Goal: Information Seeking & Learning: Compare options

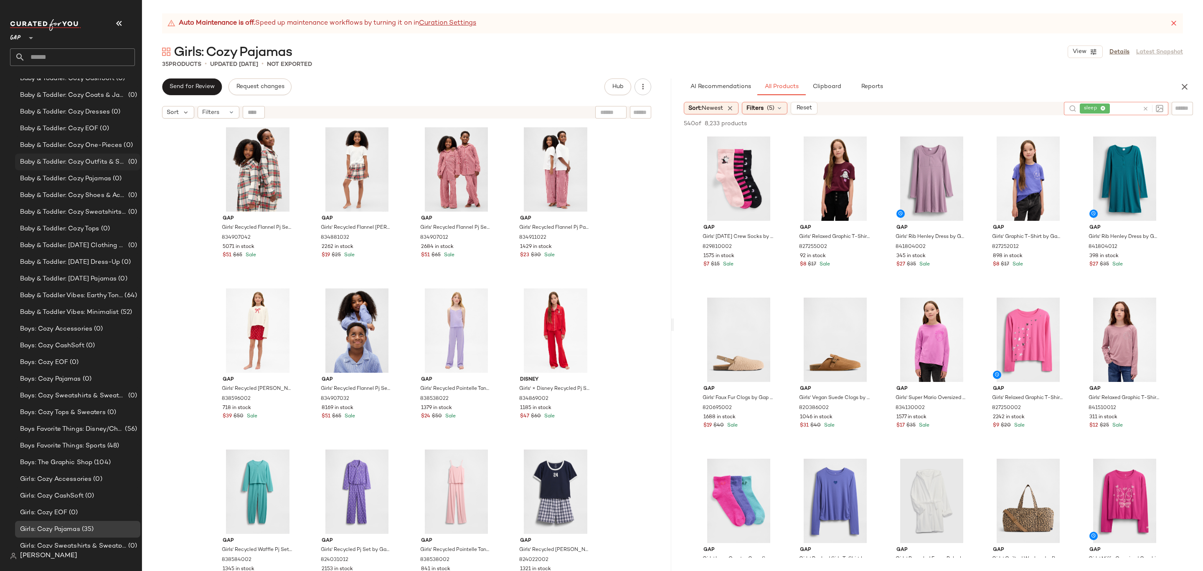
scroll to position [185, 0]
click at [1176, 25] on icon at bounding box center [1173, 23] width 8 height 8
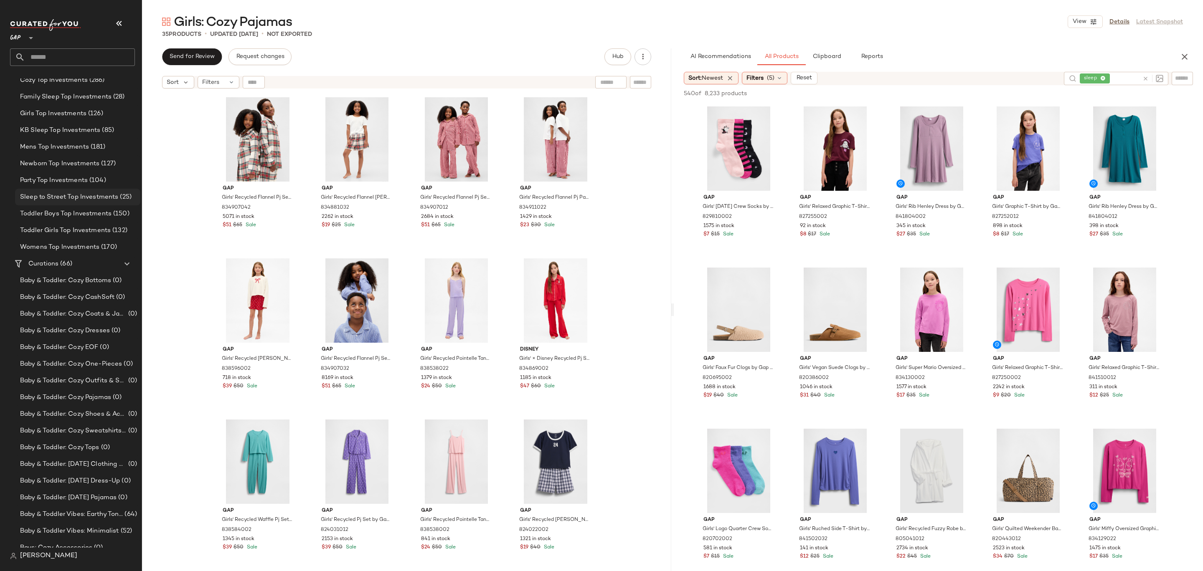
scroll to position [0, 0]
click at [86, 190] on span "Cozy Top Investments" at bounding box center [54, 188] width 68 height 10
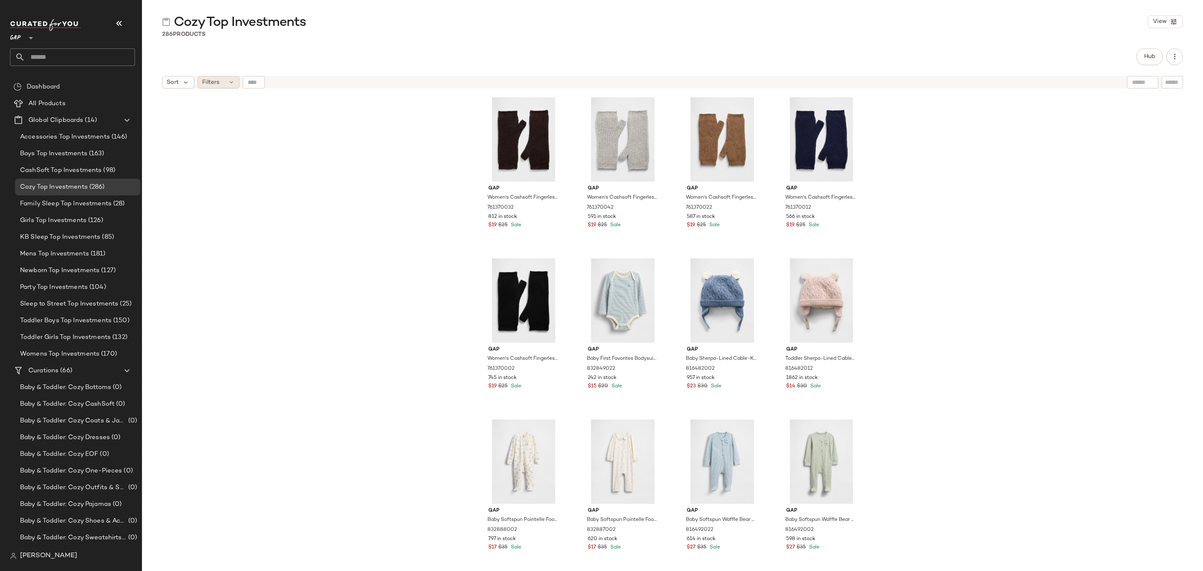
click at [223, 85] on div "Filters" at bounding box center [219, 82] width 42 height 13
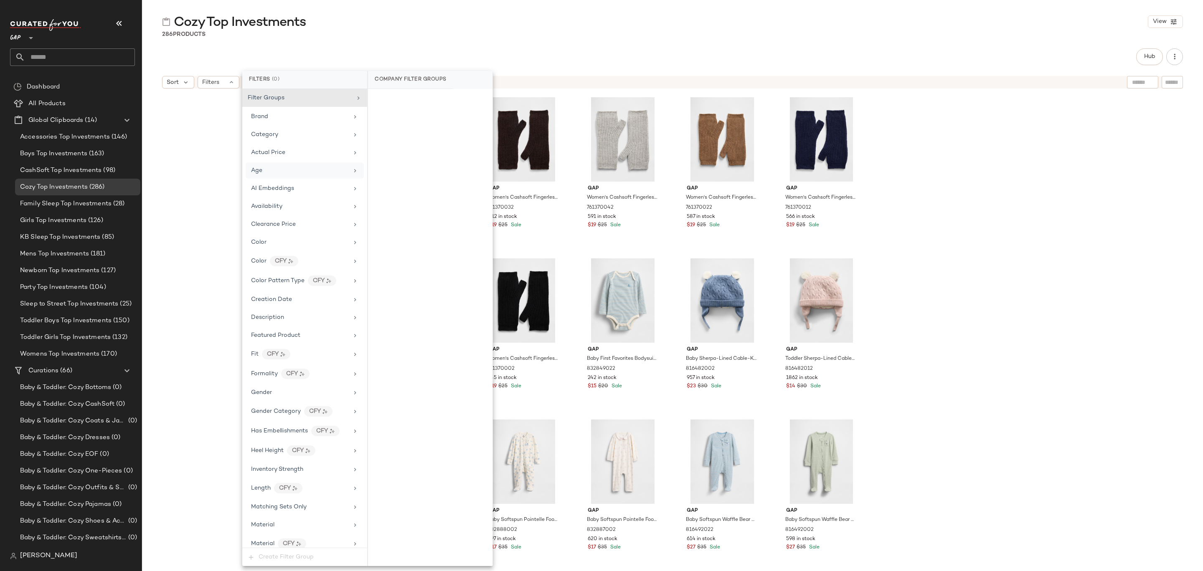
click at [290, 169] on div "Age" at bounding box center [299, 170] width 97 height 9
click at [409, 180] on div "infant" at bounding box center [430, 181] width 124 height 20
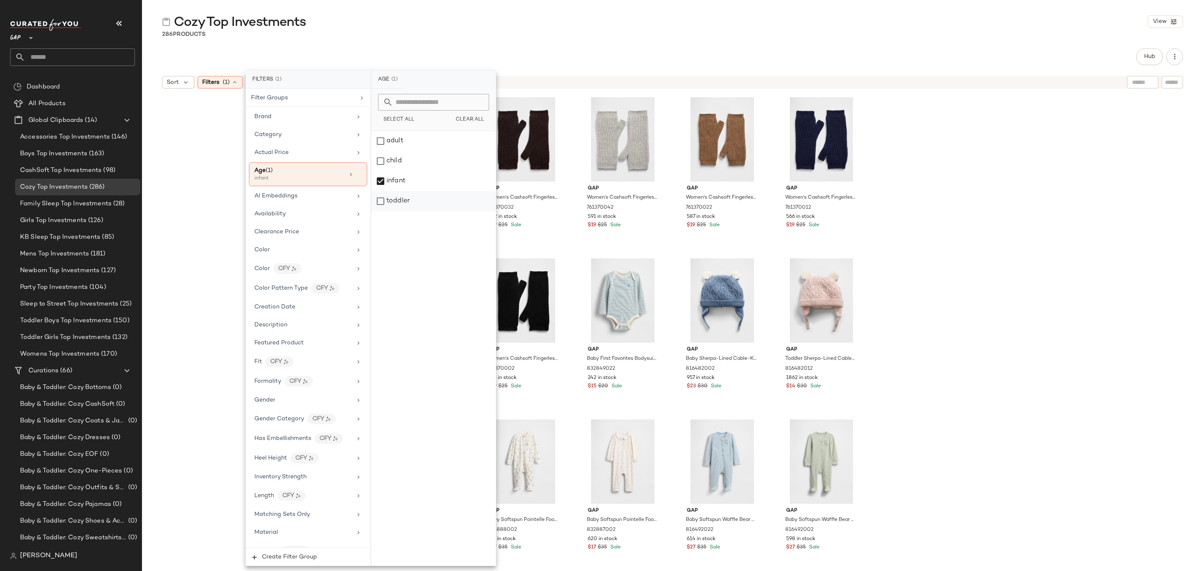
click at [409, 200] on div "toddler" at bounding box center [433, 201] width 124 height 20
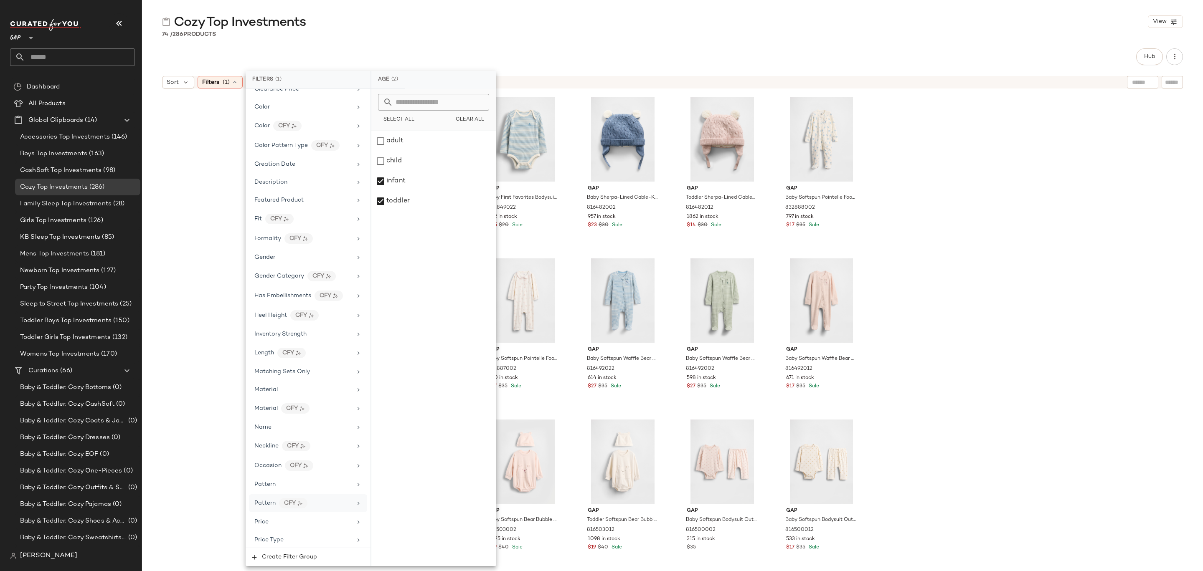
scroll to position [270, 0]
click at [297, 415] on div "Price Type" at bounding box center [302, 413] width 97 height 9
click at [411, 166] on div "PROMO" at bounding box center [433, 161] width 124 height 20
click at [411, 183] on div "REGULAR" at bounding box center [434, 181] width 124 height 20
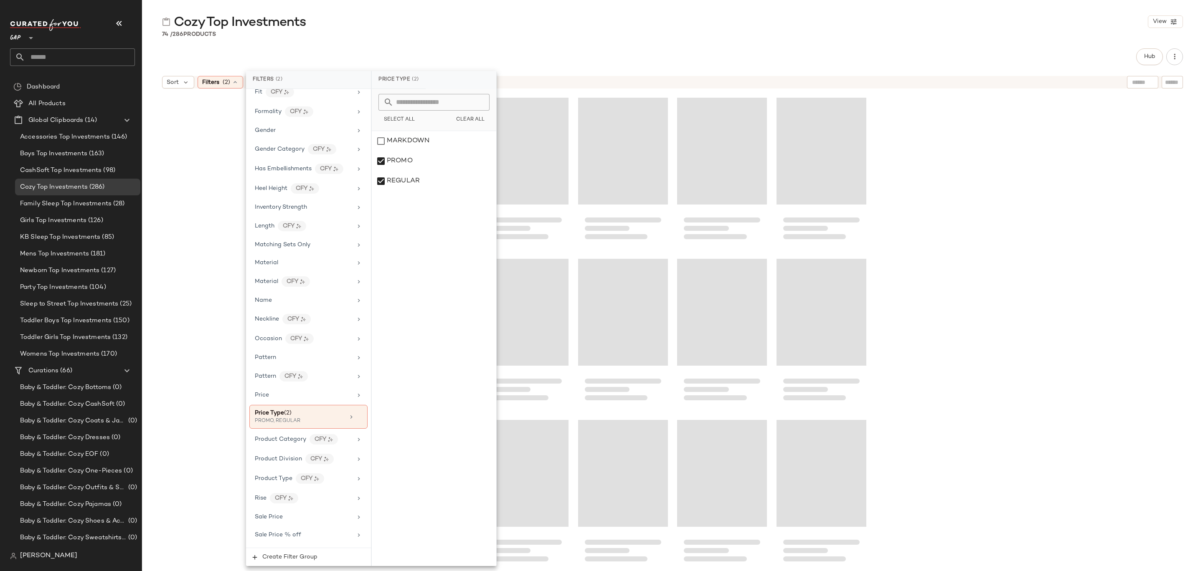
click at [523, 18] on div "Cozy Top Investments View" at bounding box center [672, 21] width 1061 height 17
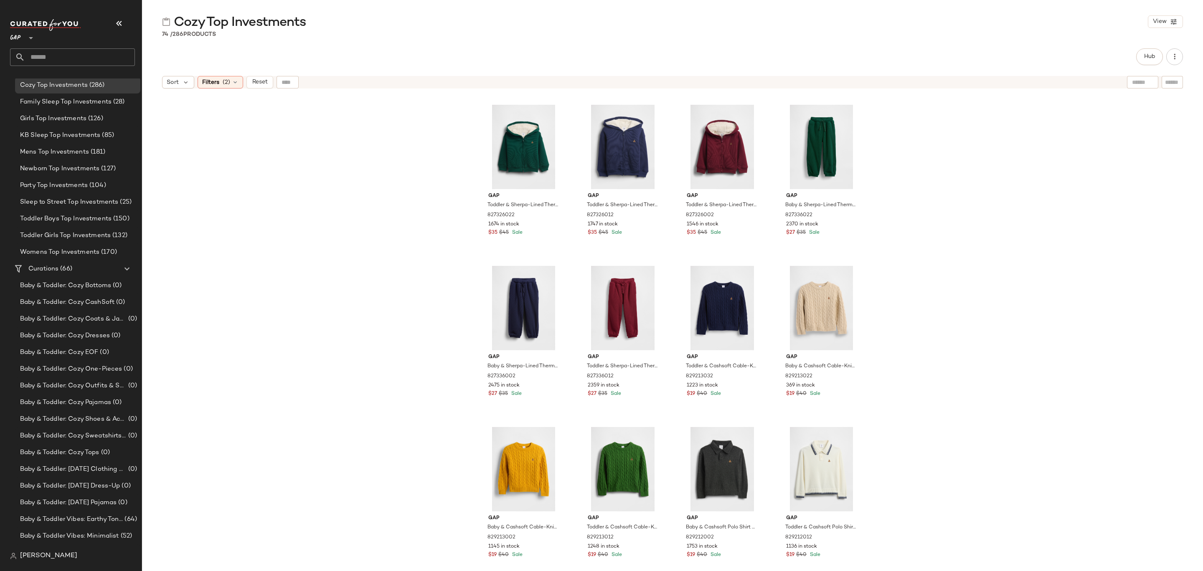
scroll to position [785, 0]
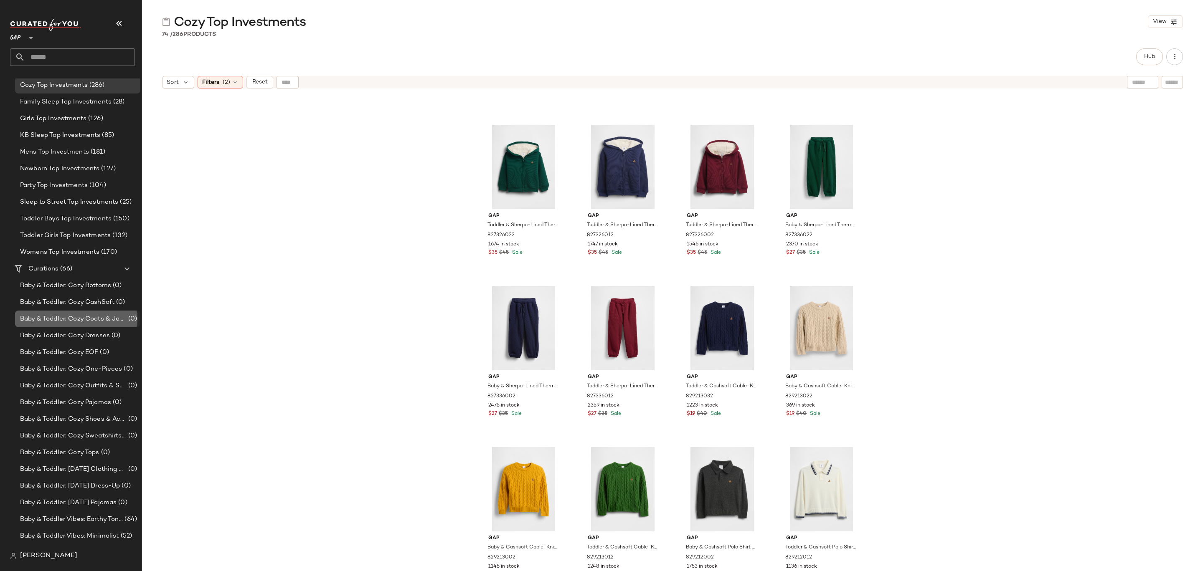
click at [93, 323] on span "Baby & Toddler: Cozy Coats & Jackets" at bounding box center [73, 319] width 107 height 10
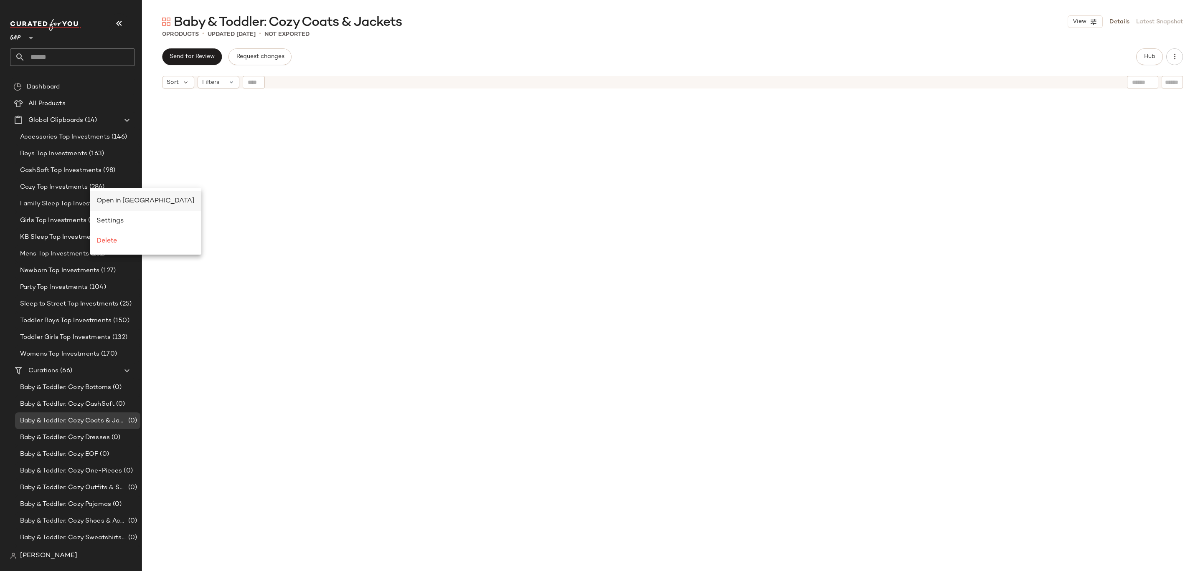
click at [105, 200] on span "Open in [GEOGRAPHIC_DATA]" at bounding box center [145, 201] width 98 height 7
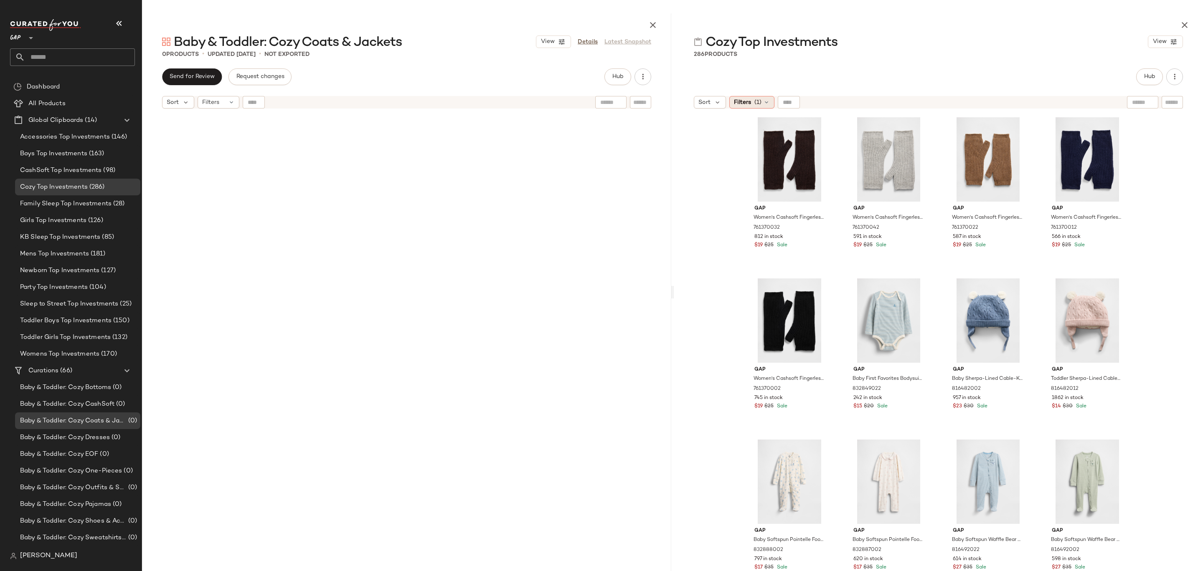
click at [763, 105] on icon at bounding box center [766, 102] width 7 height 7
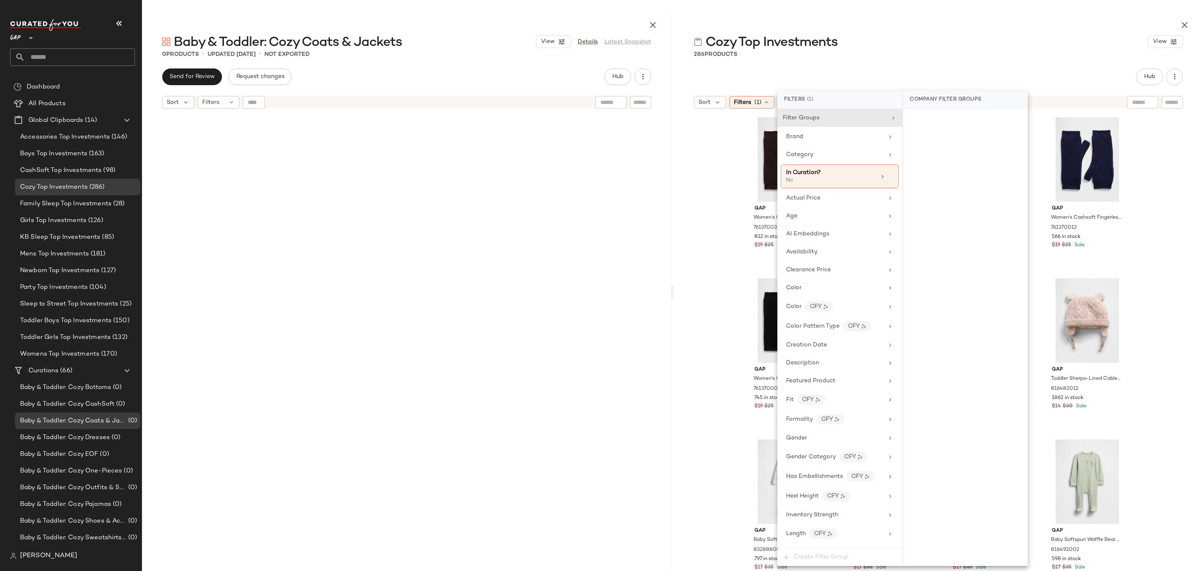
click at [885, 50] on div "286 Products" at bounding box center [938, 54] width 529 height 8
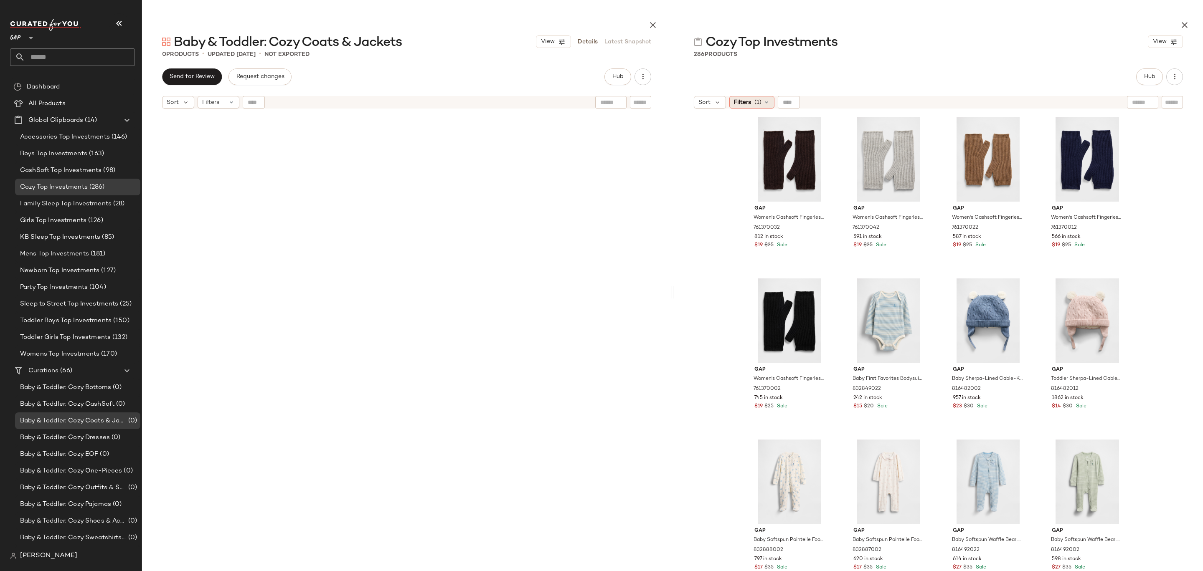
click at [745, 107] on span "Filters" at bounding box center [742, 102] width 17 height 9
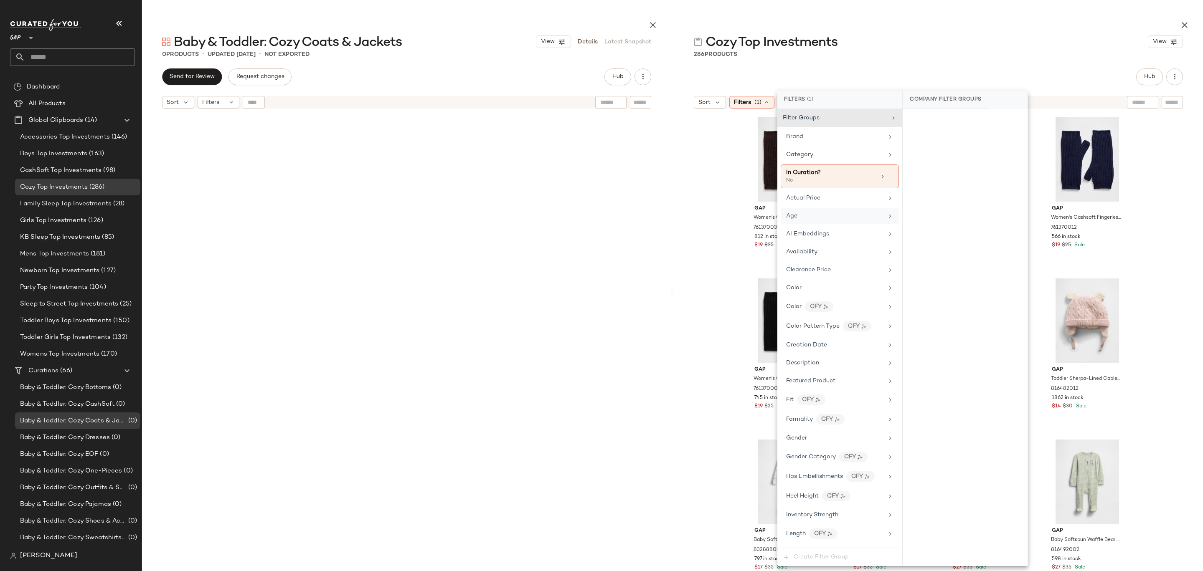
click at [829, 220] on div "Age" at bounding box center [834, 216] width 97 height 9
click at [930, 205] on div "infant" at bounding box center [965, 201] width 124 height 20
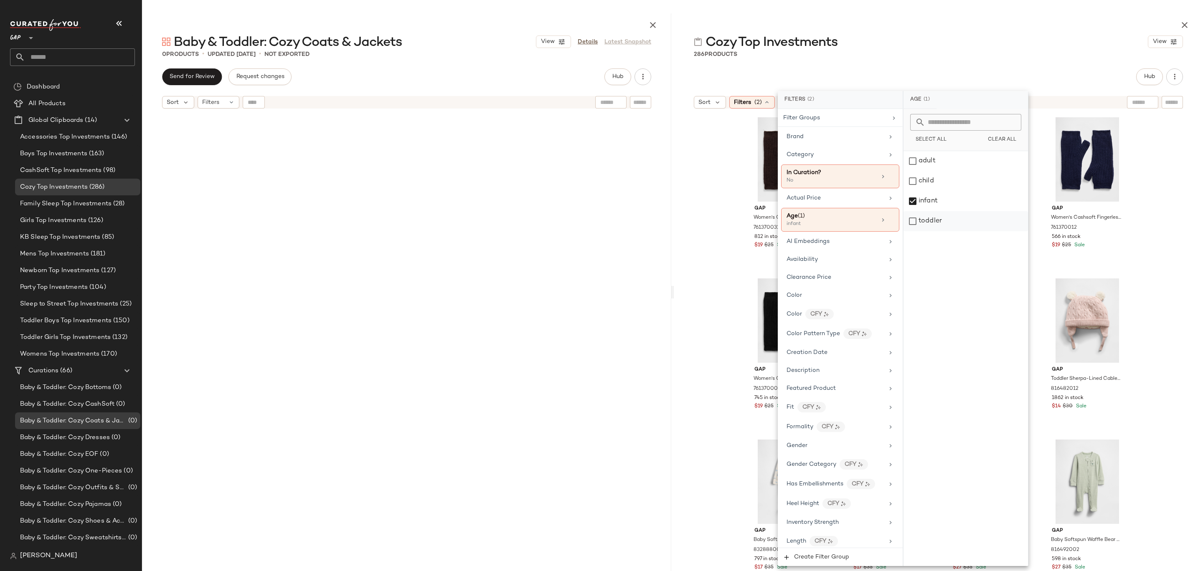
click at [930, 221] on div "toddler" at bounding box center [965, 221] width 124 height 20
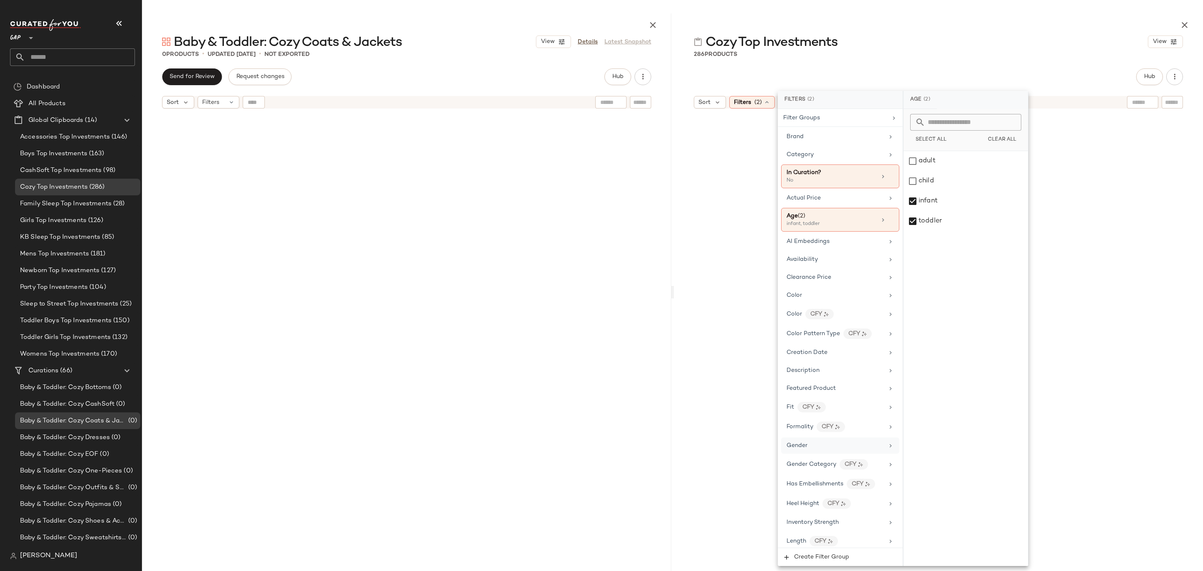
click at [816, 445] on div "Gender" at bounding box center [834, 445] width 97 height 9
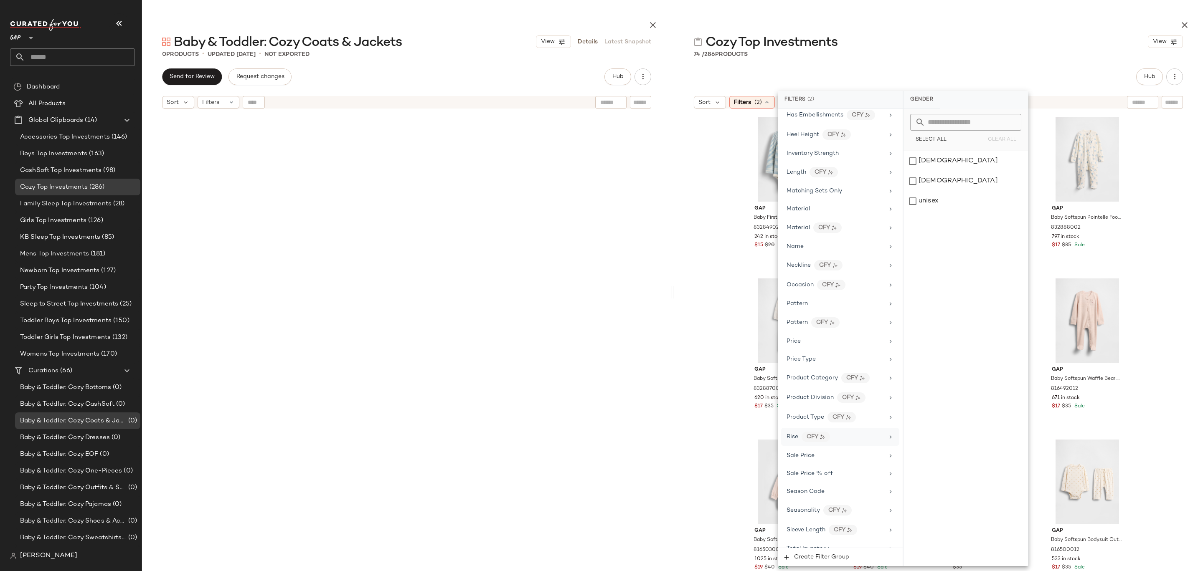
scroll to position [400, 0]
click at [820, 325] on div "Price Type" at bounding box center [834, 329] width 97 height 9
click at [950, 178] on div "PROMO" at bounding box center [965, 181] width 124 height 20
click at [950, 201] on div "REGULAR" at bounding box center [965, 201] width 124 height 20
click at [984, 61] on div "Cozy Top Investments View 74 / 286 Products Hub Sort Filters (3) Reset Gap Baby…" at bounding box center [938, 292] width 529 height 558
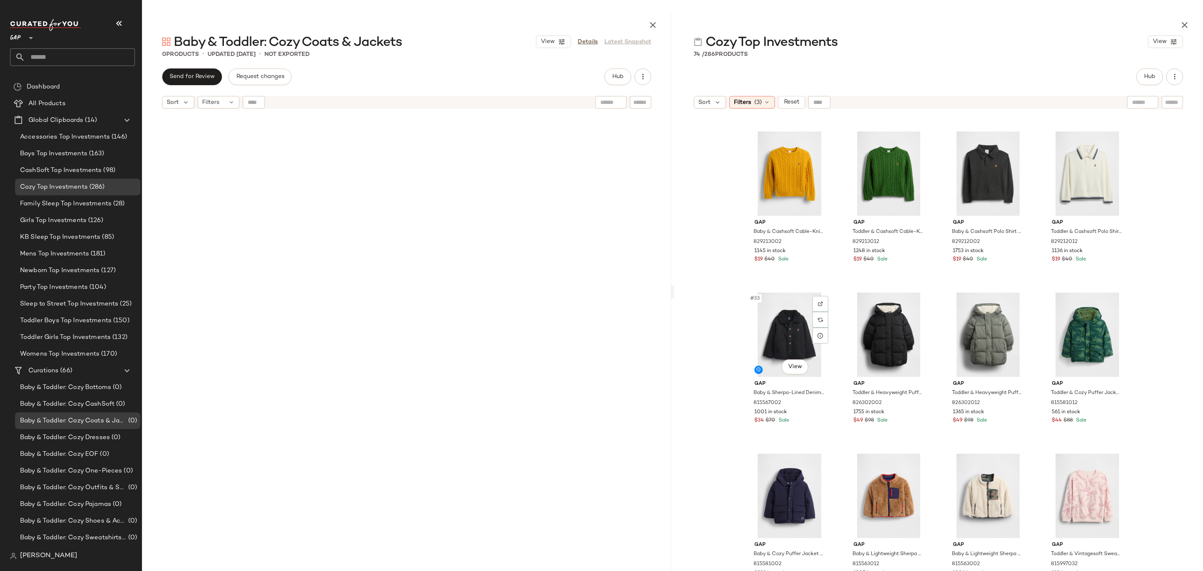
scroll to position [1123, 0]
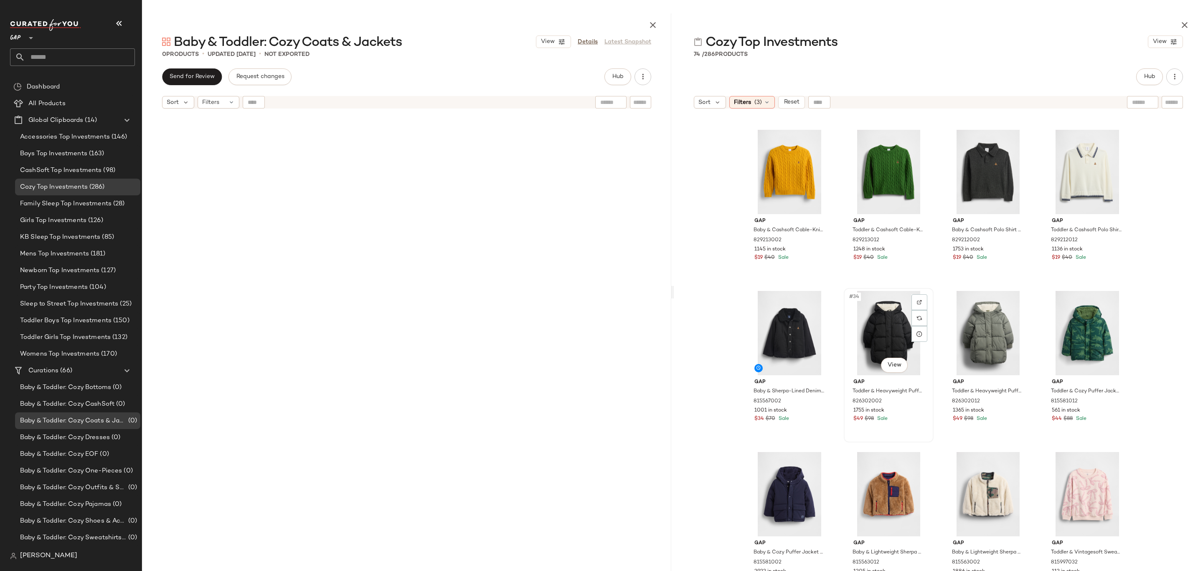
click at [877, 339] on div "#34 View" at bounding box center [889, 333] width 84 height 84
click at [1176, 98] on input "text" at bounding box center [1172, 102] width 15 height 9
type input "****"
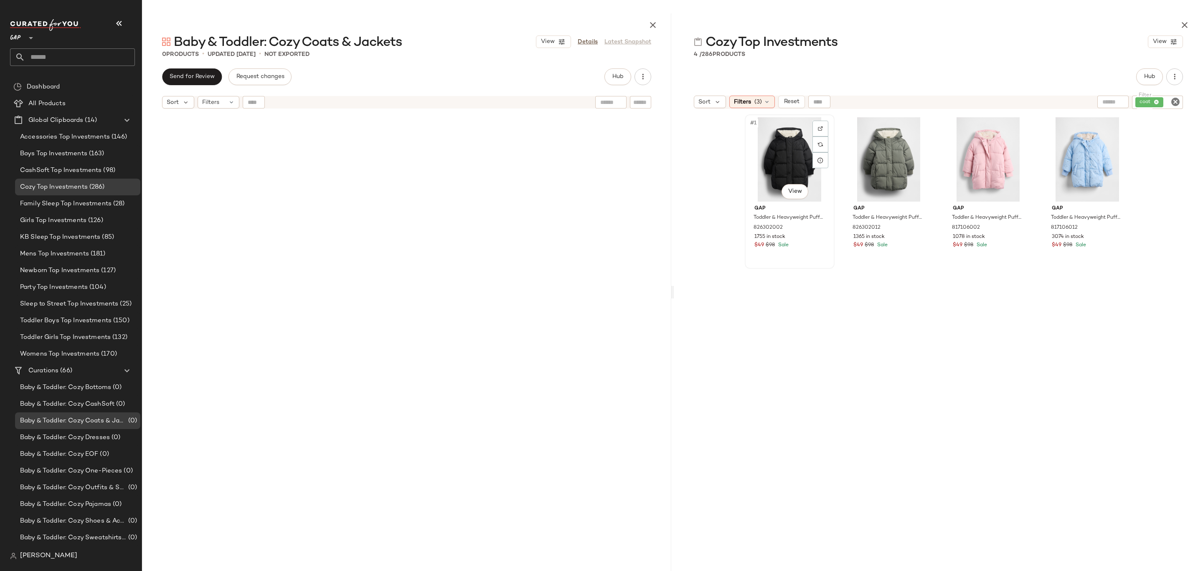
click at [762, 149] on div "#1 View" at bounding box center [790, 159] width 84 height 84
click at [1069, 141] on div "#4 View" at bounding box center [1087, 159] width 84 height 84
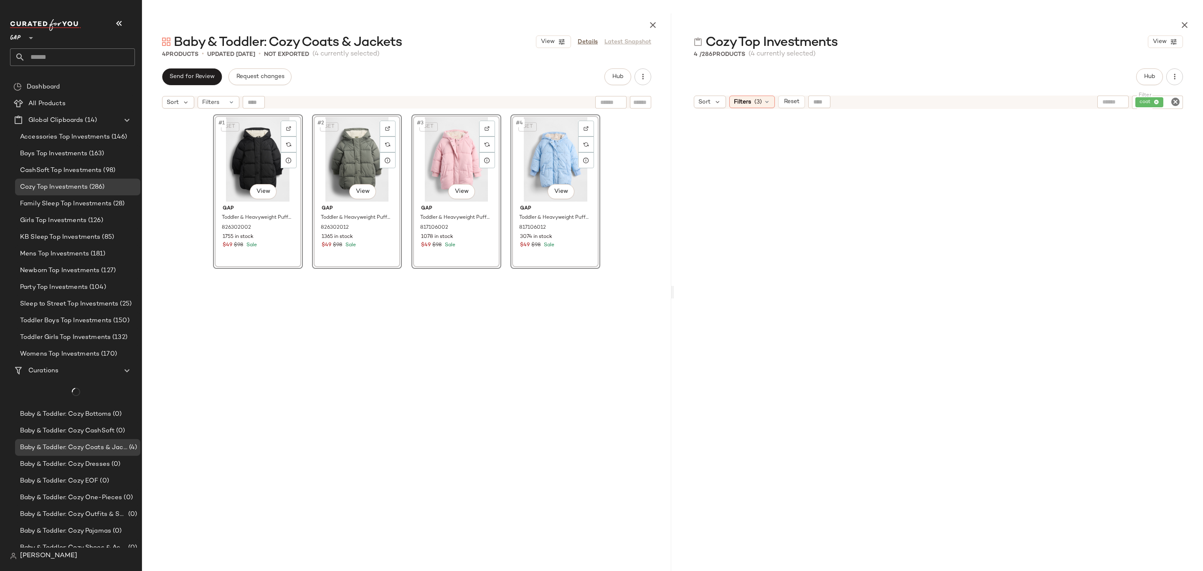
click at [1179, 102] on icon "Clear Filter" at bounding box center [1175, 102] width 10 height 10
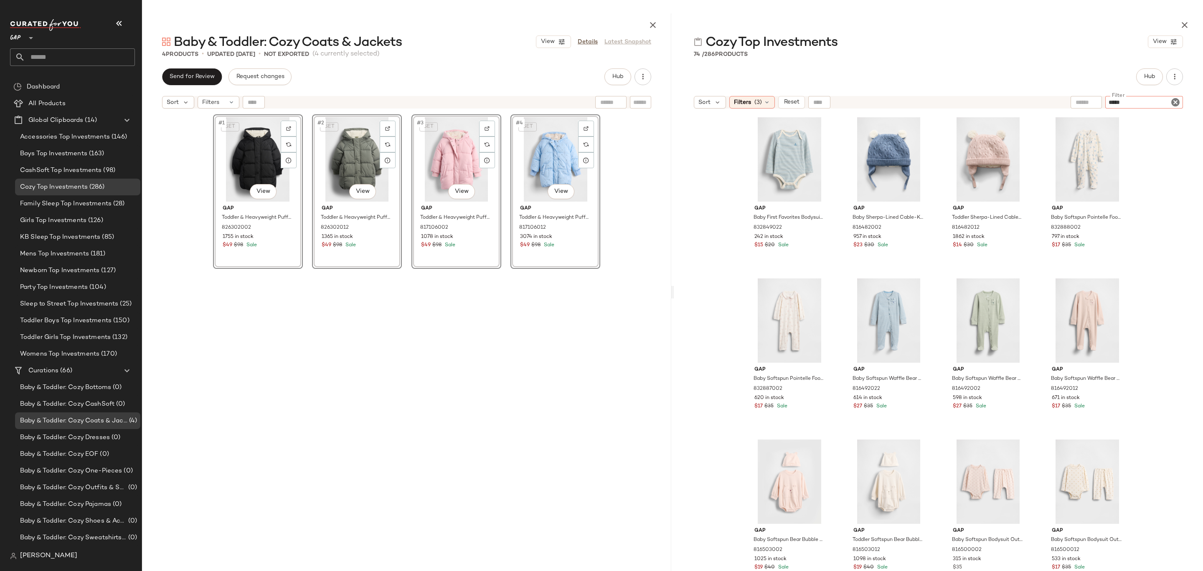
type input "******"
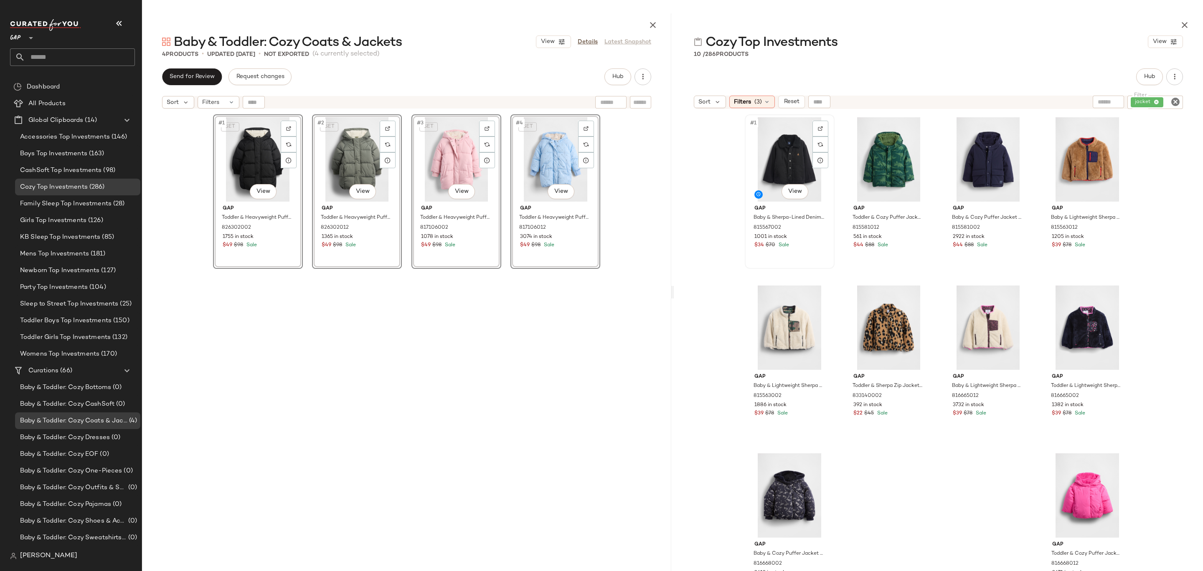
click at [781, 170] on div "#1 View" at bounding box center [790, 159] width 84 height 84
click at [1081, 494] on div "#10 View" at bounding box center [1087, 496] width 84 height 84
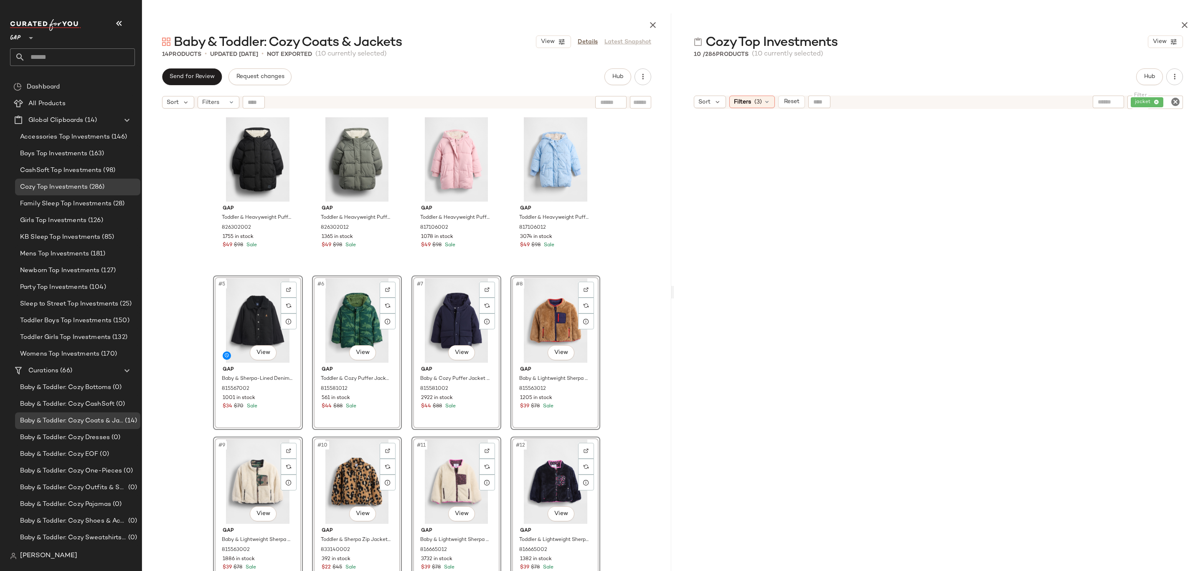
click at [659, 292] on div "Gap Toddler & Heavyweight Puffer Coat by Gap Black Size 2 YRS 826302002 1755 in…" at bounding box center [406, 363] width 529 height 500
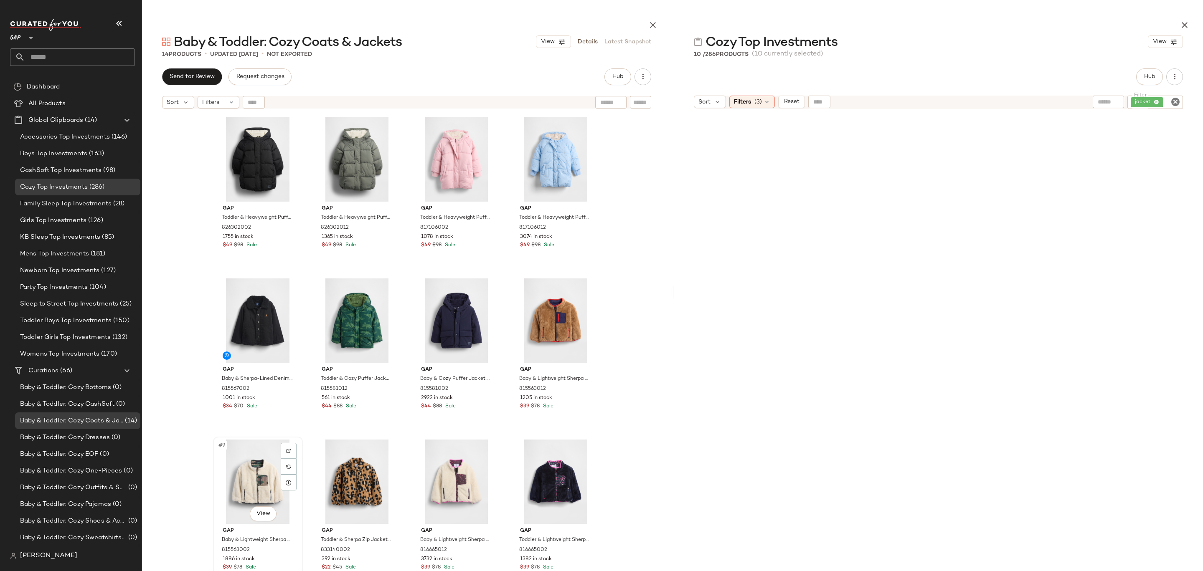
click at [256, 476] on div "#9 View" at bounding box center [258, 482] width 84 height 84
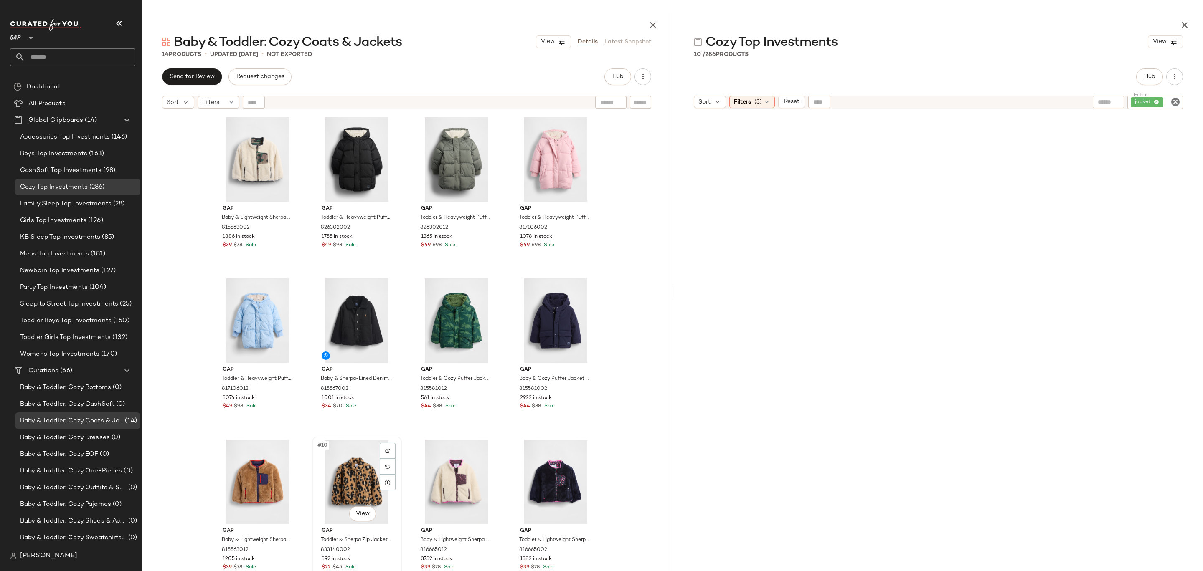
click at [365, 467] on div "#10 View" at bounding box center [357, 482] width 84 height 84
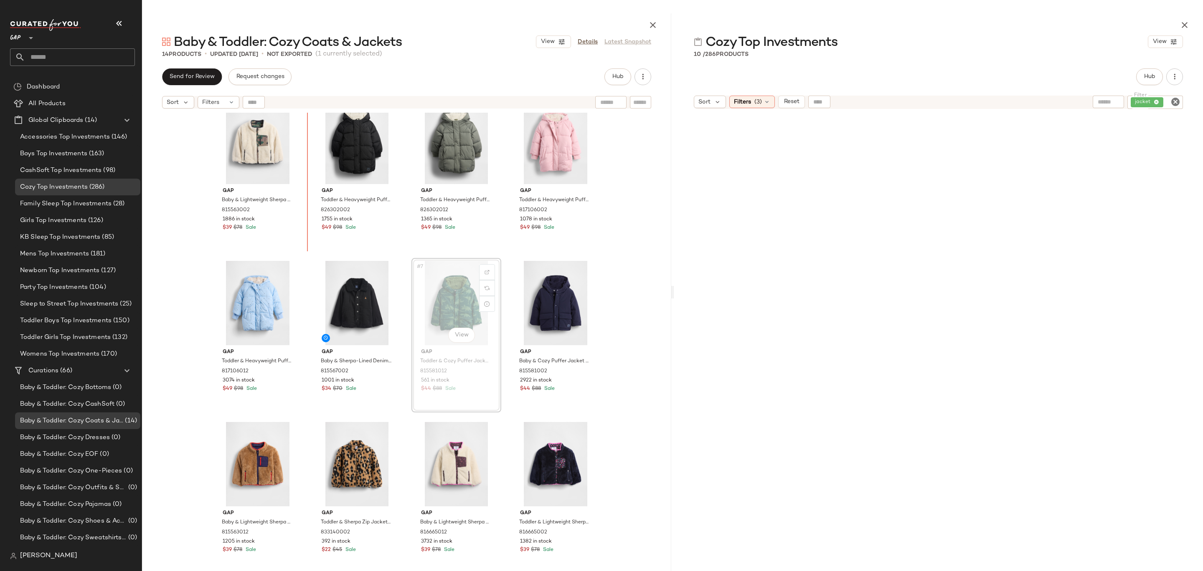
scroll to position [8, 0]
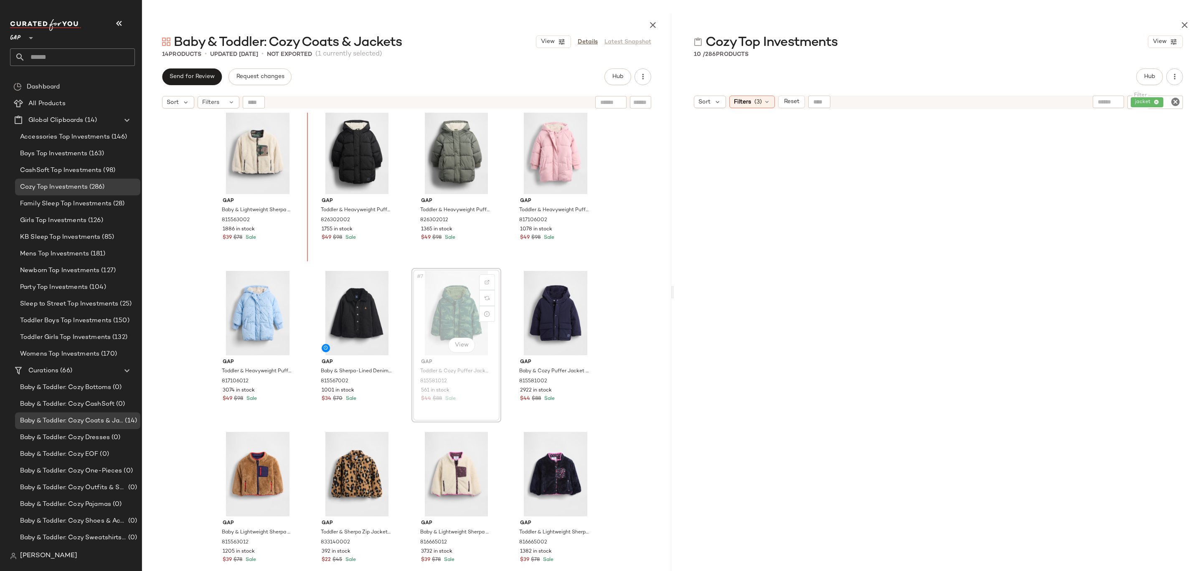
drag, startPoint x: 455, startPoint y: 309, endPoint x: 332, endPoint y: 195, distance: 167.0
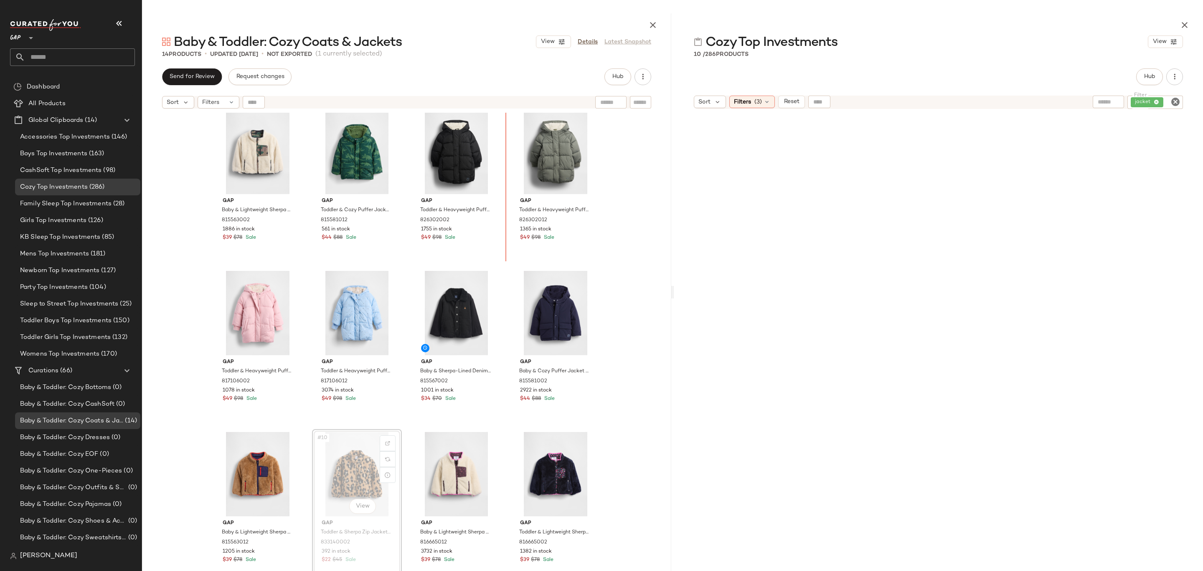
drag, startPoint x: 363, startPoint y: 487, endPoint x: 365, endPoint y: 482, distance: 4.8
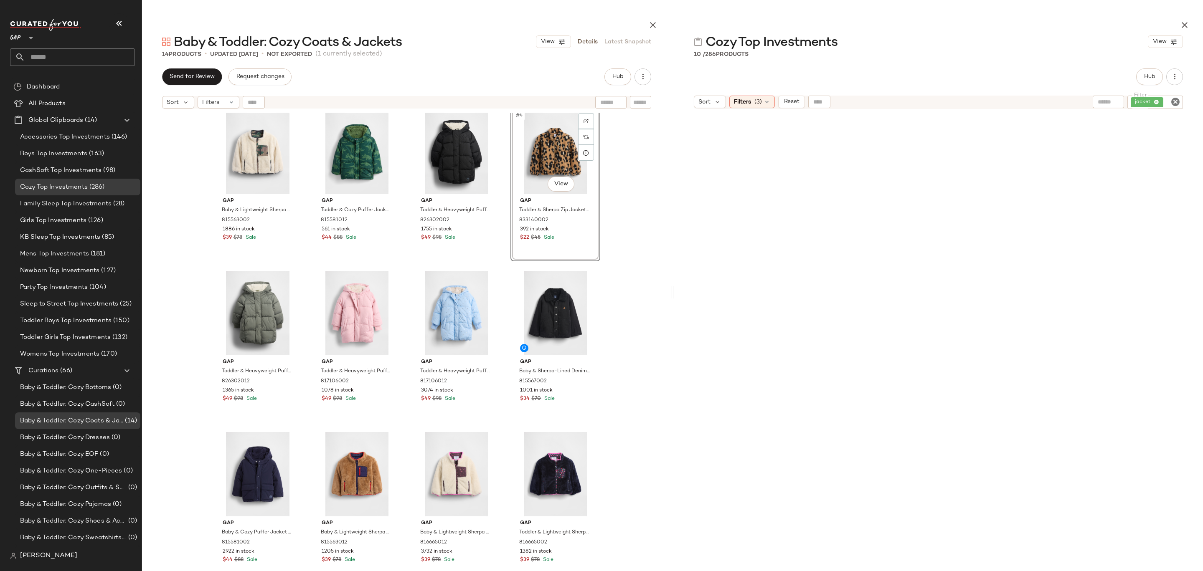
click at [634, 192] on div "Gap Baby & Lightweight Sherpa Reversible Jacket by Gap Green Camo Size 6-12 M 8…" at bounding box center [406, 363] width 529 height 500
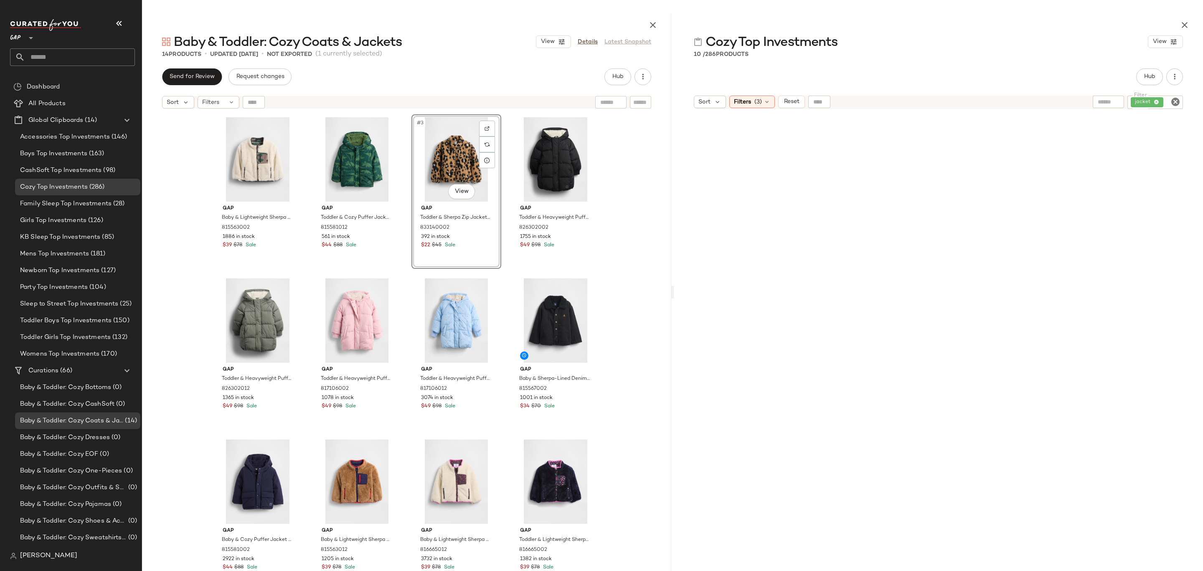
click at [625, 186] on div "Gap Baby & Lightweight Sherpa Reversible Jacket by Gap Green Camo Size 6-12 M 8…" at bounding box center [406, 363] width 529 height 500
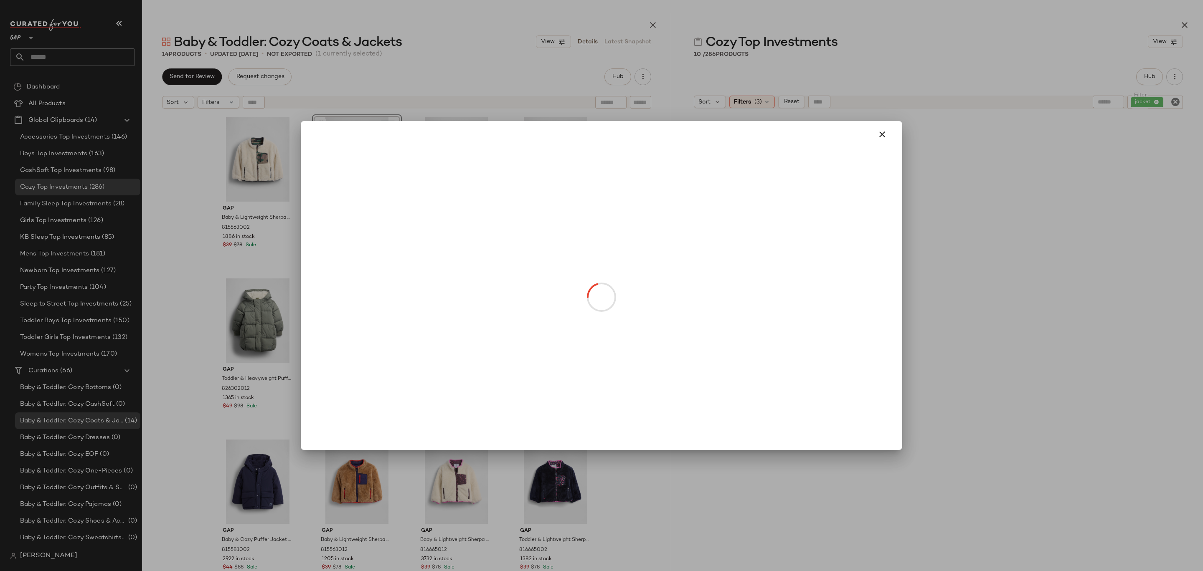
drag, startPoint x: 540, startPoint y: 183, endPoint x: 423, endPoint y: 185, distance: 117.0
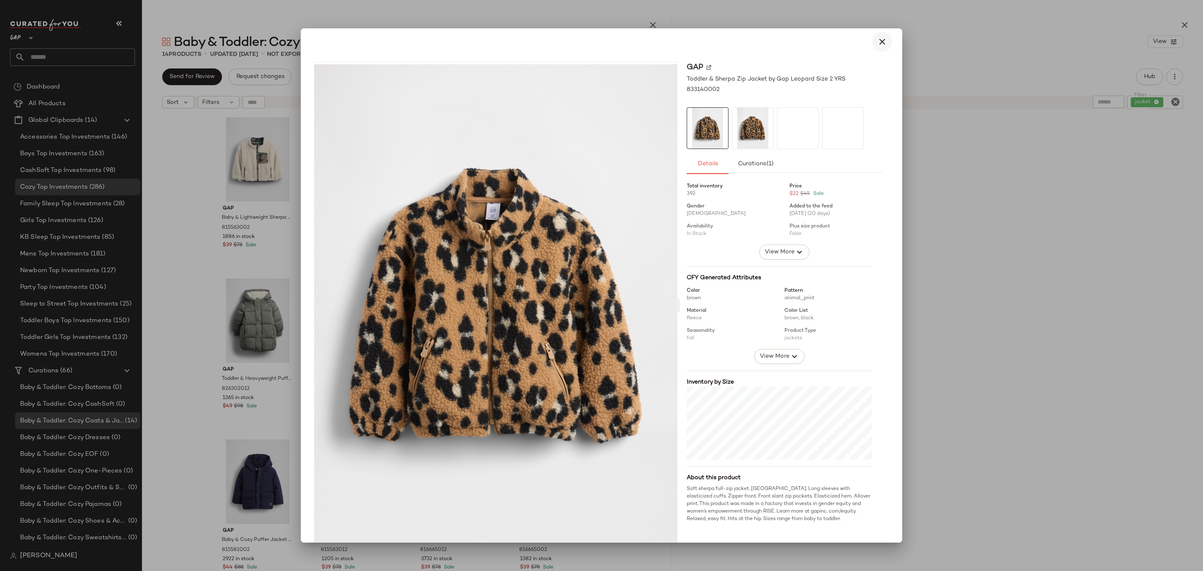
click at [877, 37] on icon "button" at bounding box center [882, 42] width 10 height 10
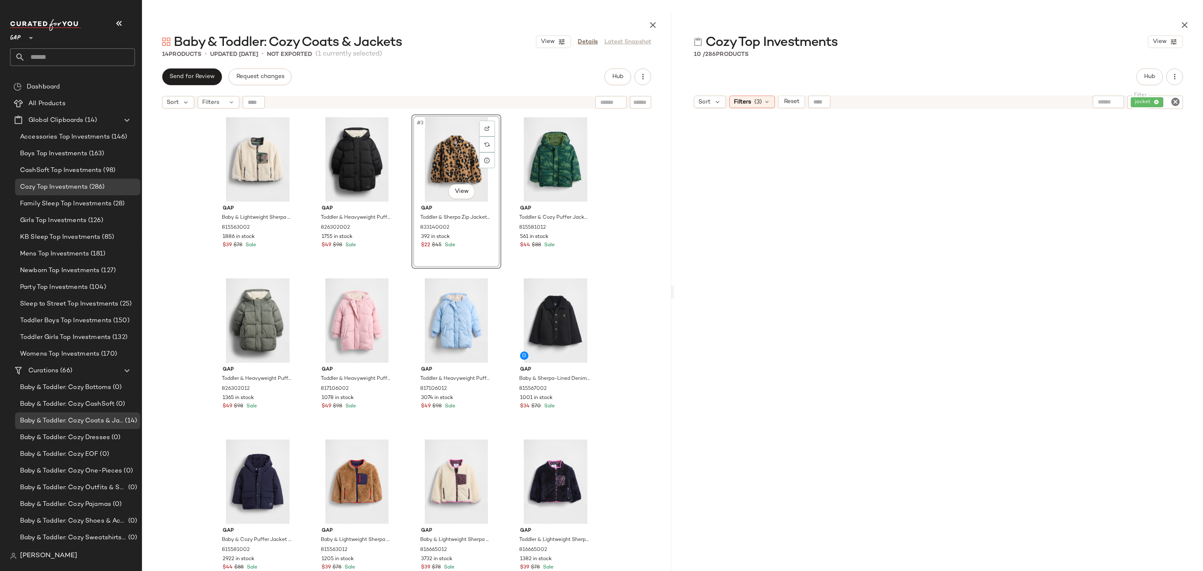
click at [617, 247] on div "Gap Baby & Lightweight Sherpa Reversible Jacket by Gap Green Camo Size 6-12 M 8…" at bounding box center [406, 363] width 529 height 500
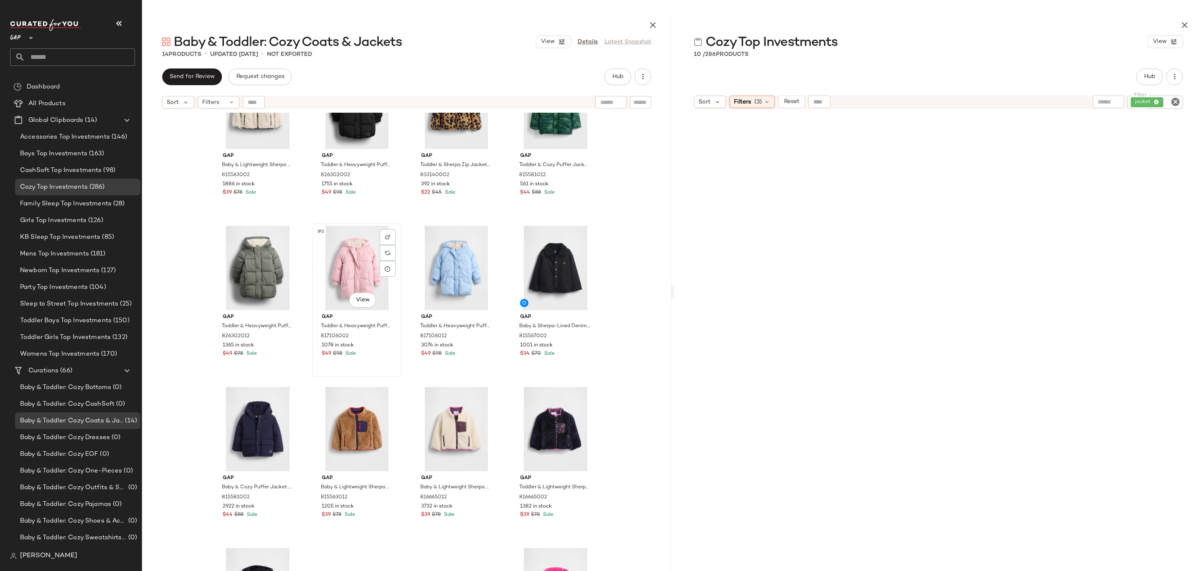
scroll to position [74, 0]
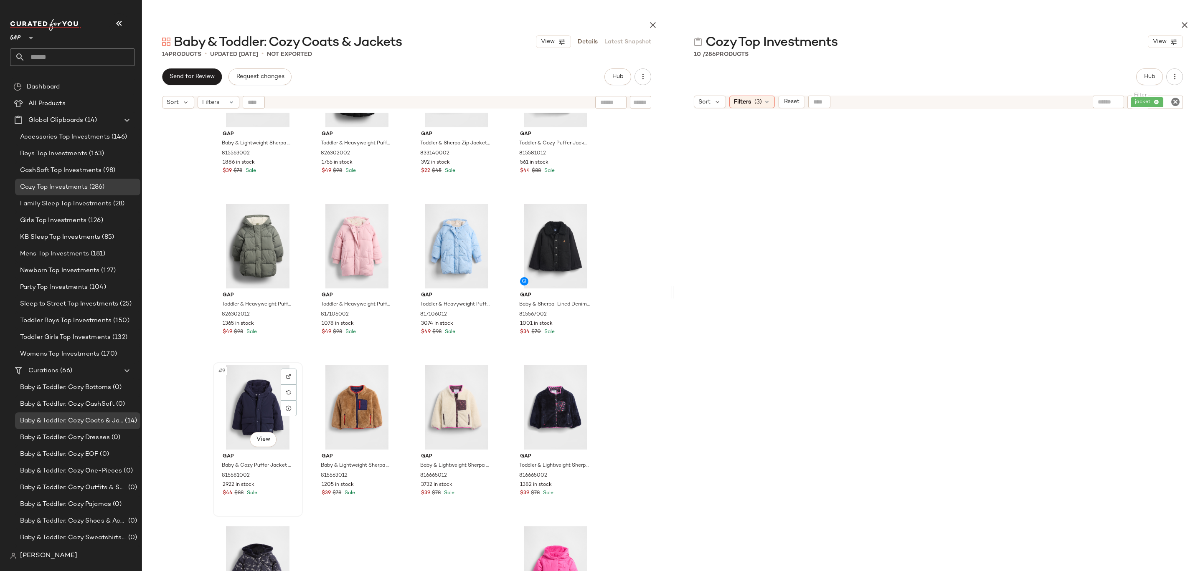
click at [256, 411] on div "#9 View" at bounding box center [258, 407] width 84 height 84
drag, startPoint x: 244, startPoint y: 422, endPoint x: 325, endPoint y: 299, distance: 146.9
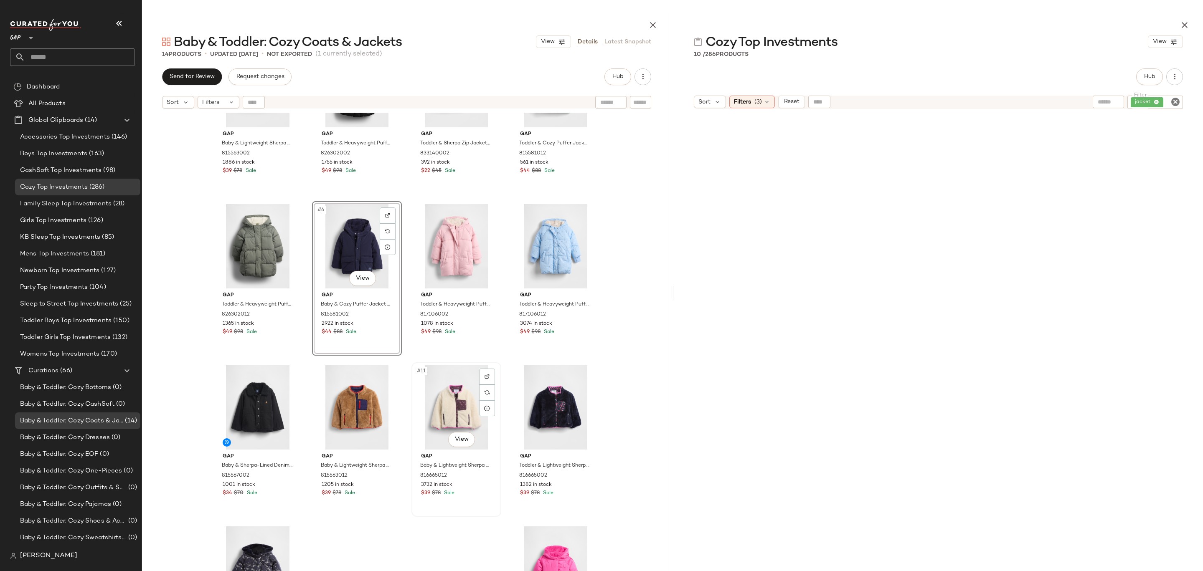
click at [449, 412] on div "#11 View" at bounding box center [456, 407] width 84 height 84
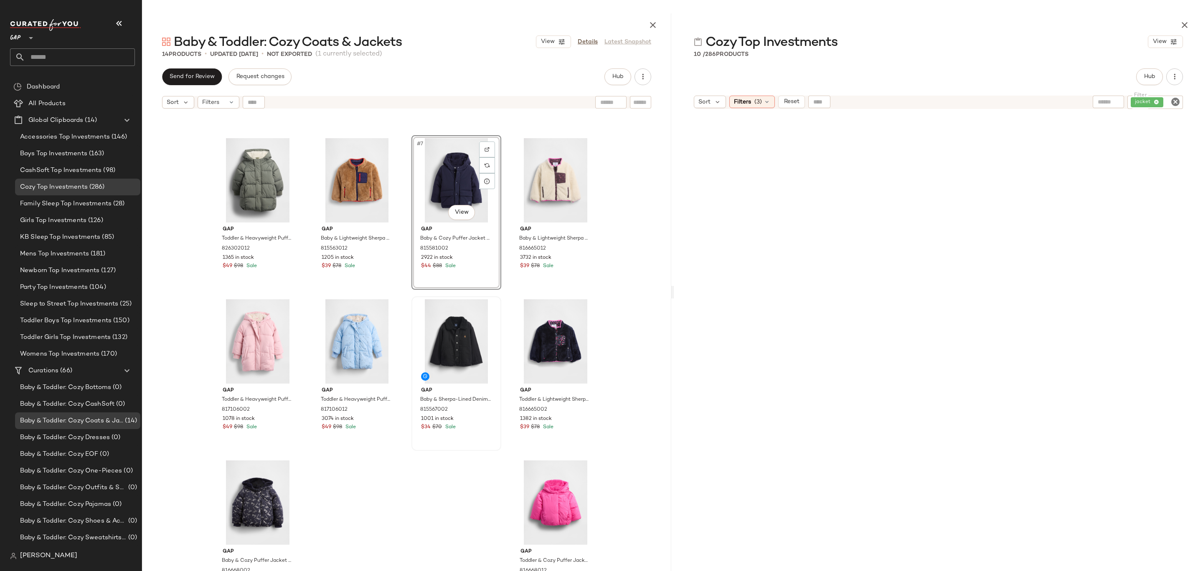
scroll to position [84, 0]
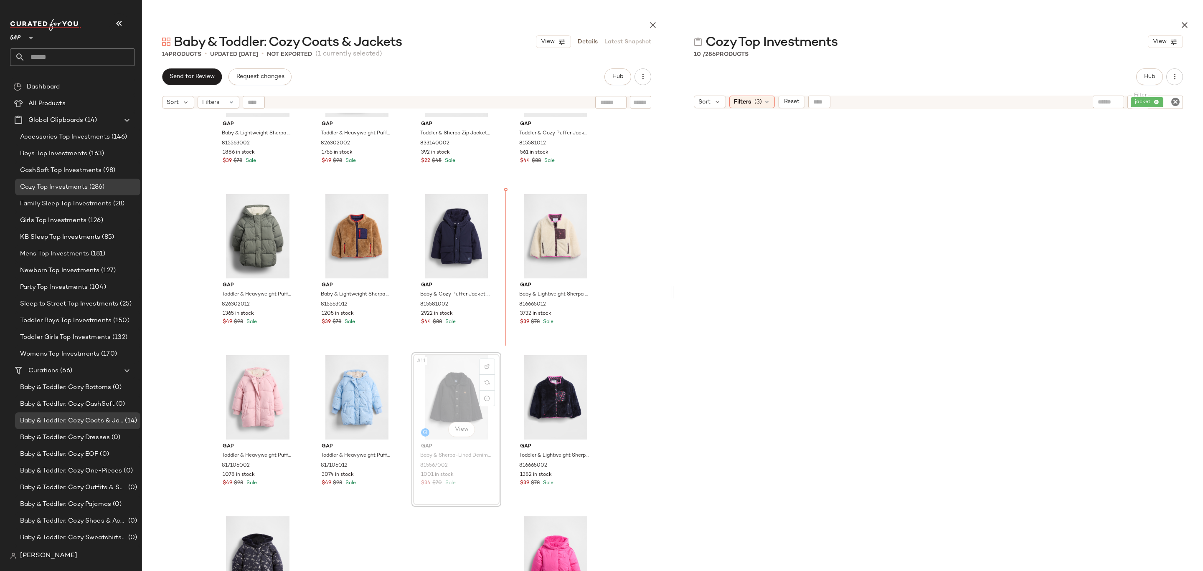
drag, startPoint x: 456, startPoint y: 410, endPoint x: 511, endPoint y: 254, distance: 165.1
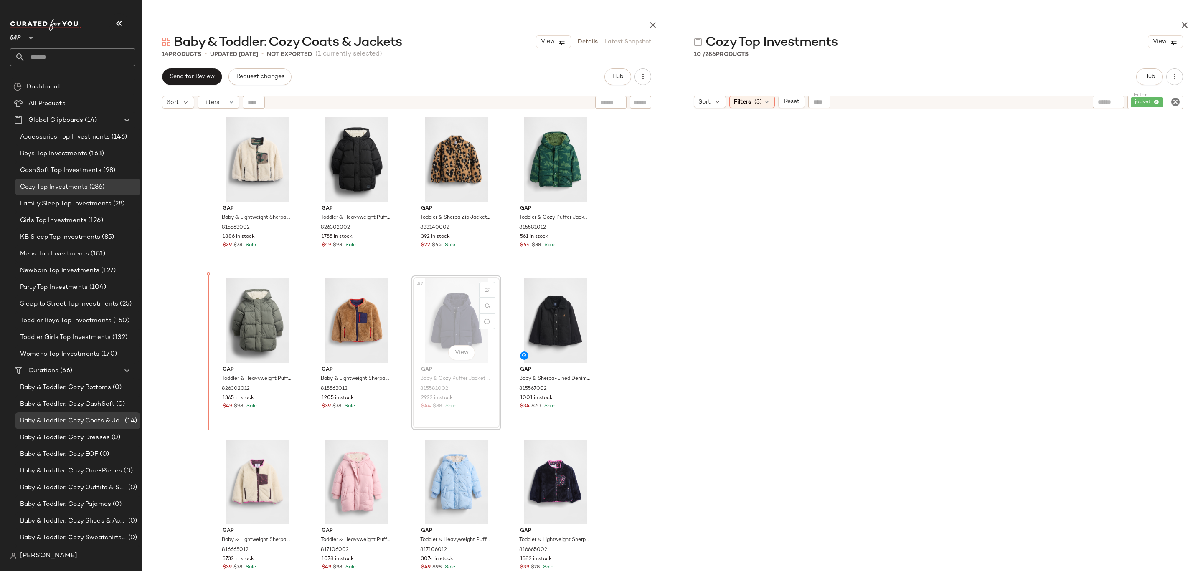
drag, startPoint x: 456, startPoint y: 335, endPoint x: 451, endPoint y: 335, distance: 5.0
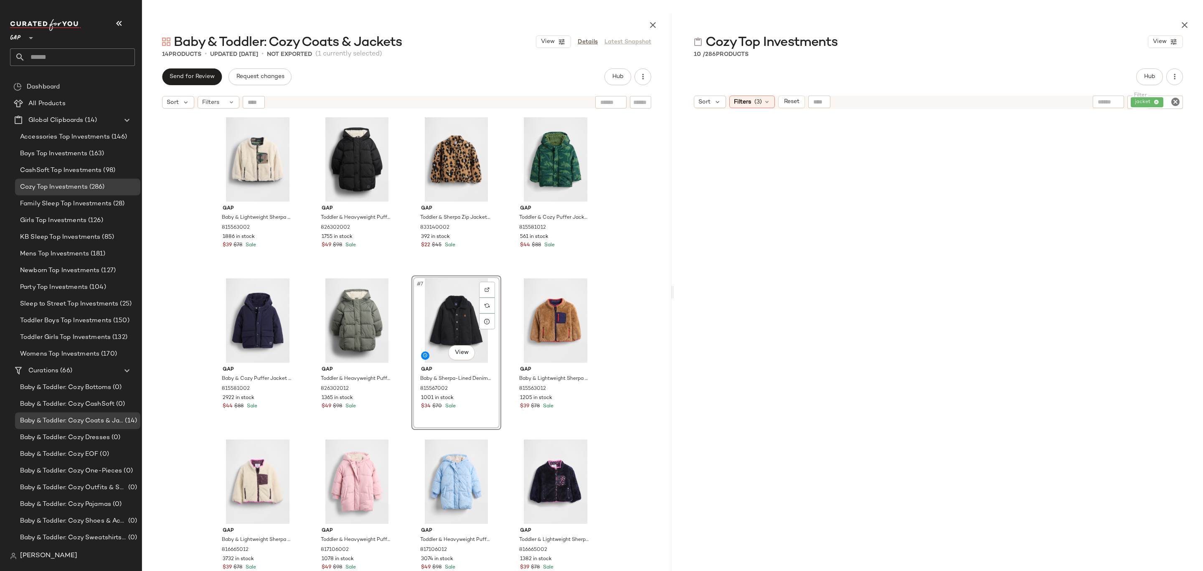
click at [622, 305] on div "Gap Baby & Lightweight Sherpa Reversible Jacket by Gap Green Camo Size 6-12 M 8…" at bounding box center [406, 363] width 529 height 500
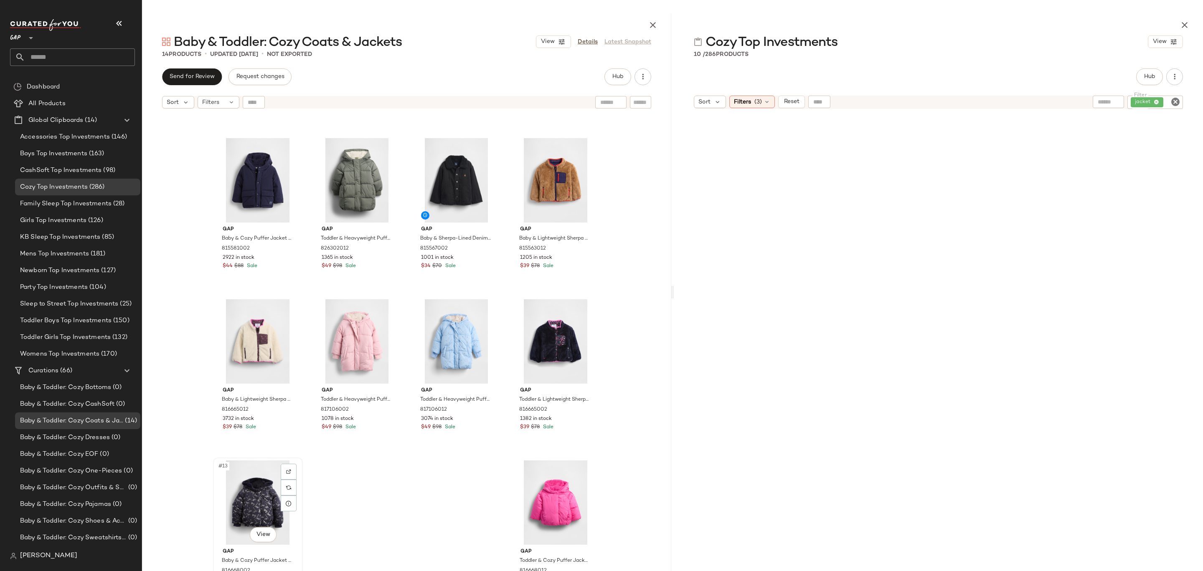
click at [254, 492] on div "#13 View" at bounding box center [258, 503] width 84 height 84
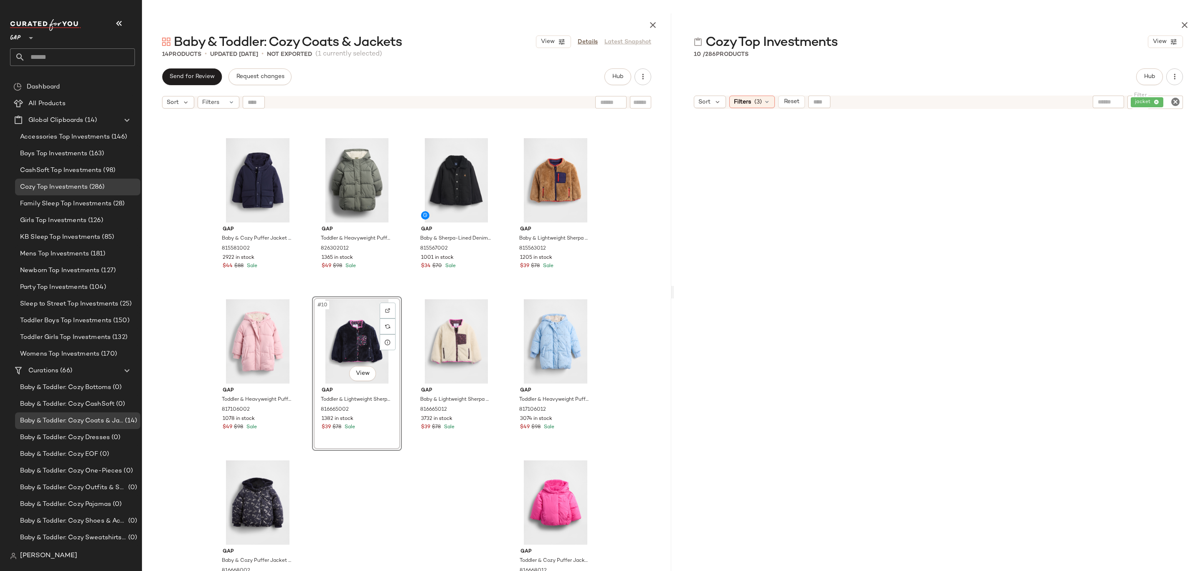
click at [418, 505] on div "Gap Baby & Lightweight Sherpa Reversible Jacket by Gap Green Camo Size 6-12 M 8…" at bounding box center [406, 363] width 529 height 500
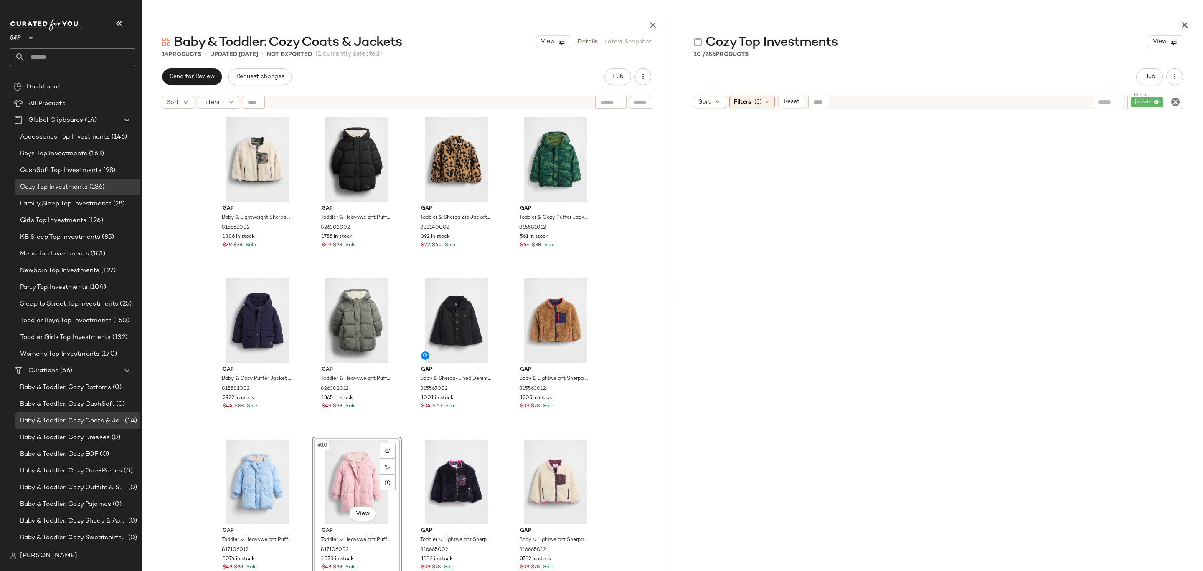
click at [330, 482] on div "#10 View" at bounding box center [357, 482] width 84 height 84
click at [624, 423] on div "Gap Baby & Lightweight Sherpa Reversible Jacket by Gap Green Camo Size 6-12 M 8…" at bounding box center [406, 363] width 529 height 500
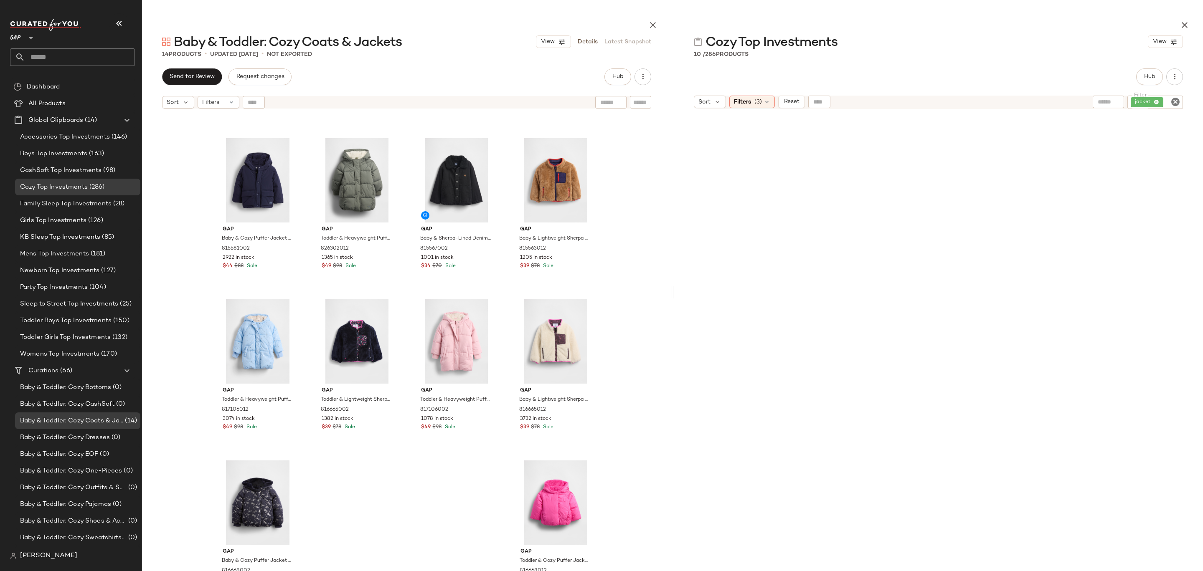
click at [1175, 100] on icon "Clear Filter" at bounding box center [1175, 102] width 10 height 10
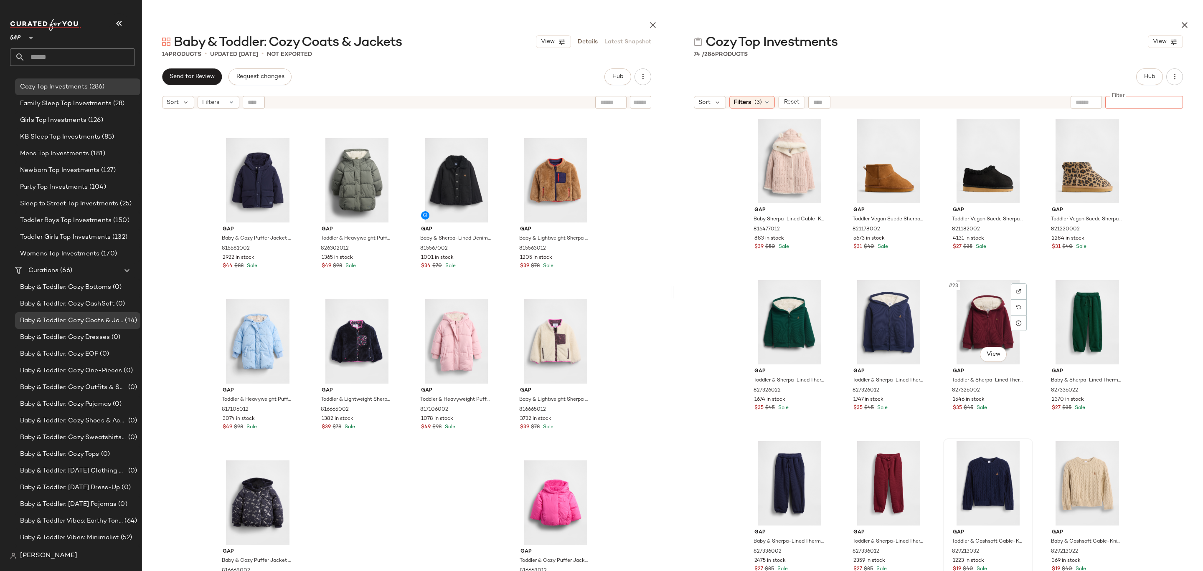
scroll to position [647, 0]
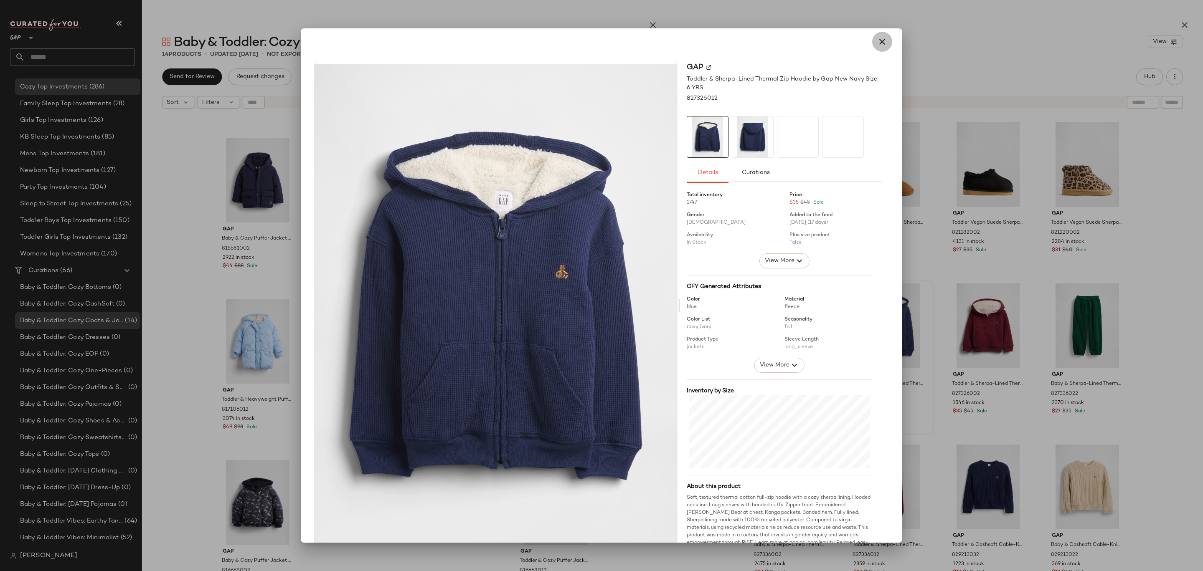
click at [878, 48] on button "button" at bounding box center [882, 42] width 20 height 20
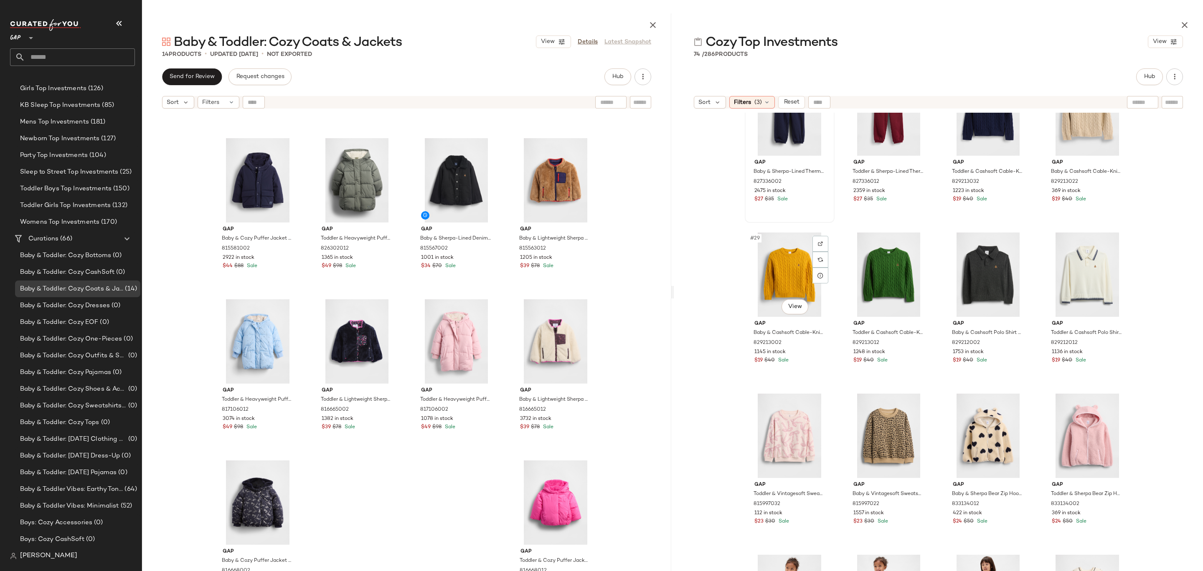
scroll to position [1021, 0]
click at [987, 436] on div "#35 View" at bounding box center [988, 435] width 84 height 84
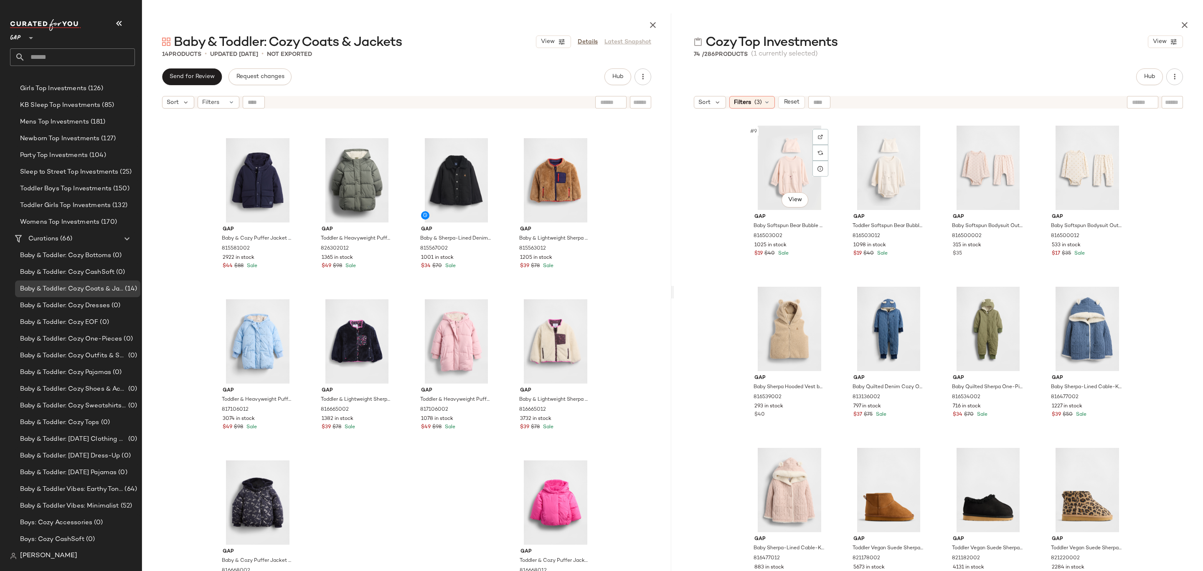
scroll to position [350, 0]
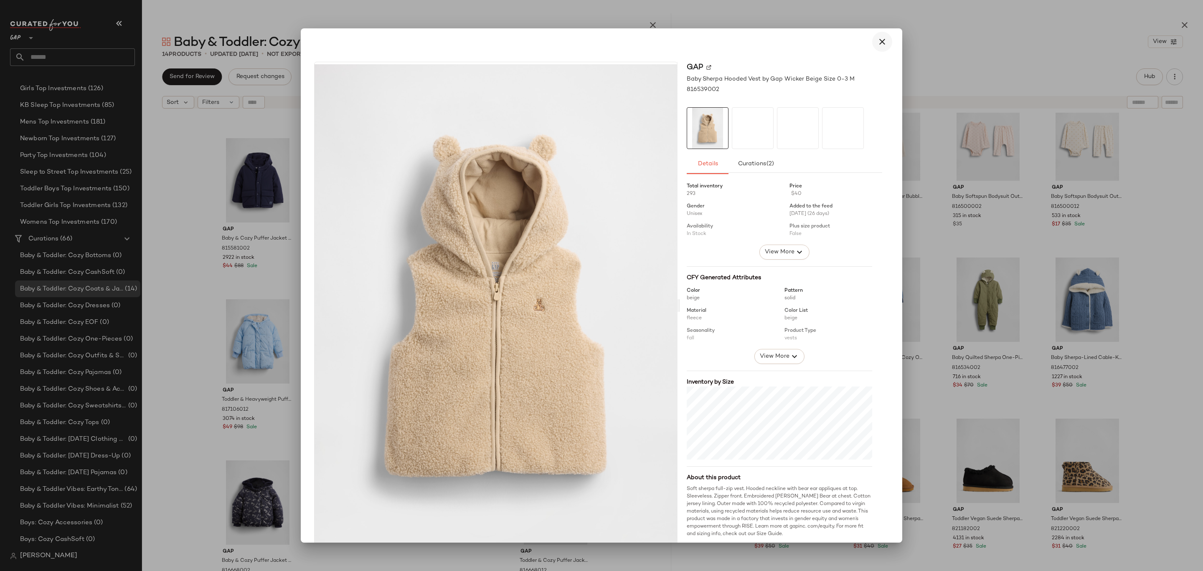
click at [880, 46] on icon "button" at bounding box center [882, 42] width 10 height 10
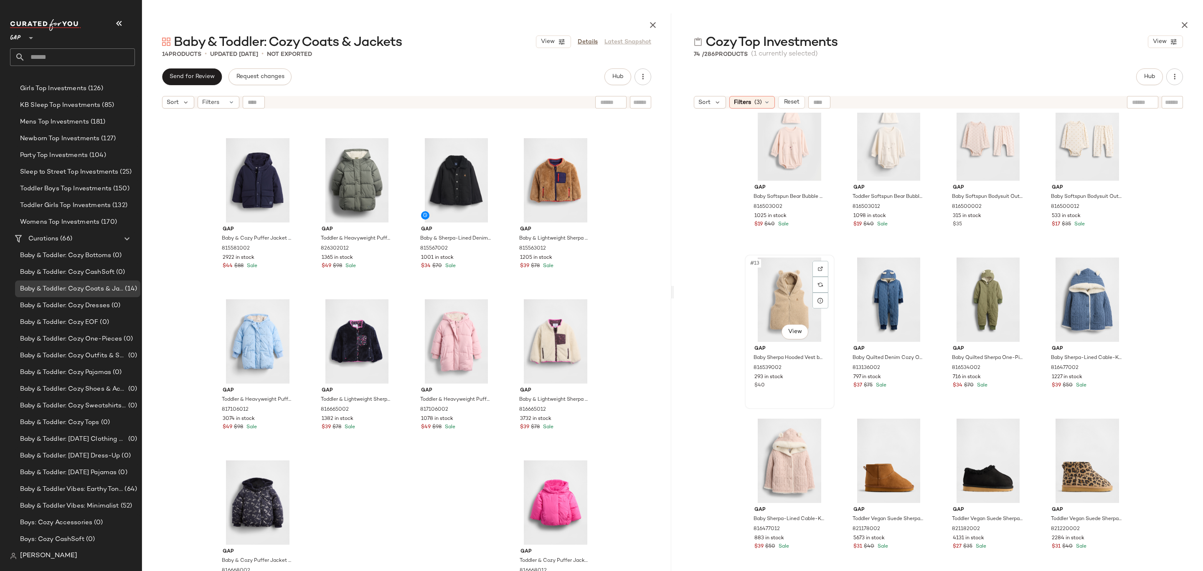
click at [773, 301] on div "#13 View" at bounding box center [790, 300] width 84 height 84
click at [1066, 299] on div "#16 View" at bounding box center [1087, 300] width 84 height 84
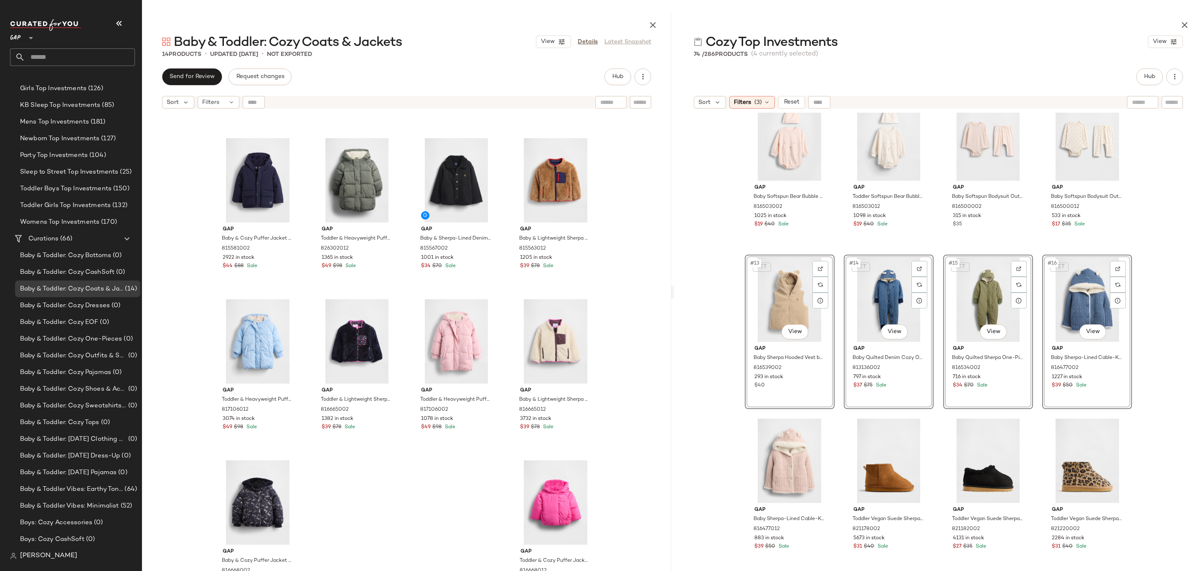
click at [831, 417] on div "Gap Baby Sherpa-Lined Cable-Knit Bear Cardigan by Gap Dull Rose Size 0-3 M 8164…" at bounding box center [790, 493] width 90 height 155
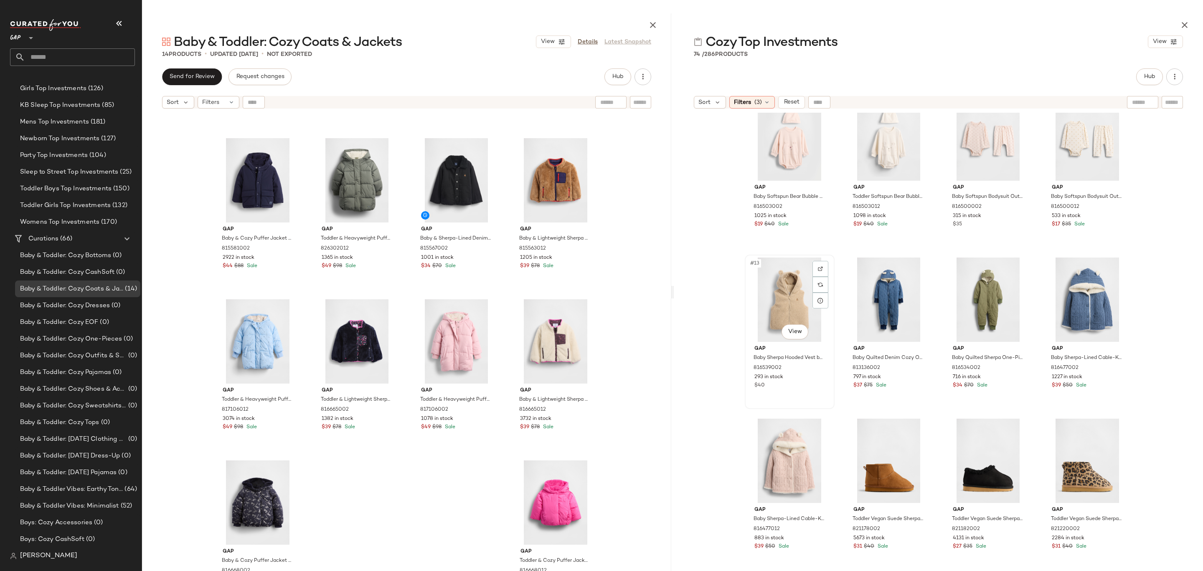
click at [781, 309] on div "#13 View" at bounding box center [790, 300] width 84 height 84
click at [983, 301] on div "#15 View" at bounding box center [988, 300] width 84 height 84
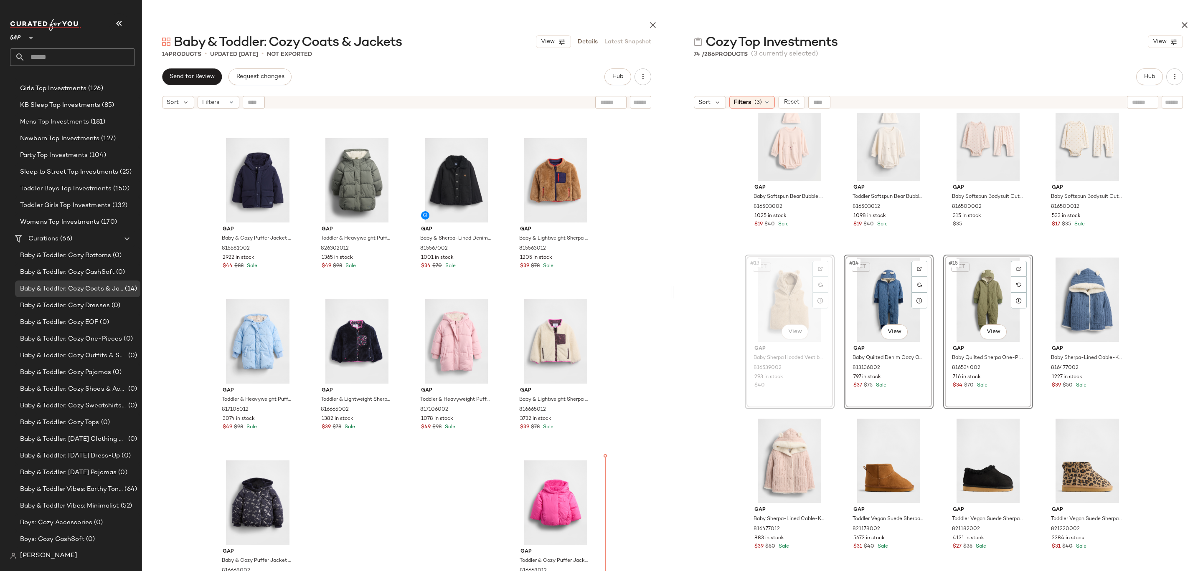
drag, startPoint x: 780, startPoint y: 299, endPoint x: 776, endPoint y: 302, distance: 4.7
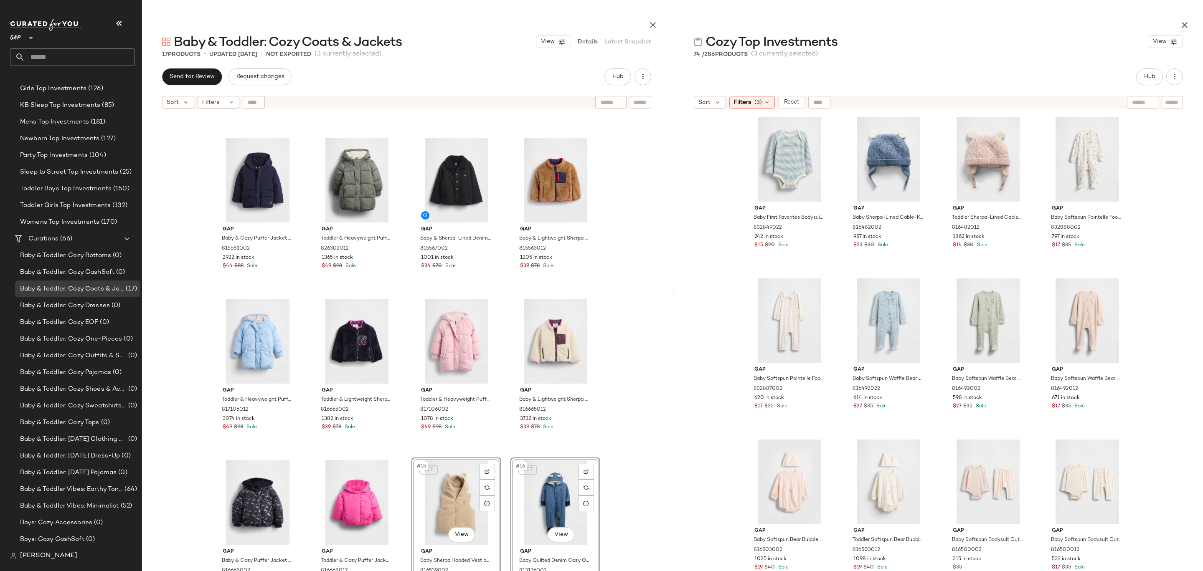
click at [634, 465] on div "Gap Baby & Lightweight Sherpa Reversible Jacket by Gap Green Camo Size 6-12 M 8…" at bounding box center [406, 363] width 529 height 500
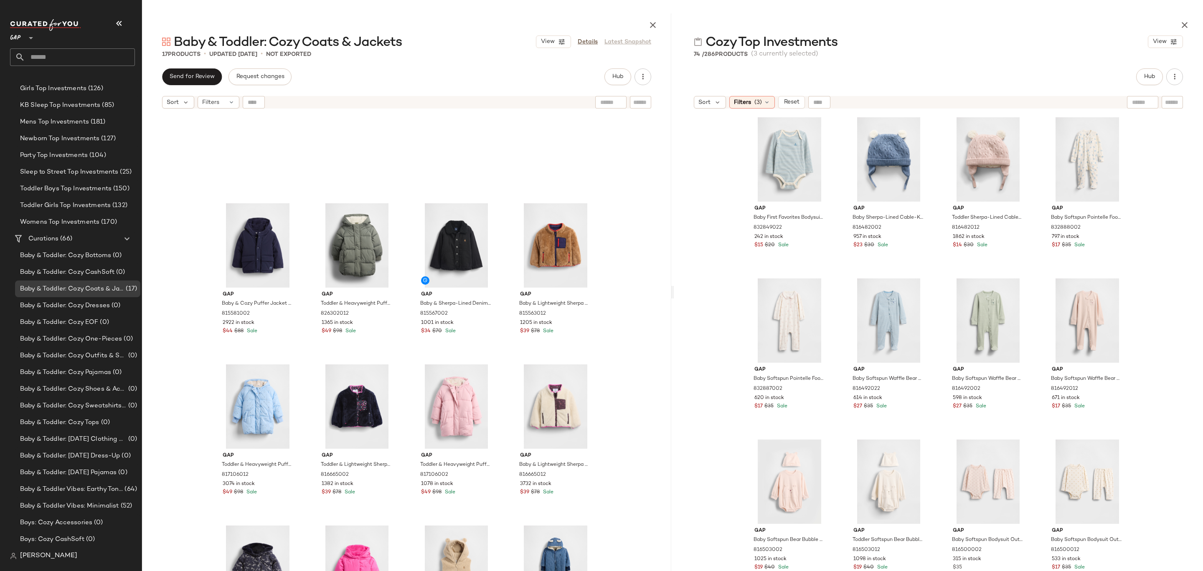
scroll to position [308, 0]
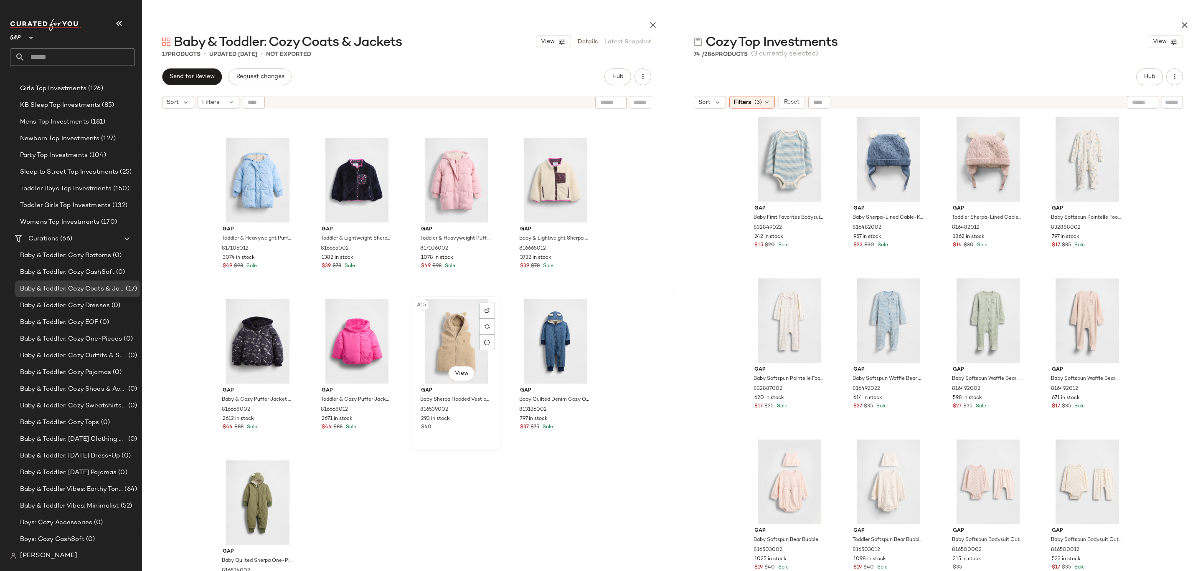
click at [440, 342] on div "#15 View" at bounding box center [456, 341] width 84 height 84
click at [253, 501] on div "#17 View" at bounding box center [258, 503] width 84 height 84
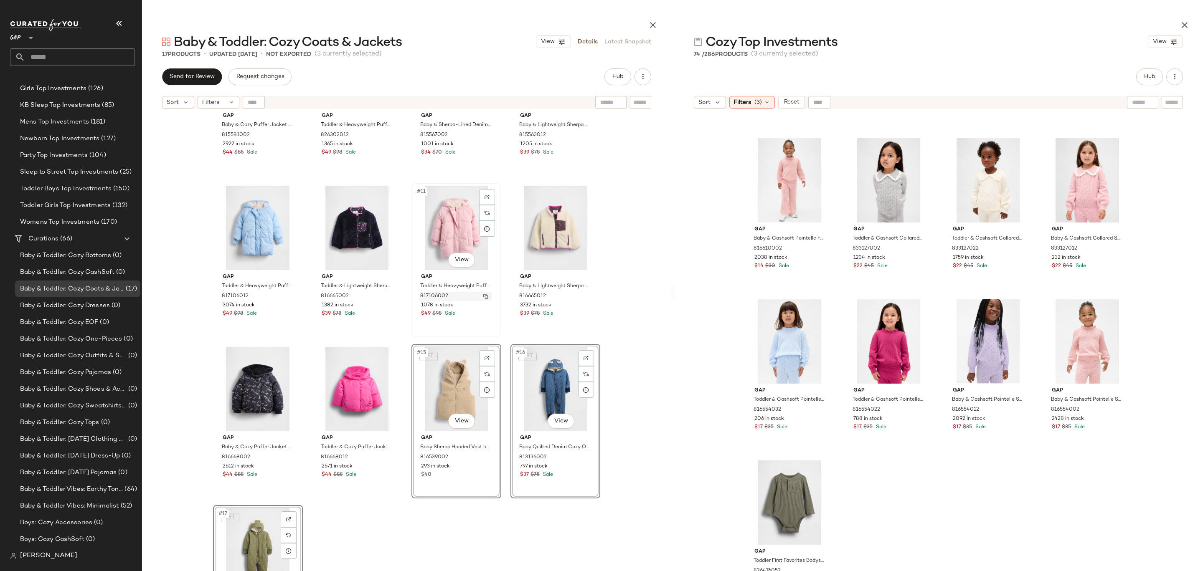
scroll to position [170, 0]
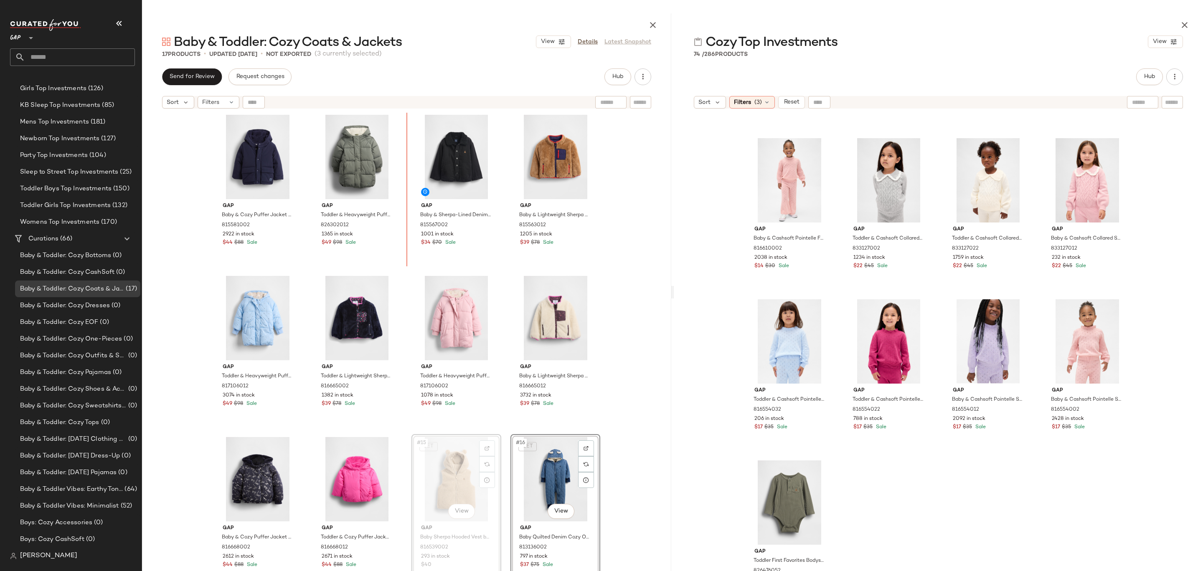
drag, startPoint x: 452, startPoint y: 473, endPoint x: 452, endPoint y: 465, distance: 7.5
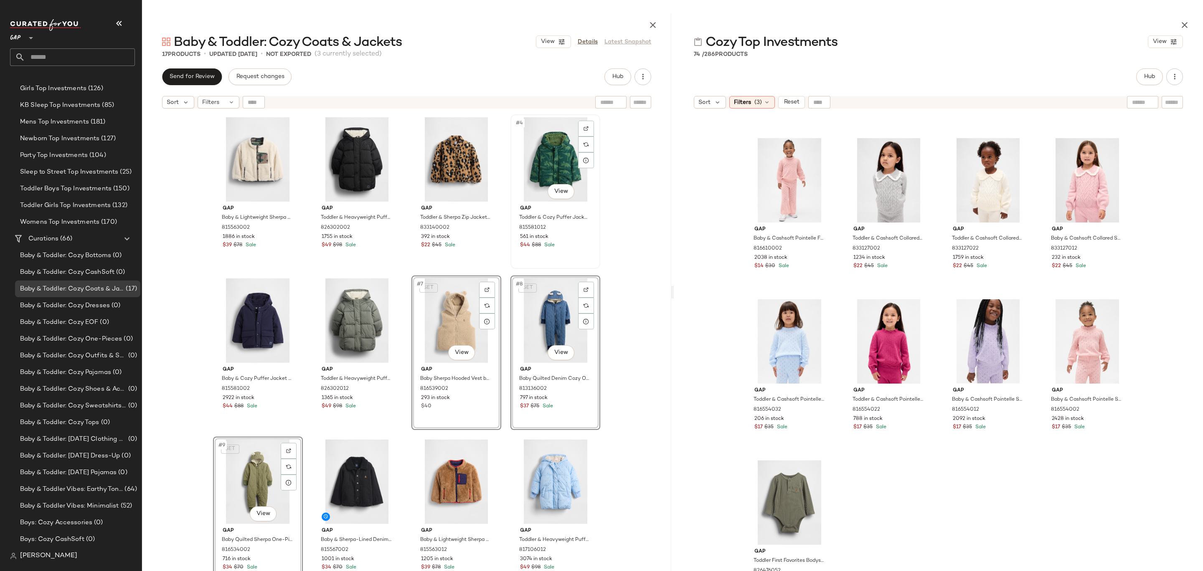
click at [594, 258] on div "#4 View Gap Toddler & Cozy Puffer Jacket by Gap Dino Size 18-24 M 815581012 561…" at bounding box center [555, 191] width 88 height 153
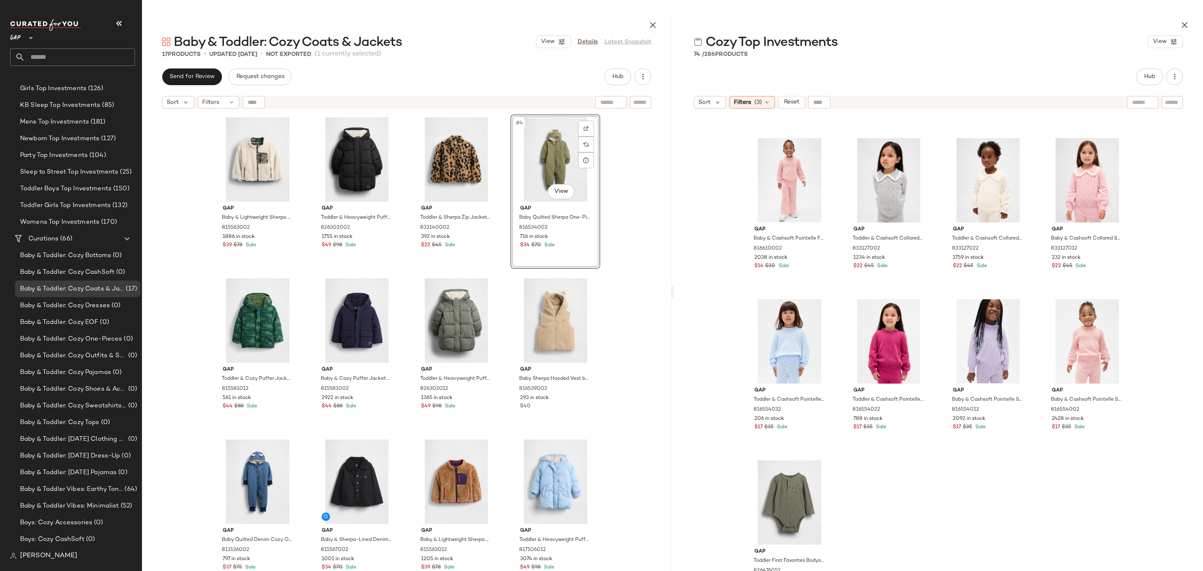
click at [637, 194] on div "Gap Baby & Lightweight Sherpa Reversible Jacket by Gap Green Camo Size 6-12 M 8…" at bounding box center [406, 363] width 529 height 500
click at [365, 318] on div "#6 View" at bounding box center [357, 321] width 84 height 84
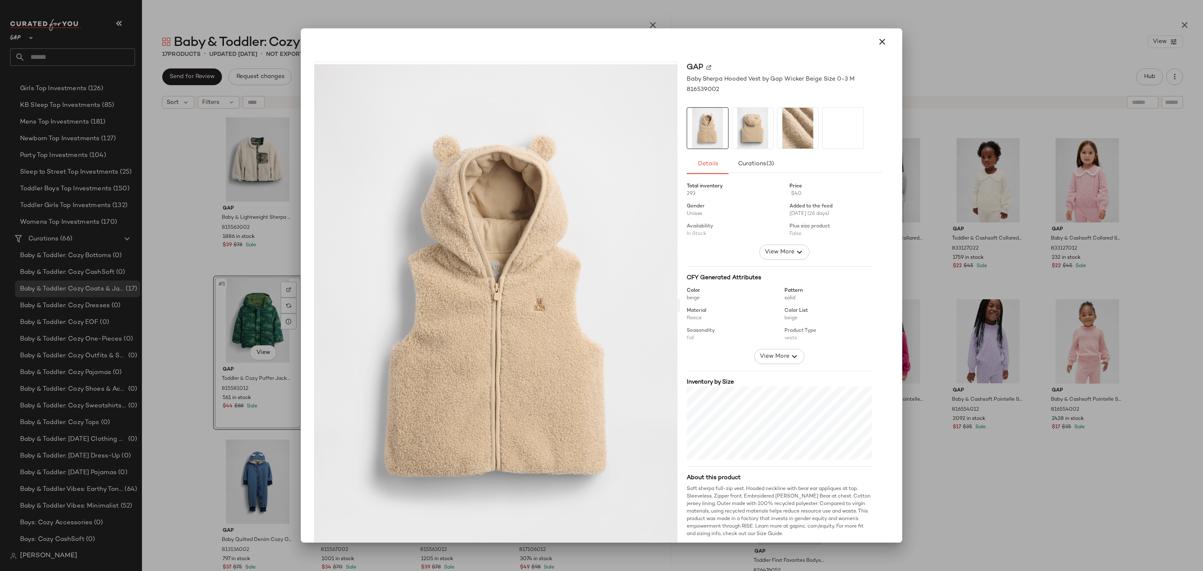
drag, startPoint x: 551, startPoint y: 353, endPoint x: 284, endPoint y: 356, distance: 267.3
click at [877, 41] on icon "button" at bounding box center [882, 42] width 10 height 10
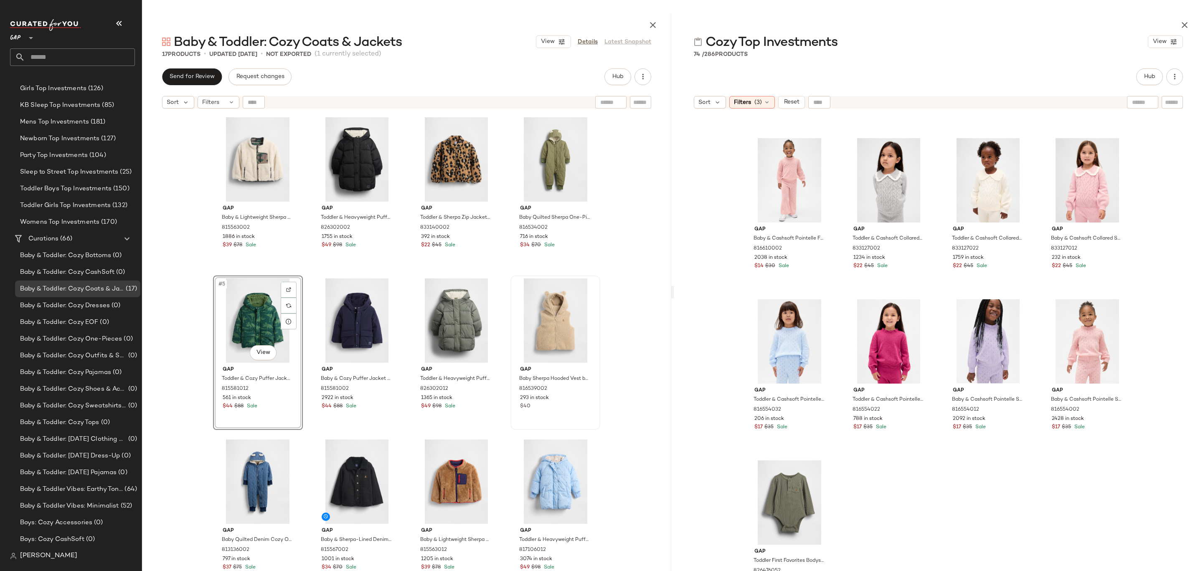
click at [629, 248] on div "Gap Baby & Lightweight Sherpa Reversible Jacket by Gap Green Camo Size 6-12 M 8…" at bounding box center [406, 363] width 529 height 500
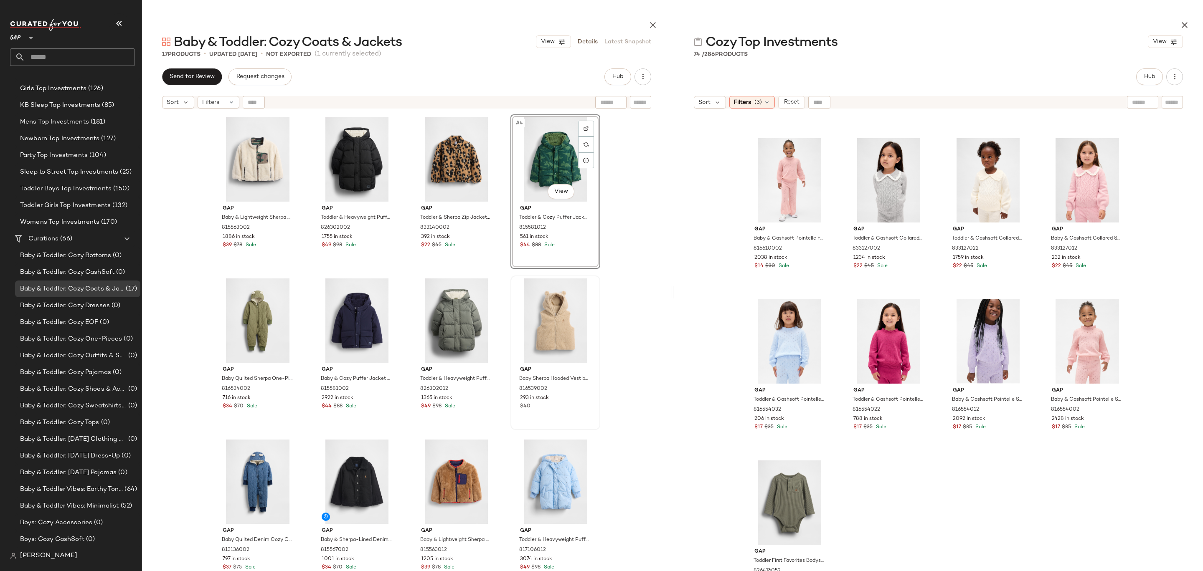
click at [615, 179] on div "Gap Baby & Lightweight Sherpa Reversible Jacket by Gap Green Camo Size 6-12 M 8…" at bounding box center [406, 363] width 529 height 500
drag, startPoint x: 257, startPoint y: 318, endPoint x: 519, endPoint y: 165, distance: 303.4
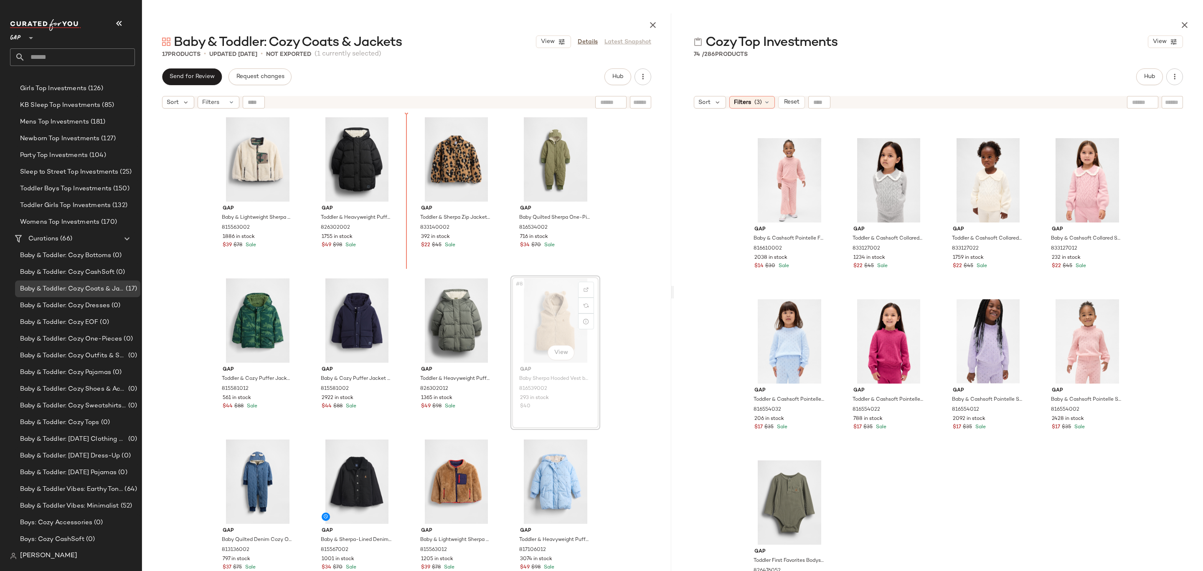
drag, startPoint x: 549, startPoint y: 307, endPoint x: 541, endPoint y: 307, distance: 7.9
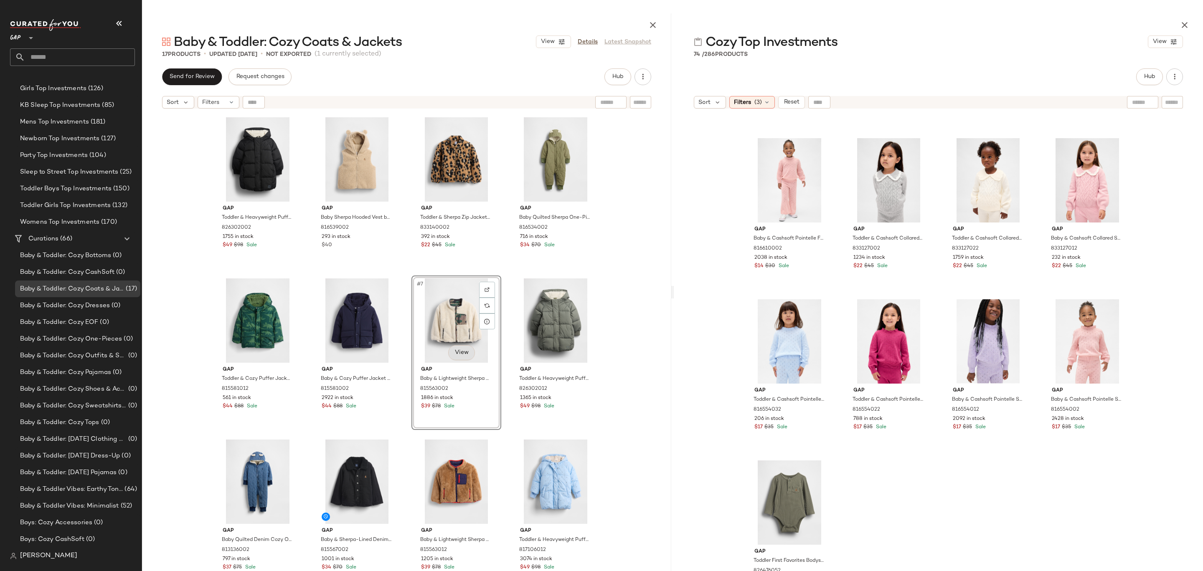
click at [459, 352] on body "GAP ** Dashboard All Products Global Clipboards (14) Accessories Top Investment…" at bounding box center [601, 285] width 1203 height 571
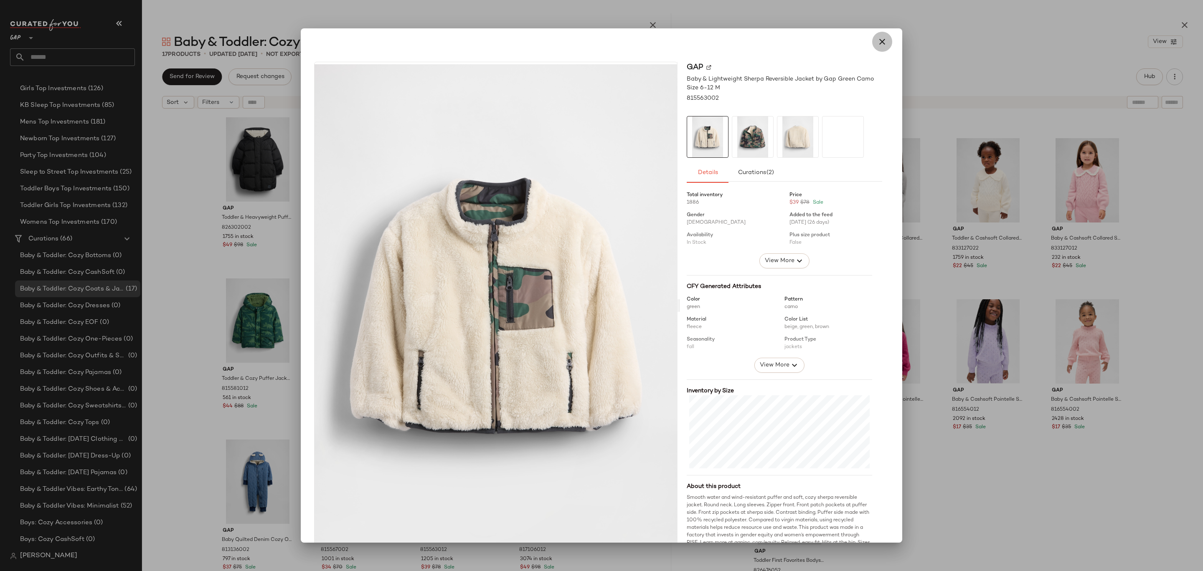
click at [879, 42] on icon "button" at bounding box center [882, 42] width 10 height 10
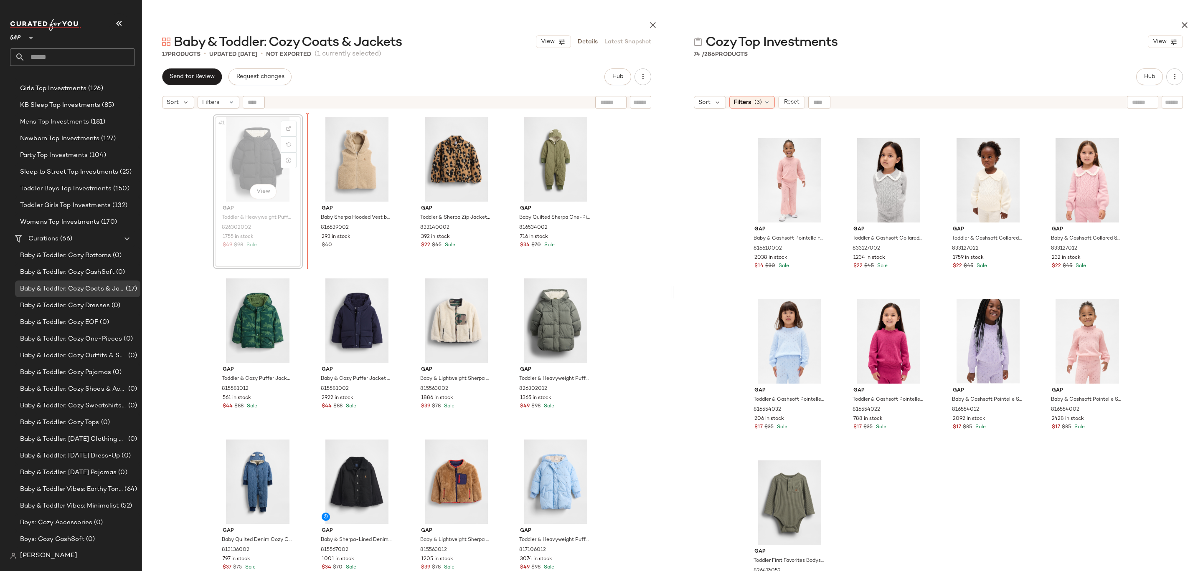
drag, startPoint x: 248, startPoint y: 179, endPoint x: 253, endPoint y: 179, distance: 5.0
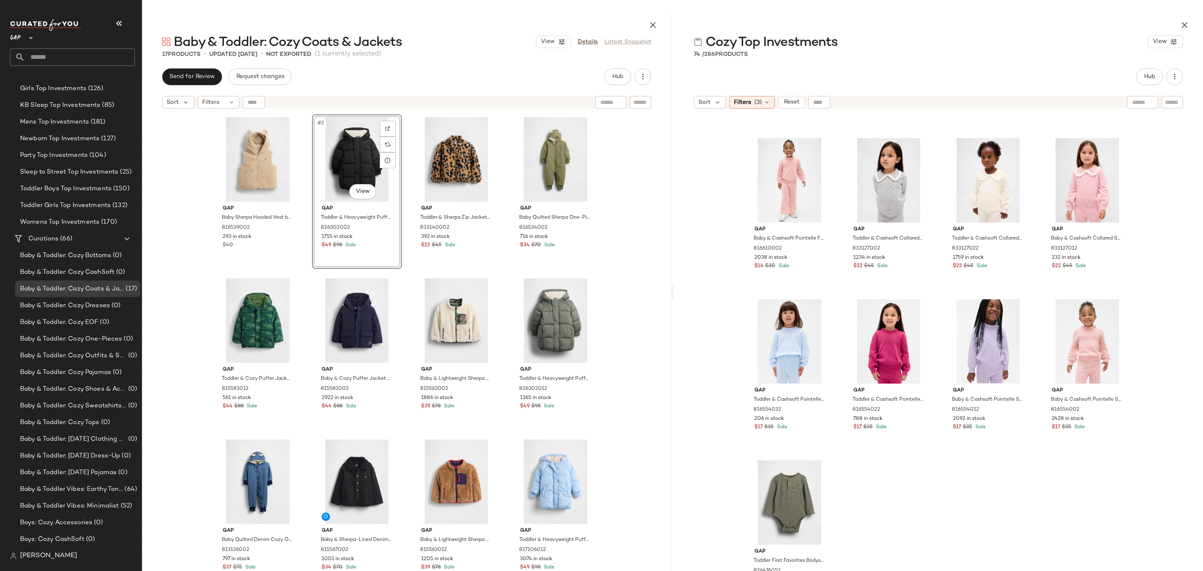
click at [610, 160] on div "Gap Baby Sherpa Hooded Vest by Gap Wicker Beige Size 0-3 M 816539002 293 in sto…" at bounding box center [406, 363] width 529 height 500
click at [439, 330] on div "#7 View" at bounding box center [456, 321] width 84 height 84
drag, startPoint x: 440, startPoint y: 332, endPoint x: 436, endPoint y: 331, distance: 4.6
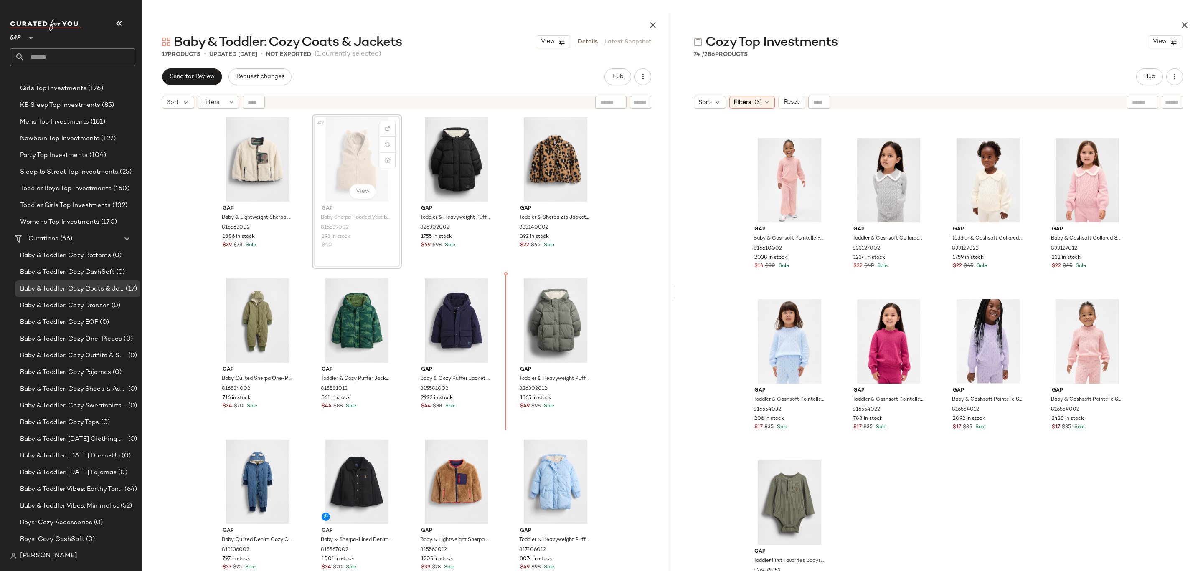
drag, startPoint x: 333, startPoint y: 172, endPoint x: 339, endPoint y: 177, distance: 7.4
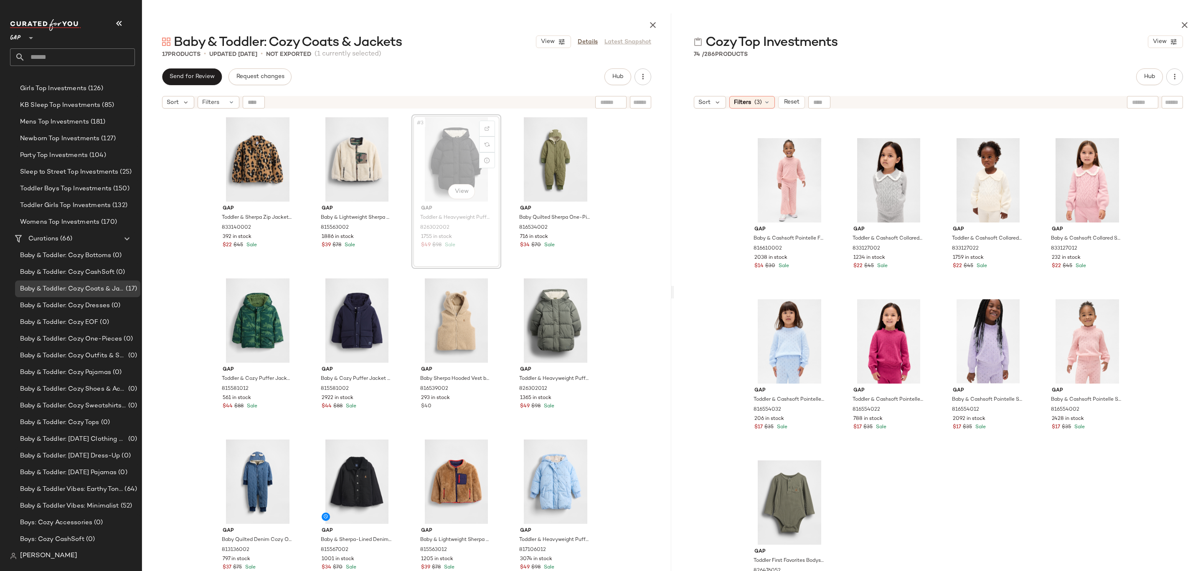
drag, startPoint x: 467, startPoint y: 153, endPoint x: 450, endPoint y: 153, distance: 16.7
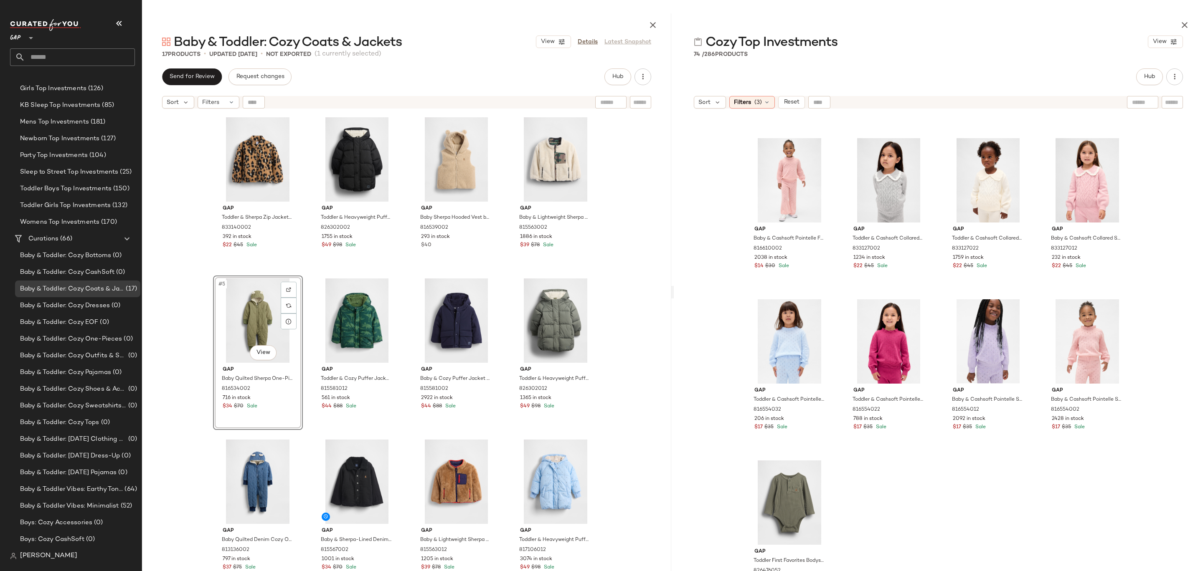
drag, startPoint x: 267, startPoint y: 325, endPoint x: 499, endPoint y: 178, distance: 274.9
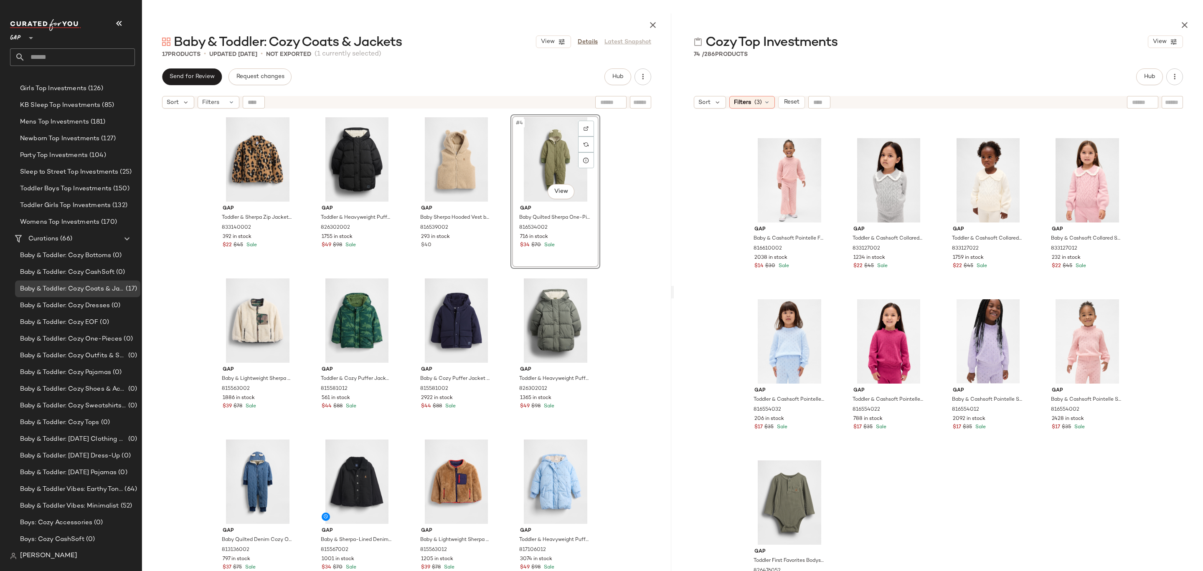
click at [629, 175] on div "Gap Toddler & Sherpa Zip Jacket by Gap Leopard Size 2 YRS 833140002 392 in stoc…" at bounding box center [406, 363] width 529 height 500
click at [617, 163] on div "Gap Toddler & Sherpa Zip Jacket by Gap Leopard Size 2 YRS 833140002 392 in stoc…" at bounding box center [406, 363] width 529 height 500
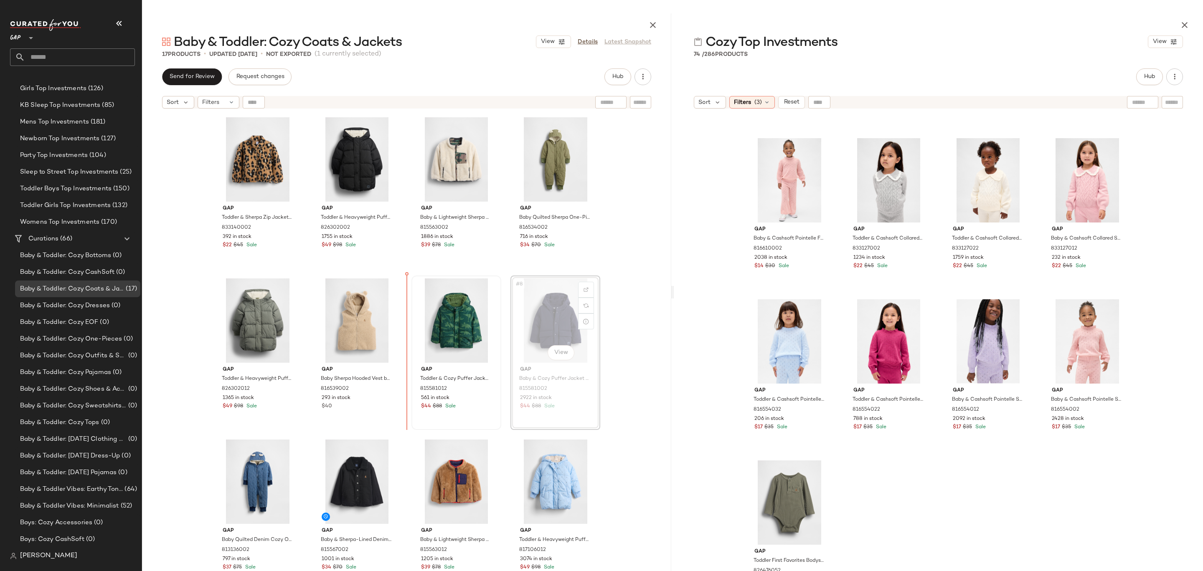
drag, startPoint x: 529, startPoint y: 334, endPoint x: 417, endPoint y: 334, distance: 111.5
drag, startPoint x: 544, startPoint y: 323, endPoint x: 539, endPoint y: 323, distance: 5.0
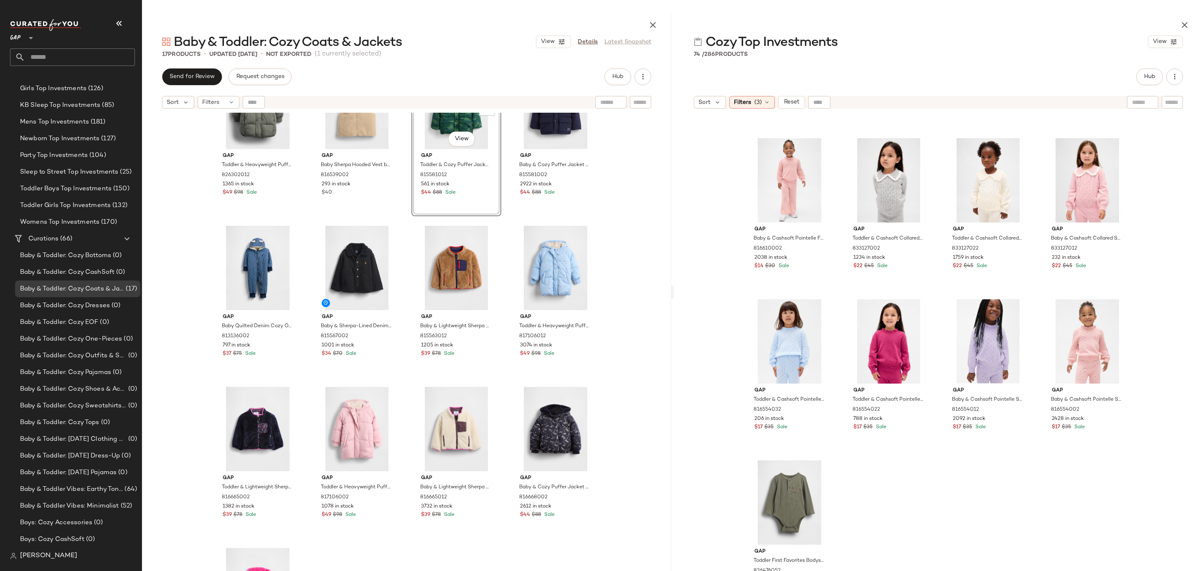
scroll to position [275, 0]
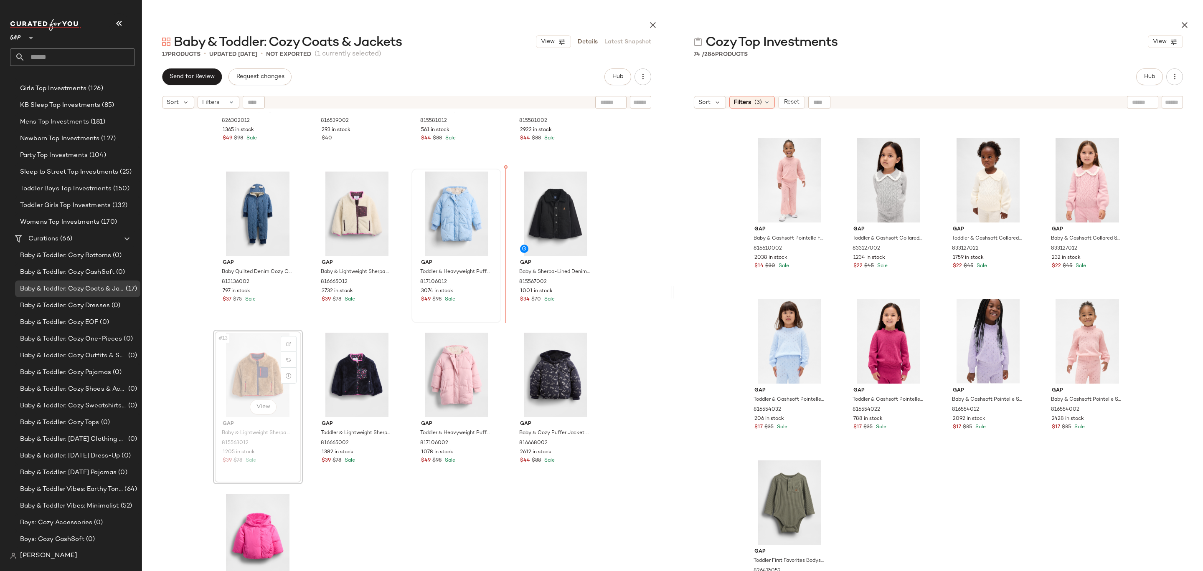
drag, startPoint x: 249, startPoint y: 386, endPoint x: 421, endPoint y: 298, distance: 193.1
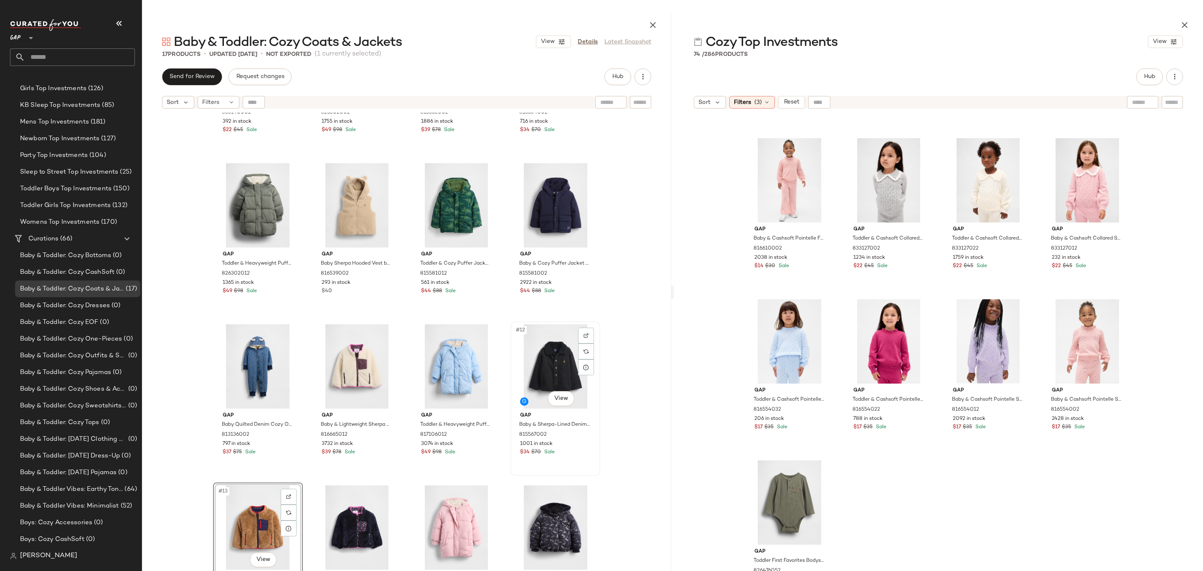
scroll to position [157, 0]
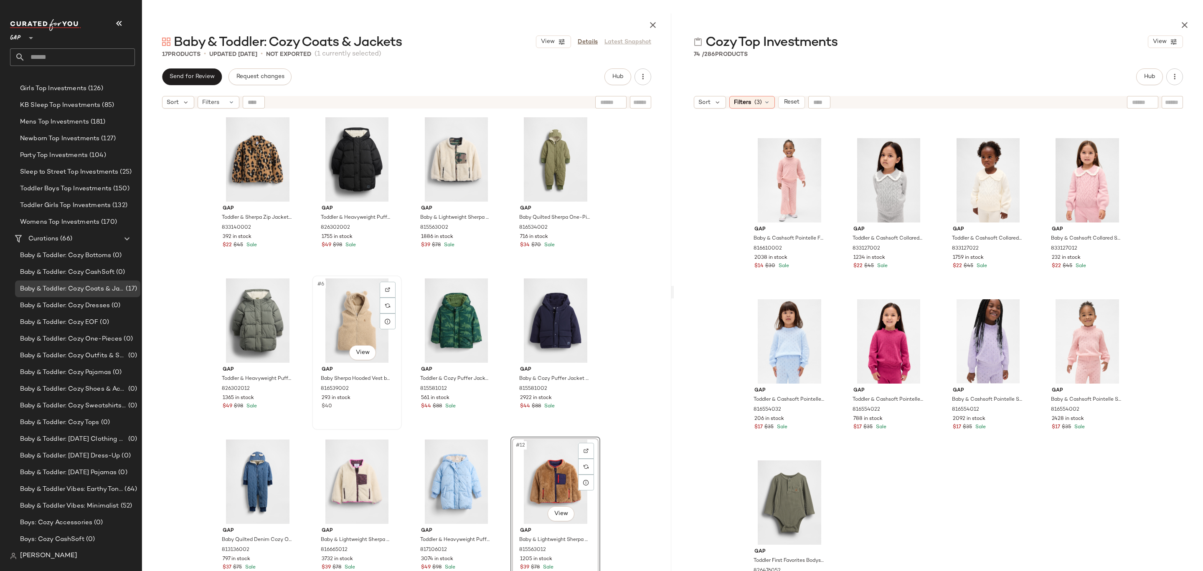
scroll to position [132, 0]
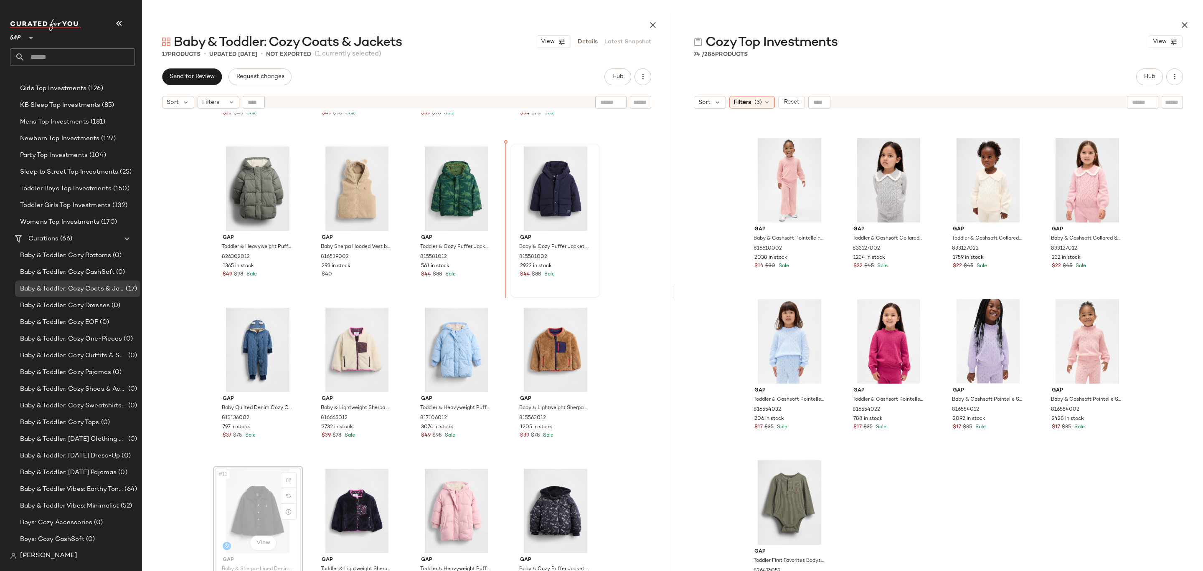
drag, startPoint x: 256, startPoint y: 522, endPoint x: 516, endPoint y: 215, distance: 402.5
click at [623, 186] on div "Gap Toddler & Sherpa Zip Jacket by Gap Leopard Size 2 YRS 833140002 392 in stoc…" at bounding box center [406, 363] width 529 height 500
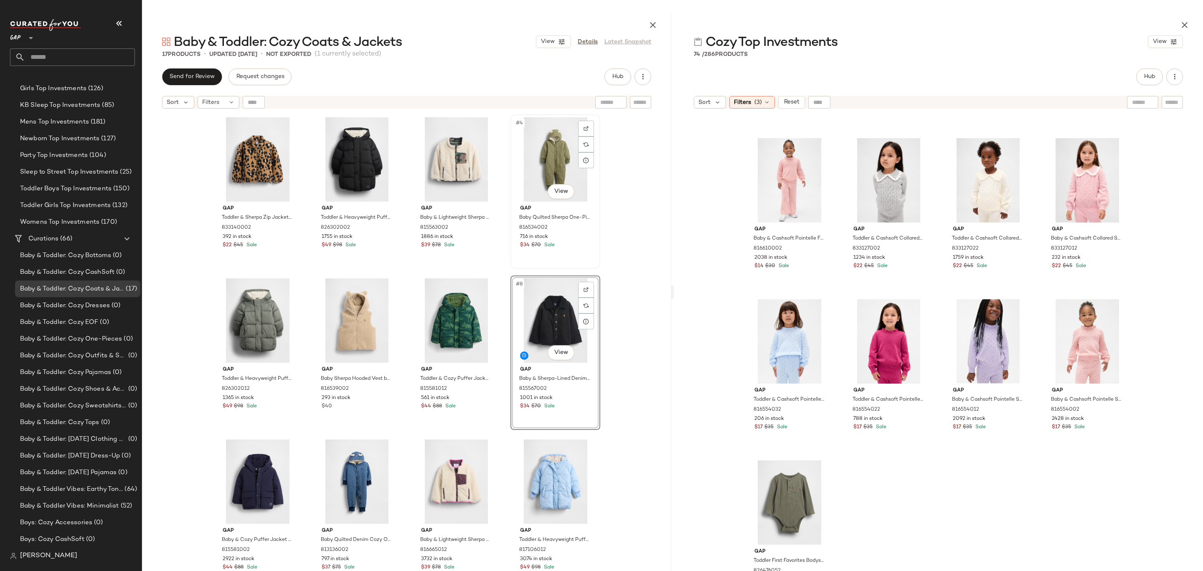
scroll to position [139, 0]
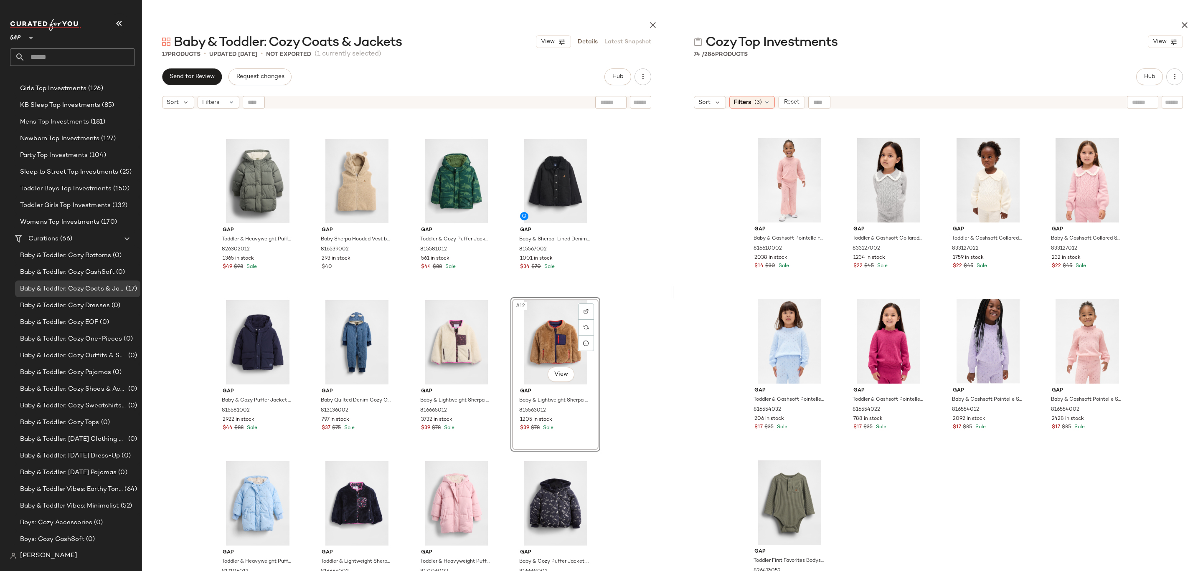
click at [612, 311] on div "Gap Toddler & Sherpa Zip Jacket by Gap Leopard Size 2 YRS 833140002 392 in stoc…" at bounding box center [406, 363] width 529 height 500
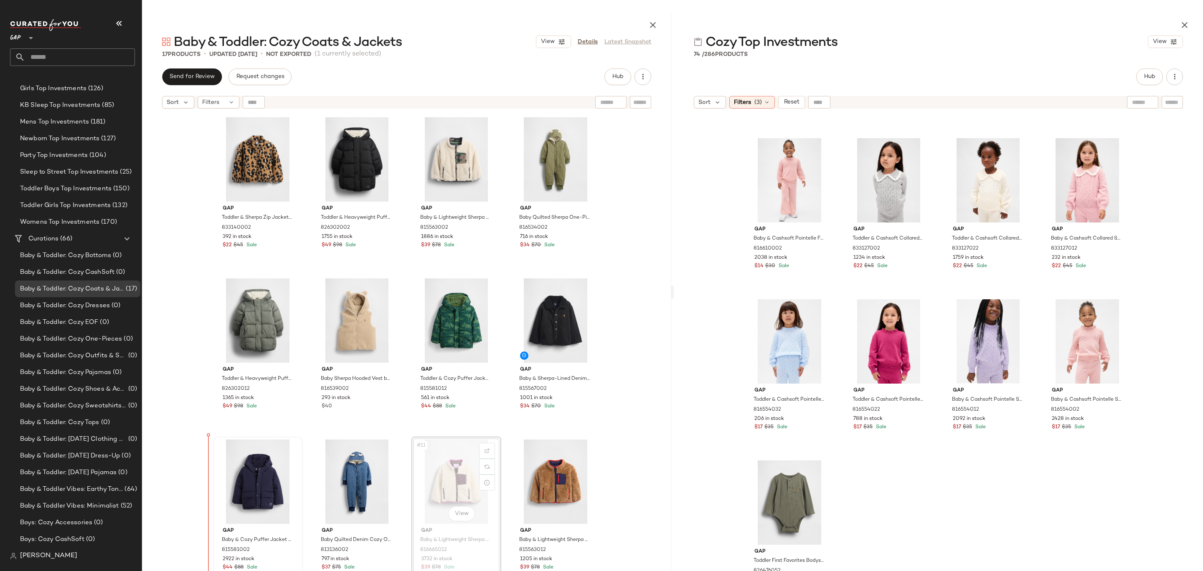
drag, startPoint x: 383, startPoint y: 472, endPoint x: 225, endPoint y: 473, distance: 158.3
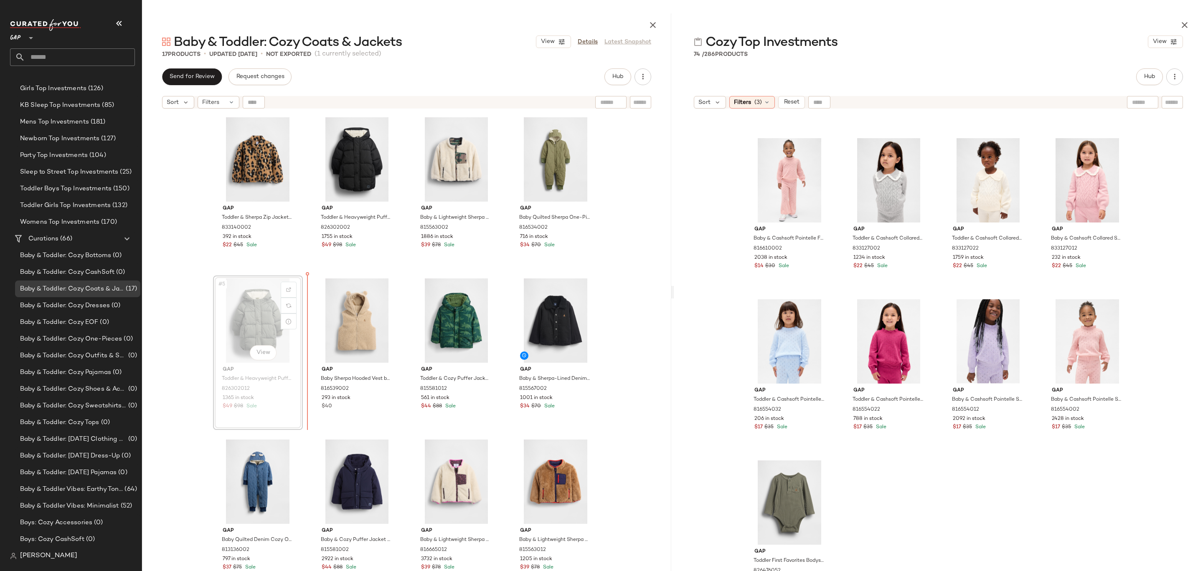
drag, startPoint x: 252, startPoint y: 324, endPoint x: 257, endPoint y: 324, distance: 5.0
drag, startPoint x: 264, startPoint y: 313, endPoint x: 290, endPoint y: 313, distance: 26.7
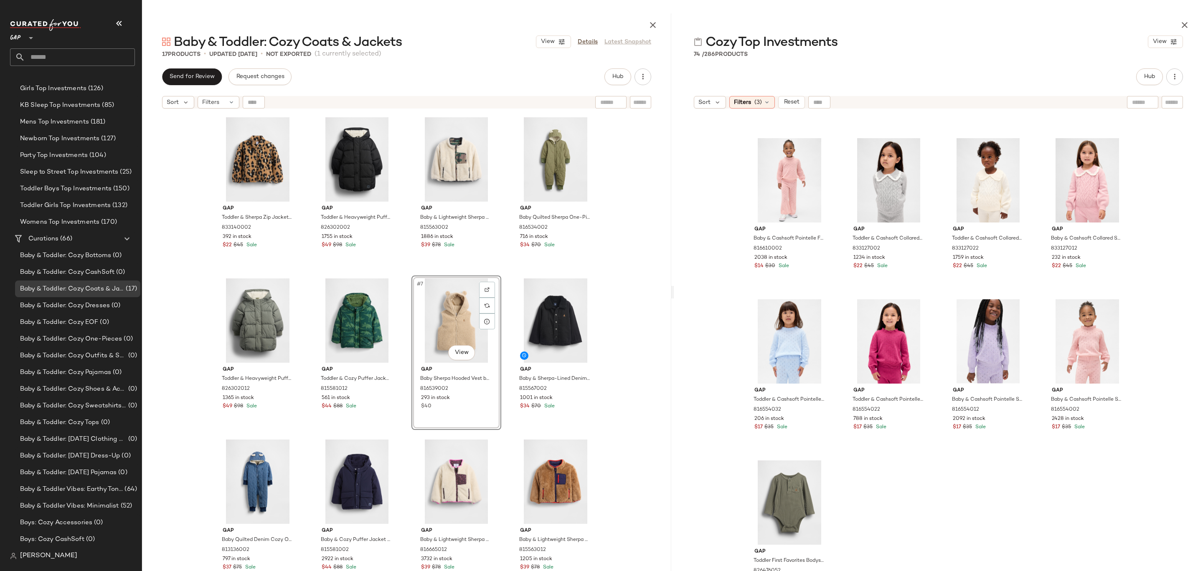
click at [622, 265] on div "Gap Toddler & Sherpa Zip Jacket by Gap Leopard Size 2 YRS 833140002 392 in stoc…" at bounding box center [406, 363] width 529 height 500
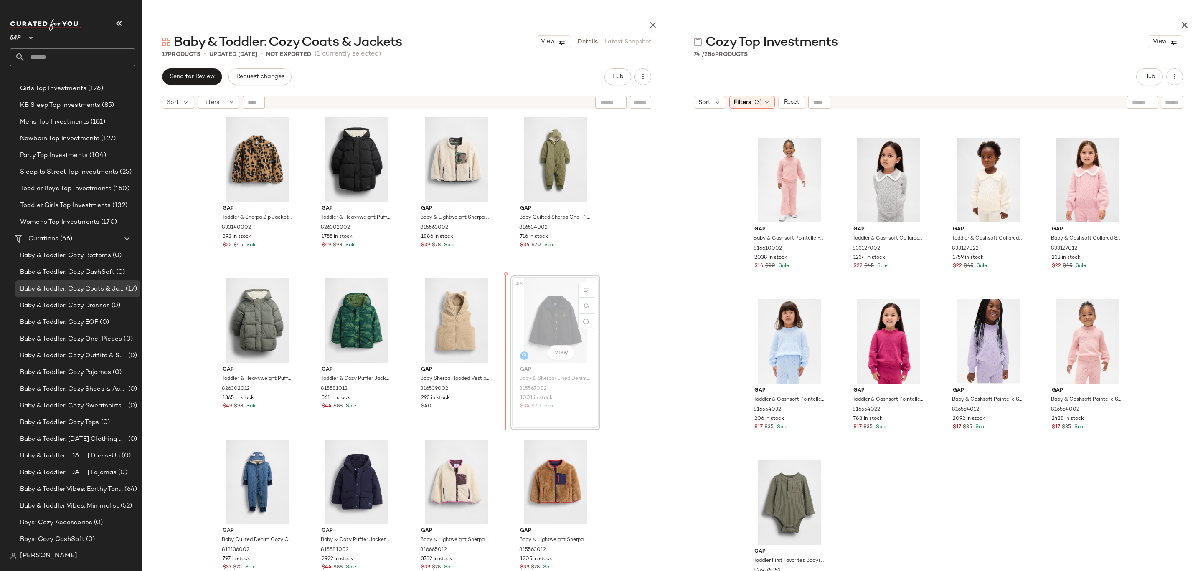
drag, startPoint x: 565, startPoint y: 319, endPoint x: 560, endPoint y: 319, distance: 4.2
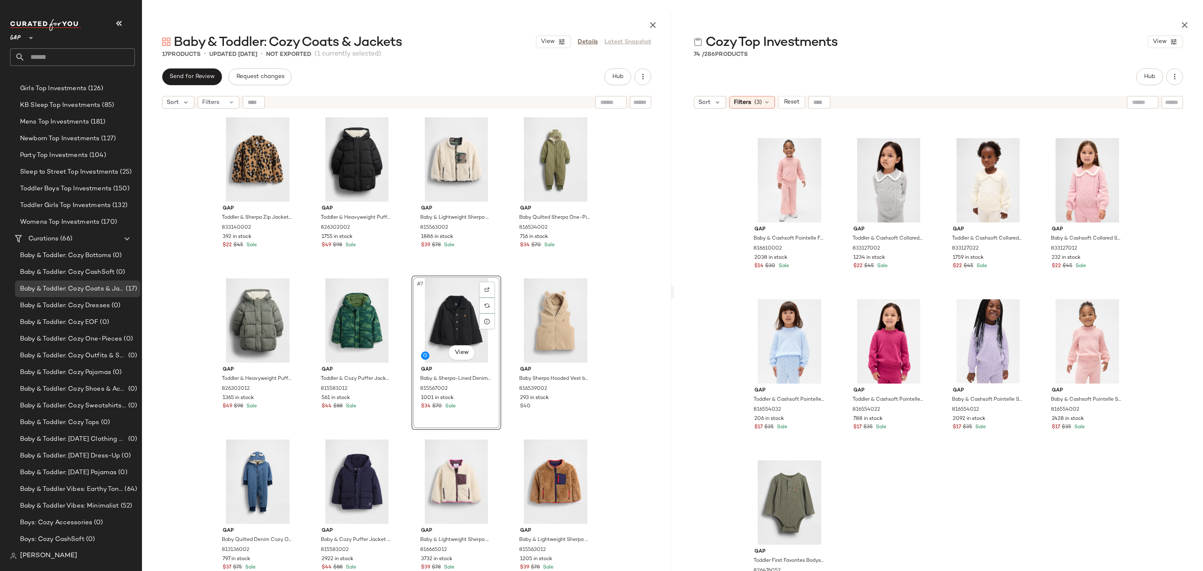
click at [630, 285] on div "Gap Toddler & Sherpa Zip Jacket by Gap Leopard Size 2 YRS 833140002 392 in stoc…" at bounding box center [406, 363] width 529 height 500
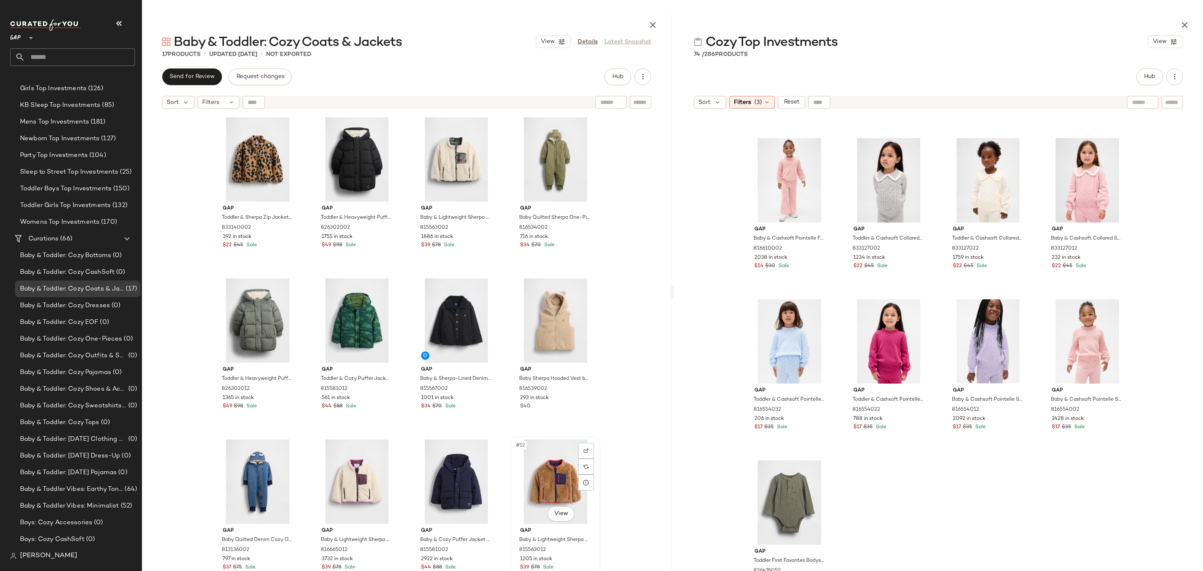
click at [558, 478] on div "#12 View" at bounding box center [555, 482] width 84 height 84
drag, startPoint x: 543, startPoint y: 477, endPoint x: 427, endPoint y: 474, distance: 115.7
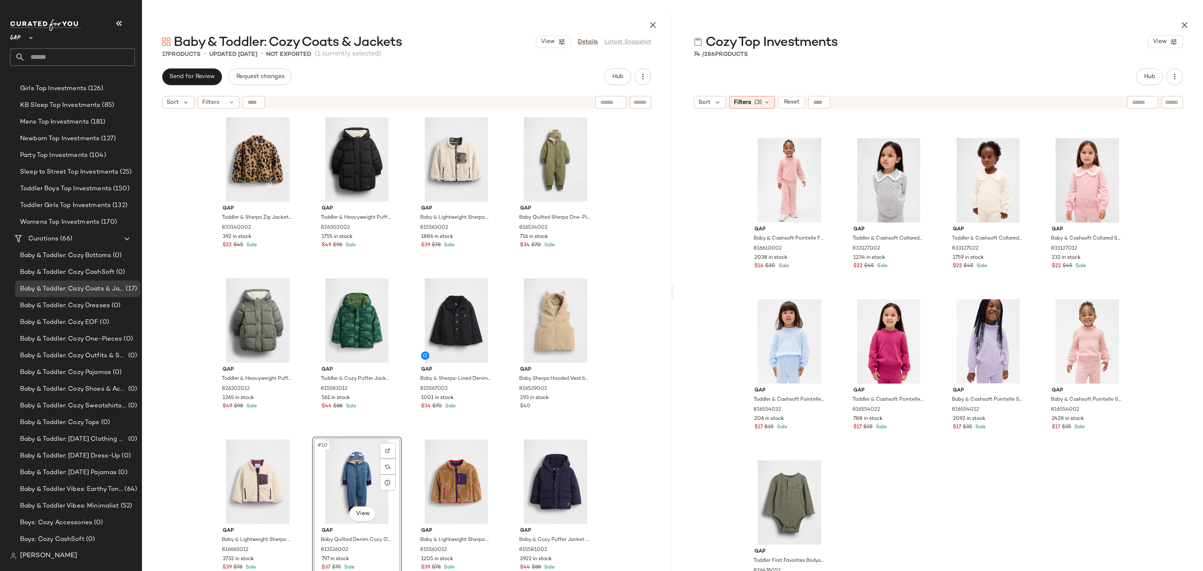
click at [632, 334] on div "Gap Toddler & Sherpa Zip Jacket by Gap Leopard Size 2 YRS 833140002 392 in stoc…" at bounding box center [406, 363] width 529 height 500
click at [602, 309] on div "Gap Toddler & Sherpa Zip Jacket by Gap Leopard Size 2 YRS 833140002 392 in stoc…" at bounding box center [406, 363] width 529 height 500
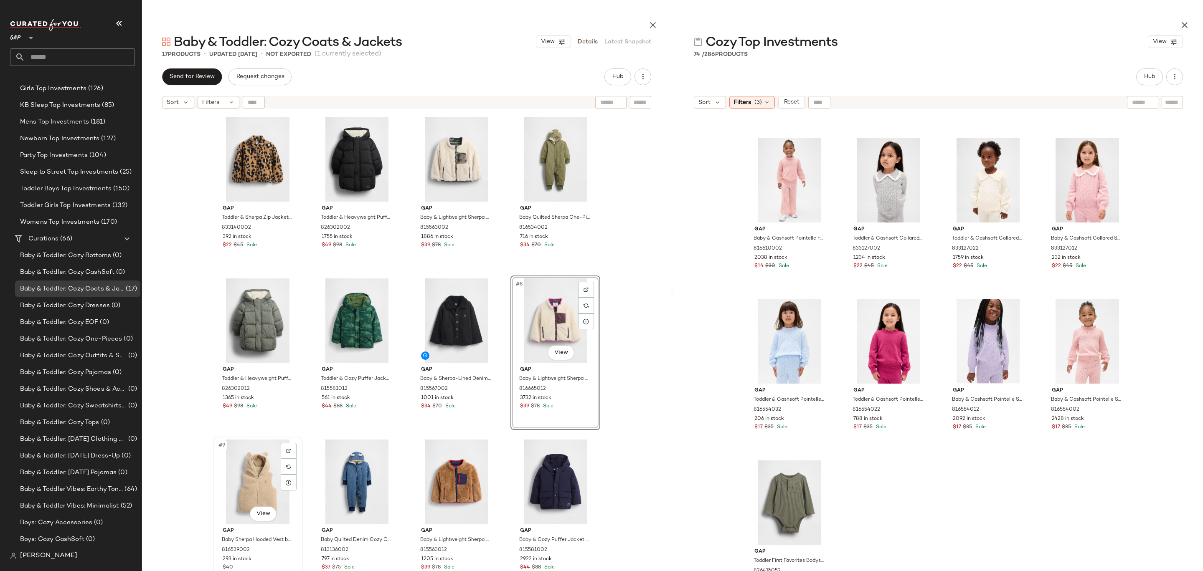
click at [245, 499] on div "#9 View" at bounding box center [258, 482] width 84 height 84
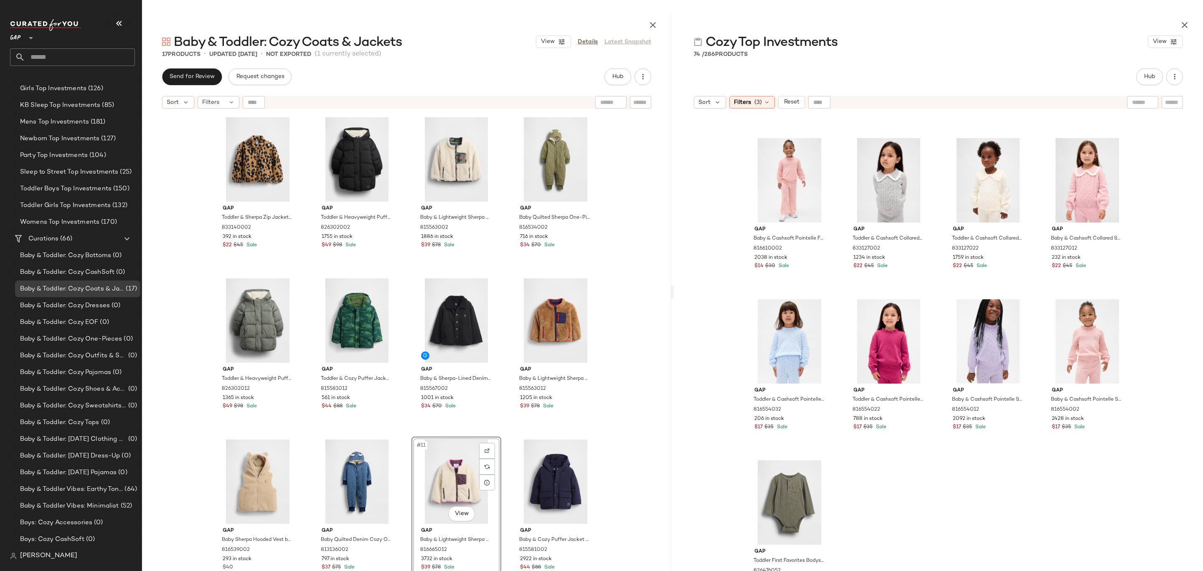
click at [606, 385] on div "Gap Toddler & Sherpa Zip Jacket by Gap Leopard Size 2 YRS 833140002 392 in stoc…" at bounding box center [406, 363] width 529 height 500
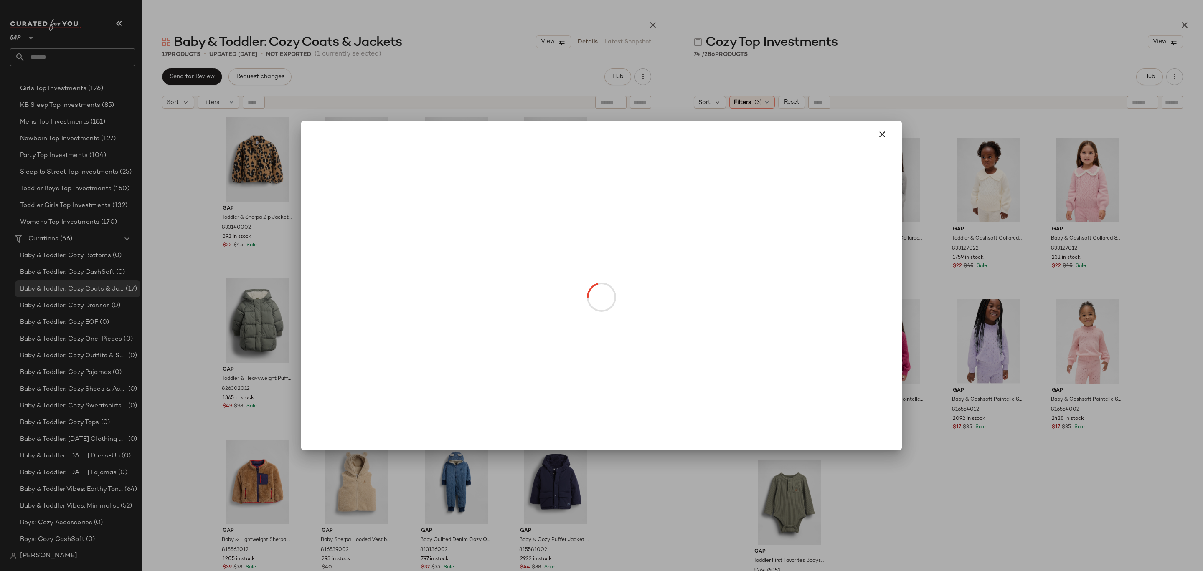
drag, startPoint x: 246, startPoint y: 345, endPoint x: 463, endPoint y: 515, distance: 275.8
click at [880, 130] on icon "button" at bounding box center [882, 134] width 10 height 10
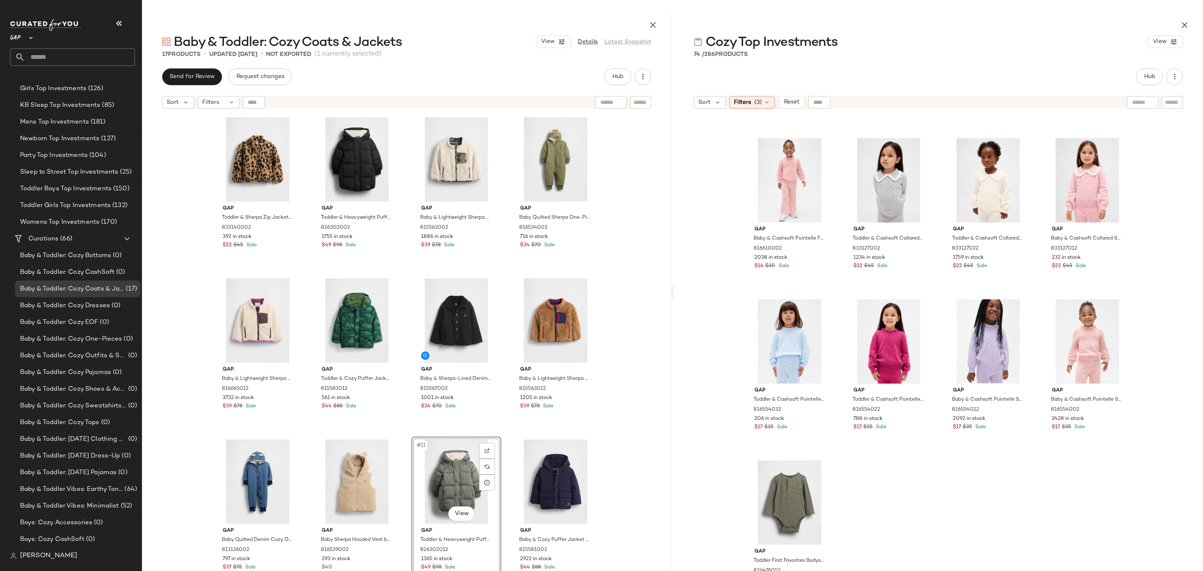
click at [629, 355] on div "Gap Toddler & Sherpa Zip Jacket by Gap Leopard Size 2 YRS 833140002 392 in stoc…" at bounding box center [406, 363] width 529 height 500
drag, startPoint x: 469, startPoint y: 473, endPoint x: 428, endPoint y: 332, distance: 147.3
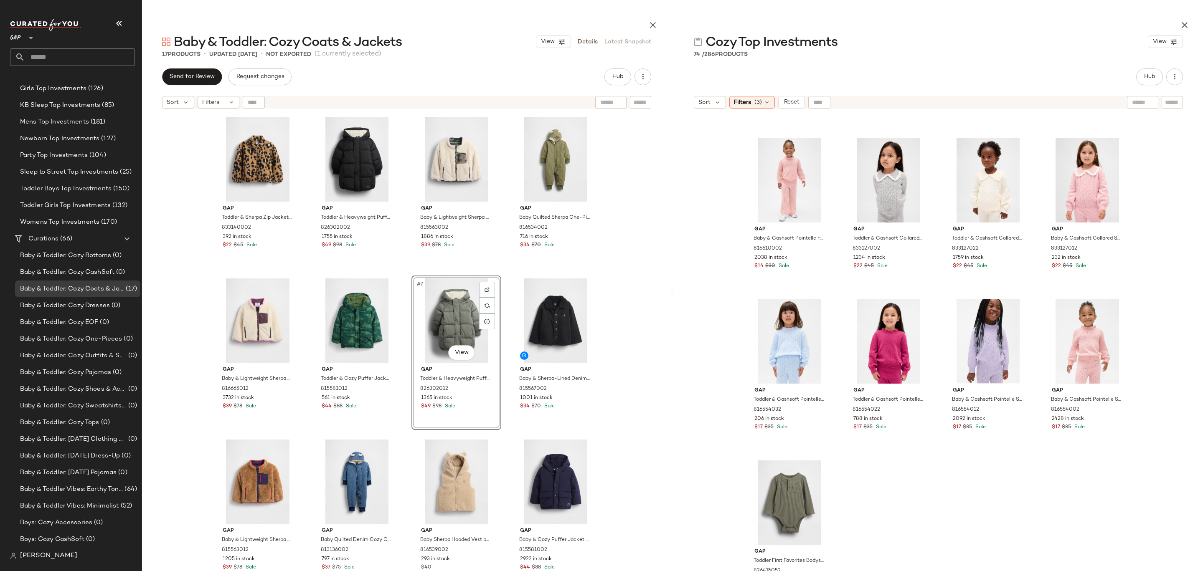
click at [606, 313] on div "Gap Toddler & Sherpa Zip Jacket by Gap Leopard Size 2 YRS 833140002 392 in stoc…" at bounding box center [406, 363] width 529 height 500
drag, startPoint x: 434, startPoint y: 486, endPoint x: 438, endPoint y: 481, distance: 6.0
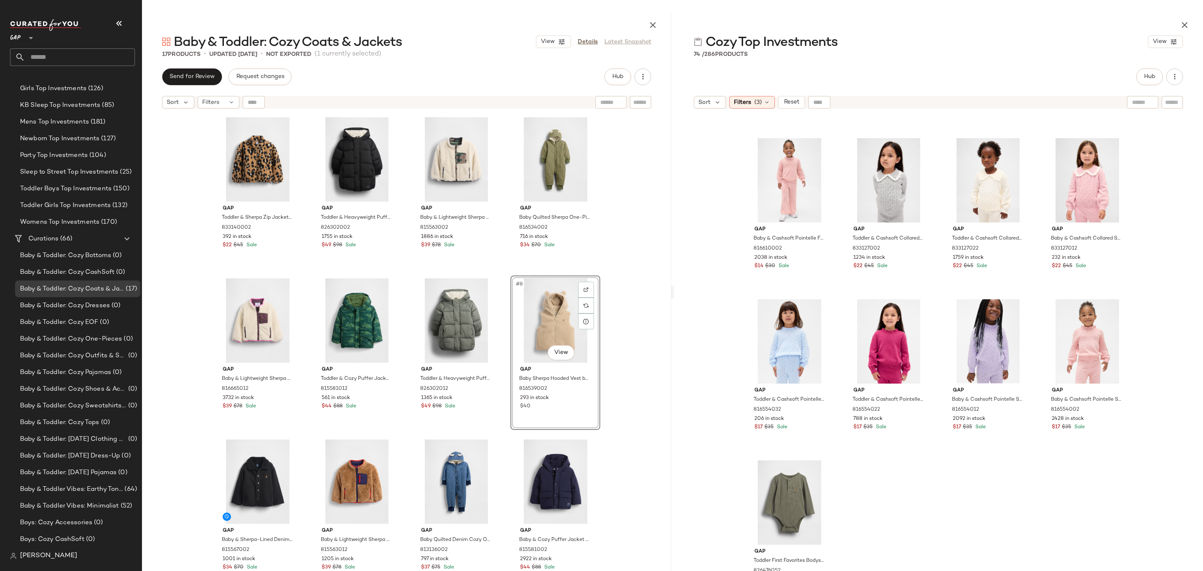
click at [615, 325] on div "Gap Toddler & Sherpa Zip Jacket by Gap Leopard Size 2 YRS 833140002 392 in stoc…" at bounding box center [406, 363] width 529 height 500
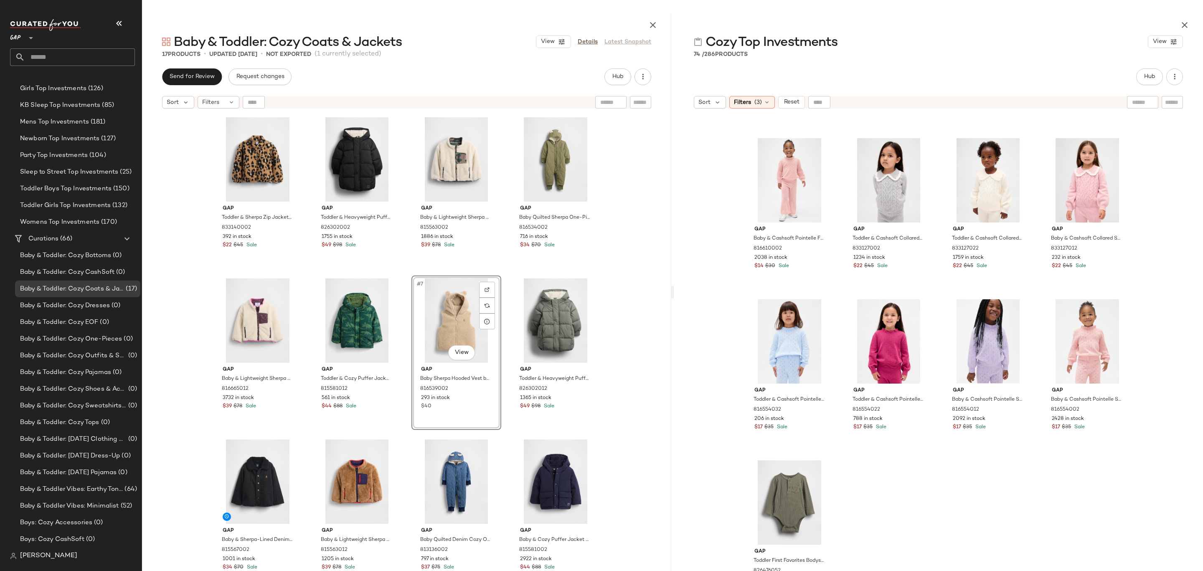
click at [609, 317] on div "Gap Toddler & Sherpa Zip Jacket by Gap Leopard Size 2 YRS 833140002 392 in stoc…" at bounding box center [406, 363] width 529 height 500
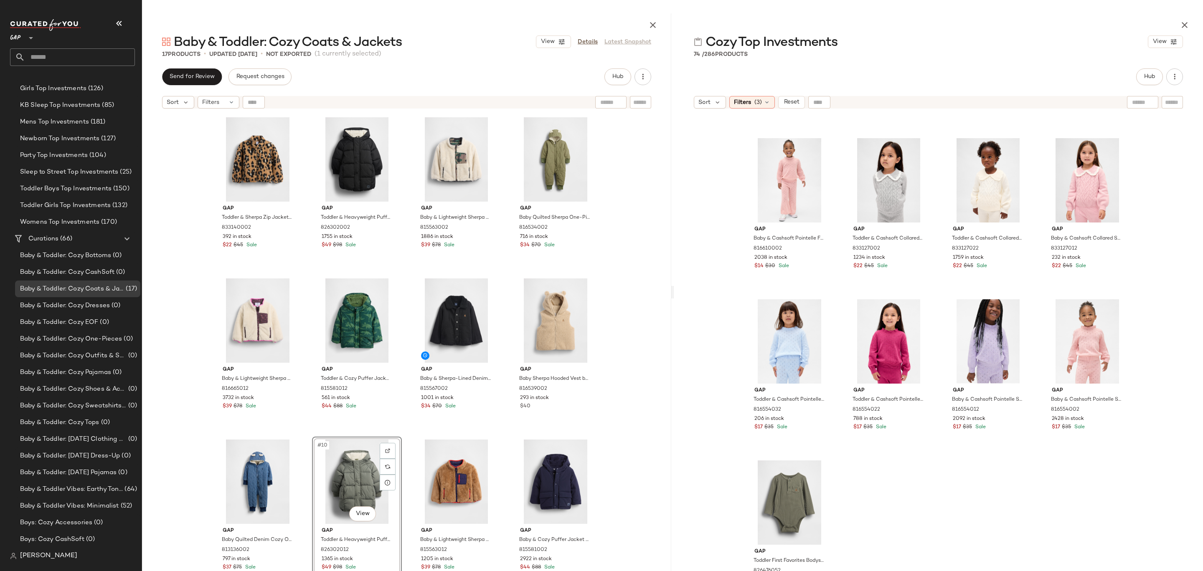
click at [634, 433] on div "Gap Toddler & Sherpa Zip Jacket by Gap Leopard Size 2 YRS 833140002 392 in stoc…" at bounding box center [406, 363] width 529 height 500
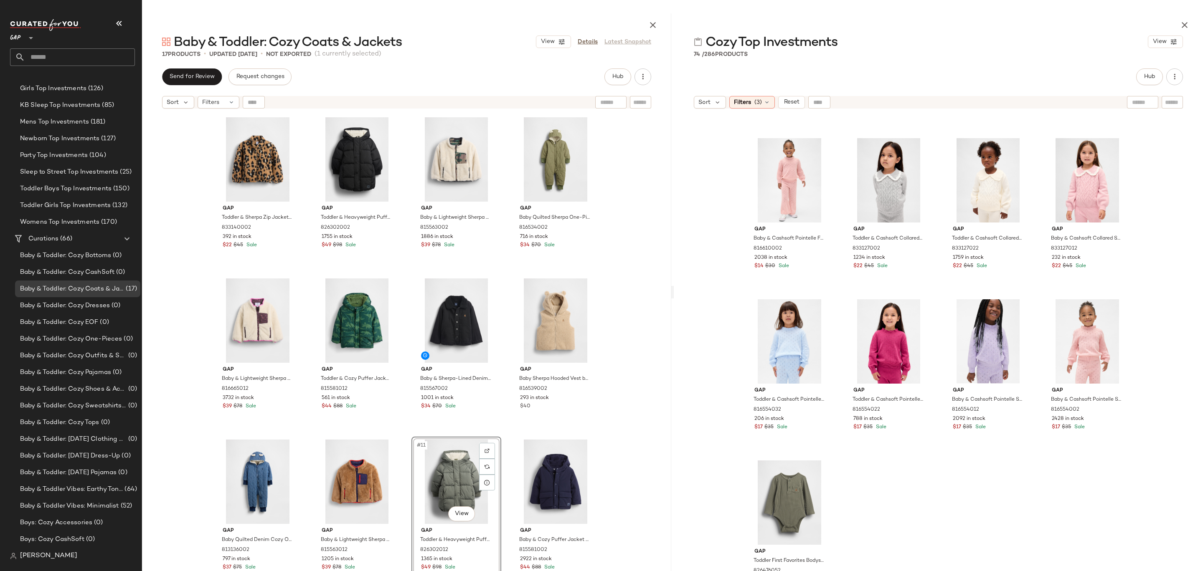
click at [626, 384] on div "Gap Toddler & Sherpa Zip Jacket by Gap Leopard Size 2 YRS 833140002 392 in stoc…" at bounding box center [406, 363] width 529 height 500
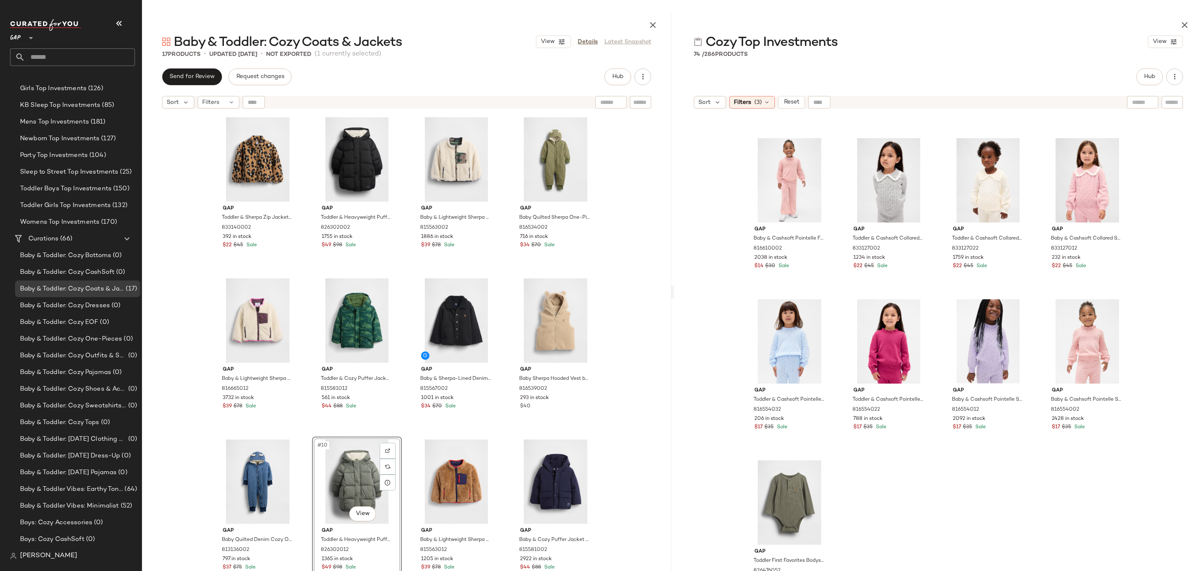
click at [654, 342] on div "Gap Toddler & Sherpa Zip Jacket by Gap Leopard Size 2 YRS 833140002 392 in stoc…" at bounding box center [406, 363] width 529 height 500
click at [611, 356] on div "Gap Toddler & Sherpa Zip Jacket by Gap Leopard Size 2 YRS 833140002 392 in stoc…" at bounding box center [406, 363] width 529 height 500
click at [612, 419] on div "Gap Toddler & Sherpa Zip Jacket by Gap Leopard Size 2 YRS 833140002 392 in stoc…" at bounding box center [406, 363] width 529 height 500
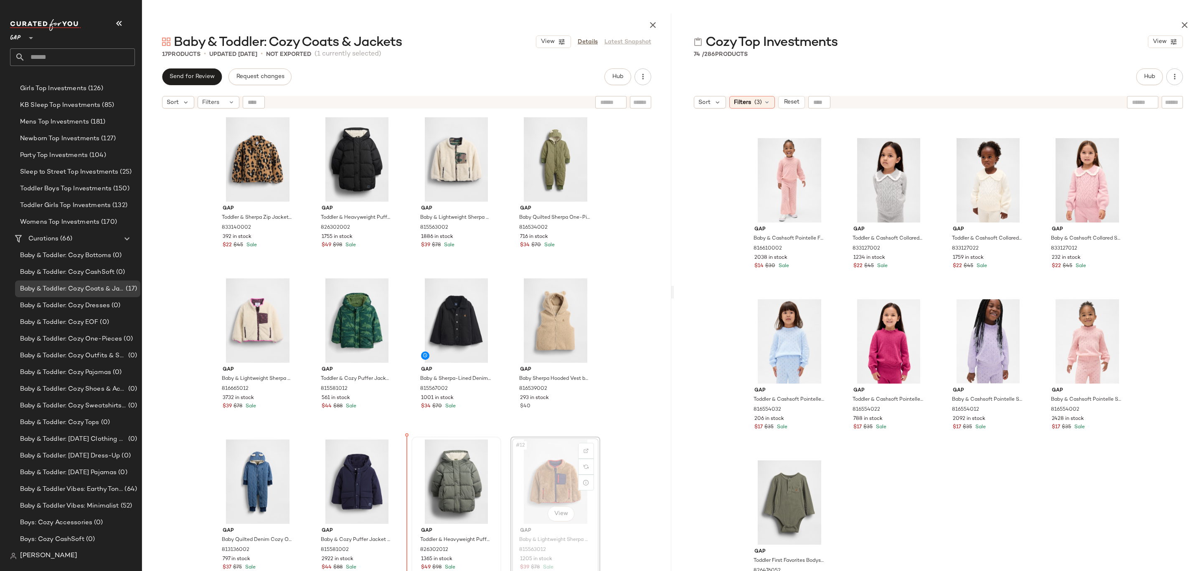
drag, startPoint x: 555, startPoint y: 485, endPoint x: 418, endPoint y: 485, distance: 137.0
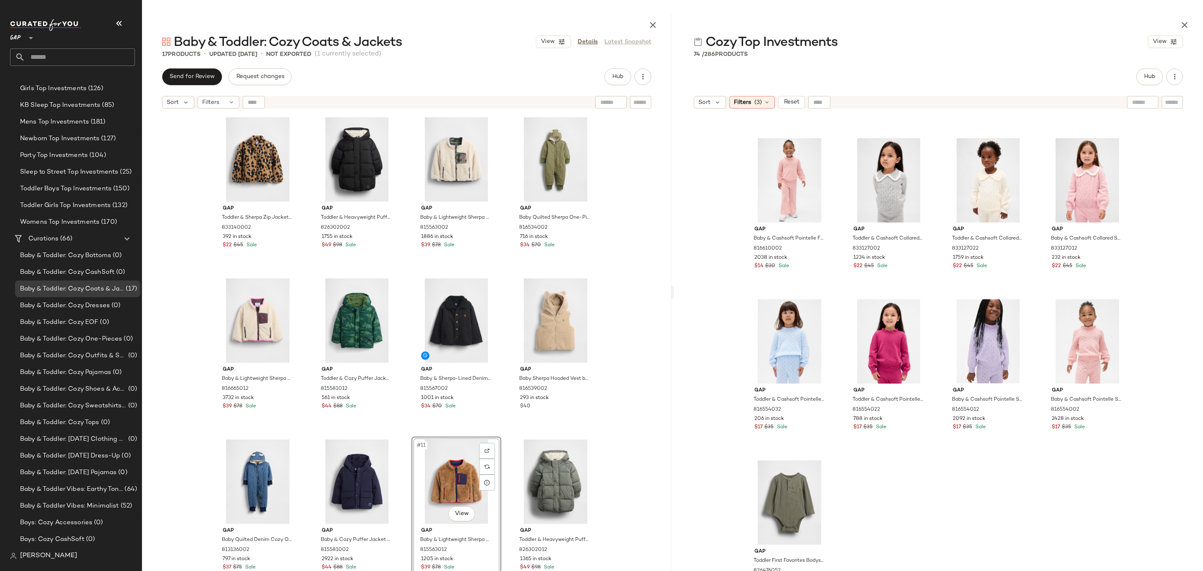
click at [626, 436] on div "Gap Toddler & Sherpa Zip Jacket by Gap Leopard Size 2 YRS 833140002 392 in stoc…" at bounding box center [406, 363] width 529 height 500
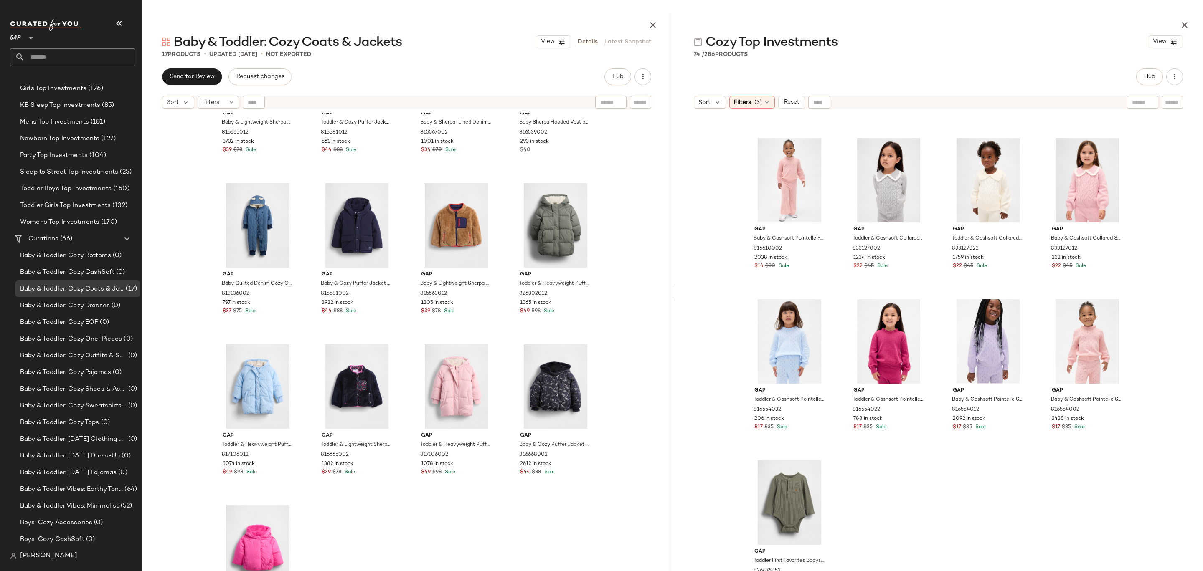
scroll to position [308, 0]
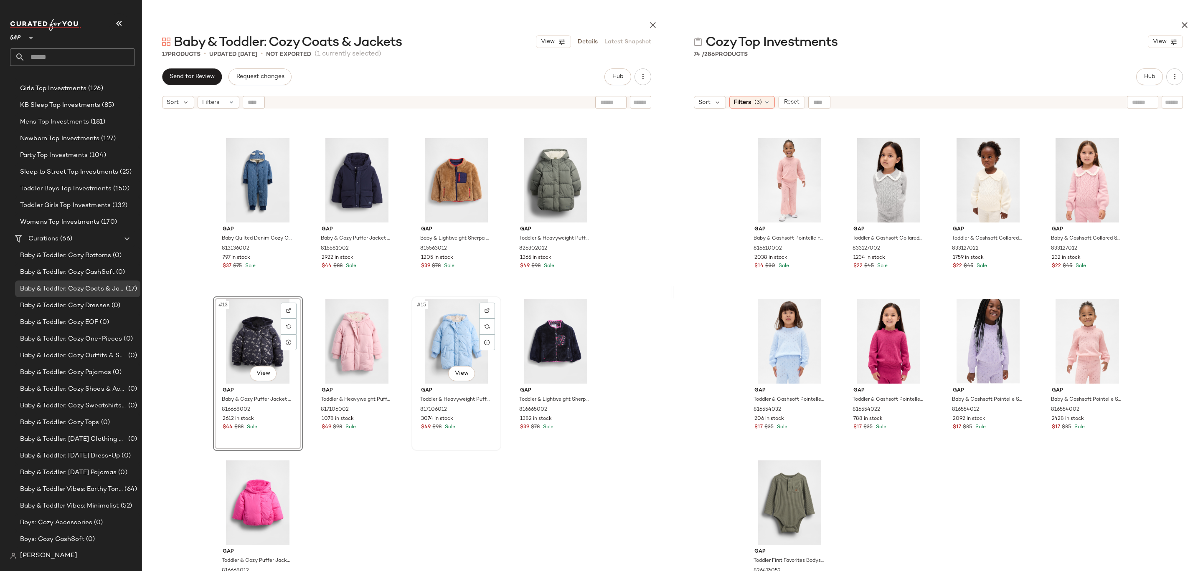
click at [455, 341] on div "#15 View" at bounding box center [456, 341] width 84 height 84
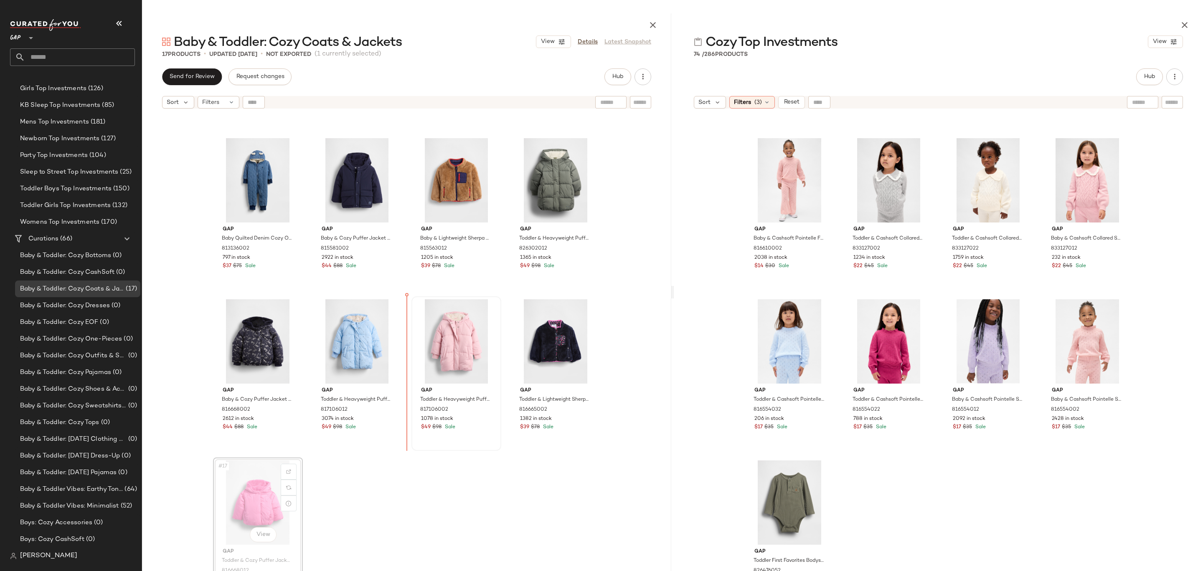
drag, startPoint x: 273, startPoint y: 506, endPoint x: 416, endPoint y: 379, distance: 191.4
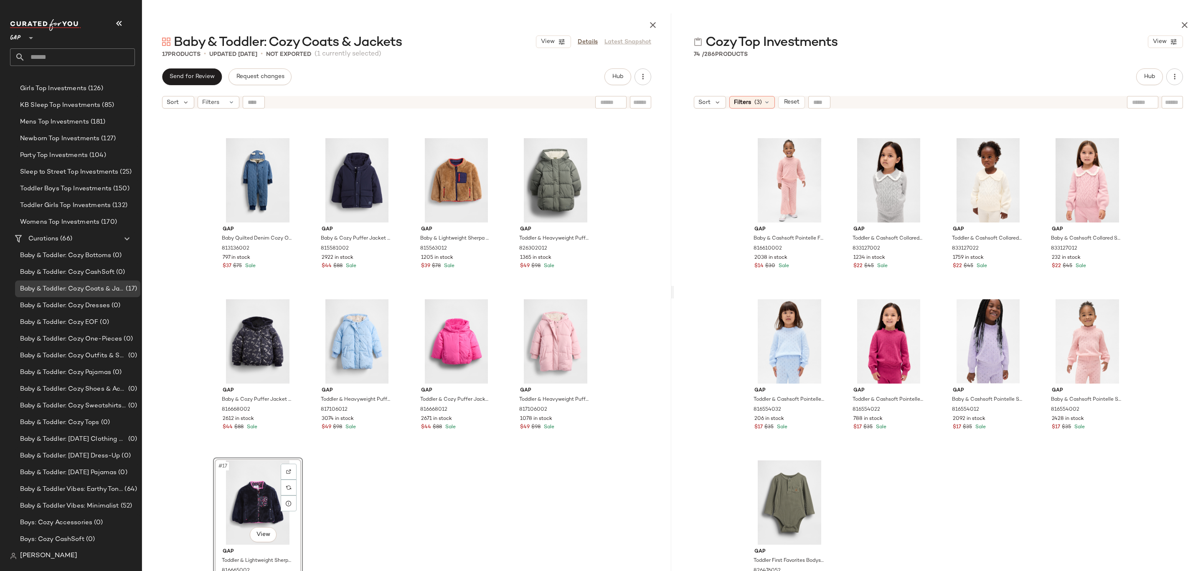
drag, startPoint x: 264, startPoint y: 497, endPoint x: 501, endPoint y: 370, distance: 268.3
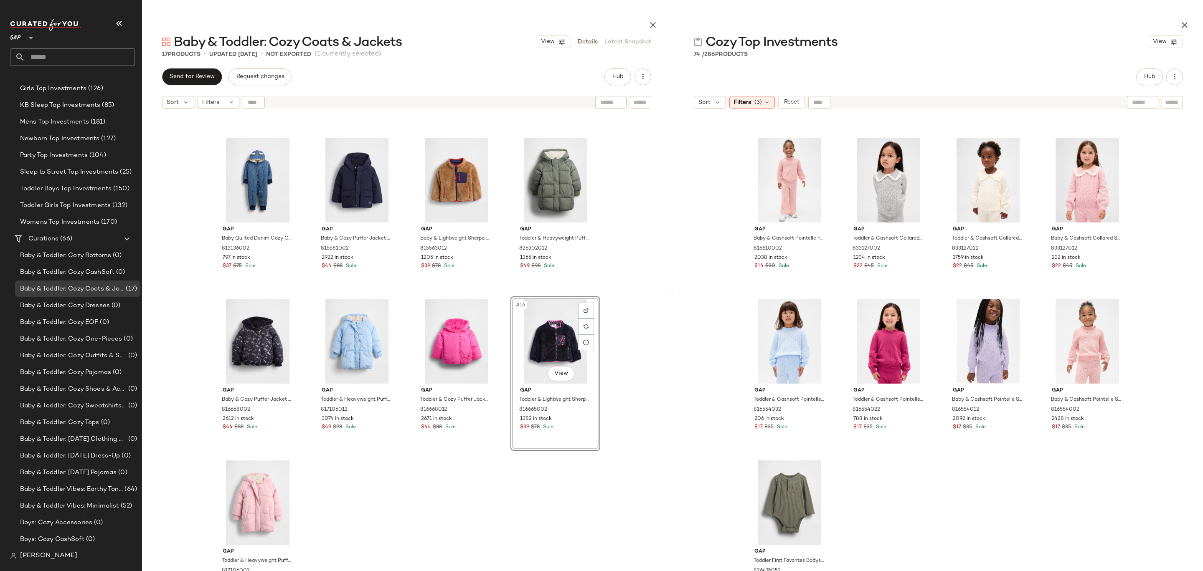
click at [620, 333] on div "Gap Baby & Lightweight Sherpa Reversible Jacket by Gap Chino Pant Size 6-12 M 8…" at bounding box center [406, 363] width 529 height 500
click at [503, 482] on div "Gap Baby & Lightweight Sherpa Reversible Jacket by Gap Chino Pant Size 6-12 M 8…" at bounding box center [406, 363] width 529 height 500
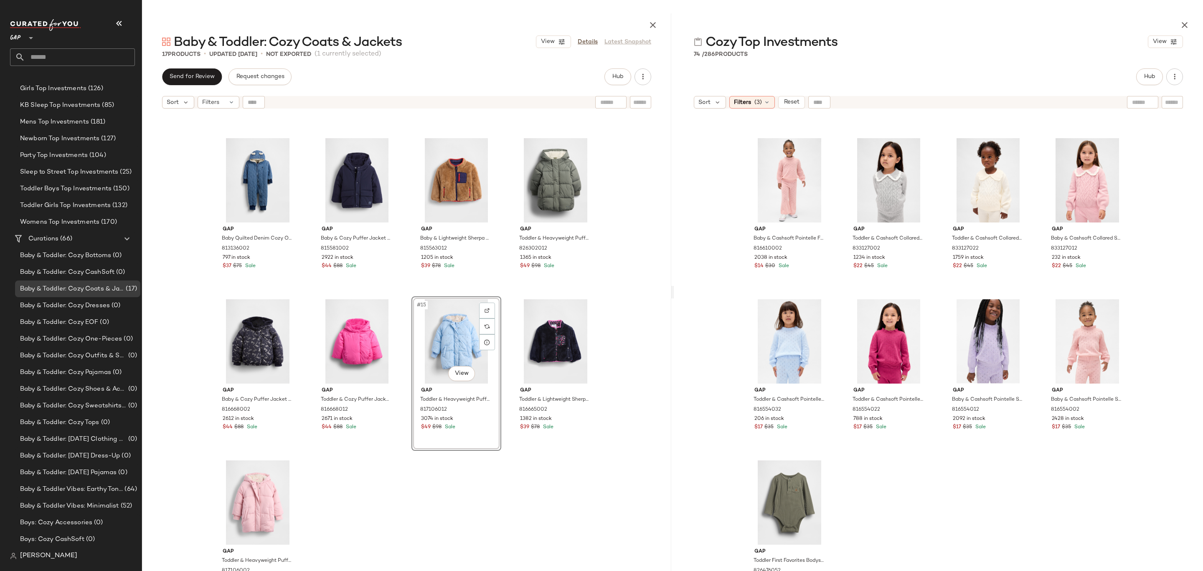
click at [629, 315] on div "Gap Baby & Lightweight Sherpa Reversible Jacket by Gap Chino Pant Size 6-12 M 8…" at bounding box center [406, 363] width 529 height 500
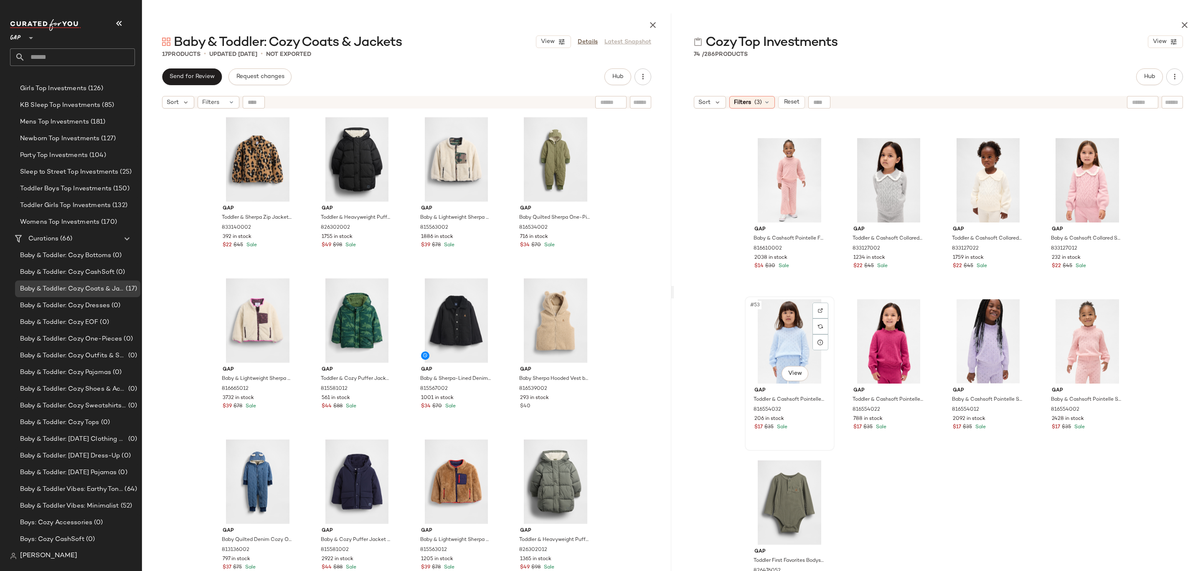
scroll to position [1503, 0]
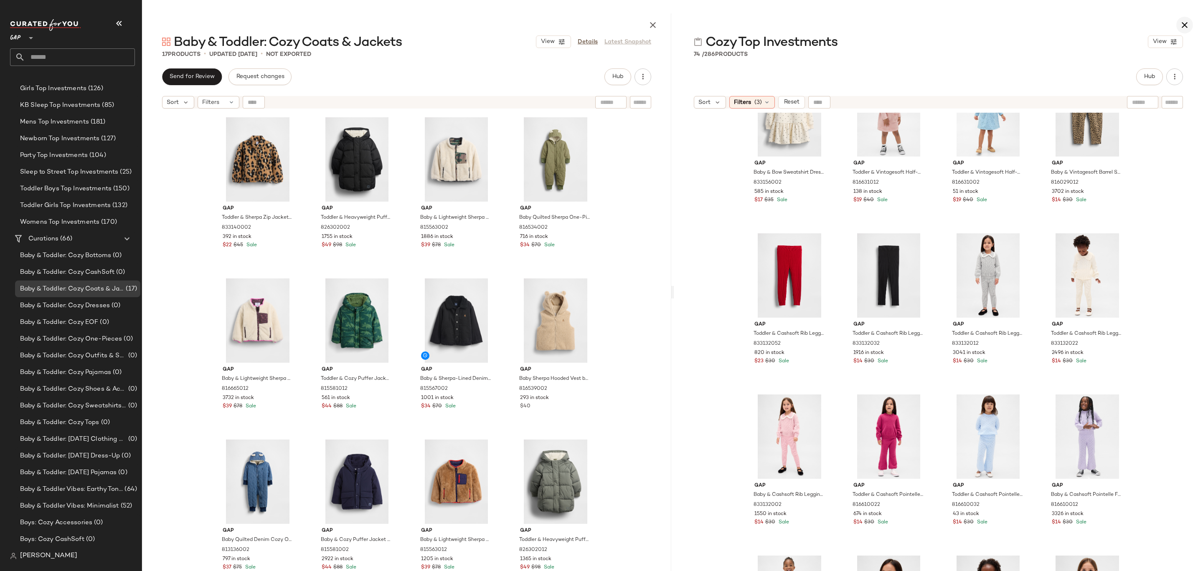
click at [1183, 22] on icon "button" at bounding box center [1184, 25] width 10 height 10
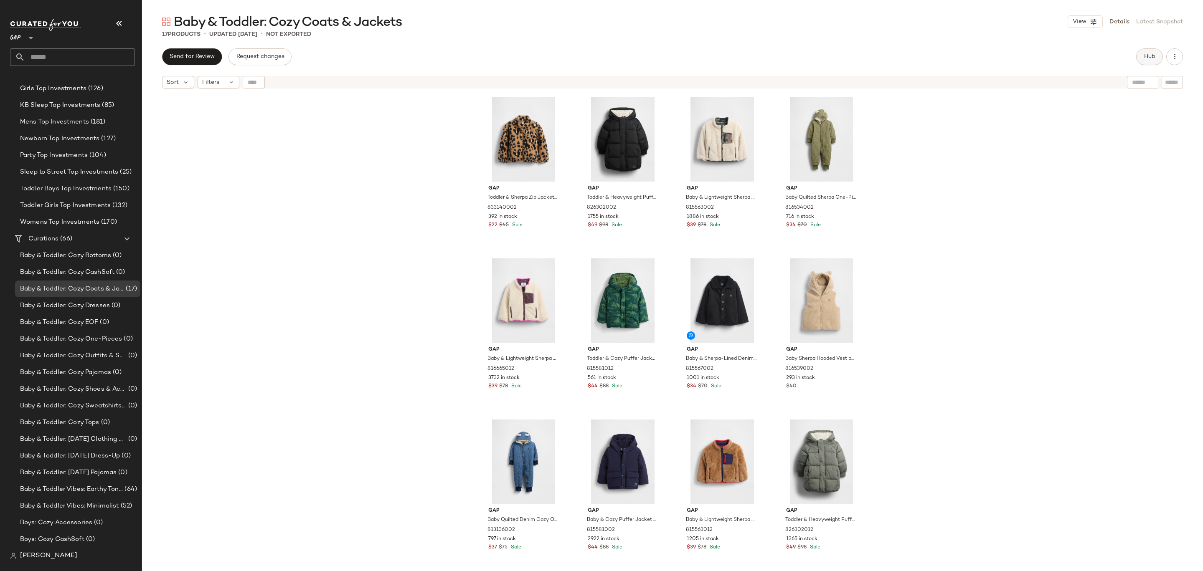
click at [1144, 58] on span "Hub" at bounding box center [1150, 56] width 12 height 7
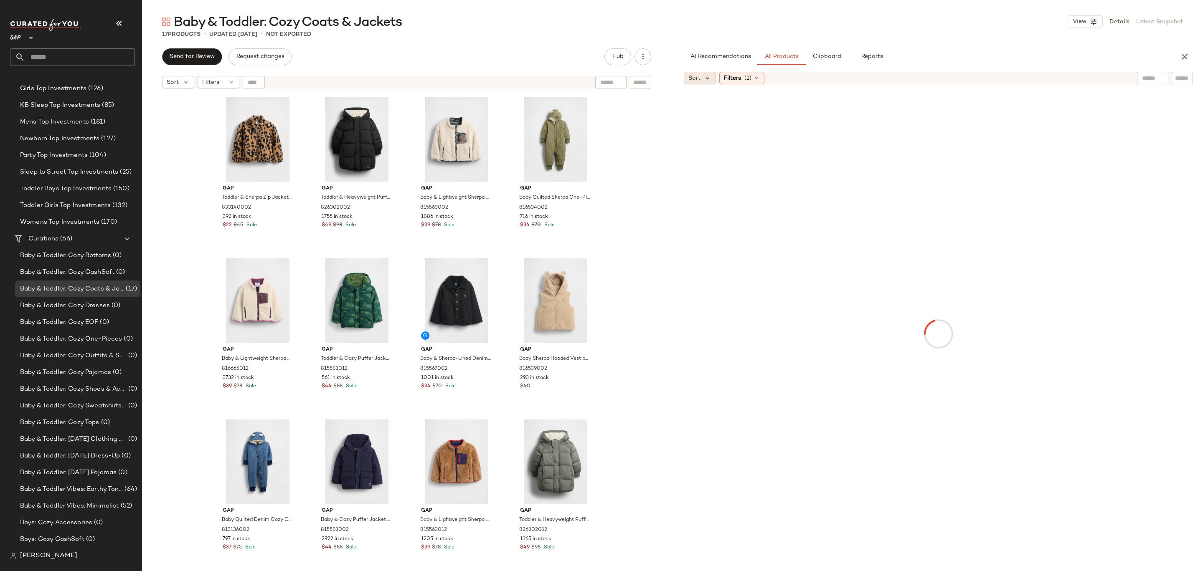
click at [707, 78] on icon at bounding box center [708, 78] width 8 height 8
click at [751, 77] on div "Filters (1)" at bounding box center [741, 78] width 45 height 13
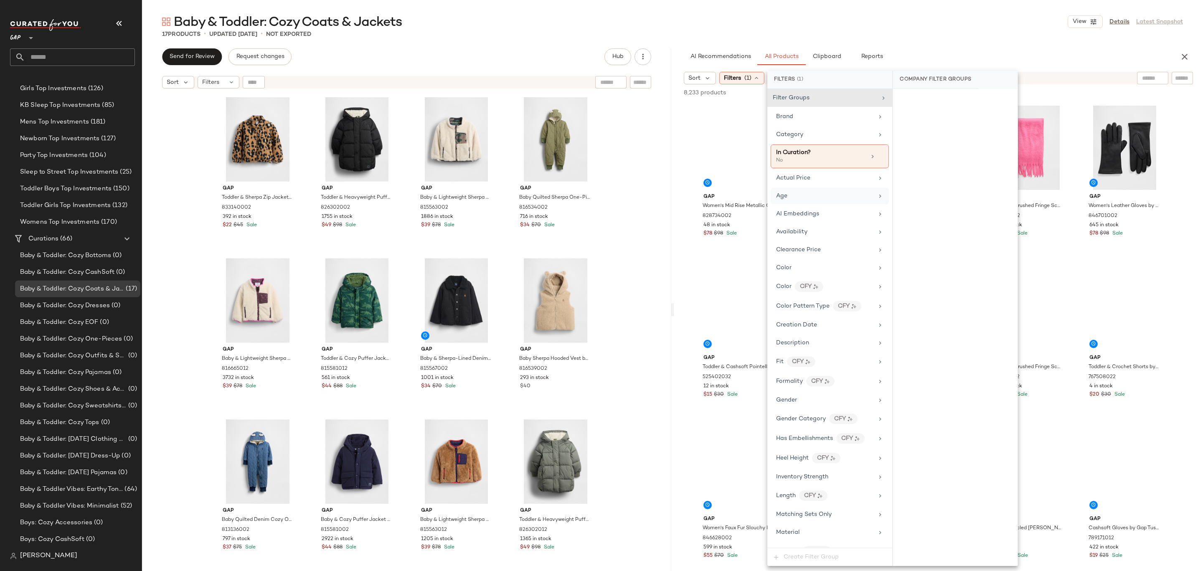
click at [819, 200] on div "Age" at bounding box center [824, 196] width 97 height 9
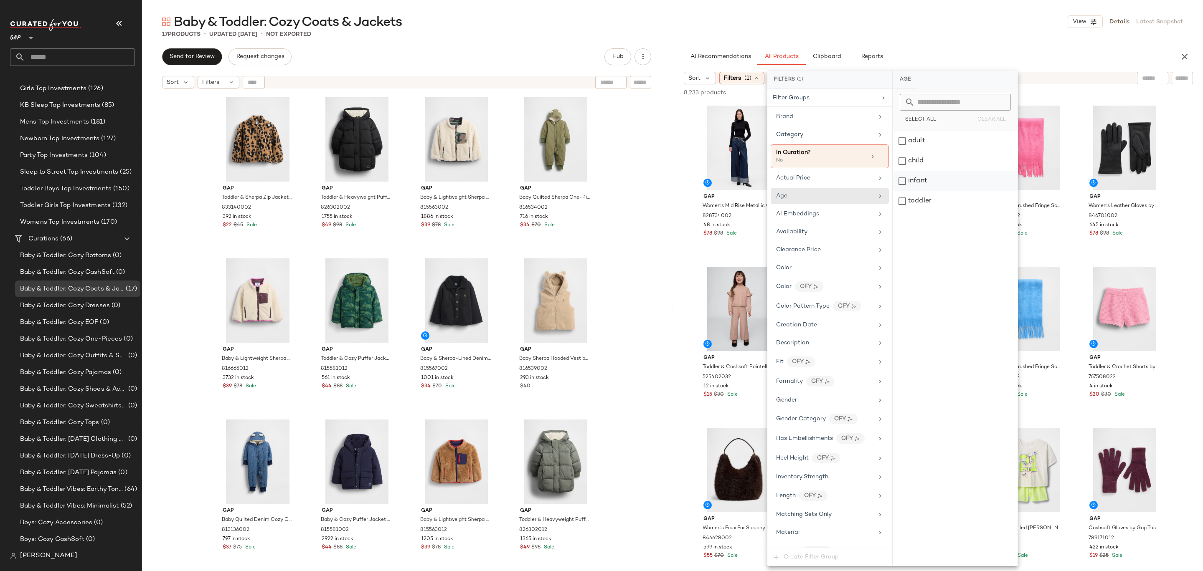
click at [929, 180] on div "infant" at bounding box center [955, 181] width 124 height 20
click at [929, 213] on div "adult child infant toddler" at bounding box center [955, 348] width 124 height 435
click at [929, 205] on div "toddler" at bounding box center [955, 201] width 124 height 20
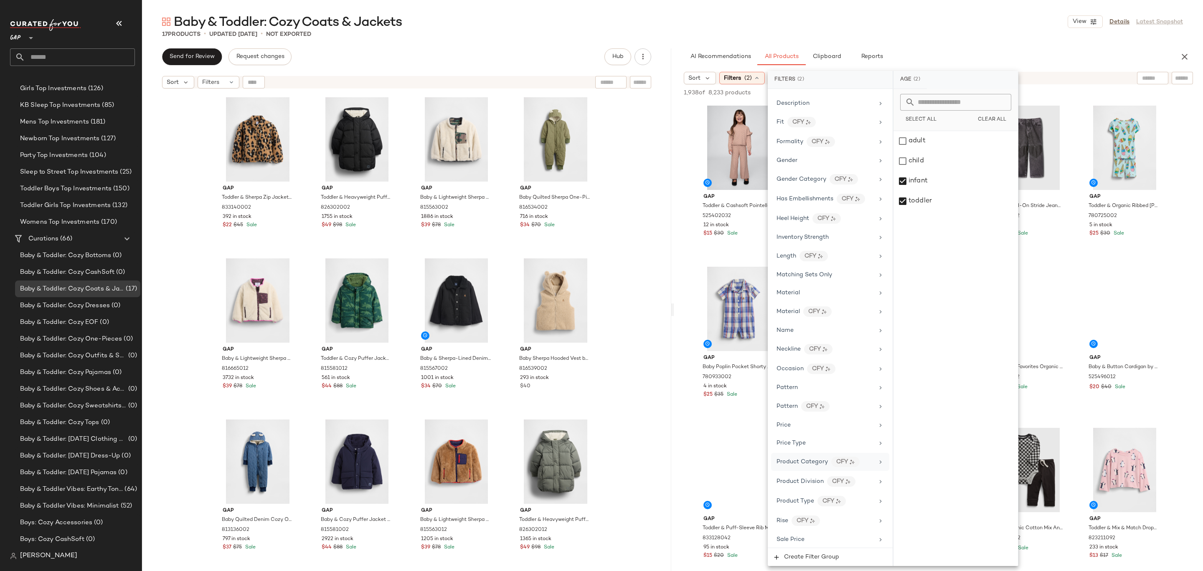
scroll to position [263, 0]
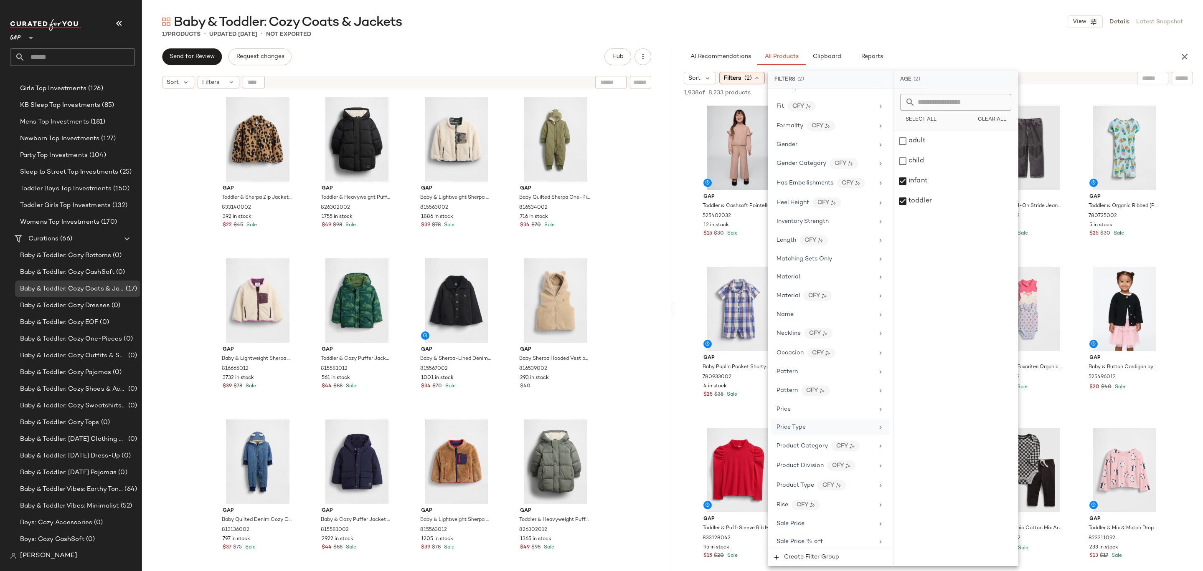
click at [831, 430] on div "Price Type" at bounding box center [824, 427] width 97 height 9
click at [944, 181] on div "PROMO" at bounding box center [955, 181] width 124 height 20
click at [944, 199] on div "REGULAR" at bounding box center [955, 201] width 124 height 20
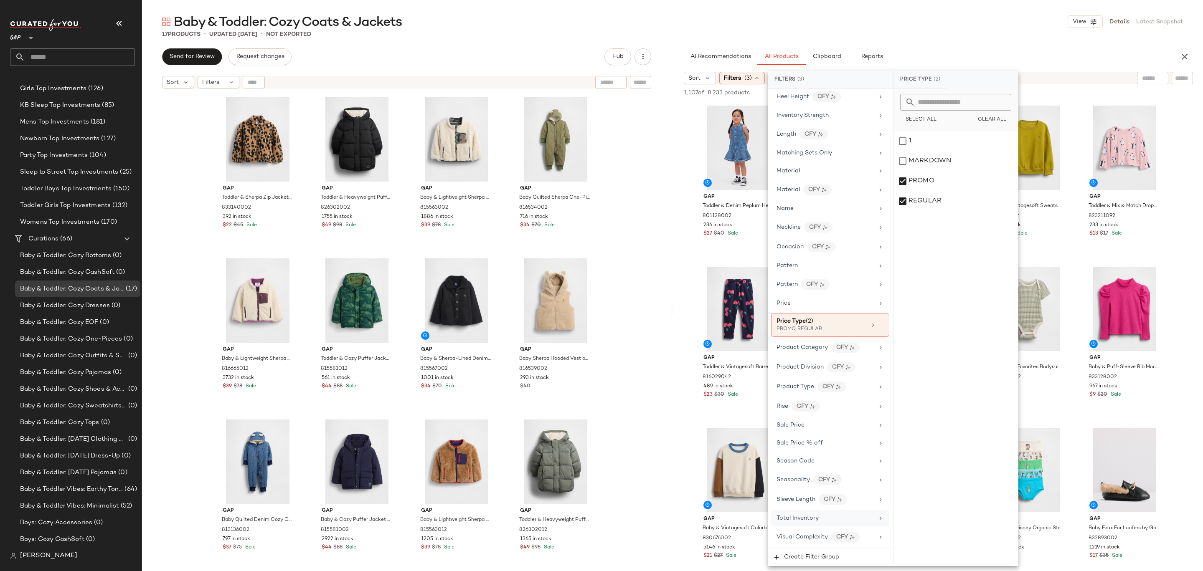
click at [816, 522] on div "Total Inventory" at bounding box center [797, 518] width 42 height 9
click at [924, 164] on input "Min" at bounding box center [925, 157] width 50 height 17
type input "**"
click at [915, 178] on span "Apply" at bounding box center [913, 178] width 17 height 7
click at [949, 36] on div "17 Products • updated Sep 24th • Not Exported" at bounding box center [672, 34] width 1061 height 8
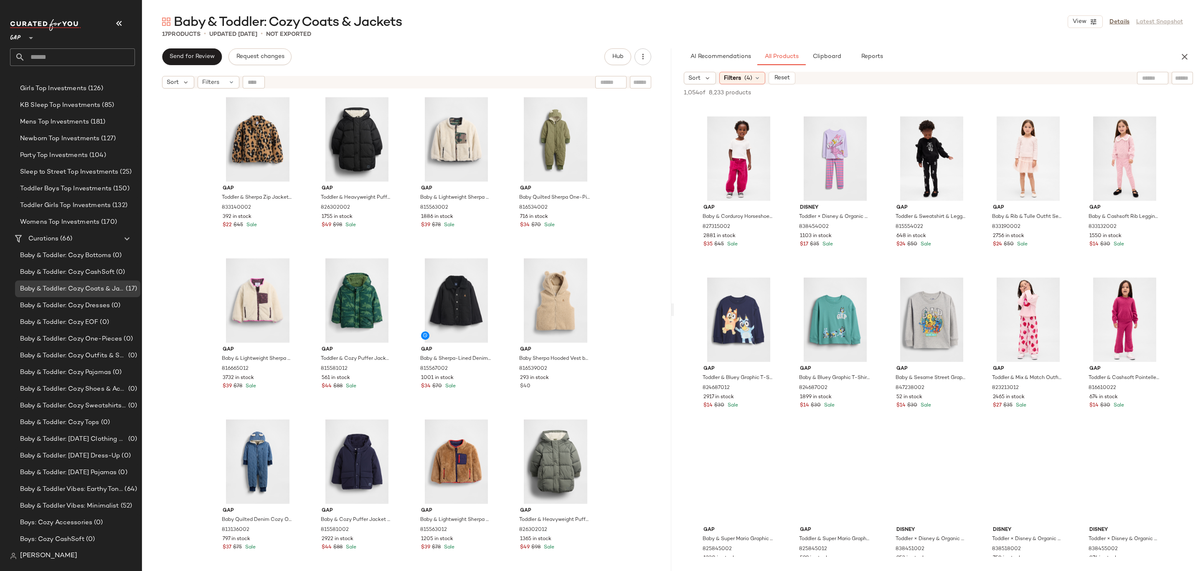
scroll to position [1080, 0]
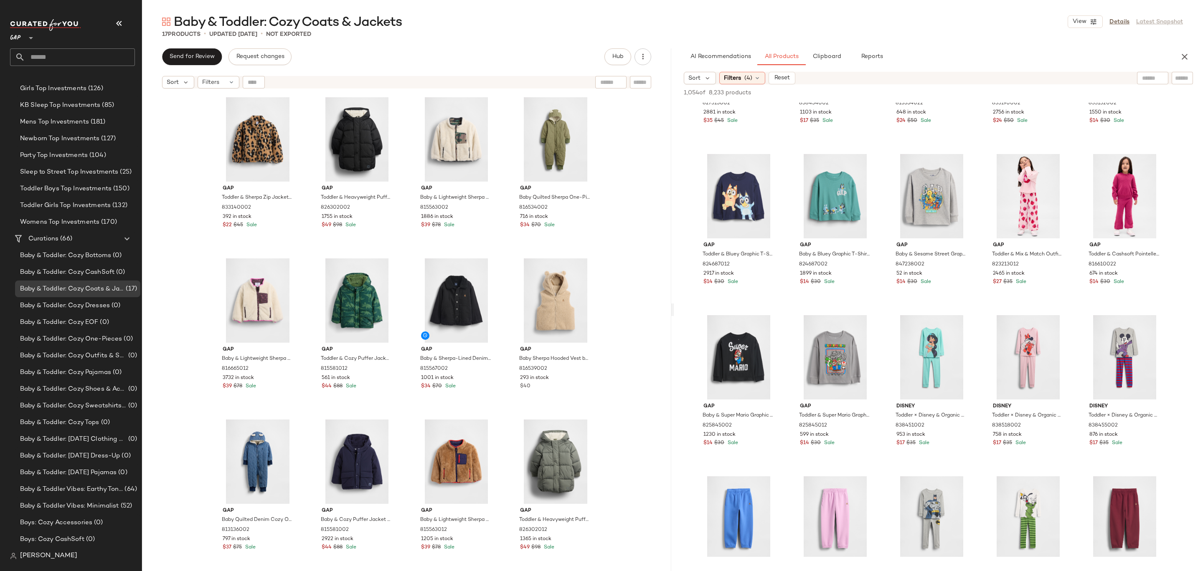
click at [1180, 82] on input "text" at bounding box center [1182, 78] width 15 height 9
type input "****"
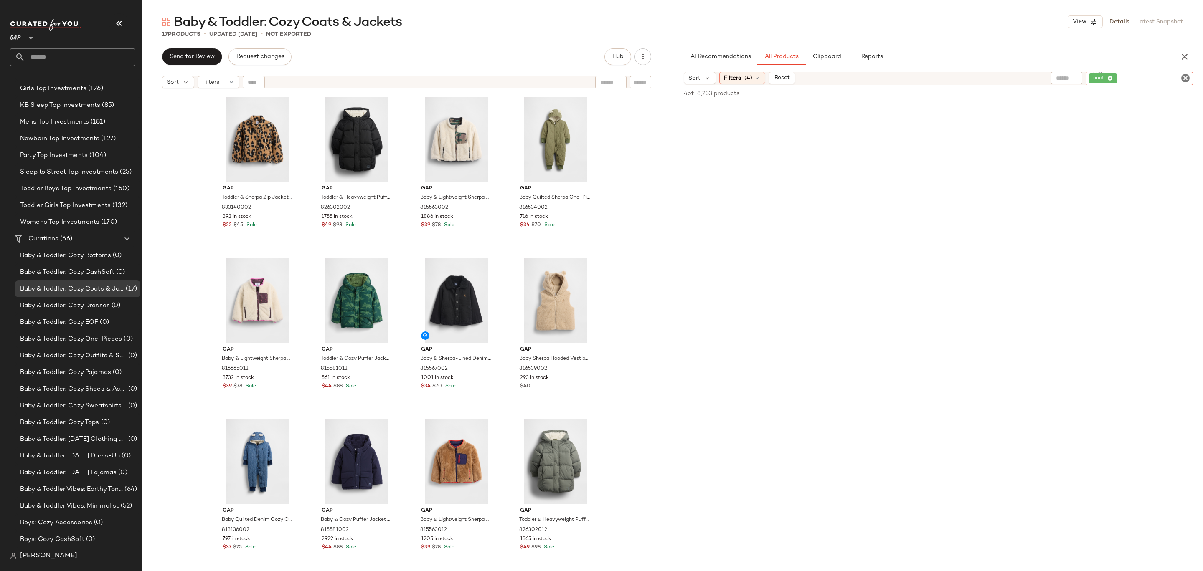
scroll to position [0, 0]
click at [1187, 75] on icon "Clear Filter" at bounding box center [1185, 78] width 10 height 10
type input "******"
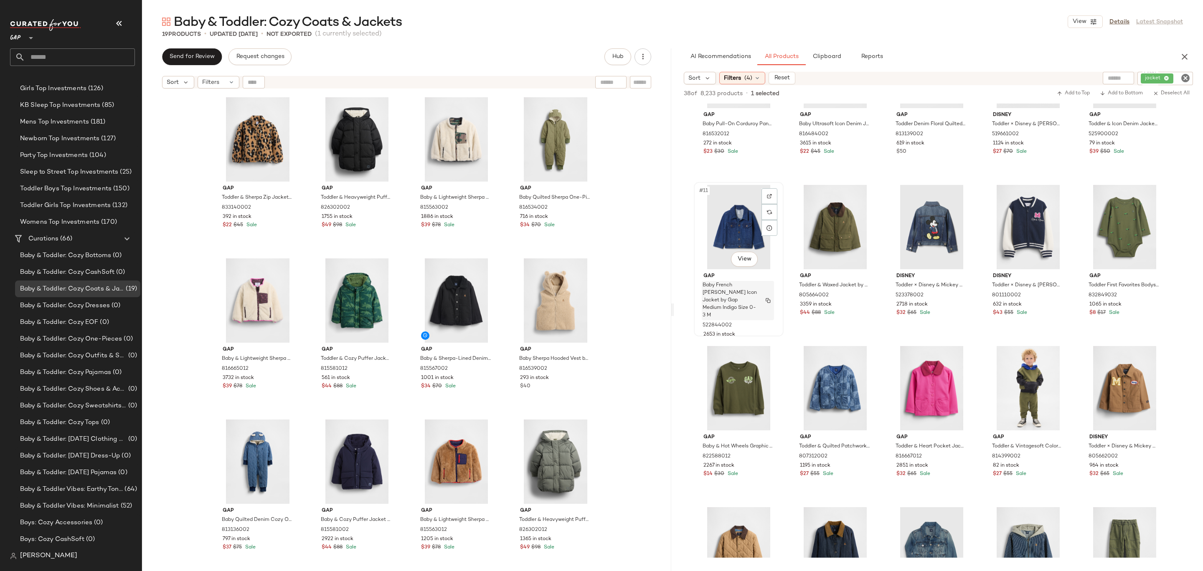
scroll to position [95, 0]
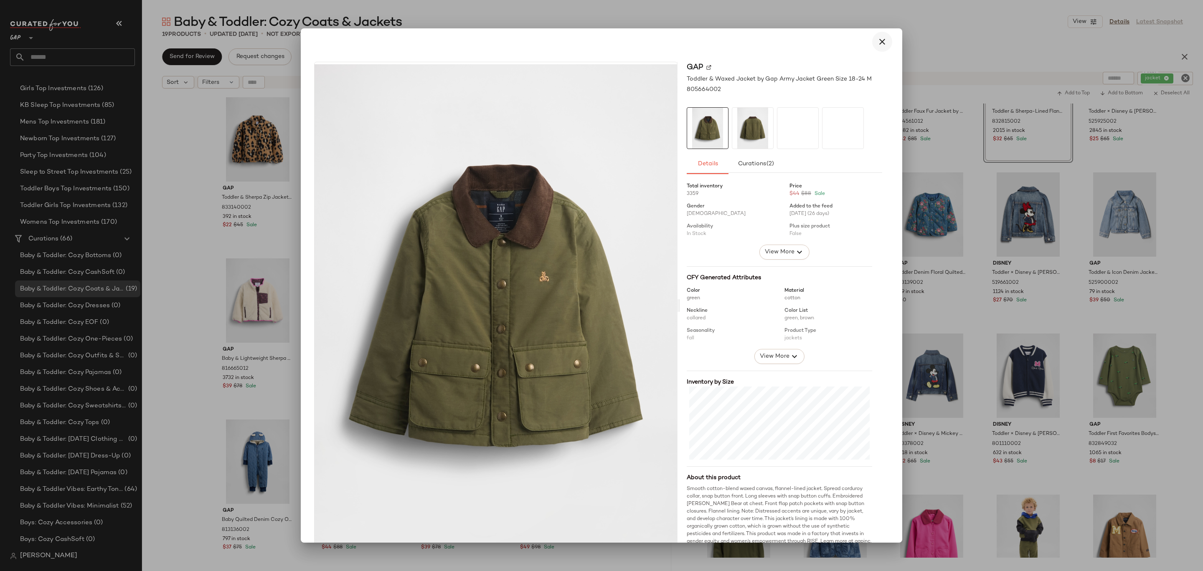
click at [877, 44] on icon "button" at bounding box center [882, 42] width 10 height 10
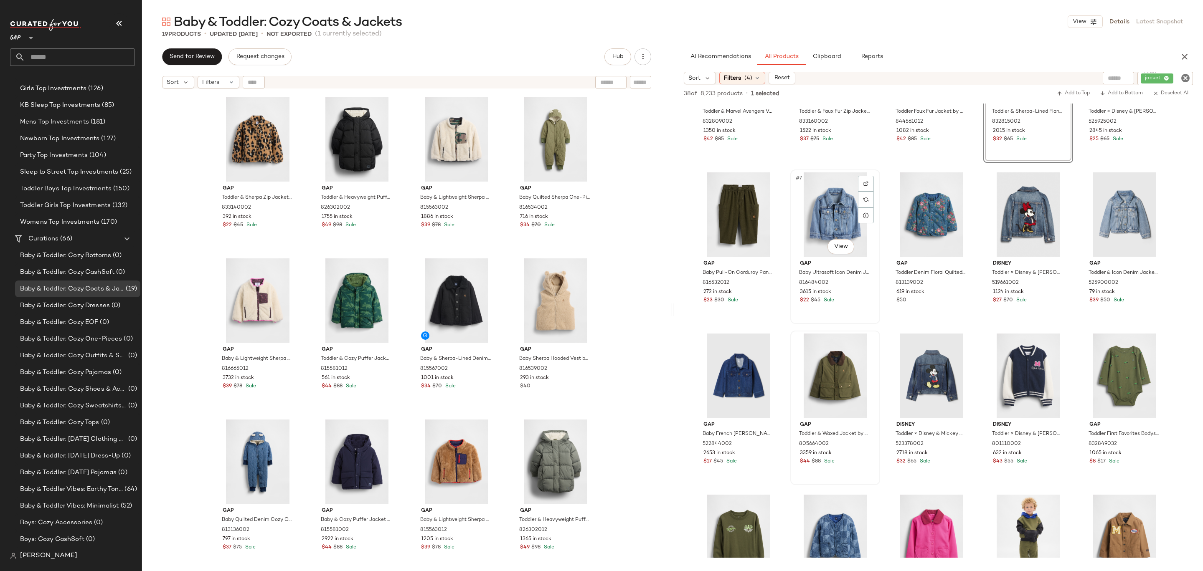
scroll to position [0, 0]
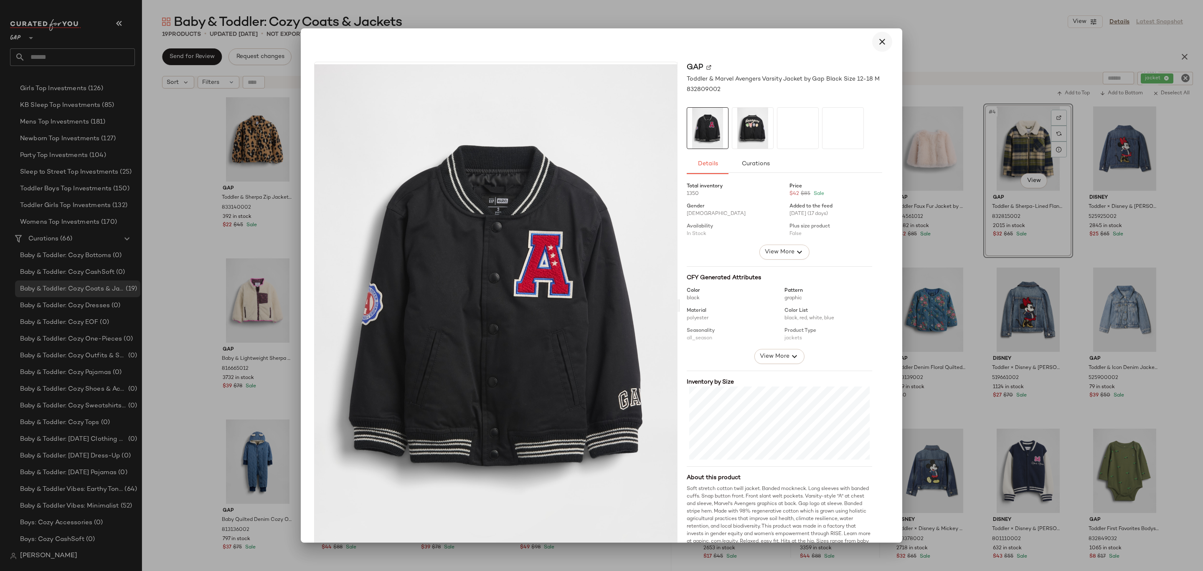
click at [877, 43] on icon "button" at bounding box center [882, 42] width 10 height 10
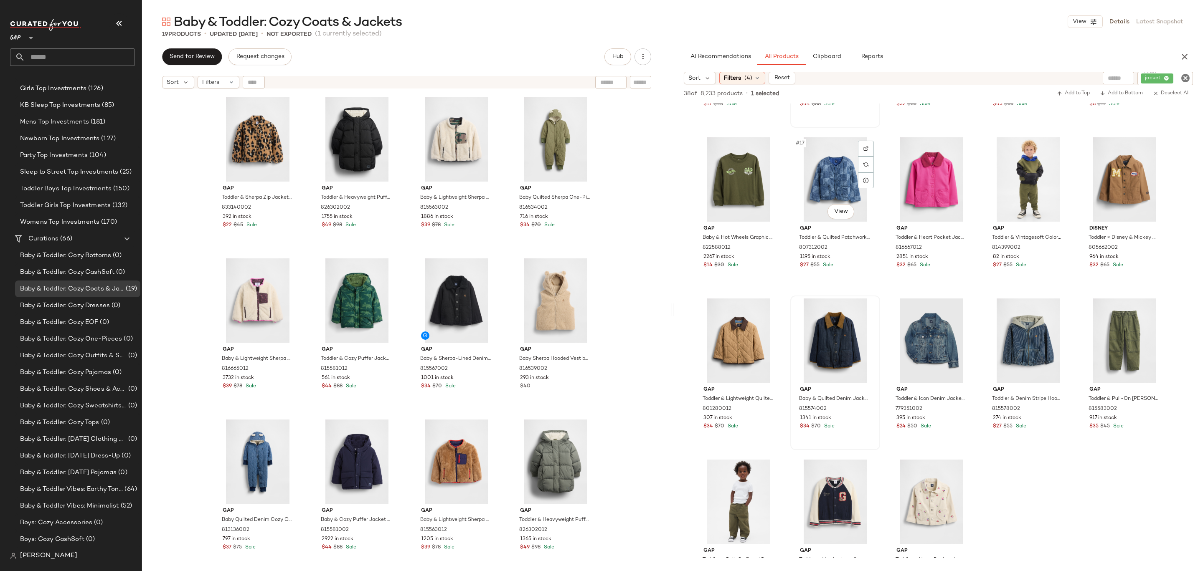
scroll to position [498, 0]
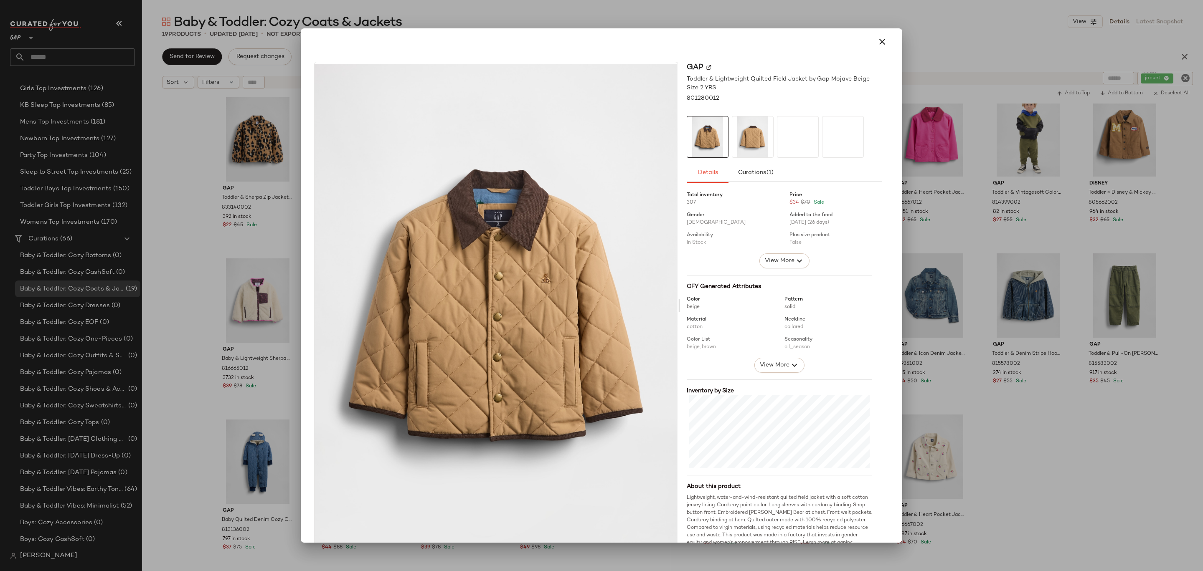
click at [744, 122] on img at bounding box center [752, 137] width 41 height 41
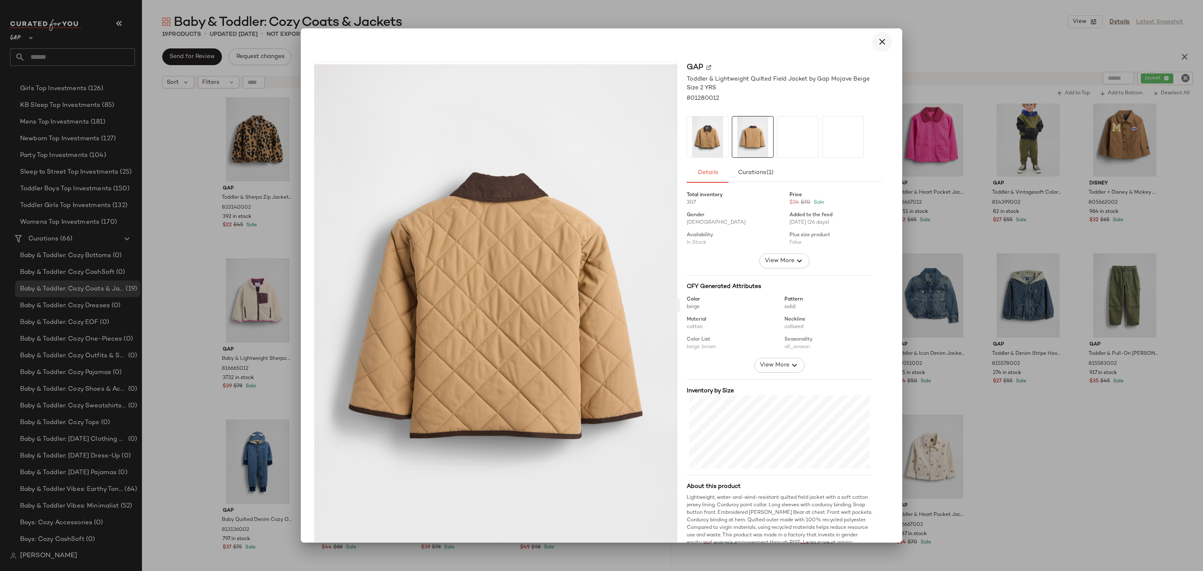
click at [877, 42] on icon "button" at bounding box center [882, 42] width 10 height 10
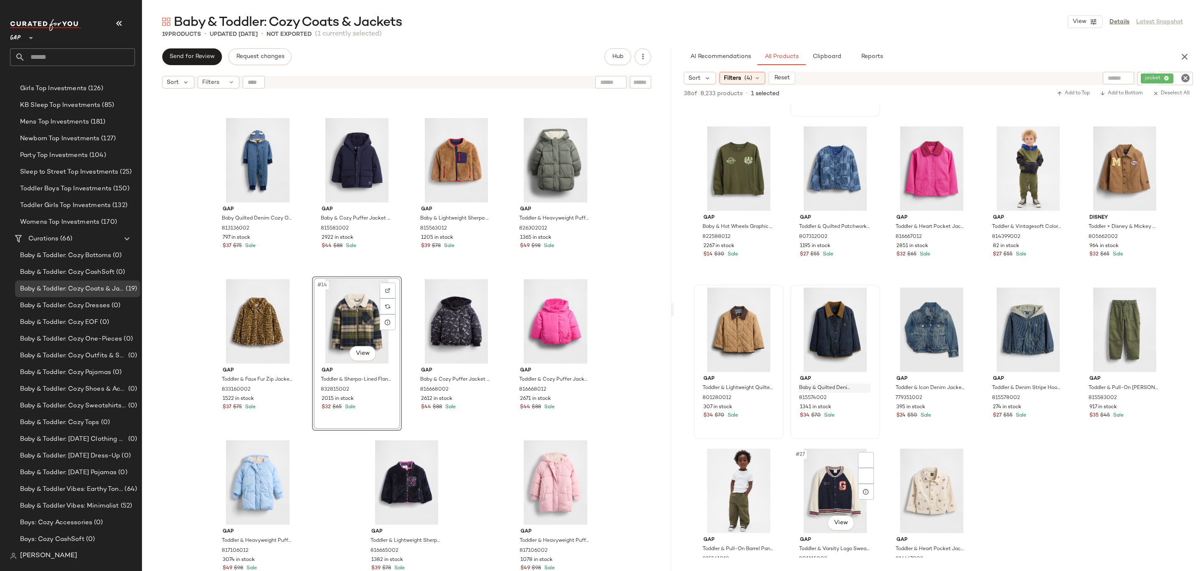
scroll to position [568, 0]
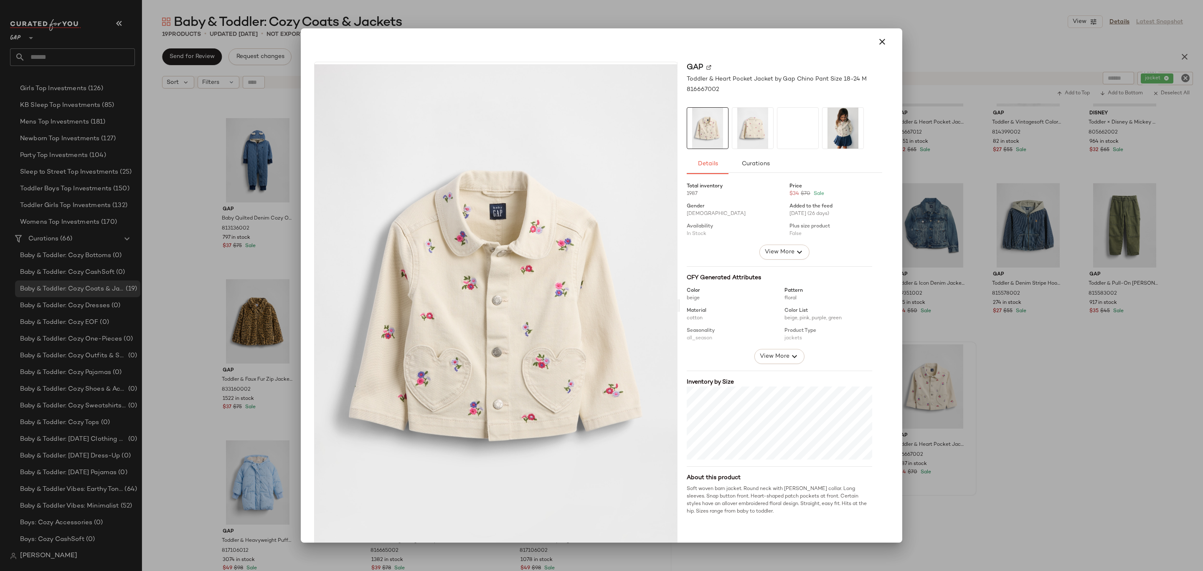
click at [966, 204] on div at bounding box center [601, 285] width 1203 height 571
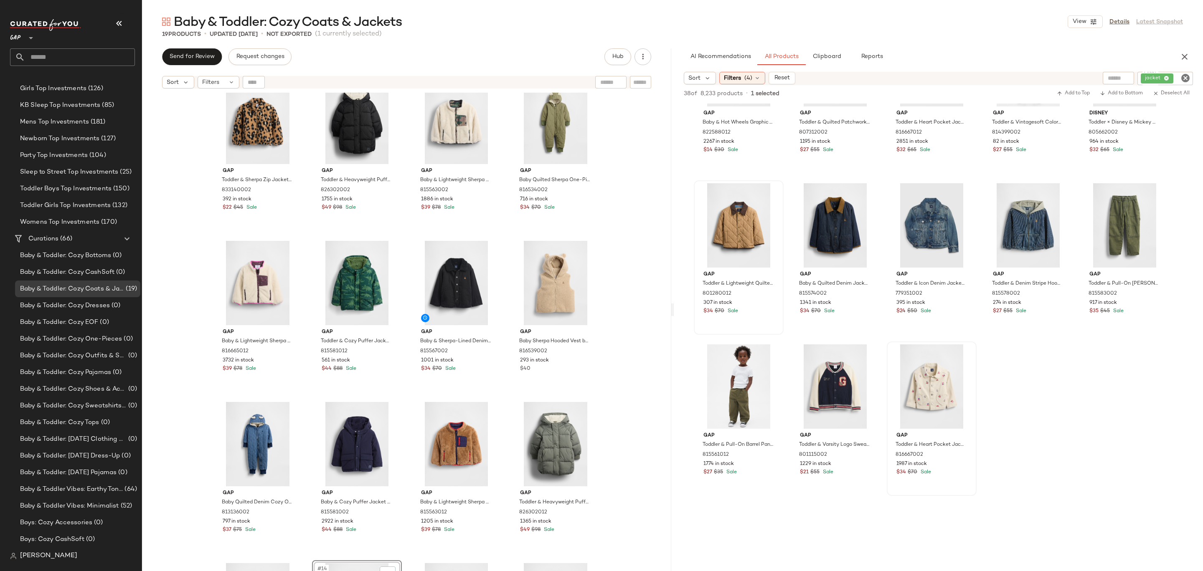
scroll to position [169, 0]
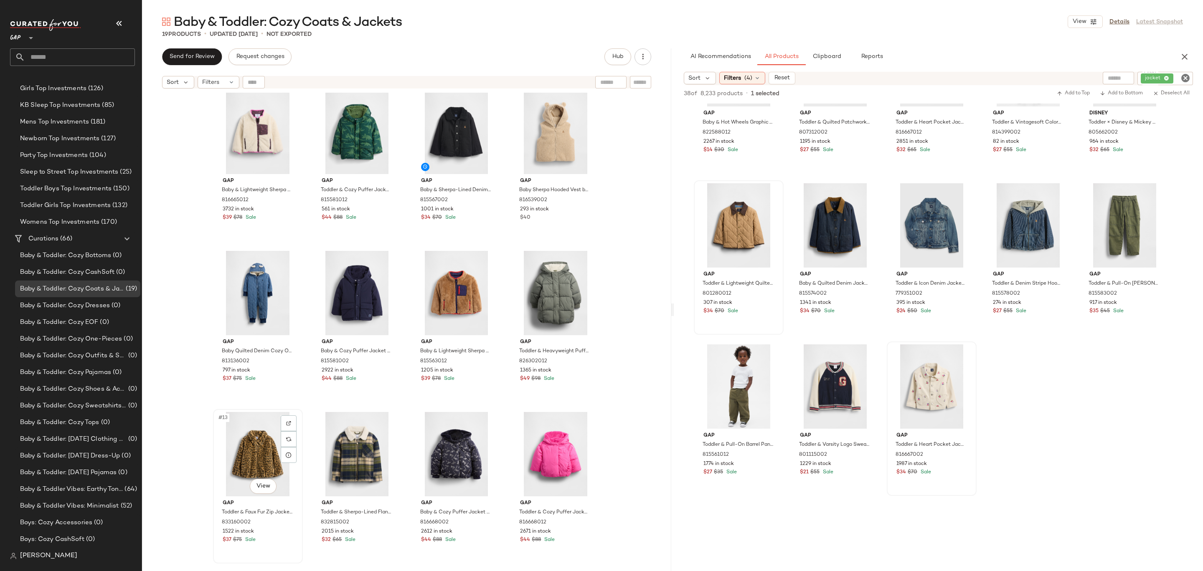
click at [251, 461] on div "#13 View" at bounding box center [258, 454] width 84 height 84
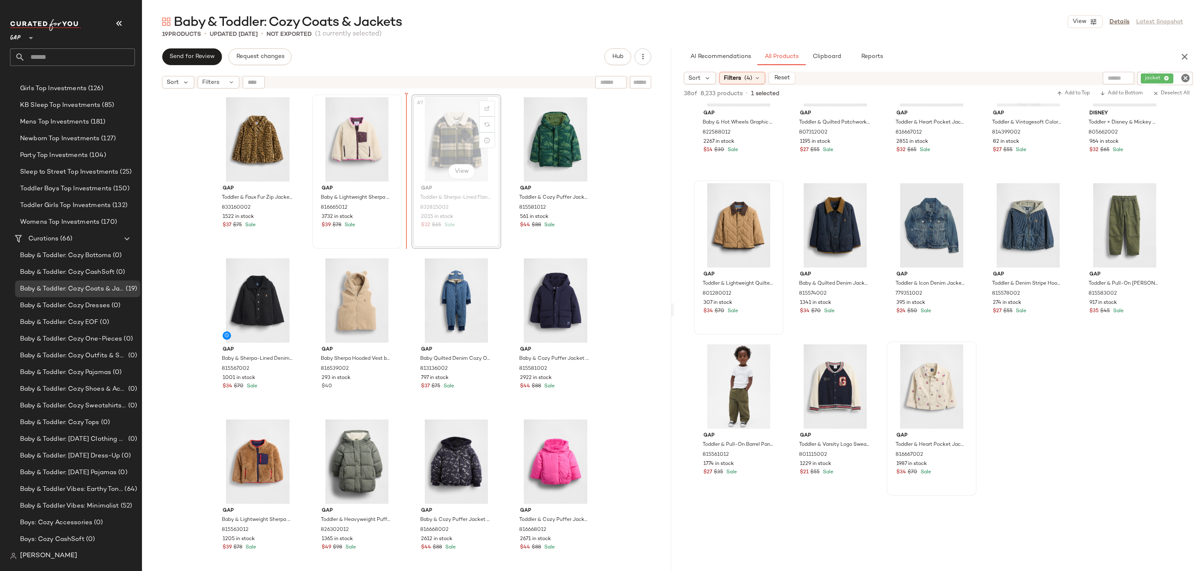
drag, startPoint x: 453, startPoint y: 147, endPoint x: 342, endPoint y: 148, distance: 111.5
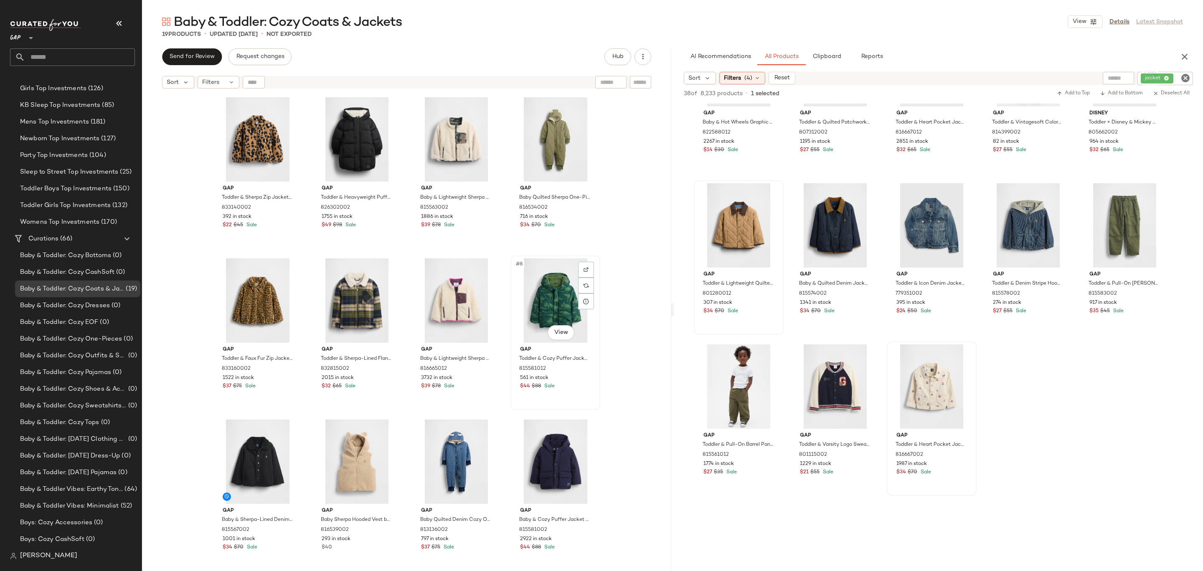
click at [549, 318] on div "#8 View" at bounding box center [555, 301] width 84 height 84
drag, startPoint x: 261, startPoint y: 465, endPoint x: 276, endPoint y: 449, distance: 22.2
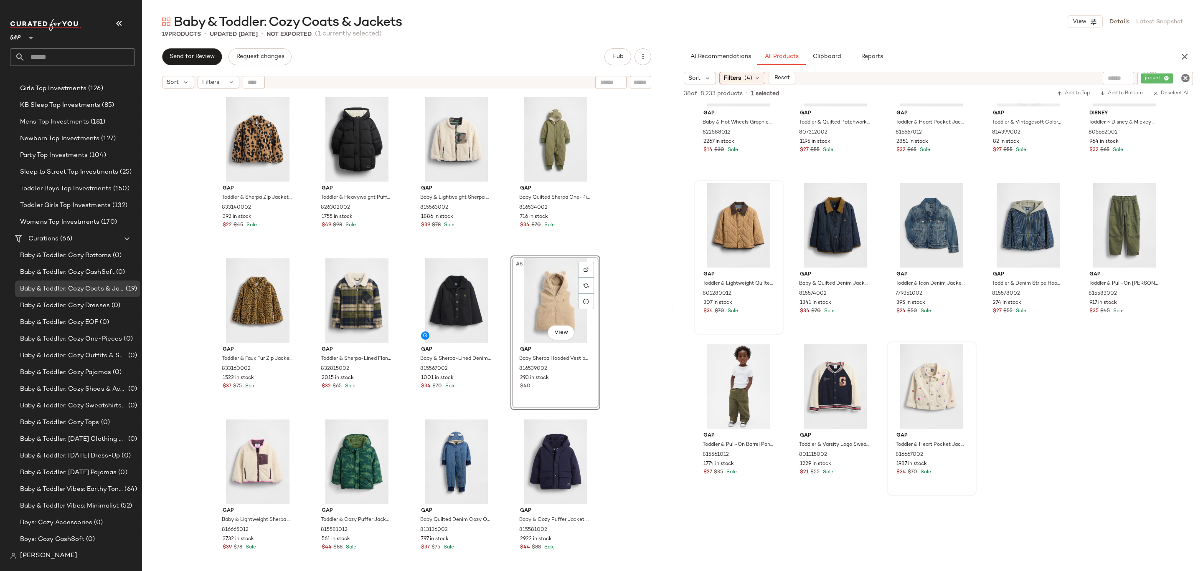
click at [639, 275] on div "Gap Toddler & Sherpa Zip Jacket by Gap Leopard Size 2 YRS 833140002 392 in stoc…" at bounding box center [406, 343] width 529 height 500
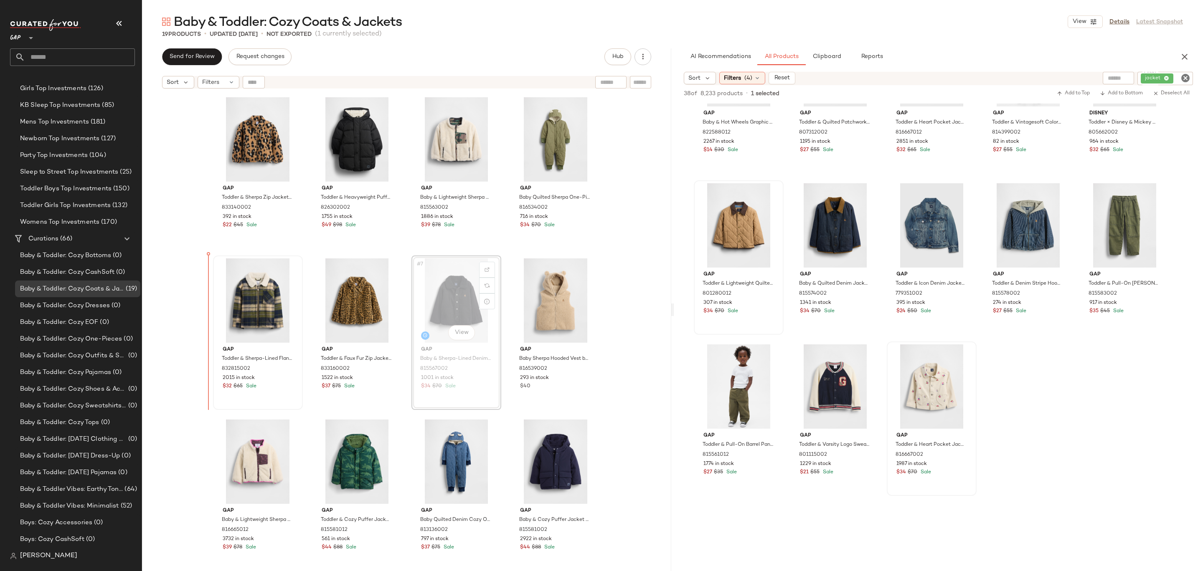
drag, startPoint x: 464, startPoint y: 301, endPoint x: 226, endPoint y: 321, distance: 239.3
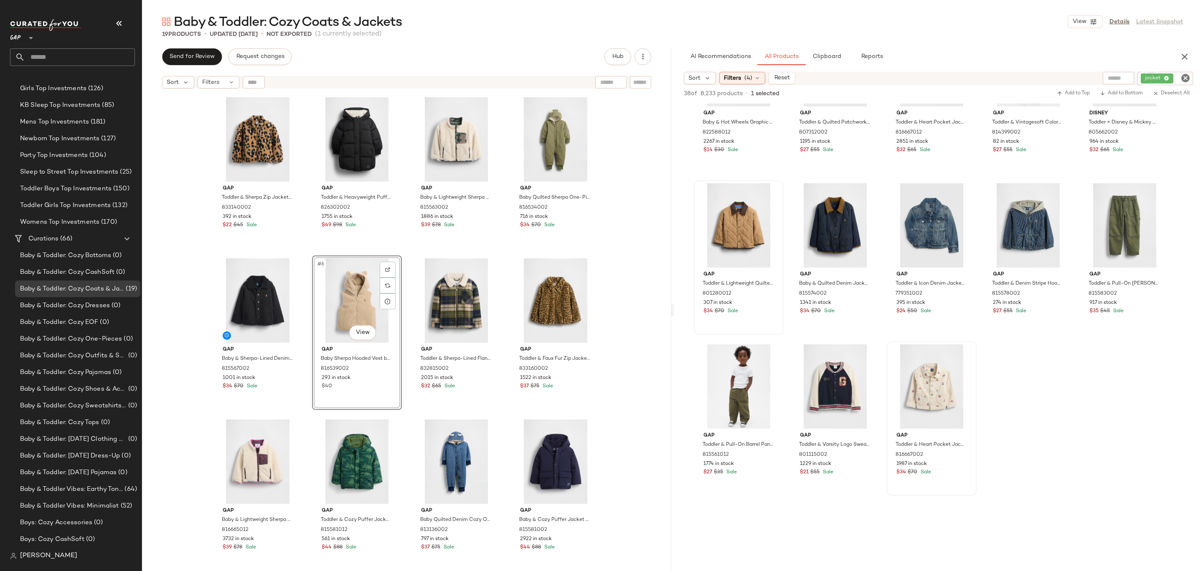
click at [619, 273] on div "Gap Toddler & Sherpa Zip Jacket by Gap Leopard Size 2 YRS 833140002 392 in stoc…" at bounding box center [406, 343] width 529 height 500
click at [624, 264] on div "Gap Toddler & Sherpa Zip Jacket by Gap Leopard Size 2 YRS 833140002 392 in stoc…" at bounding box center [406, 343] width 529 height 500
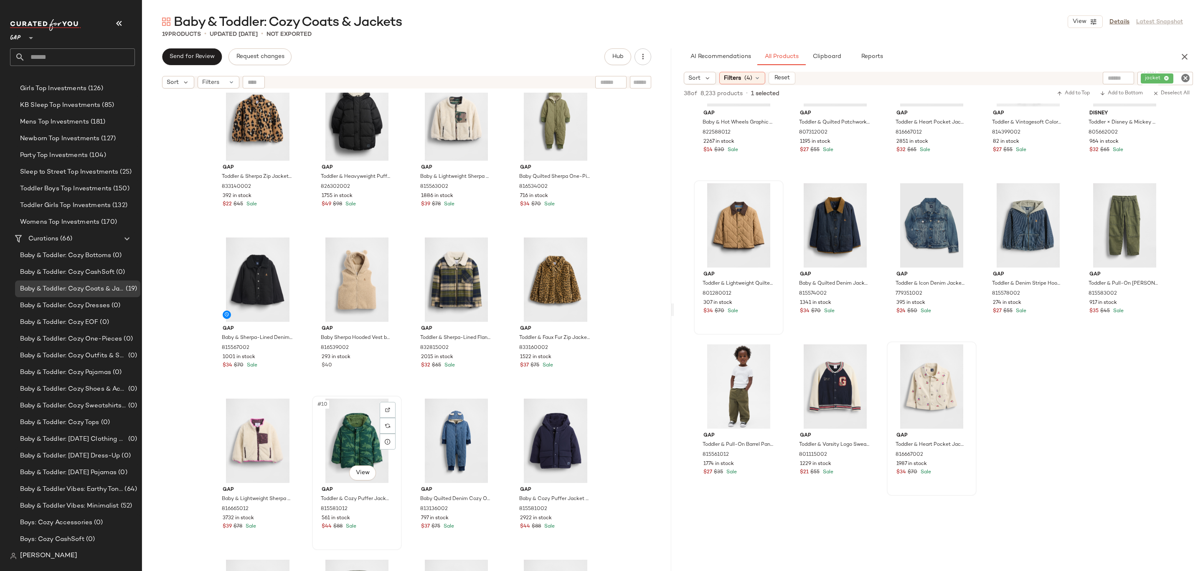
scroll to position [130, 0]
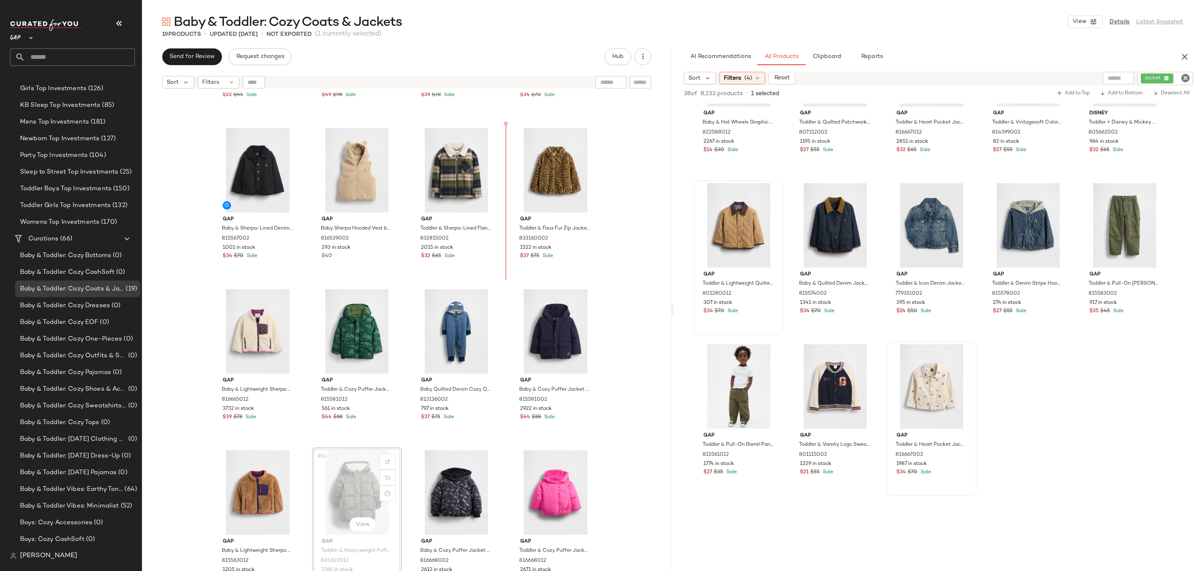
drag, startPoint x: 357, startPoint y: 474, endPoint x: 358, endPoint y: 470, distance: 4.6
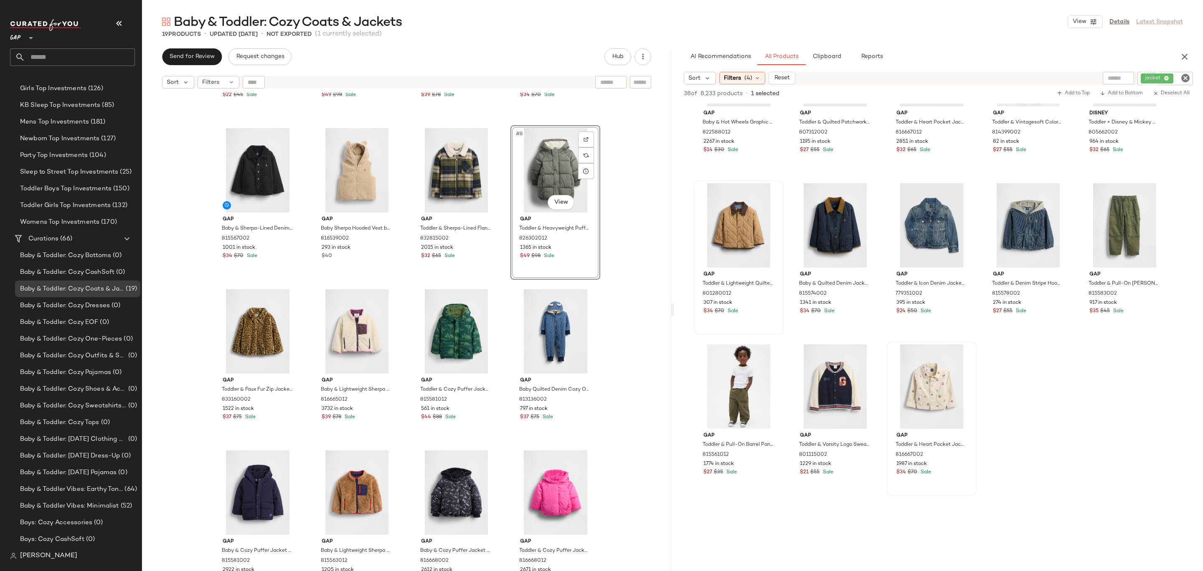
click at [620, 246] on div "Gap Toddler & Sherpa Zip Jacket by Gap Leopard Size 2 YRS 833140002 392 in stoc…" at bounding box center [406, 343] width 529 height 500
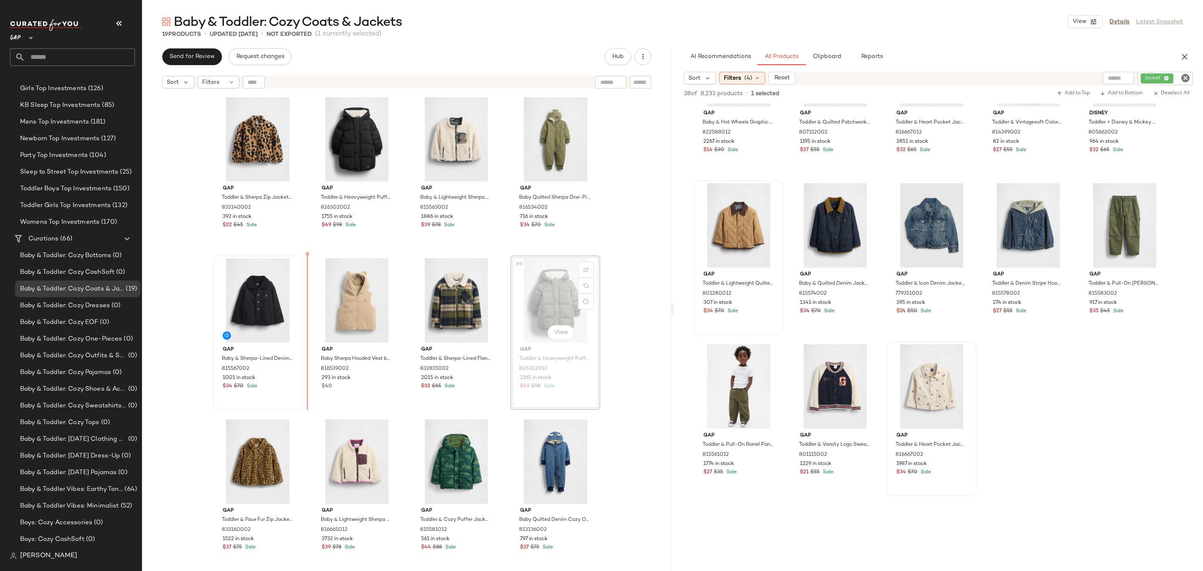
drag, startPoint x: 540, startPoint y: 296, endPoint x: 261, endPoint y: 312, distance: 279.4
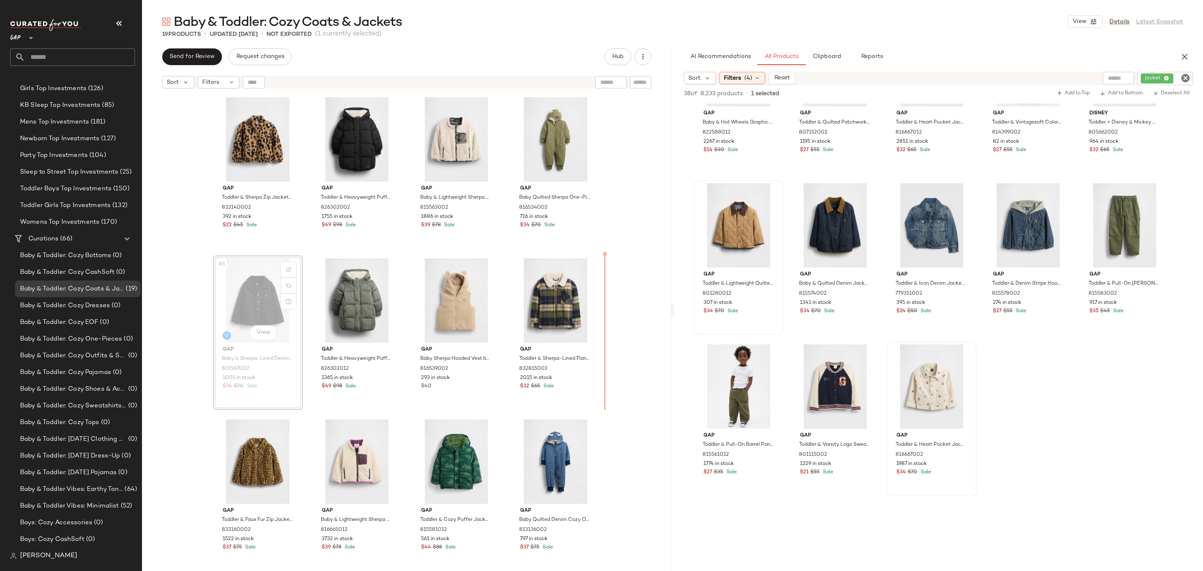
drag, startPoint x: 249, startPoint y: 299, endPoint x: 270, endPoint y: 294, distance: 22.2
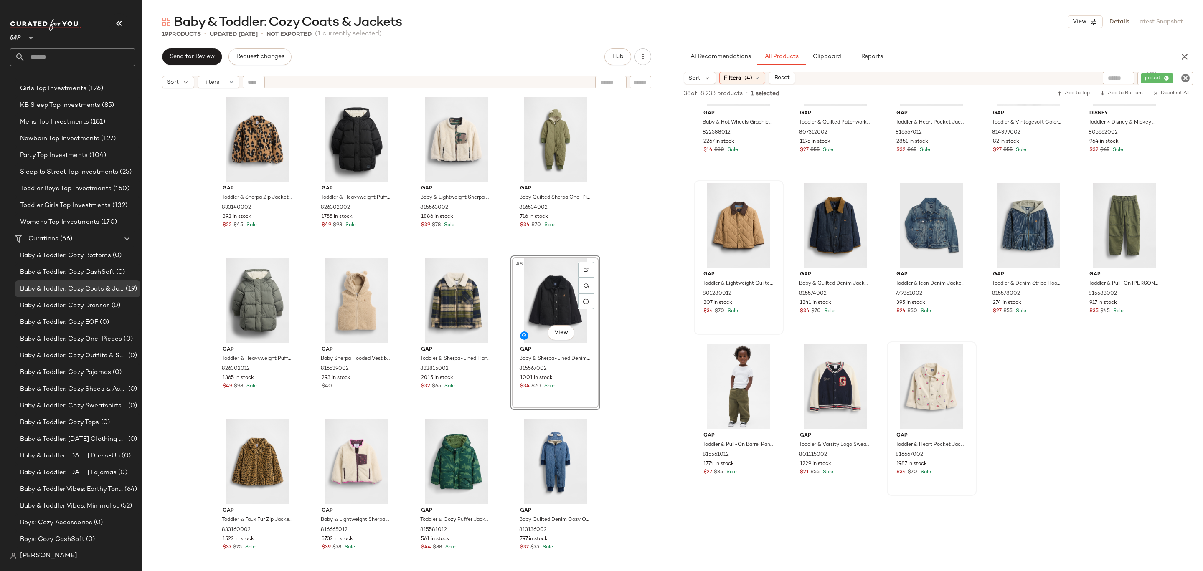
click at [621, 295] on div "Gap Toddler & Sherpa Zip Jacket by Gap Leopard Size 2 YRS 833140002 392 in stoc…" at bounding box center [406, 343] width 529 height 500
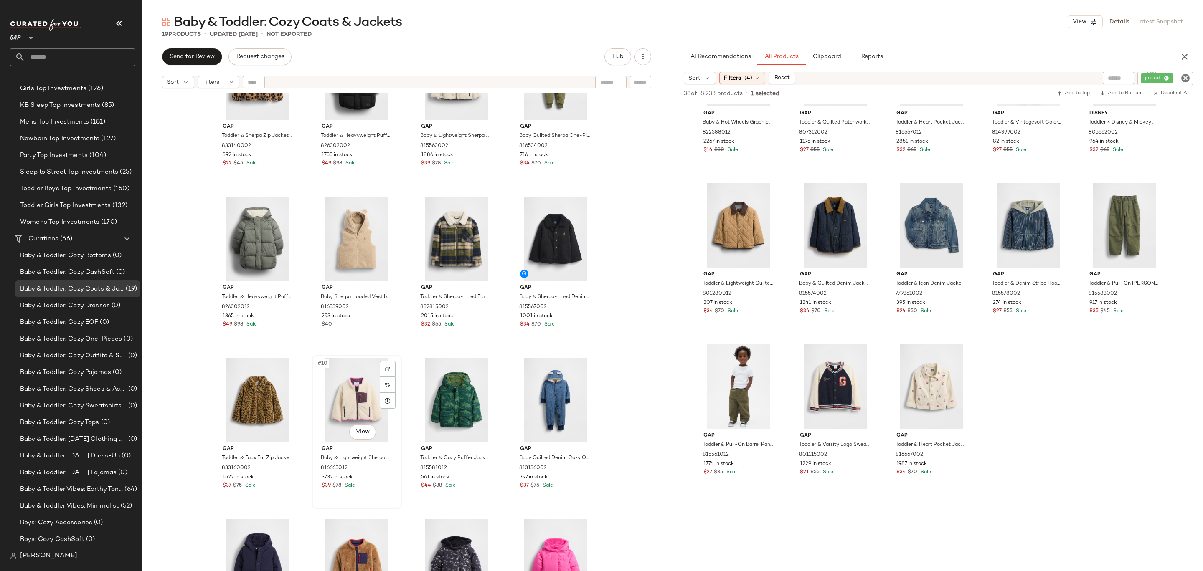
scroll to position [109, 0]
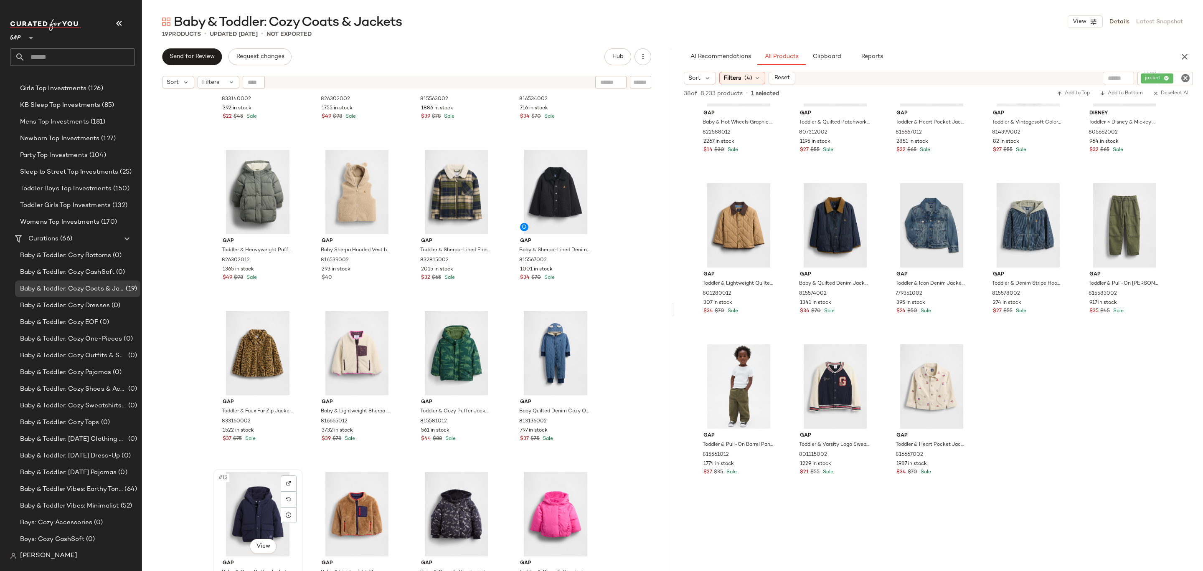
click at [271, 510] on div "#13 View" at bounding box center [258, 514] width 84 height 84
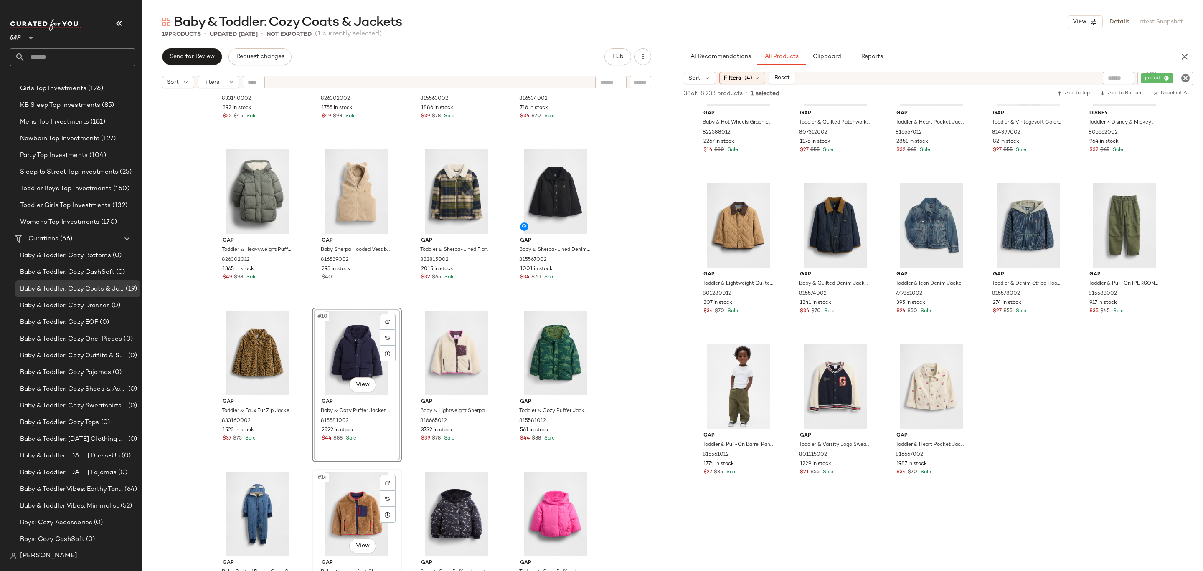
click at [363, 514] on div "#14 View" at bounding box center [357, 514] width 84 height 84
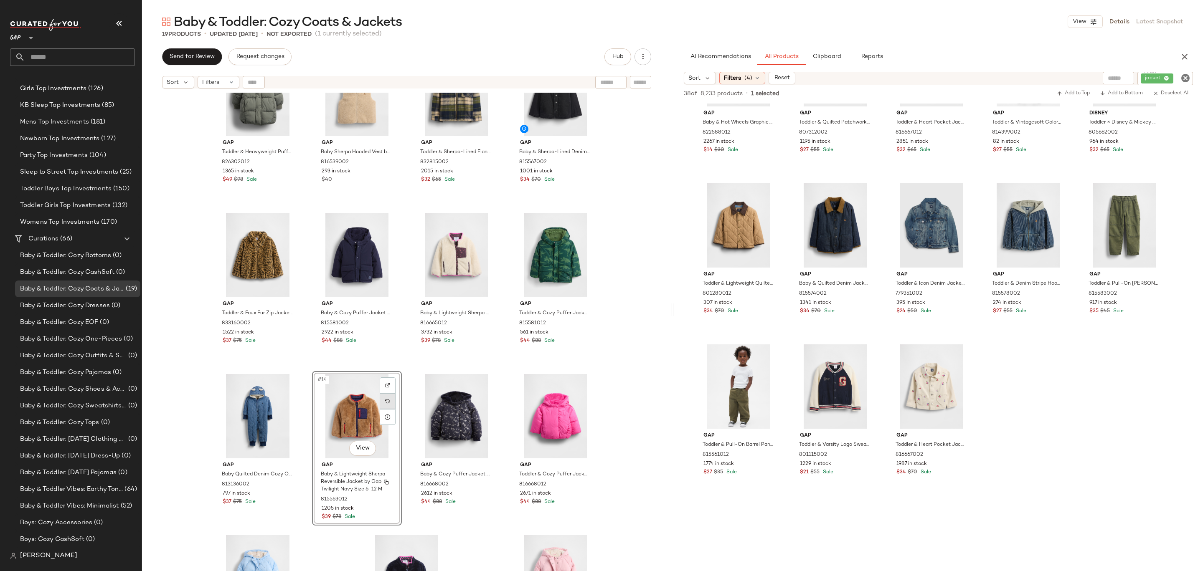
scroll to position [230, 0]
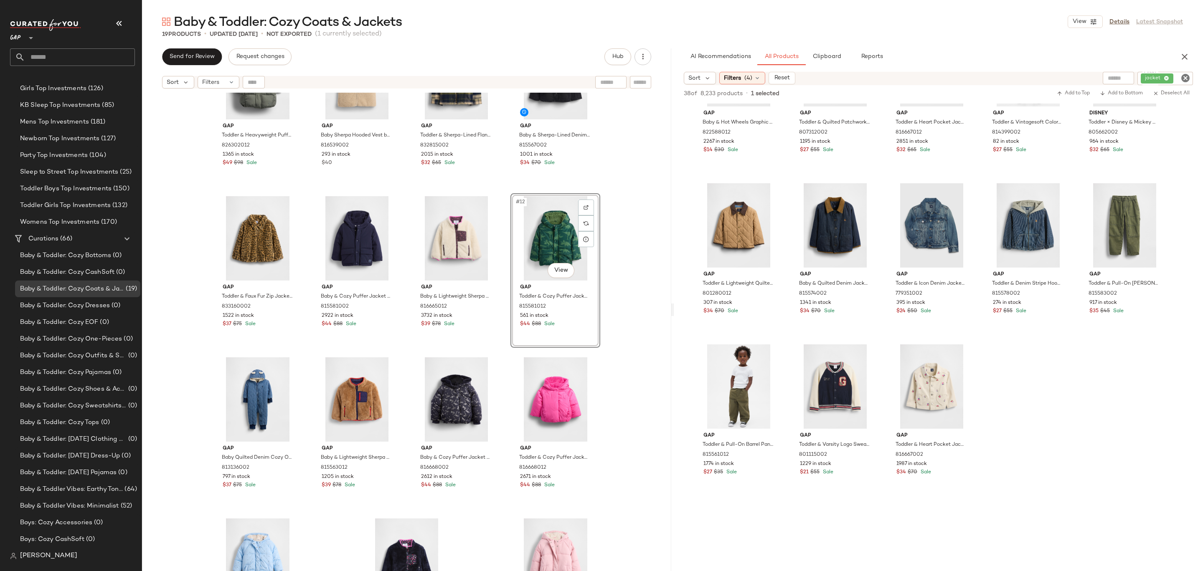
drag, startPoint x: 553, startPoint y: 239, endPoint x: 402, endPoint y: 251, distance: 151.6
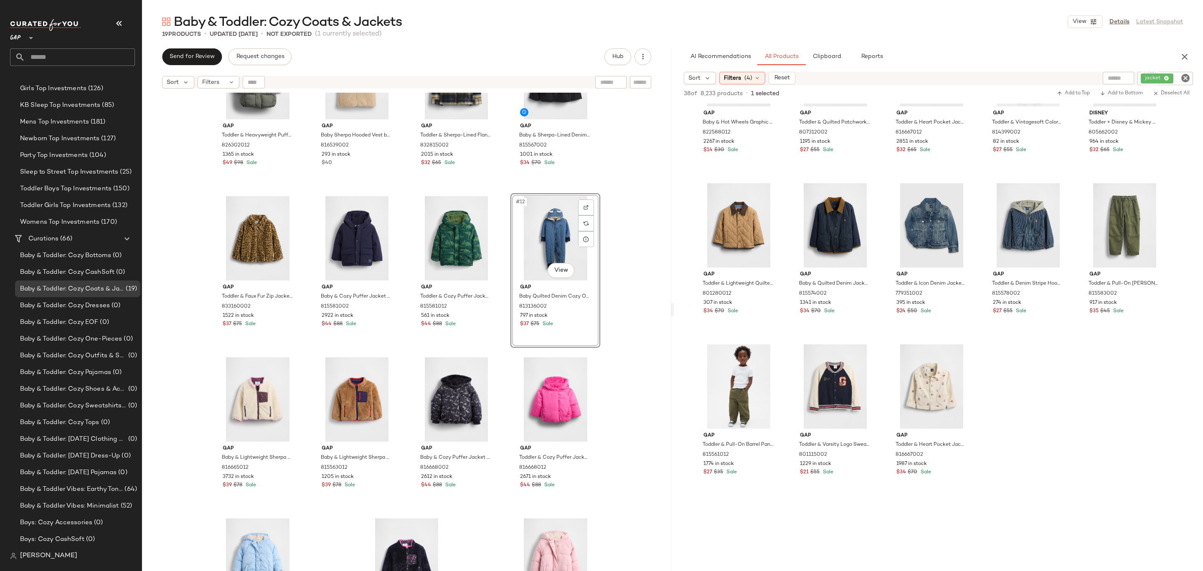
click at [630, 223] on div "Gap Toddler & Heavyweight Puffer Coat by Gap Green Size 4 YRS 826302012 1365 in…" at bounding box center [406, 343] width 529 height 500
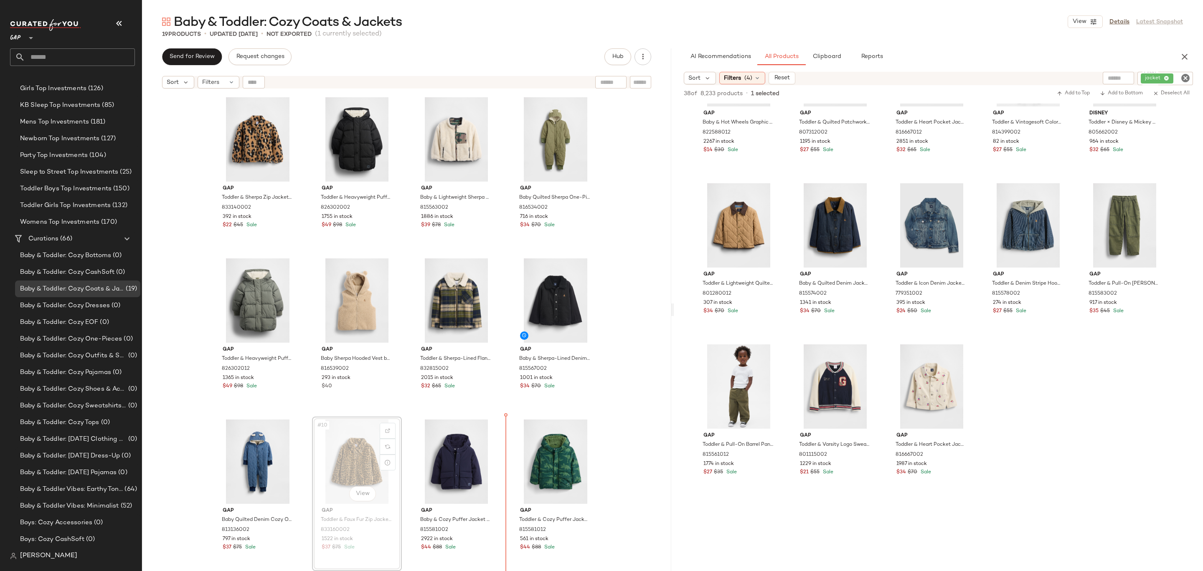
drag, startPoint x: 358, startPoint y: 474, endPoint x: 365, endPoint y: 474, distance: 6.3
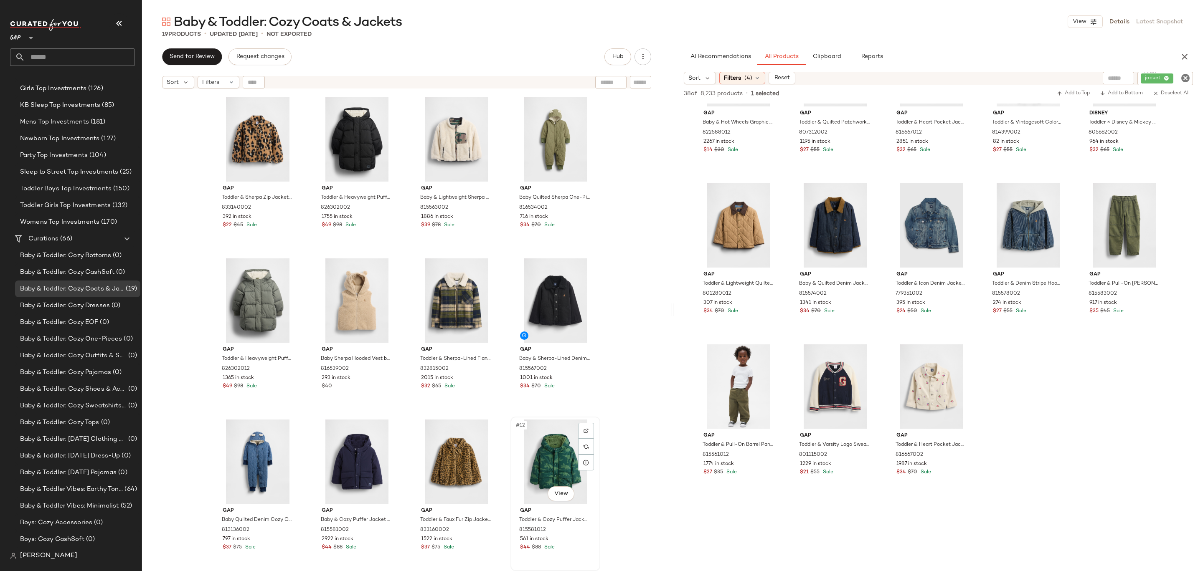
click at [566, 460] on div "#12 View" at bounding box center [555, 462] width 84 height 84
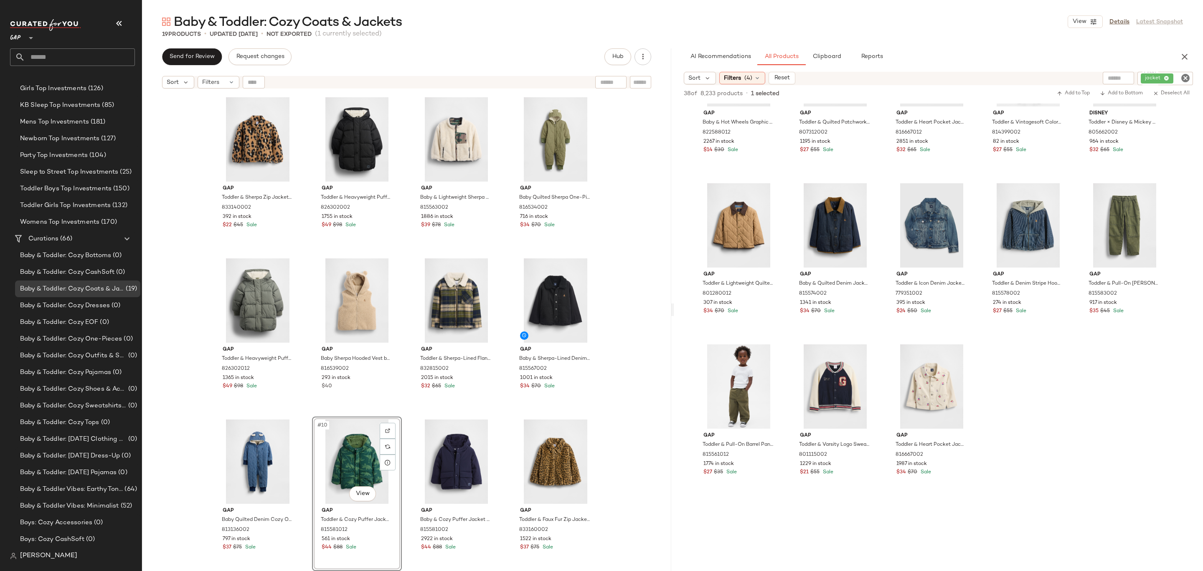
click at [651, 428] on div "Gap Toddler & Sherpa Zip Jacket by Gap Leopard Size 2 YRS 833140002 392 in stoc…" at bounding box center [406, 343] width 529 height 500
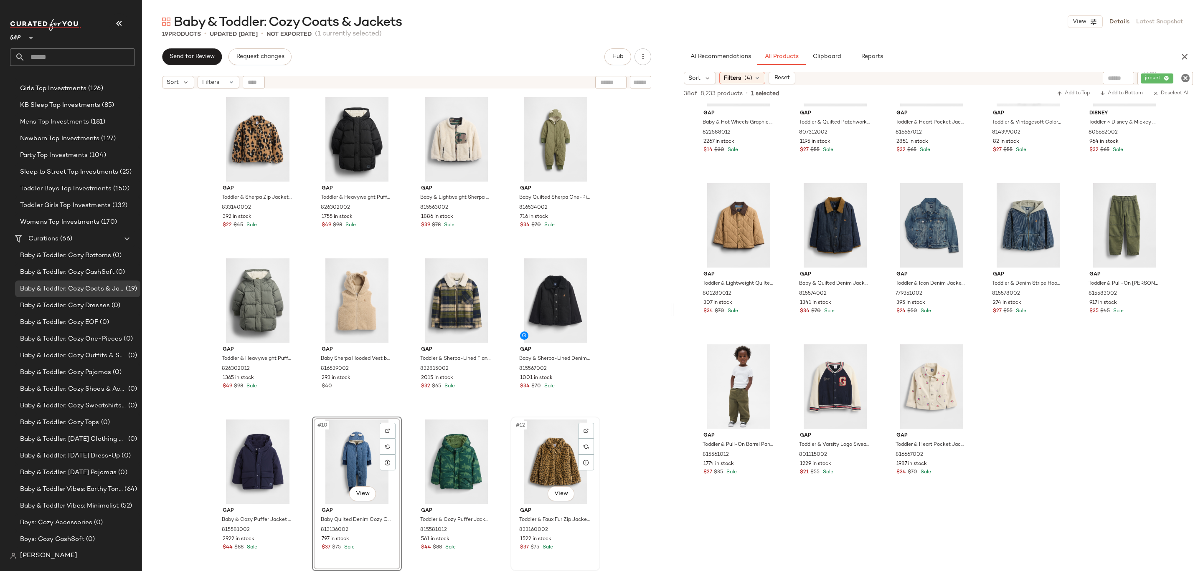
click at [555, 465] on div "#12 View" at bounding box center [555, 462] width 84 height 84
drag, startPoint x: 571, startPoint y: 466, endPoint x: 565, endPoint y: 466, distance: 5.8
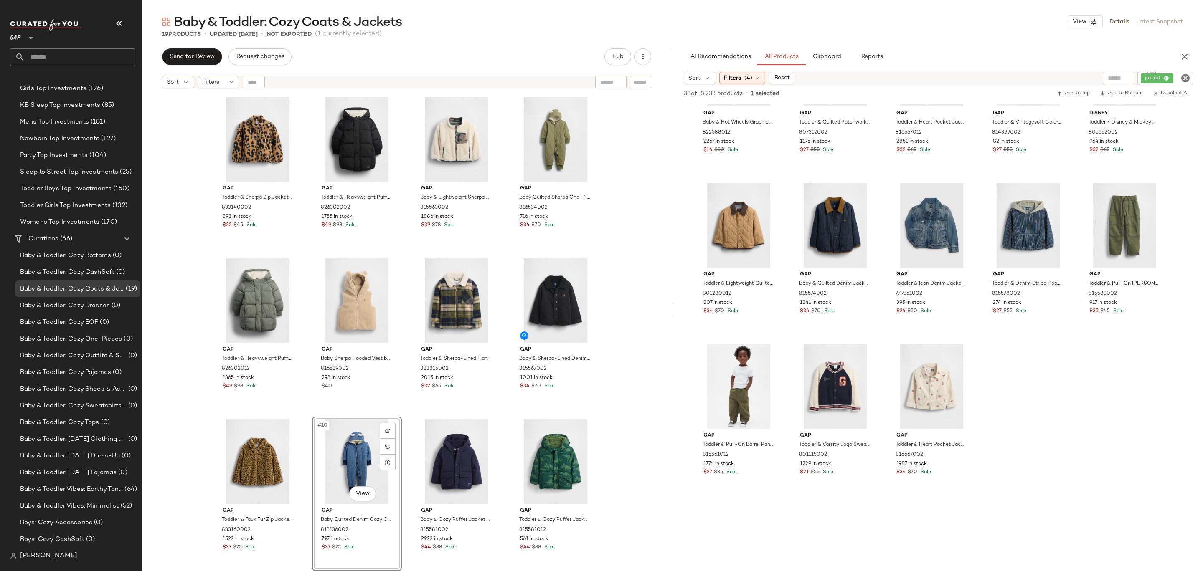
click at [598, 442] on div "Gap Toddler & Sherpa Zip Jacket by Gap Leopard Size 2 YRS 833140002 392 in stoc…" at bounding box center [406, 343] width 529 height 500
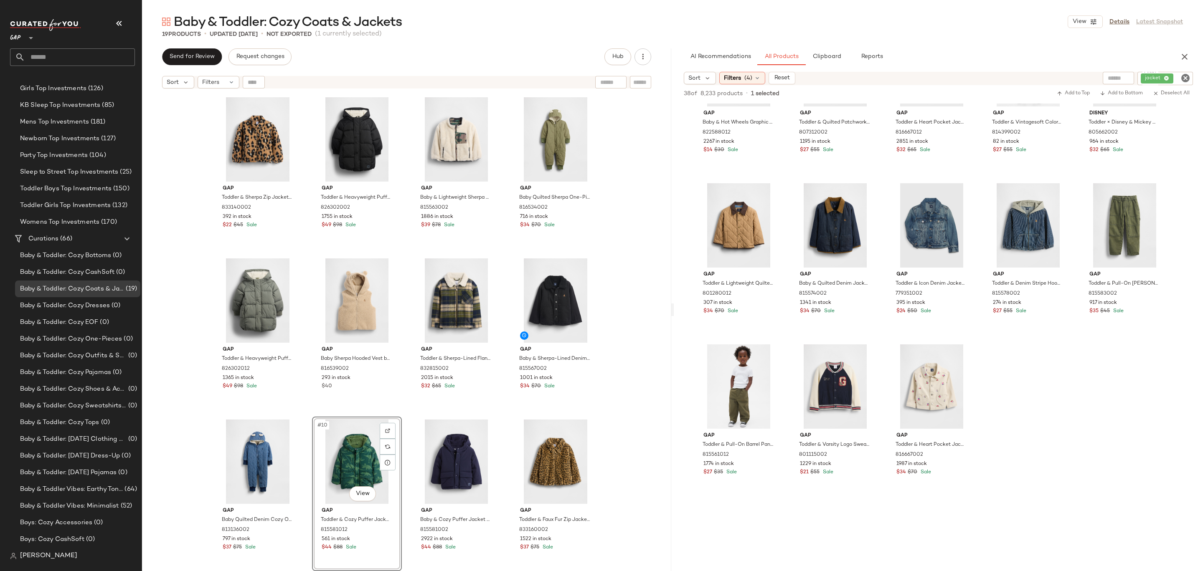
click at [615, 441] on div "Gap Toddler & Sherpa Zip Jacket by Gap Leopard Size 2 YRS 833140002 392 in stoc…" at bounding box center [406, 343] width 529 height 500
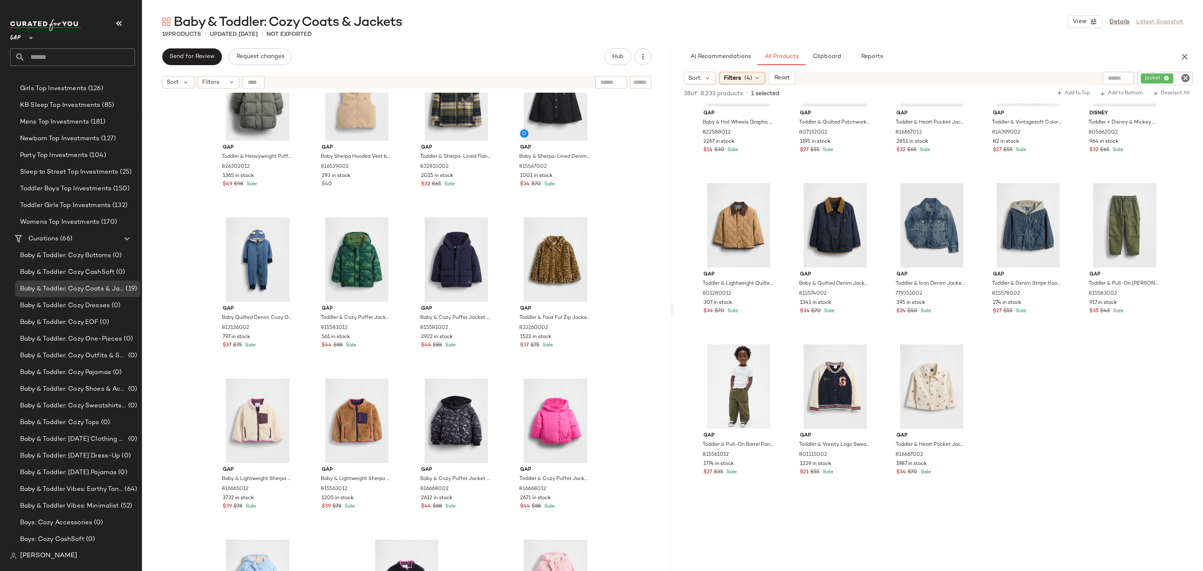
scroll to position [308, 0]
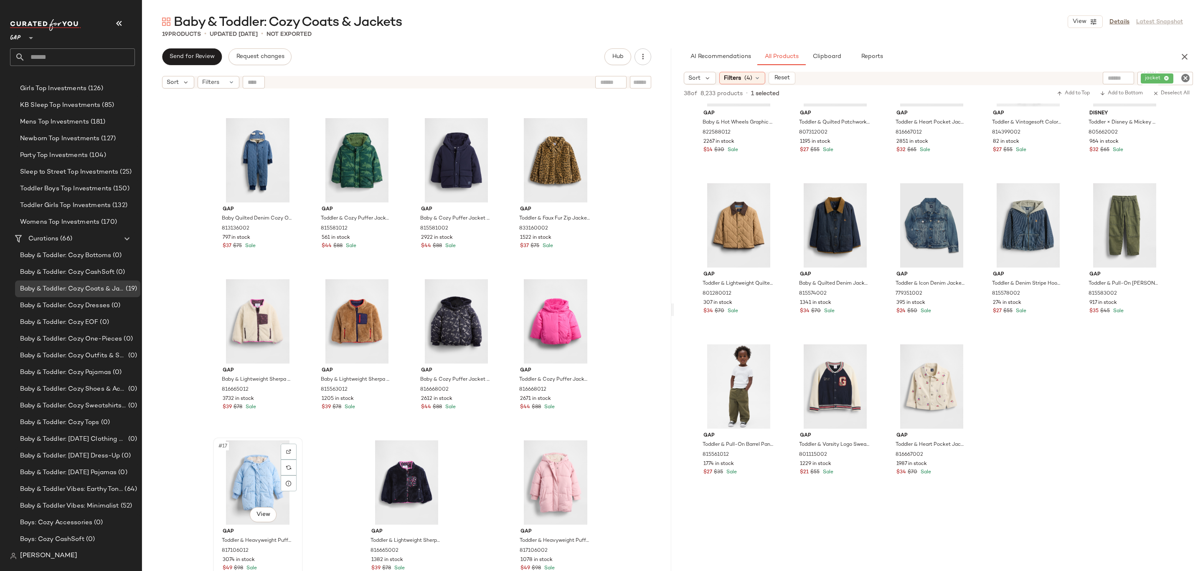
click at [262, 466] on div "#17 View" at bounding box center [258, 483] width 84 height 84
drag, startPoint x: 355, startPoint y: 323, endPoint x: 350, endPoint y: 323, distance: 5.4
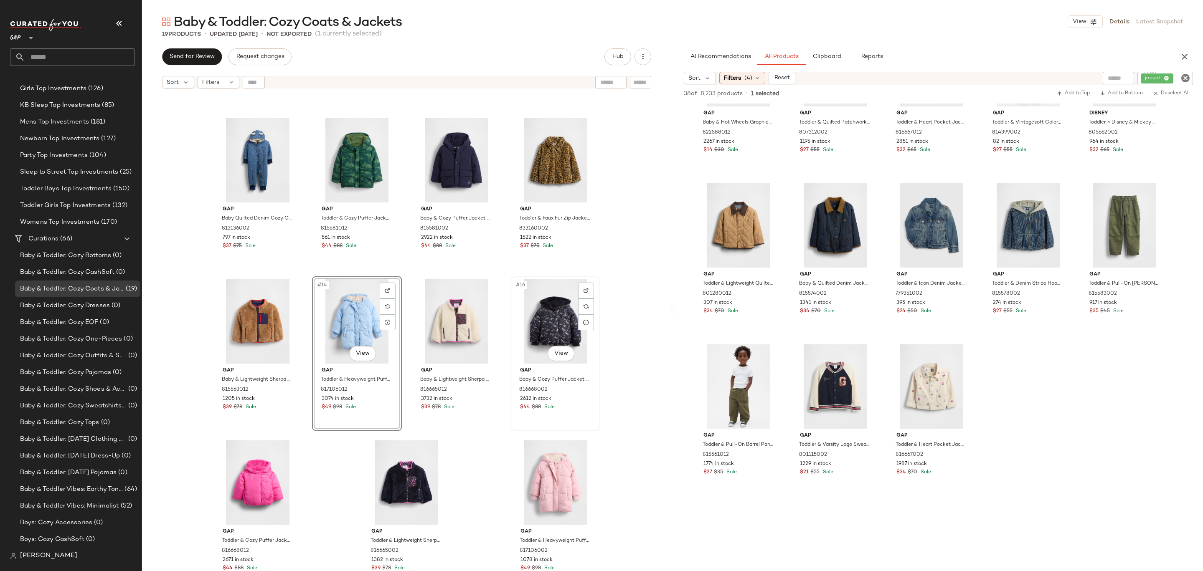
click at [544, 332] on div "#16 View" at bounding box center [555, 321] width 84 height 84
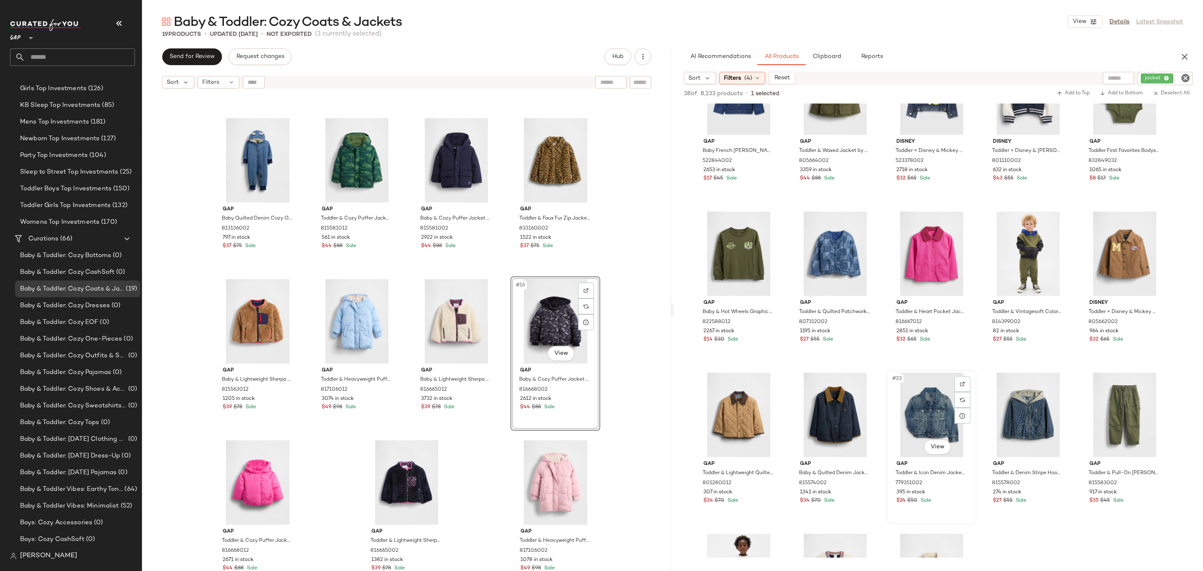
scroll to position [353, 0]
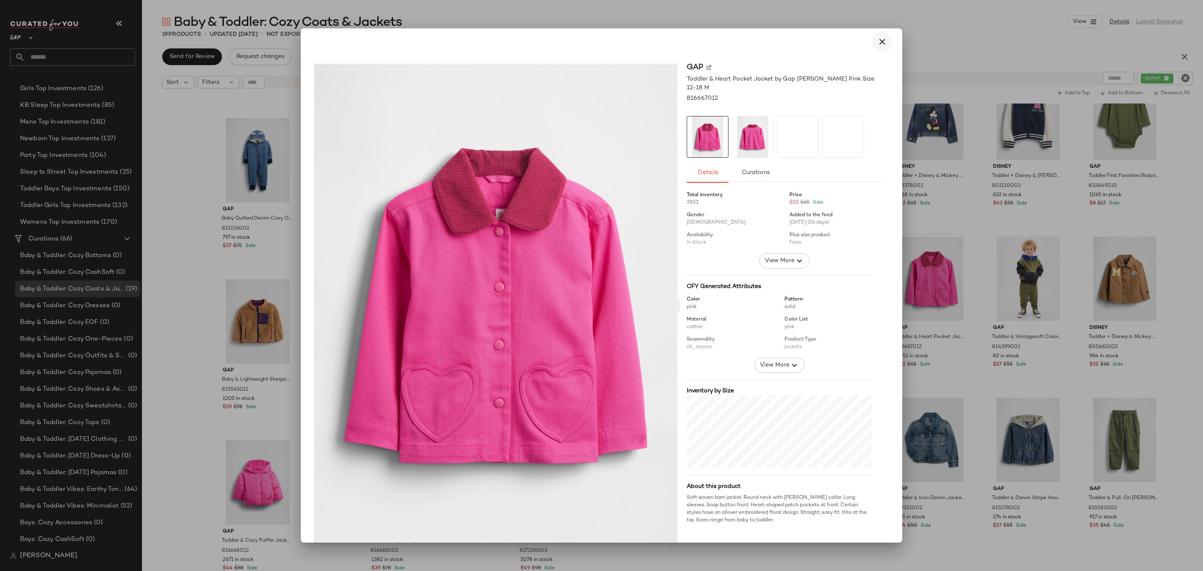
click at [877, 43] on icon "button" at bounding box center [882, 42] width 10 height 10
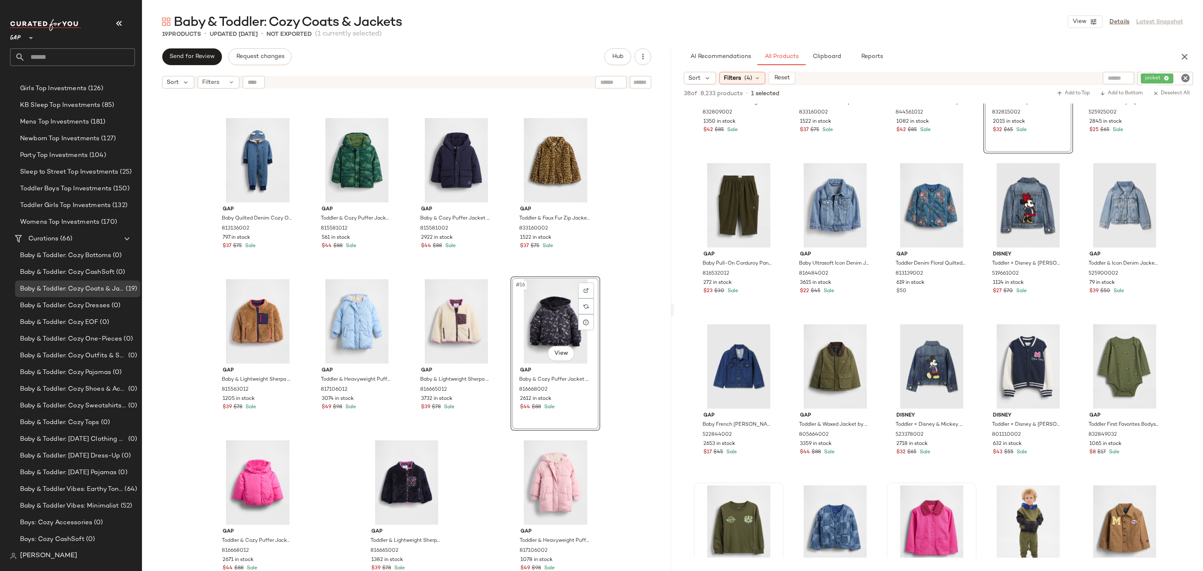
scroll to position [0, 0]
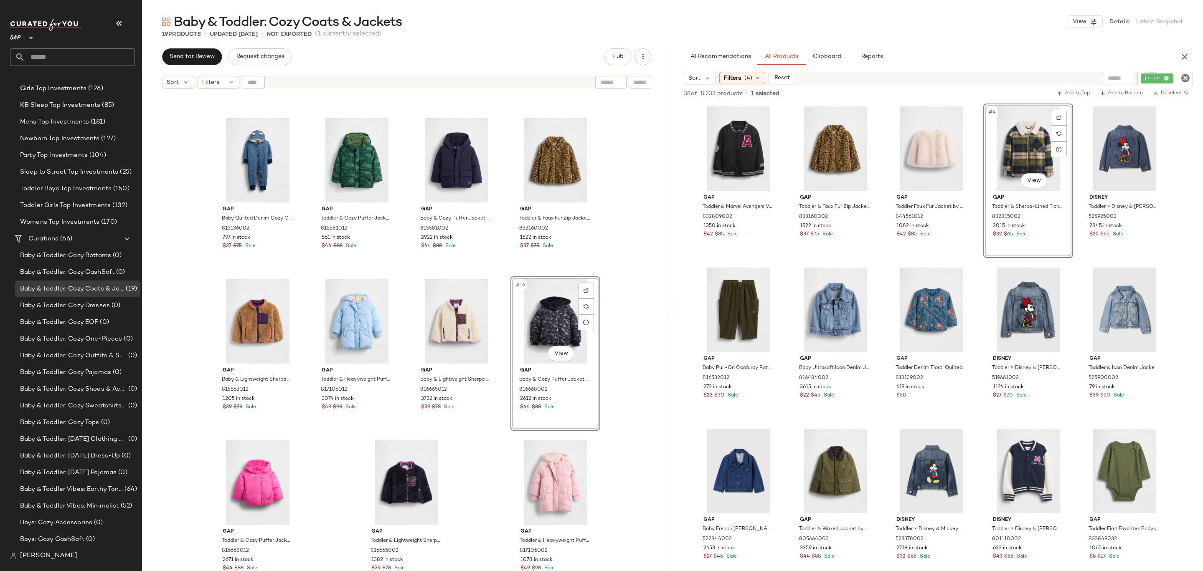
click at [1186, 76] on icon "Clear Filter" at bounding box center [1185, 78] width 10 height 10
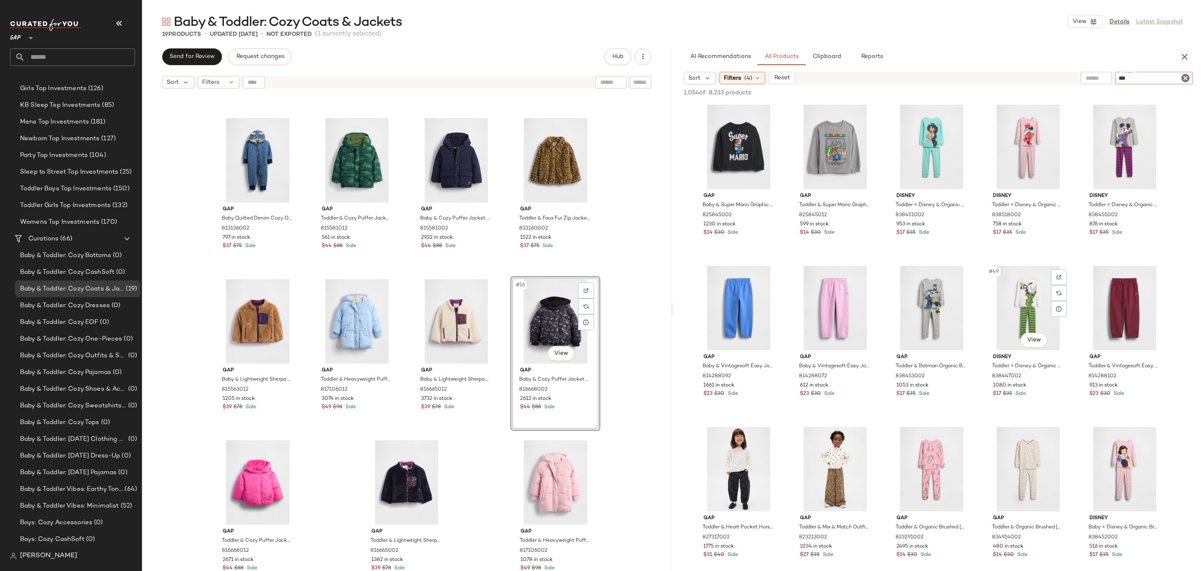
scroll to position [1296, 0]
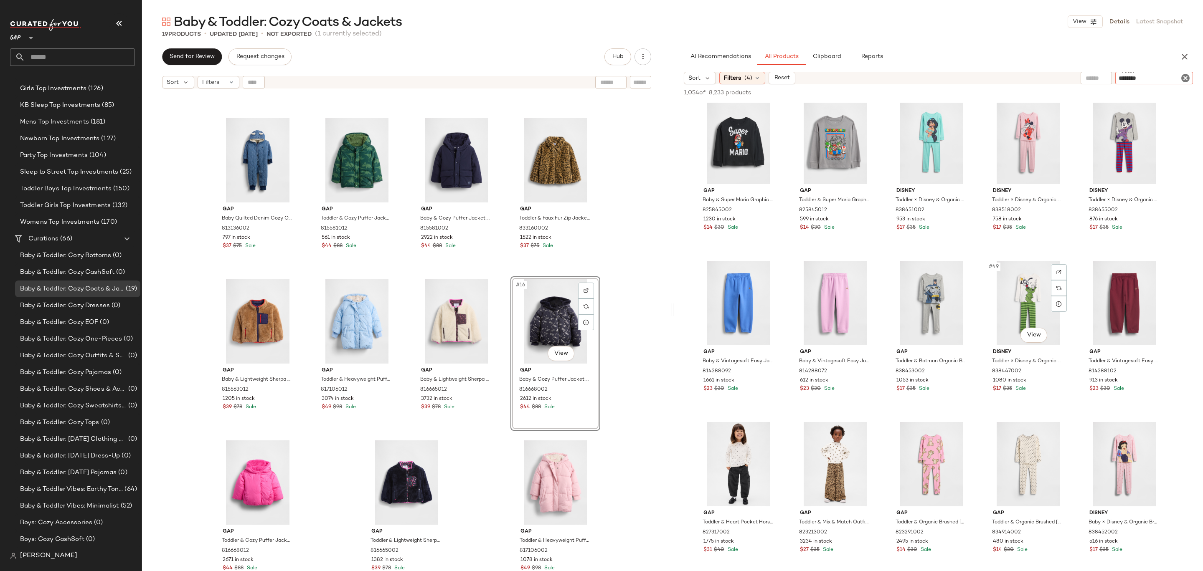
type input "*********"
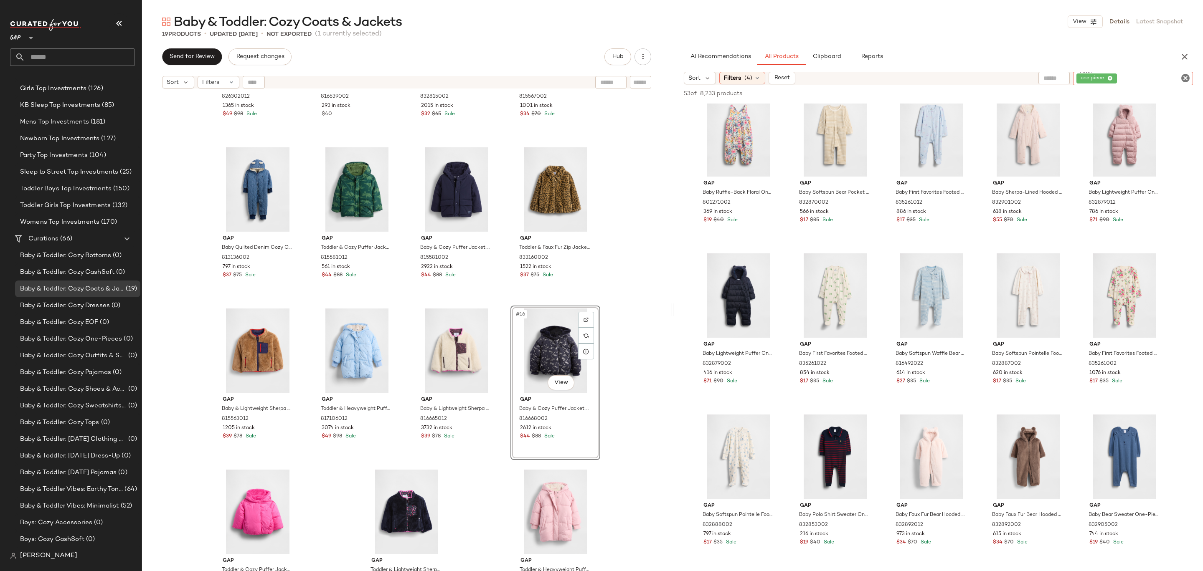
scroll to position [308, 0]
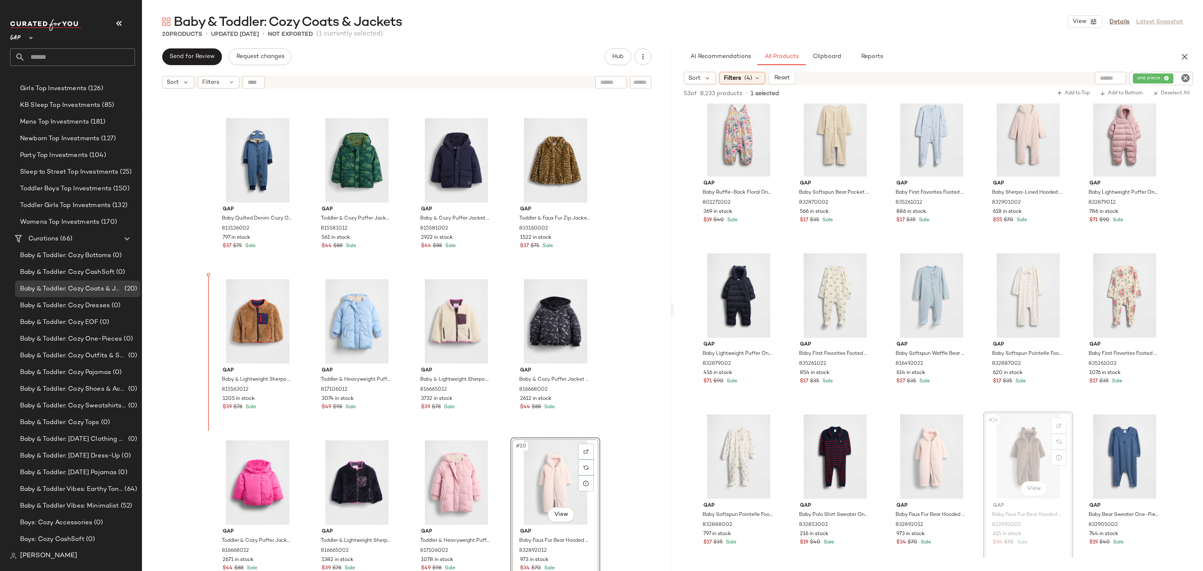
drag, startPoint x: 1019, startPoint y: 460, endPoint x: 1014, endPoint y: 459, distance: 5.0
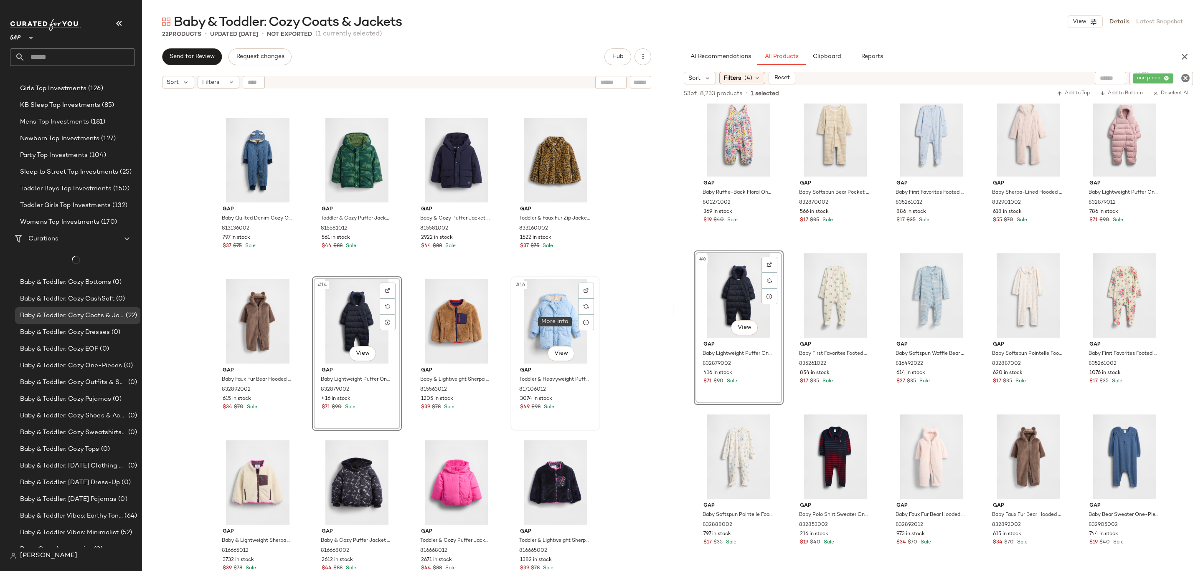
scroll to position [469, 0]
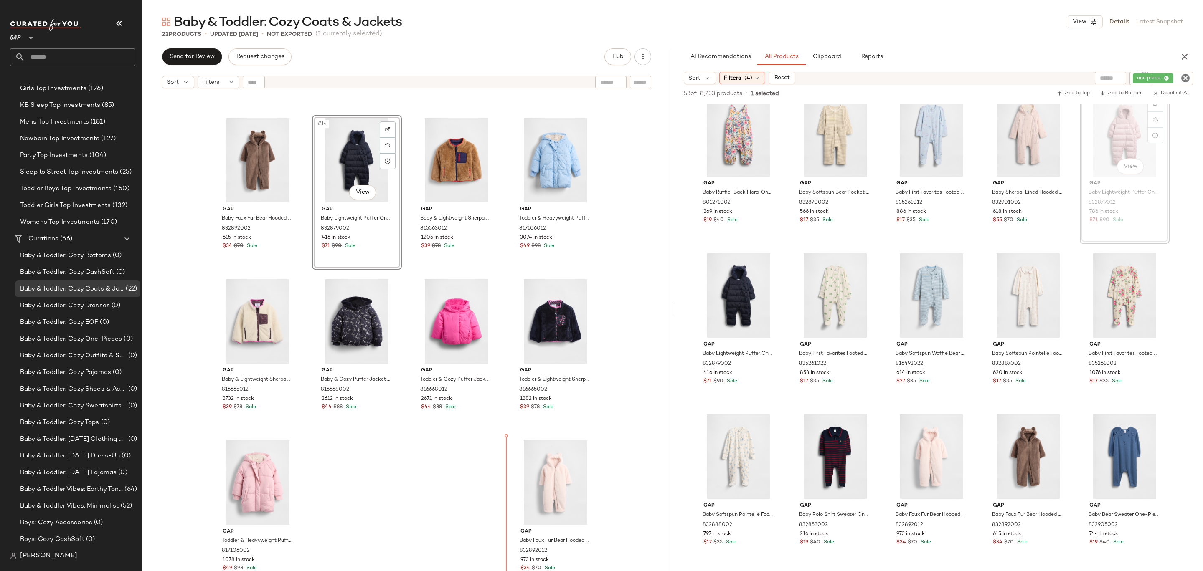
drag, startPoint x: 1114, startPoint y: 138, endPoint x: 1110, endPoint y: 138, distance: 4.2
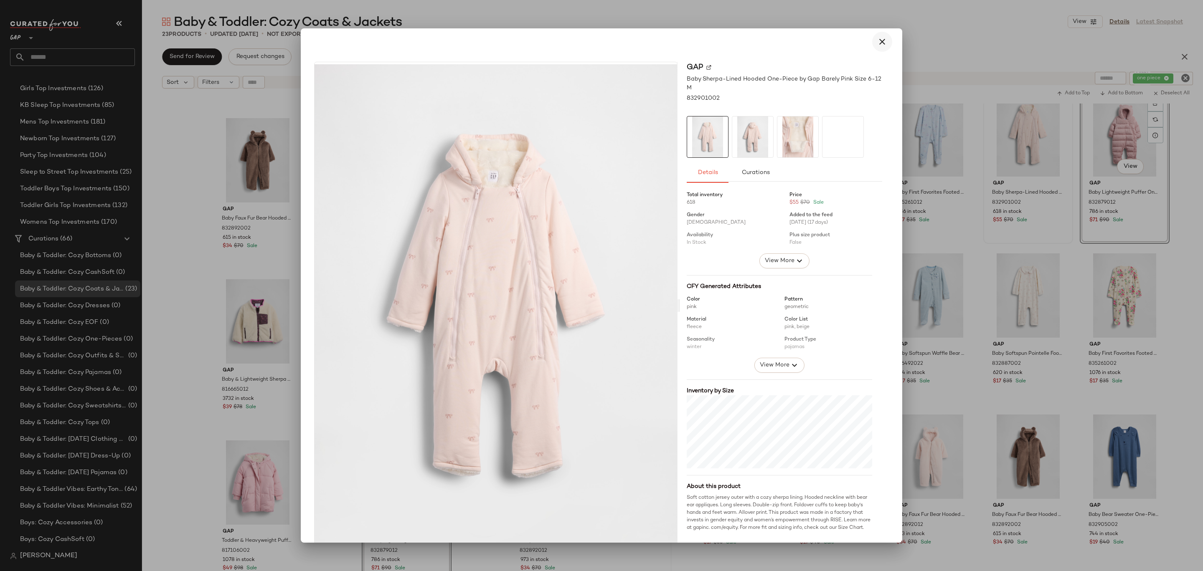
click at [884, 47] on button "button" at bounding box center [882, 42] width 20 height 20
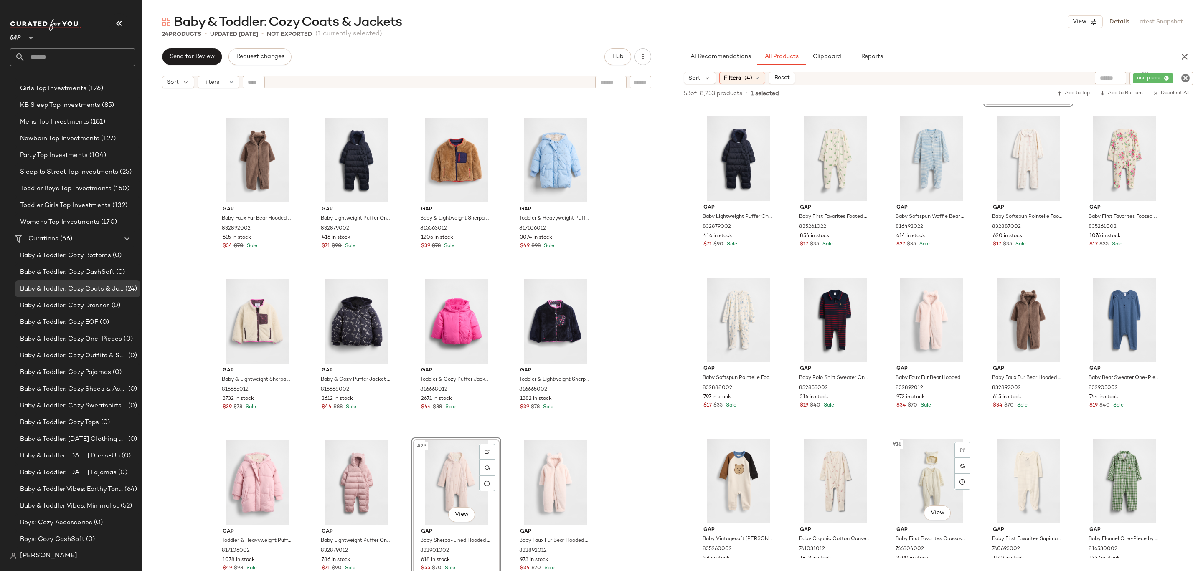
scroll to position [0, 0]
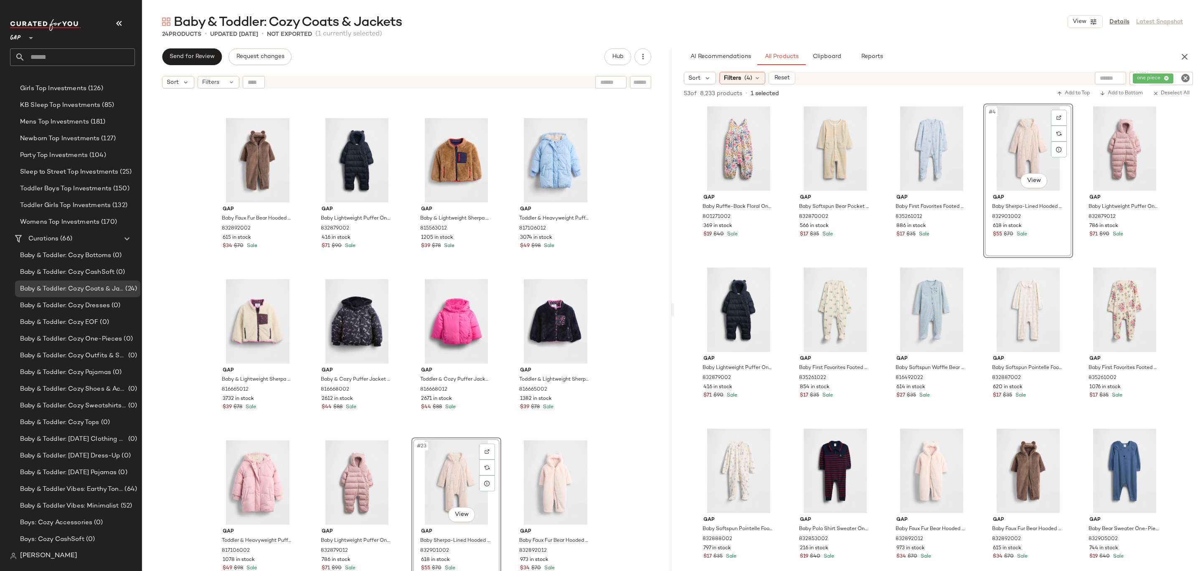
click at [1184, 78] on icon "Clear Filter" at bounding box center [1185, 78] width 10 height 10
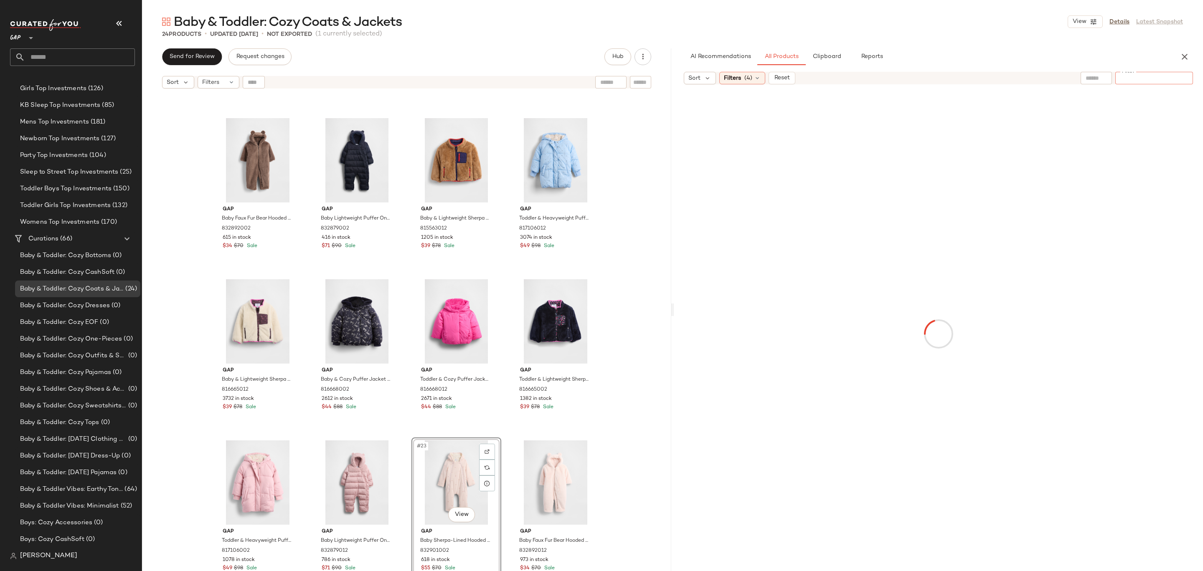
type input "*"
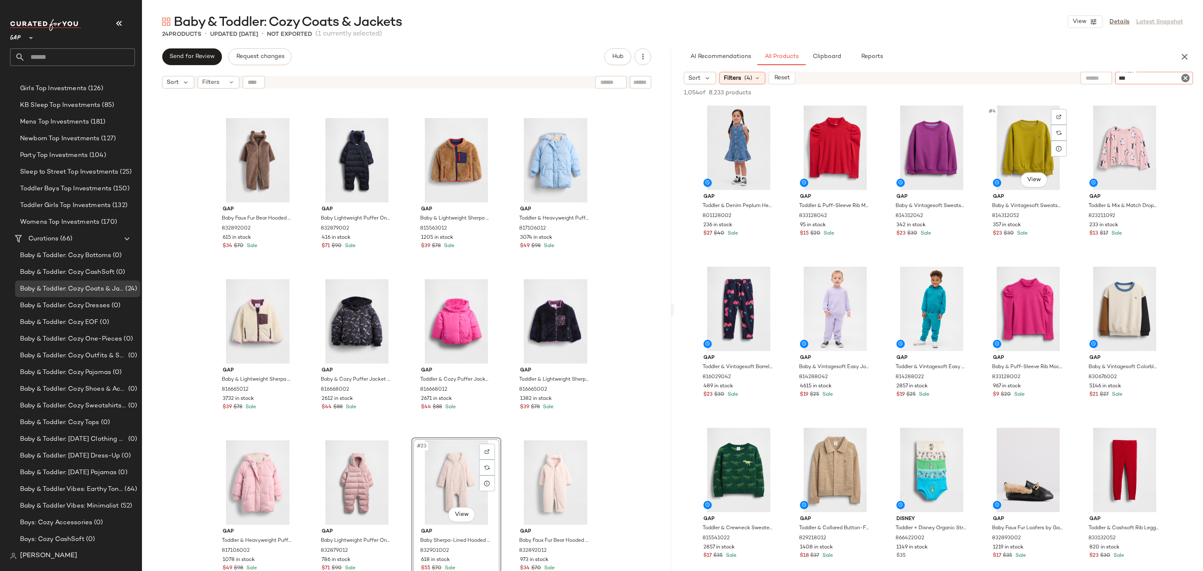
type input "****"
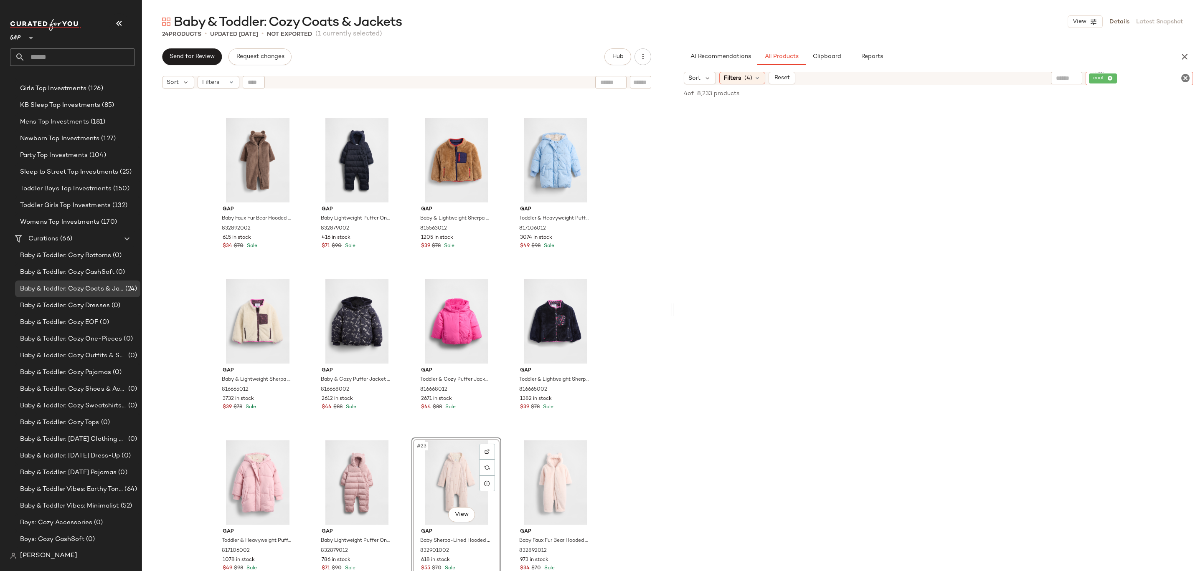
click at [1187, 75] on icon "Clear Filter" at bounding box center [1185, 78] width 10 height 10
type input "****"
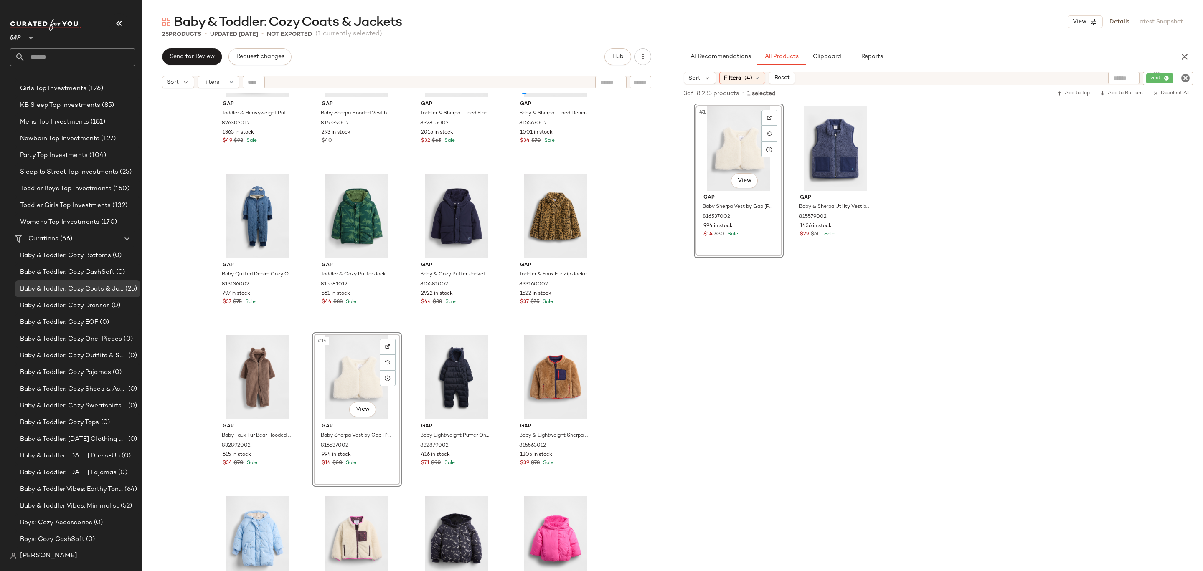
scroll to position [298, 0]
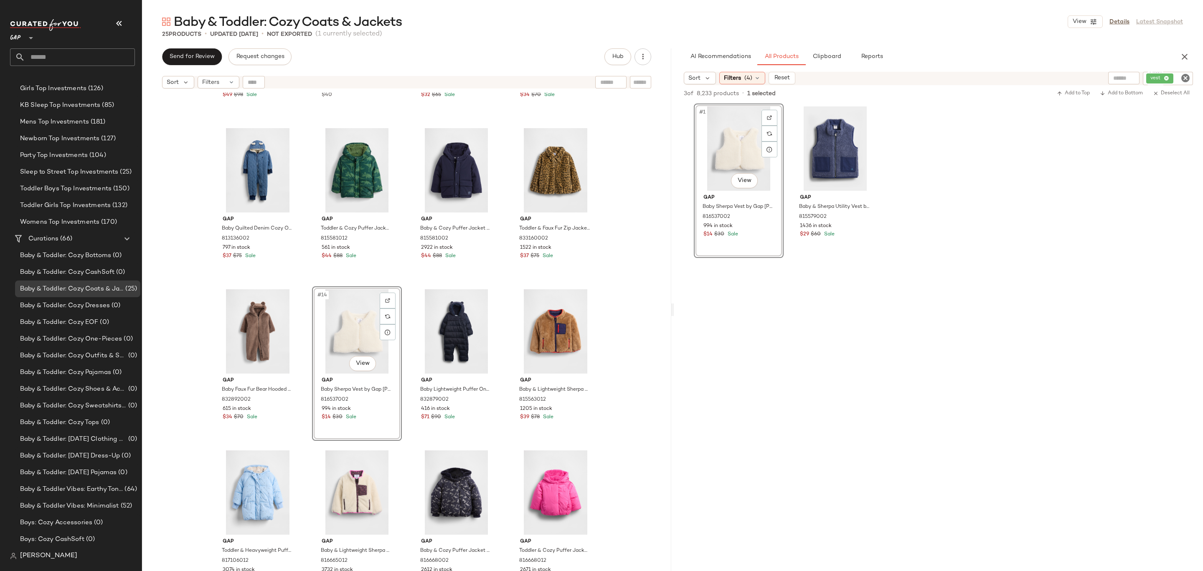
drag, startPoint x: 350, startPoint y: 341, endPoint x: 225, endPoint y: 343, distance: 125.3
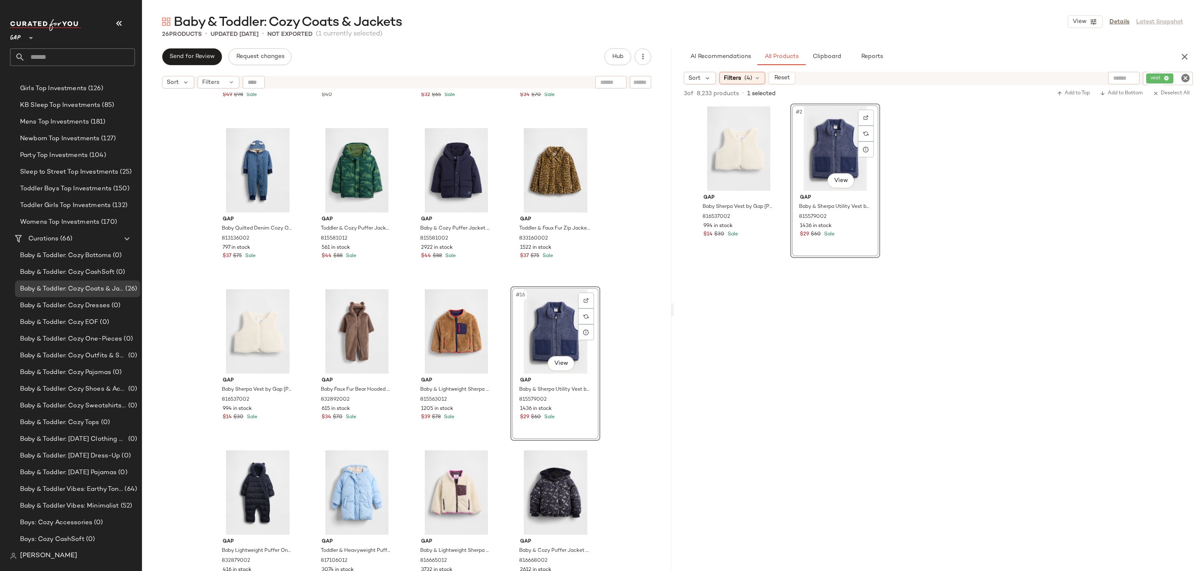
click at [638, 321] on div "Gap Toddler & Heavyweight Puffer Coat by Gap Green Size 4 YRS 826302012 1365 in…" at bounding box center [406, 343] width 529 height 500
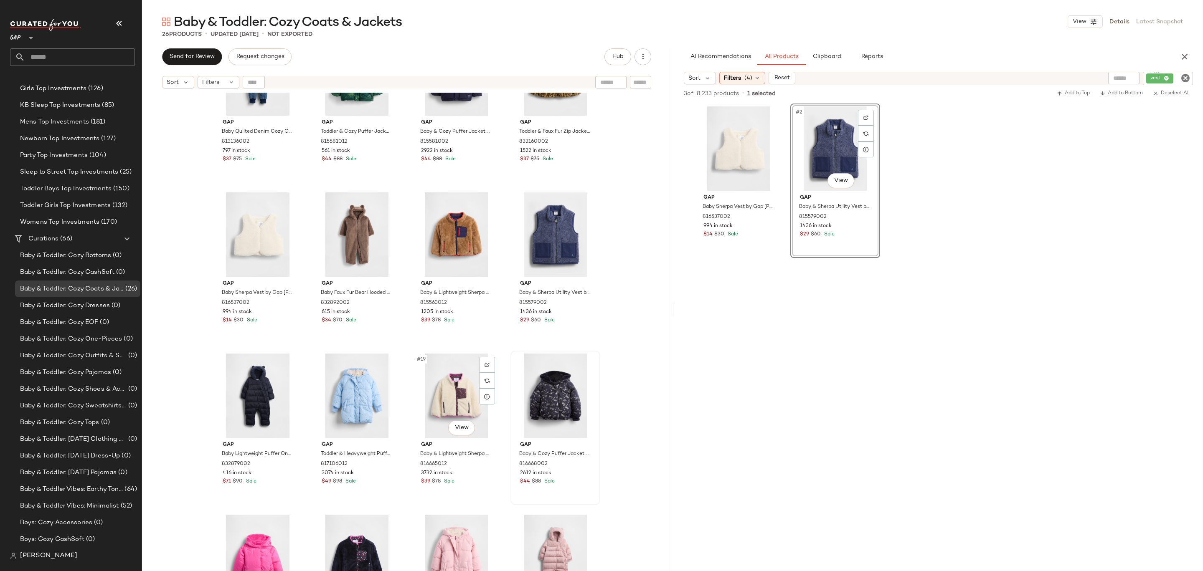
scroll to position [497, 0]
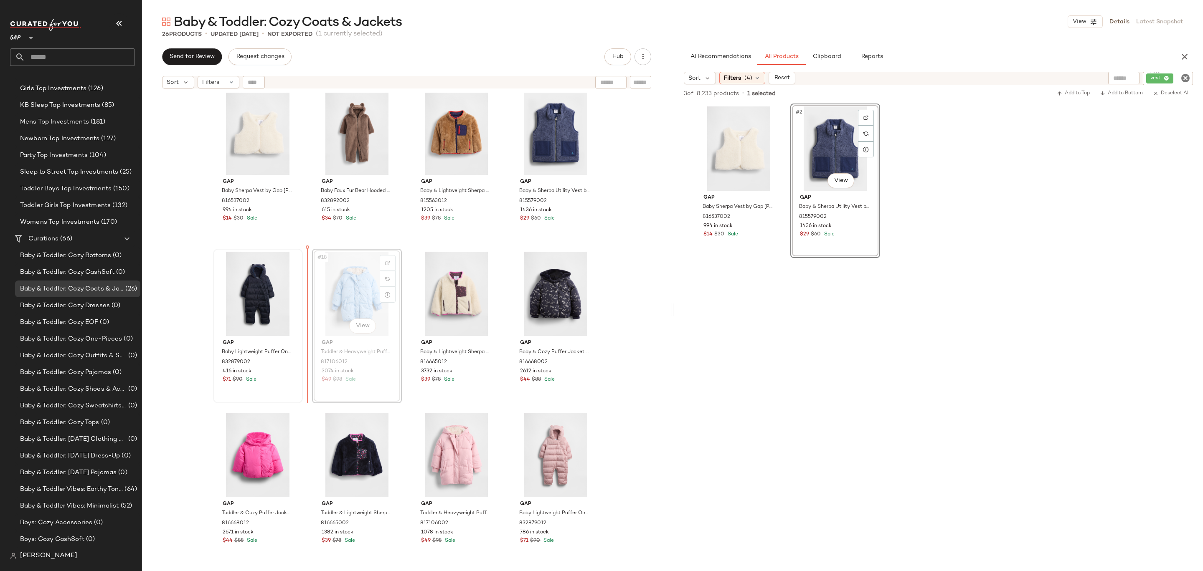
drag, startPoint x: 364, startPoint y: 302, endPoint x: 228, endPoint y: 313, distance: 136.2
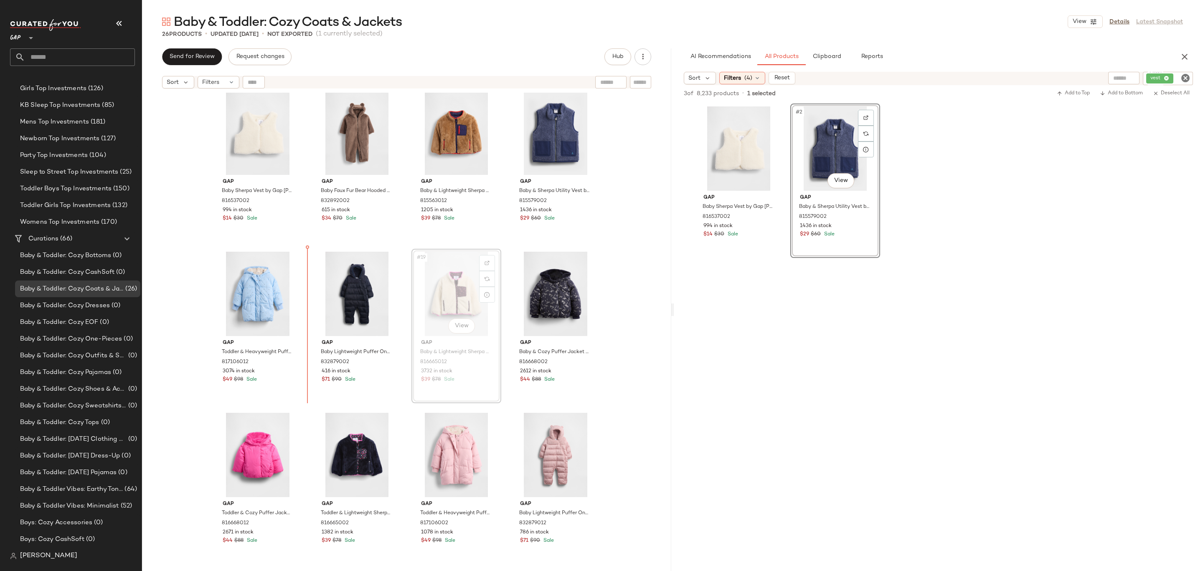
drag, startPoint x: 447, startPoint y: 283, endPoint x: 442, endPoint y: 283, distance: 5.4
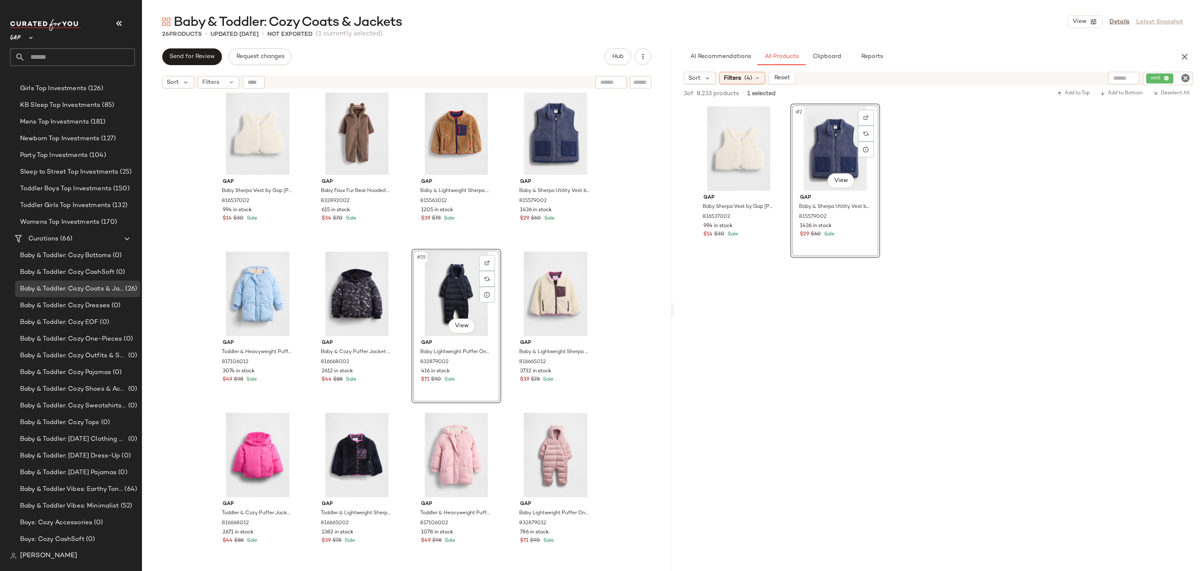
click at [608, 260] on div "Gap Baby Quilted Denim Cozy One-Piece by Gap Medium Wash Size 6-12 M 813136002 …" at bounding box center [406, 343] width 529 height 500
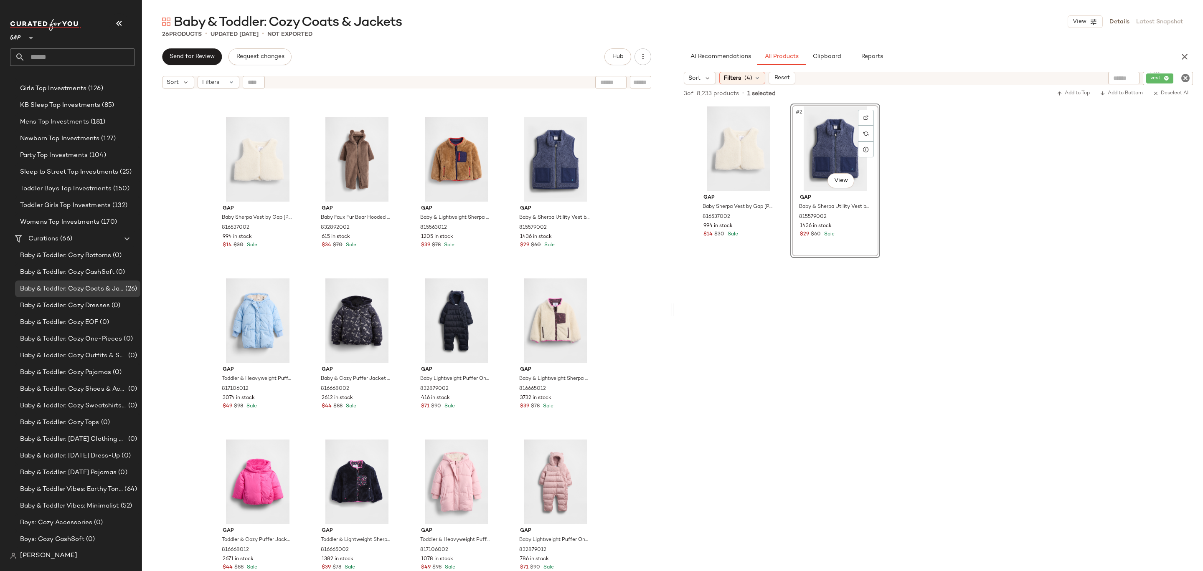
scroll to position [421, 0]
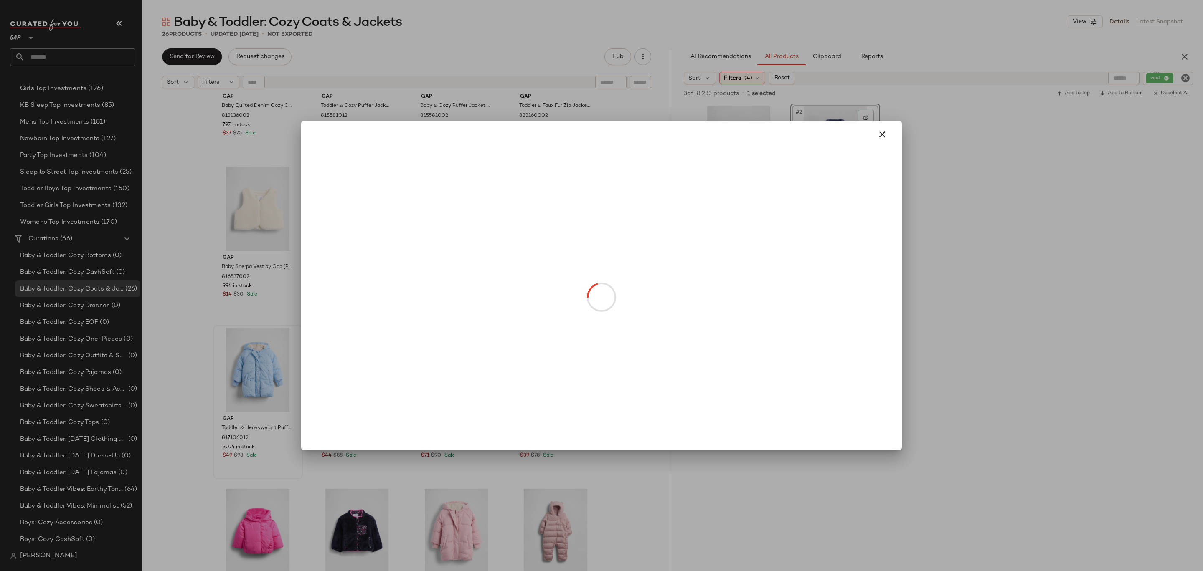
drag, startPoint x: 253, startPoint y: 392, endPoint x: 362, endPoint y: 391, distance: 109.0
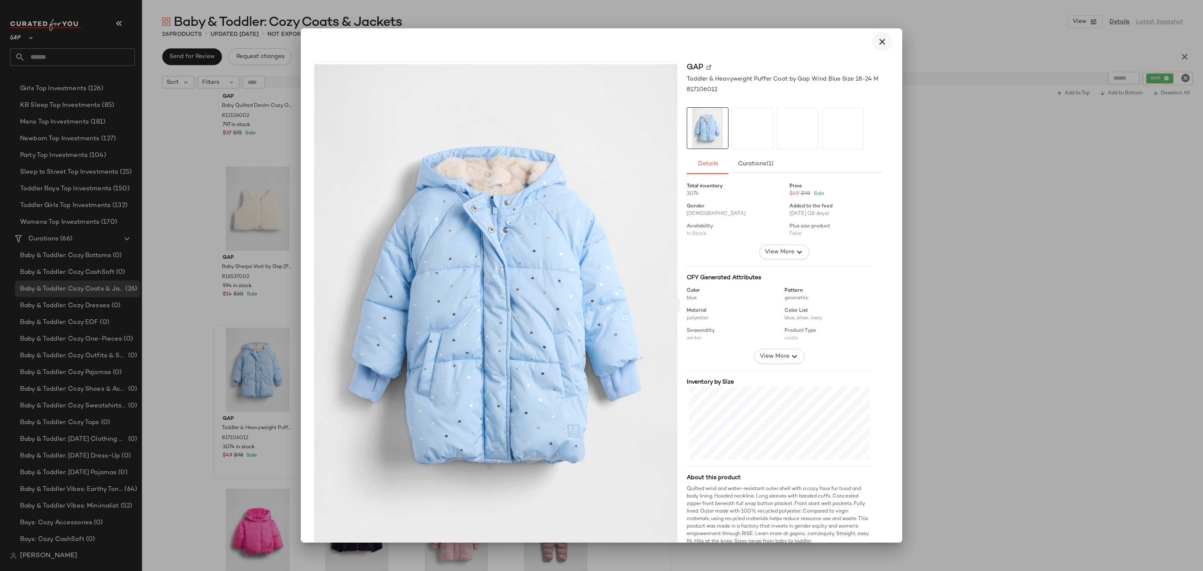
click at [876, 47] on button "button" at bounding box center [882, 42] width 20 height 20
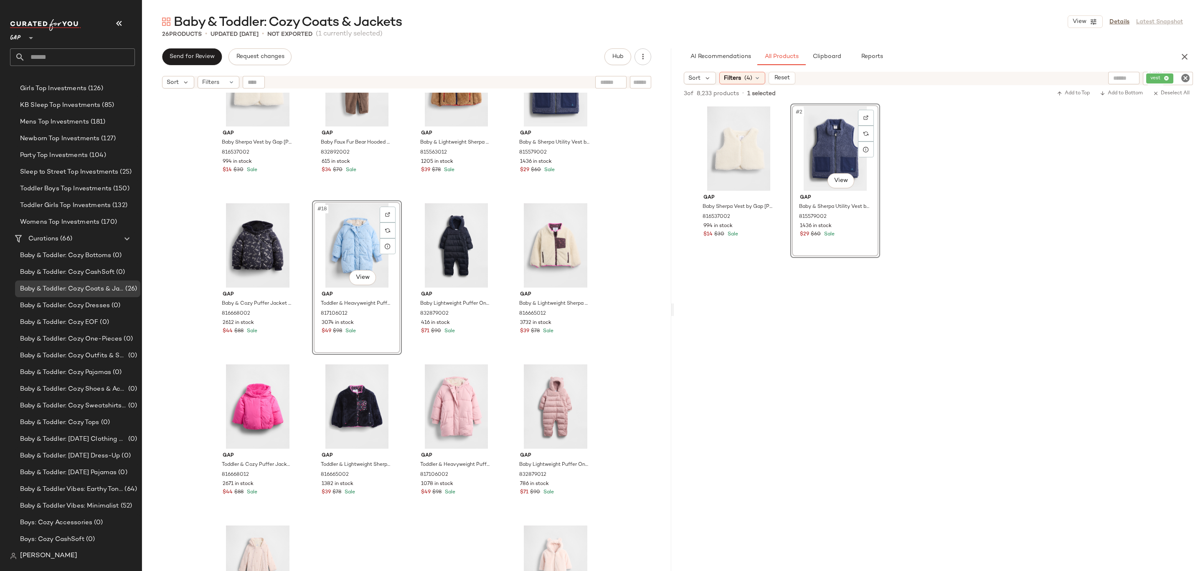
scroll to position [631, 0]
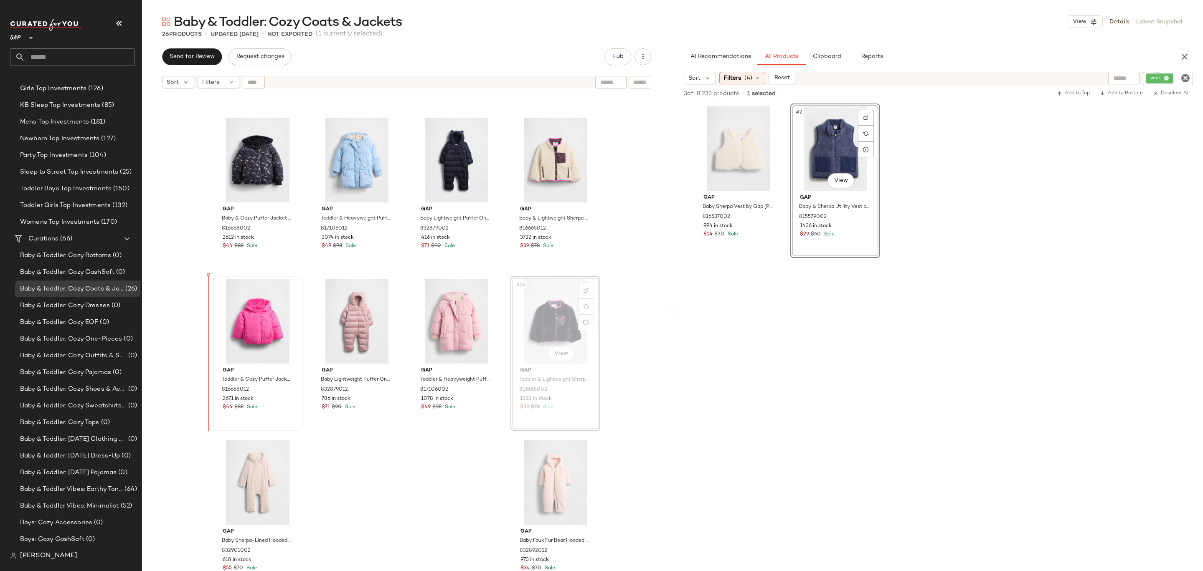
drag, startPoint x: 565, startPoint y: 323, endPoint x: 233, endPoint y: 371, distance: 335.1
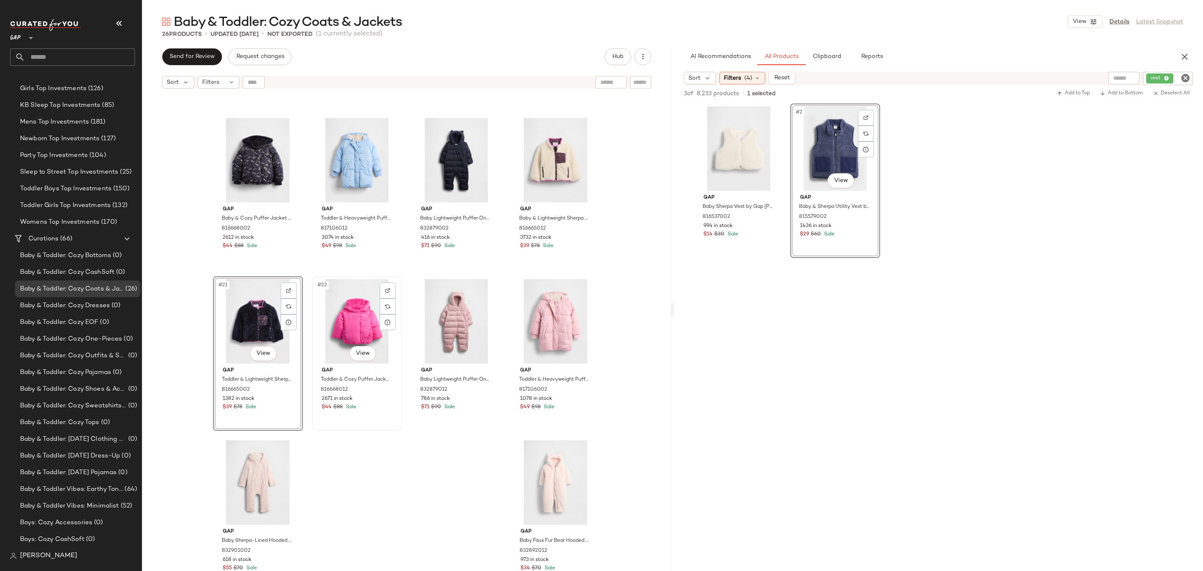
click at [365, 423] on div "#22 View Gap Toddler & Cozy Puffer Jacket by Gap Phoebe Pink Size 12-18 M 81666…" at bounding box center [357, 353] width 88 height 153
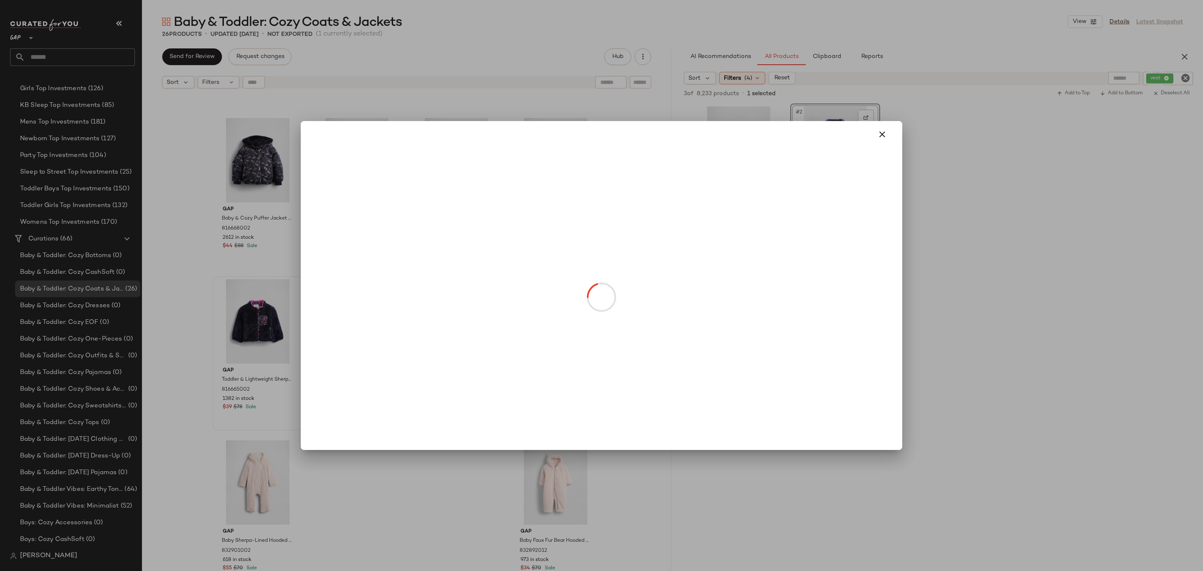
drag, startPoint x: 251, startPoint y: 352, endPoint x: 362, endPoint y: 352, distance: 111.1
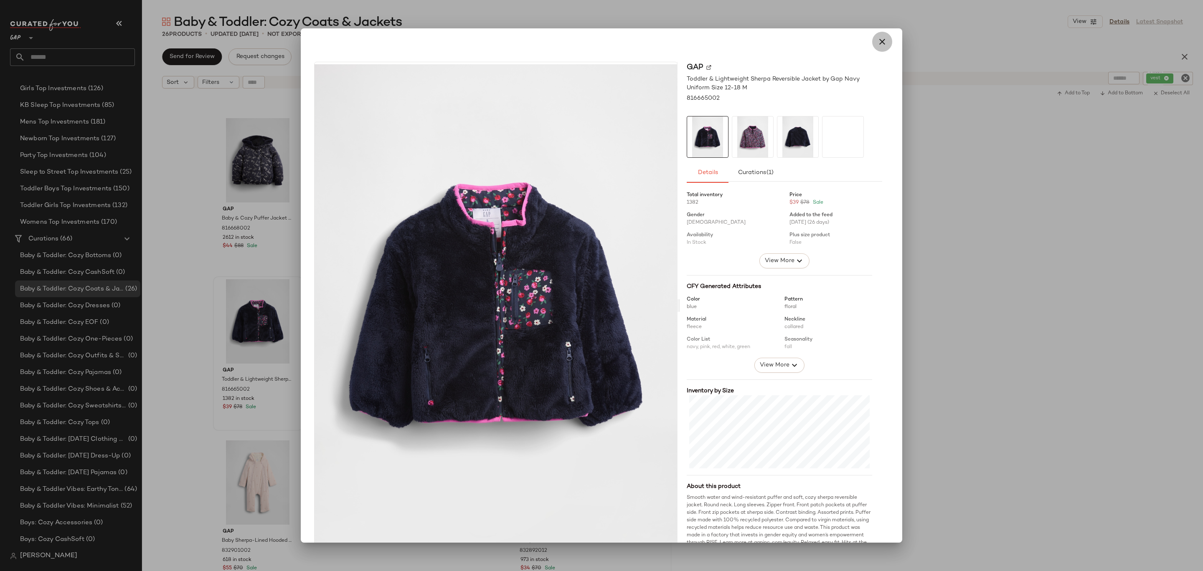
click at [877, 44] on icon "button" at bounding box center [882, 42] width 10 height 10
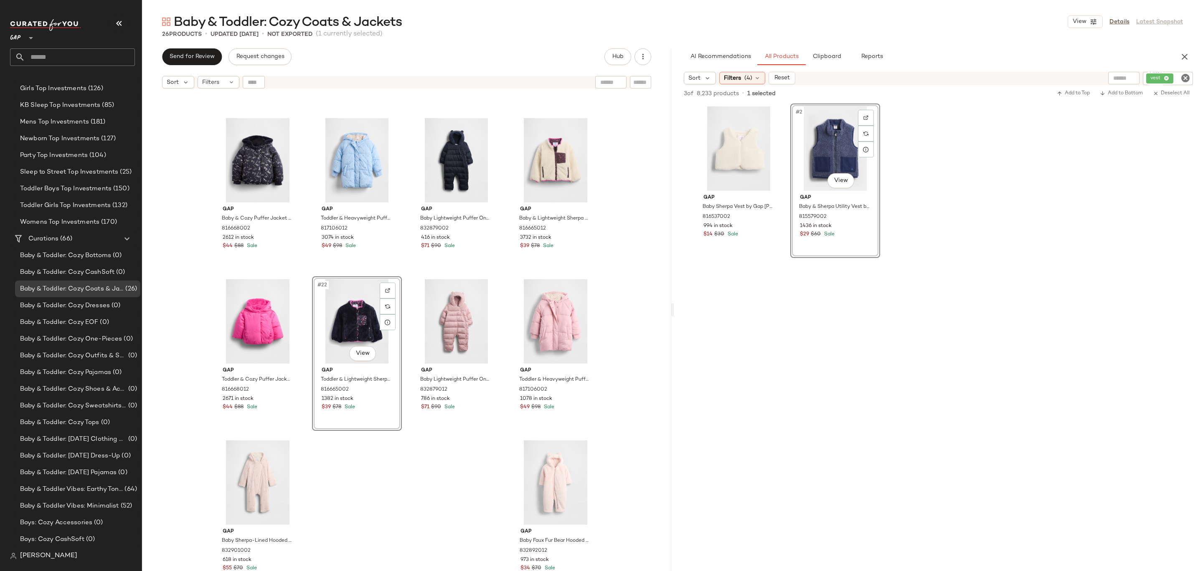
click at [446, 434] on div "Gap Baby Sherpa Vest by Gap Ivory Frost Size 0-3 M 816537002 994 in stock $14 $…" at bounding box center [406, 343] width 529 height 500
drag, startPoint x: 542, startPoint y: 339, endPoint x: 412, endPoint y: 338, distance: 129.9
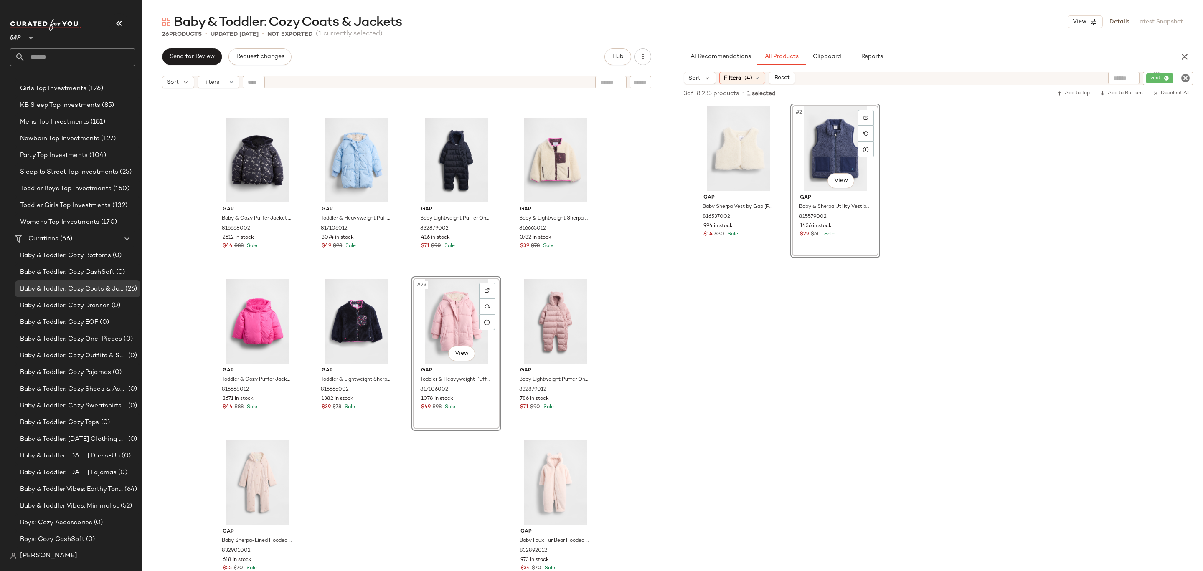
click at [408, 454] on div "Gap Baby Sherpa Vest by Gap Ivory Frost Size 0-3 M 816537002 994 in stock $14 $…" at bounding box center [406, 343] width 529 height 500
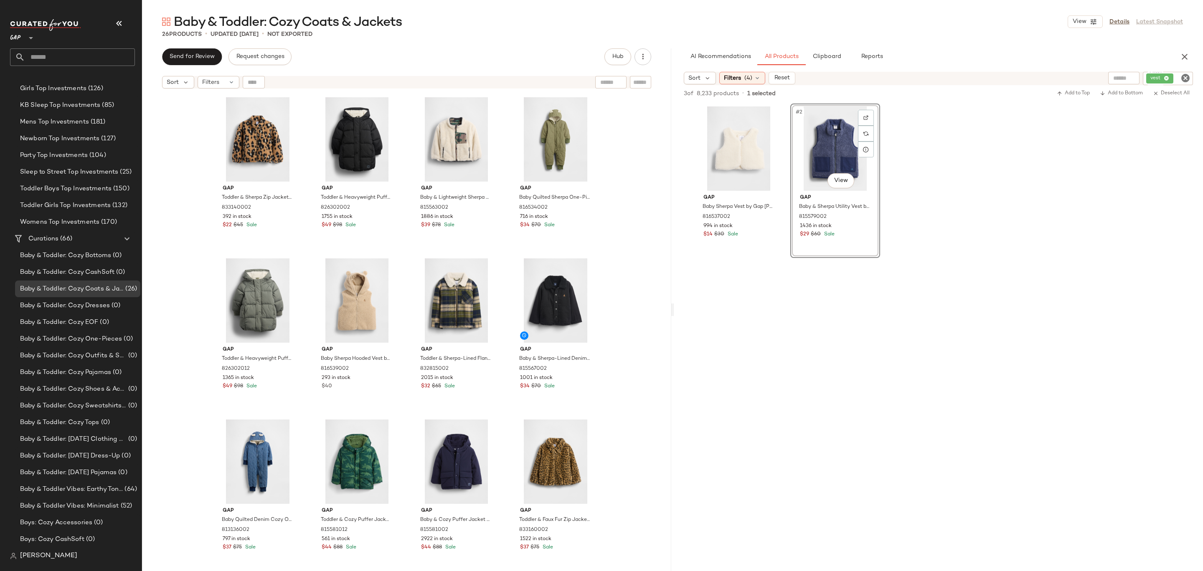
click at [1187, 79] on icon "Clear Filter" at bounding box center [1185, 78] width 10 height 10
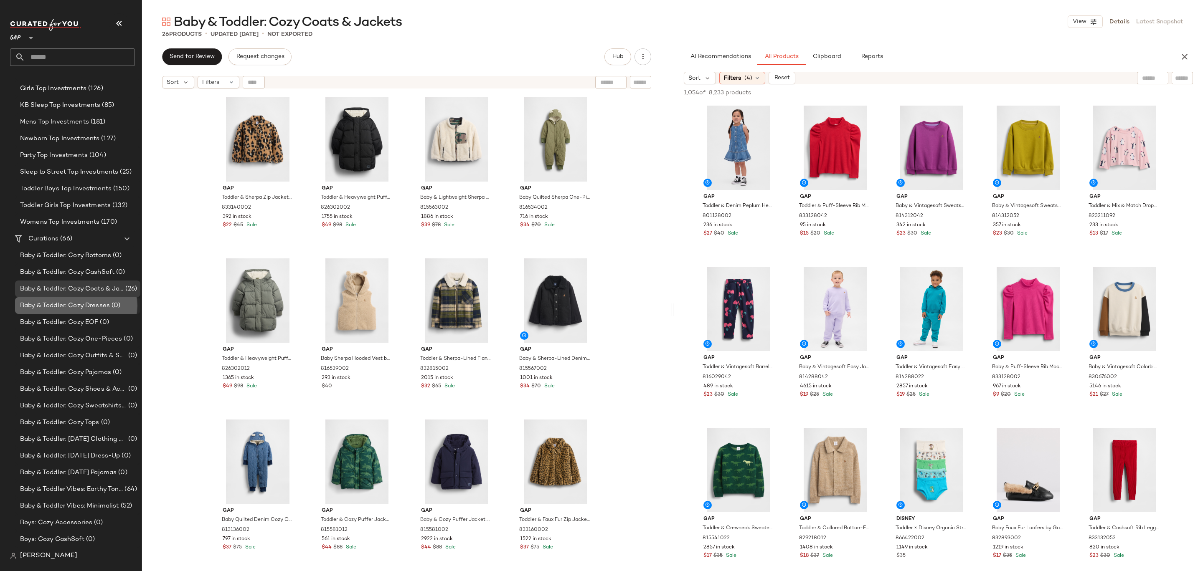
click at [114, 310] on span "(0)" at bounding box center [115, 306] width 10 height 10
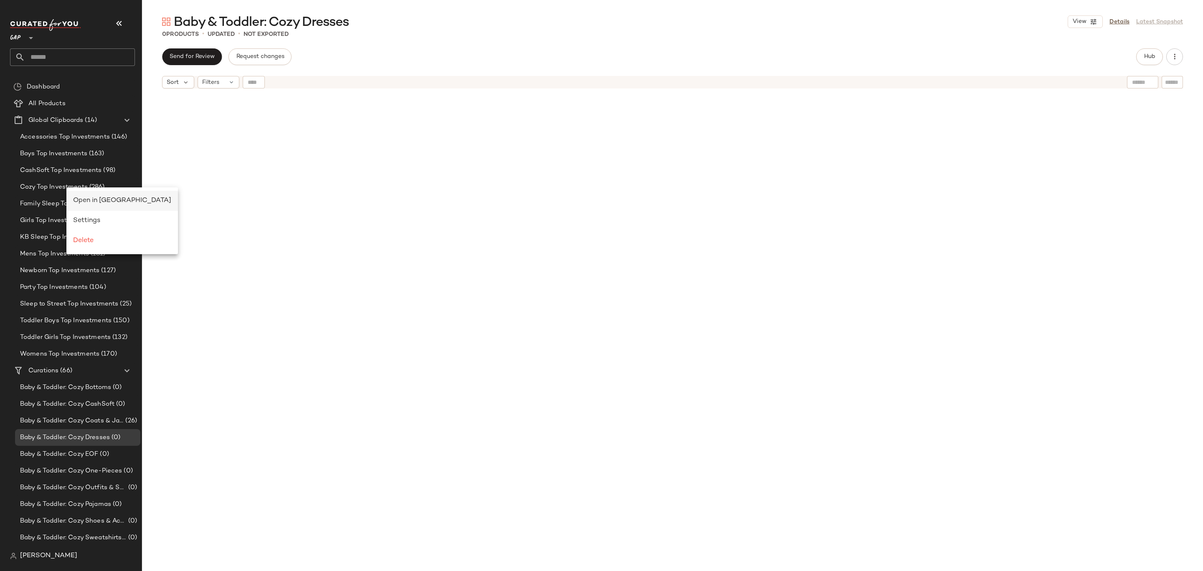
click at [88, 198] on span "Open in [GEOGRAPHIC_DATA]" at bounding box center [122, 200] width 98 height 7
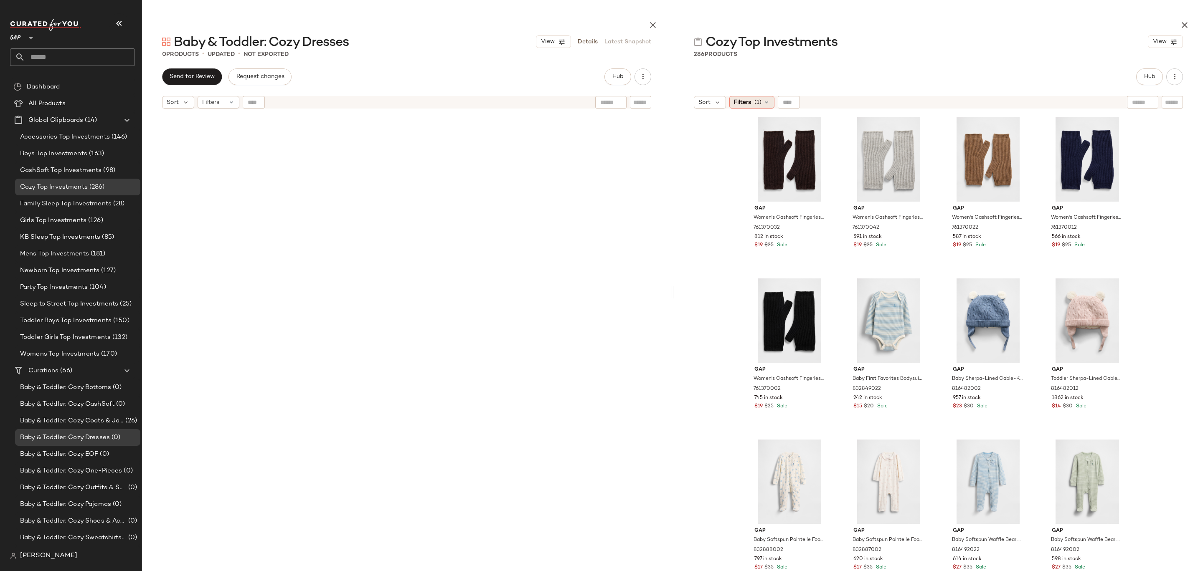
click at [764, 97] on div "Filters (1)" at bounding box center [751, 102] width 45 height 13
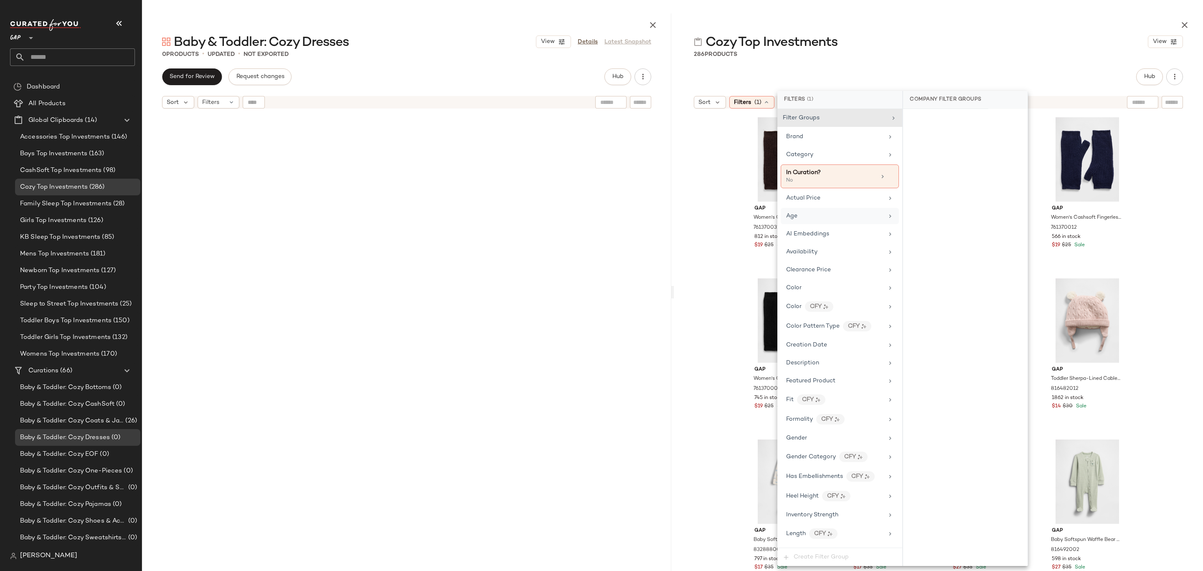
click at [818, 214] on div "Age" at bounding box center [834, 216] width 97 height 9
click at [933, 196] on div "infant" at bounding box center [965, 201] width 124 height 20
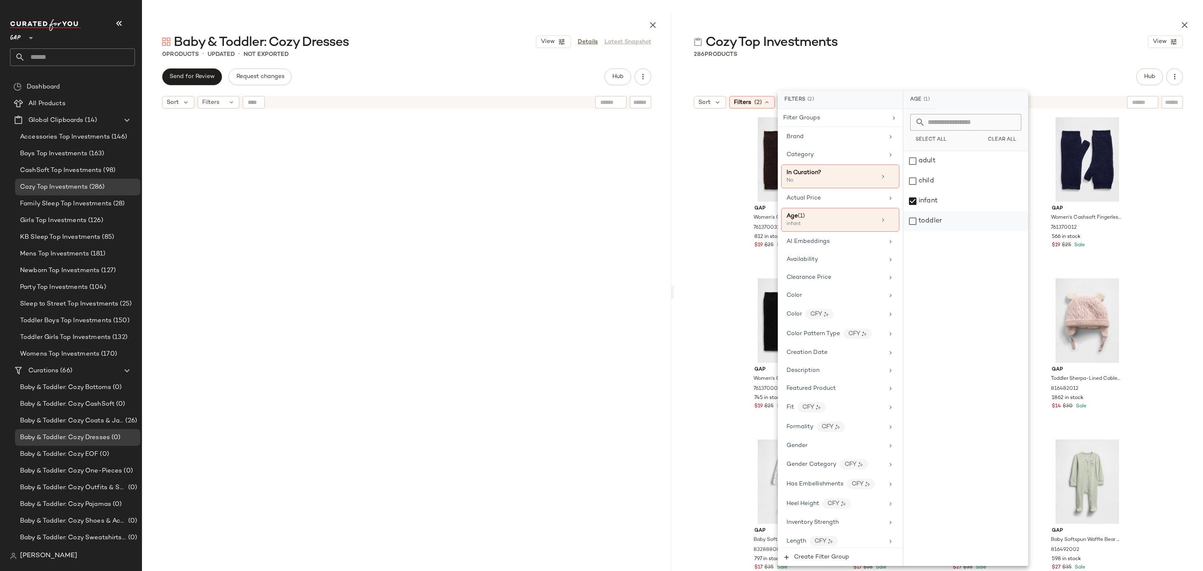
click at [933, 221] on div "toddler" at bounding box center [965, 221] width 124 height 20
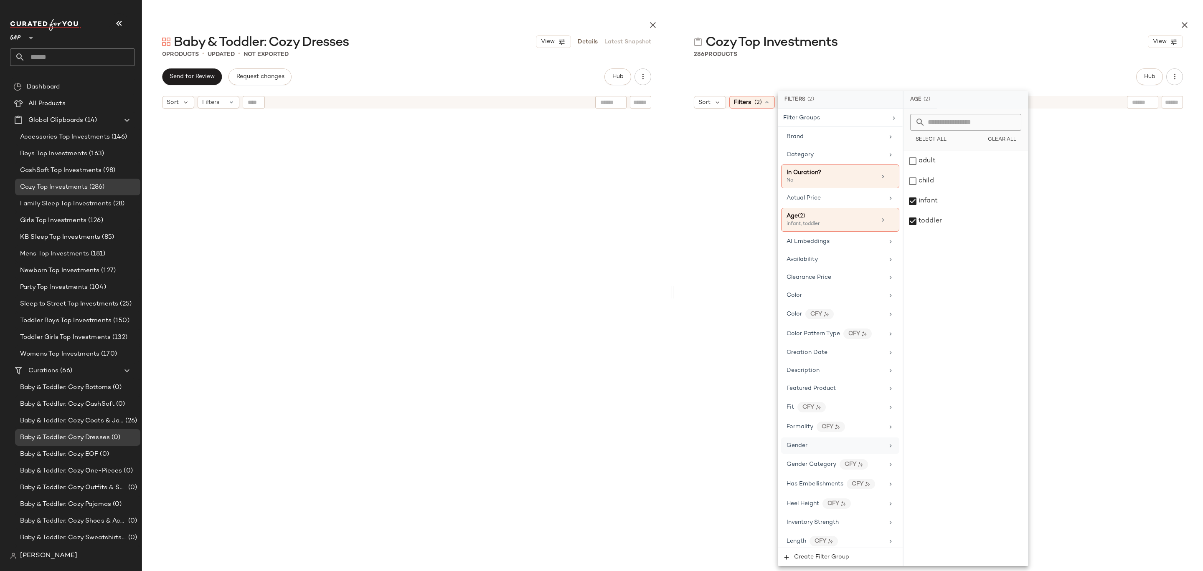
click at [838, 443] on div "Gender" at bounding box center [834, 445] width 97 height 9
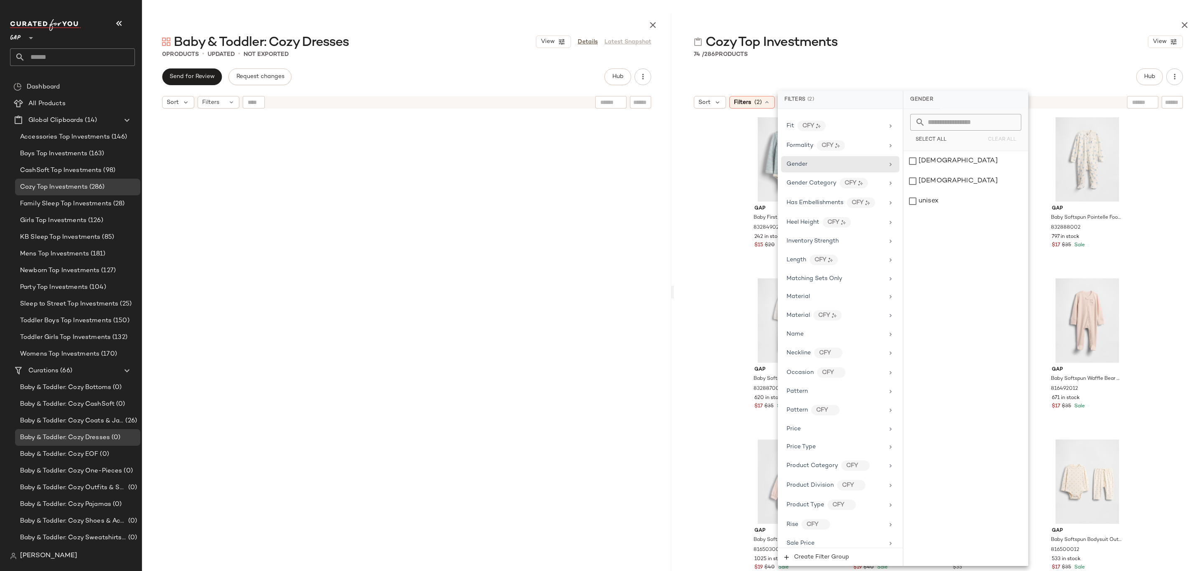
scroll to position [341, 0]
click at [825, 391] on div "Price Type" at bounding box center [834, 387] width 97 height 9
click at [941, 180] on div "PROMO" at bounding box center [965, 181] width 124 height 20
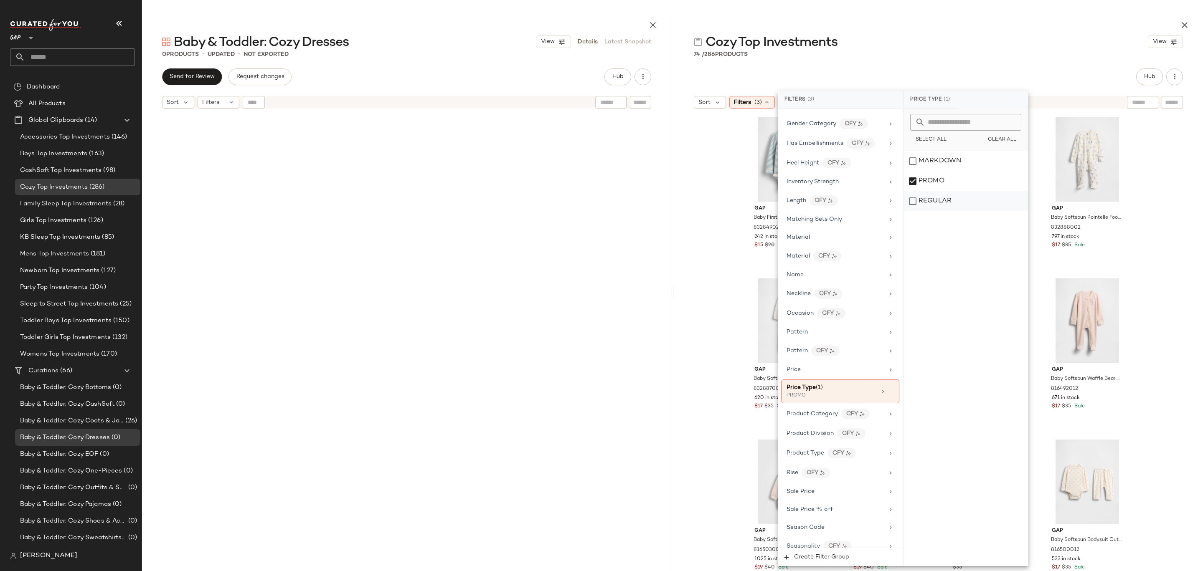
click at [941, 198] on div "REGULAR" at bounding box center [965, 201] width 124 height 20
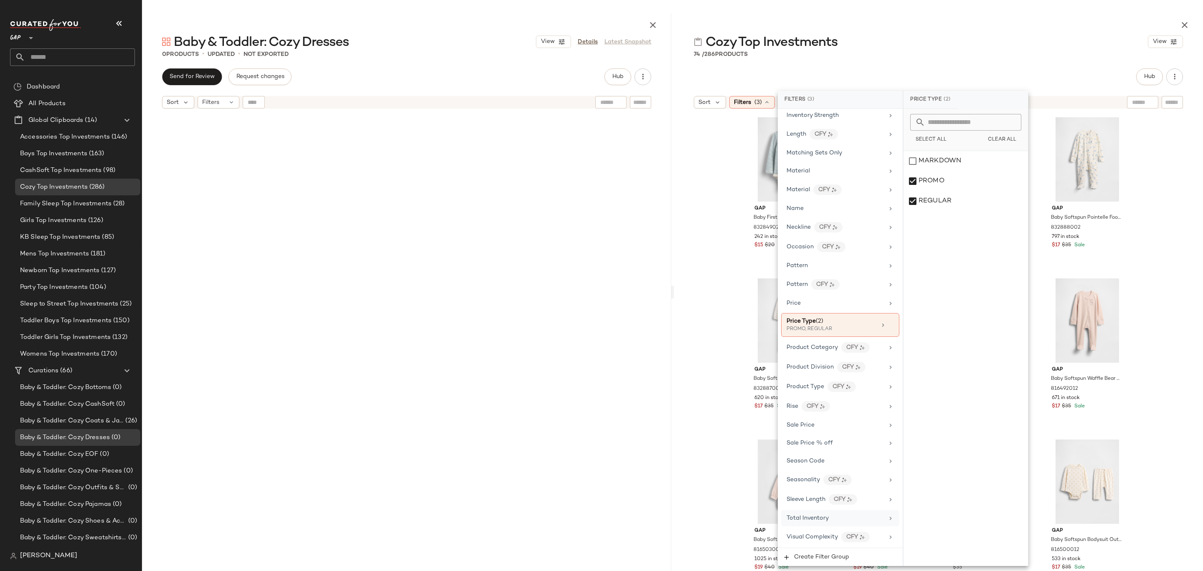
click at [833, 522] on div "Total Inventory" at bounding box center [834, 518] width 97 height 9
click at [963, 137] on span "At least 1" at bounding box center [965, 137] width 23 height 6
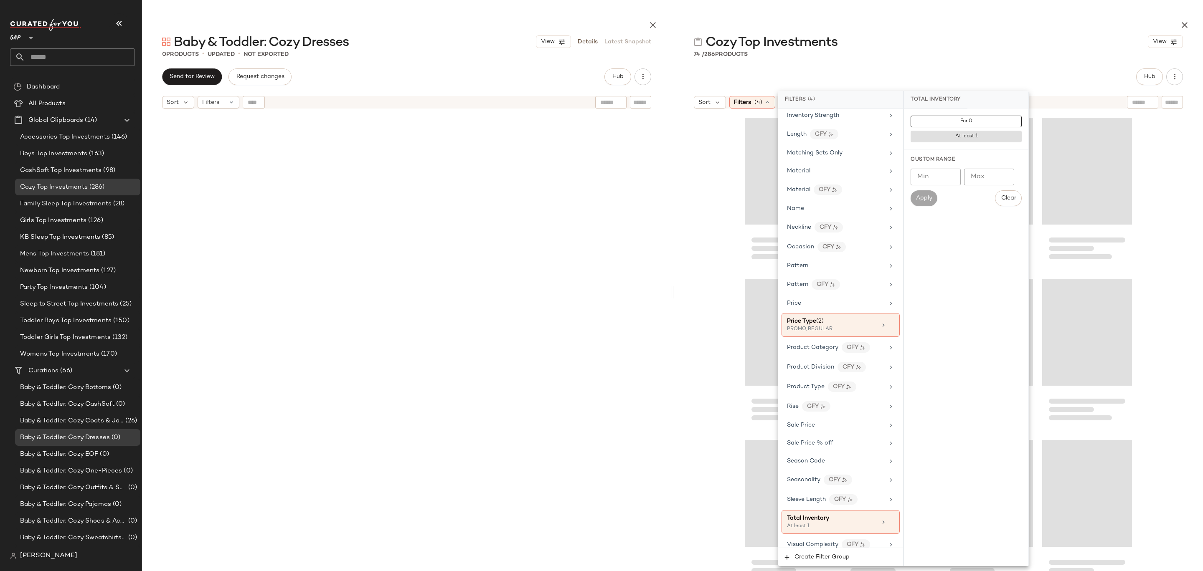
click at [981, 17] on div at bounding box center [938, 23] width 529 height 20
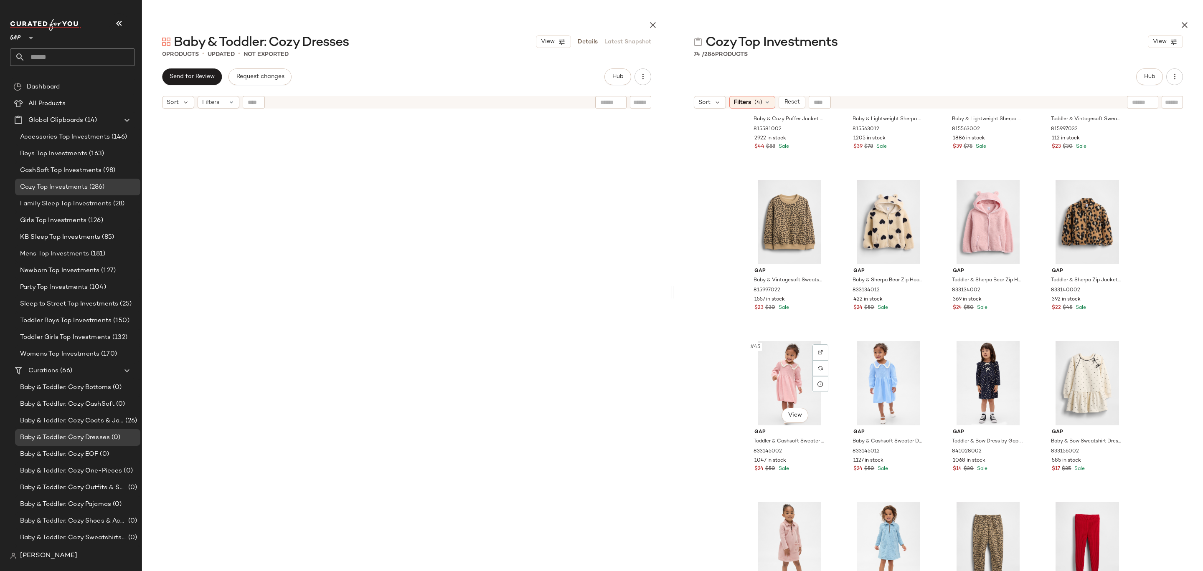
scroll to position [1560, 0]
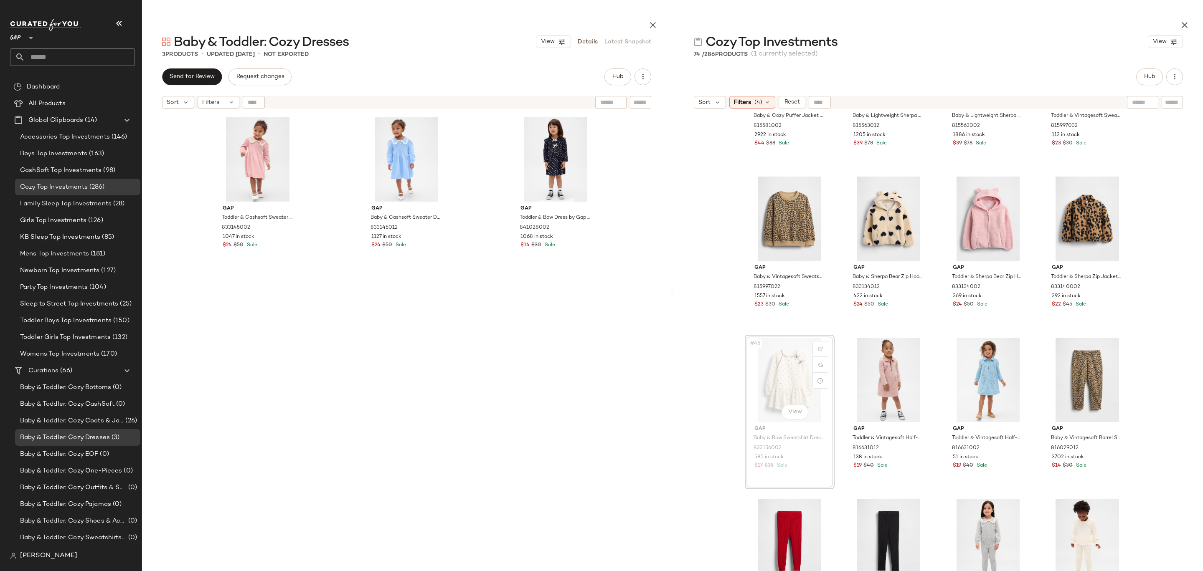
drag, startPoint x: 783, startPoint y: 379, endPoint x: 774, endPoint y: 373, distance: 10.5
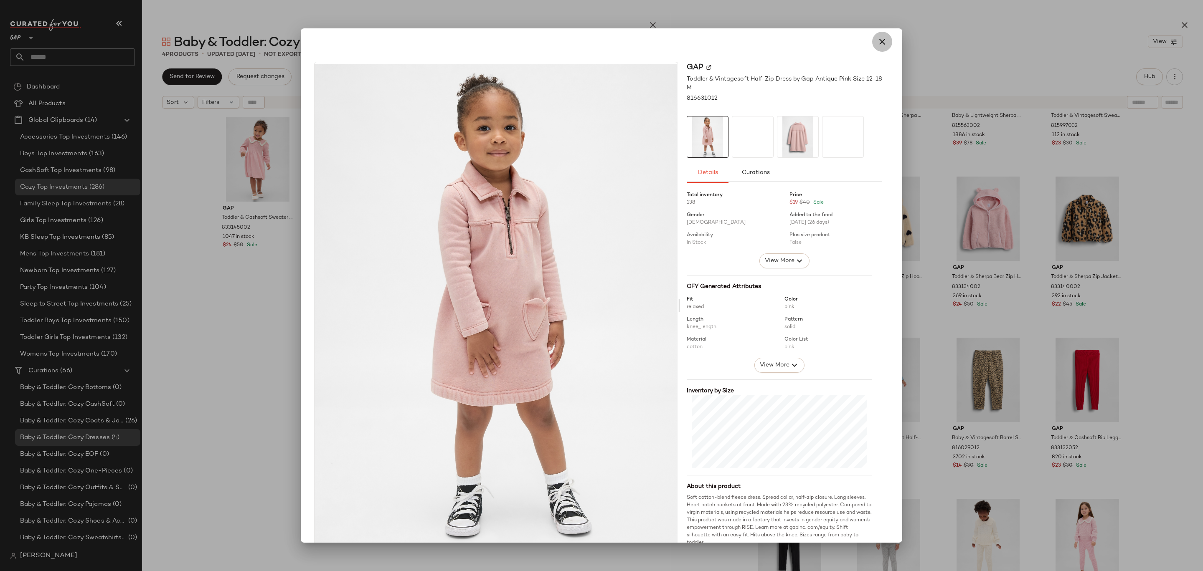
click at [872, 37] on button "button" at bounding box center [882, 42] width 20 height 20
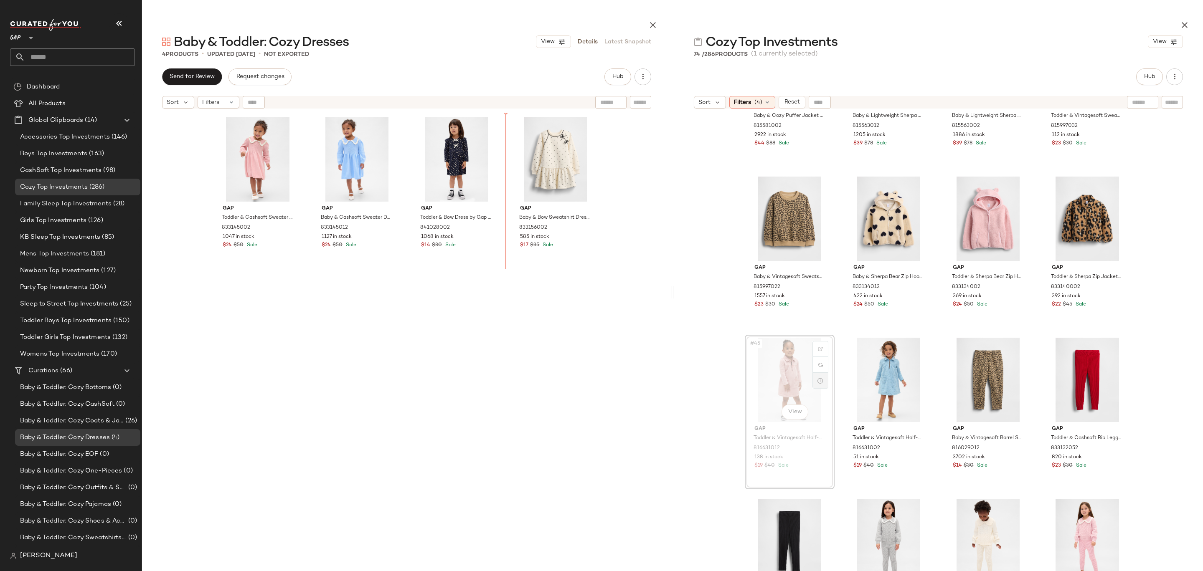
drag, startPoint x: 825, startPoint y: 375, endPoint x: 811, endPoint y: 373, distance: 14.4
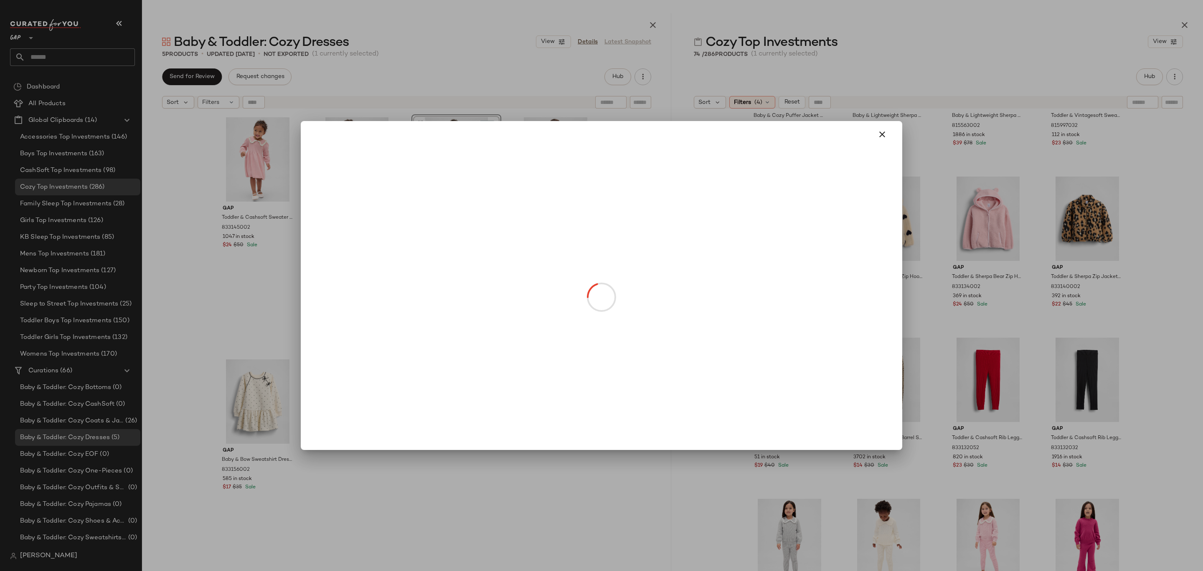
drag, startPoint x: 787, startPoint y: 402, endPoint x: 552, endPoint y: 176, distance: 326.1
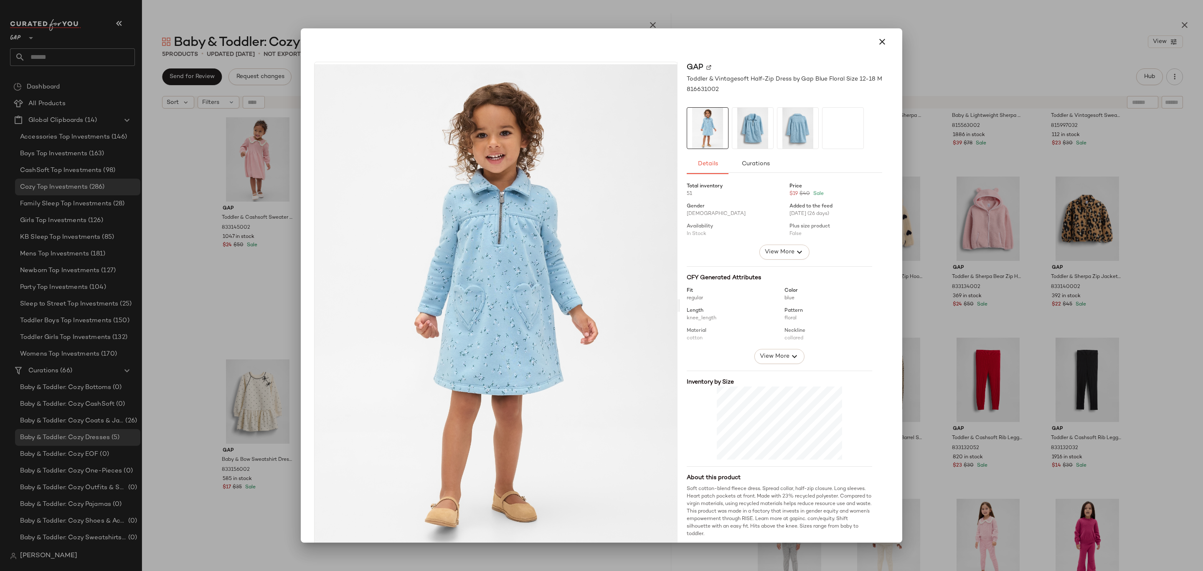
click at [868, 54] on div at bounding box center [601, 41] width 595 height 27
click at [880, 41] on icon "button" at bounding box center [882, 42] width 10 height 10
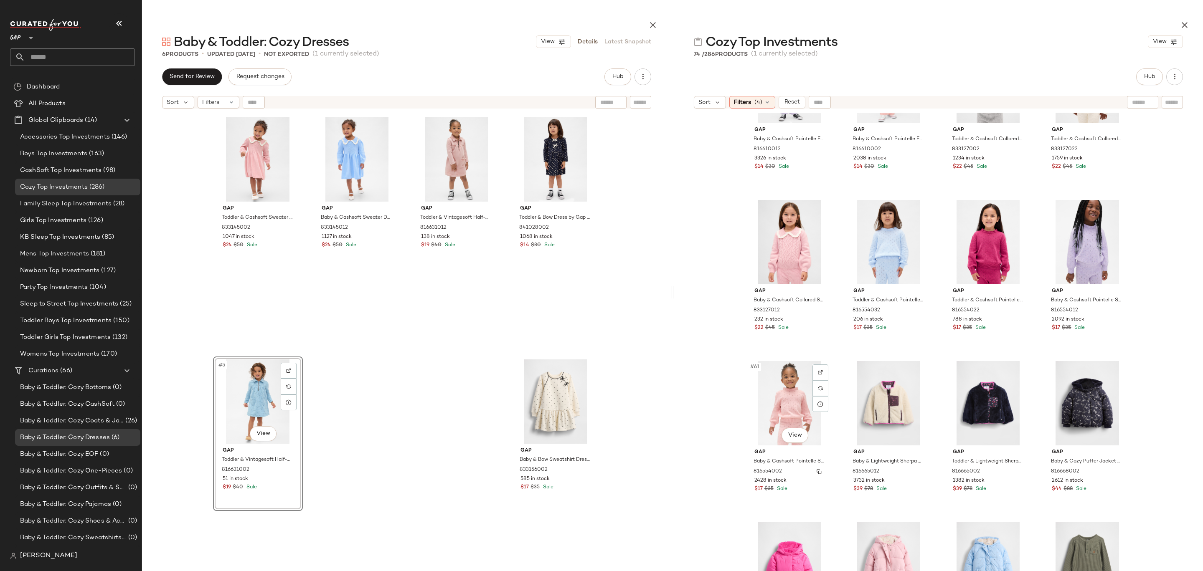
scroll to position [2243, 0]
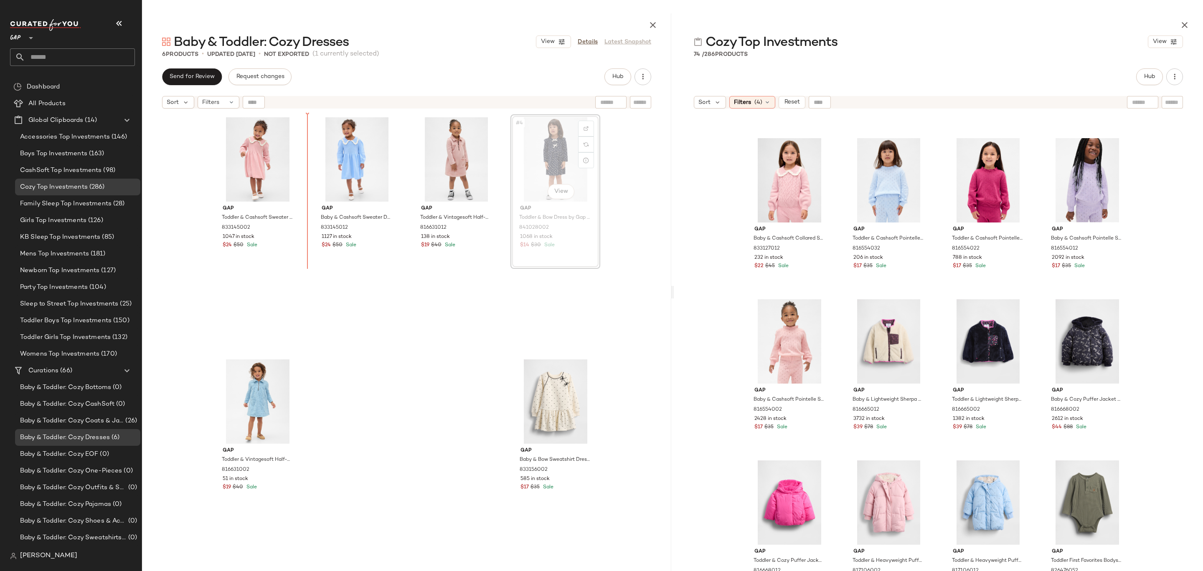
drag, startPoint x: 550, startPoint y: 150, endPoint x: 539, endPoint y: 150, distance: 11.7
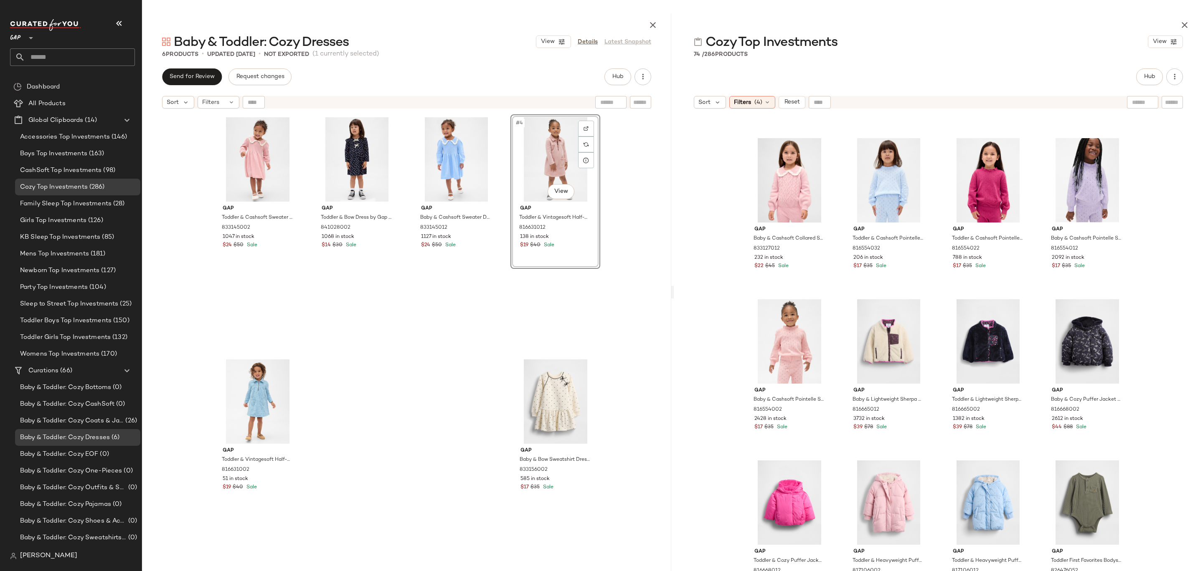
click at [362, 317] on div "Gap Toddler & Bow Dress by Gap Navy Dots Size 12-18 M 841028002 1068 in stock $…" at bounding box center [357, 232] width 90 height 236
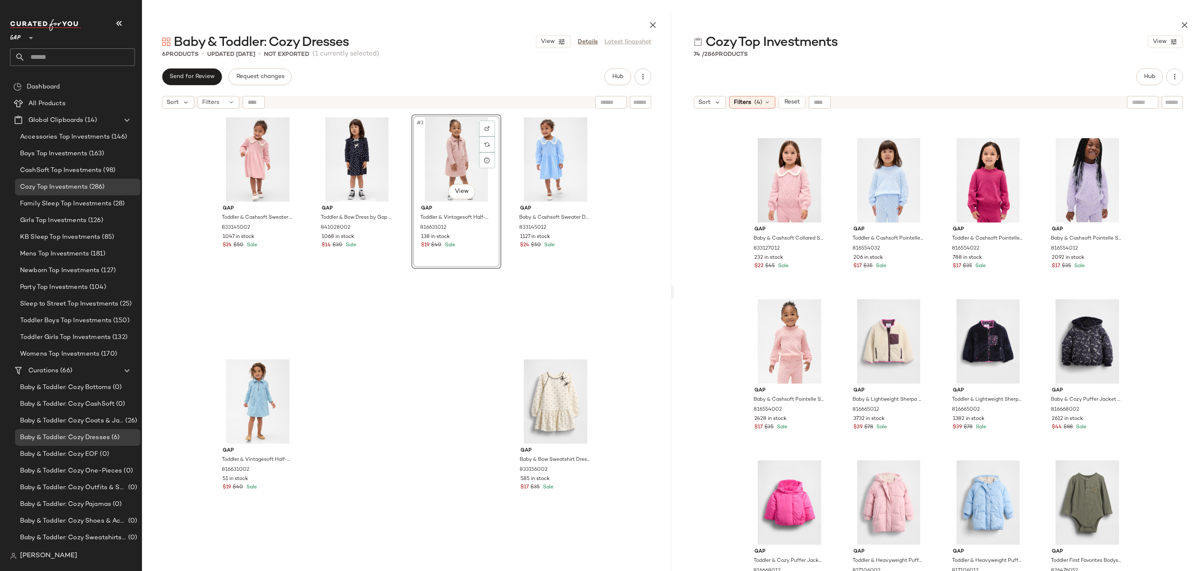
click at [462, 332] on div "#3 View Gap Toddler & Vintagesoft Half-Zip Dress by Gap Antique Pink Size 12-18…" at bounding box center [456, 232] width 90 height 236
drag, startPoint x: 541, startPoint y: 412, endPoint x: 215, endPoint y: 421, distance: 325.9
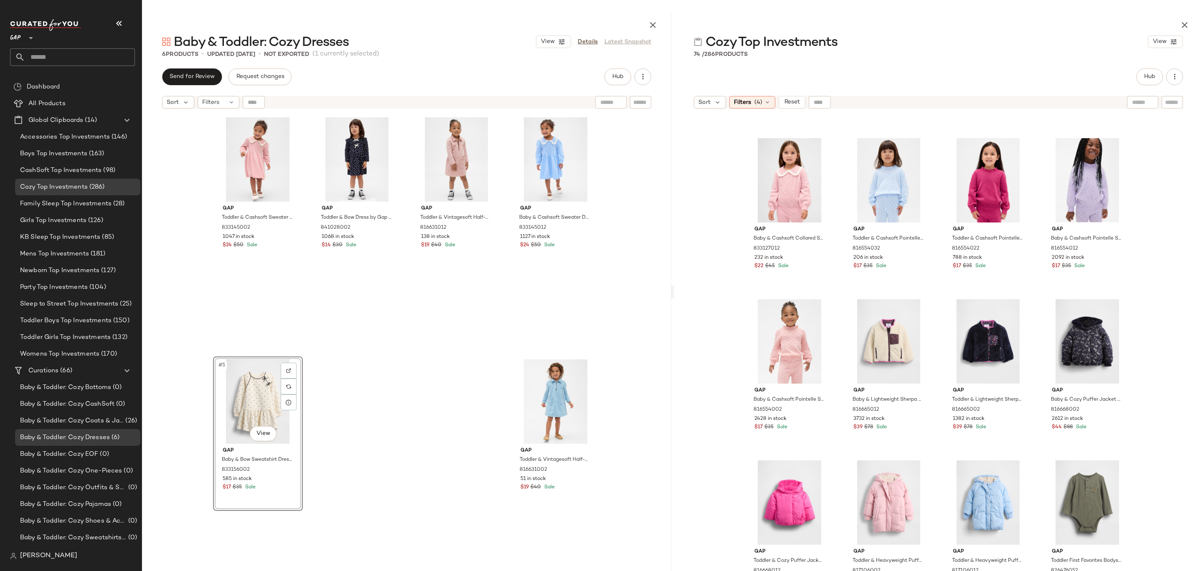
click at [428, 341] on div "Gap Toddler & Vintagesoft Half-Zip Dress by Gap Antique Pink Size 12-18 M 81663…" at bounding box center [456, 232] width 90 height 236
click at [615, 81] on button "Hub" at bounding box center [617, 76] width 27 height 17
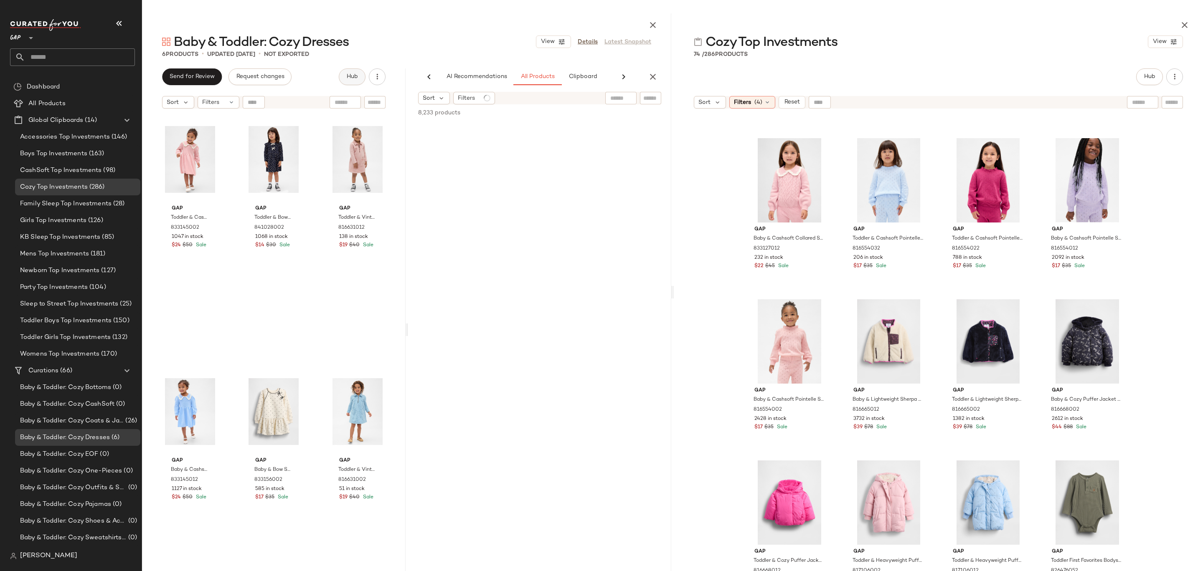
scroll to position [0, 39]
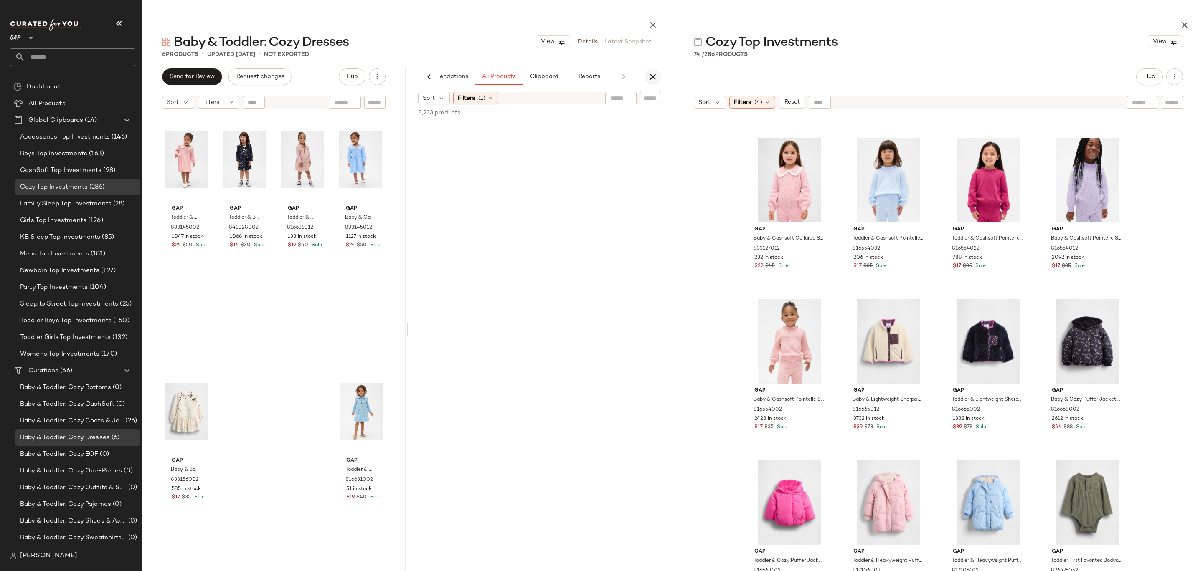
click at [654, 73] on icon "button" at bounding box center [653, 77] width 10 height 10
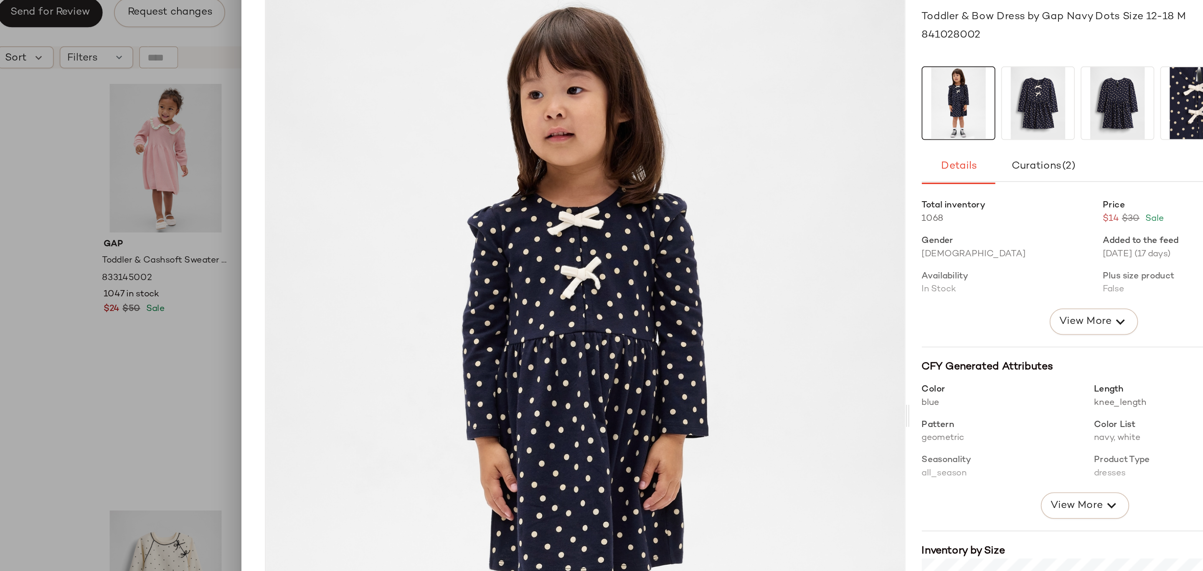
click at [228, 303] on div at bounding box center [601, 285] width 1203 height 571
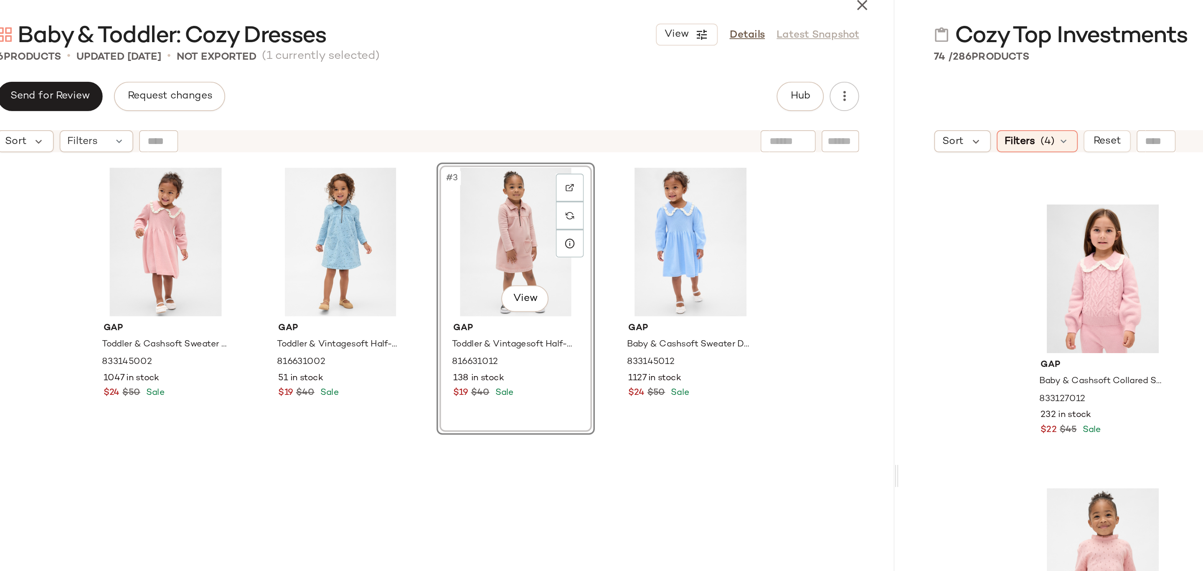
click at [388, 277] on div "Gap Toddler & Vintagesoft Half-Zip Dress by Gap Blue Floral Size 12-18 M 816631…" at bounding box center [357, 232] width 90 height 236
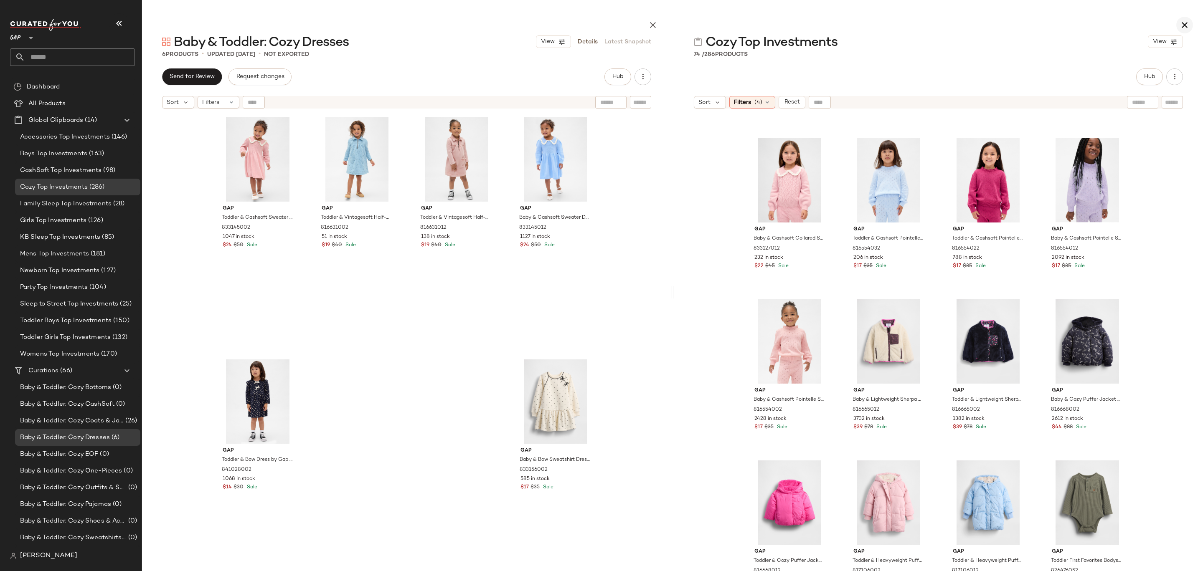
click at [1182, 25] on icon "button" at bounding box center [1184, 25] width 10 height 10
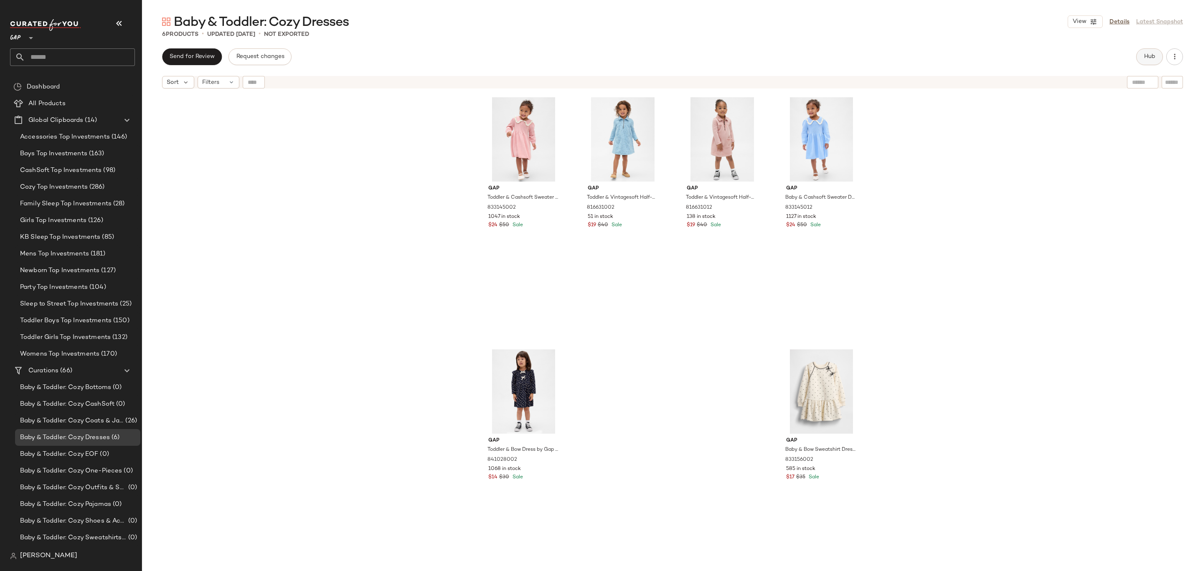
click at [1137, 62] on div "Hub" at bounding box center [1149, 56] width 27 height 17
click at [1159, 61] on button "Hub" at bounding box center [1149, 56] width 27 height 17
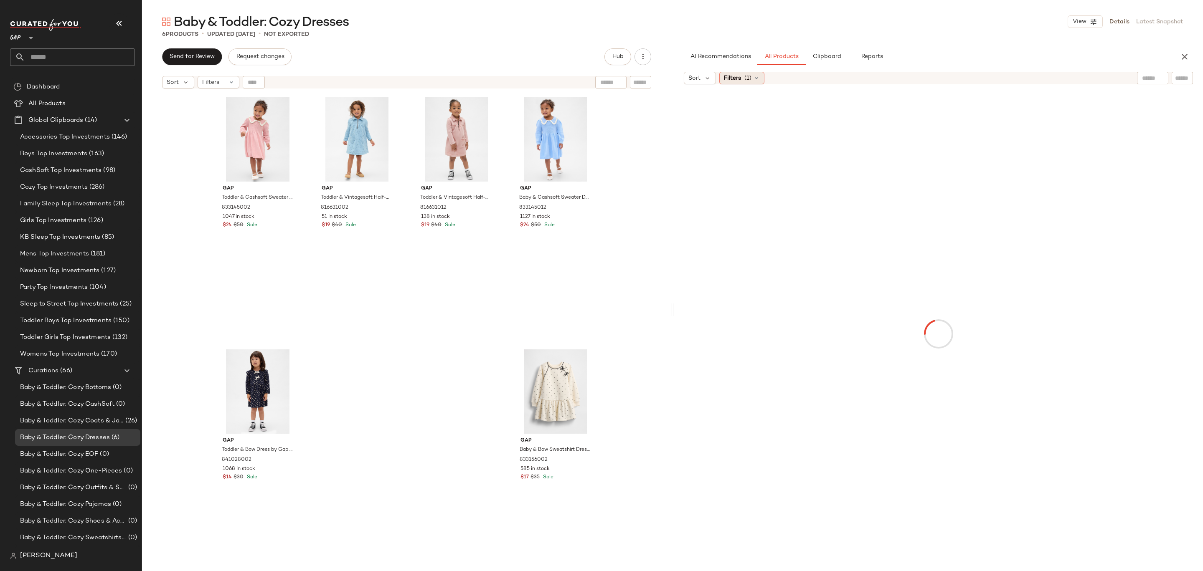
click at [745, 81] on span "(1)" at bounding box center [747, 78] width 7 height 9
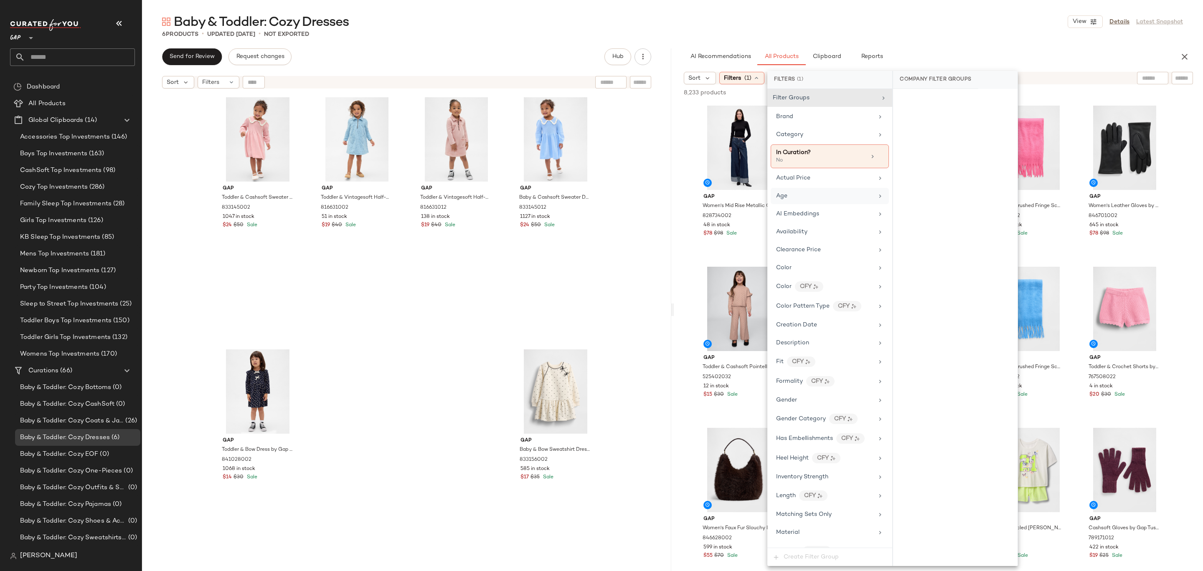
click at [824, 201] on div "Age" at bounding box center [830, 196] width 118 height 16
click at [915, 178] on div "infant" at bounding box center [955, 181] width 124 height 20
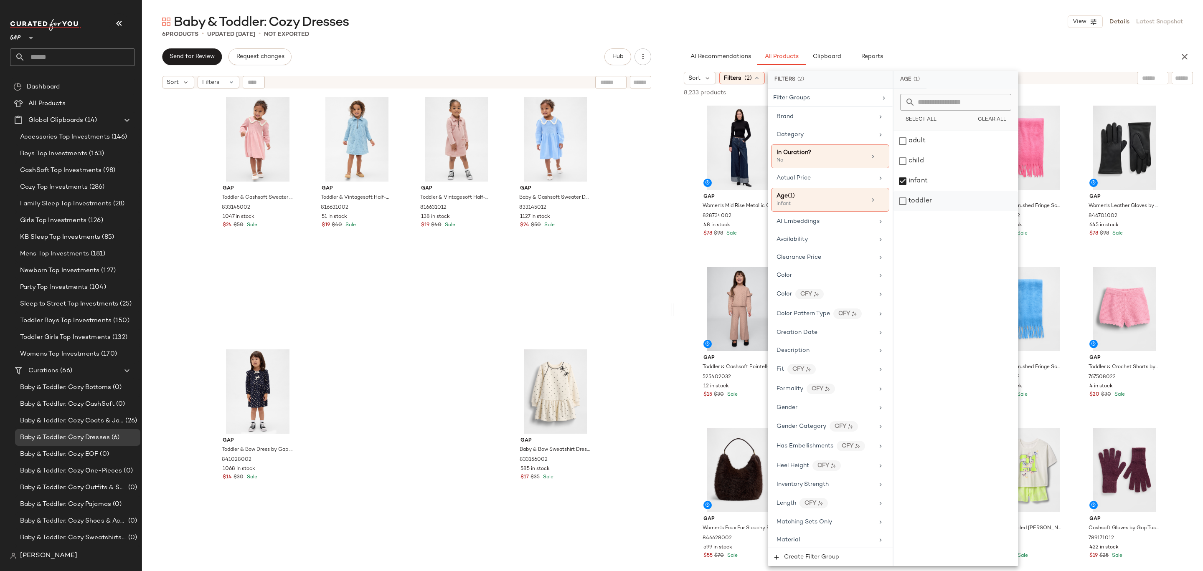
click at [915, 192] on div "toddler" at bounding box center [955, 201] width 124 height 20
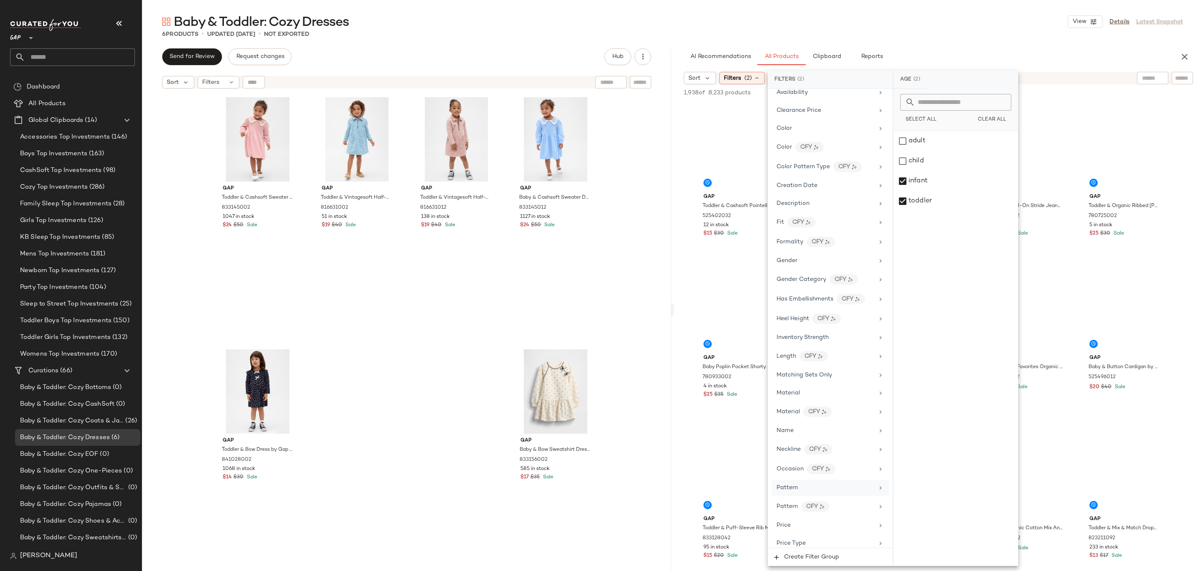
scroll to position [213, 0]
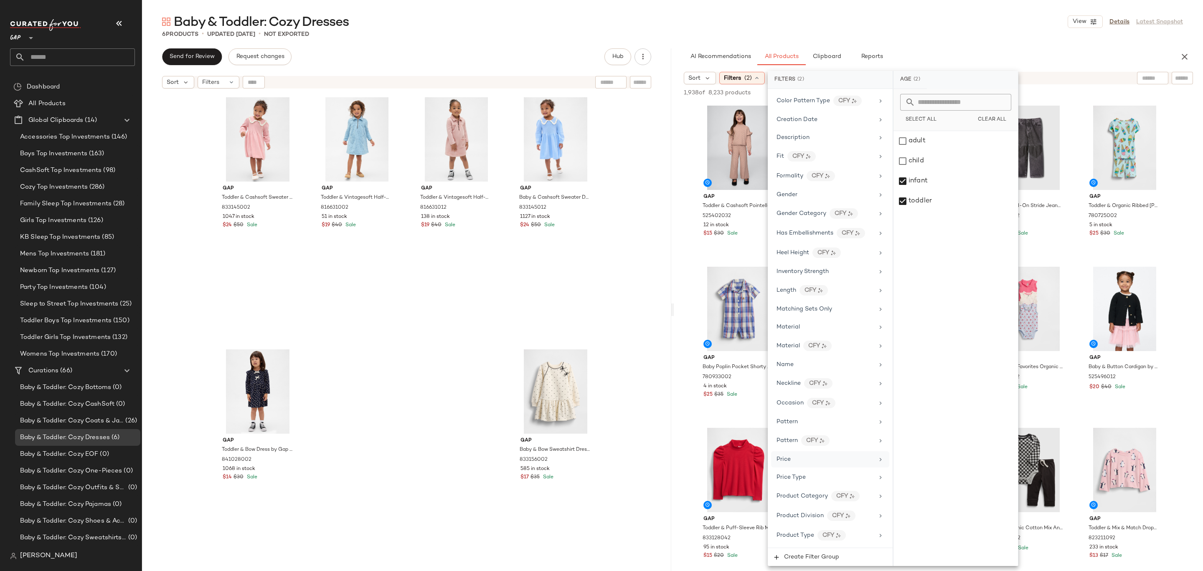
click at [816, 462] on div "Price" at bounding box center [824, 459] width 97 height 9
click at [818, 476] on div "Price Type" at bounding box center [824, 477] width 97 height 9
click at [934, 187] on div "PROMO" at bounding box center [955, 181] width 124 height 20
click at [934, 205] on div "REGULAR" at bounding box center [955, 201] width 124 height 20
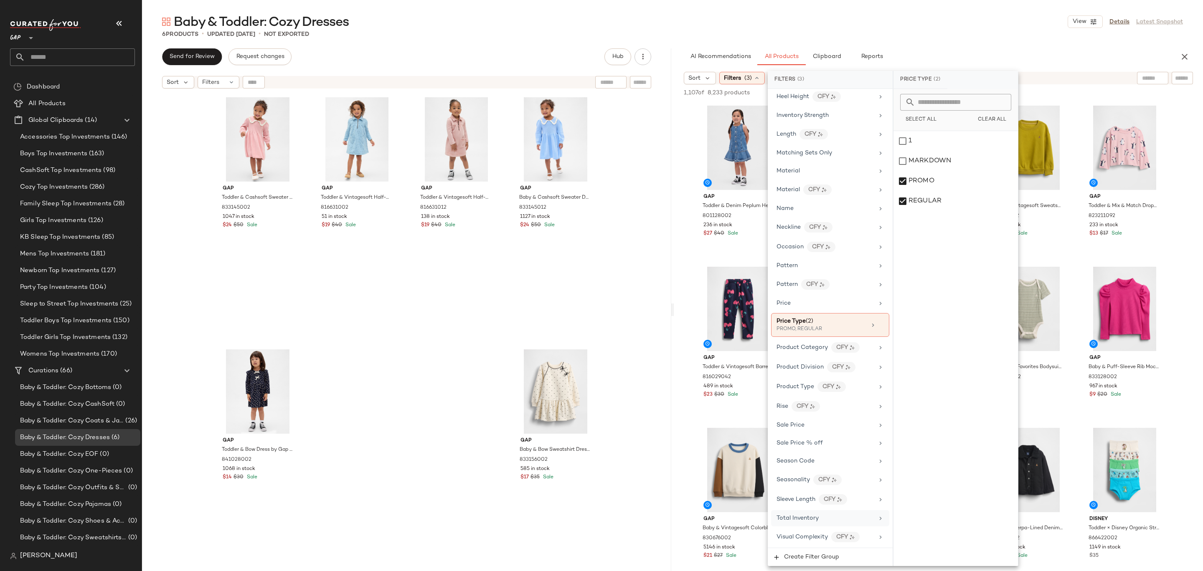
click at [819, 517] on div "Total Inventory" at bounding box center [824, 518] width 97 height 9
click at [942, 162] on input "Min" at bounding box center [925, 157] width 50 height 17
type input "**"
click at [918, 180] on span "Apply" at bounding box center [913, 178] width 17 height 7
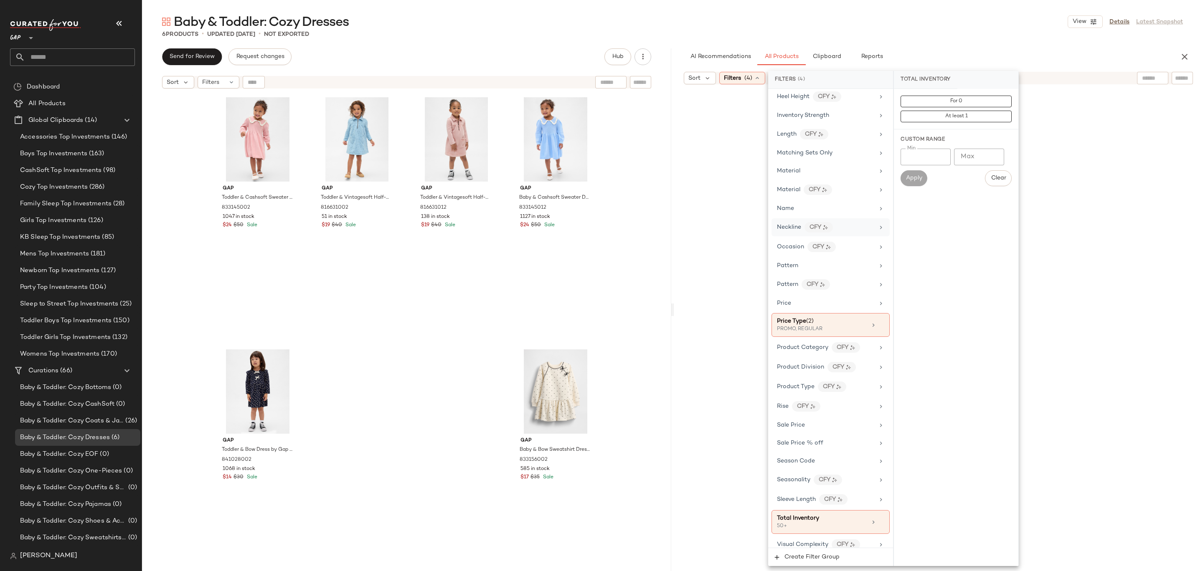
scroll to position [18, 0]
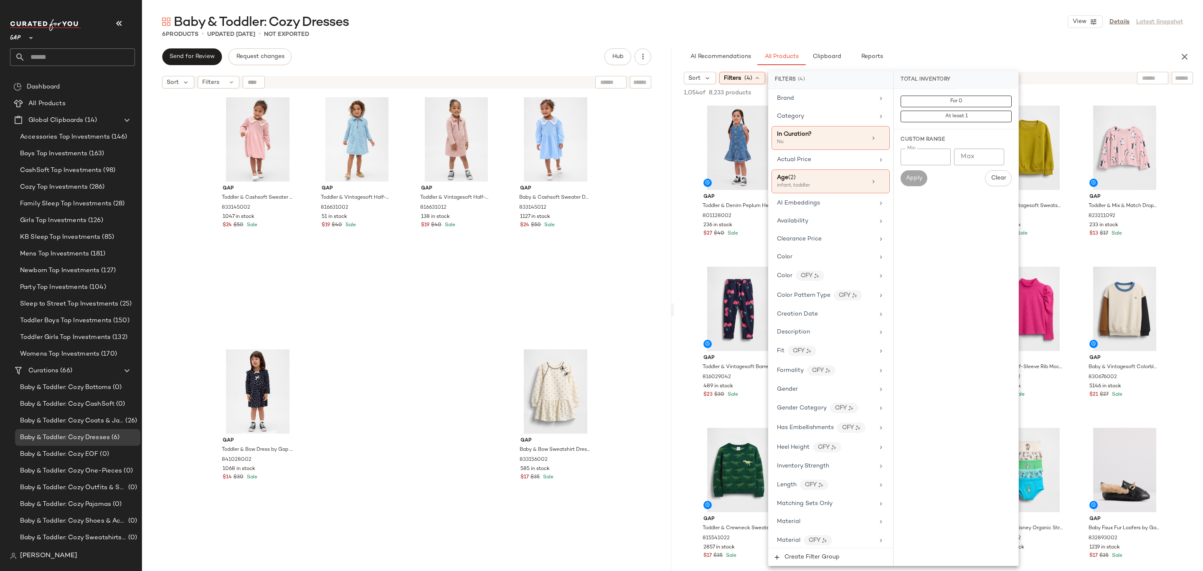
click at [961, 45] on div "Baby & Toddler: Cozy Dresses View Details Latest Snapshot 6 Products • updated …" at bounding box center [672, 292] width 1061 height 558
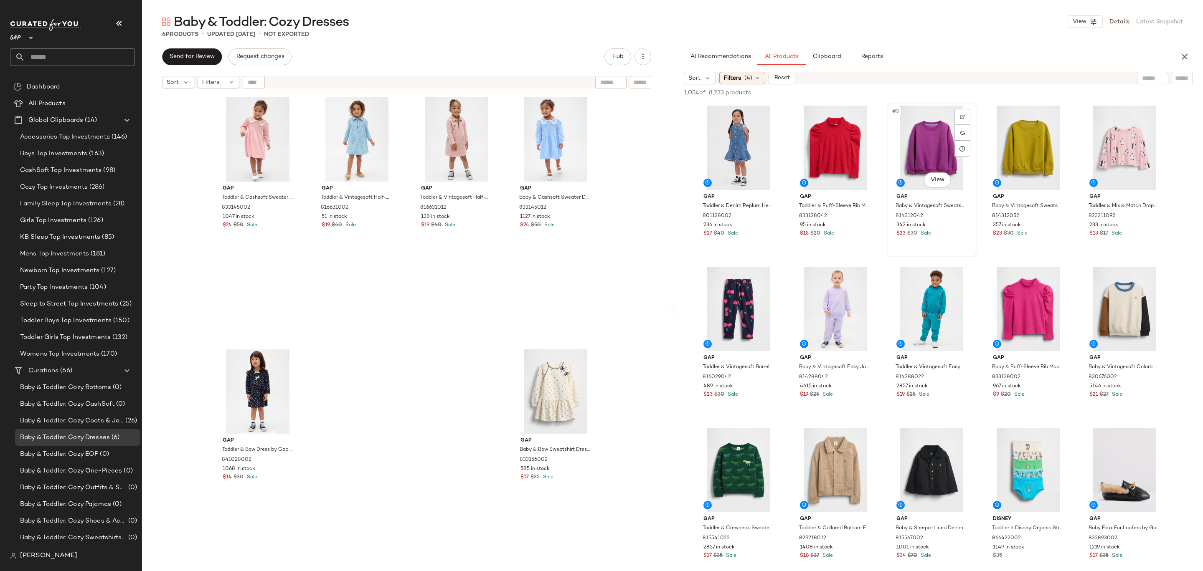
scroll to position [56, 0]
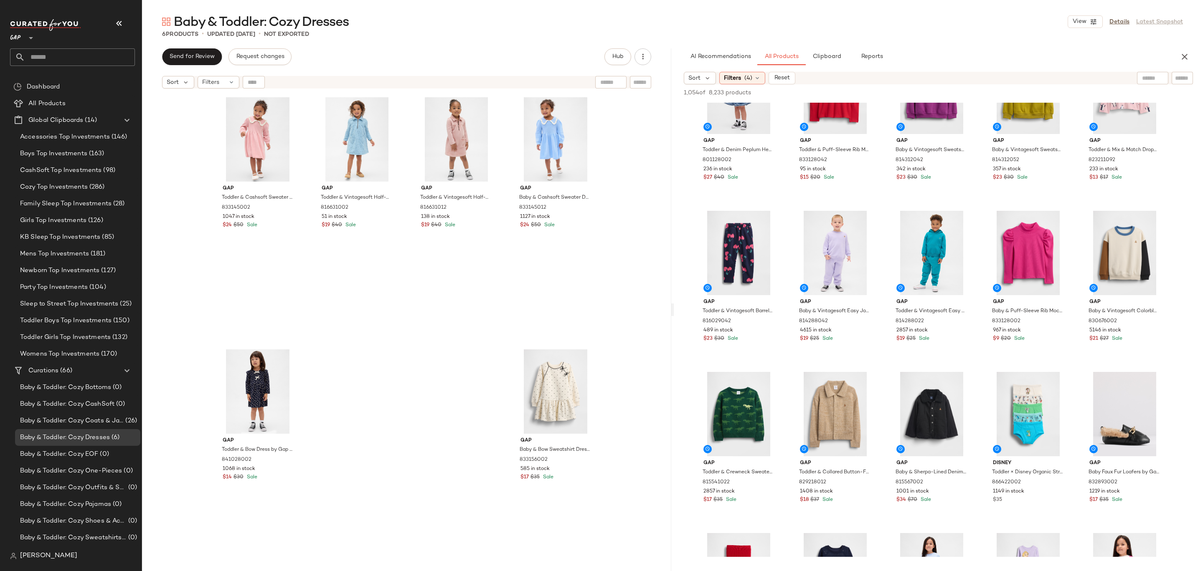
click at [1185, 76] on input "text" at bounding box center [1182, 78] width 15 height 9
type input "*****"
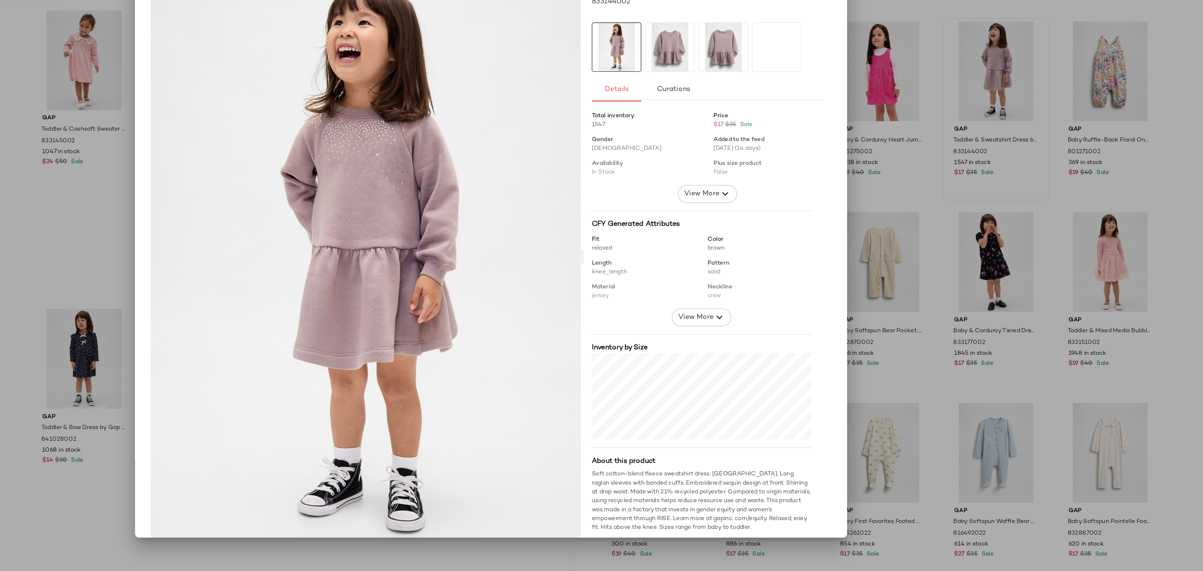
scroll to position [0, 0]
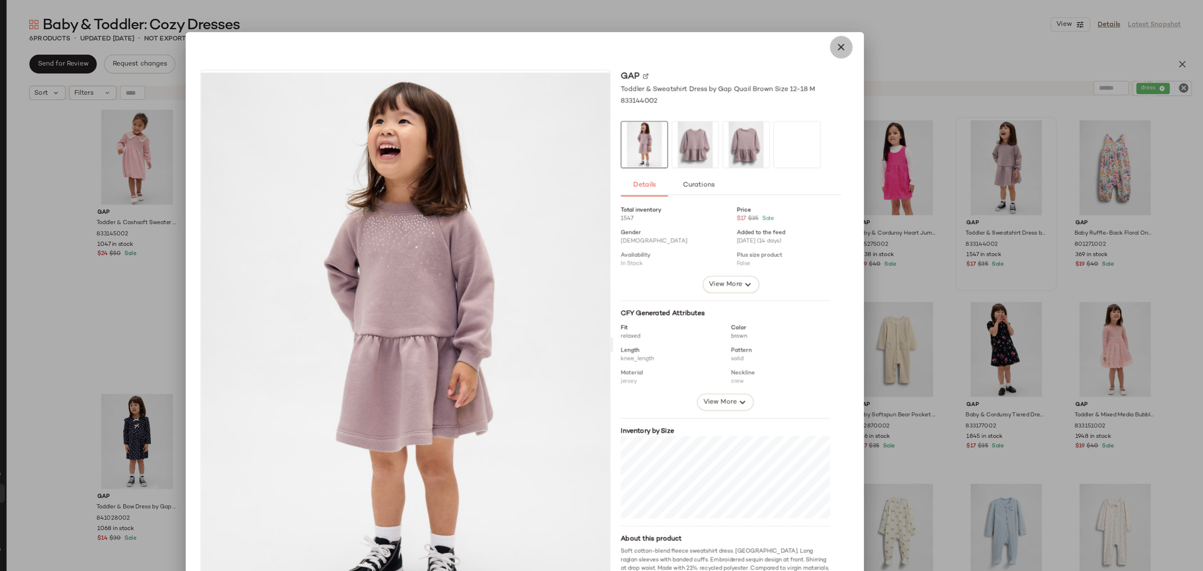
click at [877, 43] on icon "button" at bounding box center [882, 42] width 10 height 10
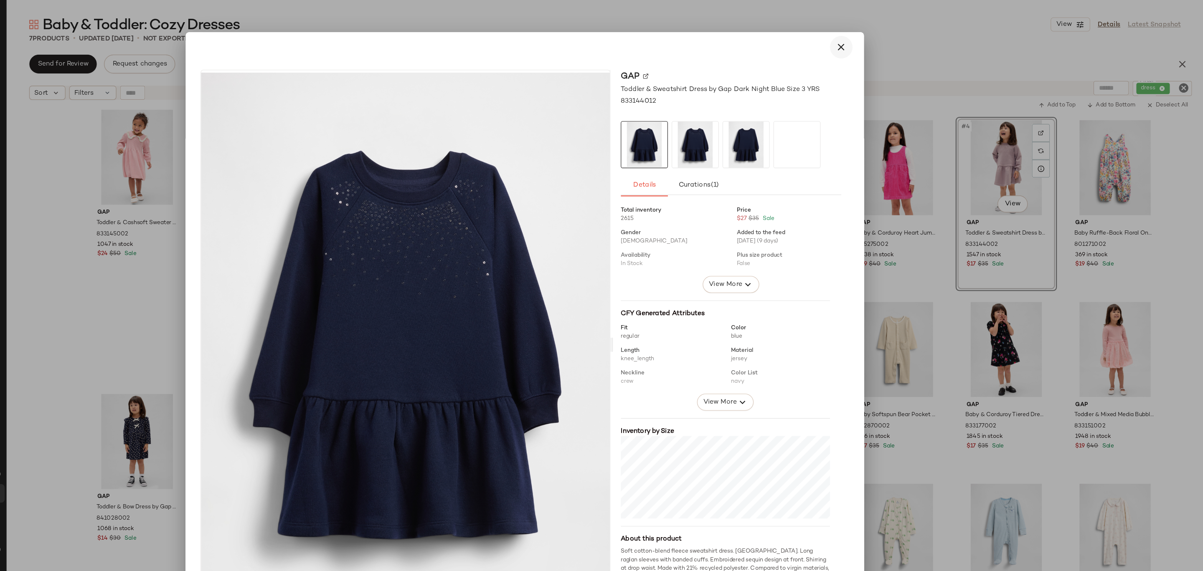
click at [879, 48] on button "button" at bounding box center [882, 42] width 20 height 20
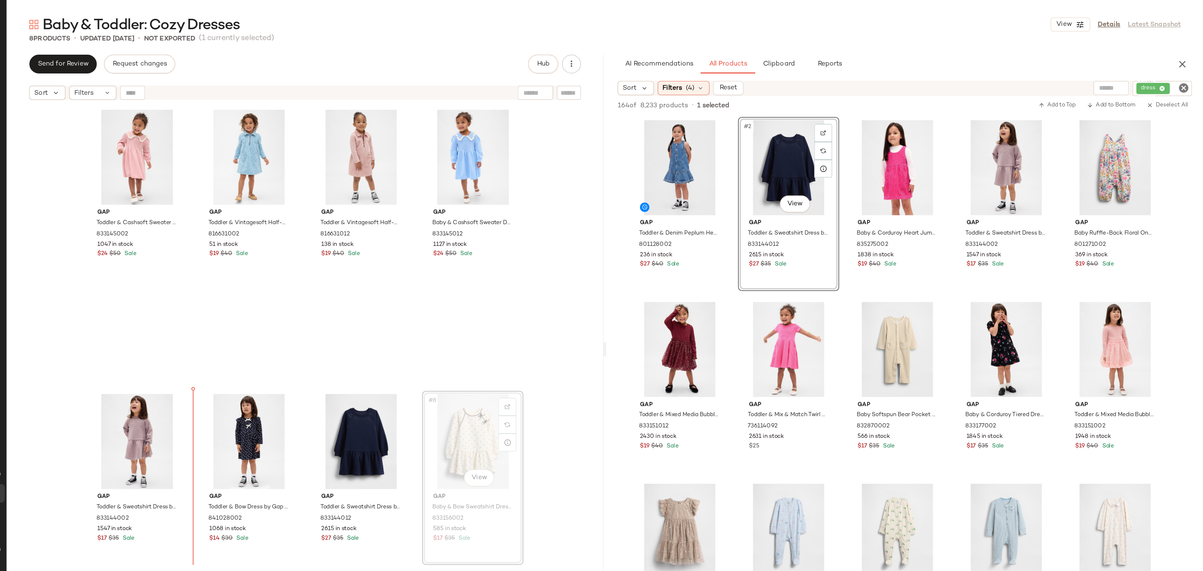
drag, startPoint x: 553, startPoint y: 406, endPoint x: 308, endPoint y: 403, distance: 244.8
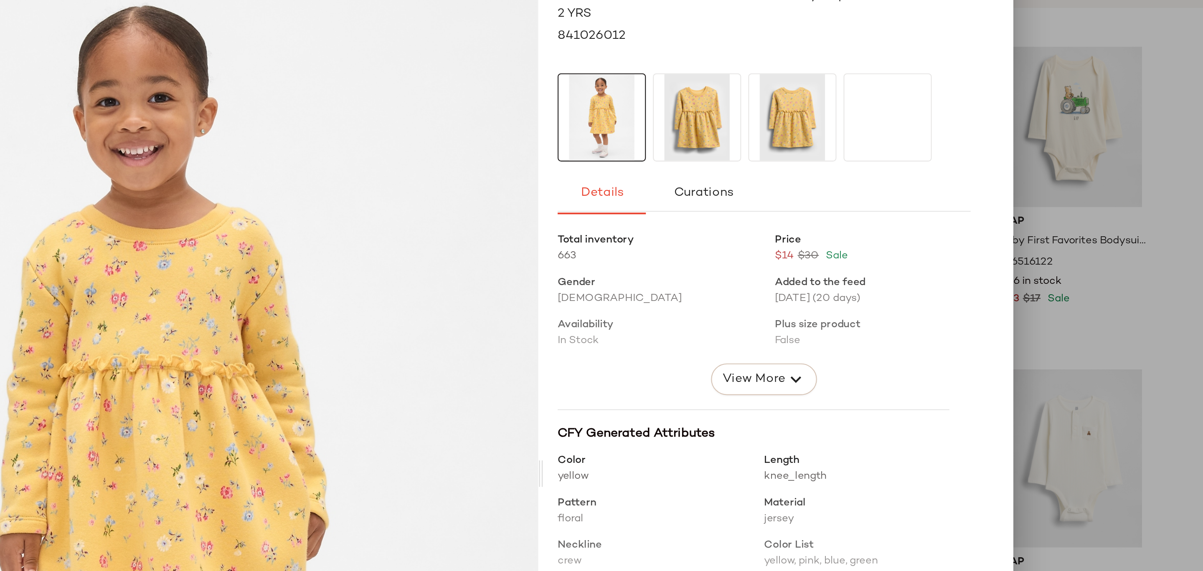
click at [919, 172] on div at bounding box center [601, 285] width 1203 height 571
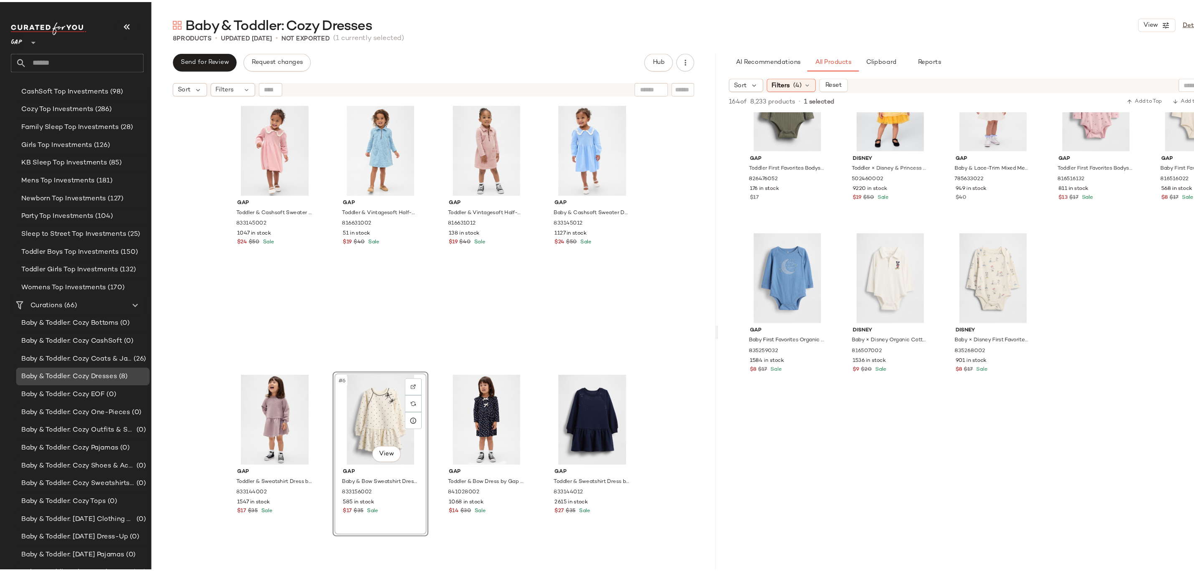
scroll to position [103, 0]
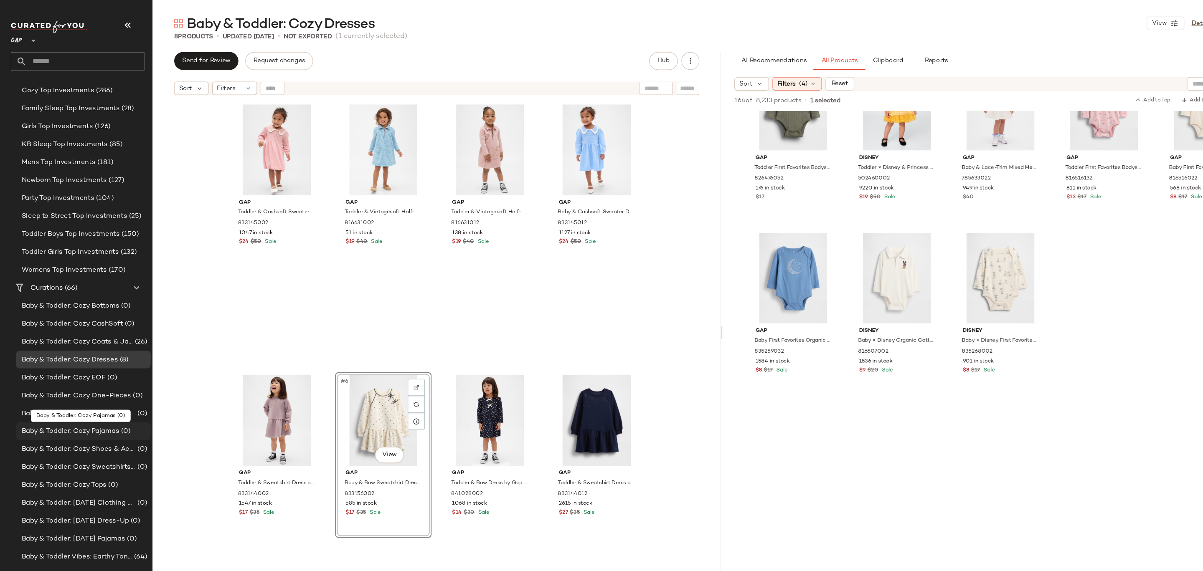
click at [92, 404] on span "Baby & Toddler: Cozy Pajamas" at bounding box center [65, 402] width 91 height 10
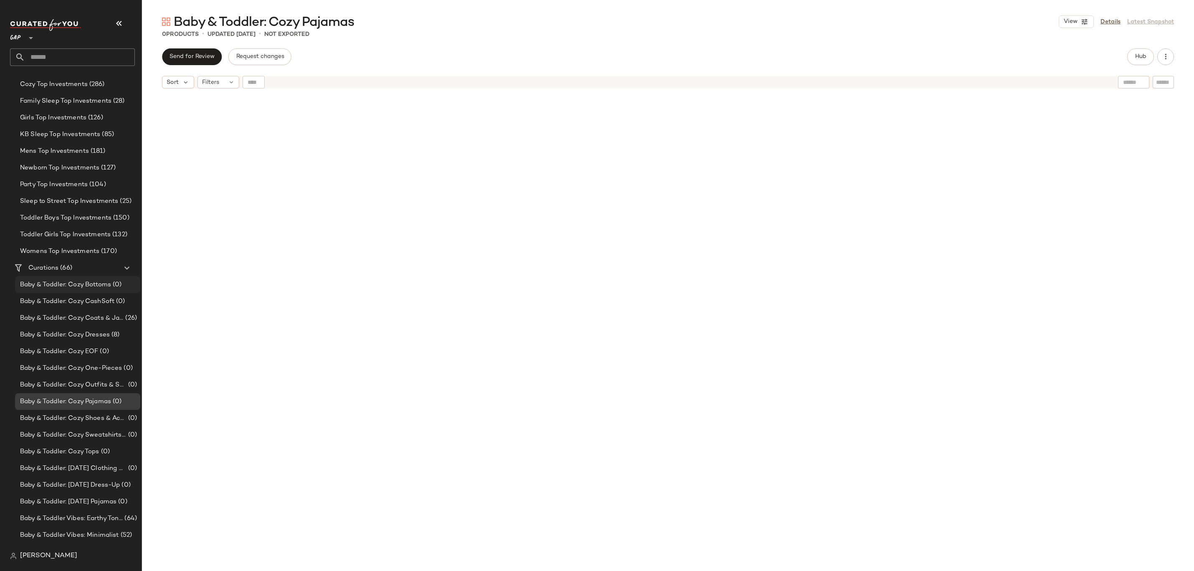
click at [108, 286] on span "Baby & Toddler: Cozy Bottoms" at bounding box center [65, 285] width 91 height 10
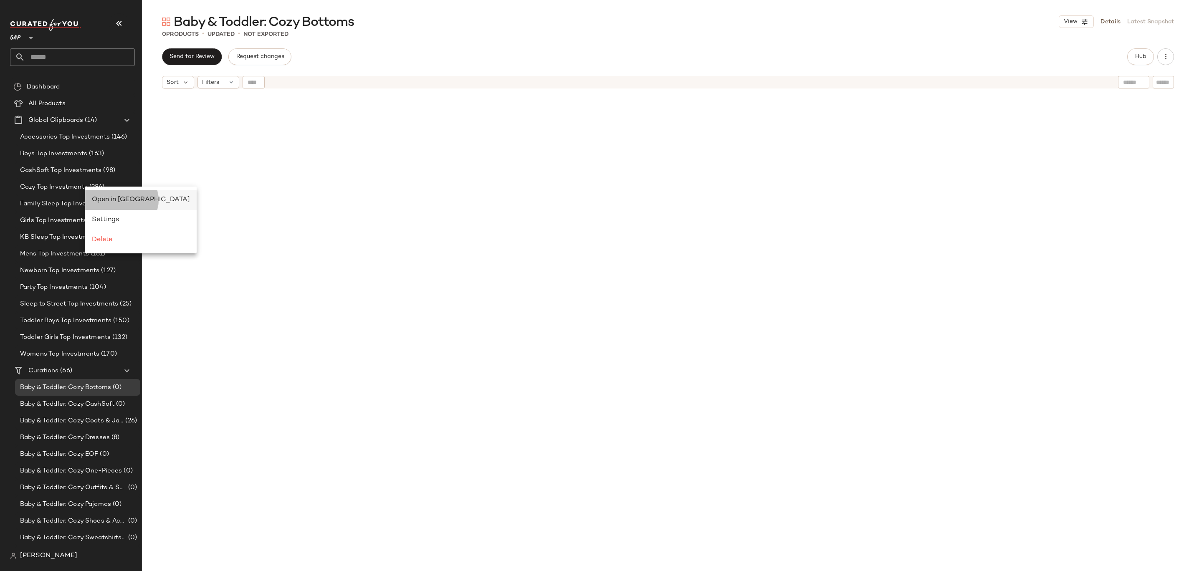
click at [114, 198] on span "Open in [GEOGRAPHIC_DATA]" at bounding box center [141, 199] width 98 height 7
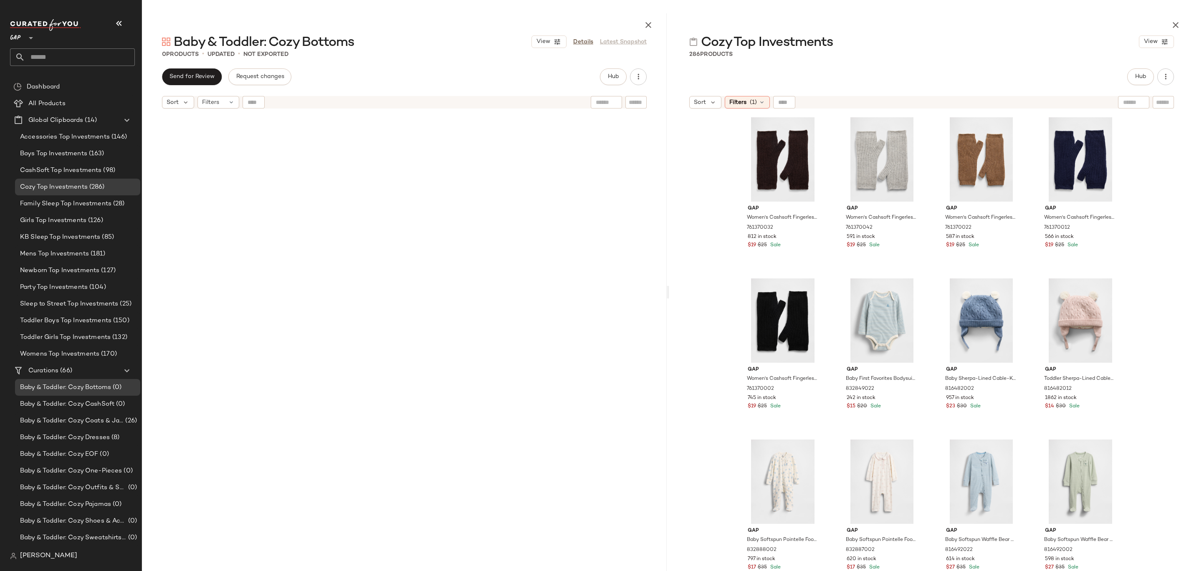
click at [733, 109] on div "Sort Filters (1)" at bounding box center [931, 102] width 525 height 21
click at [740, 99] on span "Filters" at bounding box center [738, 102] width 17 height 9
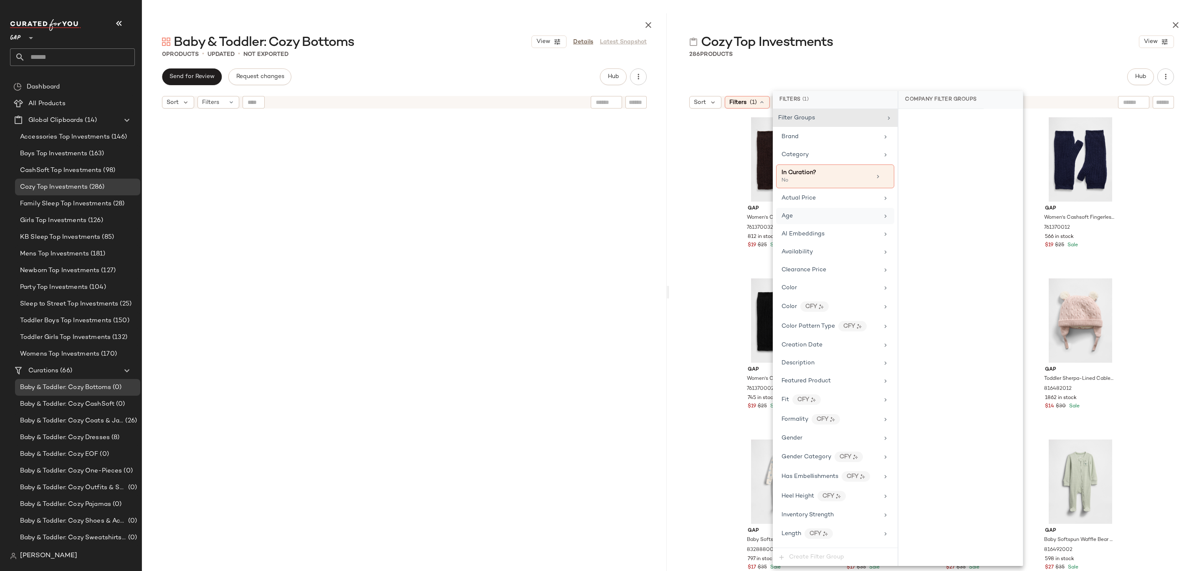
click at [825, 215] on div "Age" at bounding box center [830, 216] width 97 height 9
click at [923, 200] on div "infant" at bounding box center [961, 201] width 124 height 20
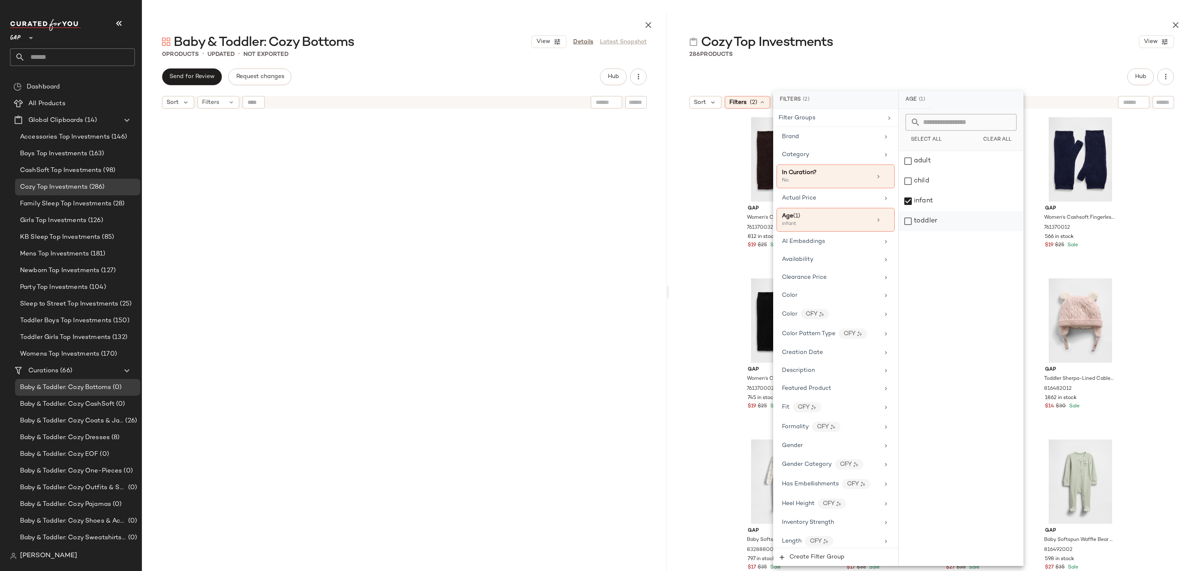
click at [923, 220] on div "toddler" at bounding box center [961, 221] width 124 height 20
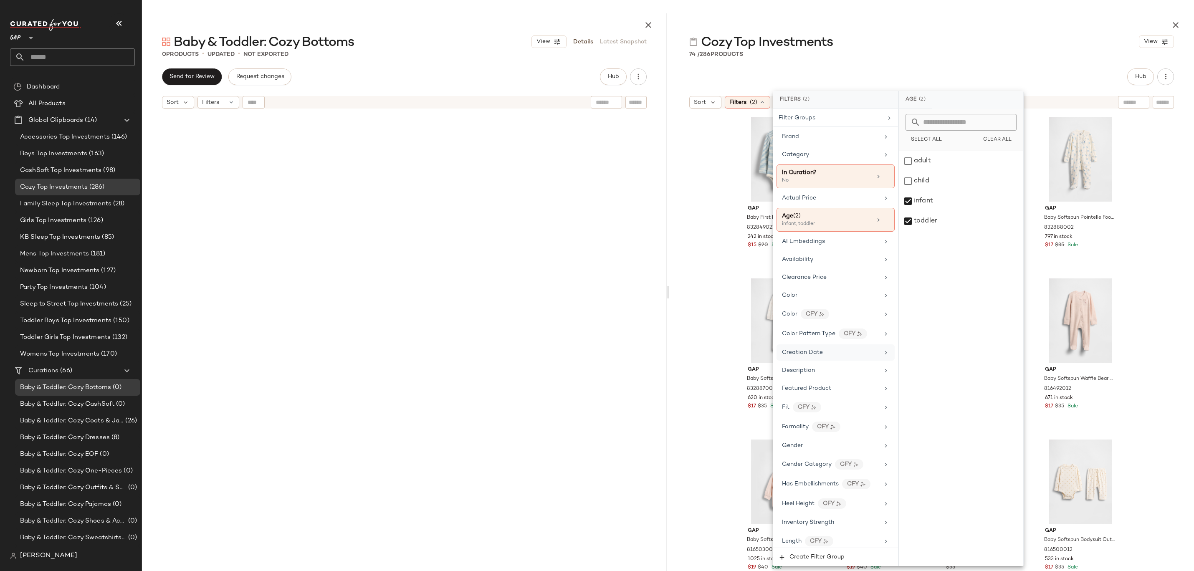
scroll to position [256, 0]
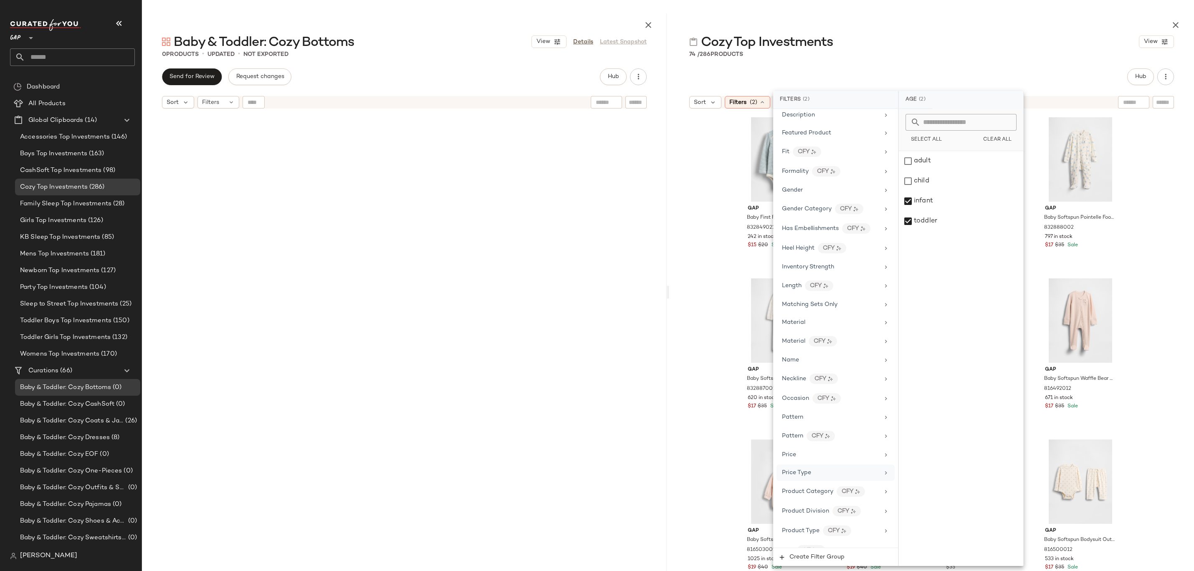
click at [816, 475] on div "Price Type" at bounding box center [830, 473] width 97 height 9
click at [946, 176] on div "PROMO" at bounding box center [961, 181] width 124 height 20
click at [946, 197] on div "REGULAR" at bounding box center [961, 201] width 124 height 20
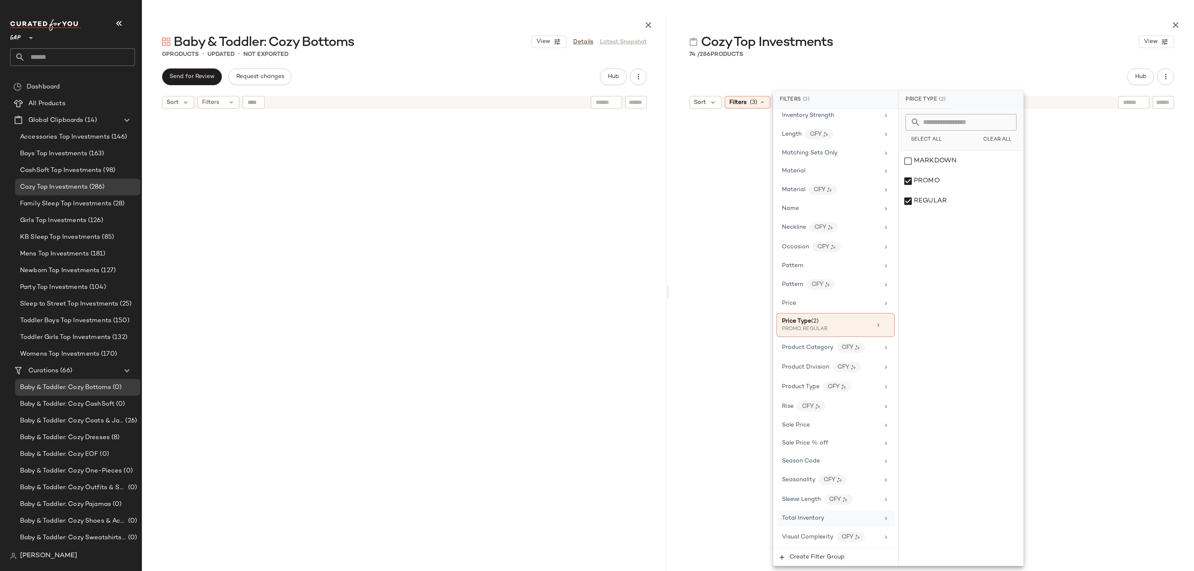
click at [815, 520] on span "Total Inventory" at bounding box center [803, 518] width 42 height 6
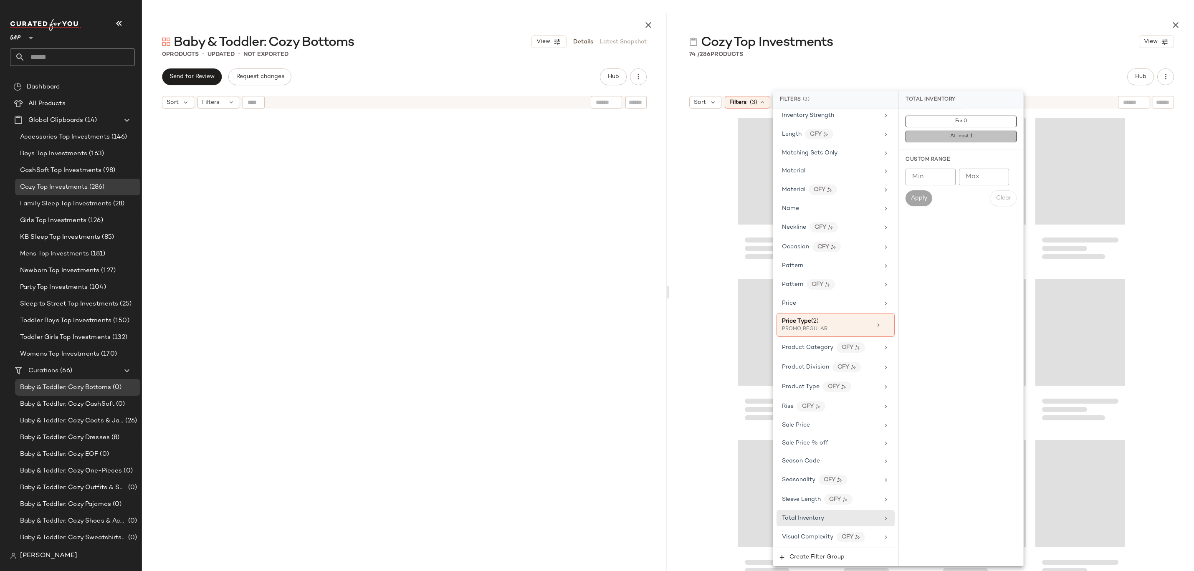
click at [945, 138] on button "At least 1" at bounding box center [961, 137] width 111 height 12
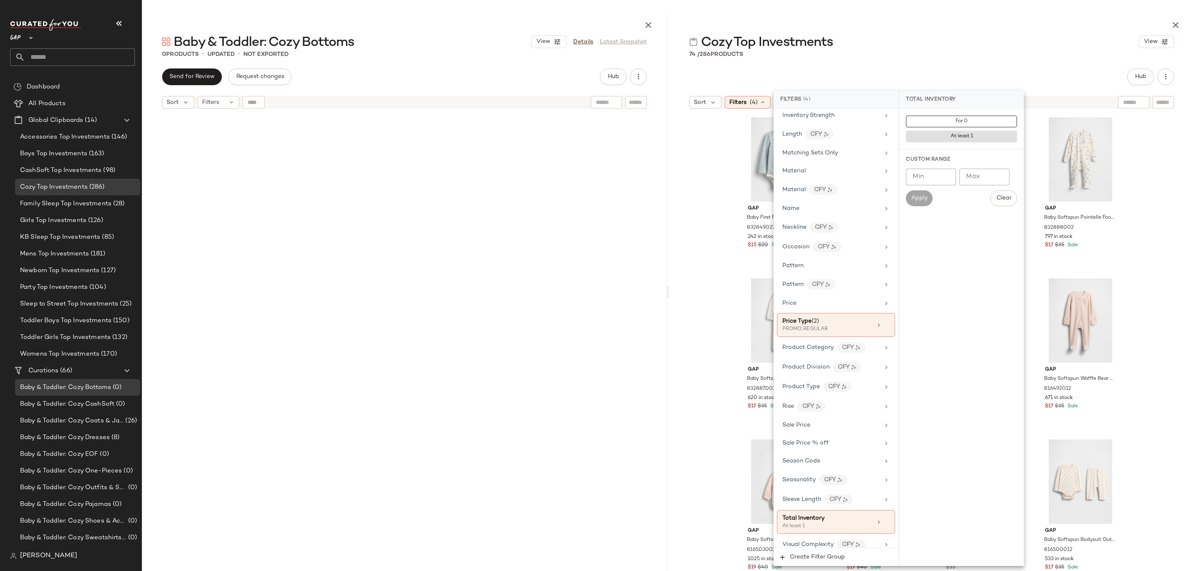
click at [989, 63] on div "Cozy Top Investments View 74 / 286 Products Hub Sort Filters (4) Reset Gap Baby…" at bounding box center [931, 292] width 525 height 558
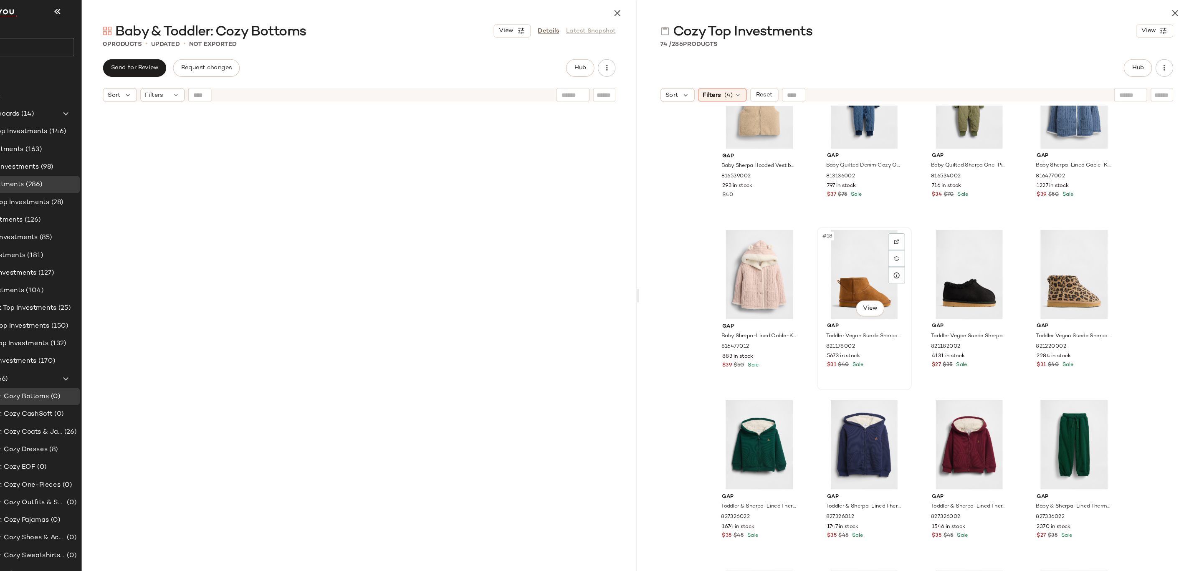
scroll to position [616, 0]
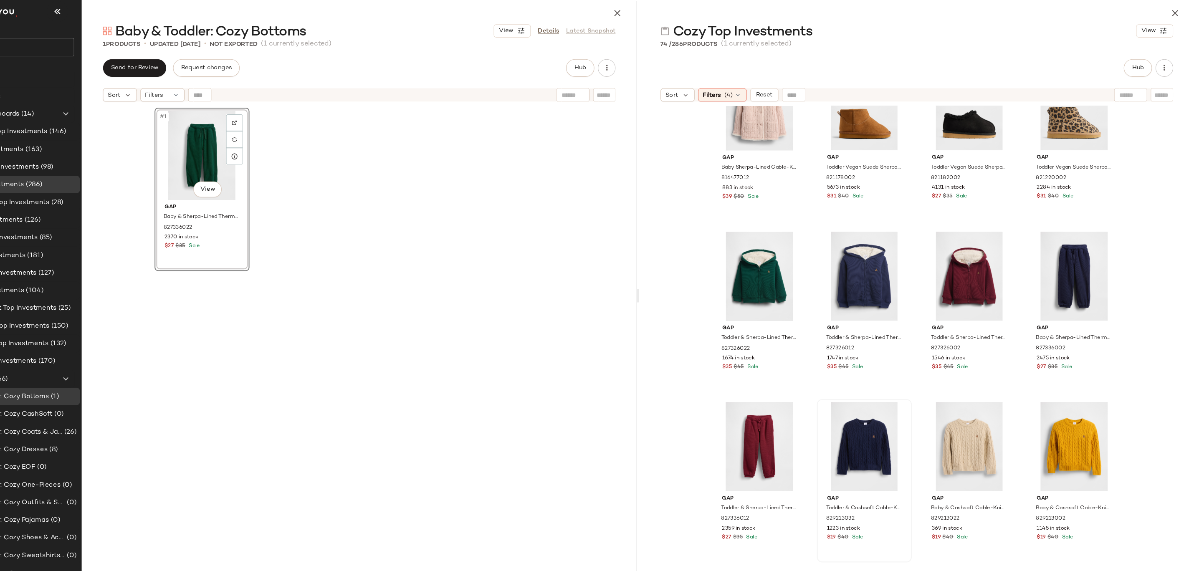
scroll to position [764, 0]
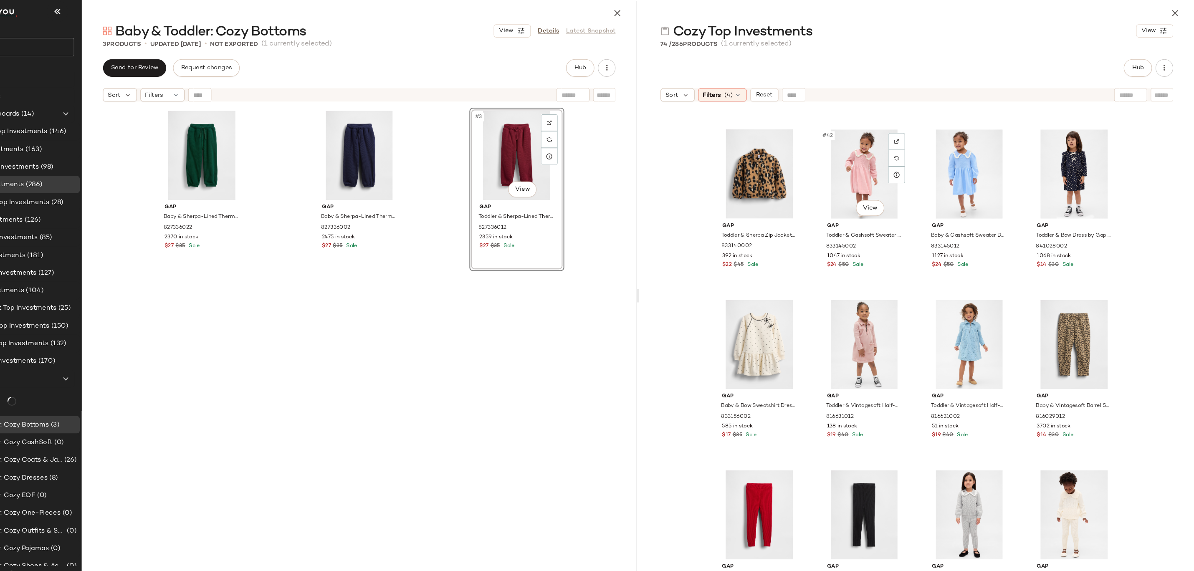
scroll to position [1651, 0]
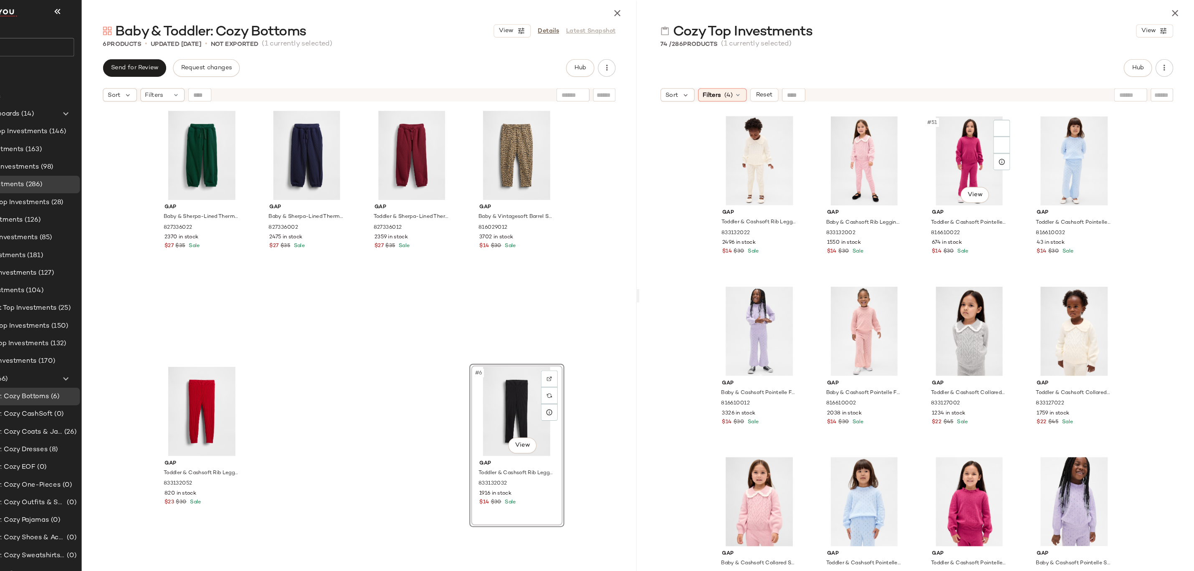
scroll to position [1831, 0]
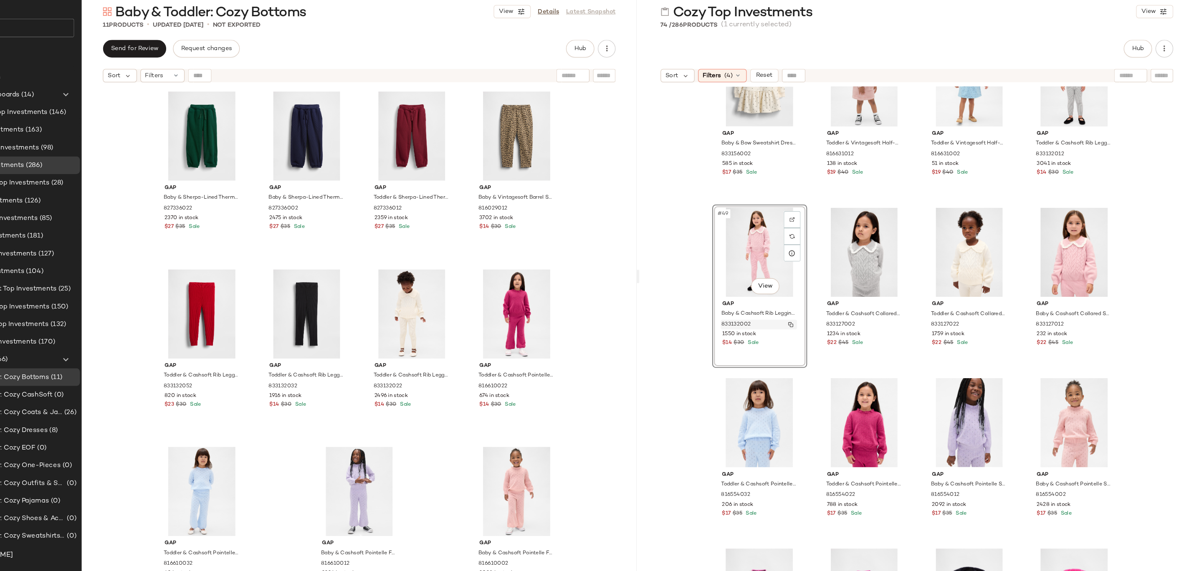
scroll to position [1750, 0]
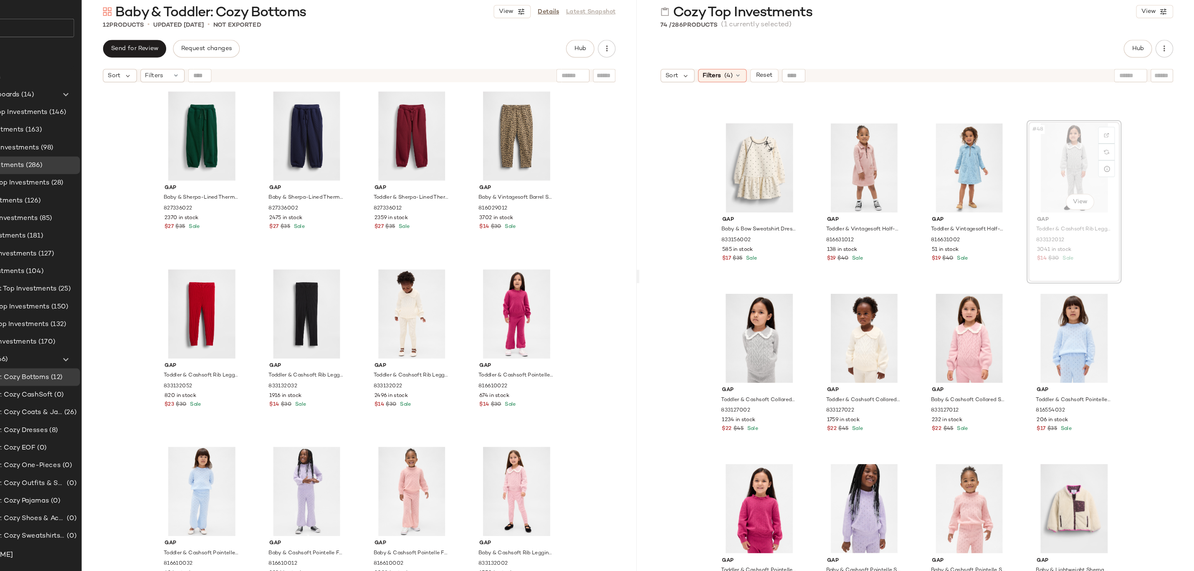
scroll to position [1750, 0]
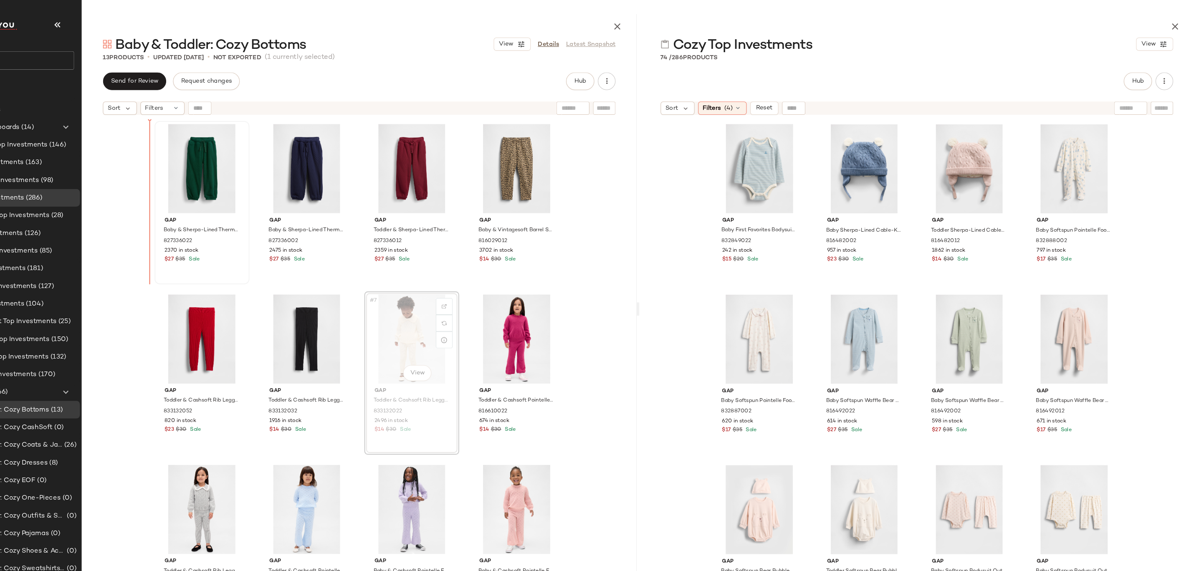
drag, startPoint x: 464, startPoint y: 320, endPoint x: 227, endPoint y: 185, distance: 273.1
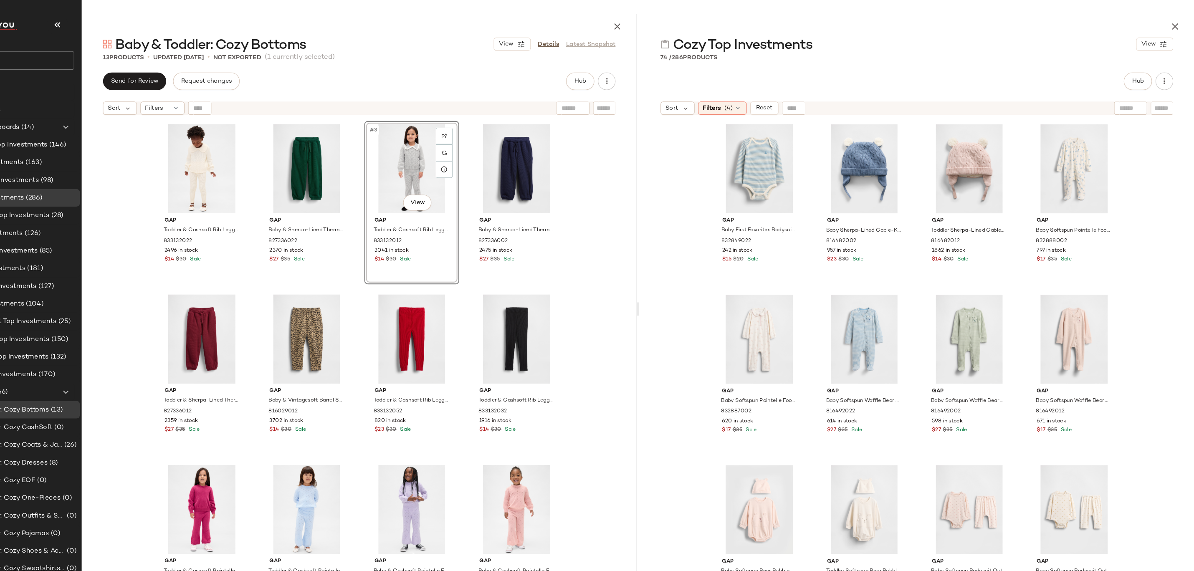
click at [627, 195] on div "Gap Toddler & Cashsoft Rib Leggings by Gap Ivory Frost Size 2 YRS 833132022 249…" at bounding box center [404, 363] width 525 height 500
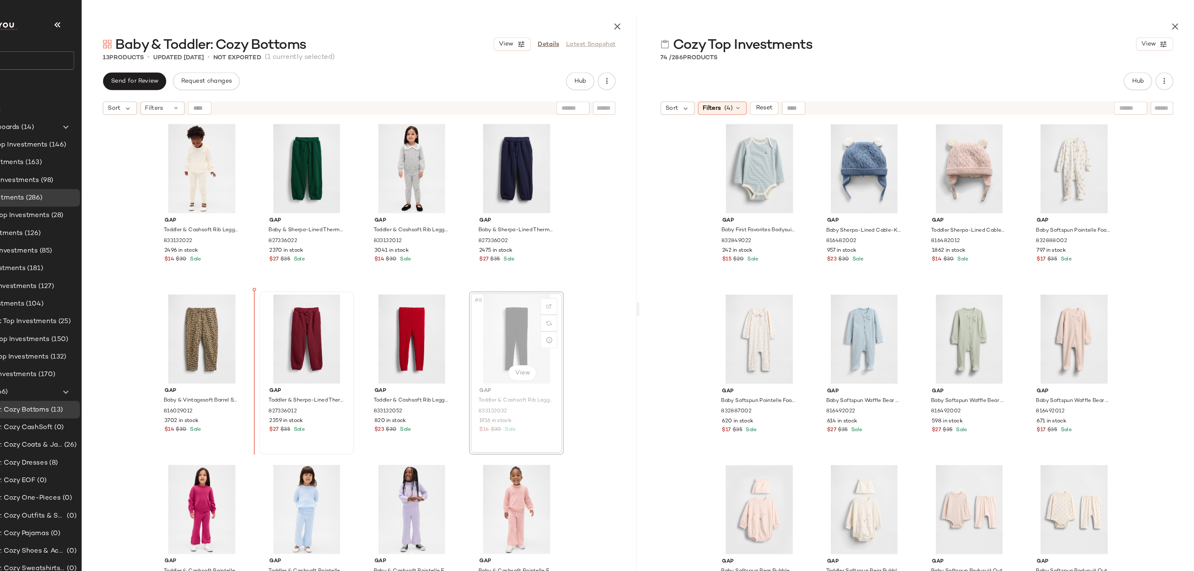
drag, startPoint x: 549, startPoint y: 297, endPoint x: 324, endPoint y: 311, distance: 225.1
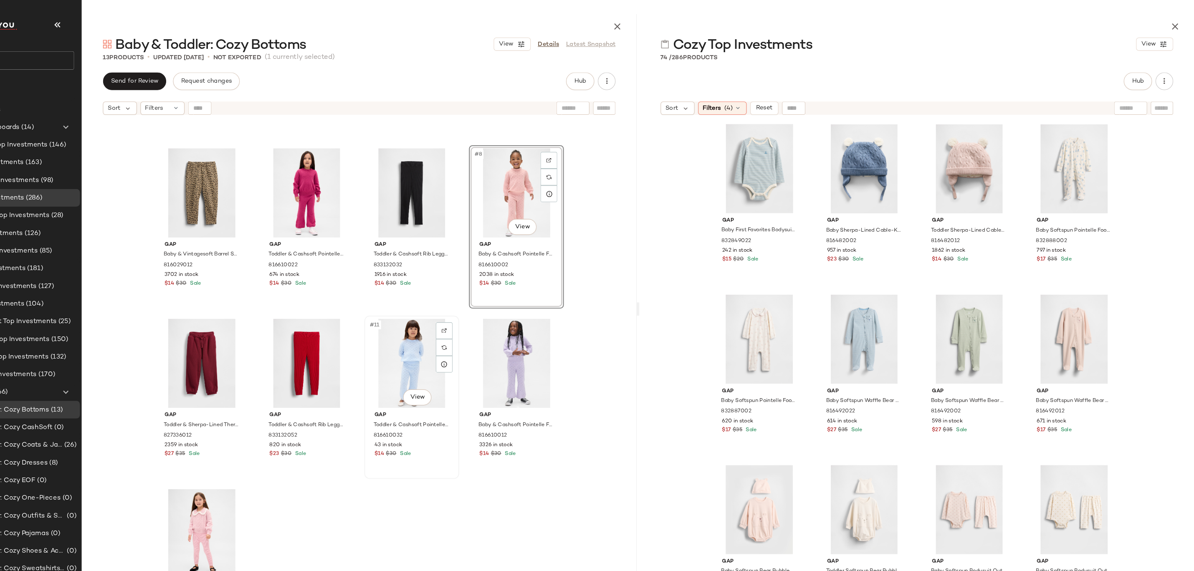
scroll to position [140, 0]
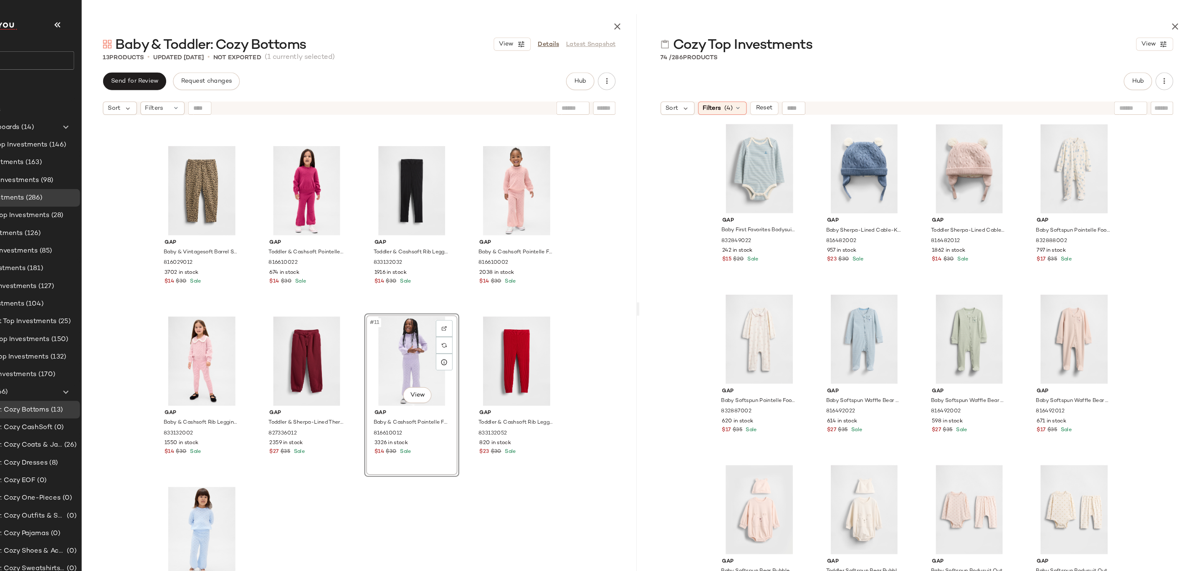
click at [494, 486] on div "Gap Toddler & Cashsoft Rib Leggings by Gap Ivory Frost Size 2 YRS 833132022 249…" at bounding box center [404, 363] width 525 height 500
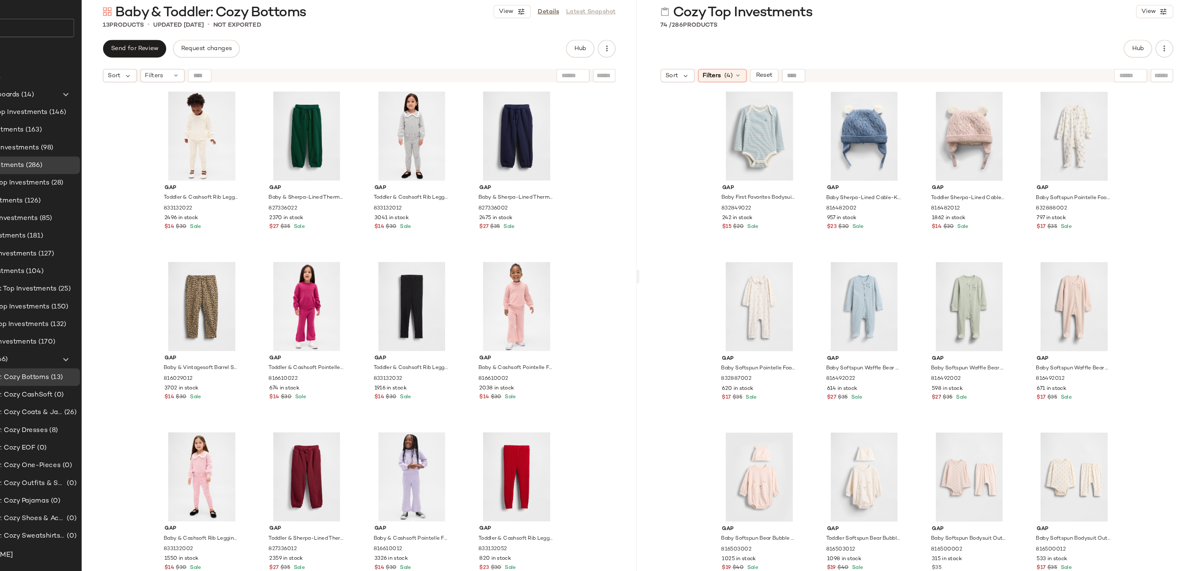
click at [630, 408] on div "Gap Toddler & Cashsoft Rib Leggings by Gap Ivory Frost Size 2 YRS 833132022 249…" at bounding box center [404, 363] width 525 height 500
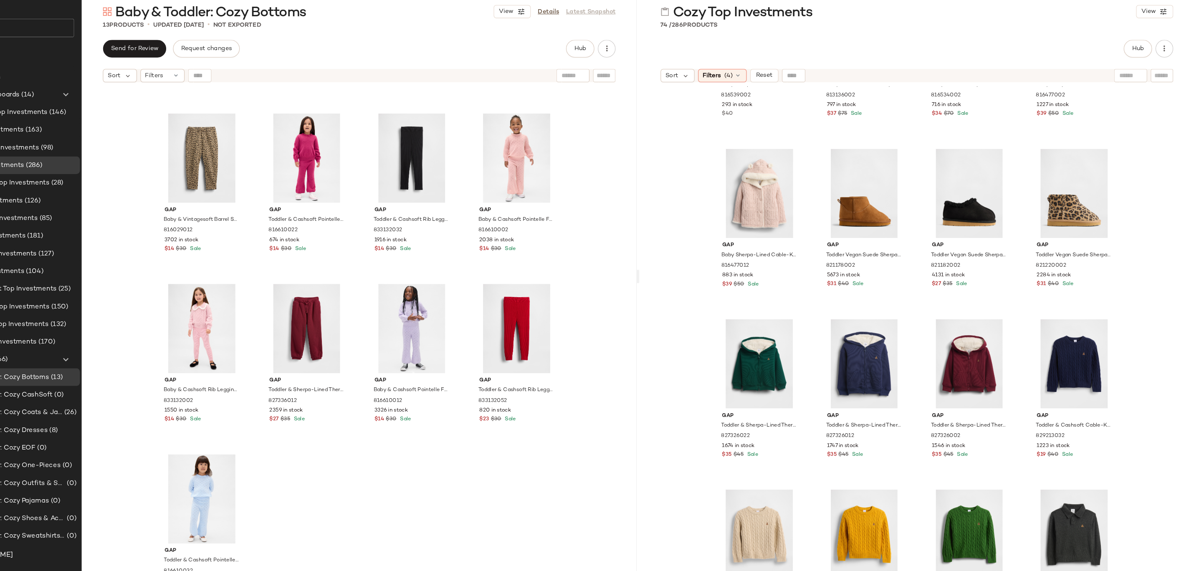
scroll to position [954, 0]
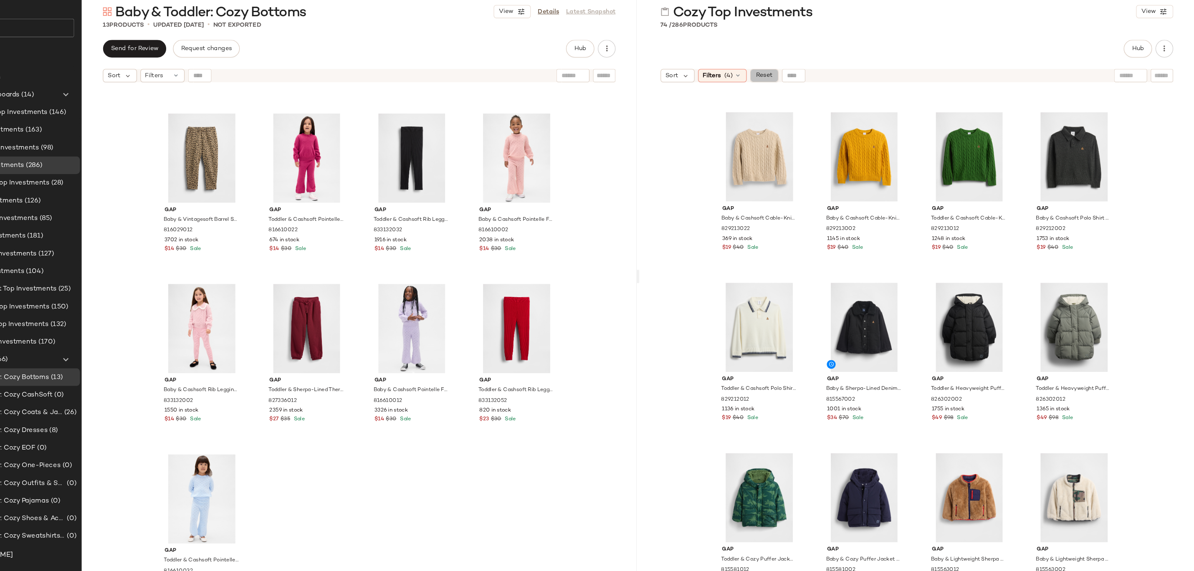
click at [792, 100] on span "Reset" at bounding box center [787, 102] width 16 height 7
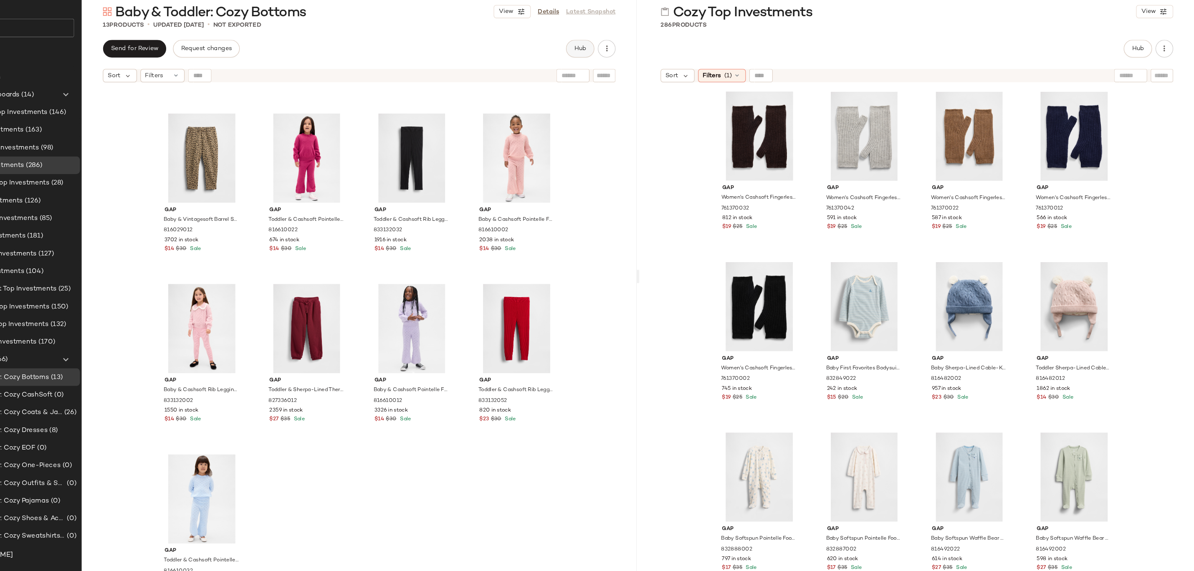
click at [614, 79] on span "Hub" at bounding box center [614, 77] width 12 height 7
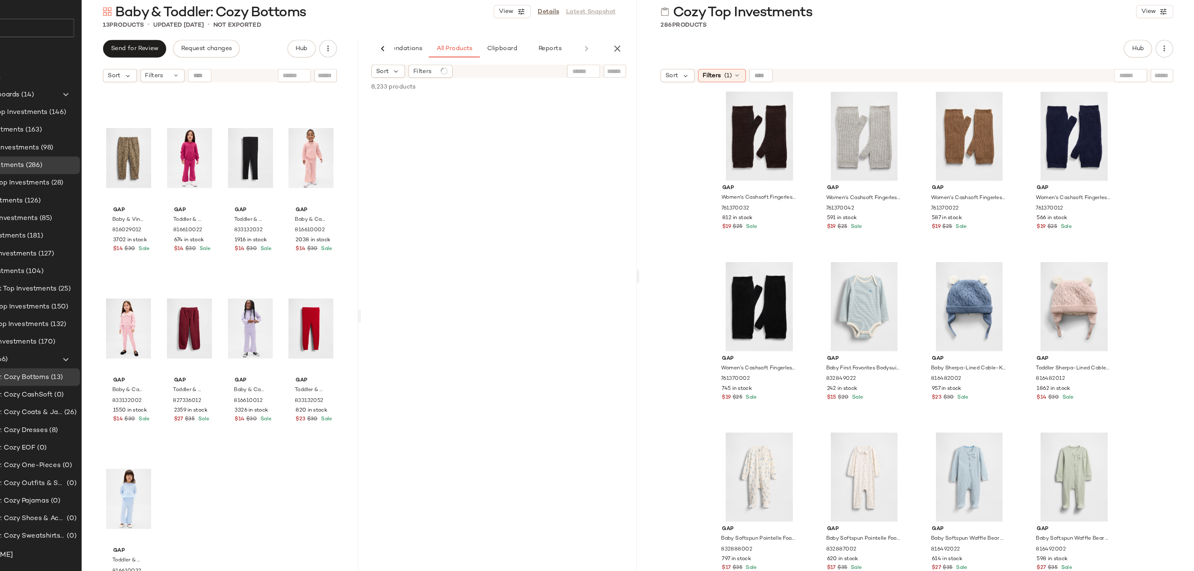
scroll to position [0, 0]
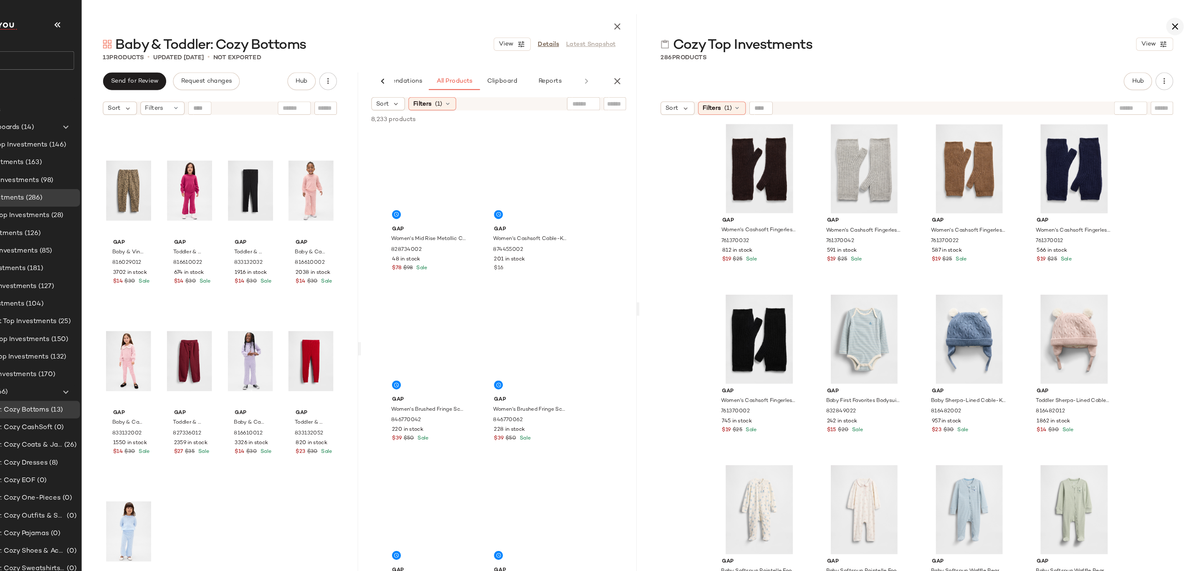
click at [1177, 24] on icon "button" at bounding box center [1176, 25] width 10 height 10
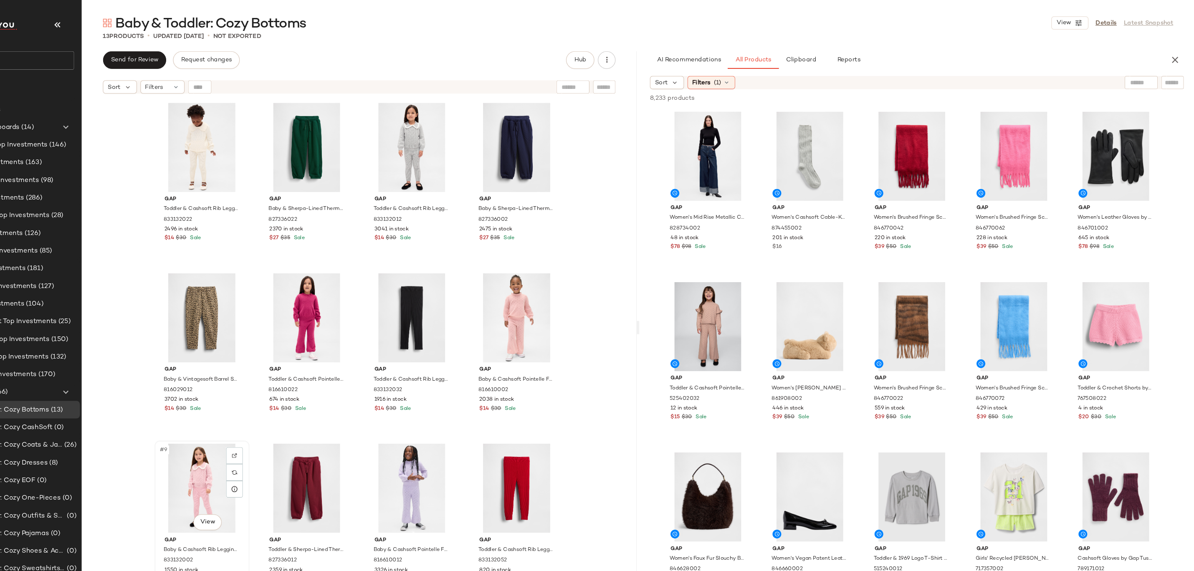
scroll to position [140, 0]
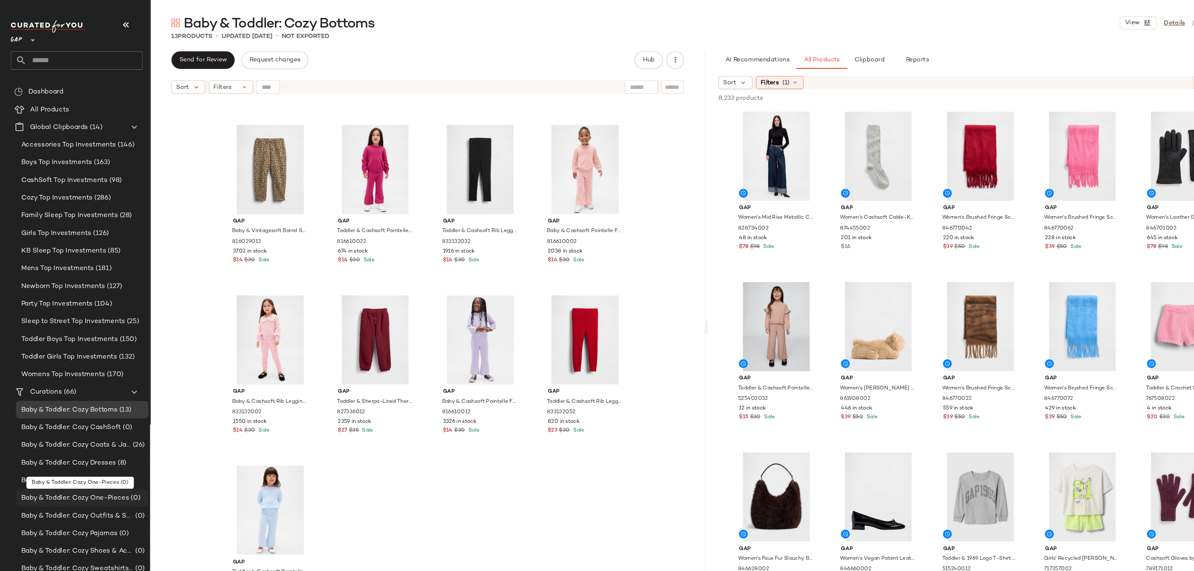
click at [119, 472] on span "Baby & Toddler: Cozy One-Pieces" at bounding box center [71, 472] width 102 height 10
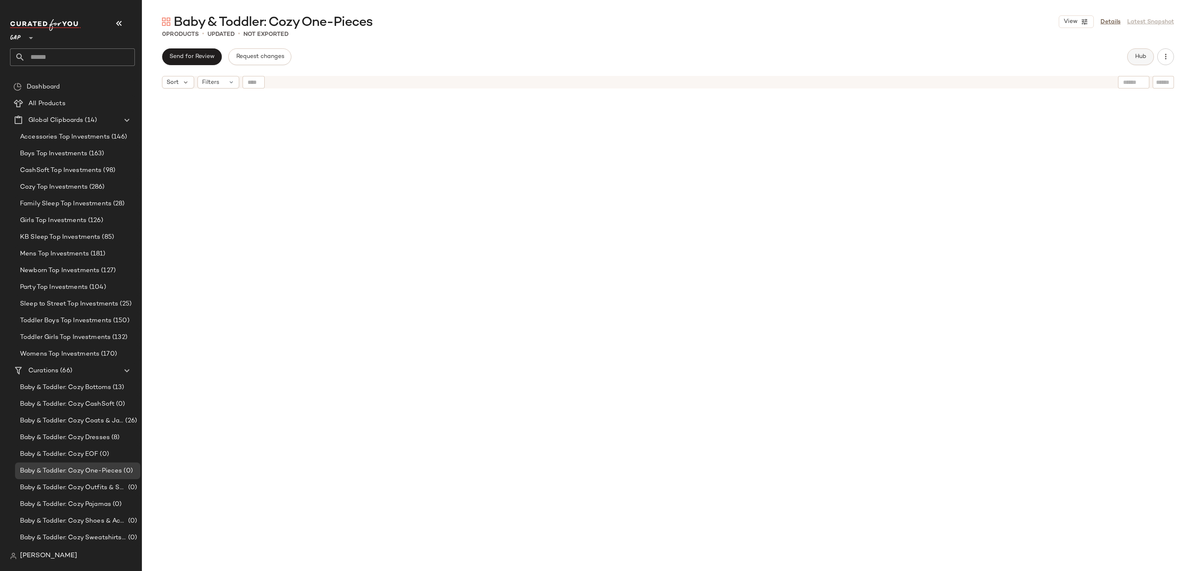
click at [1136, 56] on span "Hub" at bounding box center [1141, 56] width 12 height 7
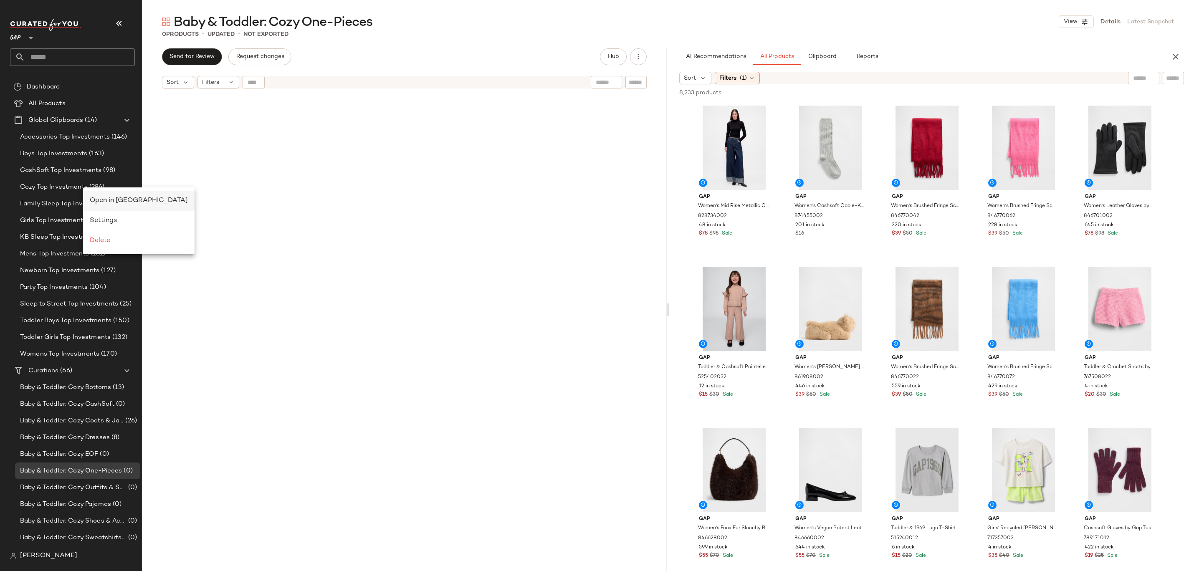
click at [89, 199] on div "Open in Split View" at bounding box center [139, 201] width 112 height 20
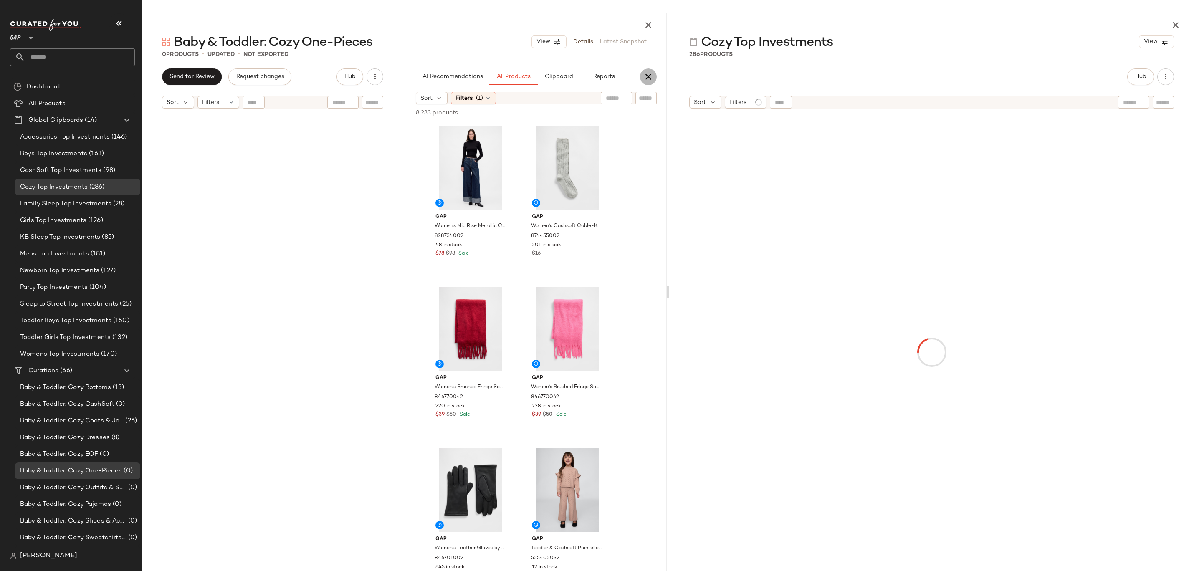
click at [652, 72] on icon "button" at bounding box center [649, 77] width 10 height 10
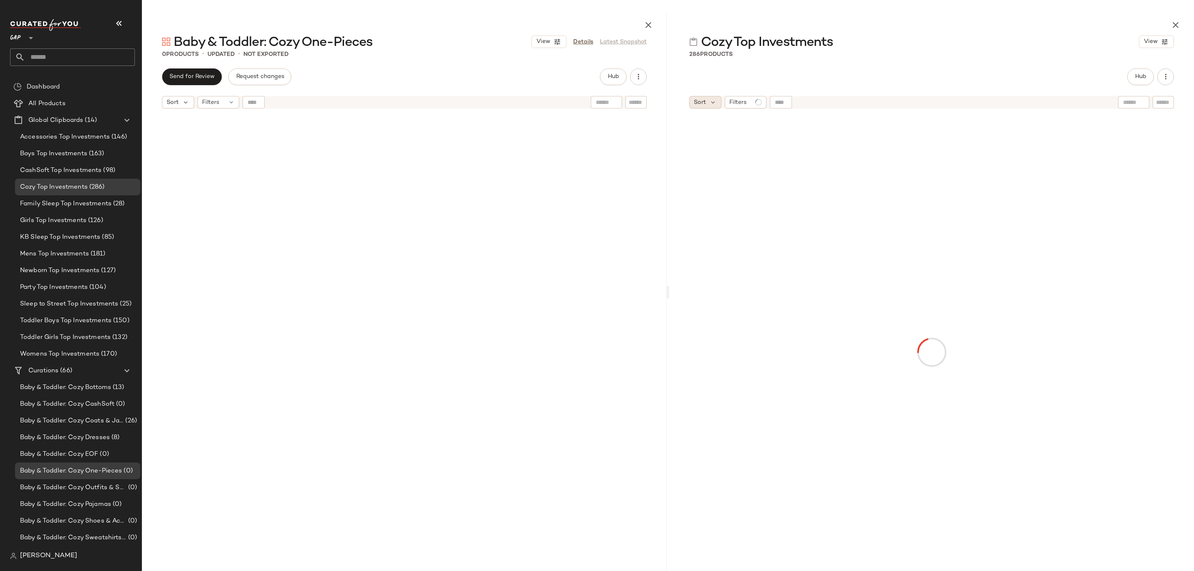
click at [720, 106] on div "Sort" at bounding box center [706, 102] width 32 height 13
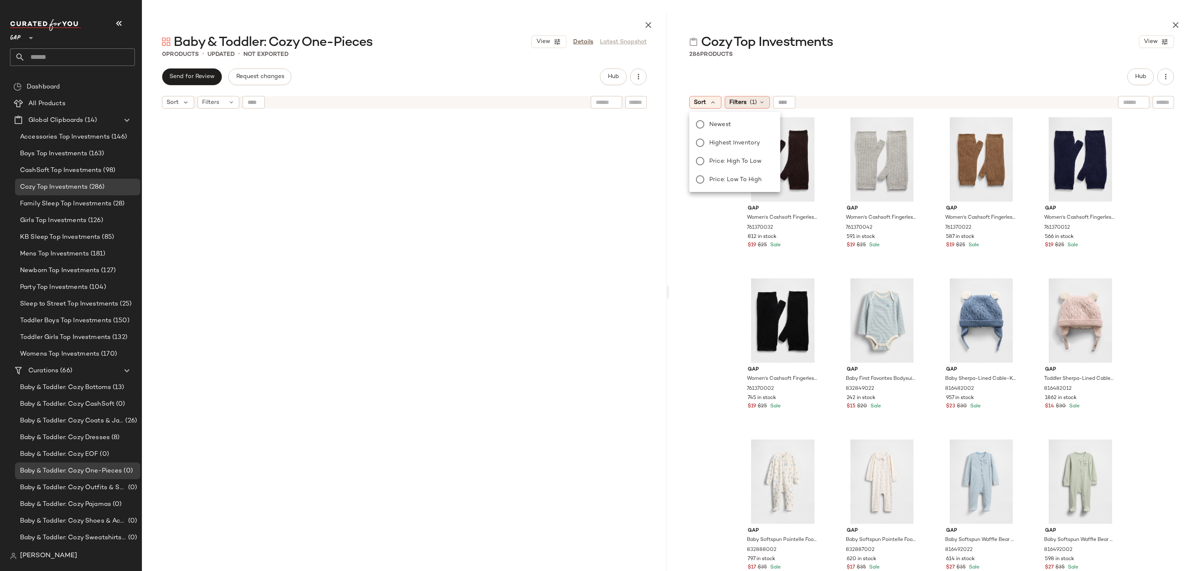
click at [755, 101] on span "(1)" at bounding box center [753, 102] width 7 height 9
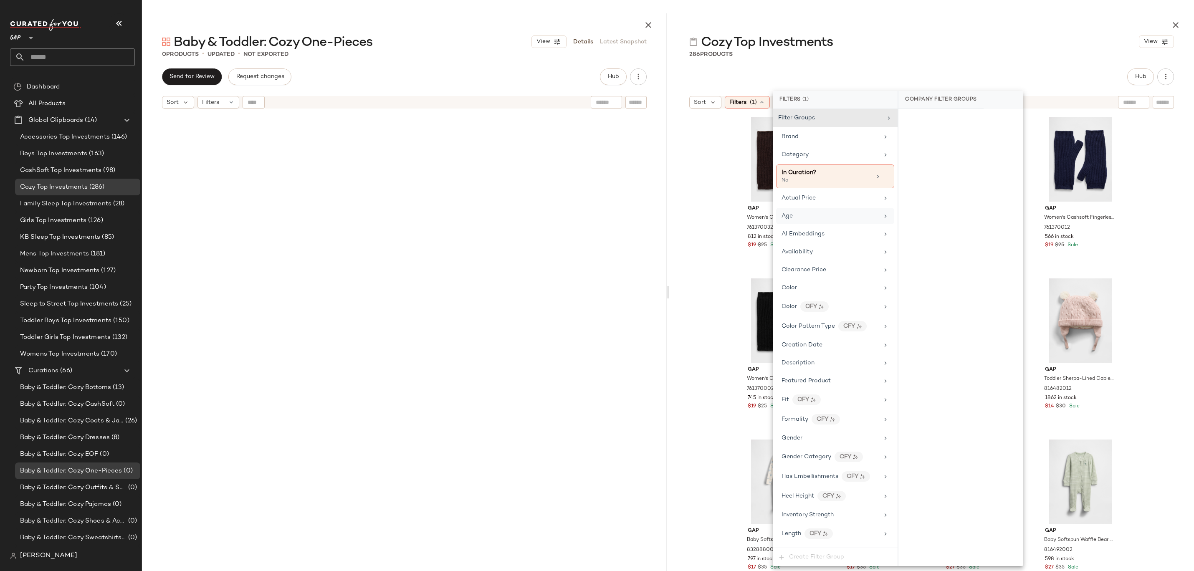
click at [844, 213] on div "Age" at bounding box center [830, 216] width 97 height 9
click at [930, 200] on div "infant" at bounding box center [961, 201] width 124 height 20
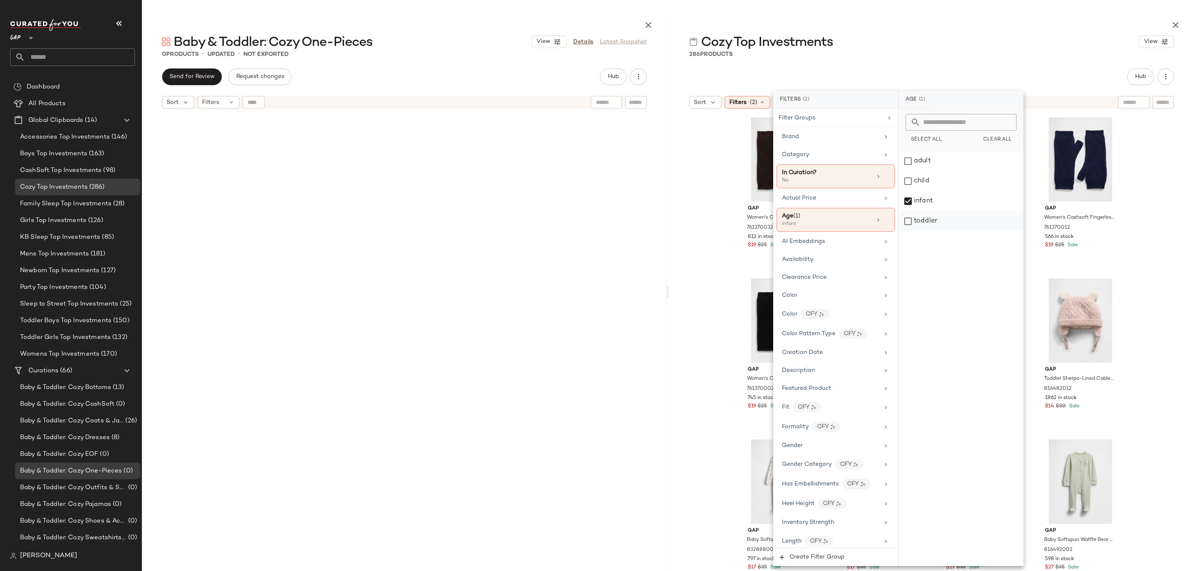
click at [930, 220] on div "toddler" at bounding box center [961, 221] width 124 height 20
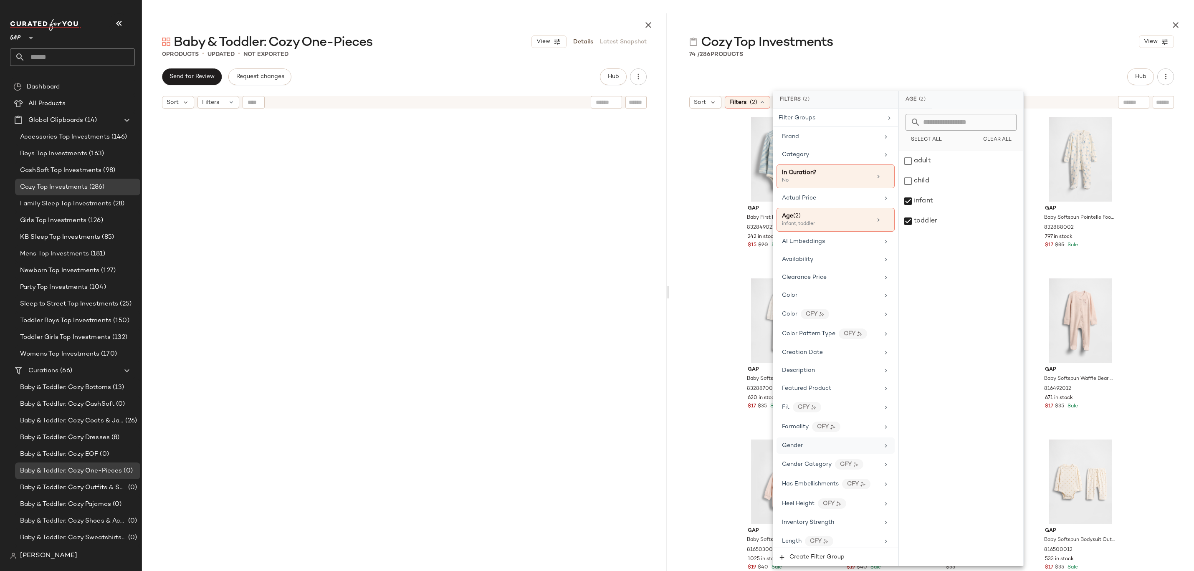
scroll to position [254, 0]
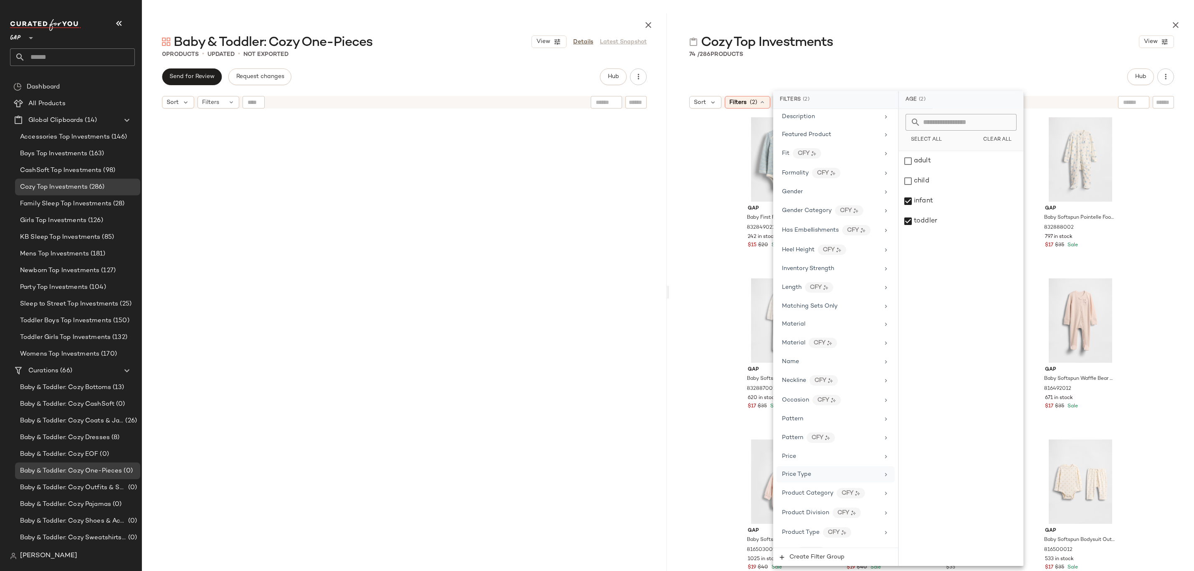
click at [819, 478] on div "Price Type" at bounding box center [830, 474] width 97 height 9
click at [922, 184] on div "PROMO" at bounding box center [961, 181] width 124 height 20
click at [922, 198] on div "REGULAR" at bounding box center [961, 201] width 124 height 20
click at [954, 45] on div "Cozy Top Investments View" at bounding box center [931, 41] width 525 height 17
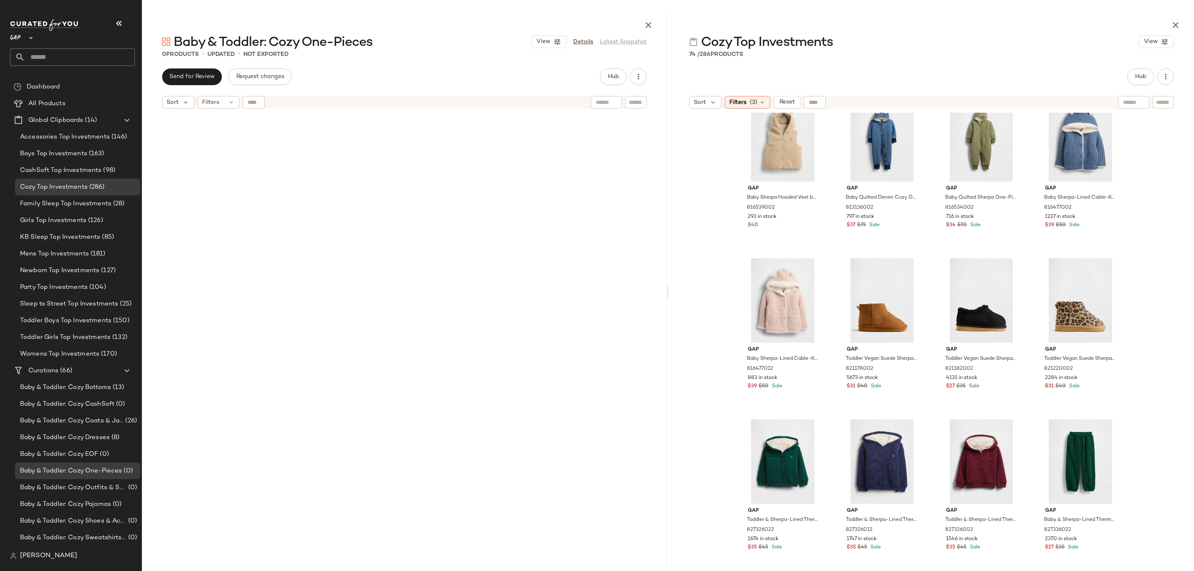
scroll to position [0, 0]
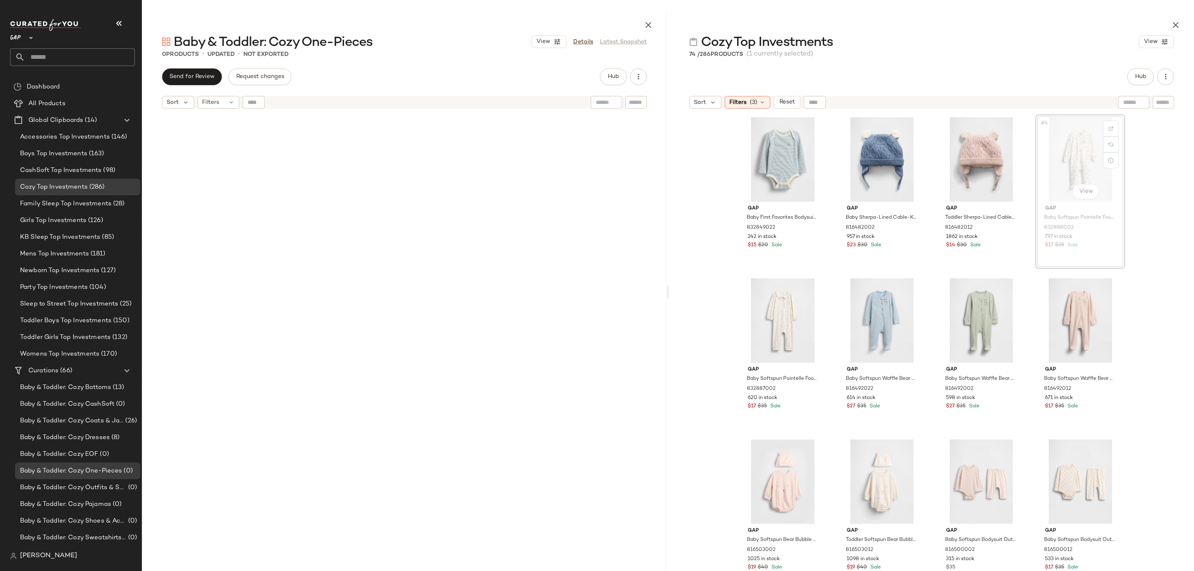
drag, startPoint x: 1080, startPoint y: 139, endPoint x: 1073, endPoint y: 139, distance: 6.7
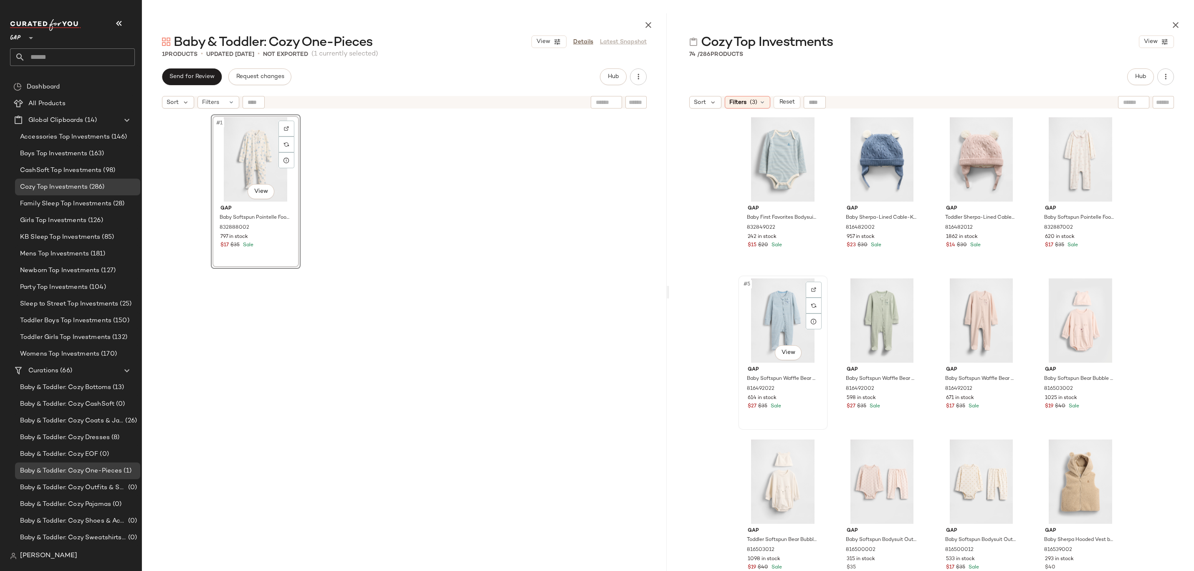
click at [750, 311] on div "#5 View" at bounding box center [783, 321] width 84 height 84
click at [1078, 178] on div "#4 View" at bounding box center [1081, 159] width 84 height 84
click at [992, 308] on div "#7 View" at bounding box center [982, 321] width 84 height 84
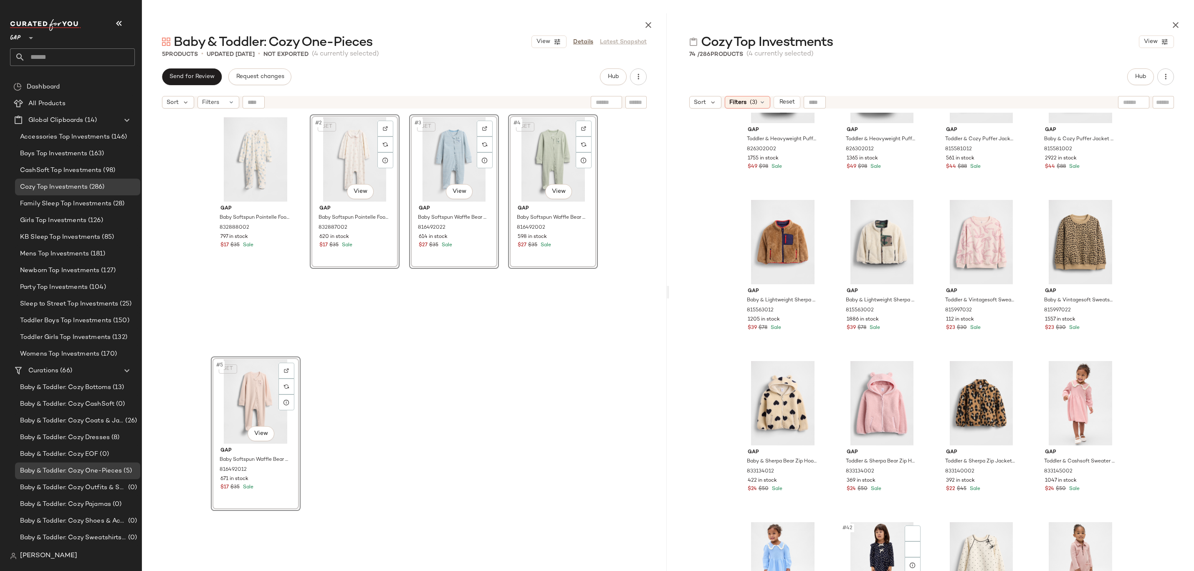
scroll to position [1267, 0]
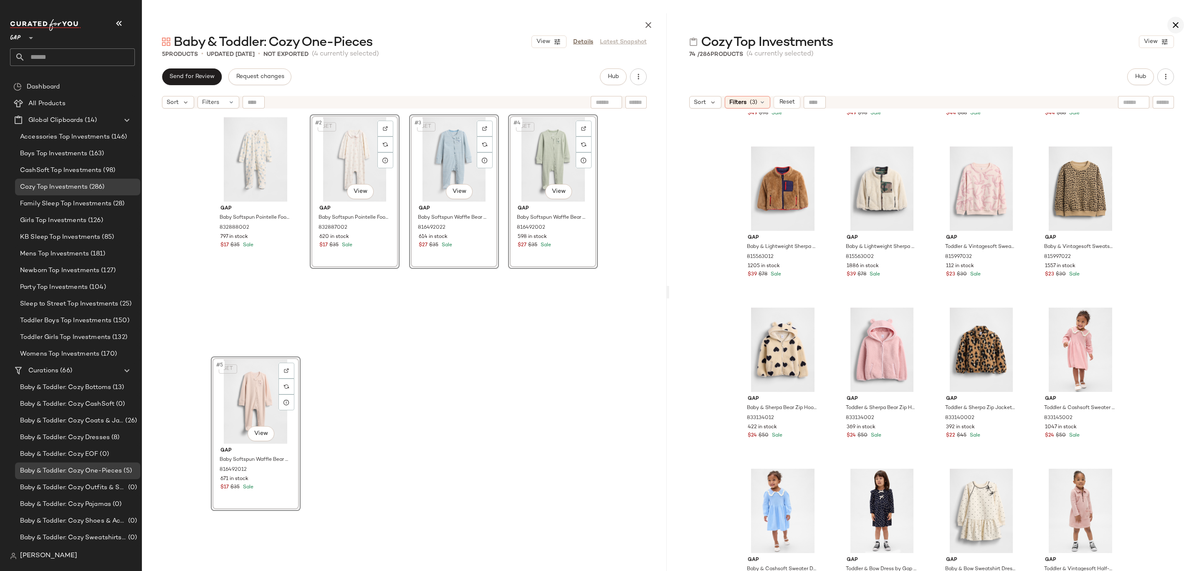
click at [1178, 25] on icon "button" at bounding box center [1176, 25] width 10 height 10
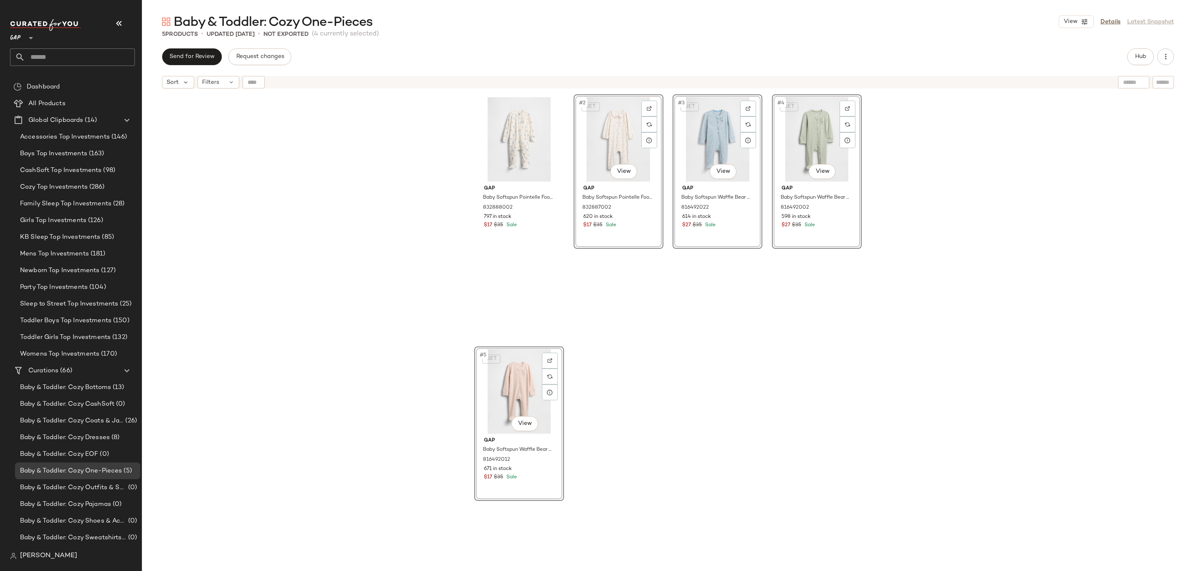
click at [701, 322] on div "SET #3 View Gap Baby Softspun Waffle Bear Pocket Footed One-Piece by Gap Blue S…" at bounding box center [718, 217] width 90 height 246
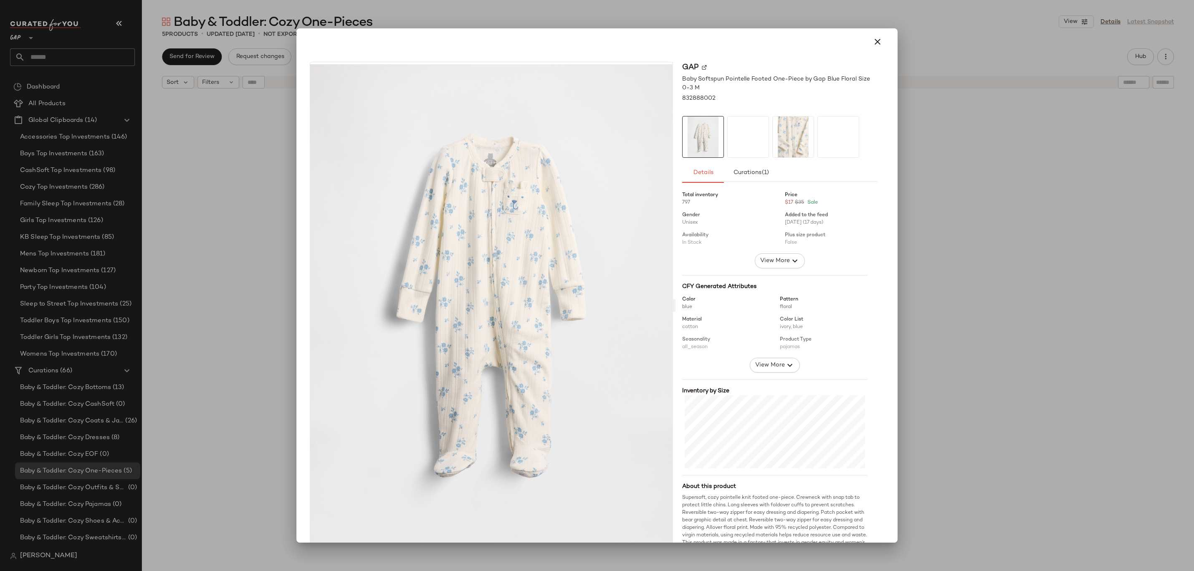
click at [954, 283] on div at bounding box center [597, 285] width 1194 height 571
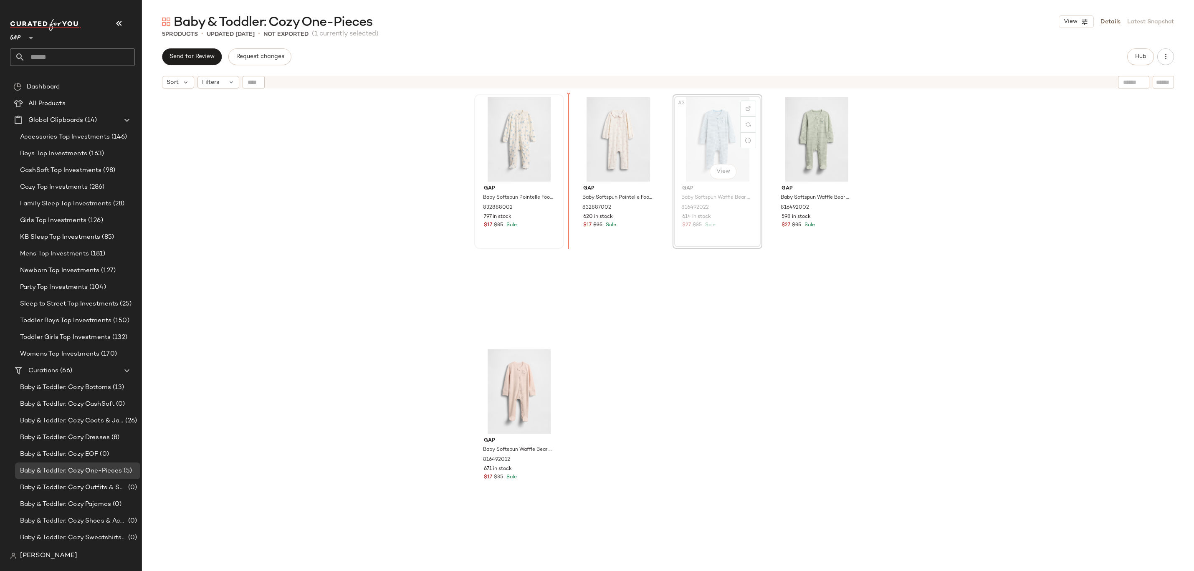
drag, startPoint x: 690, startPoint y: 149, endPoint x: 680, endPoint y: 149, distance: 10.0
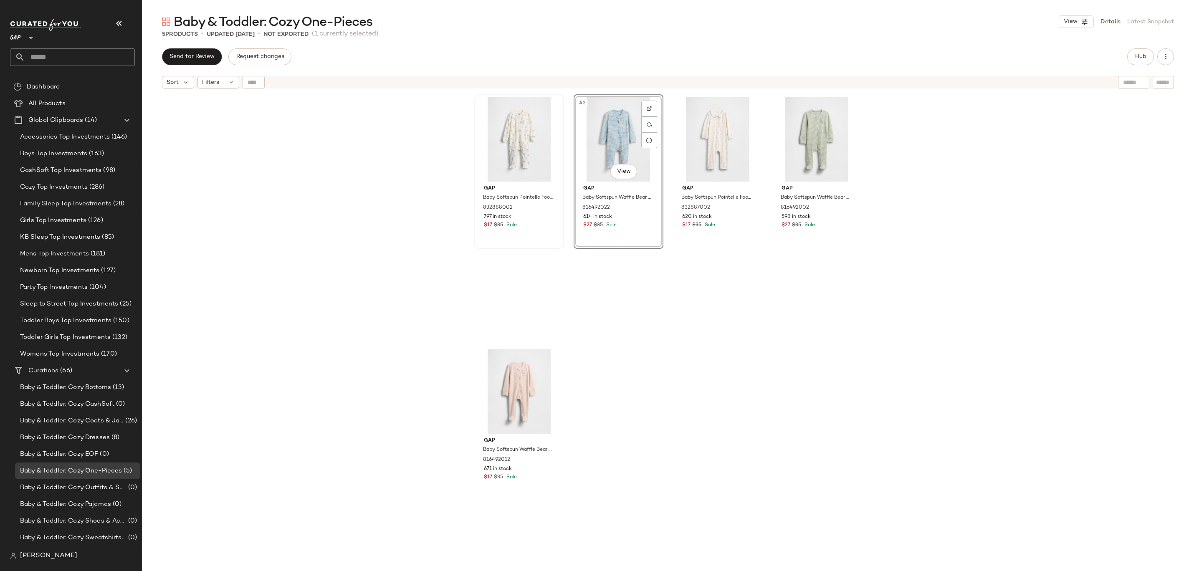
click at [862, 132] on div "Gap Baby Softspun Pointelle Footed One-Piece by Gap Blue Floral Size 0-3 M 8328…" at bounding box center [668, 343] width 1052 height 500
click at [1139, 58] on span "Hub" at bounding box center [1141, 56] width 12 height 7
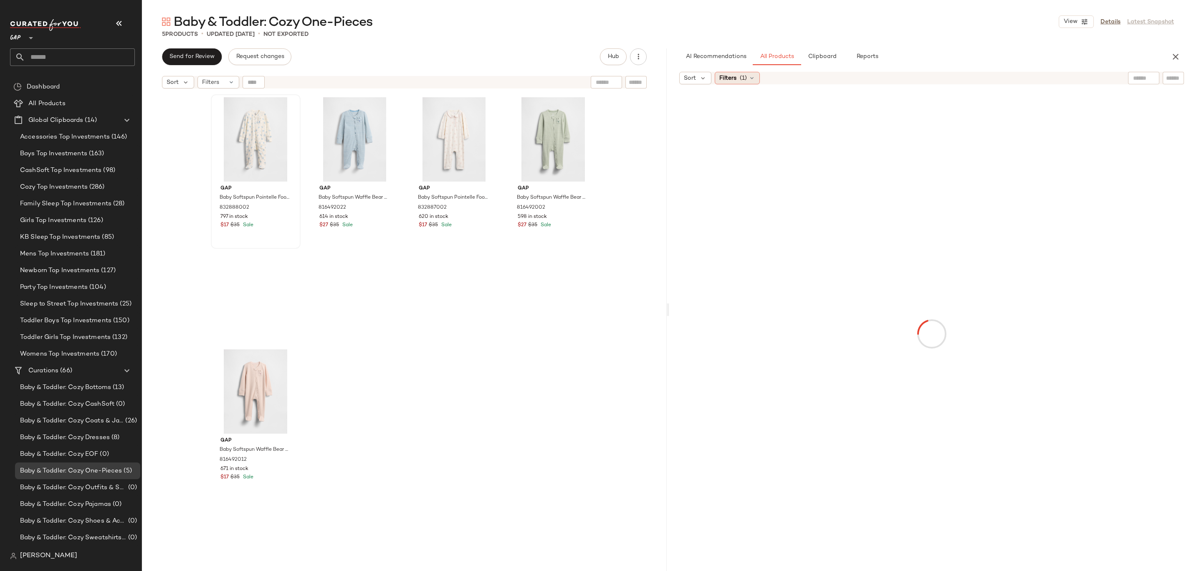
click at [742, 80] on span "(1)" at bounding box center [743, 78] width 7 height 9
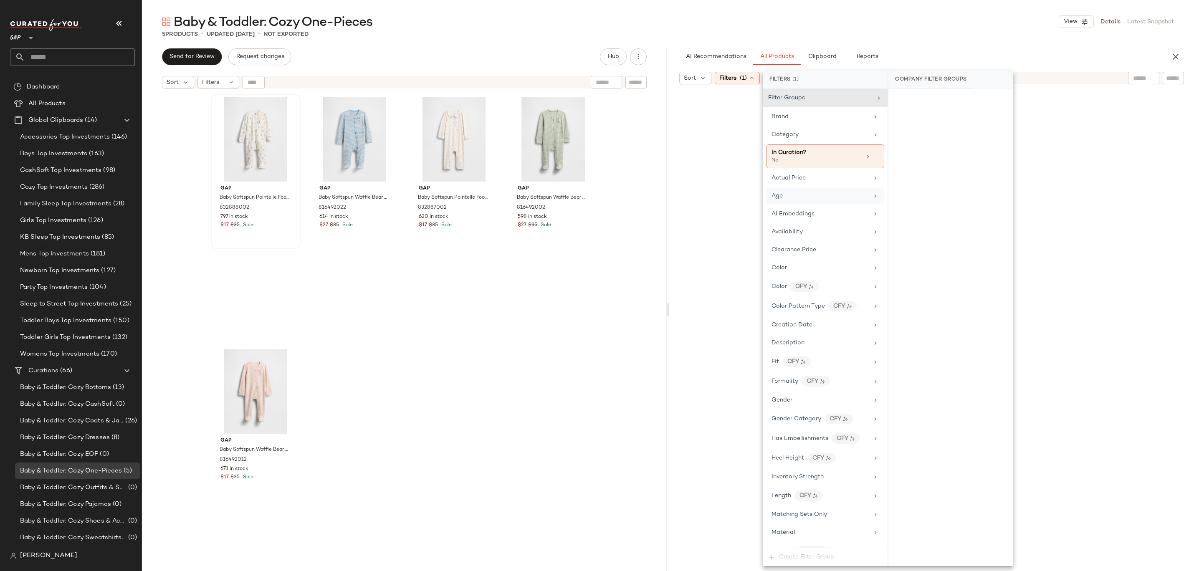
click at [803, 200] on div "Age" at bounding box center [825, 196] width 118 height 16
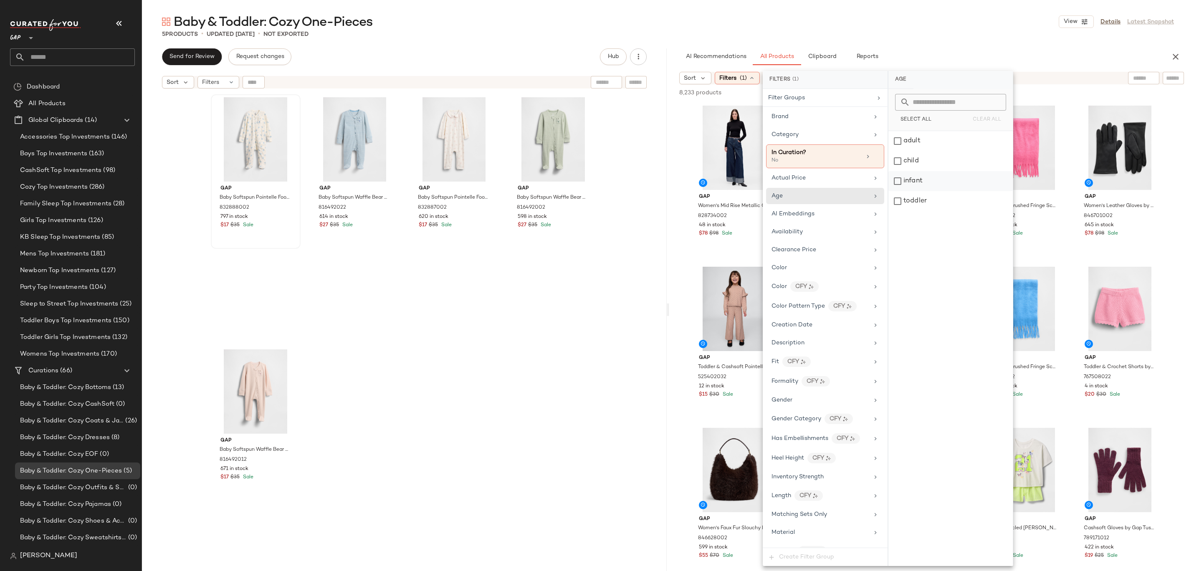
click at [911, 183] on div "infant" at bounding box center [951, 181] width 124 height 20
click at [911, 202] on div "toddler" at bounding box center [951, 201] width 124 height 20
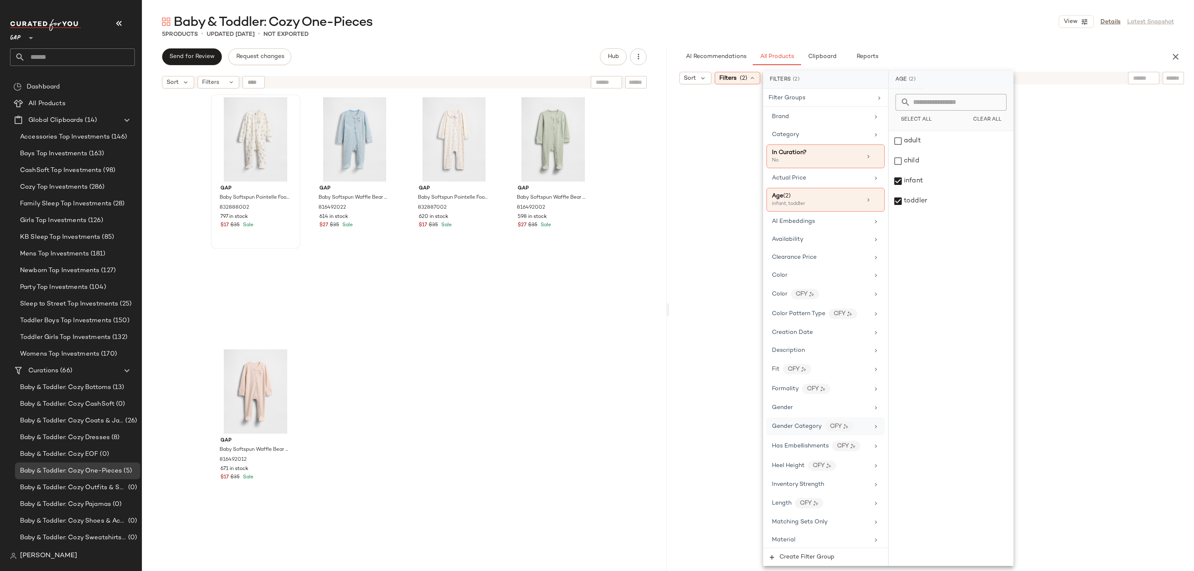
scroll to position [362, 0]
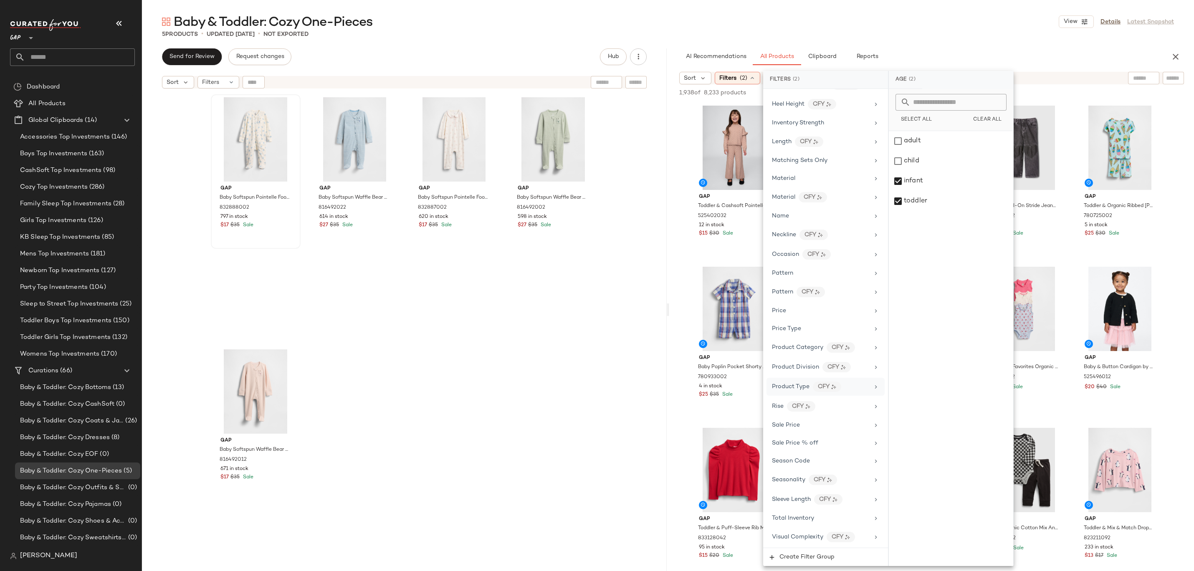
click at [809, 386] on div "Product Type CFY" at bounding box center [820, 387] width 97 height 10
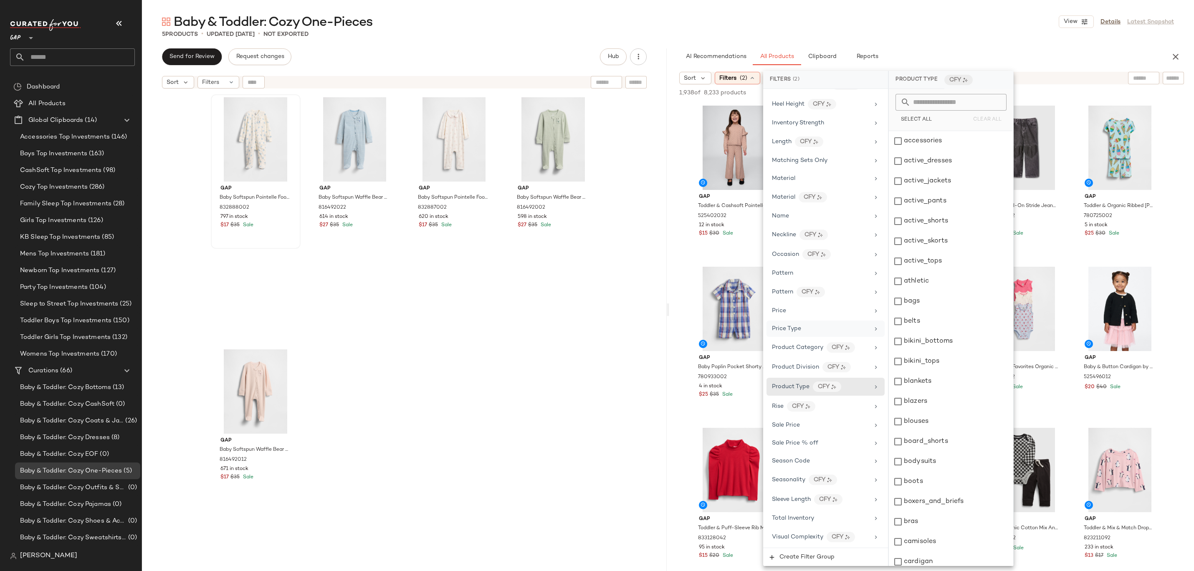
click at [807, 325] on div "Price Type" at bounding box center [820, 329] width 97 height 9
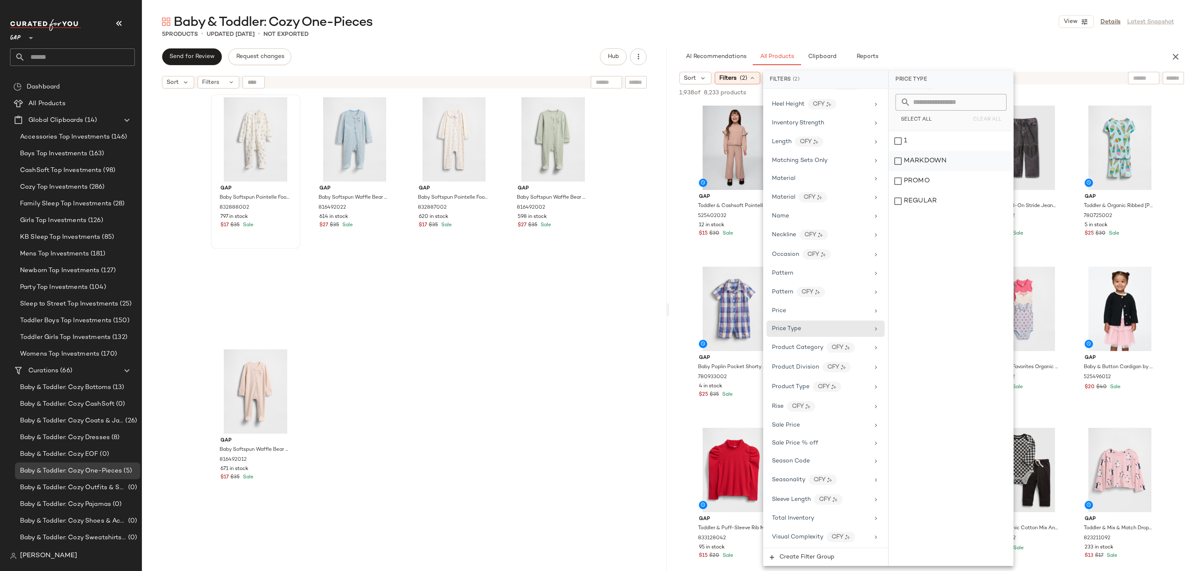
click at [950, 167] on div "MARKDOWN" at bounding box center [951, 161] width 124 height 20
click at [951, 165] on div "MARKDOWN" at bounding box center [951, 161] width 124 height 20
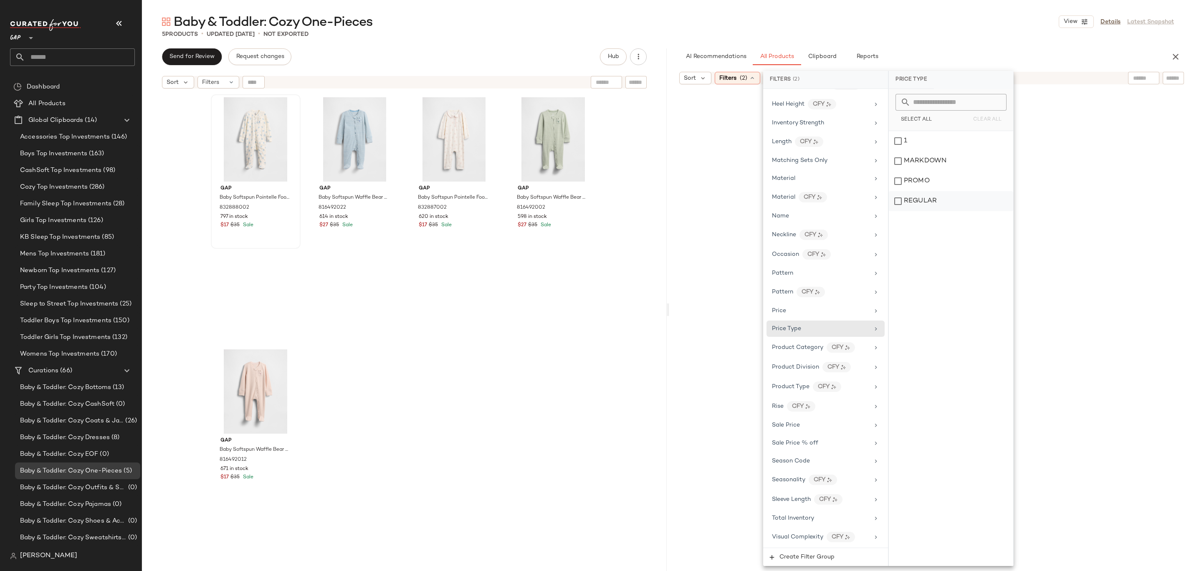
click at [951, 186] on div "PROMO" at bounding box center [951, 181] width 124 height 20
click at [951, 200] on div "REGULAR" at bounding box center [951, 201] width 124 height 20
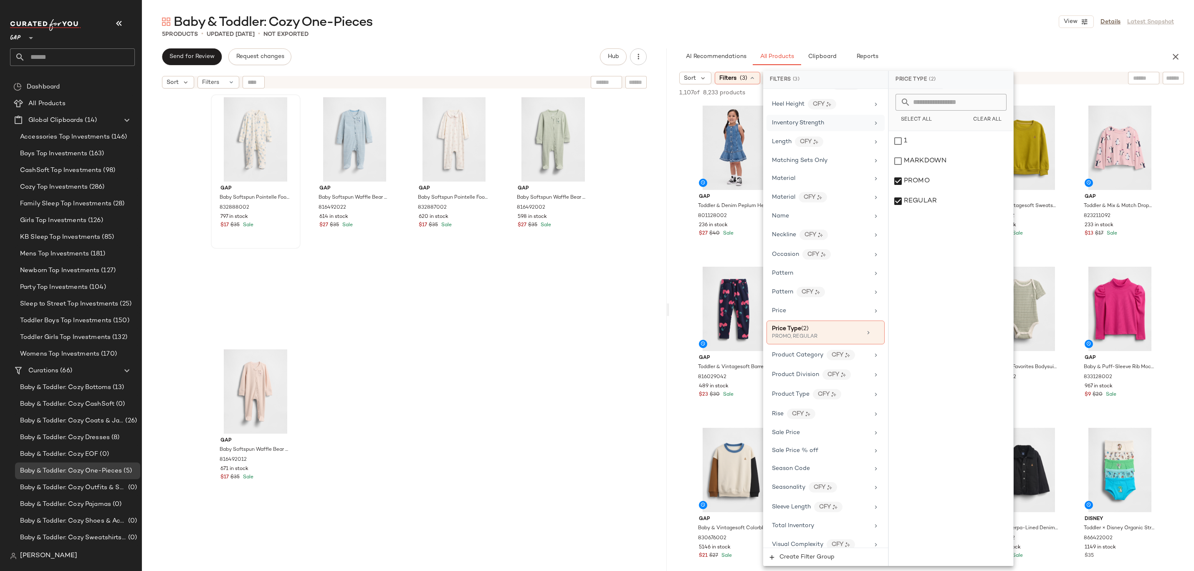
click at [853, 120] on div "Inventory Strength" at bounding box center [820, 123] width 97 height 9
click at [853, 121] on div "Inventory Strength" at bounding box center [820, 123] width 97 height 9
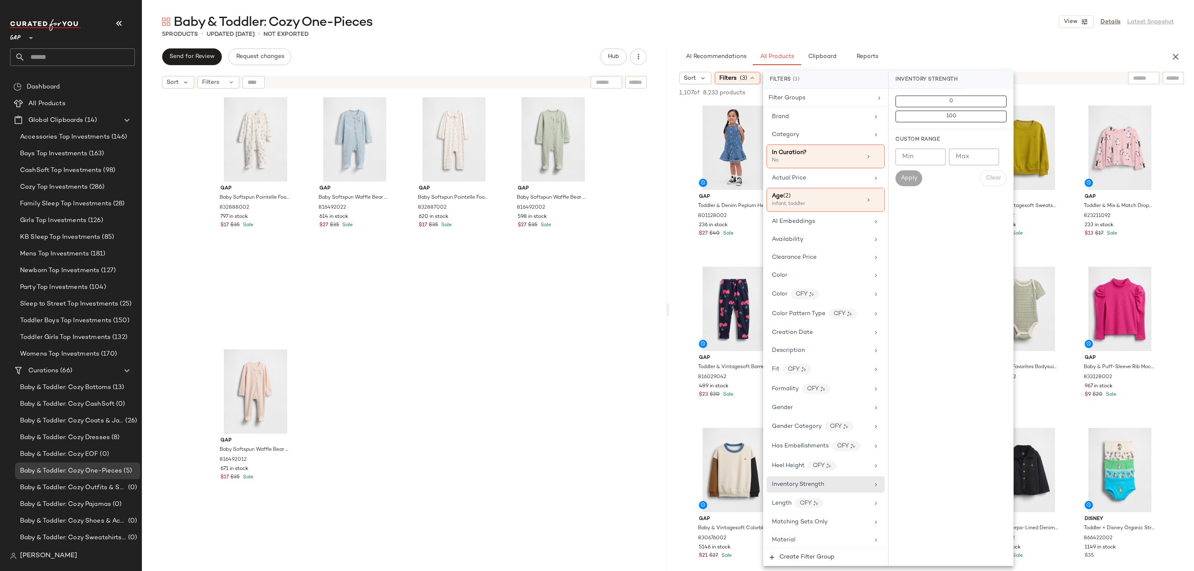
scroll to position [369, 0]
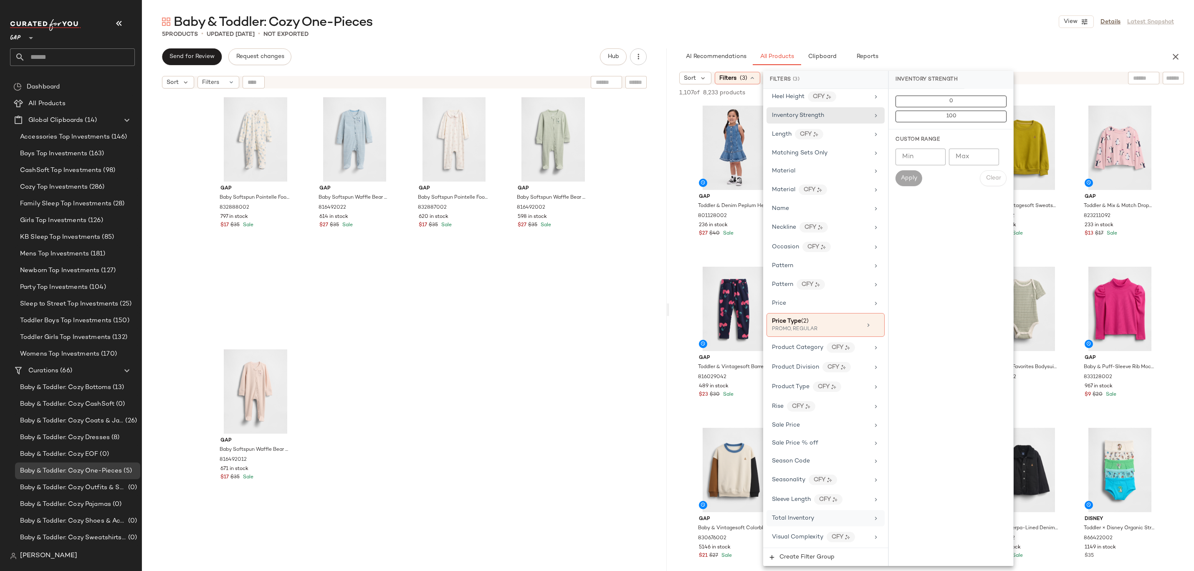
click at [815, 519] on div "Total Inventory" at bounding box center [820, 518] width 97 height 9
click at [909, 153] on input "Min" at bounding box center [921, 157] width 50 height 17
type input "**"
click at [908, 174] on button "Apply" at bounding box center [909, 178] width 27 height 16
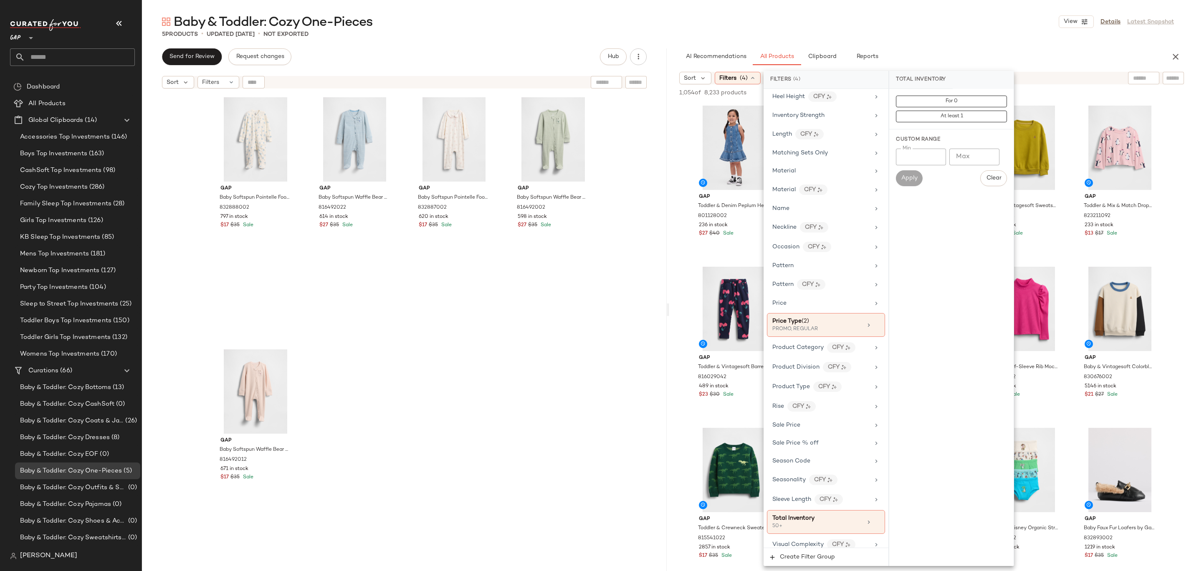
click at [934, 34] on div "5 Products • updated Sep 24th • Not Exported" at bounding box center [668, 34] width 1052 height 8
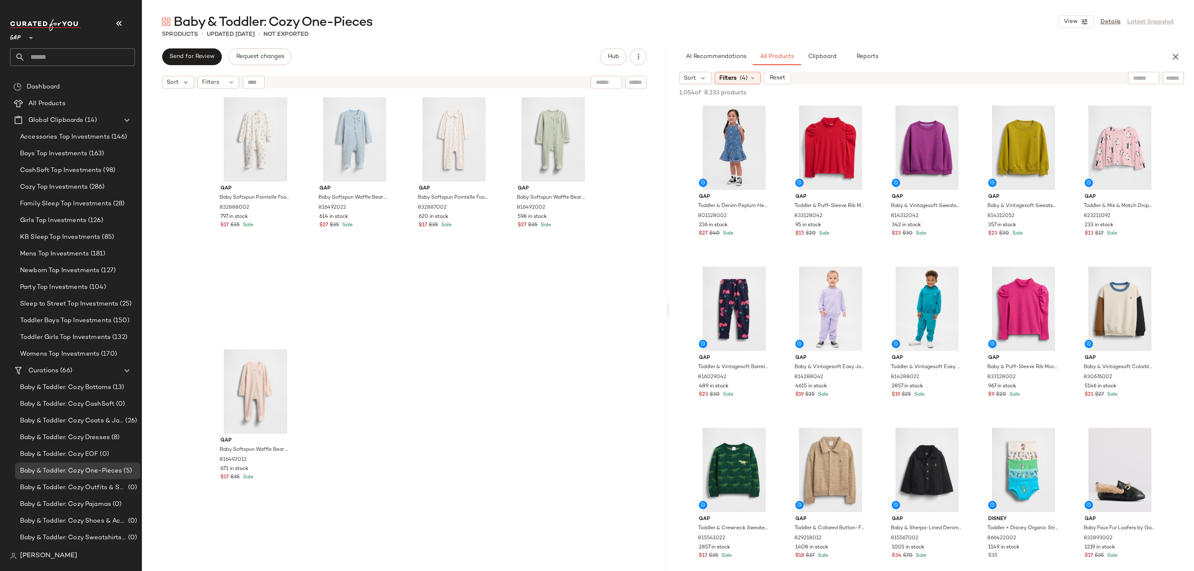
click at [1181, 77] on div at bounding box center [1173, 78] width 21 height 13
type input "*********"
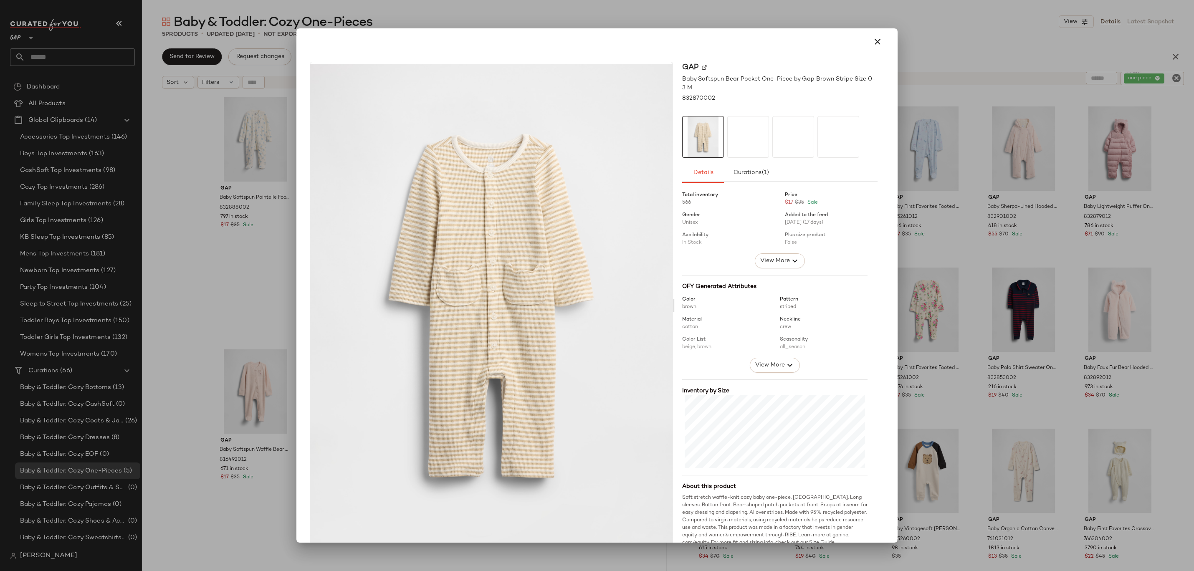
click at [948, 196] on div at bounding box center [597, 285] width 1194 height 571
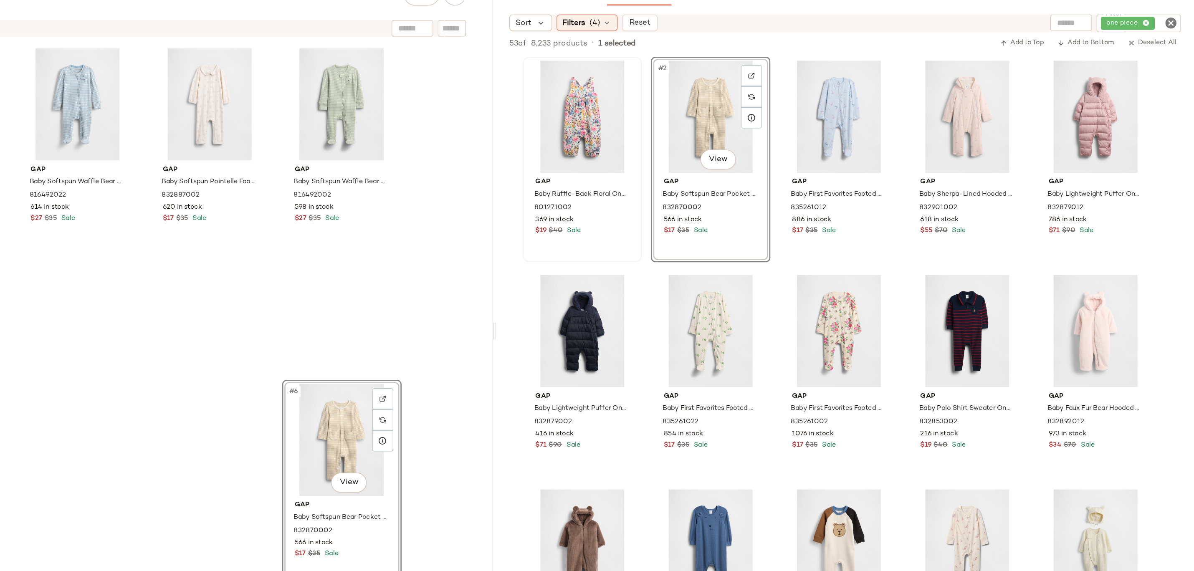
scroll to position [7, 0]
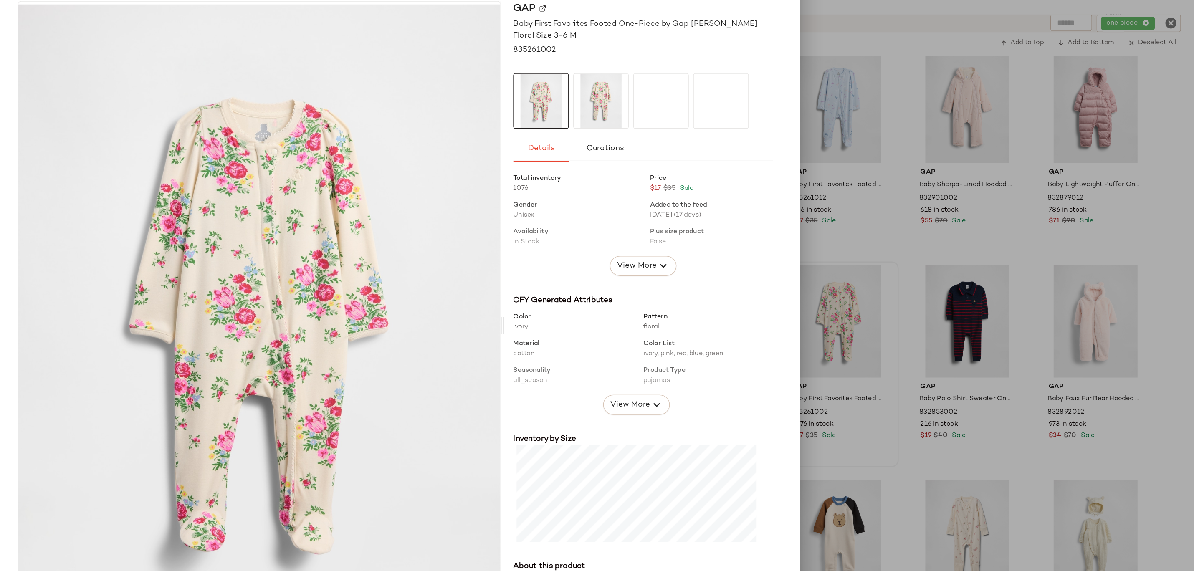
click at [924, 153] on div at bounding box center [597, 285] width 1194 height 571
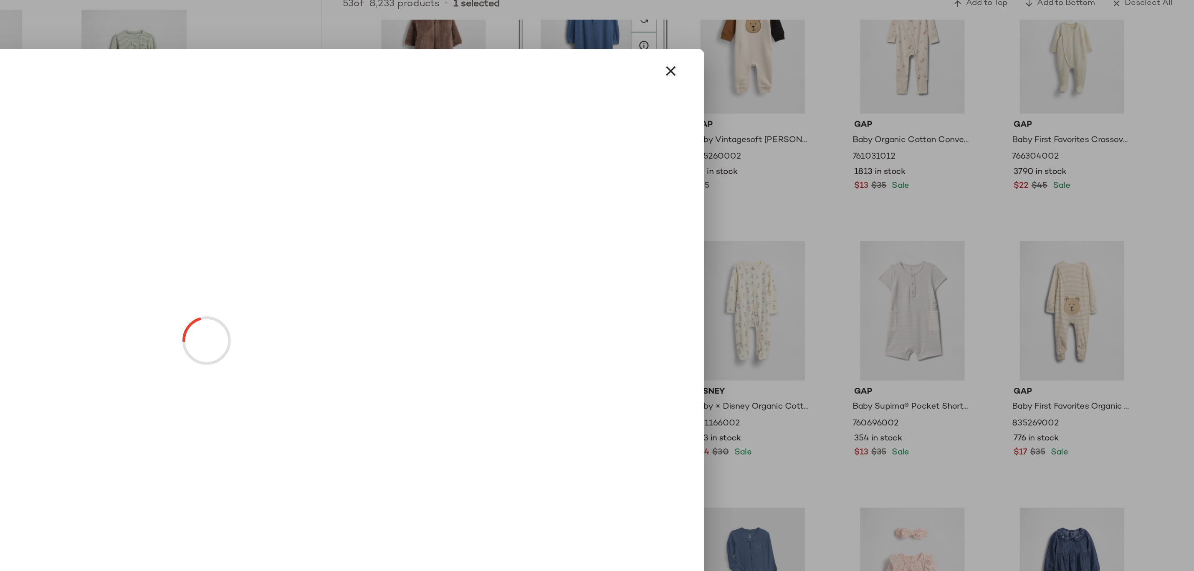
scroll to position [0, 0]
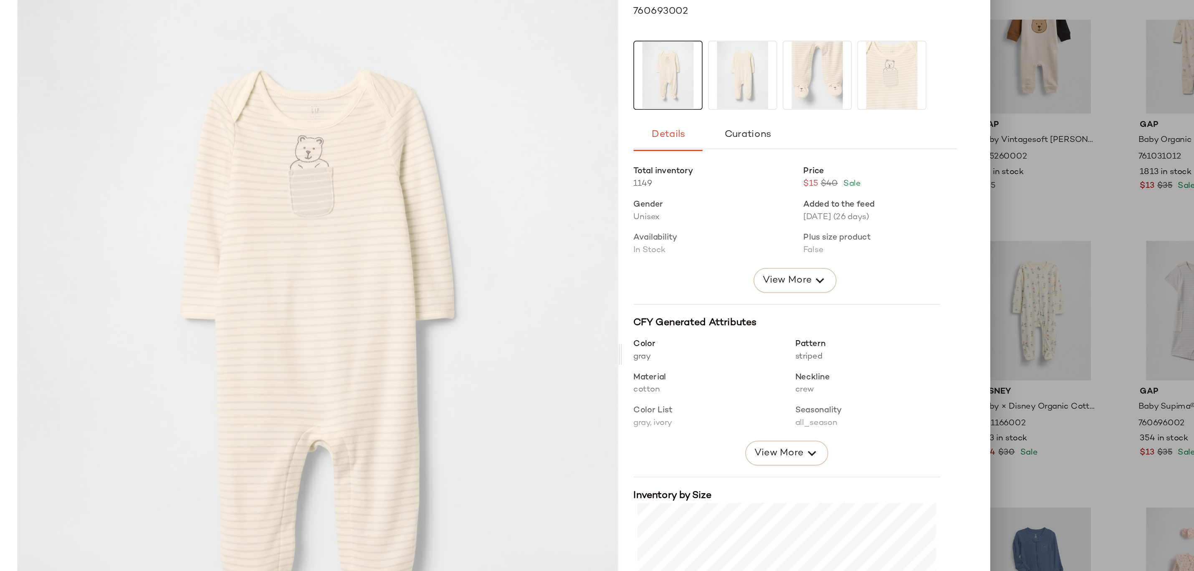
click at [914, 180] on div at bounding box center [597, 285] width 1194 height 571
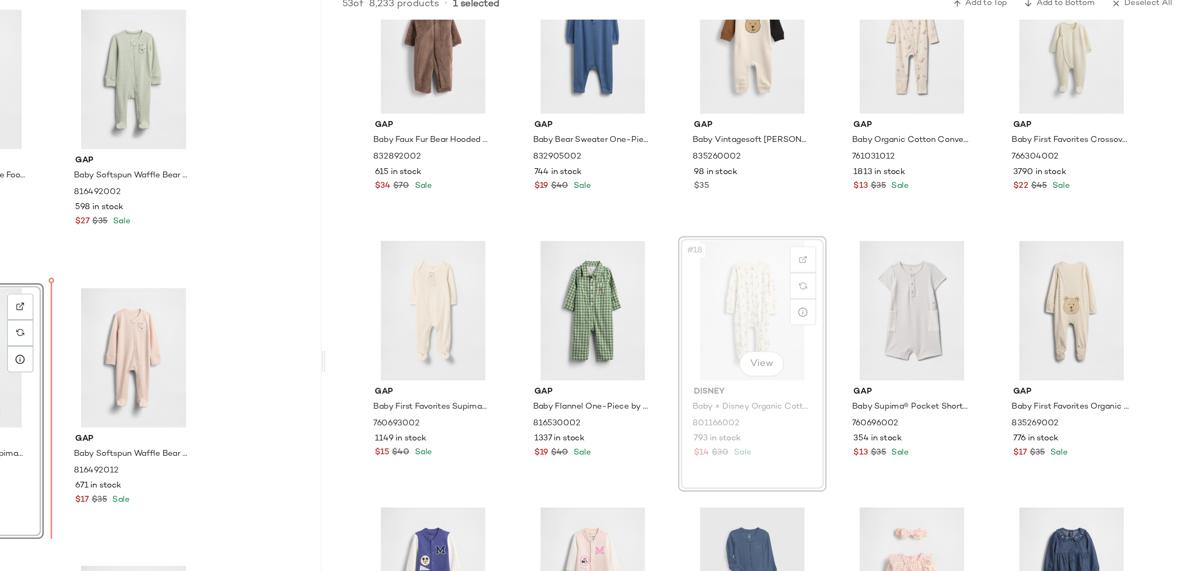
drag, startPoint x: 938, startPoint y: 281, endPoint x: 933, endPoint y: 281, distance: 5.4
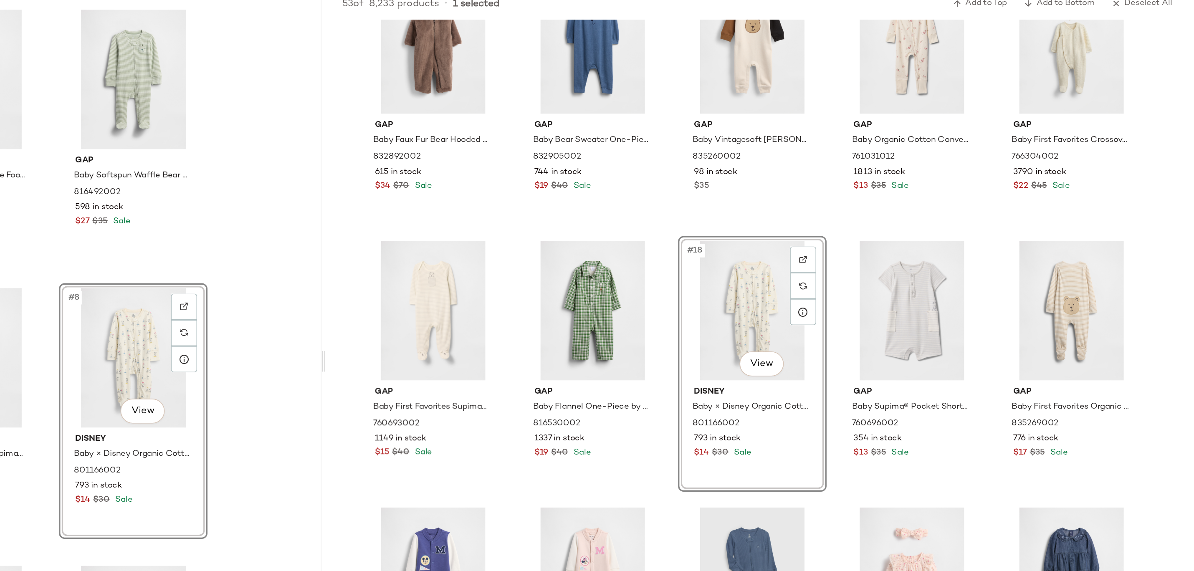
click at [543, 301] on div "#8 View" at bounding box center [553, 308] width 84 height 84
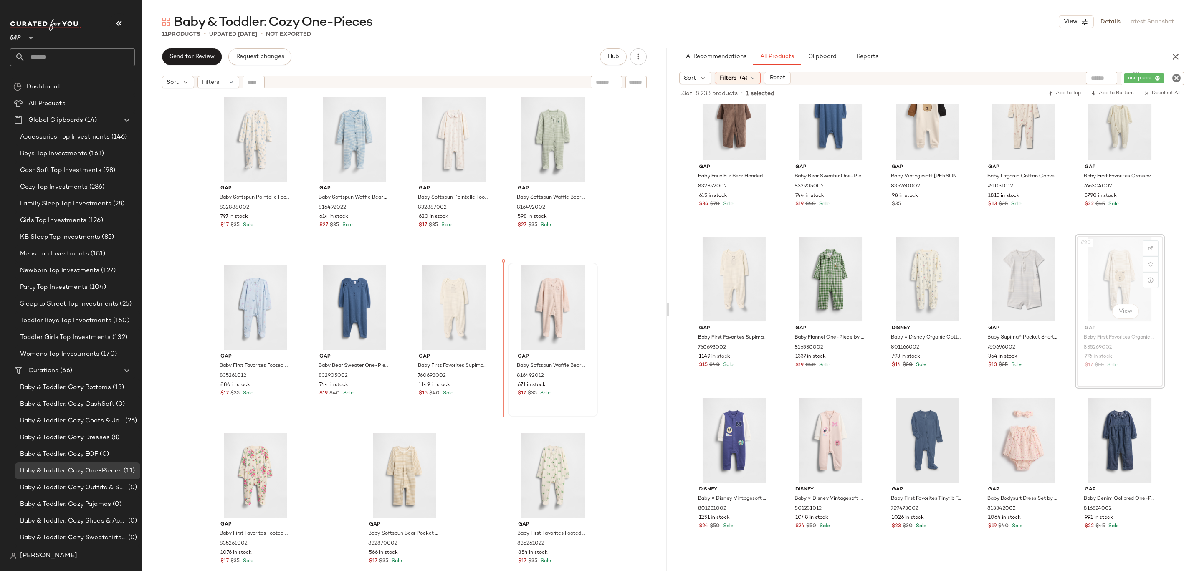
drag, startPoint x: 1123, startPoint y: 260, endPoint x: 507, endPoint y: 318, distance: 617.9
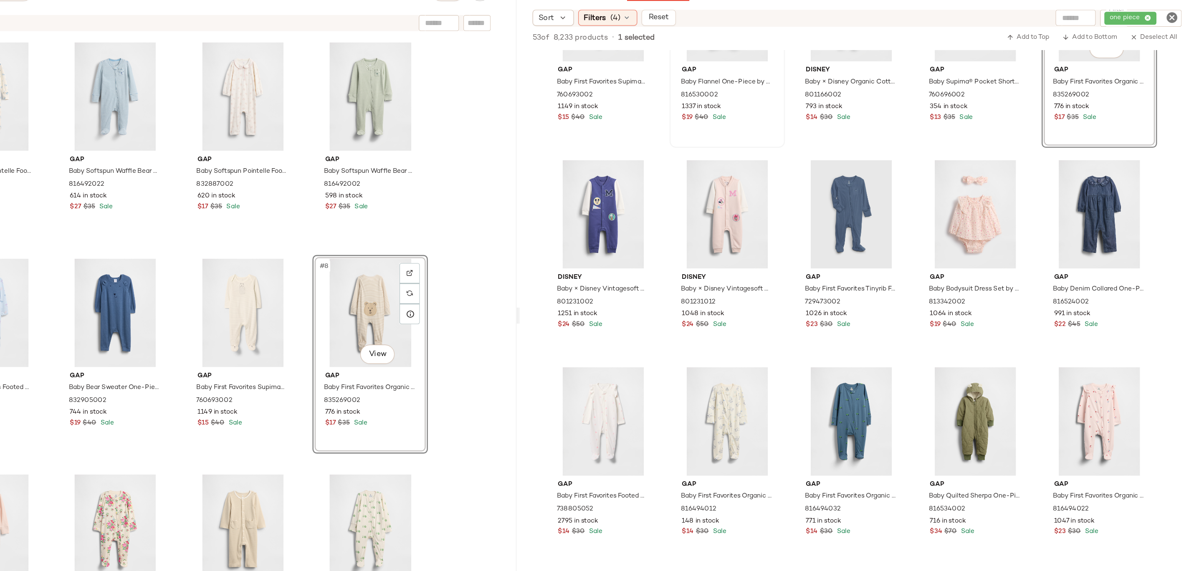
scroll to position [641, 0]
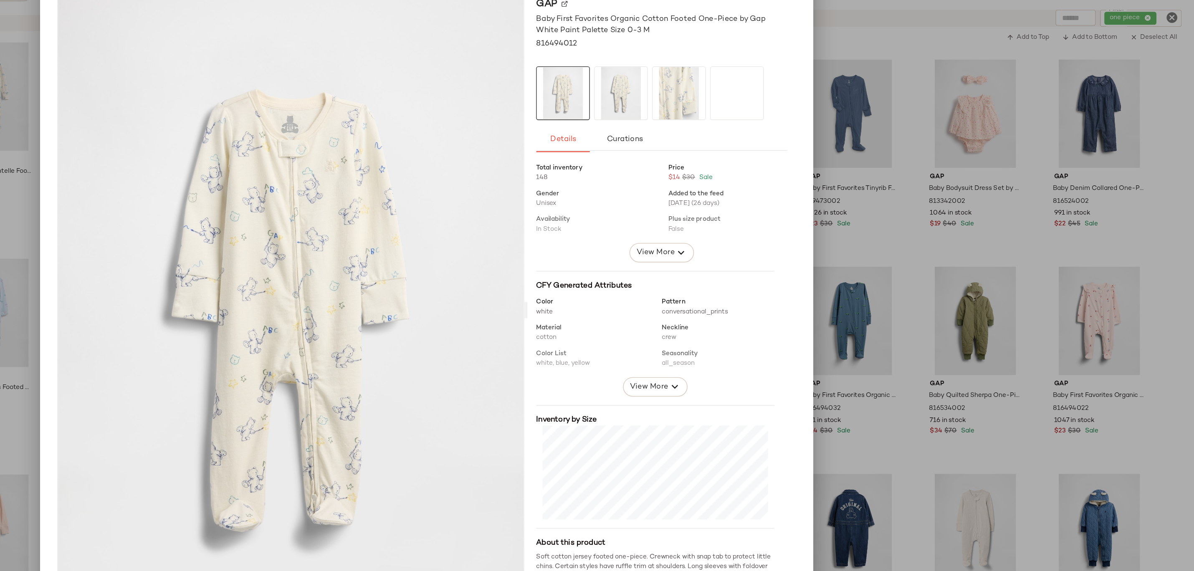
click at [969, 276] on div at bounding box center [597, 285] width 1194 height 571
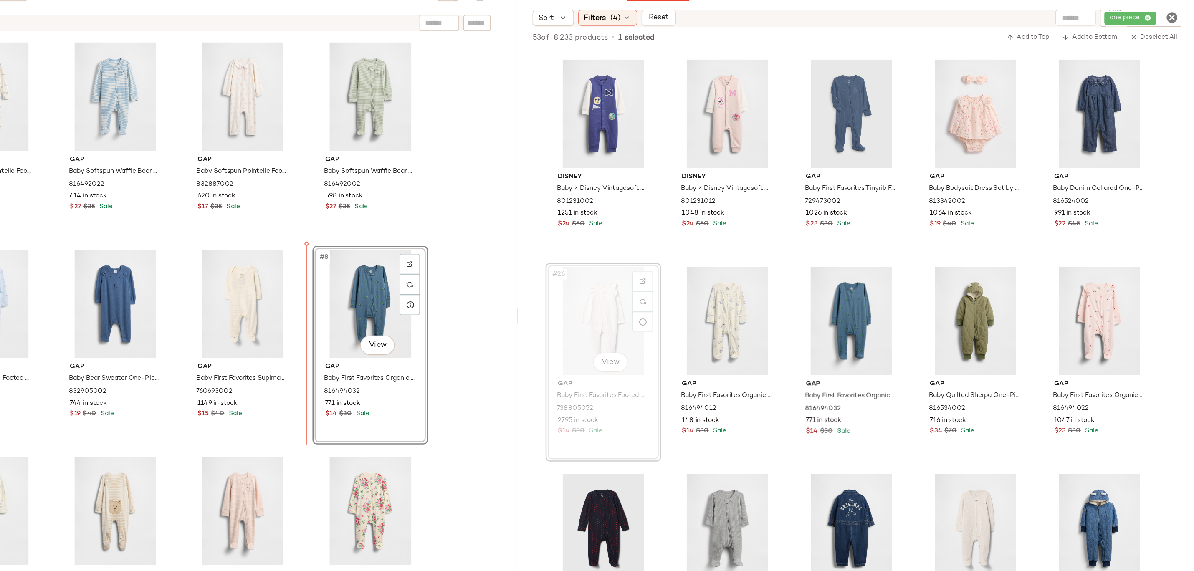
drag, startPoint x: 742, startPoint y: 315, endPoint x: 710, endPoint y: 315, distance: 31.3
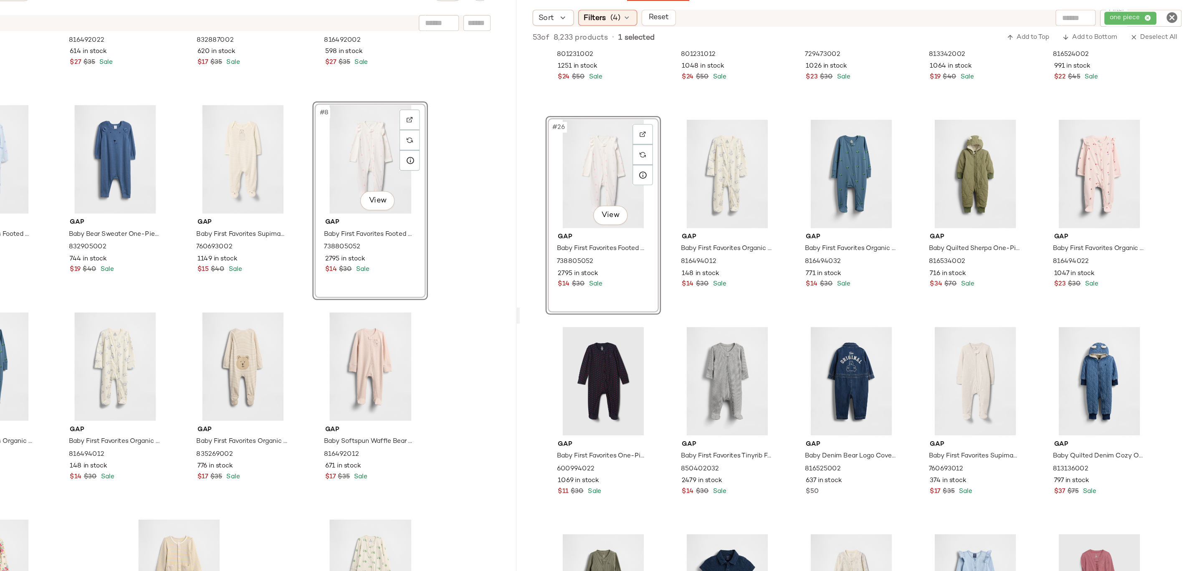
scroll to position [140, 0]
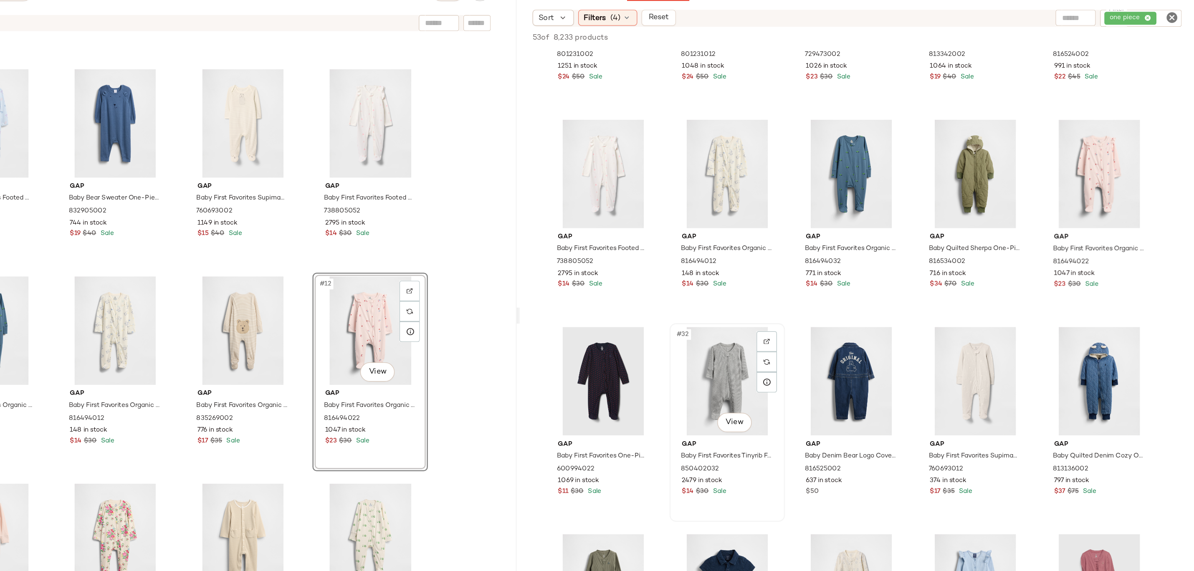
click at [822, 373] on div "#32 View" at bounding box center [831, 361] width 84 height 84
click at [834, 390] on body "GAP ** Dashboard All Products Global Clipboards (14) Accessories Top Investment…" at bounding box center [597, 285] width 1194 height 571
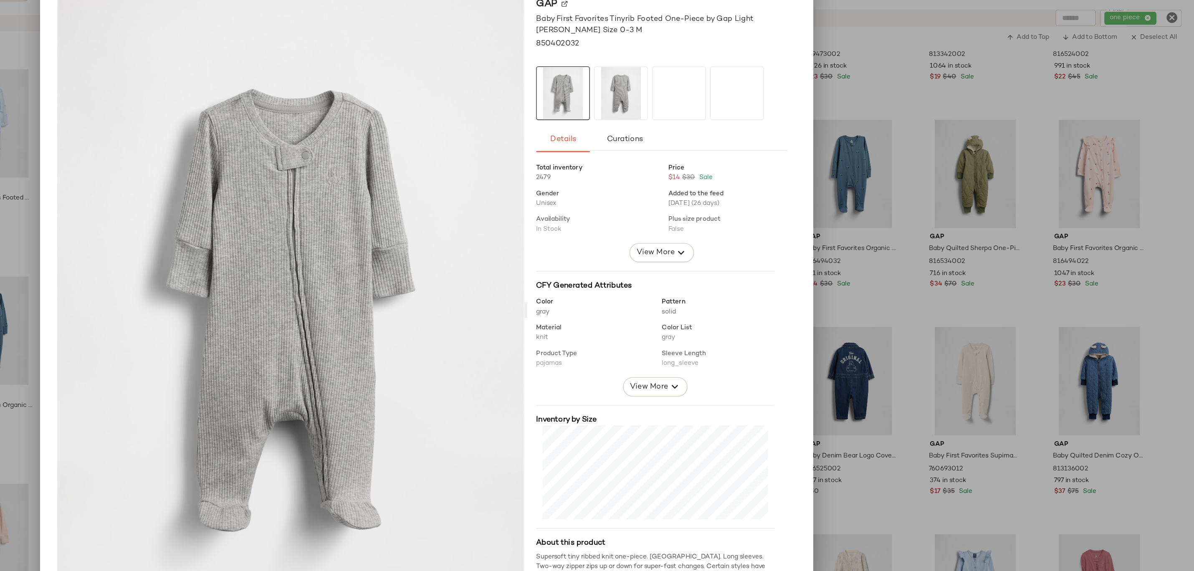
click at [946, 269] on div at bounding box center [597, 285] width 1194 height 571
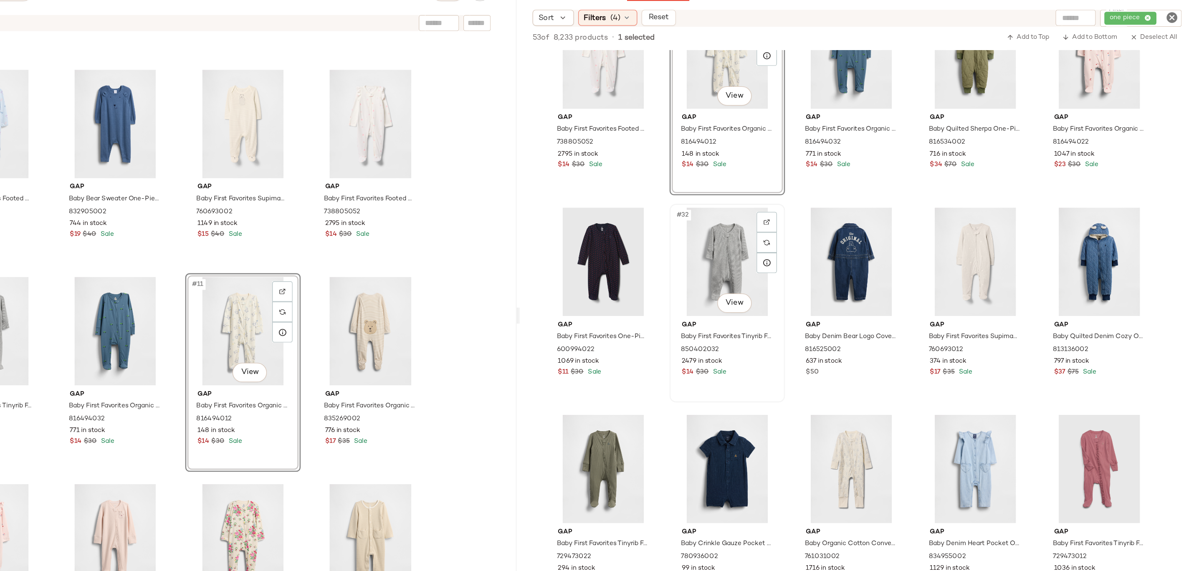
scroll to position [898, 0]
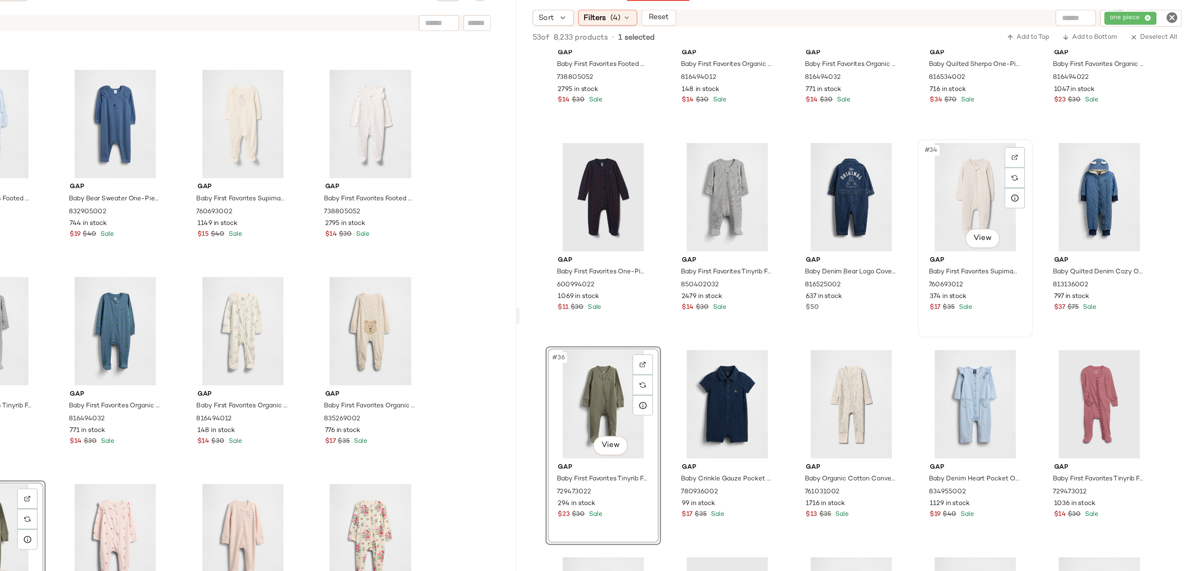
click at [1032, 257] on div "#34 View" at bounding box center [1024, 217] width 84 height 84
click at [1027, 246] on body "GAP ** Dashboard All Products Global Clipboards (14) Accessories Top Investment…" at bounding box center [597, 285] width 1194 height 571
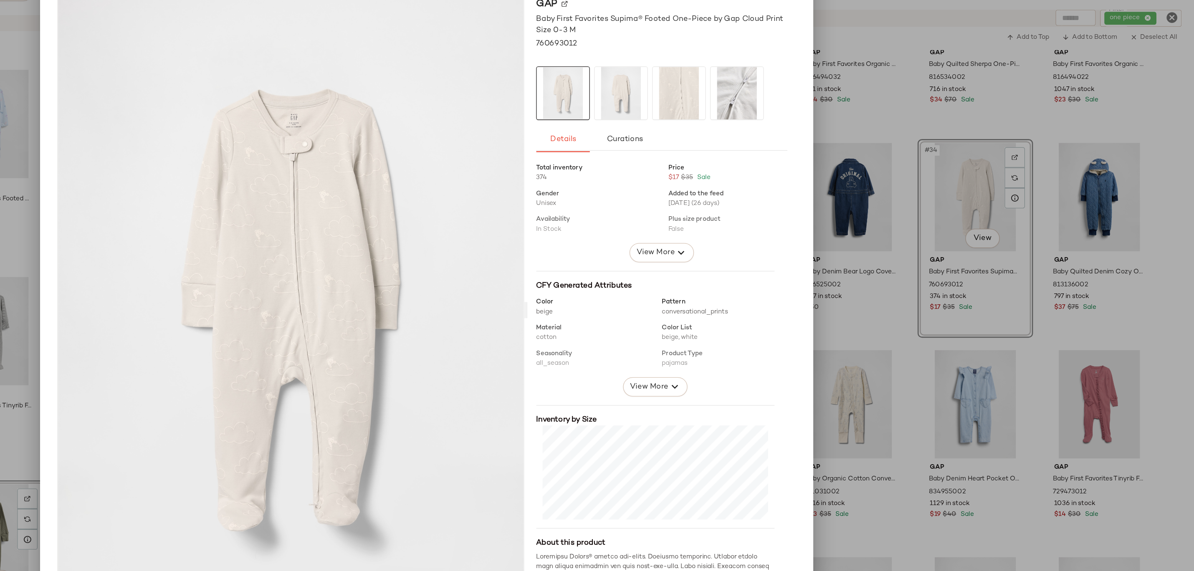
click at [905, 245] on div at bounding box center [597, 285] width 1194 height 571
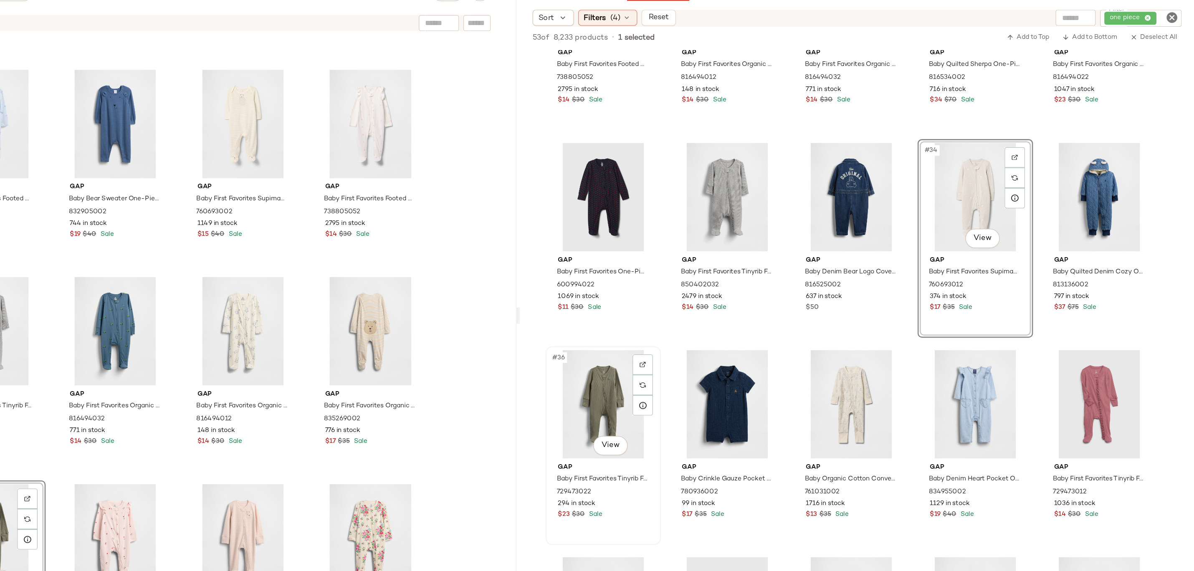
scroll to position [991, 0]
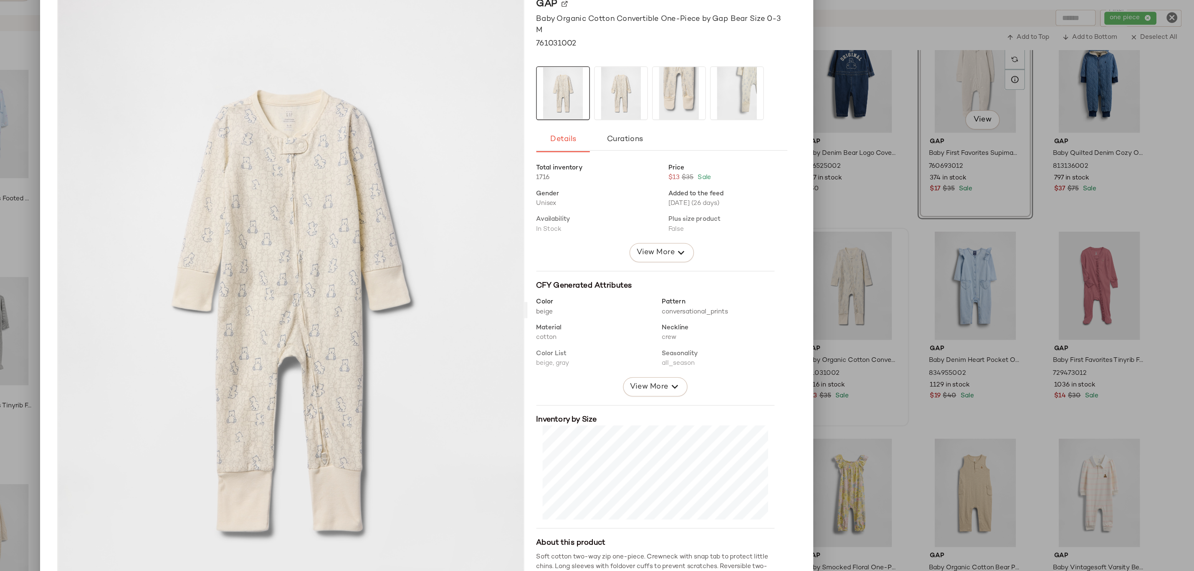
click at [906, 225] on div at bounding box center [597, 285] width 1194 height 571
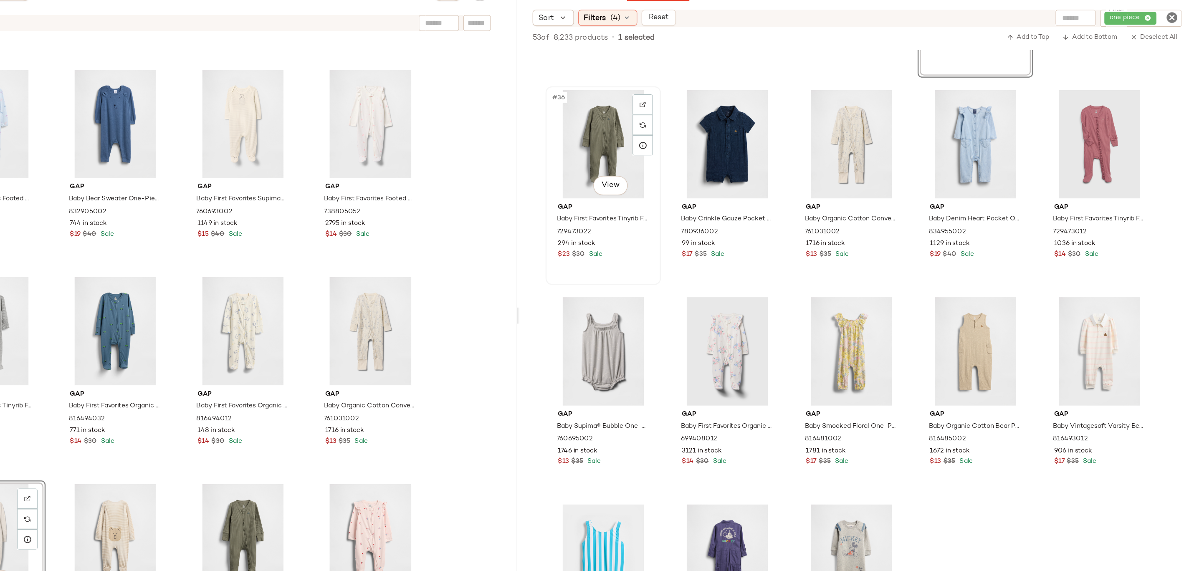
scroll to position [1234, 0]
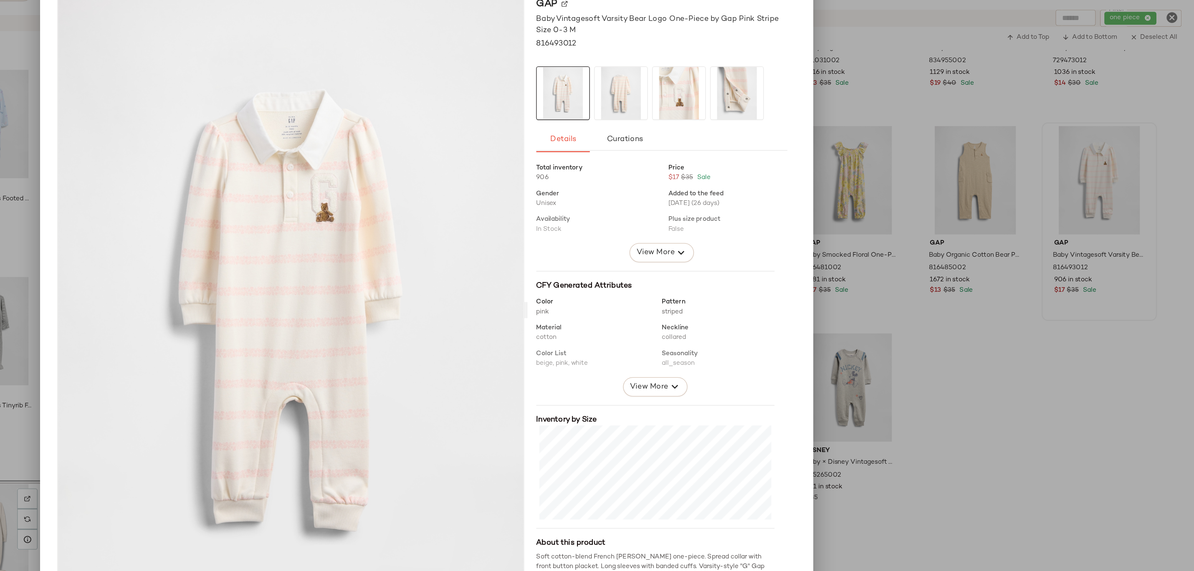
click at [968, 301] on div at bounding box center [597, 285] width 1194 height 571
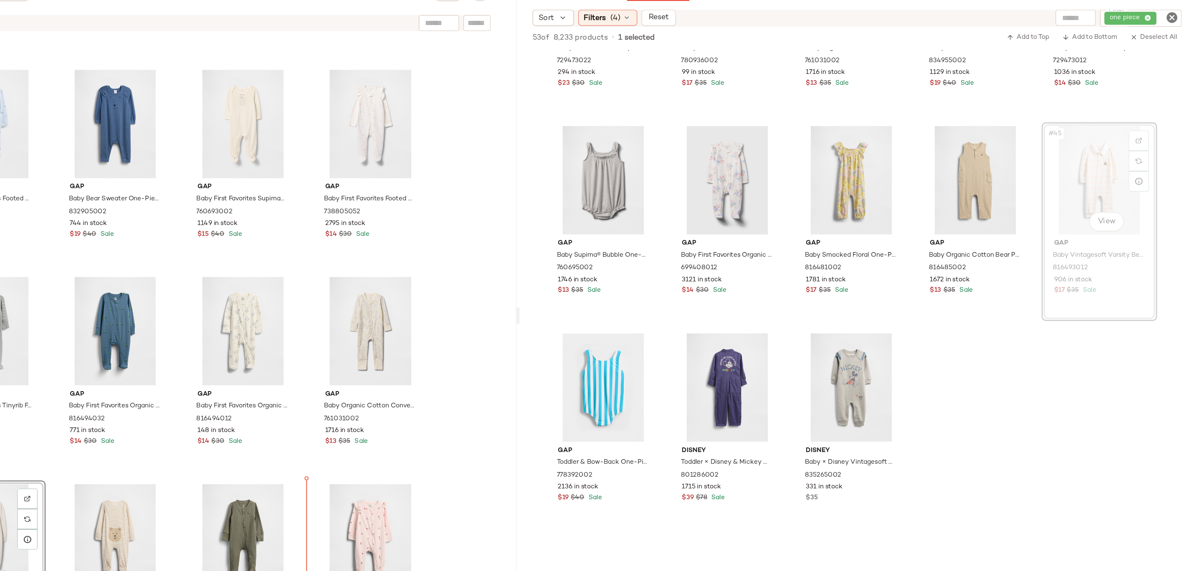
drag, startPoint x: 1112, startPoint y: 210, endPoint x: 1106, endPoint y: 210, distance: 5.9
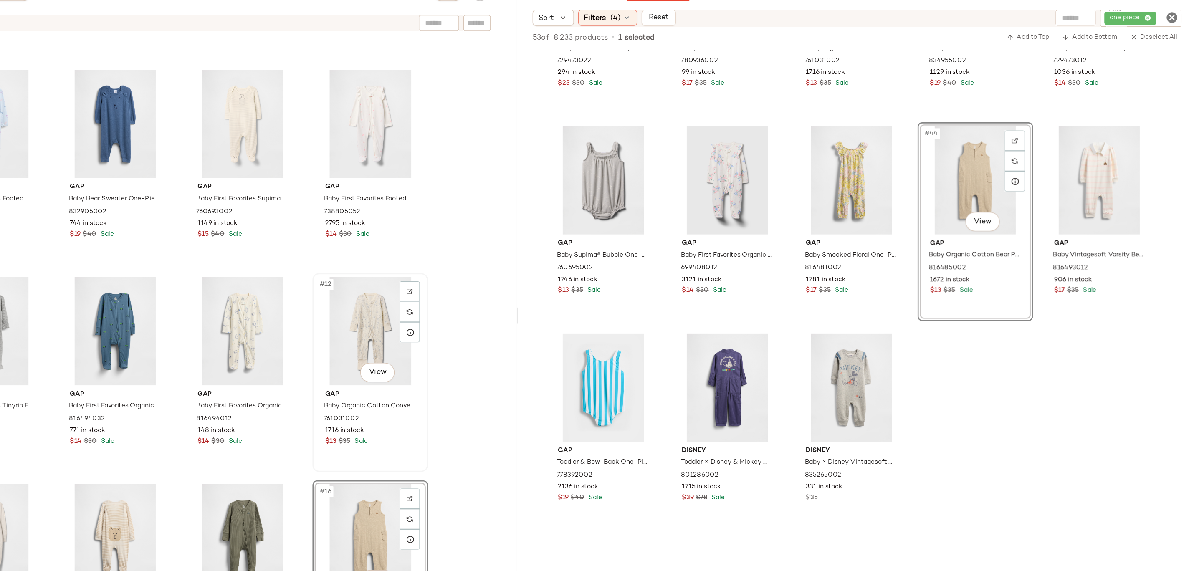
scroll to position [299, 0]
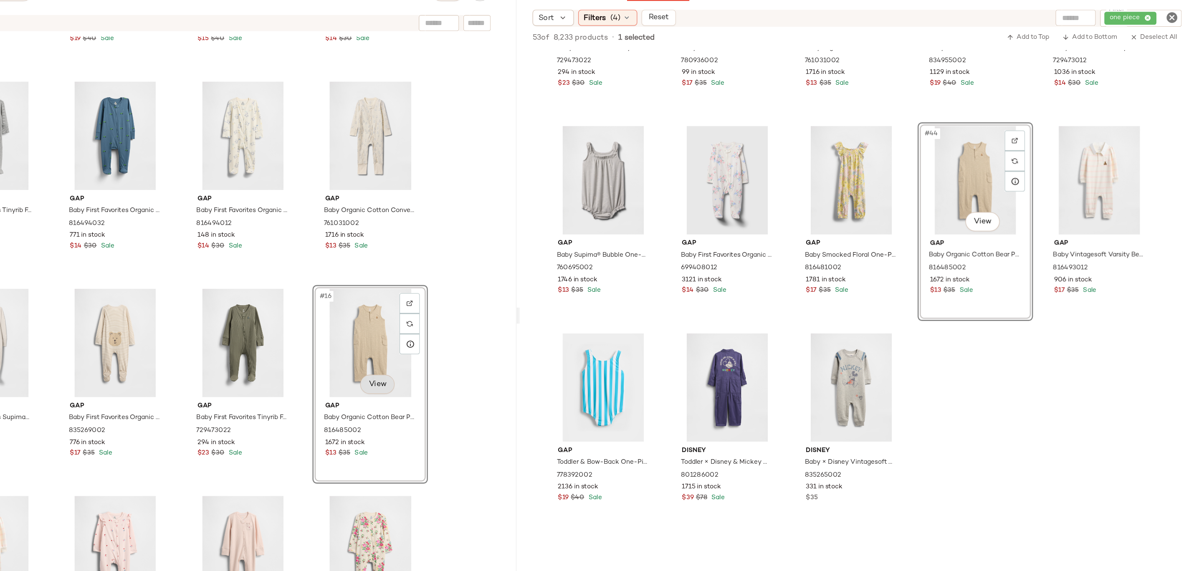
click at [555, 363] on body "GAP ** Dashboard All Products Global Clipboards (14) Accessories Top Investment…" at bounding box center [597, 285] width 1194 height 571
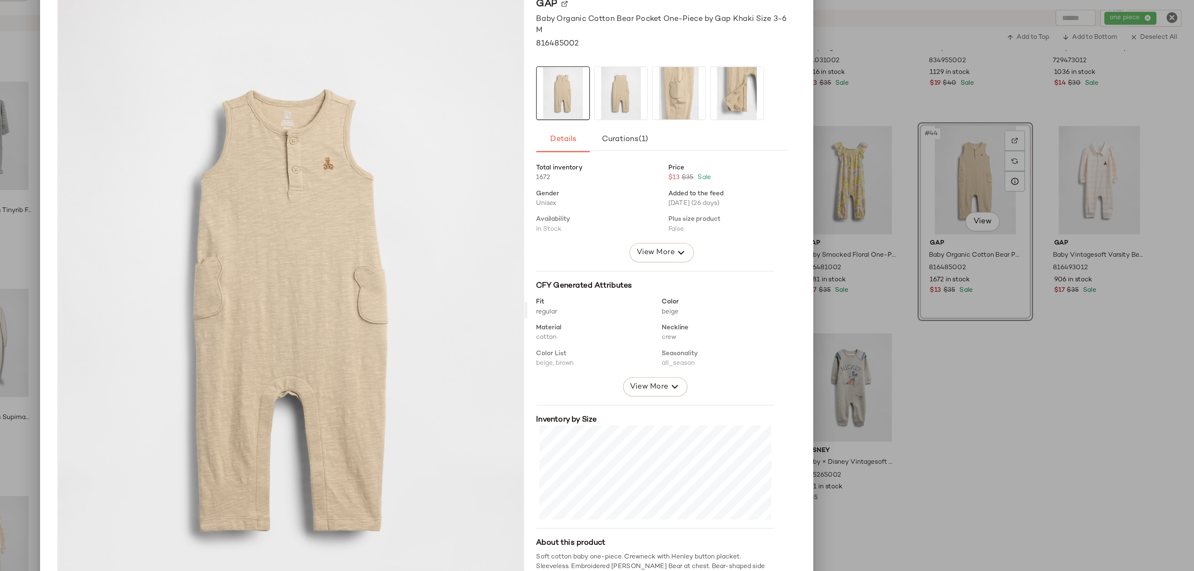
click at [934, 308] on div at bounding box center [597, 285] width 1194 height 571
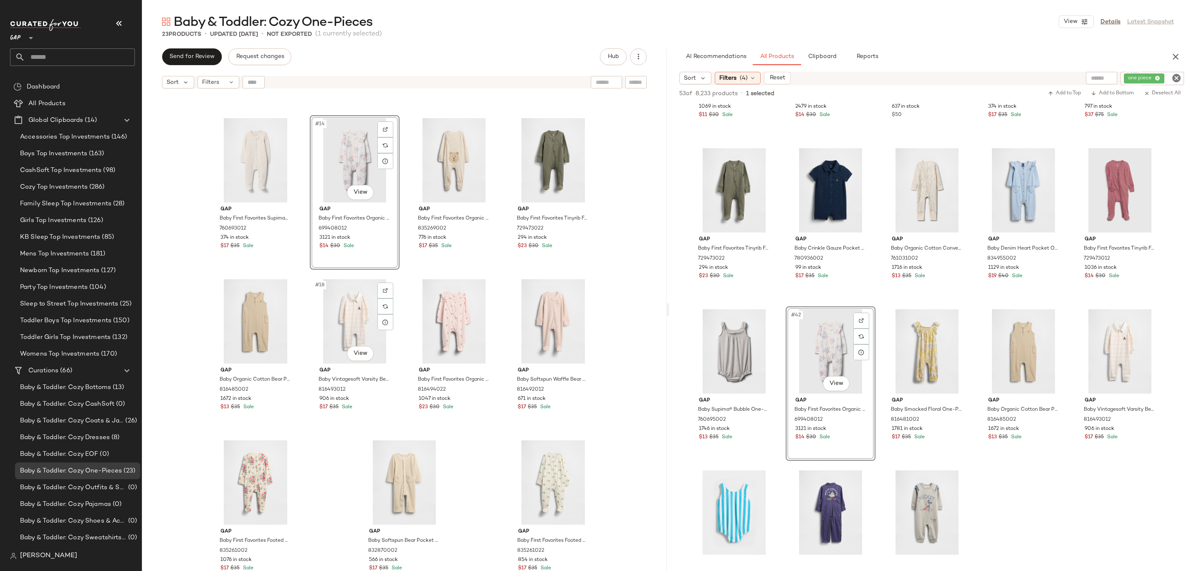
scroll to position [459, 0]
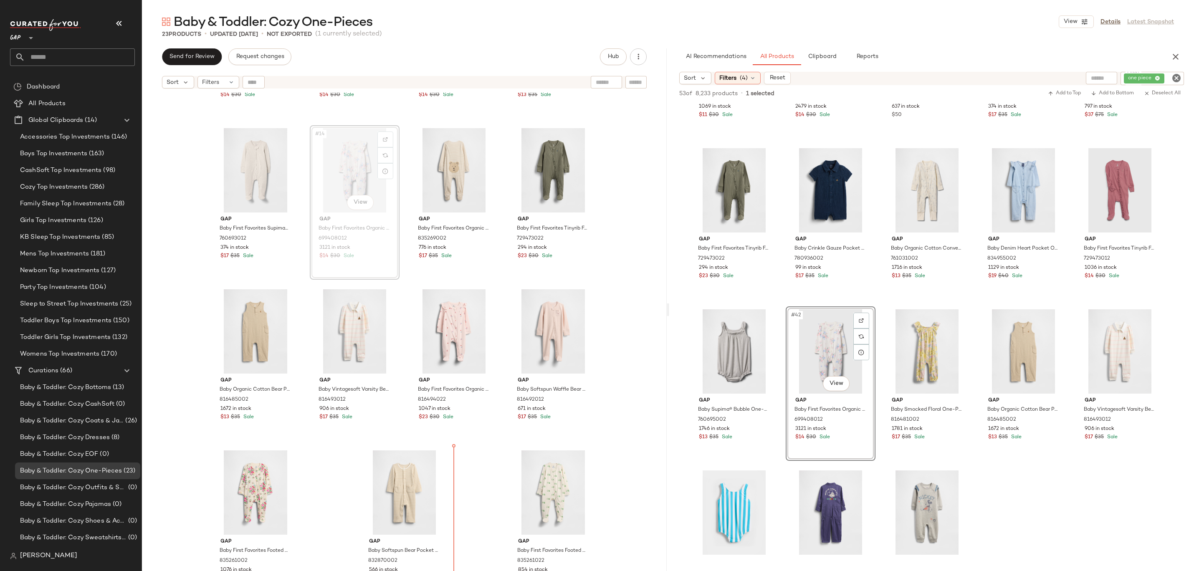
drag, startPoint x: 351, startPoint y: 177, endPoint x: 352, endPoint y: 181, distance: 4.3
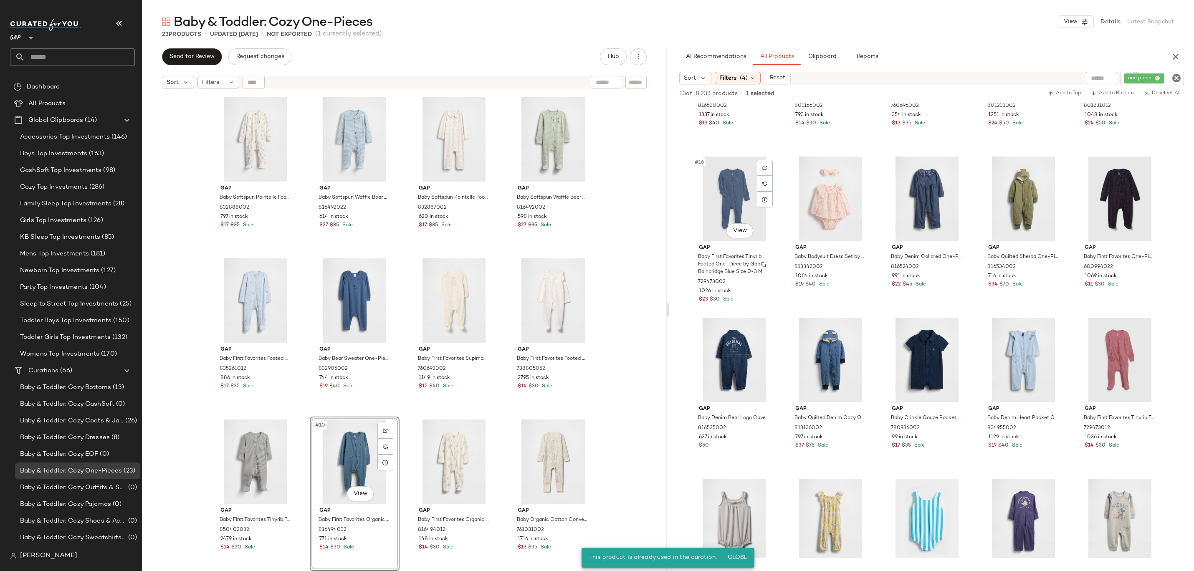
scroll to position [417, 0]
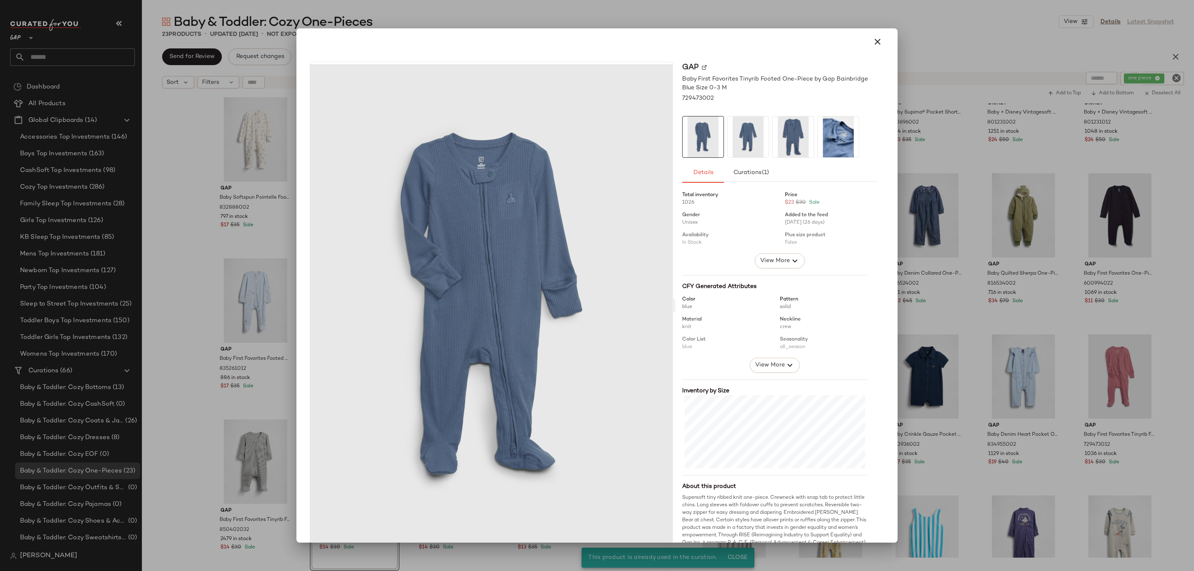
click at [954, 177] on div at bounding box center [597, 285] width 1194 height 571
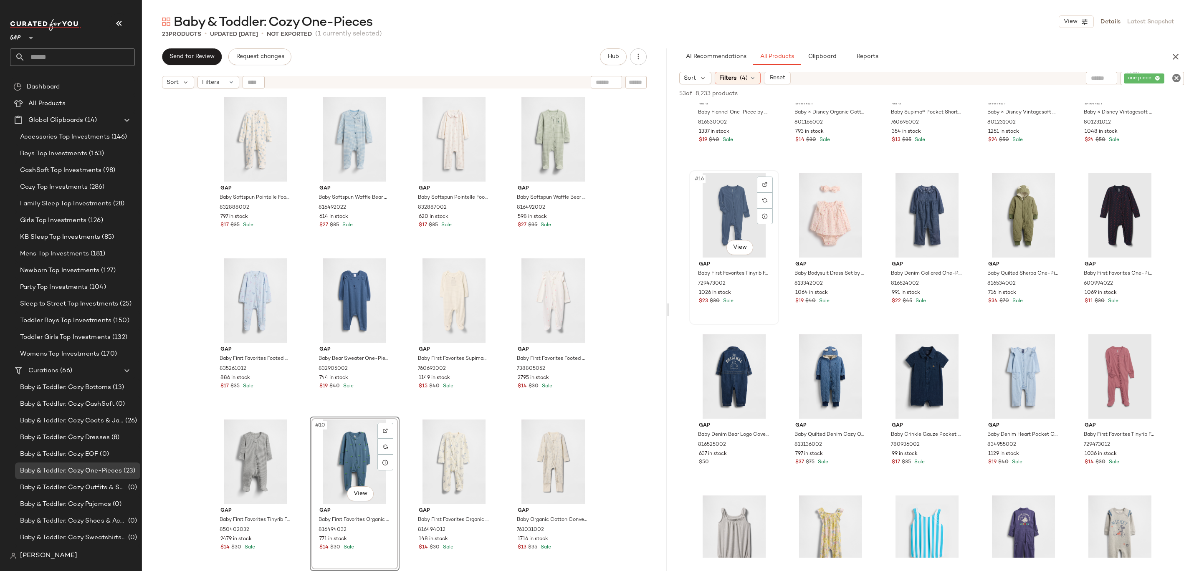
click at [718, 200] on div "#16 View" at bounding box center [734, 215] width 84 height 84
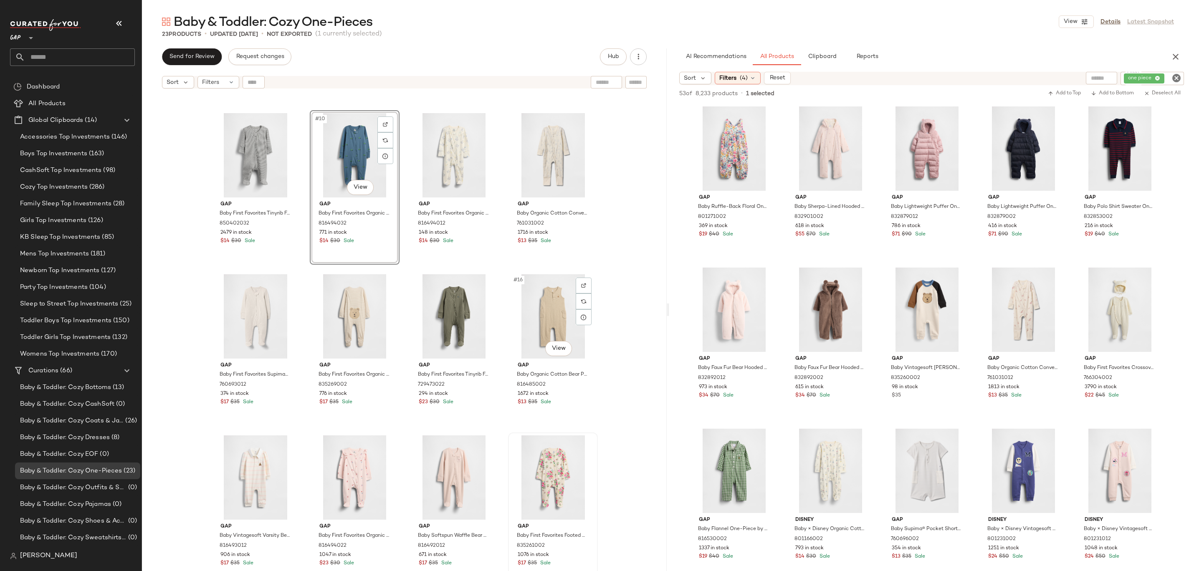
scroll to position [305, 0]
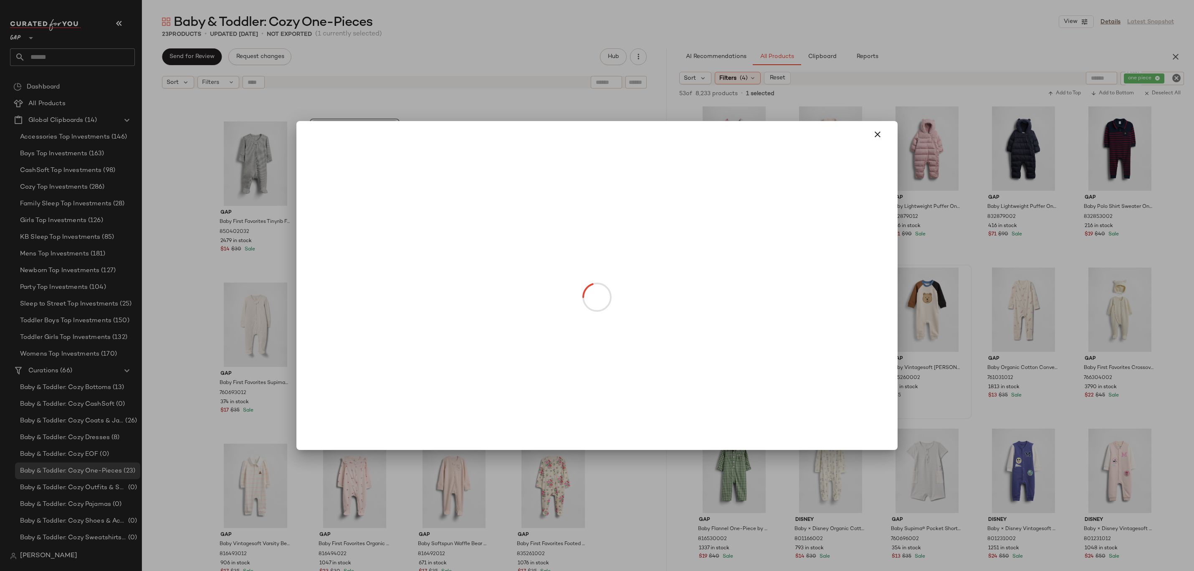
click at [913, 220] on div at bounding box center [597, 285] width 1194 height 571
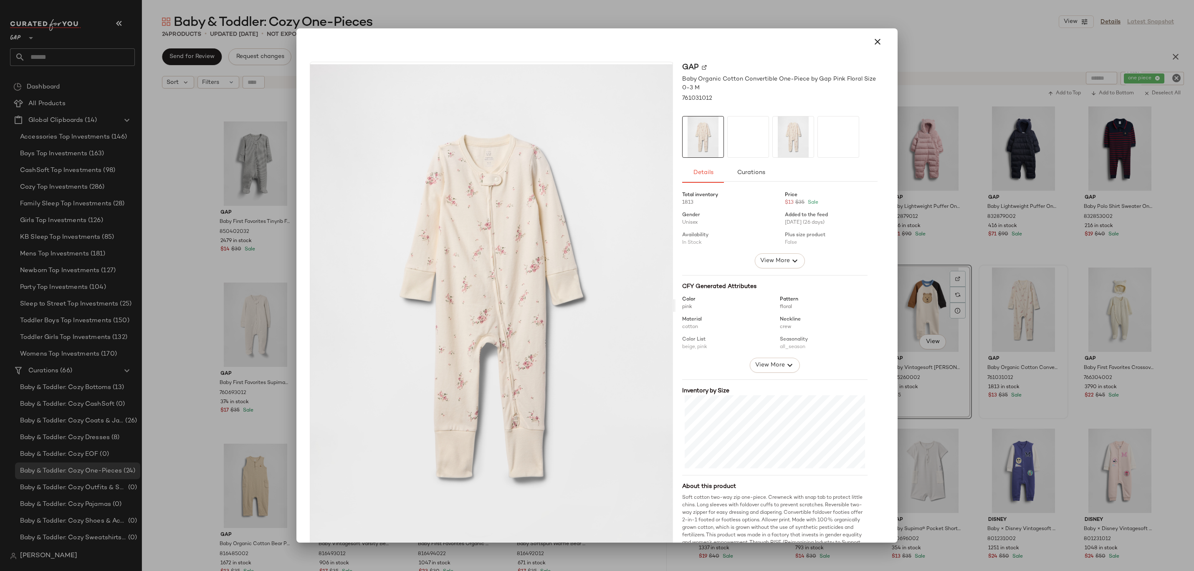
click at [1018, 284] on div at bounding box center [597, 285] width 1194 height 571
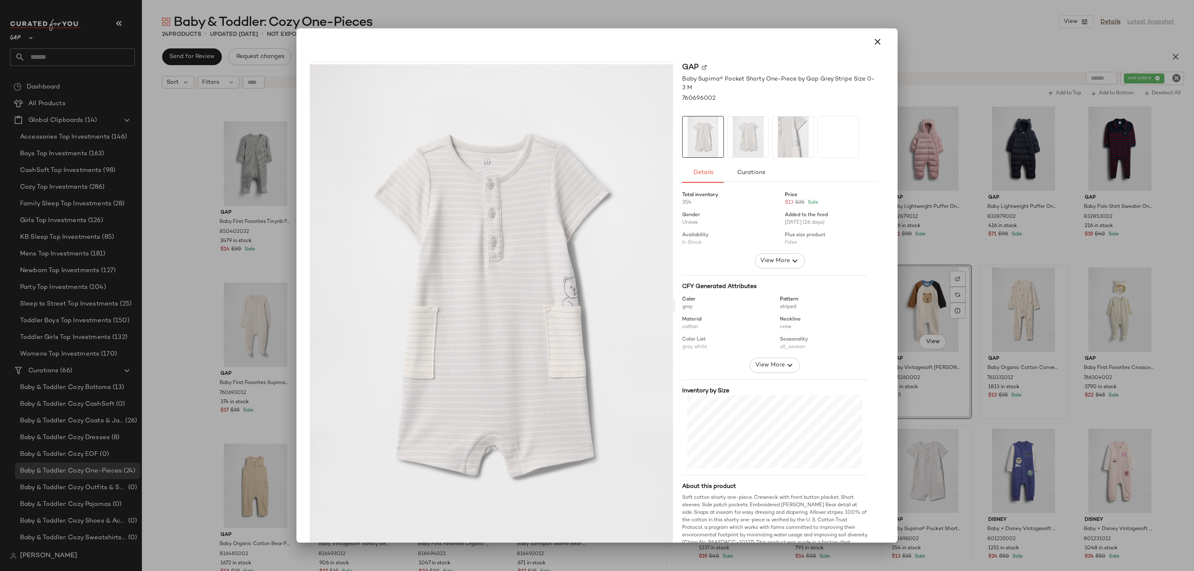
click at [985, 360] on div at bounding box center [597, 285] width 1194 height 571
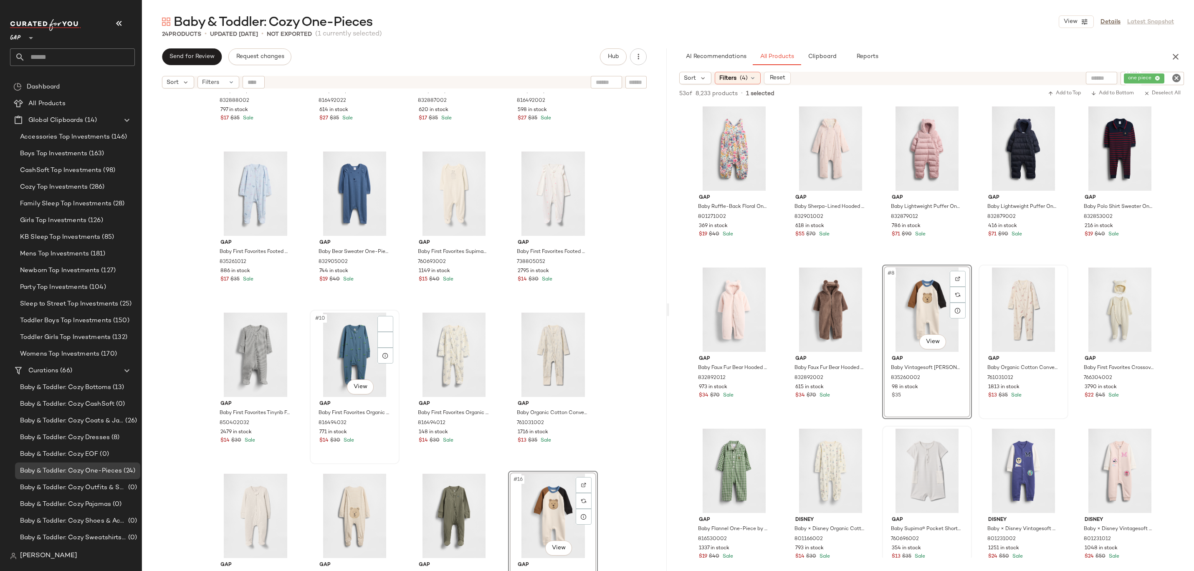
scroll to position [74, 0]
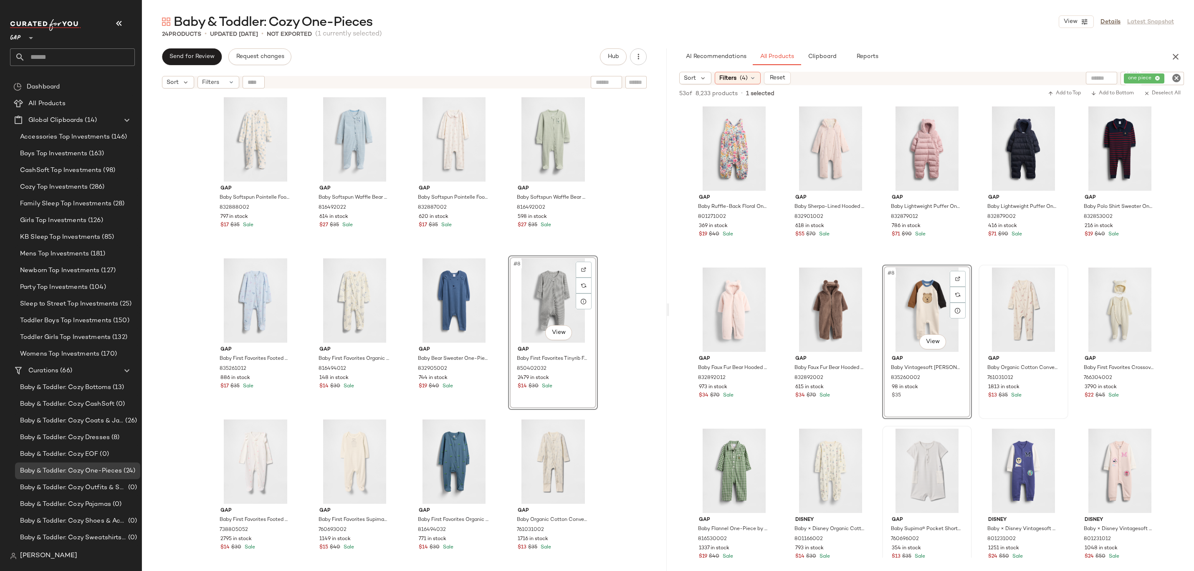
click at [637, 284] on div "Gap Baby Softspun Pointelle Footed One-Piece by Gap Blue Floral Size 0-3 M 8328…" at bounding box center [404, 343] width 525 height 500
drag, startPoint x: 363, startPoint y: 455, endPoint x: 261, endPoint y: 465, distance: 102.0
drag, startPoint x: 461, startPoint y: 470, endPoint x: 447, endPoint y: 470, distance: 13.8
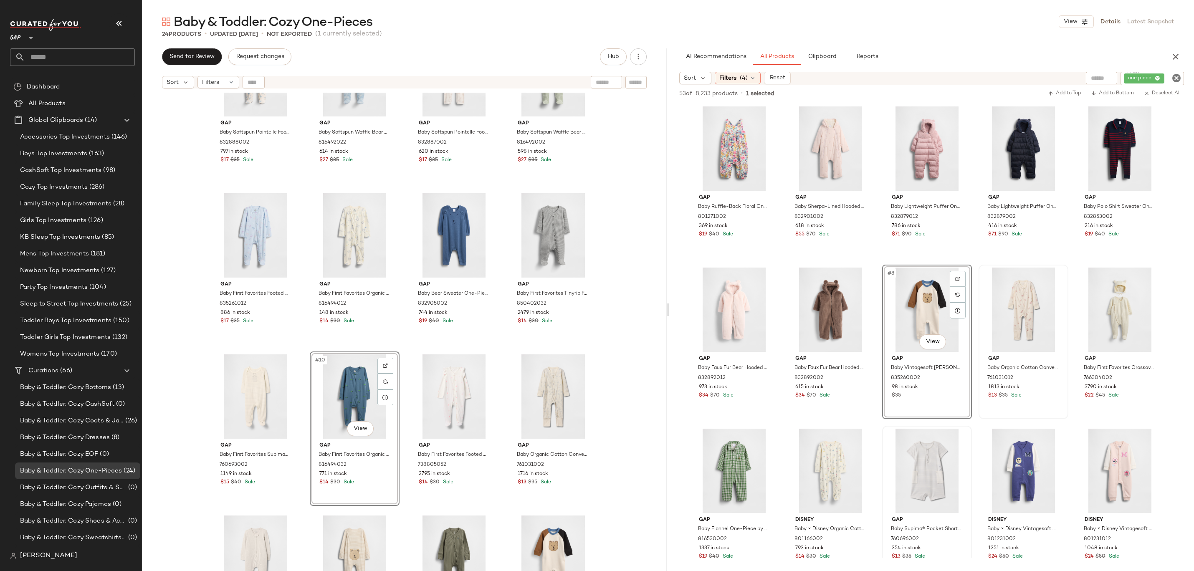
scroll to position [151, 0]
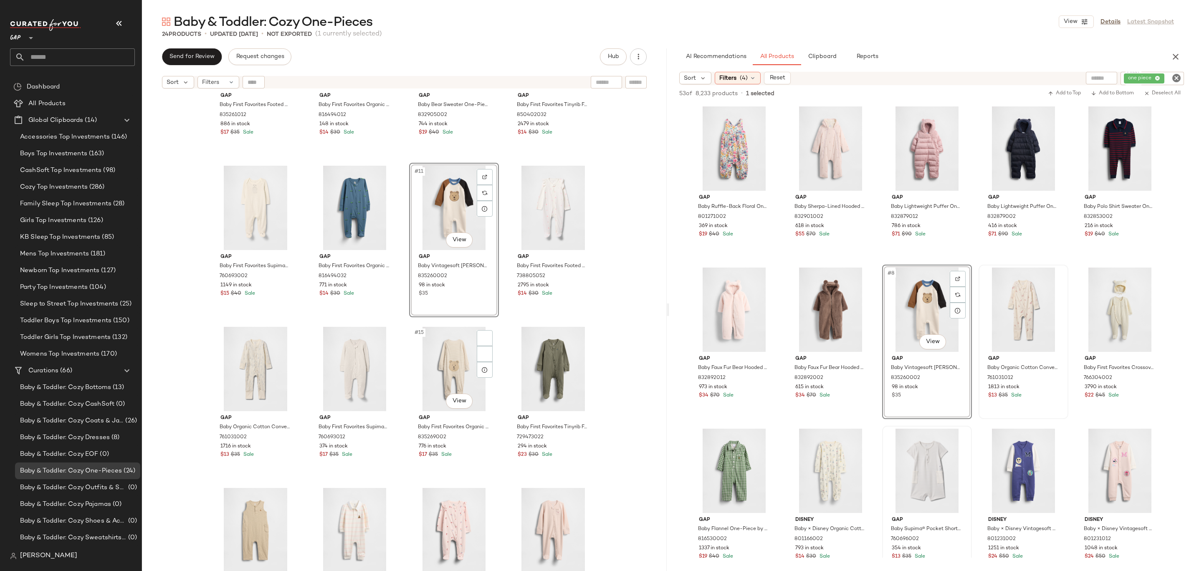
scroll to position [246, 0]
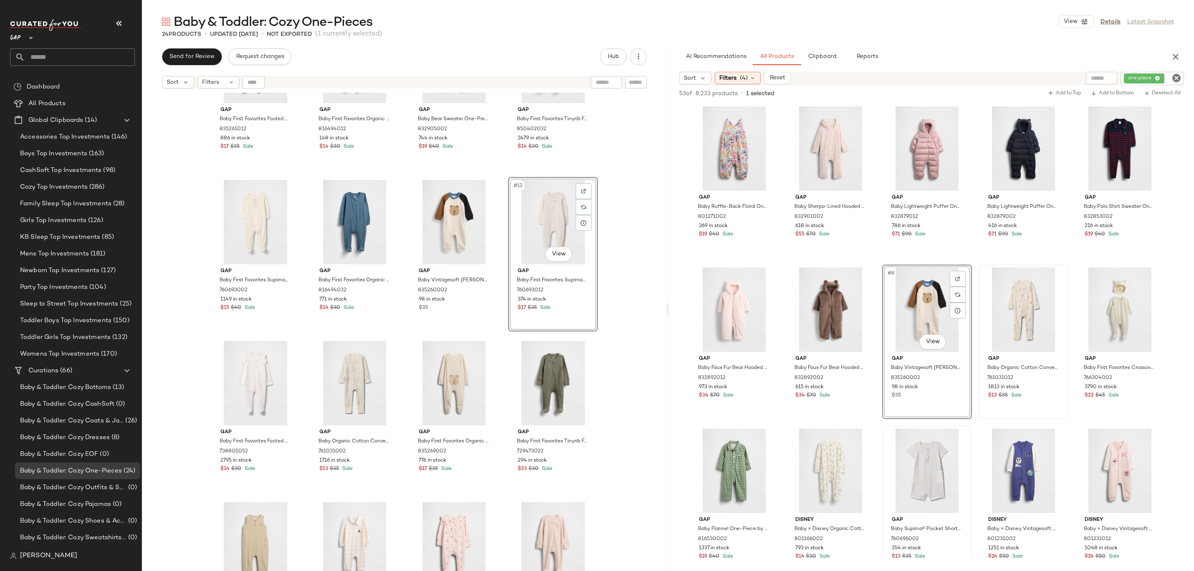
click at [627, 215] on div "Gap Baby First Favorites Footed One-Piece by Gap Bow Size 3-6 M 835261012 886 i…" at bounding box center [404, 343] width 525 height 500
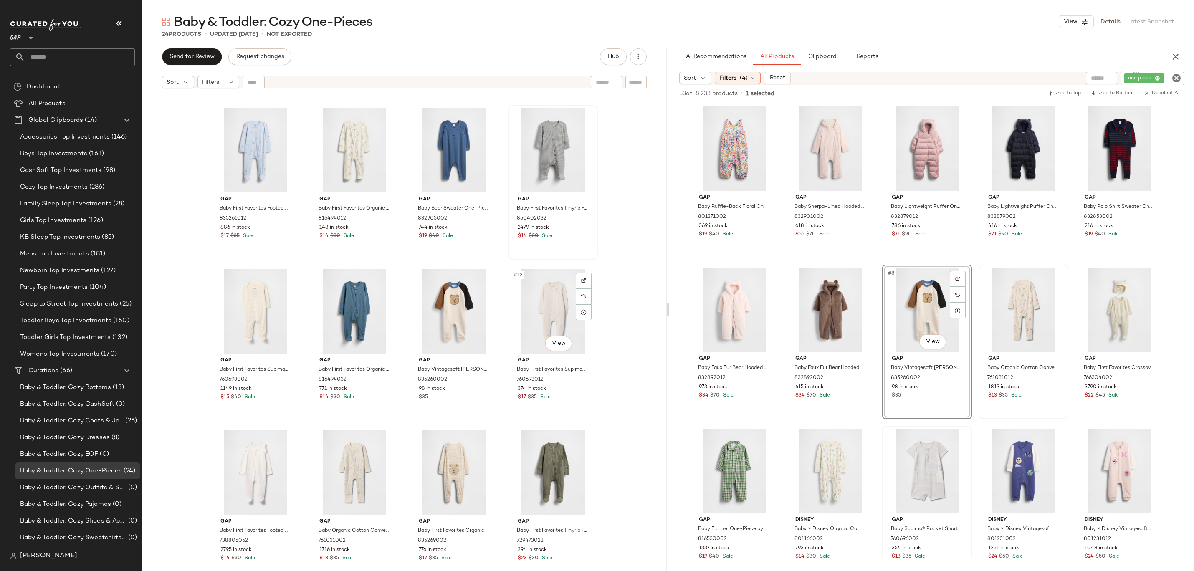
scroll to position [322, 0]
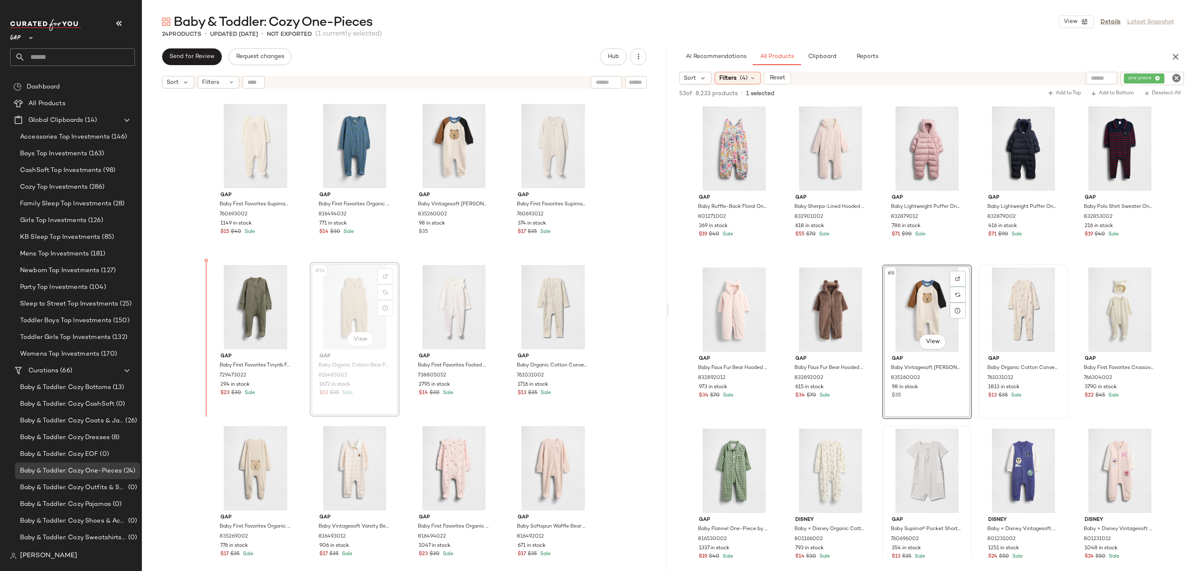
drag, startPoint x: 328, startPoint y: 337, endPoint x: 324, endPoint y: 336, distance: 4.2
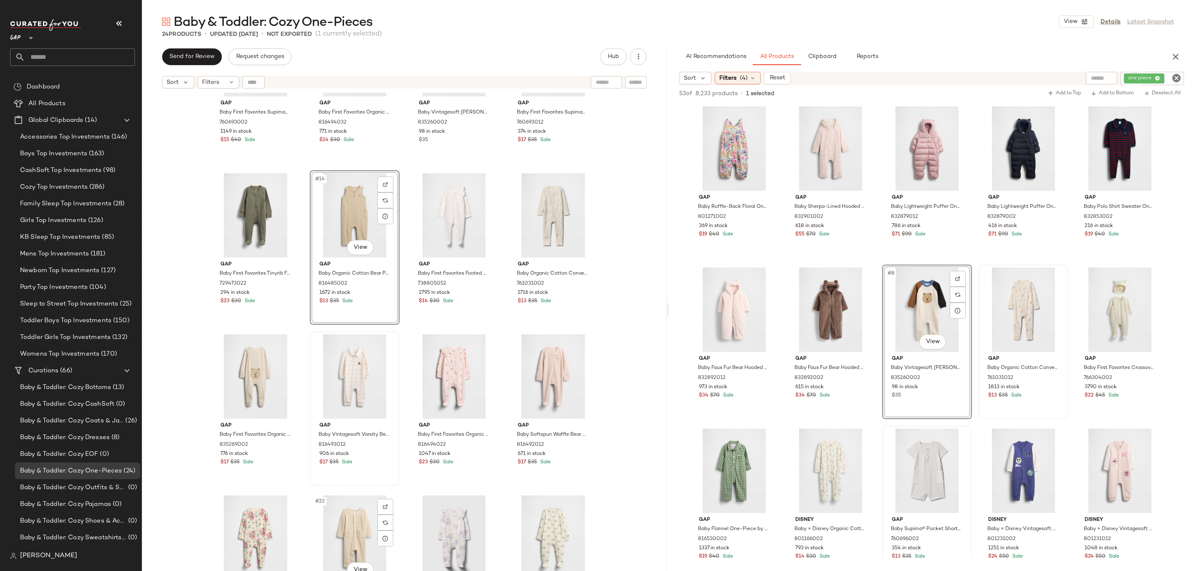
scroll to position [364, 0]
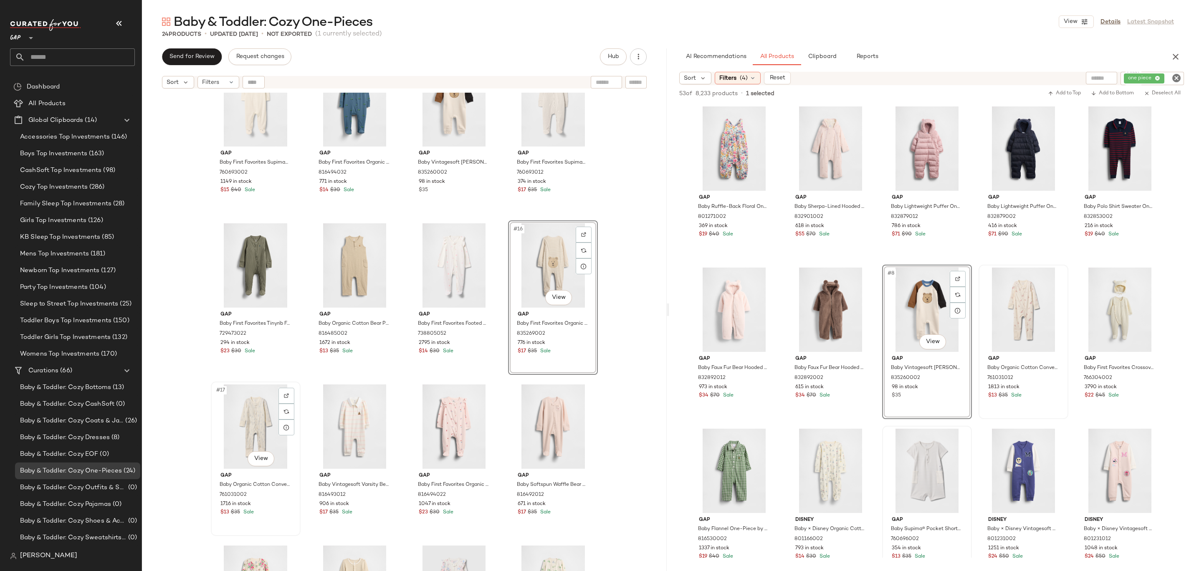
click at [243, 439] on div "#17 View" at bounding box center [256, 427] width 84 height 84
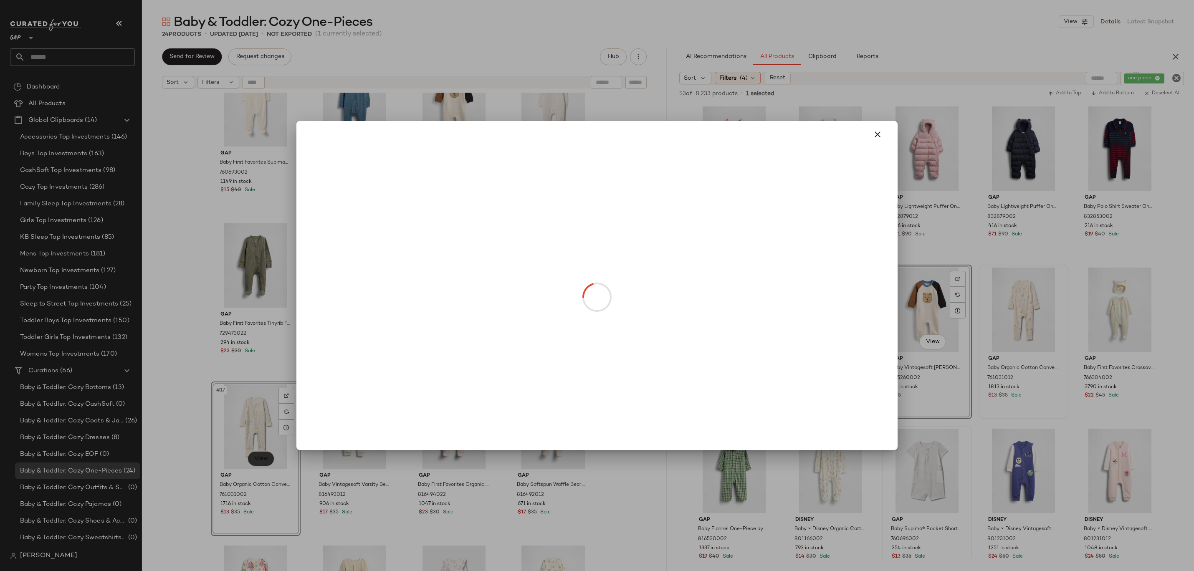
click at [256, 460] on body "GAP ** Dashboard All Products Global Clipboards (14) Accessories Top Investment…" at bounding box center [597, 285] width 1194 height 571
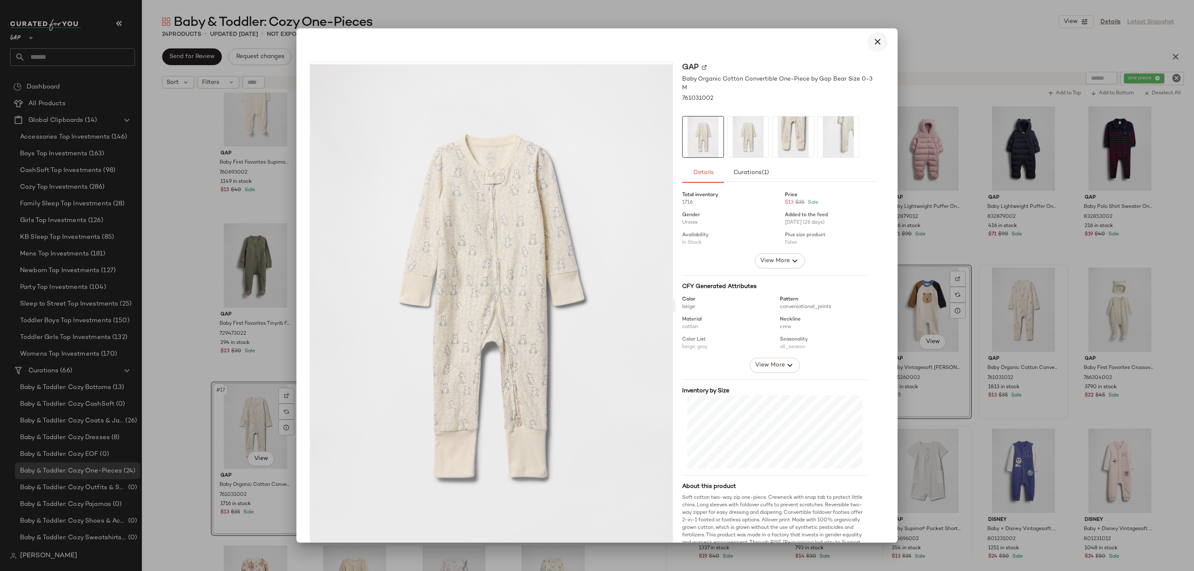
click at [873, 41] on icon "button" at bounding box center [878, 42] width 10 height 10
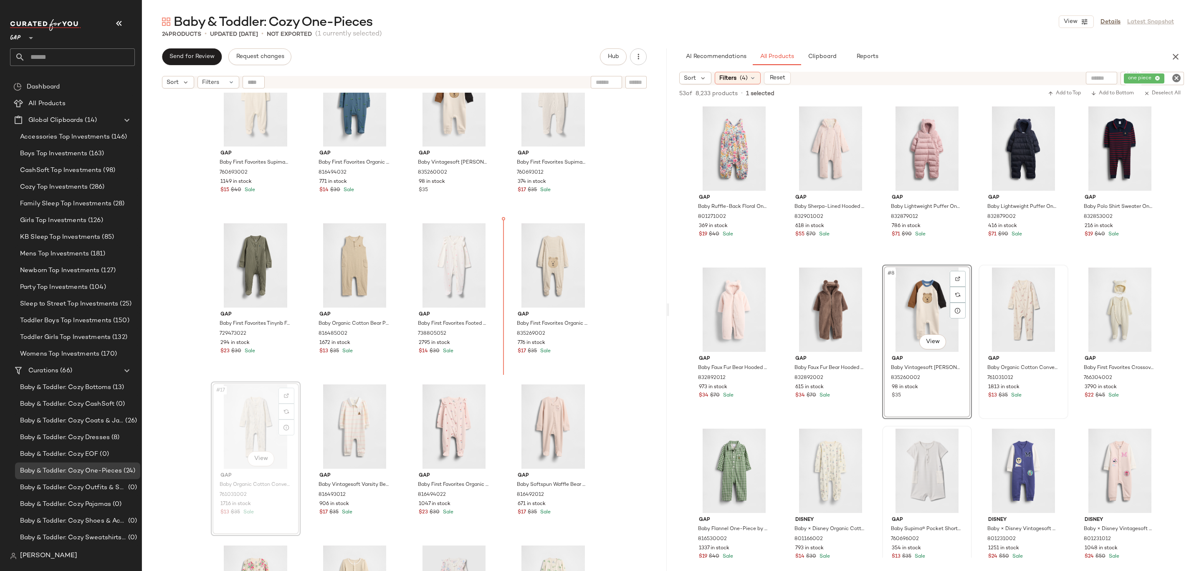
drag, startPoint x: 249, startPoint y: 436, endPoint x: 254, endPoint y: 431, distance: 5.9
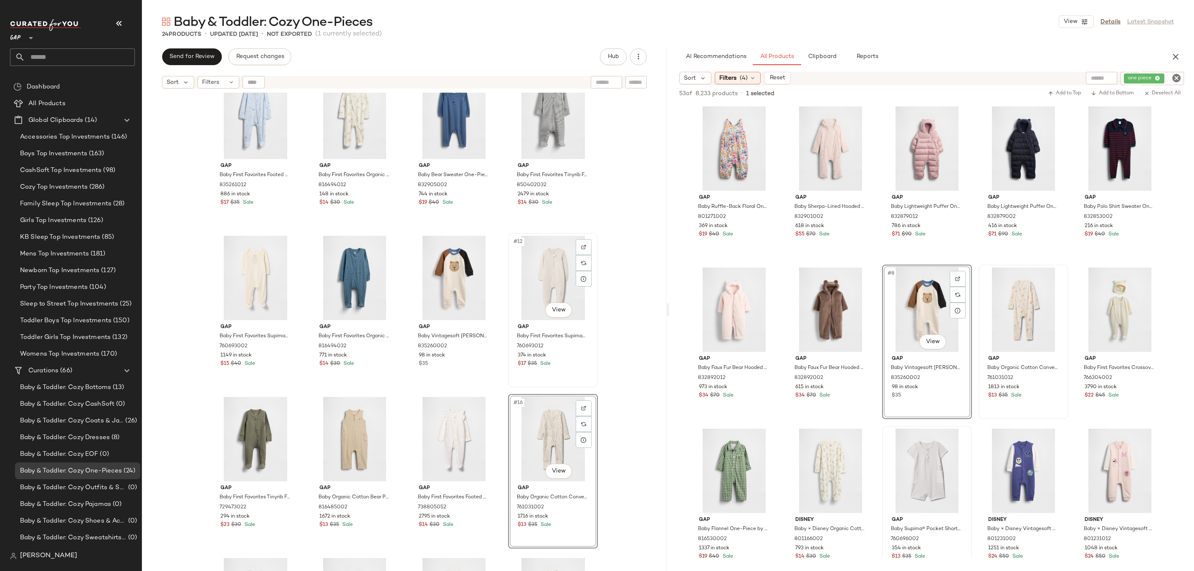
scroll to position [189, 0]
click at [562, 439] on div "#16 View" at bounding box center [553, 441] width 84 height 84
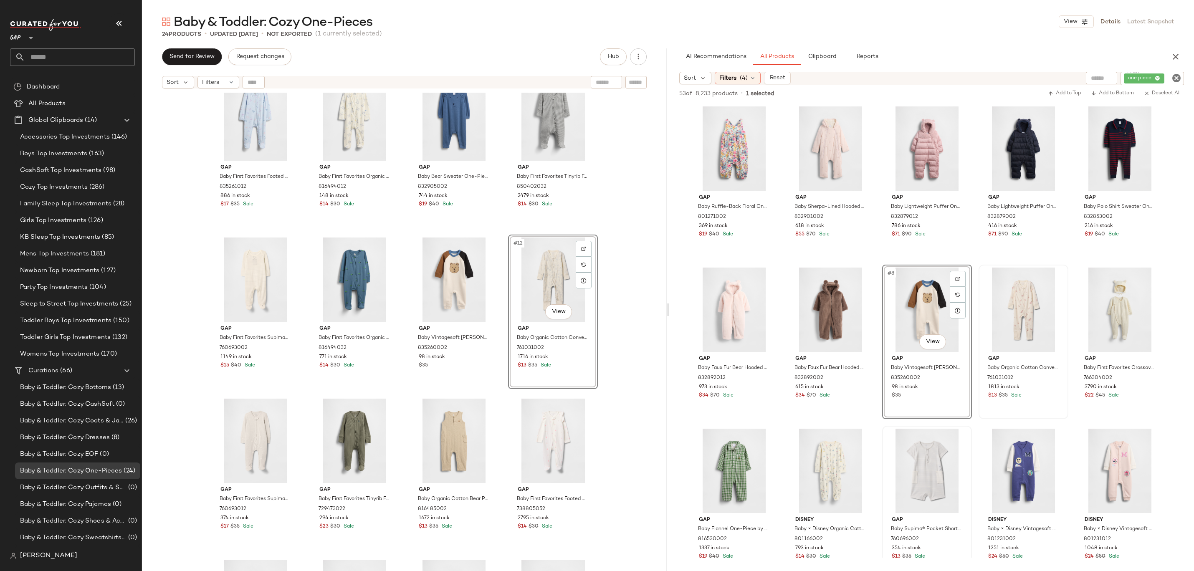
click at [601, 330] on div "Gap Baby First Favorites Footed One-Piece by Gap Bow Size 3-6 M 835261012 886 i…" at bounding box center [404, 343] width 525 height 500
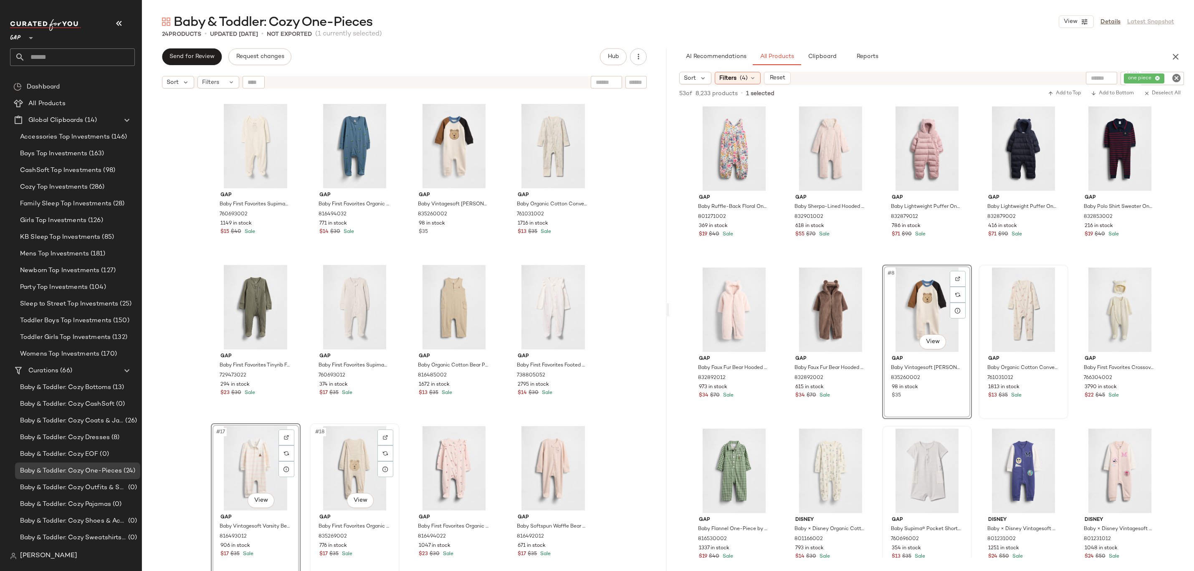
scroll to position [469, 0]
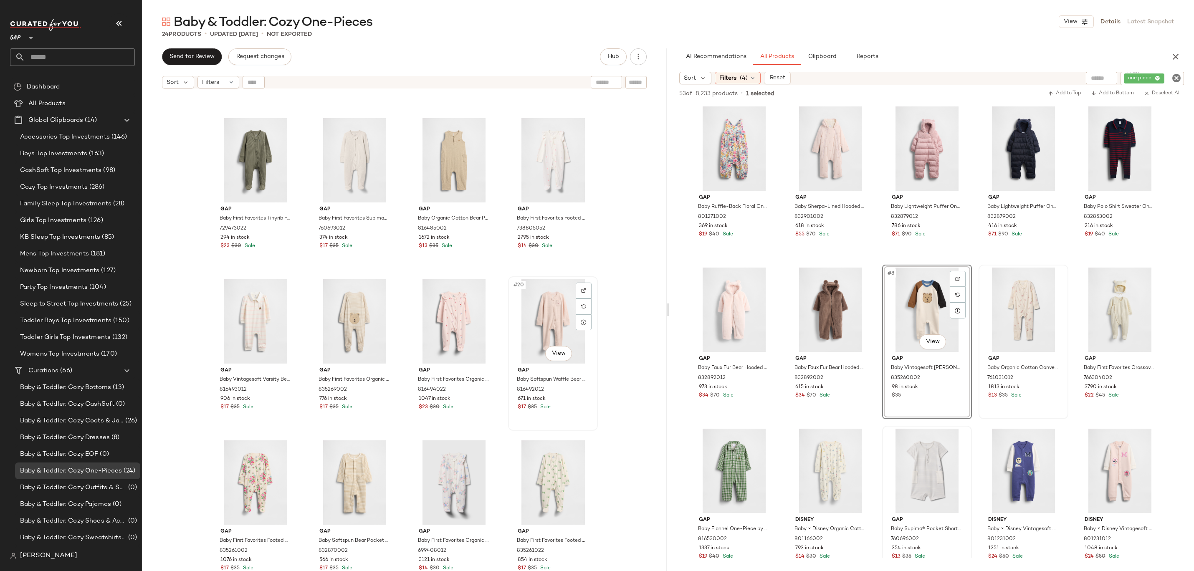
click at [550, 304] on div "#20 View" at bounding box center [553, 321] width 84 height 84
click at [444, 482] on div "#23 View" at bounding box center [454, 483] width 84 height 84
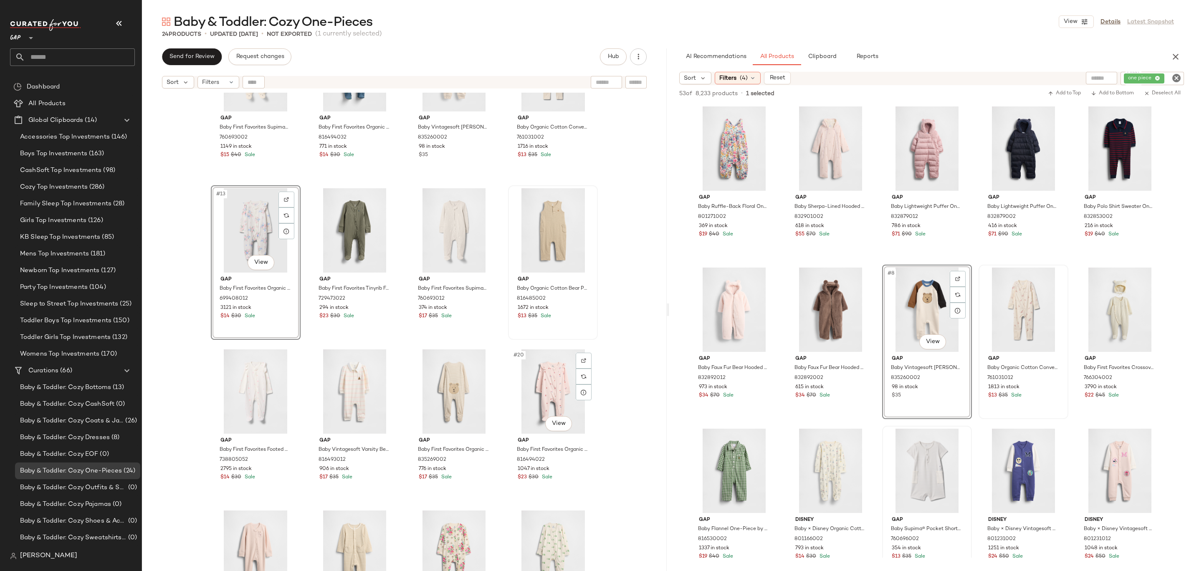
scroll to position [469, 0]
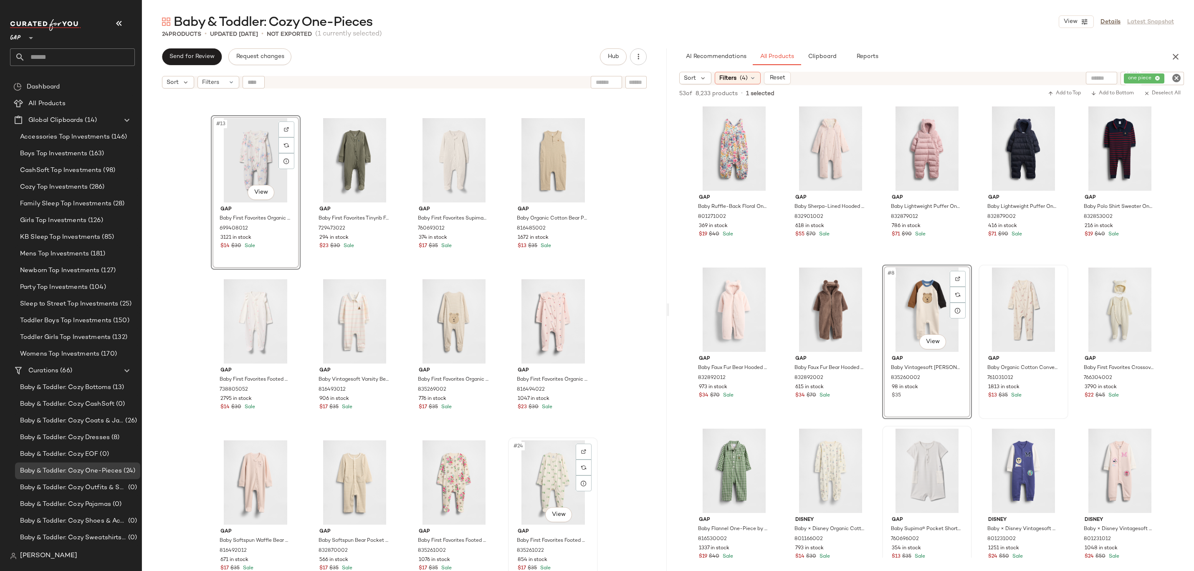
click at [560, 490] on div "#24 View" at bounding box center [553, 483] width 84 height 84
click at [553, 512] on body "GAP ** Dashboard All Products Global Clipboards (14) Accessories Top Investment…" at bounding box center [597, 285] width 1194 height 571
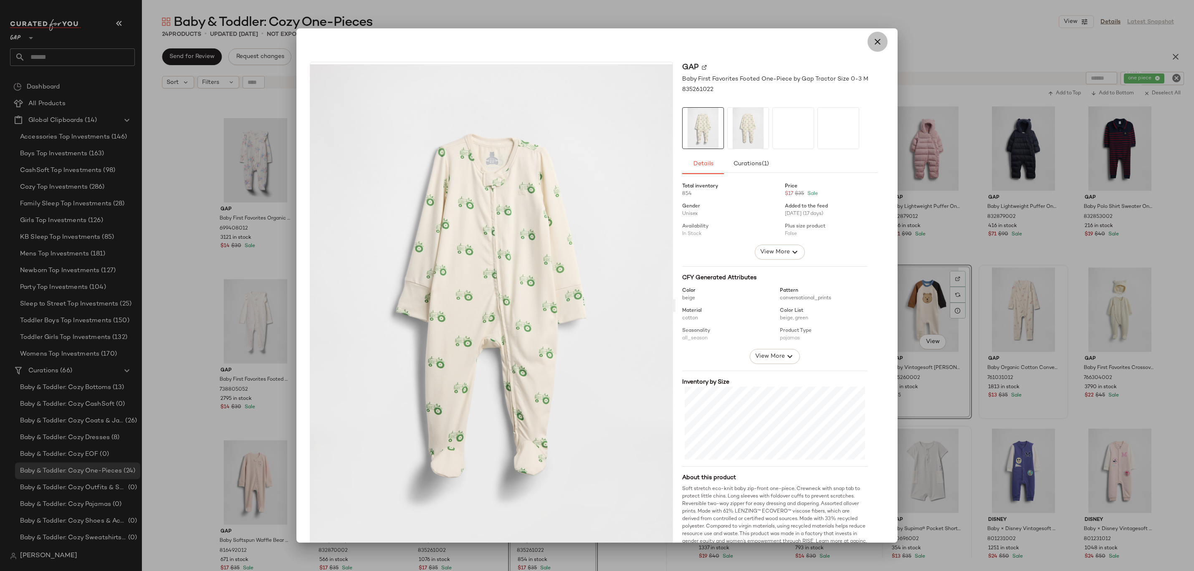
click at [868, 36] on button "button" at bounding box center [878, 42] width 20 height 20
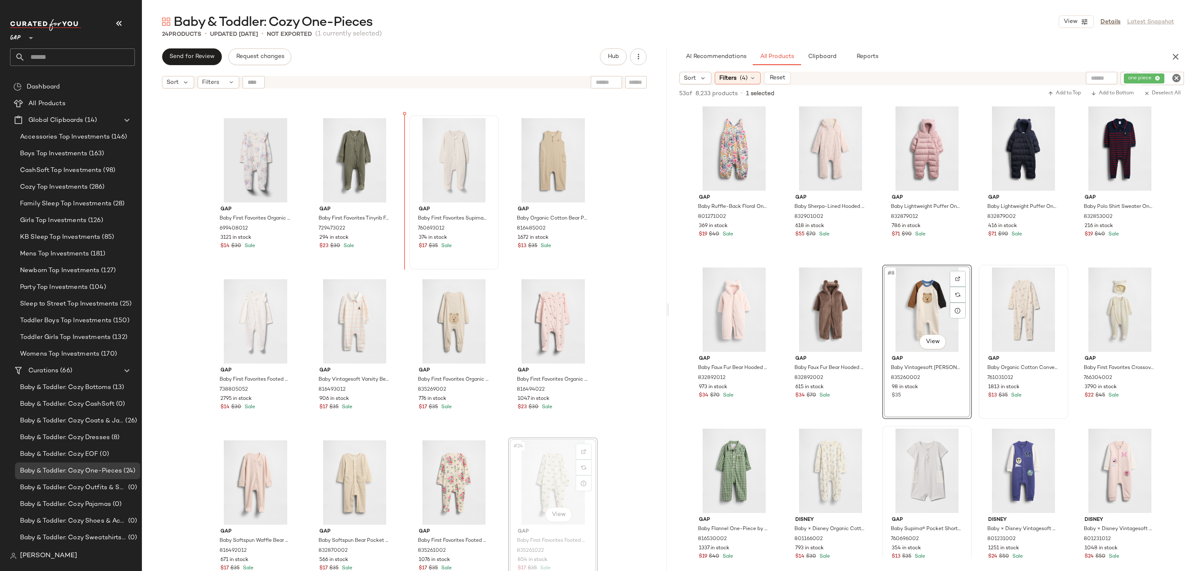
drag, startPoint x: 568, startPoint y: 487, endPoint x: 422, endPoint y: 197, distance: 324.4
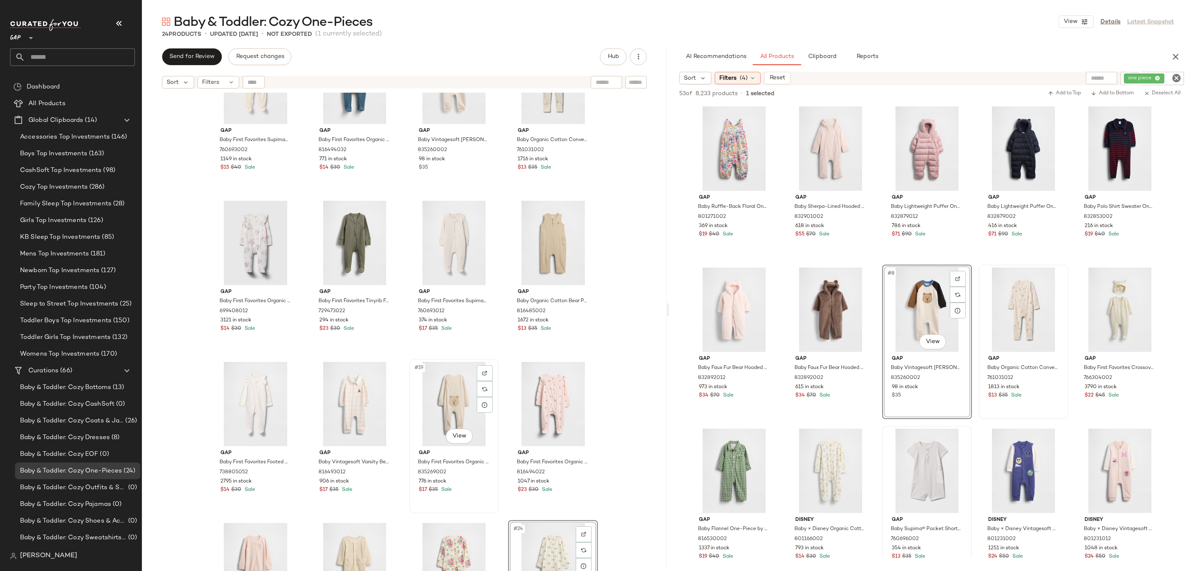
scroll to position [469, 0]
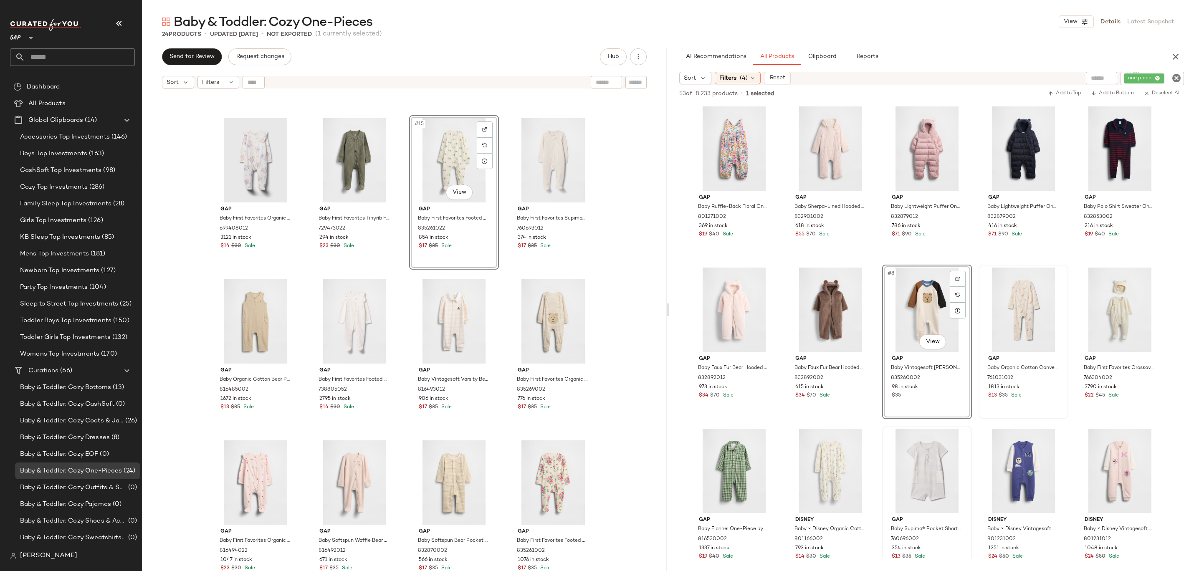
scroll to position [444, 0]
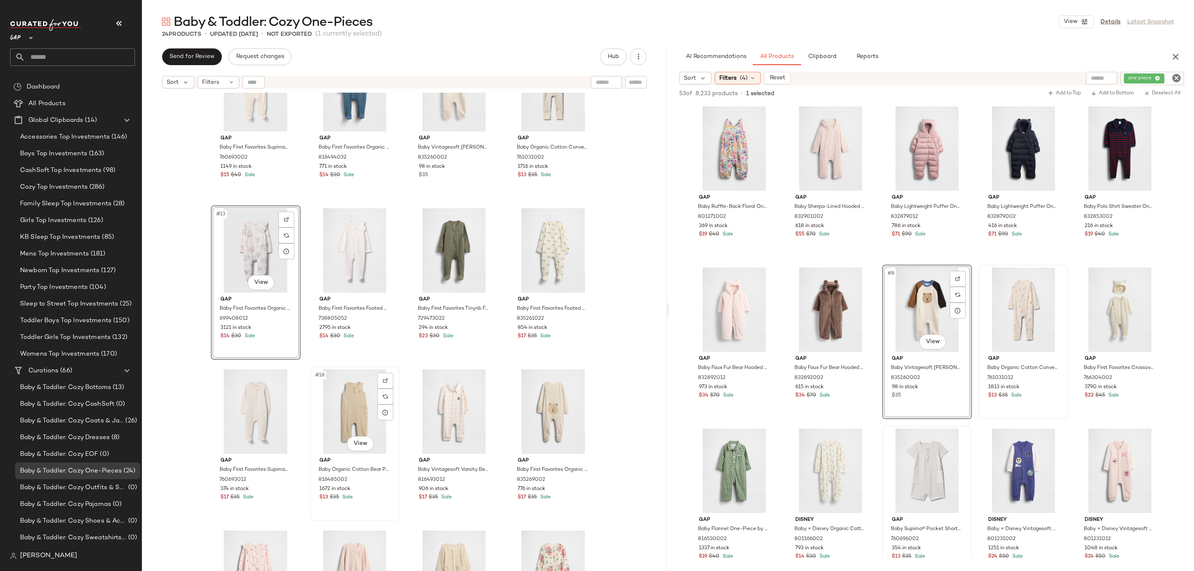
scroll to position [373, 0]
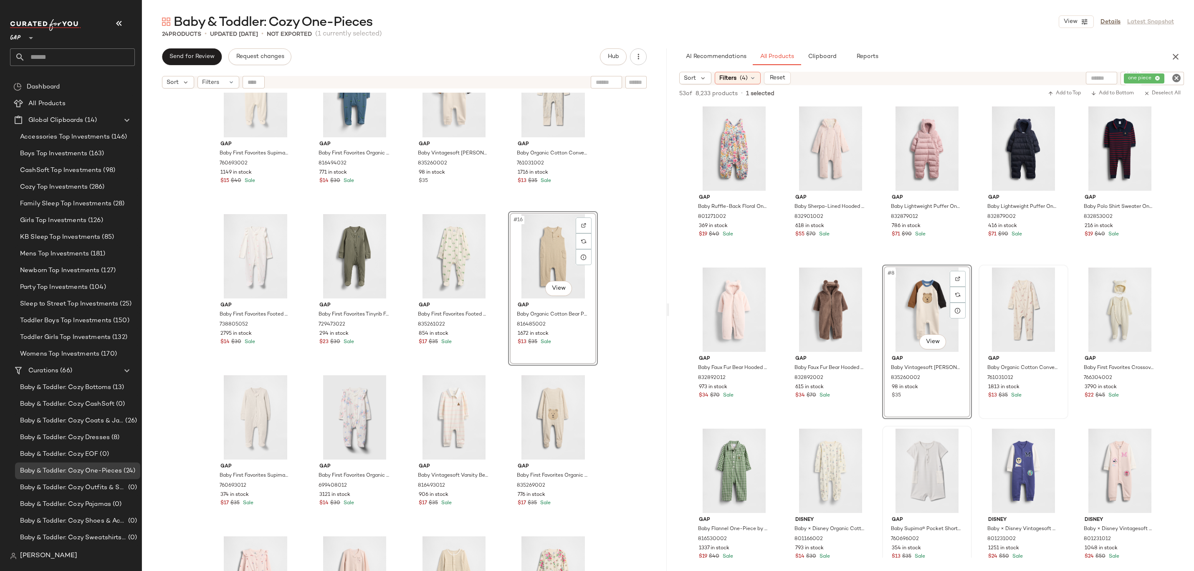
click at [652, 253] on div "Gap Baby First Favorites Supima® Footed One-Piece by Gap Grey Stripe Size 0-3 M…" at bounding box center [404, 343] width 525 height 500
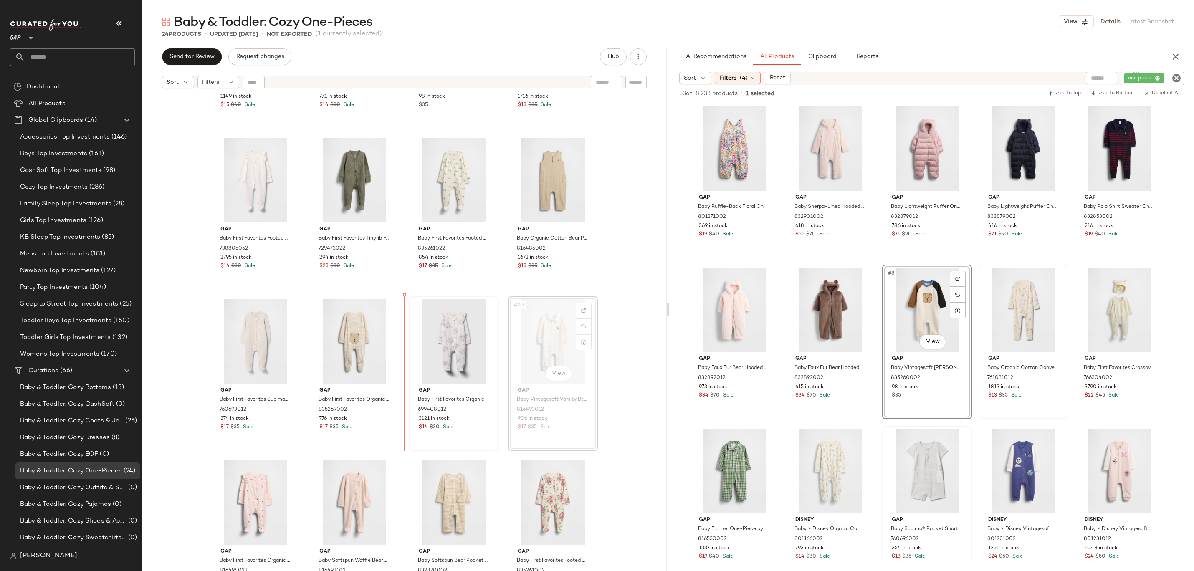
drag, startPoint x: 539, startPoint y: 355, endPoint x: 408, endPoint y: 358, distance: 131.2
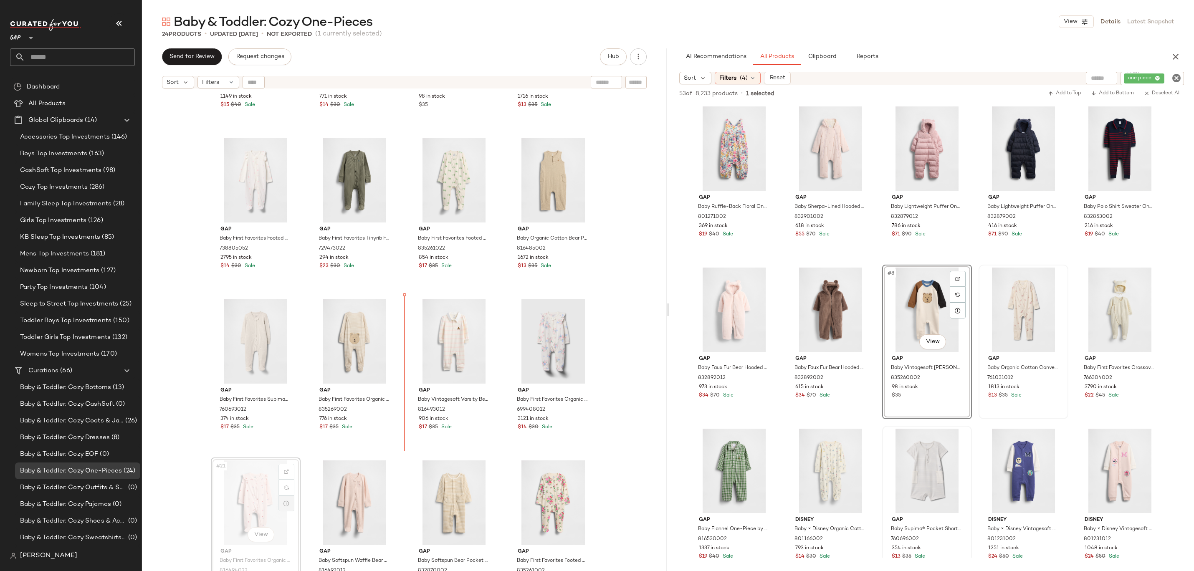
drag, startPoint x: 271, startPoint y: 504, endPoint x: 276, endPoint y: 500, distance: 6.3
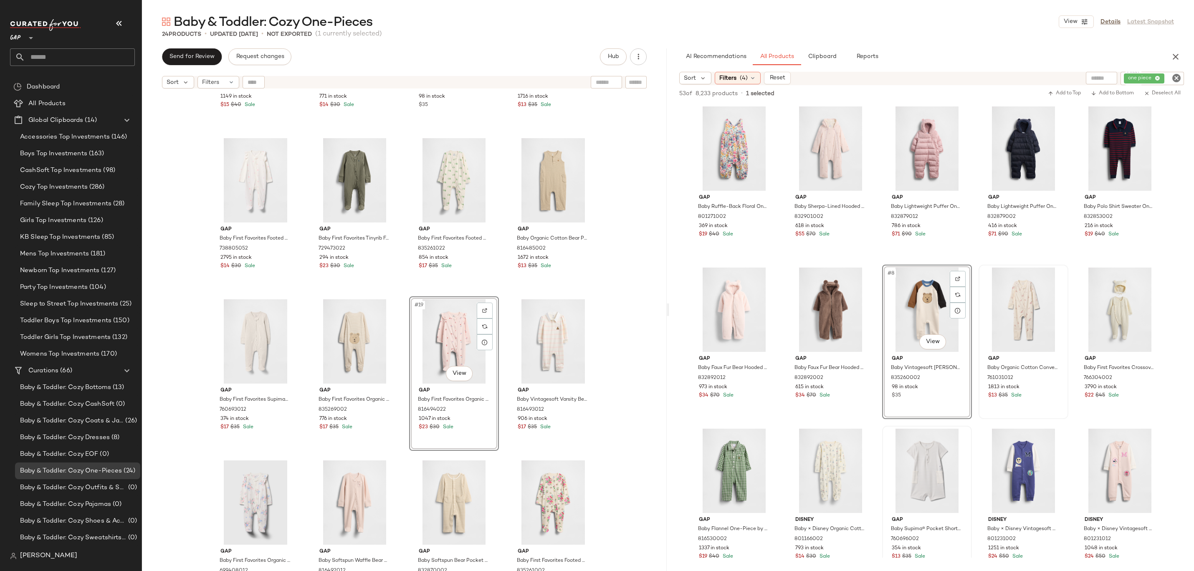
click at [602, 322] on div "Gap Baby First Favorites Supima® Footed One-Piece by Gap Grey Stripe Size 0-3 M…" at bounding box center [404, 343] width 525 height 500
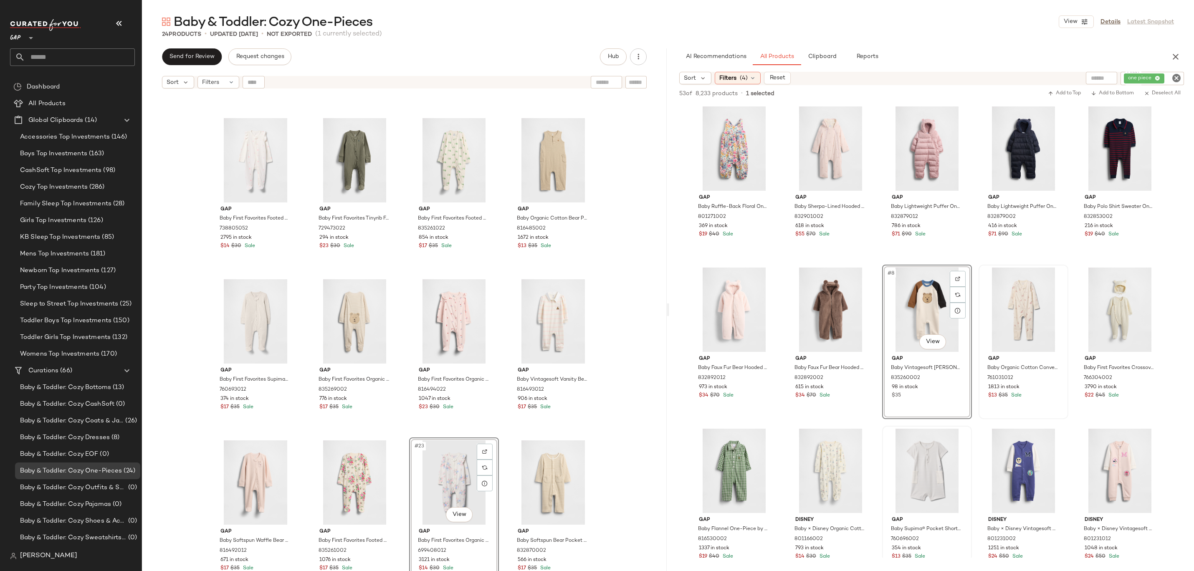
click at [618, 438] on div "Gap Baby First Favorites Supima® Footed One-Piece by Gap Grey Stripe Size 0-3 M…" at bounding box center [404, 343] width 525 height 500
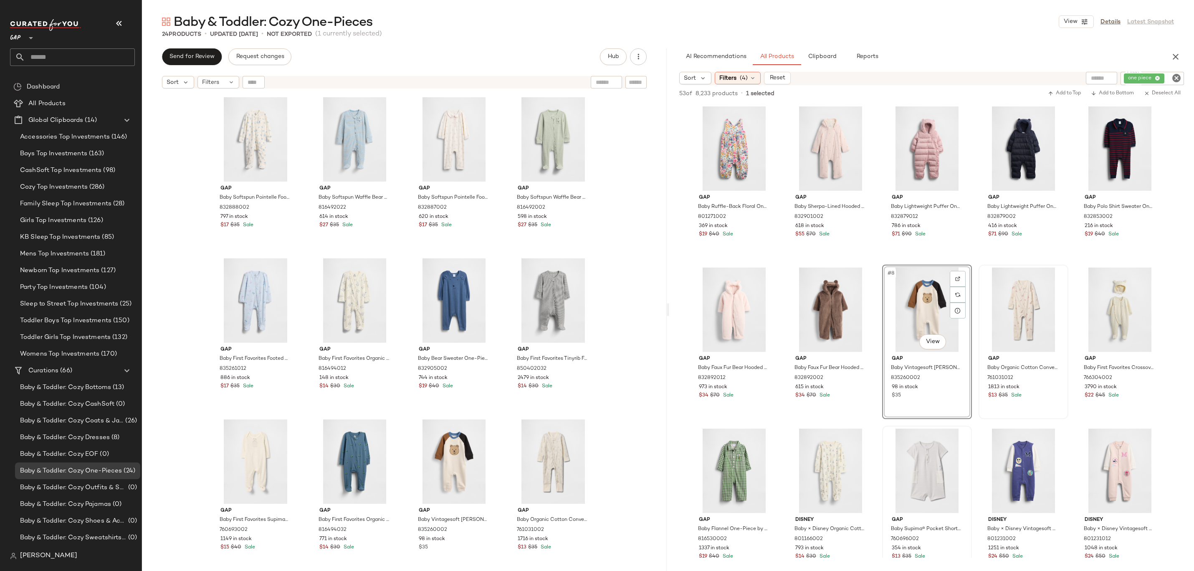
drag, startPoint x: 453, startPoint y: 498, endPoint x: 613, endPoint y: 20, distance: 504.3
click at [69, 389] on span "Baby & Toddler: Cozy Bottoms" at bounding box center [65, 388] width 91 height 10
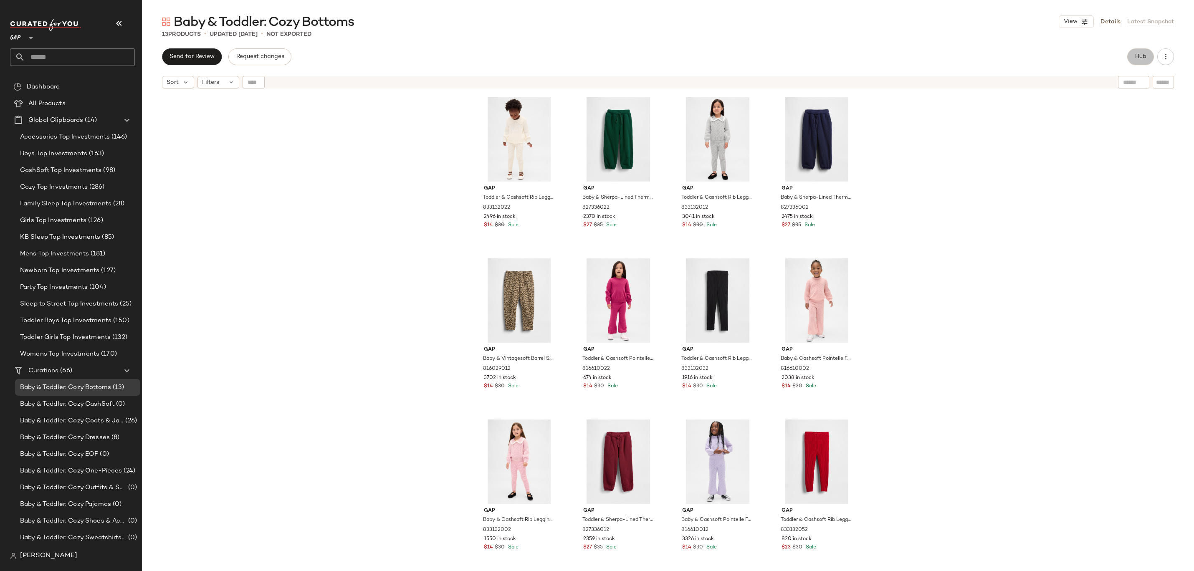
click at [1149, 54] on button "Hub" at bounding box center [1141, 56] width 27 height 17
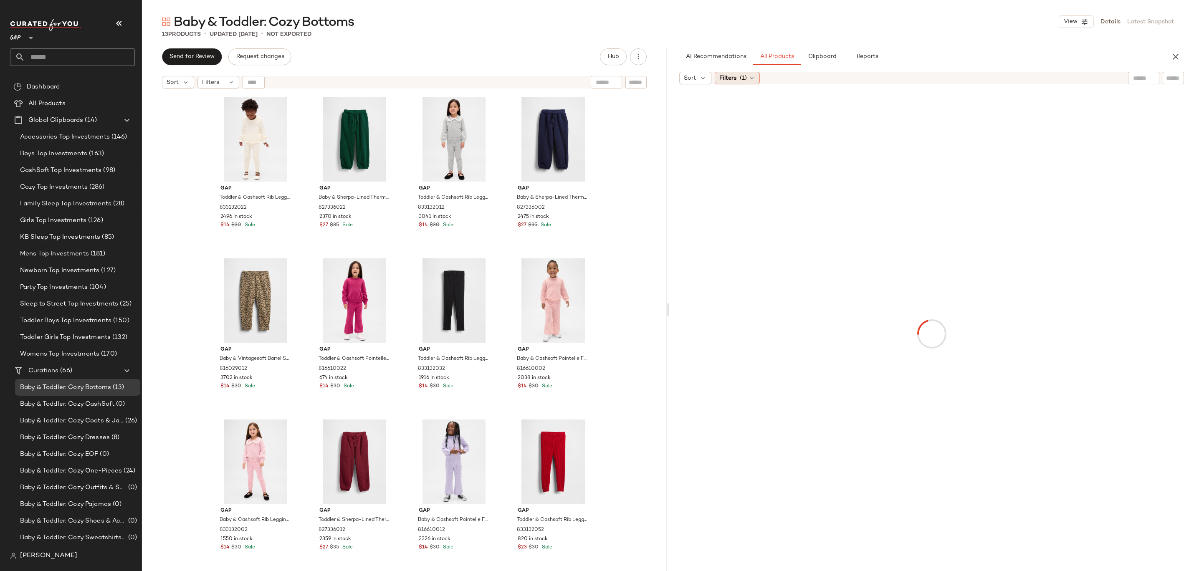
click at [746, 75] on span "(1)" at bounding box center [743, 78] width 7 height 9
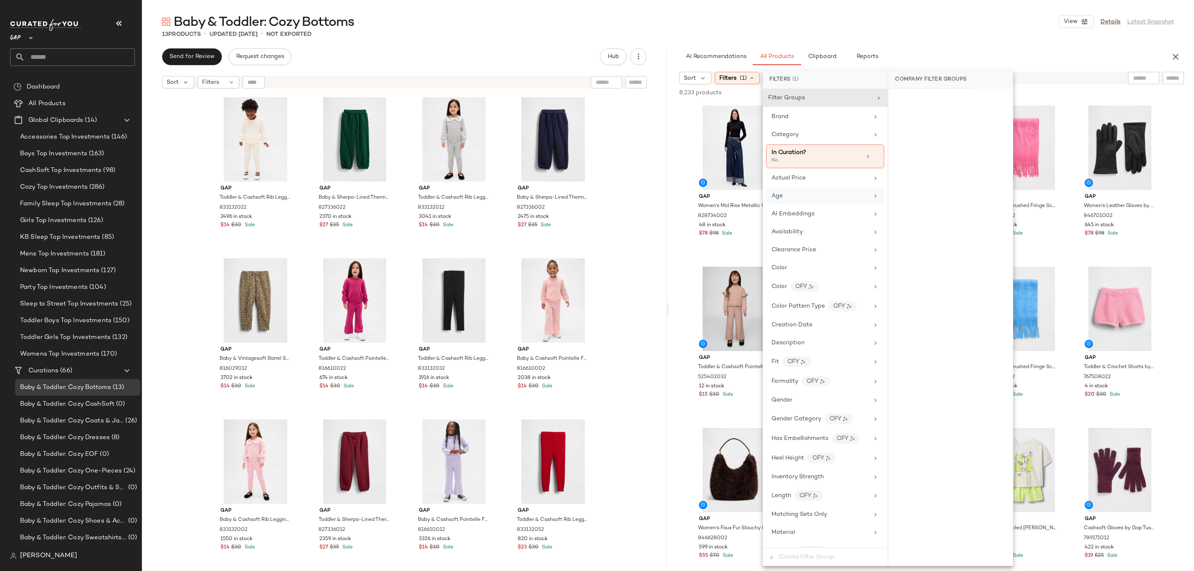
click at [820, 193] on div "Age" at bounding box center [820, 196] width 97 height 9
click at [919, 178] on div "infant" at bounding box center [951, 181] width 124 height 20
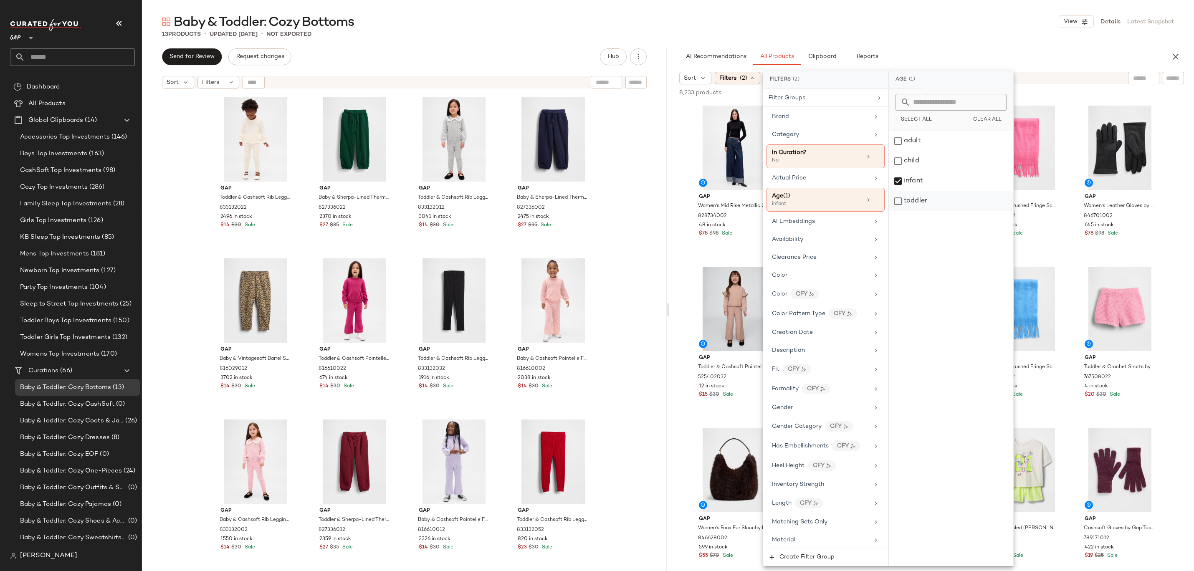
click at [919, 203] on div "toddler" at bounding box center [951, 201] width 124 height 20
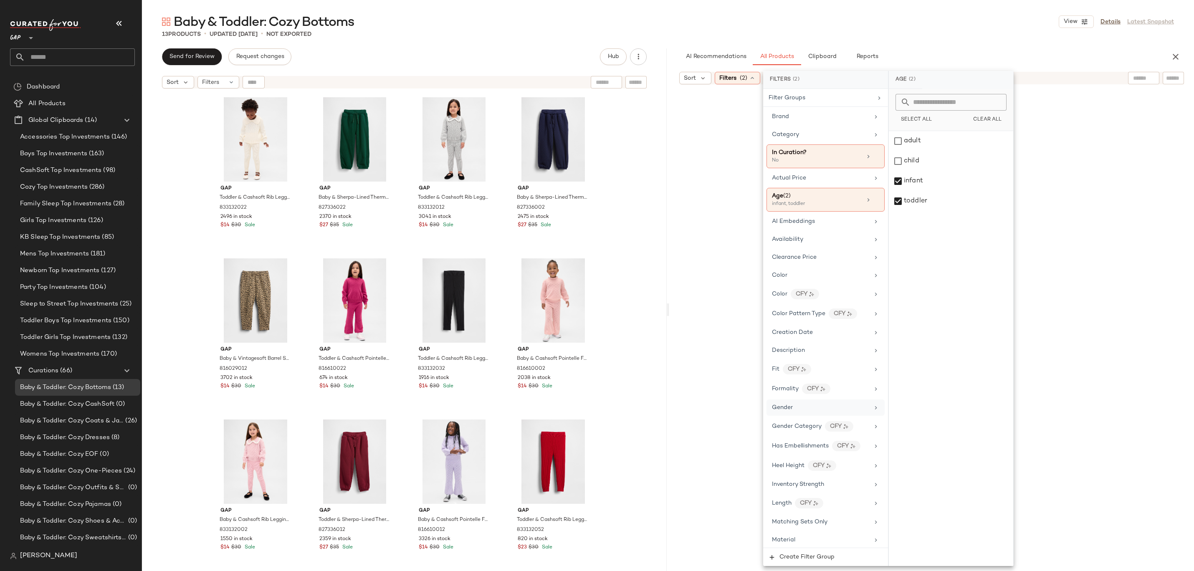
click at [793, 409] on div "Gender" at bounding box center [820, 407] width 97 height 9
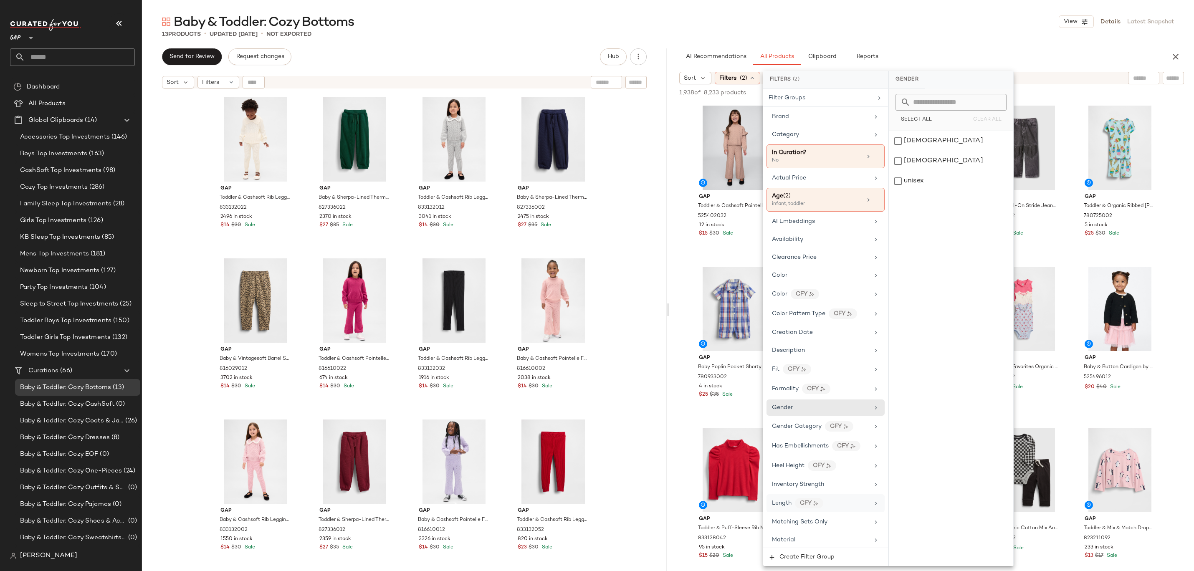
scroll to position [230, 0]
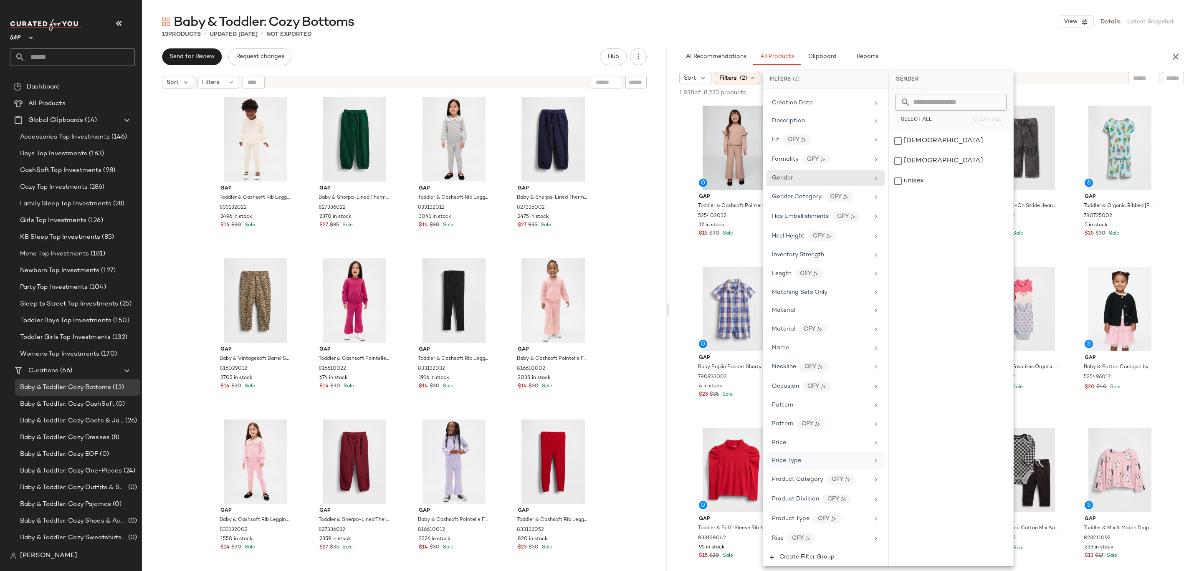
click at [807, 456] on div "Price Type" at bounding box center [820, 460] width 97 height 9
click at [909, 186] on div "PROMO" at bounding box center [951, 181] width 124 height 20
click at [909, 197] on div "REGULAR" at bounding box center [951, 201] width 124 height 20
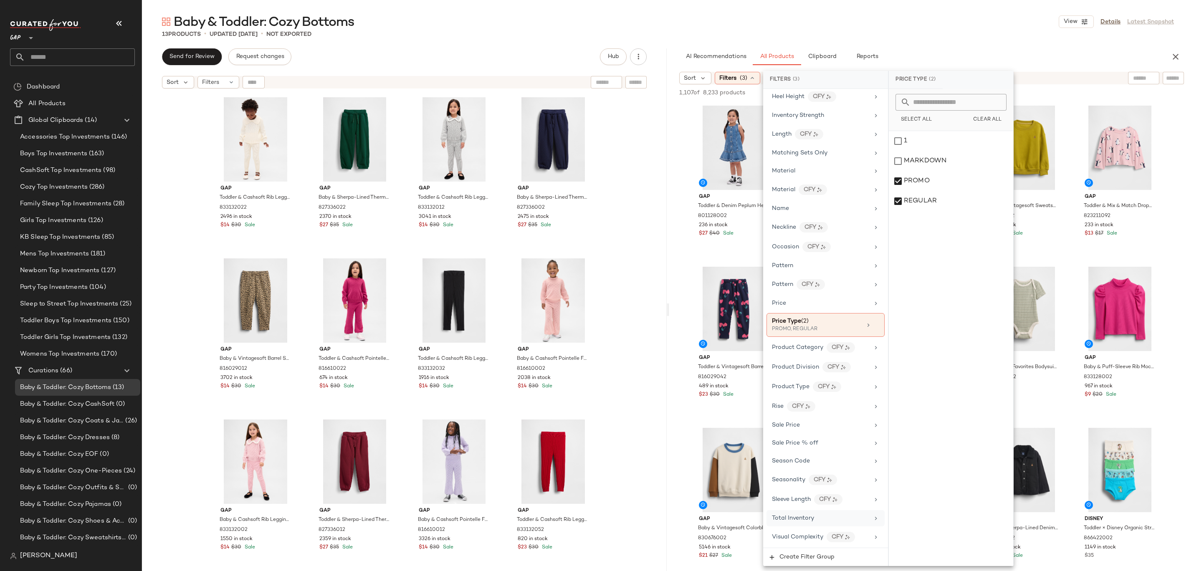
click at [829, 516] on div "Total Inventory" at bounding box center [820, 518] width 97 height 9
click at [910, 148] on div "Custom Range Min Min Max Max Apply Clear" at bounding box center [951, 160] width 124 height 63
click at [914, 156] on input "Min" at bounding box center [921, 157] width 50 height 17
type input "**"
click at [908, 184] on button "Apply" at bounding box center [909, 178] width 27 height 16
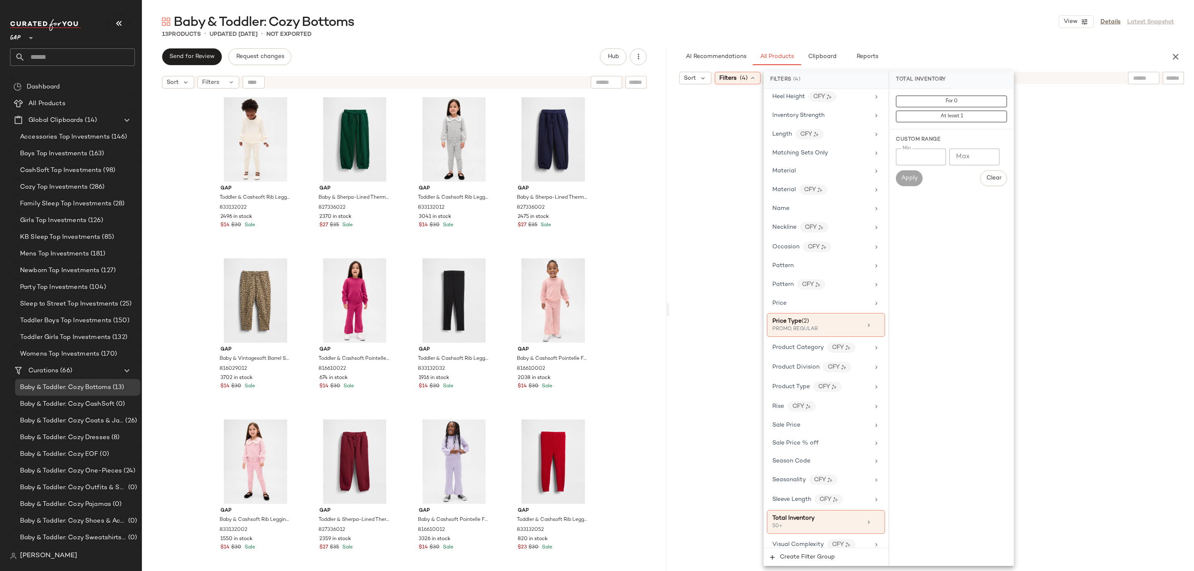
click at [930, 23] on div "Baby & Toddler: Cozy Bottoms View Details Latest Snapshot" at bounding box center [668, 21] width 1052 height 17
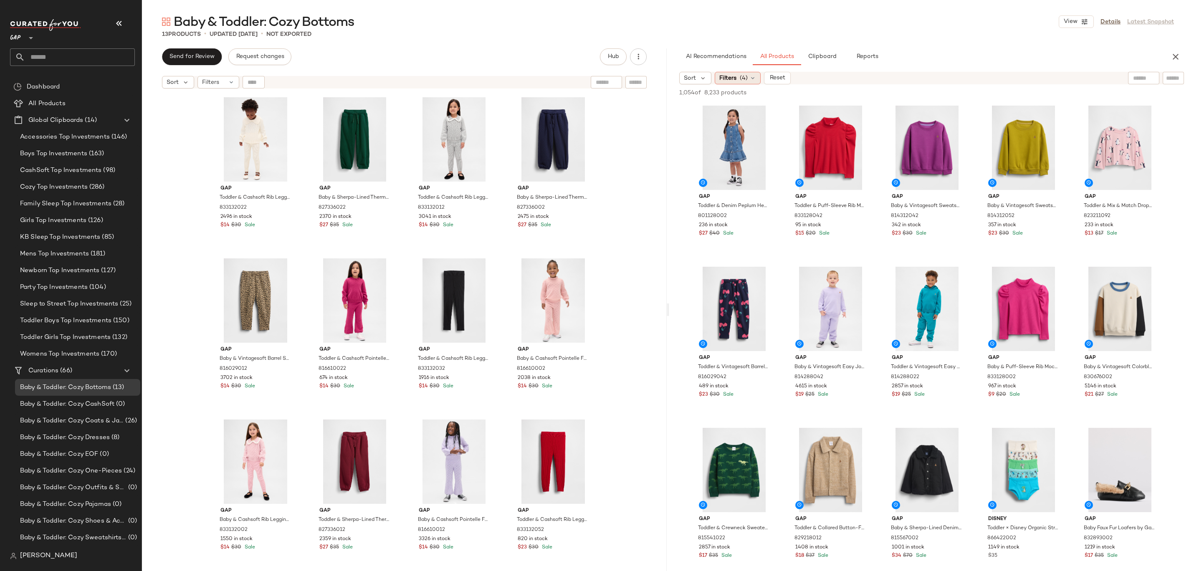
click at [739, 80] on div "Filters (4)" at bounding box center [738, 78] width 46 height 13
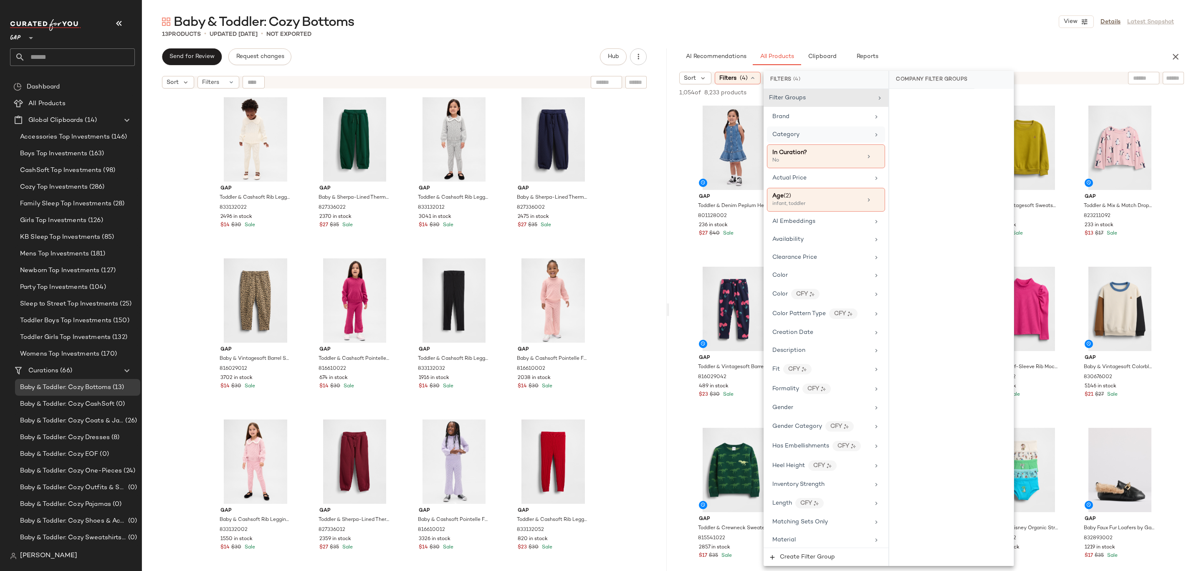
click at [837, 132] on div "Category" at bounding box center [821, 134] width 97 height 9
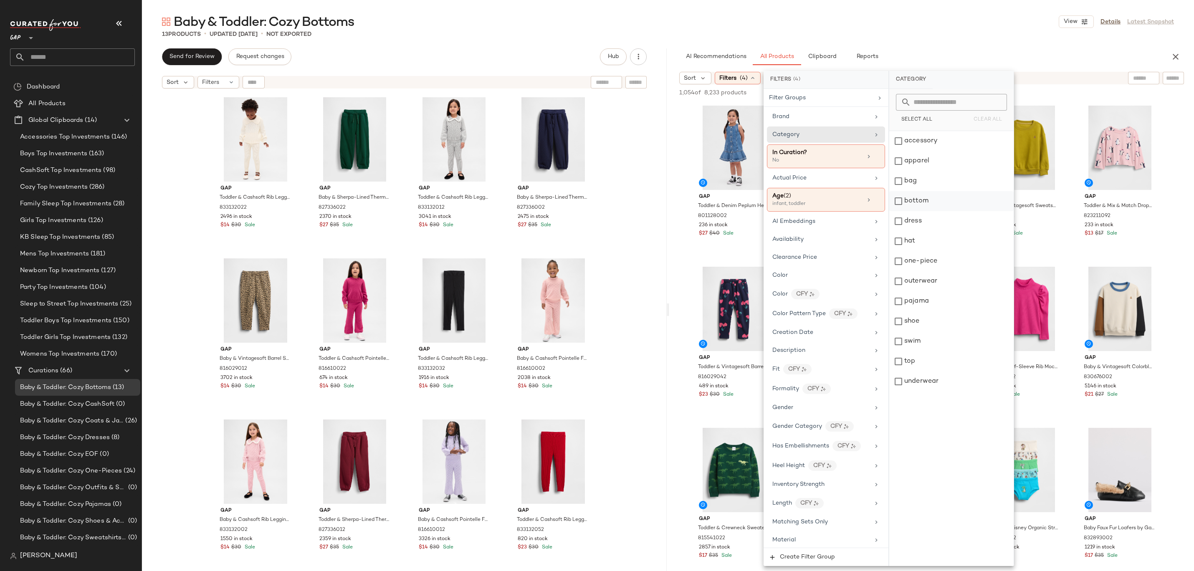
click at [917, 199] on div "bottom" at bounding box center [952, 201] width 124 height 20
click at [1015, 16] on div "Baby & Toddler: Cozy Bottoms View Details Latest Snapshot" at bounding box center [668, 21] width 1052 height 17
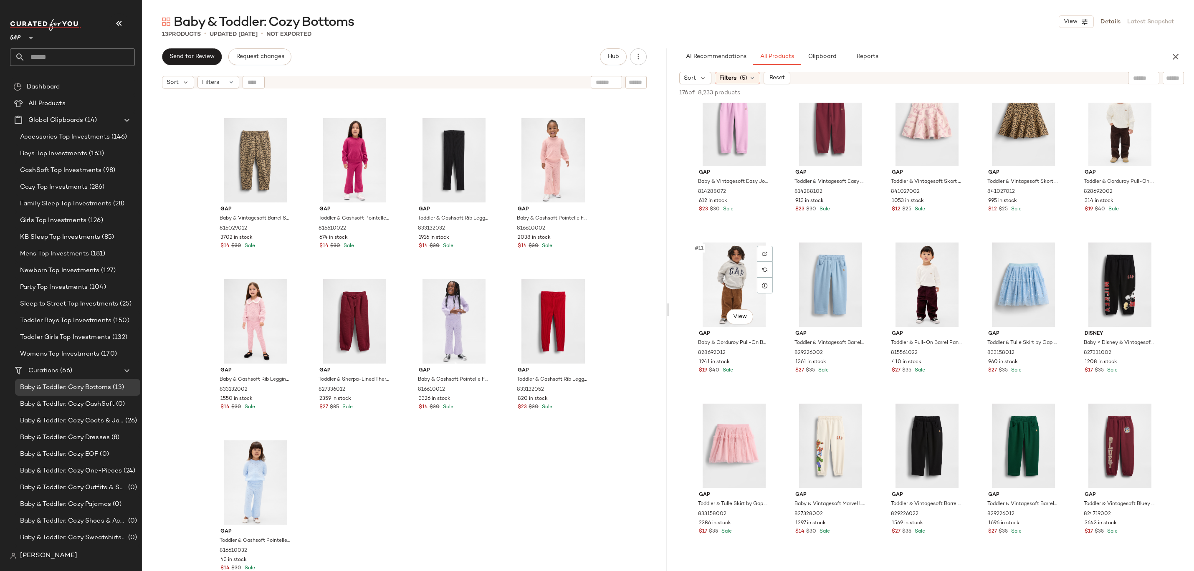
scroll to position [0, 0]
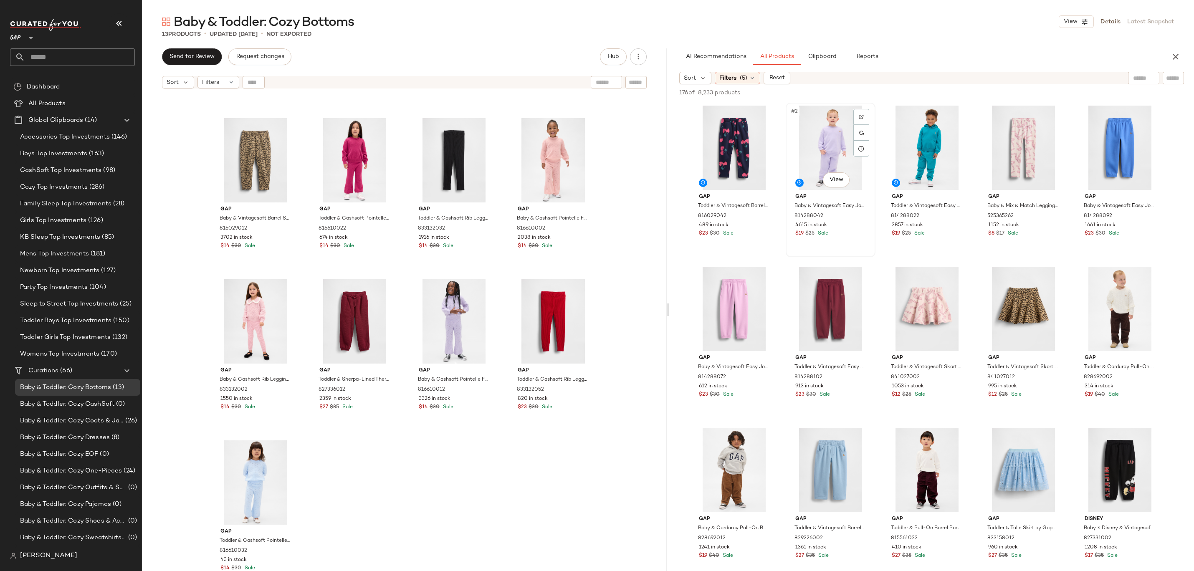
click at [830, 153] on div "#2 View" at bounding box center [831, 148] width 84 height 84
drag, startPoint x: 818, startPoint y: 145, endPoint x: 811, endPoint y: 160, distance: 16.6
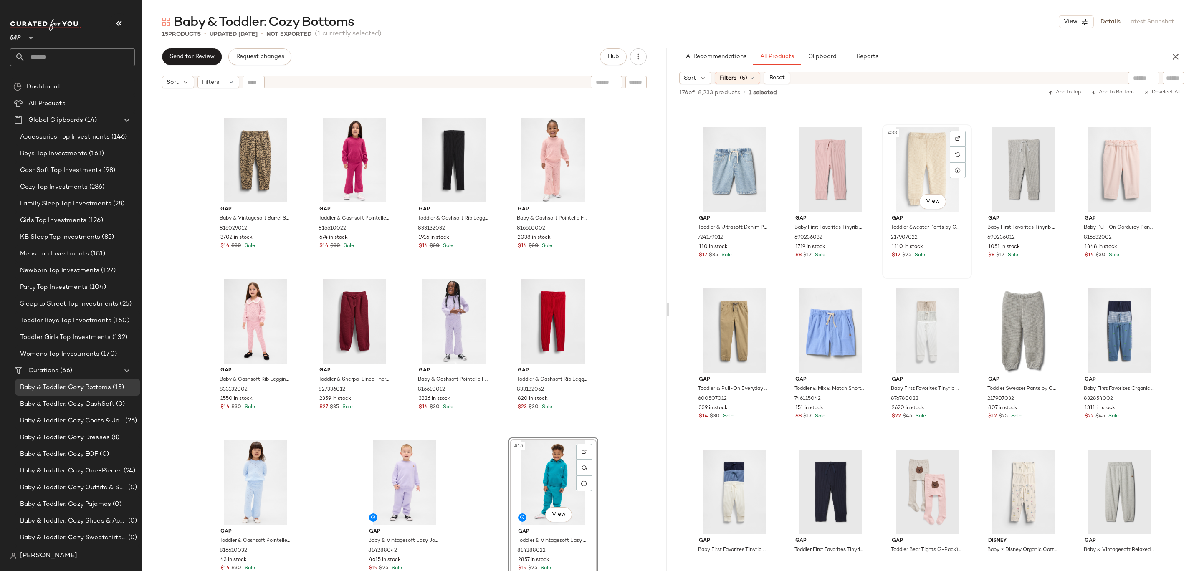
scroll to position [928, 0]
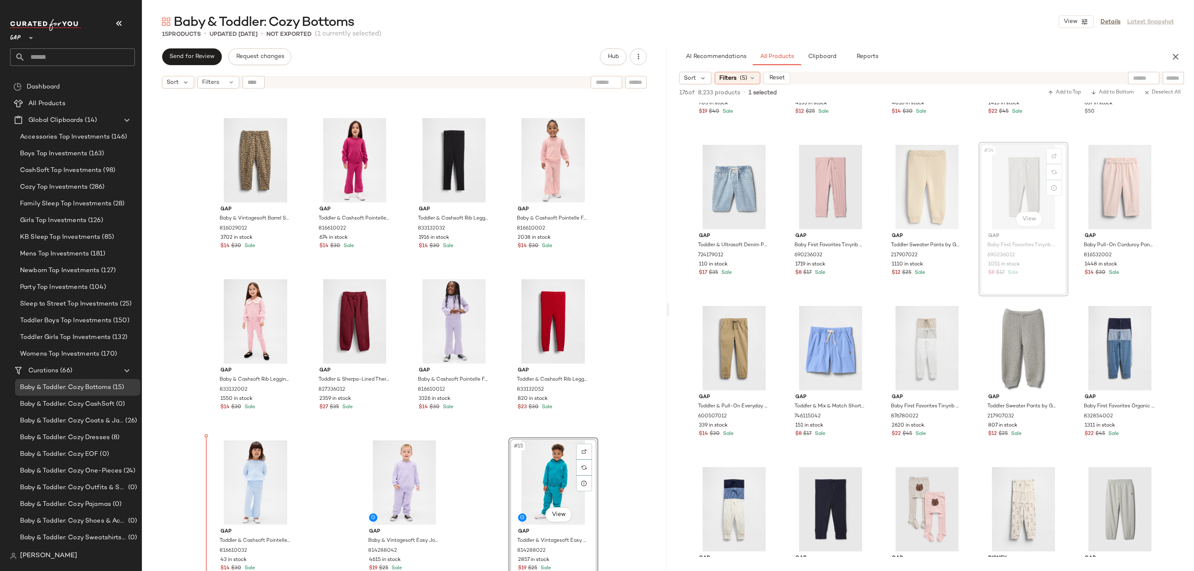
drag, startPoint x: 1015, startPoint y: 177, endPoint x: 1007, endPoint y: 177, distance: 8.4
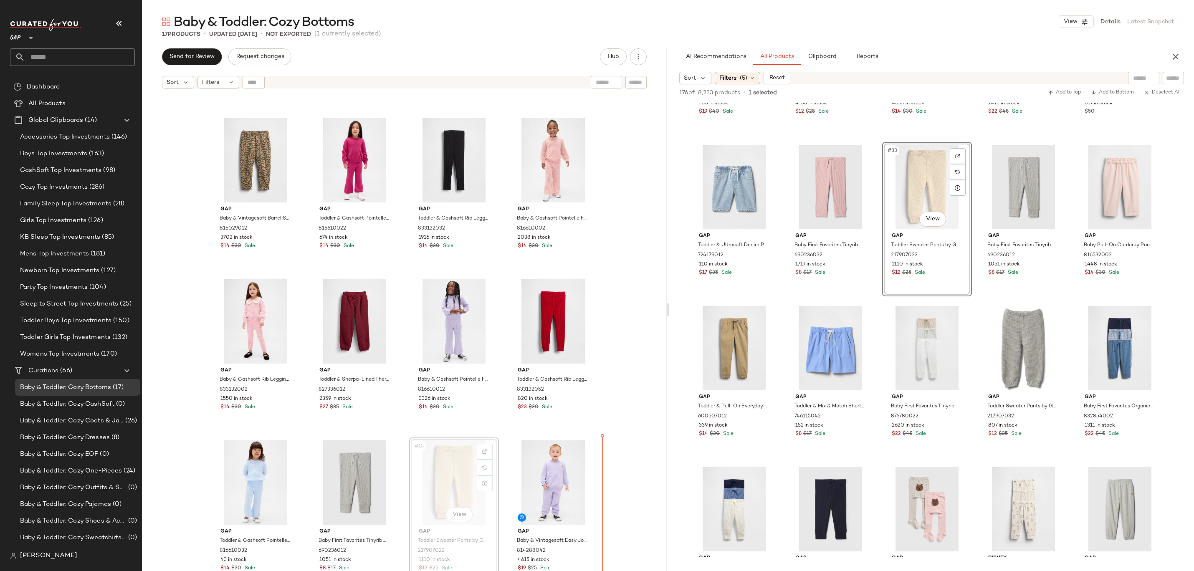
drag, startPoint x: 460, startPoint y: 487, endPoint x: 468, endPoint y: 487, distance: 7.9
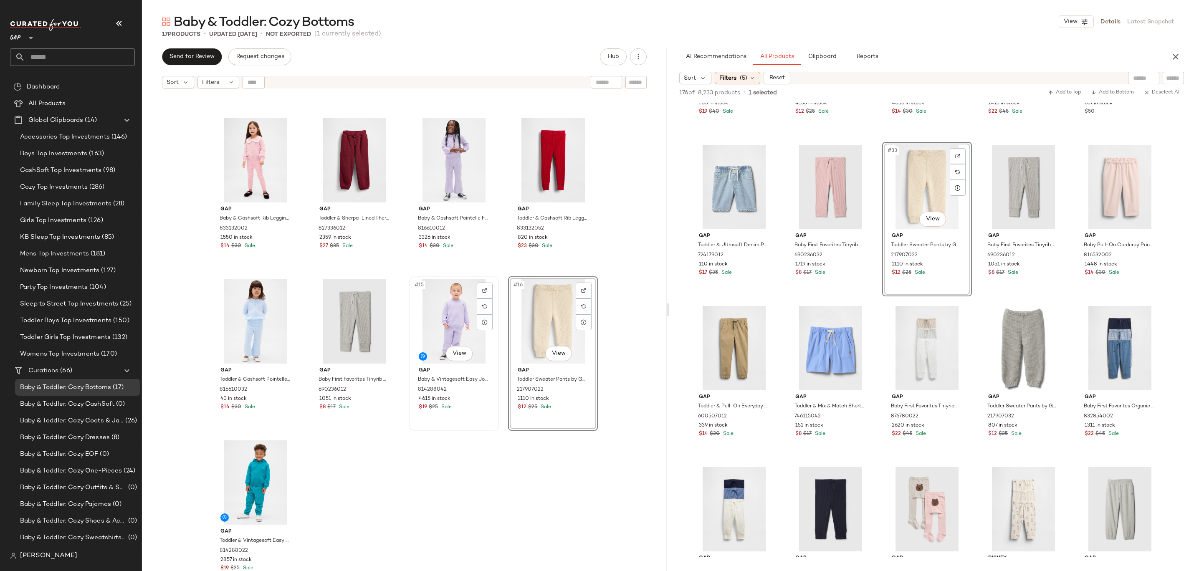
scroll to position [251, 0]
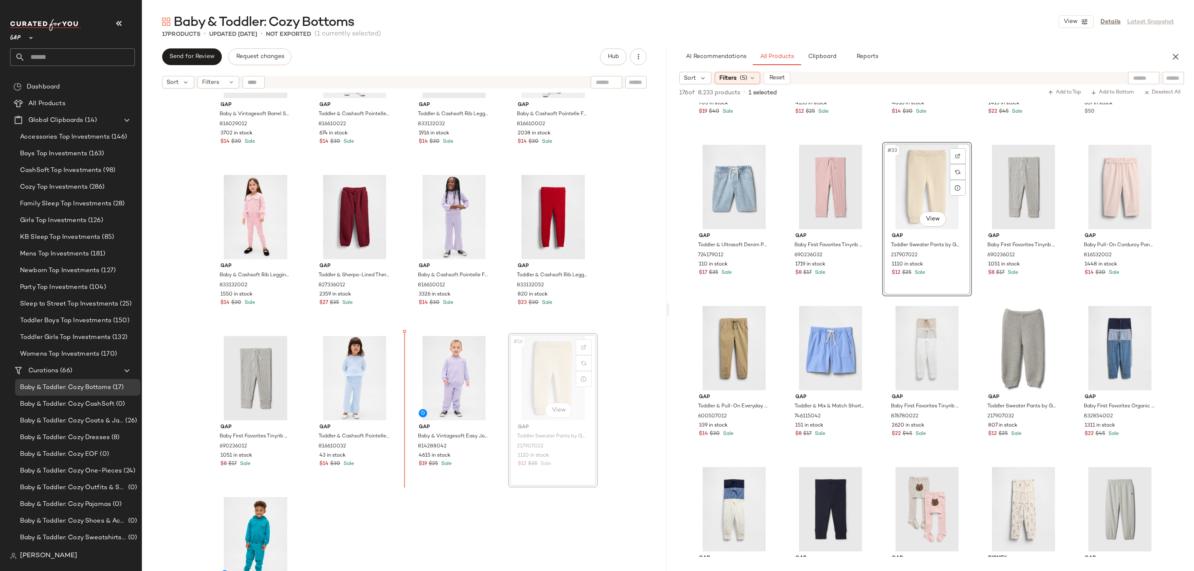
drag, startPoint x: 573, startPoint y: 380, endPoint x: 407, endPoint y: 387, distance: 166.8
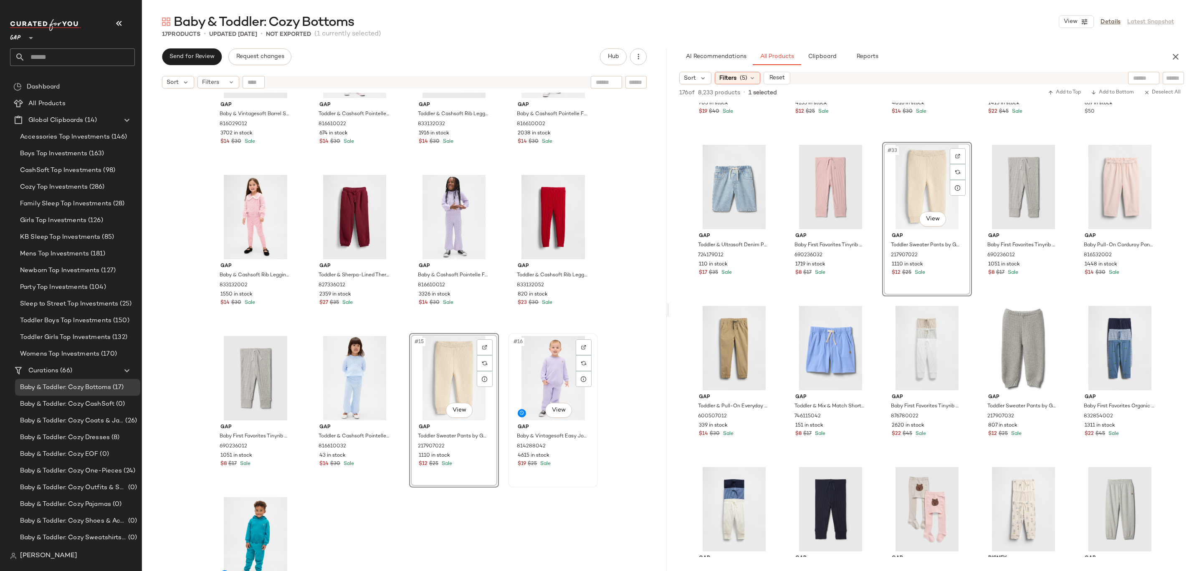
click at [518, 476] on div "#16 View Gap Baby & Vintagesoft Easy Joggers by Gap Orchid Size 6-12 M 81428804…" at bounding box center [553, 410] width 88 height 153
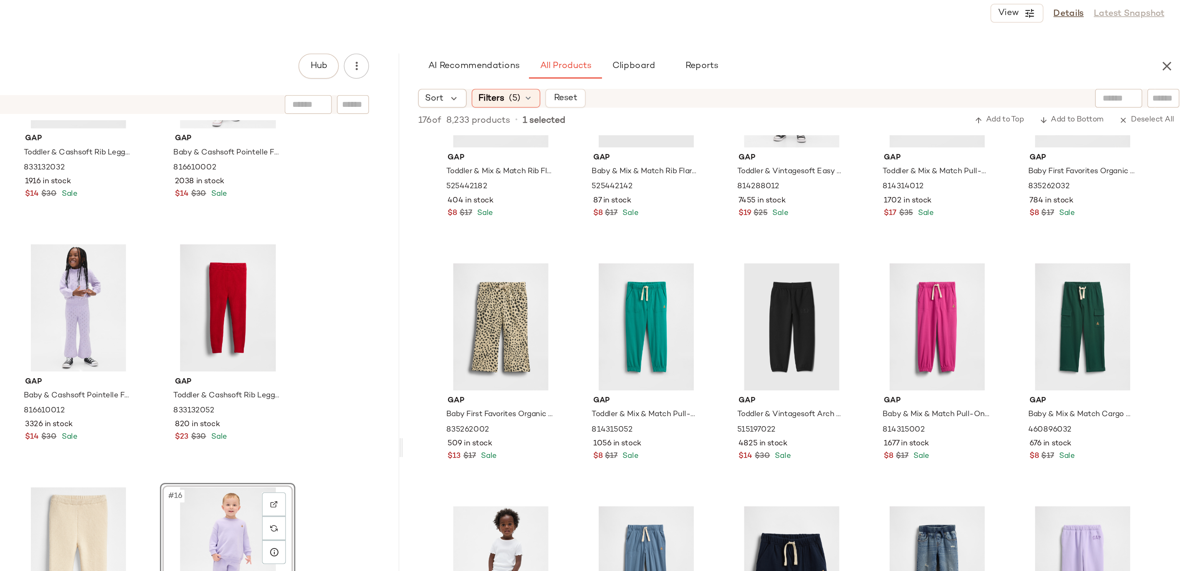
scroll to position [4653, 0]
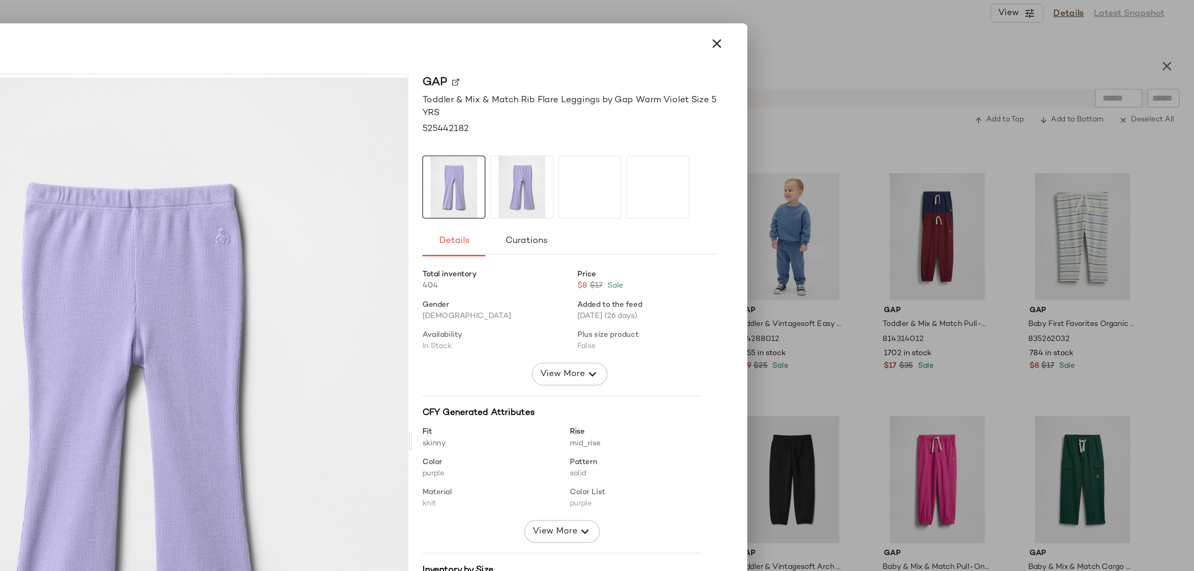
click at [961, 156] on div at bounding box center [597, 285] width 1194 height 571
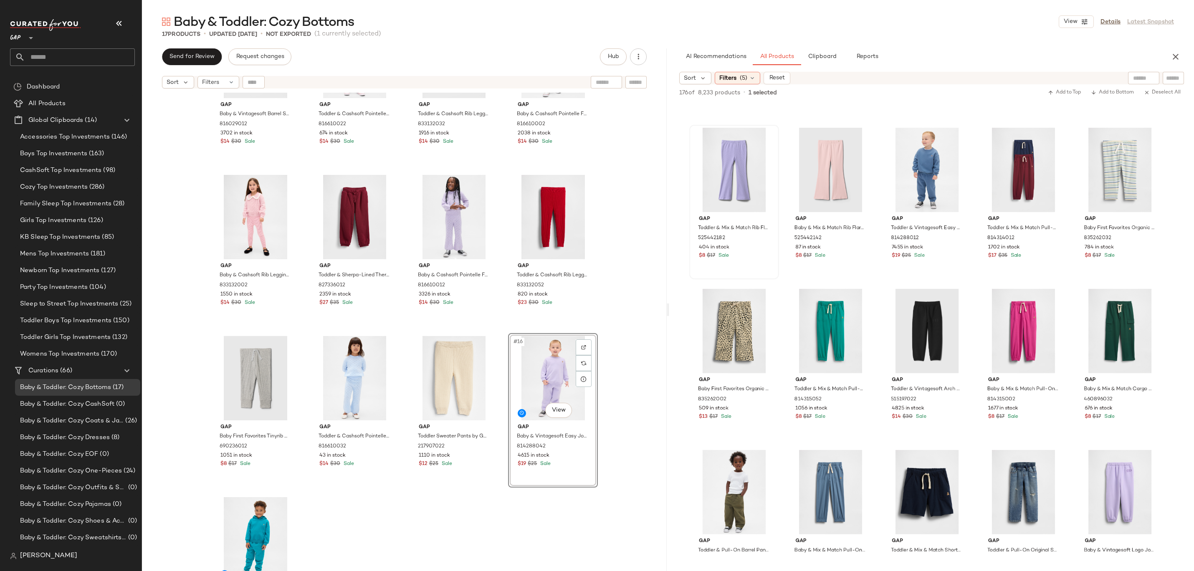
scroll to position [252, 0]
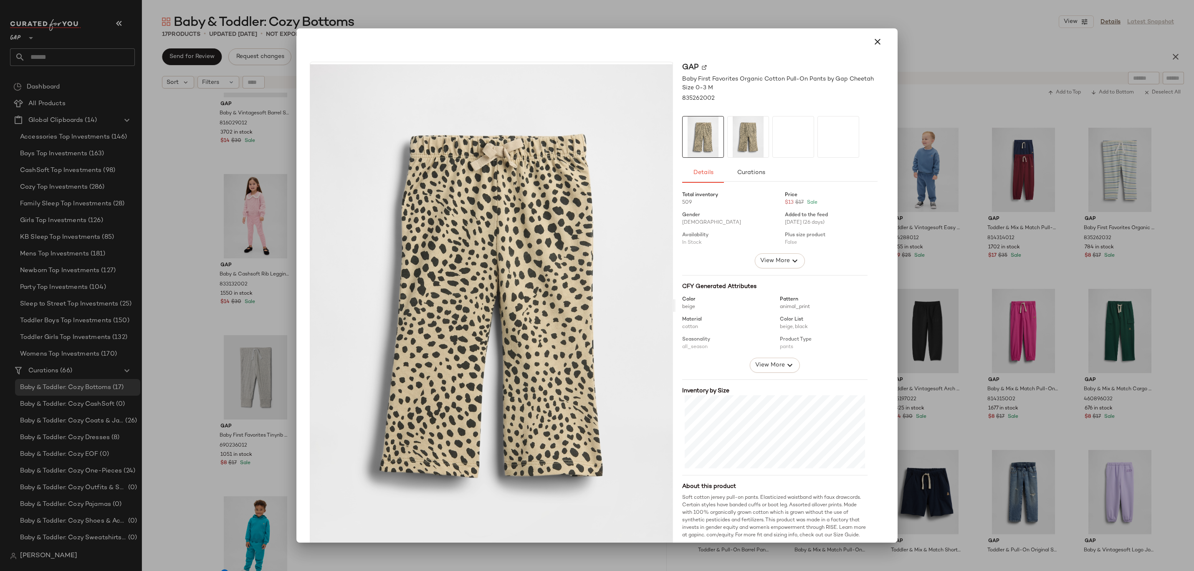
click at [938, 214] on div at bounding box center [597, 285] width 1194 height 571
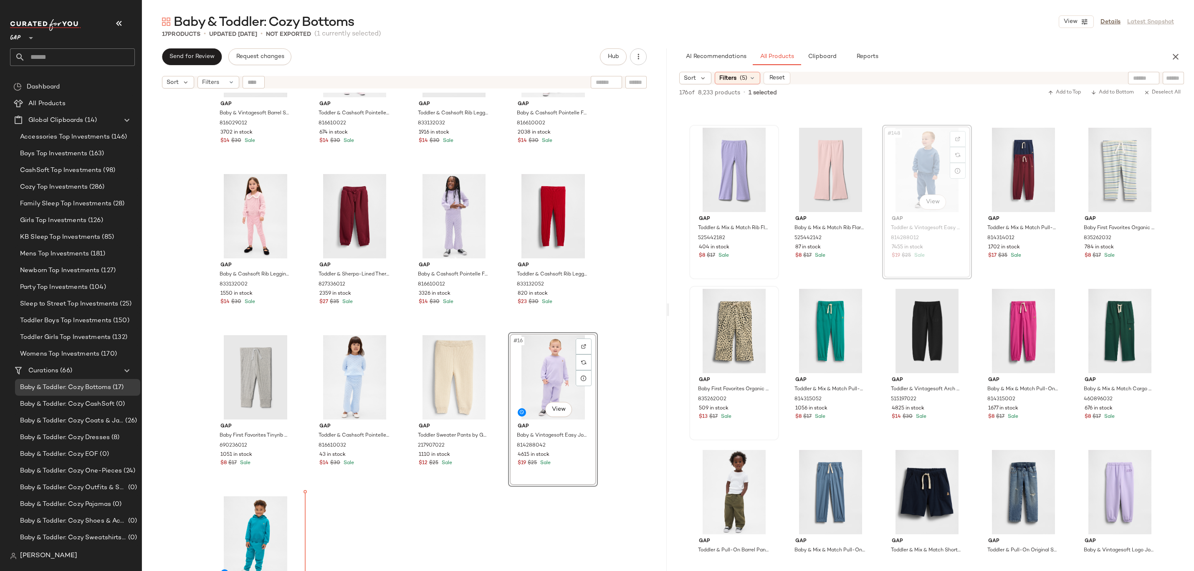
scroll to position [256, 0]
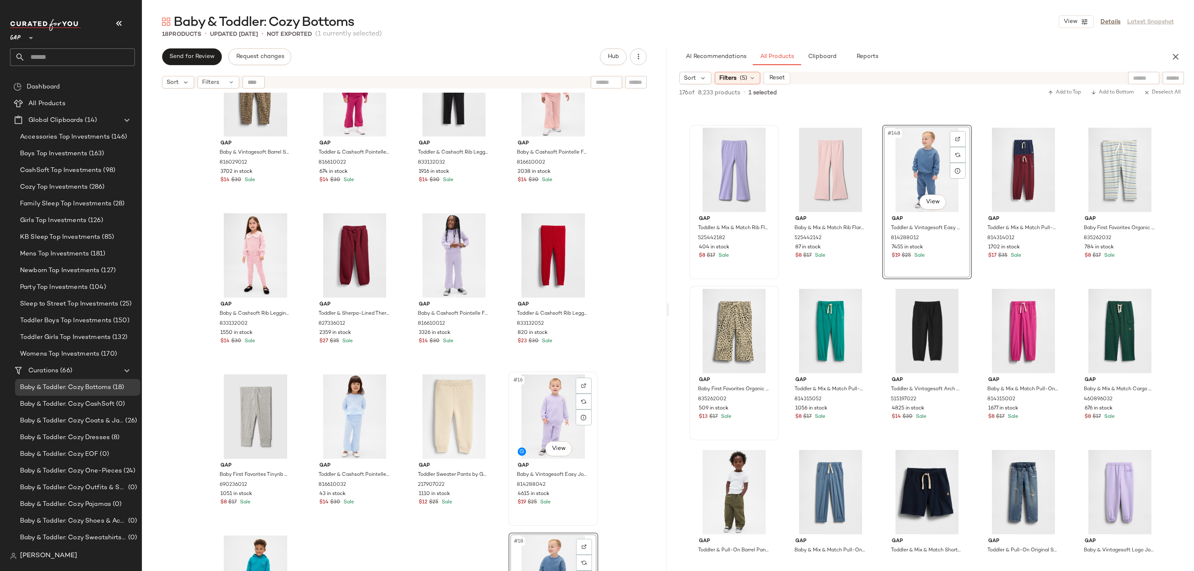
scroll to position [308, 0]
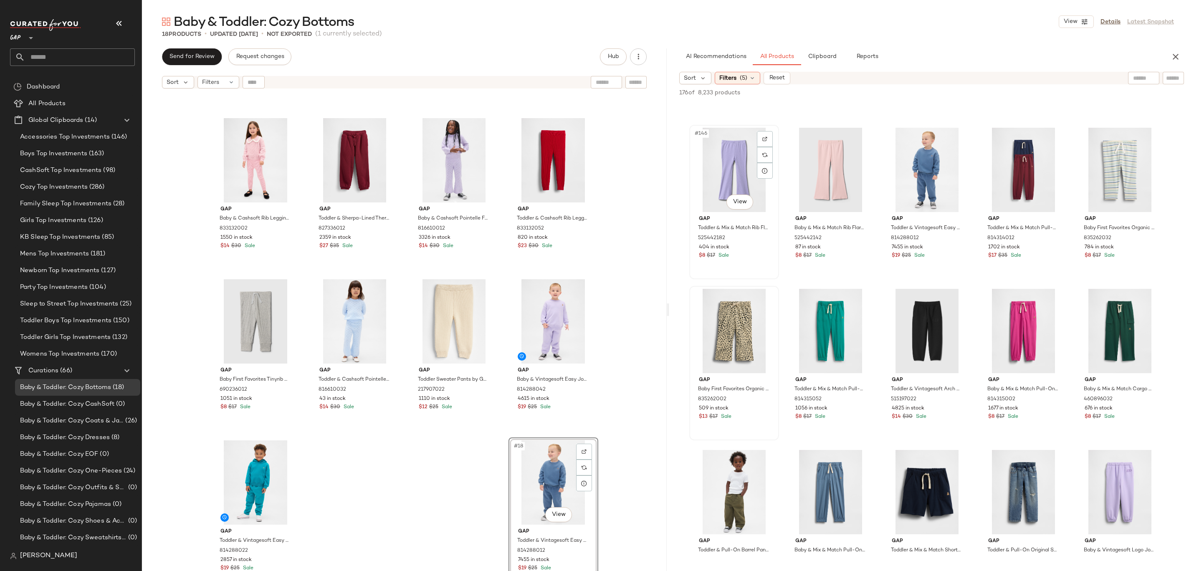
click at [727, 170] on div "#146 View" at bounding box center [734, 170] width 84 height 84
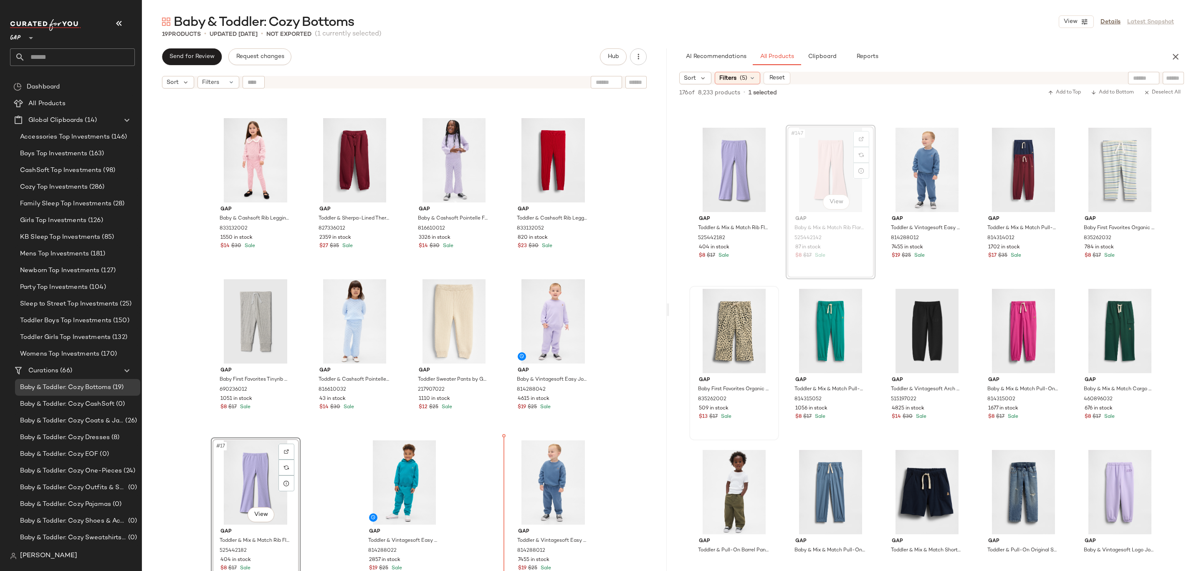
drag, startPoint x: 839, startPoint y: 151, endPoint x: 836, endPoint y: 155, distance: 4.4
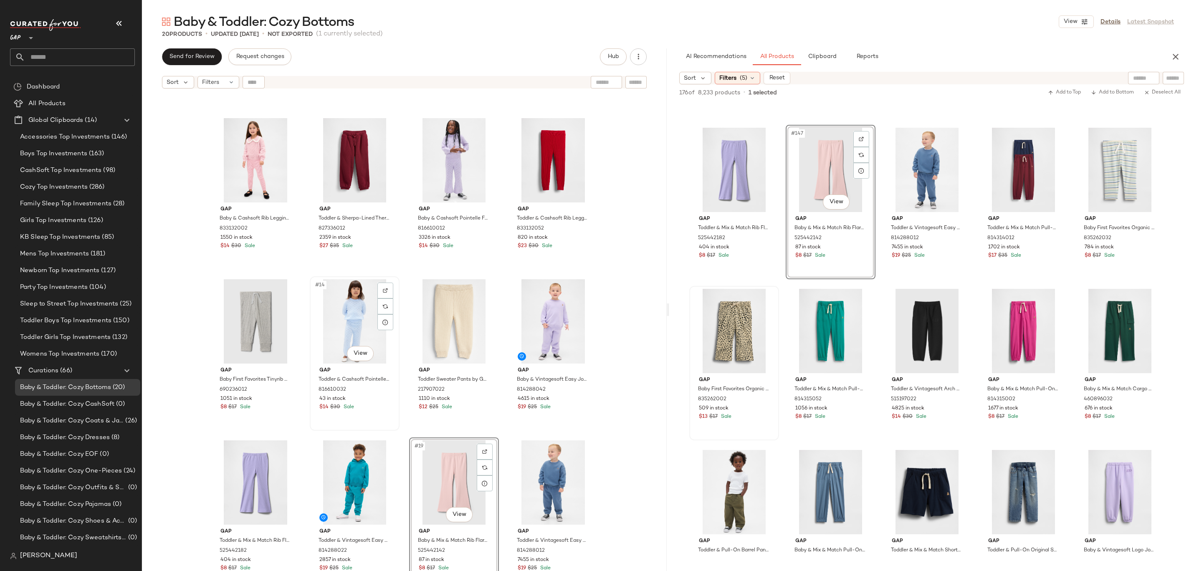
scroll to position [0, 0]
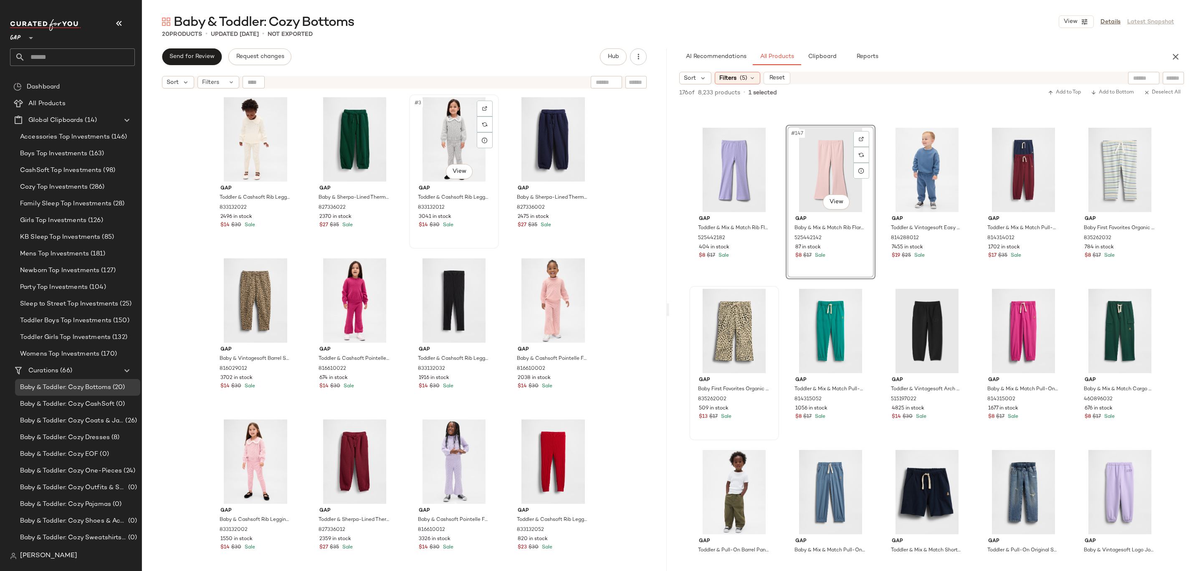
click at [462, 134] on div "#3 View" at bounding box center [454, 139] width 84 height 84
drag, startPoint x: 462, startPoint y: 134, endPoint x: 350, endPoint y: 135, distance: 111.9
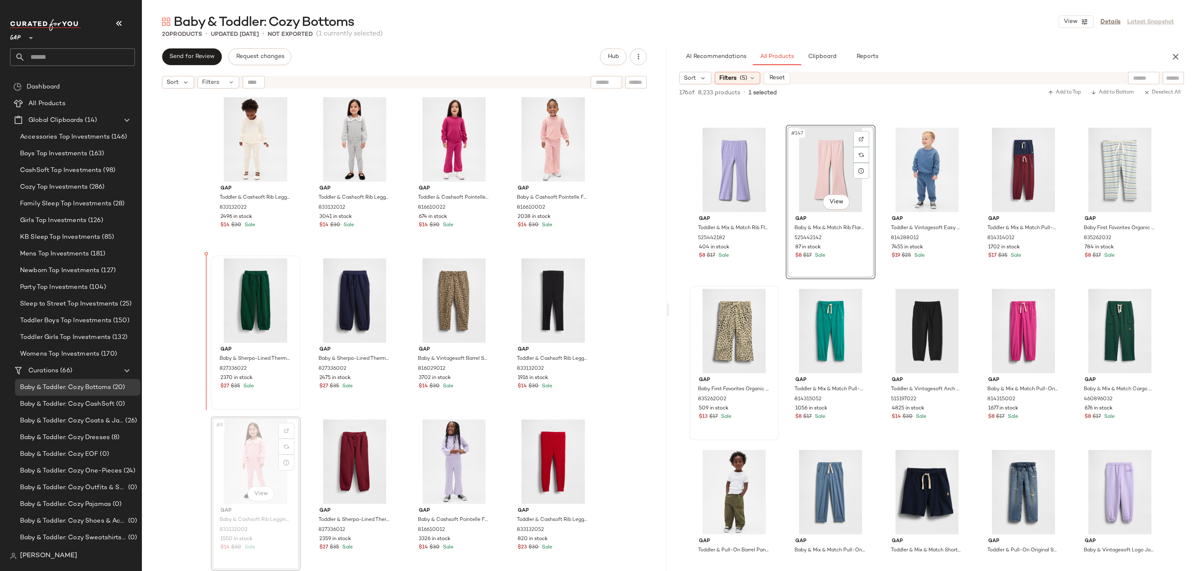
drag, startPoint x: 242, startPoint y: 451, endPoint x: 223, endPoint y: 330, distance: 122.6
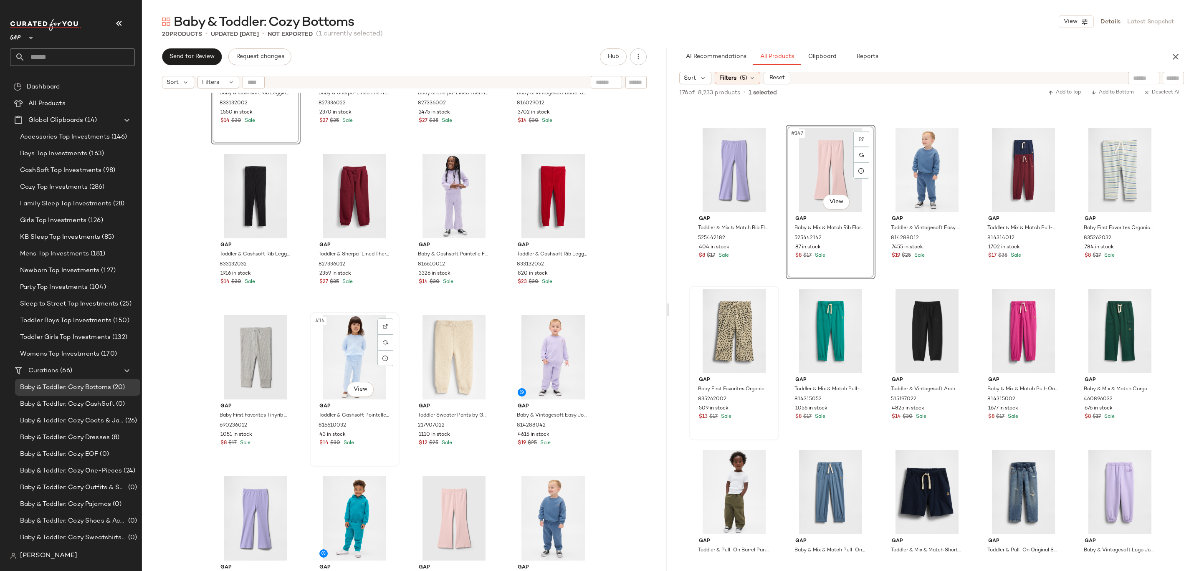
scroll to position [85, 0]
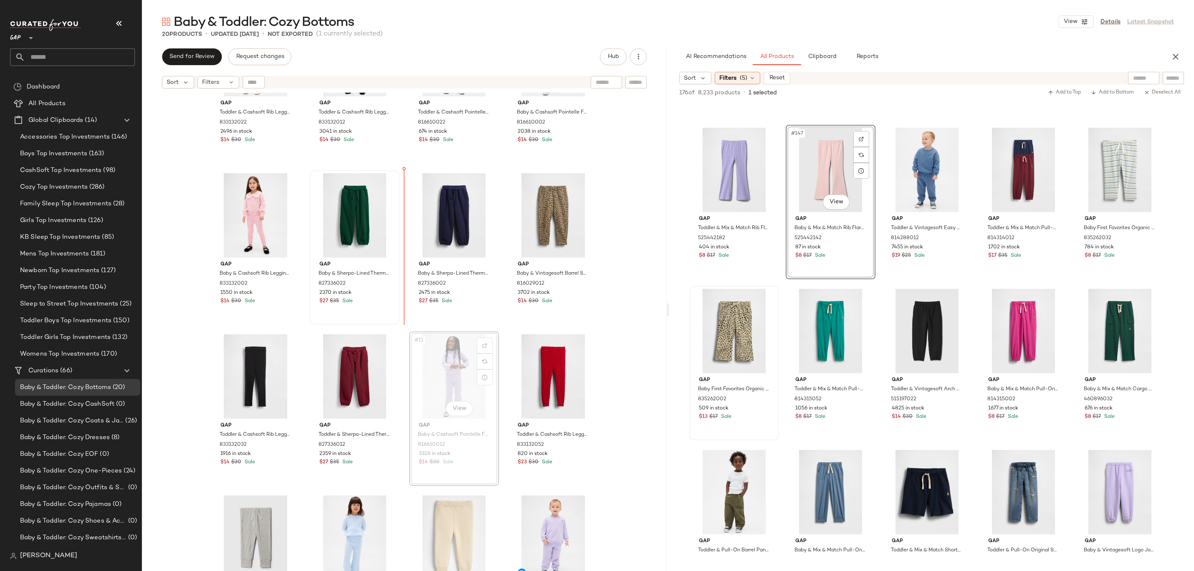
drag, startPoint x: 449, startPoint y: 387, endPoint x: 342, endPoint y: 269, distance: 159.4
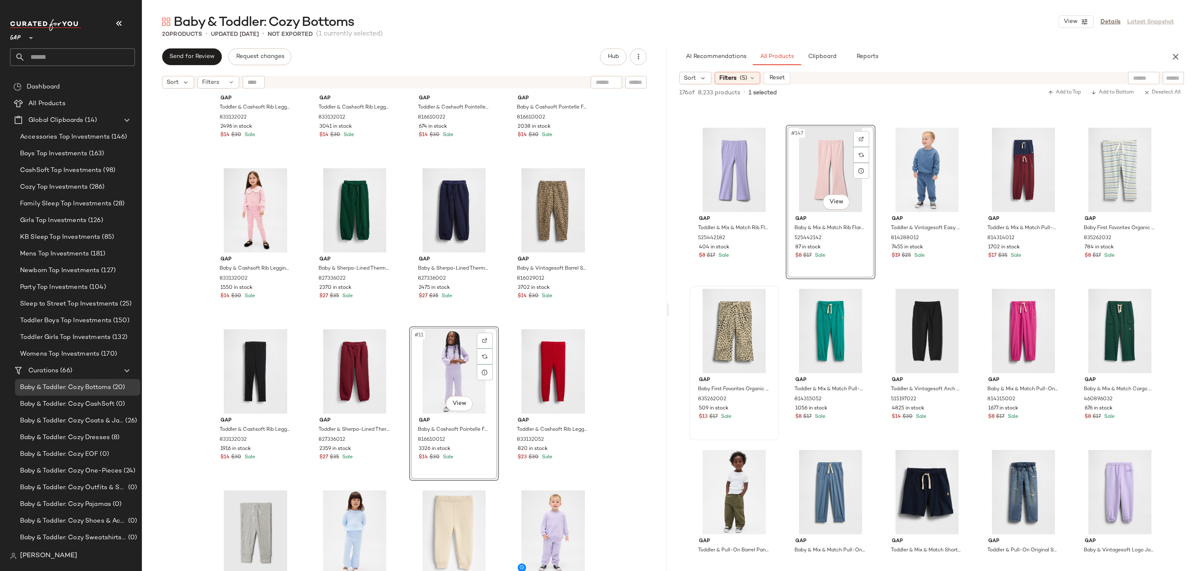
drag, startPoint x: 451, startPoint y: 375, endPoint x: 446, endPoint y: 370, distance: 7.4
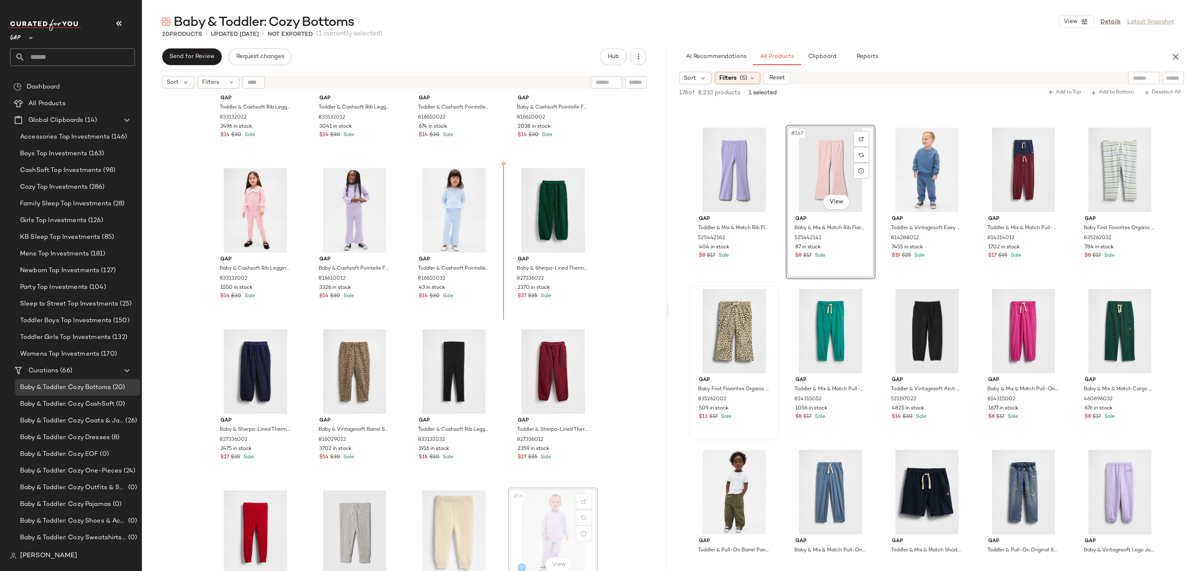
drag, startPoint x: 564, startPoint y: 515, endPoint x: 562, endPoint y: 508, distance: 6.9
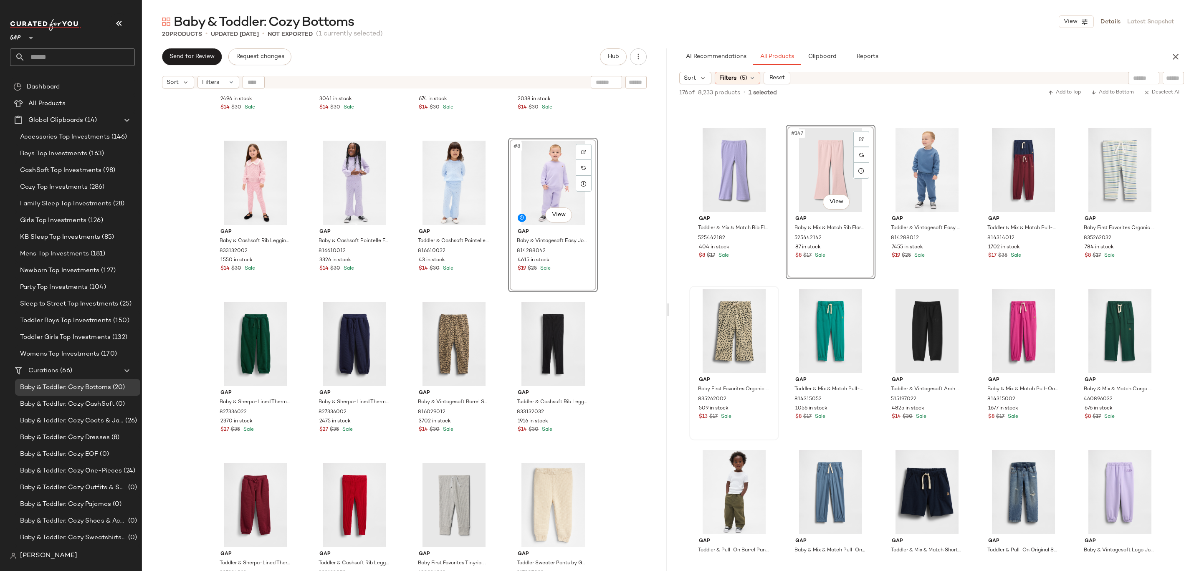
scroll to position [308, 0]
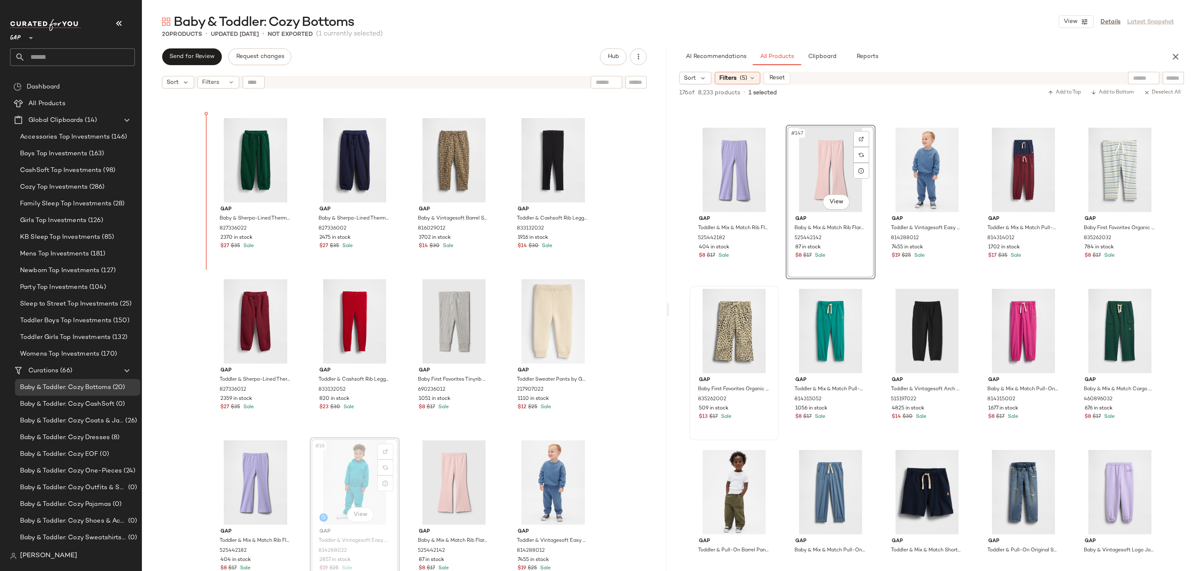
drag, startPoint x: 349, startPoint y: 461, endPoint x: 287, endPoint y: 239, distance: 230.9
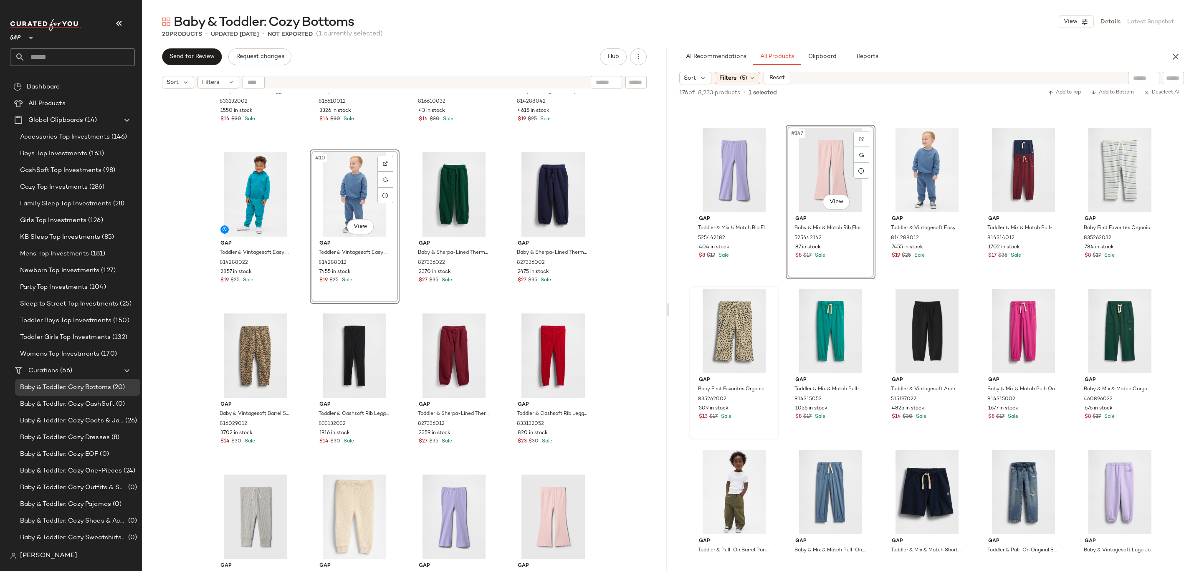
scroll to position [308, 0]
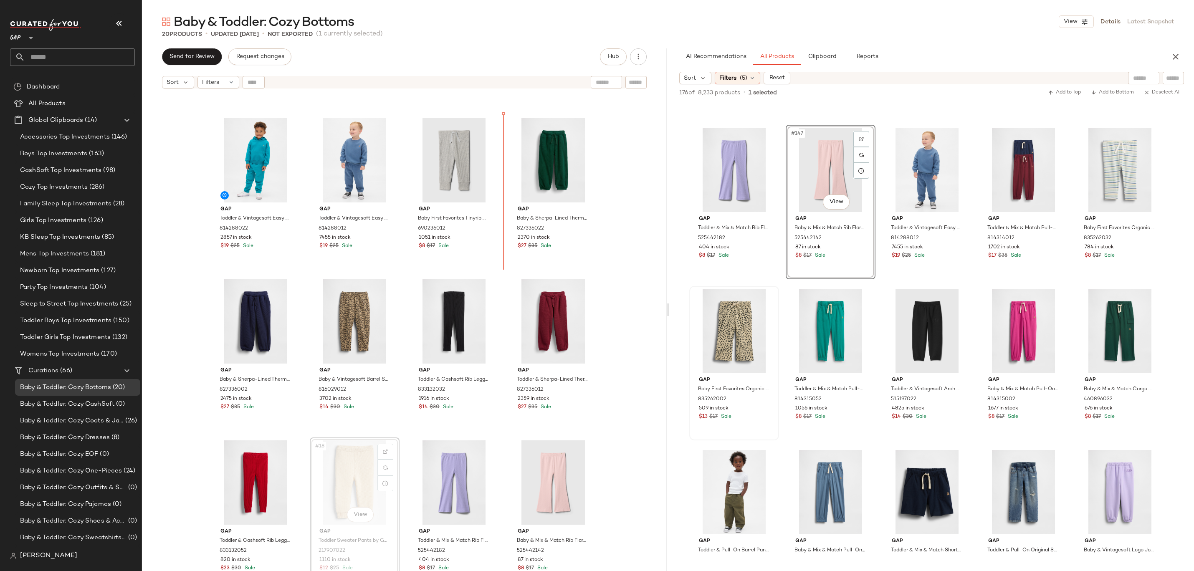
drag, startPoint x: 361, startPoint y: 483, endPoint x: 371, endPoint y: 468, distance: 18.1
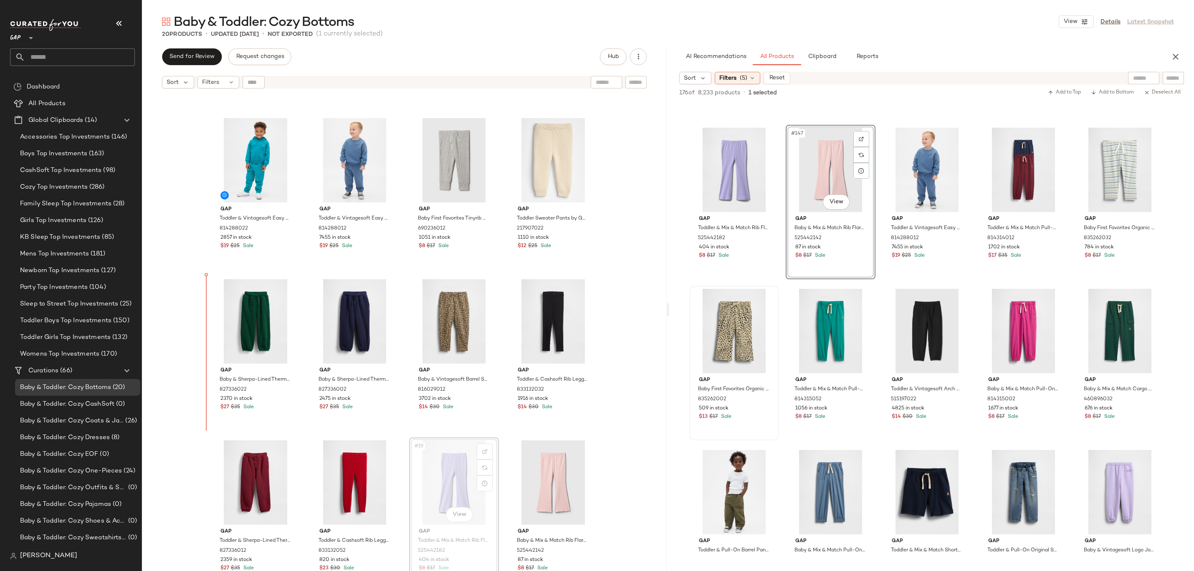
drag, startPoint x: 448, startPoint y: 495, endPoint x: 434, endPoint y: 478, distance: 21.7
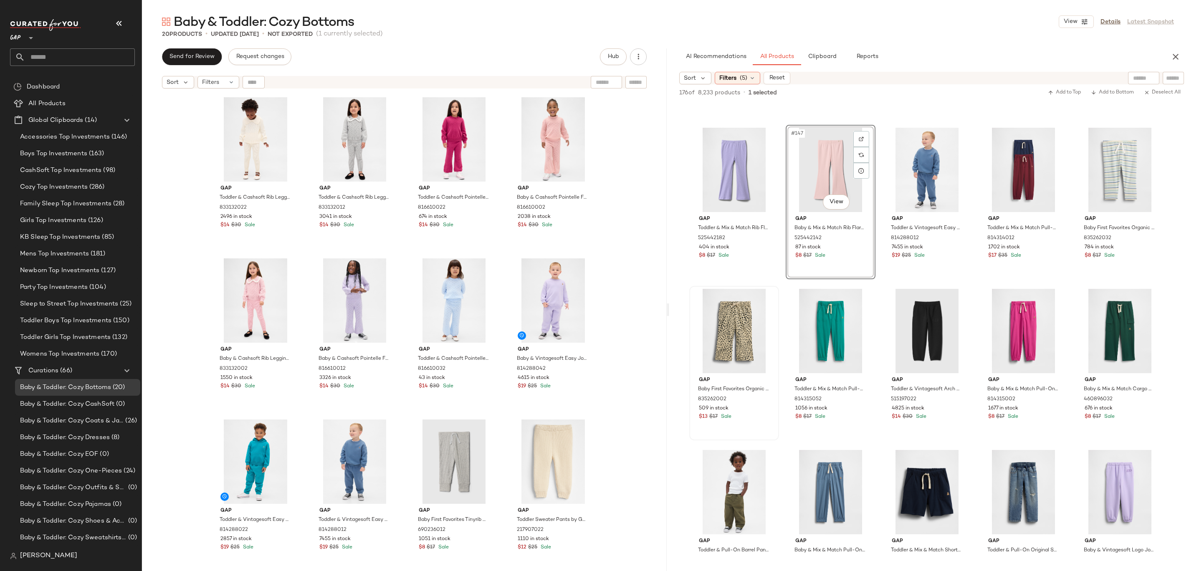
scroll to position [308, 0]
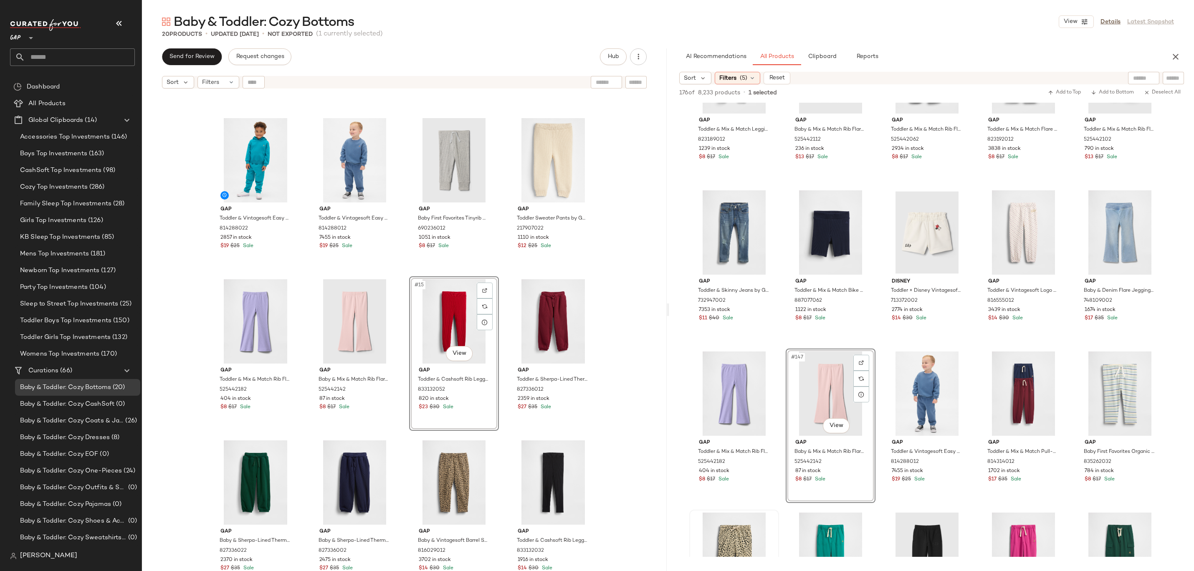
scroll to position [4341, 0]
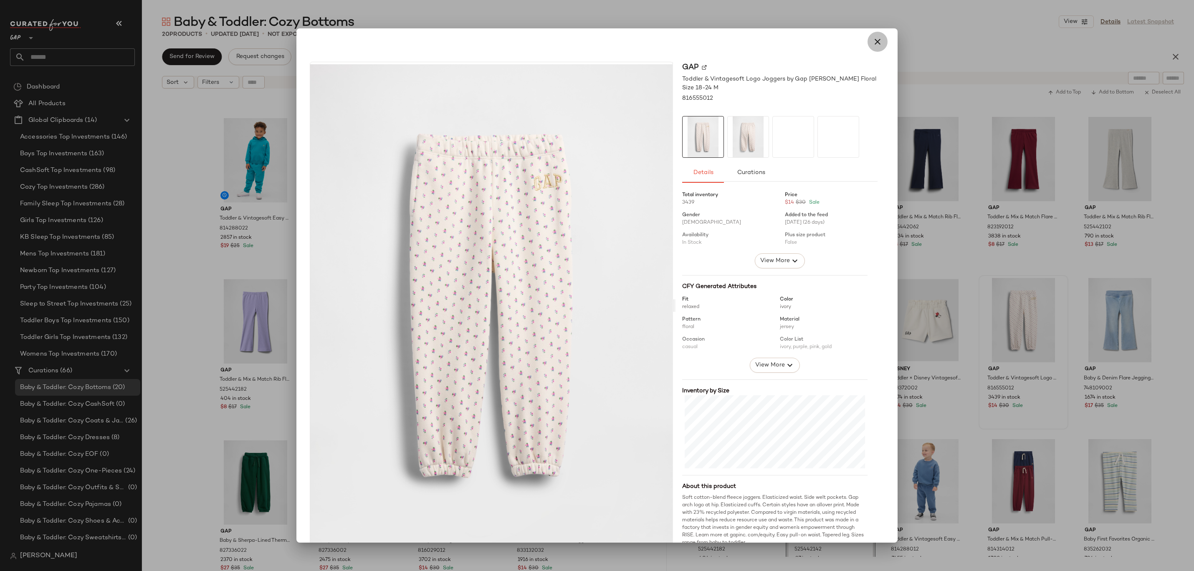
click at [875, 40] on icon "button" at bounding box center [878, 42] width 10 height 10
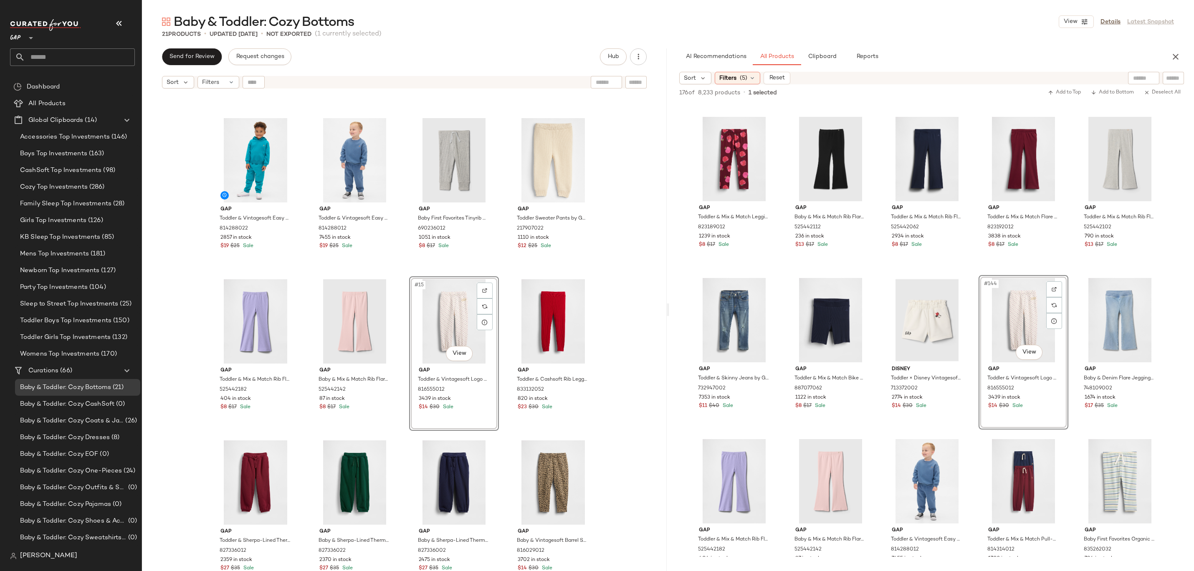
click at [644, 319] on div "Gap Baby & Cashsoft Rib Leggings by Gap Pure Pink Size 6-12 M 833132002 1550 in…" at bounding box center [404, 343] width 525 height 500
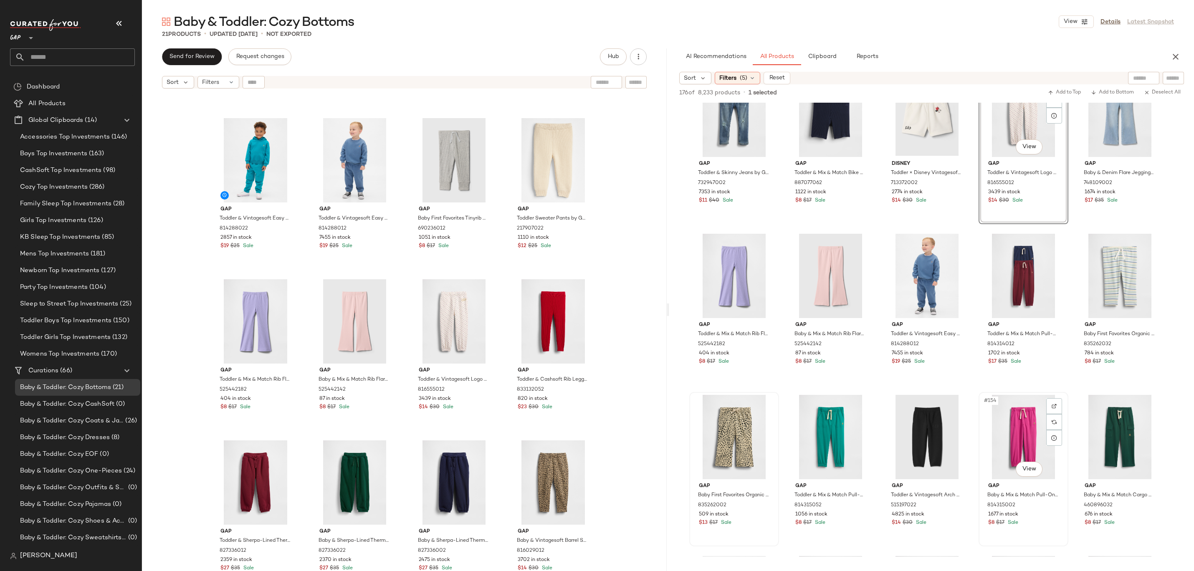
scroll to position [4805, 0]
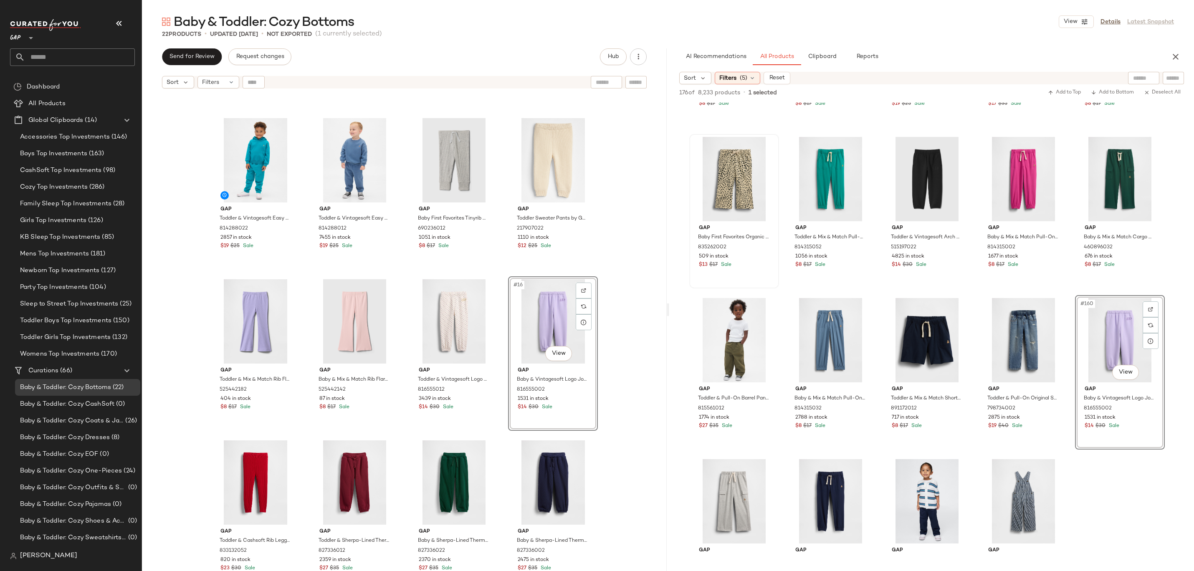
click at [635, 336] on div "Gap Baby & Cashsoft Rib Leggings by Gap Pure Pink Size 6-12 M 833132002 1550 in…" at bounding box center [404, 343] width 525 height 500
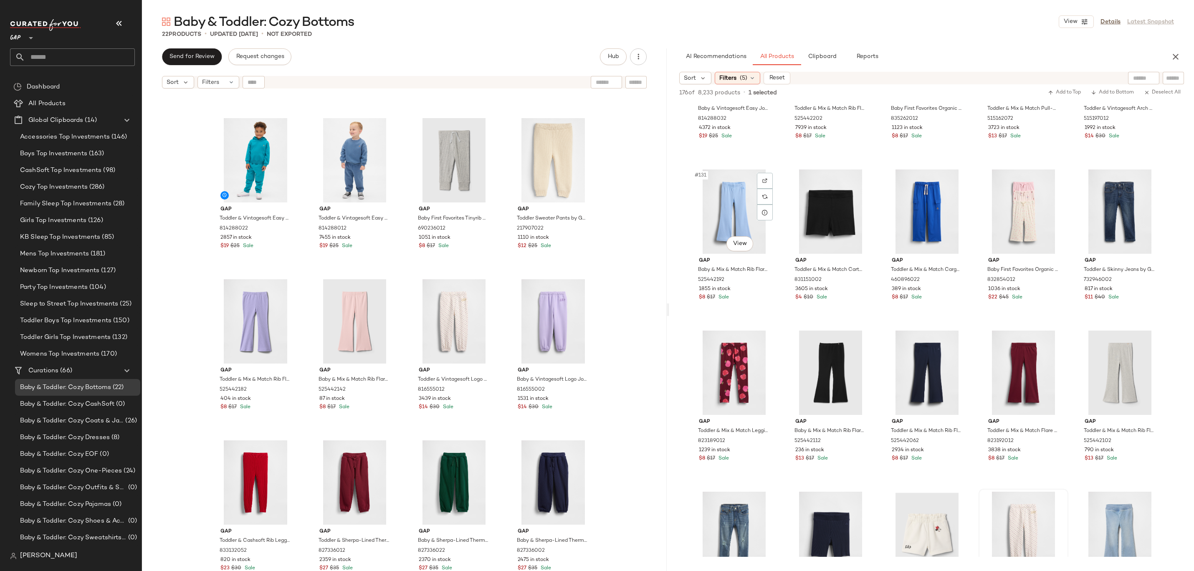
scroll to position [4144, 0]
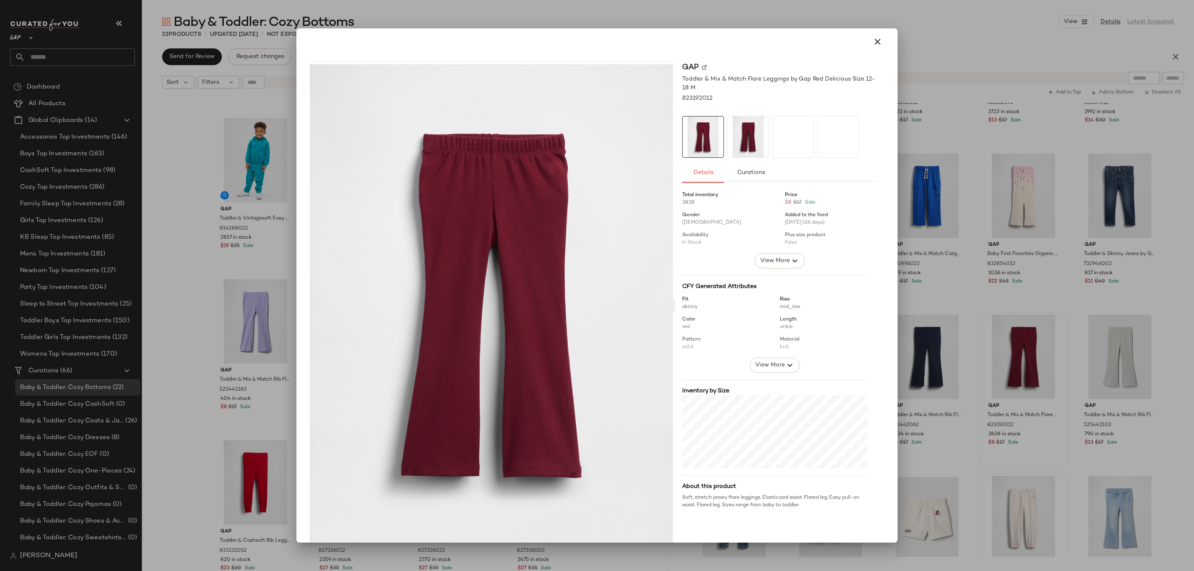
click at [515, 221] on img at bounding box center [491, 305] width 363 height 483
click at [877, 40] on button "button" at bounding box center [878, 42] width 20 height 20
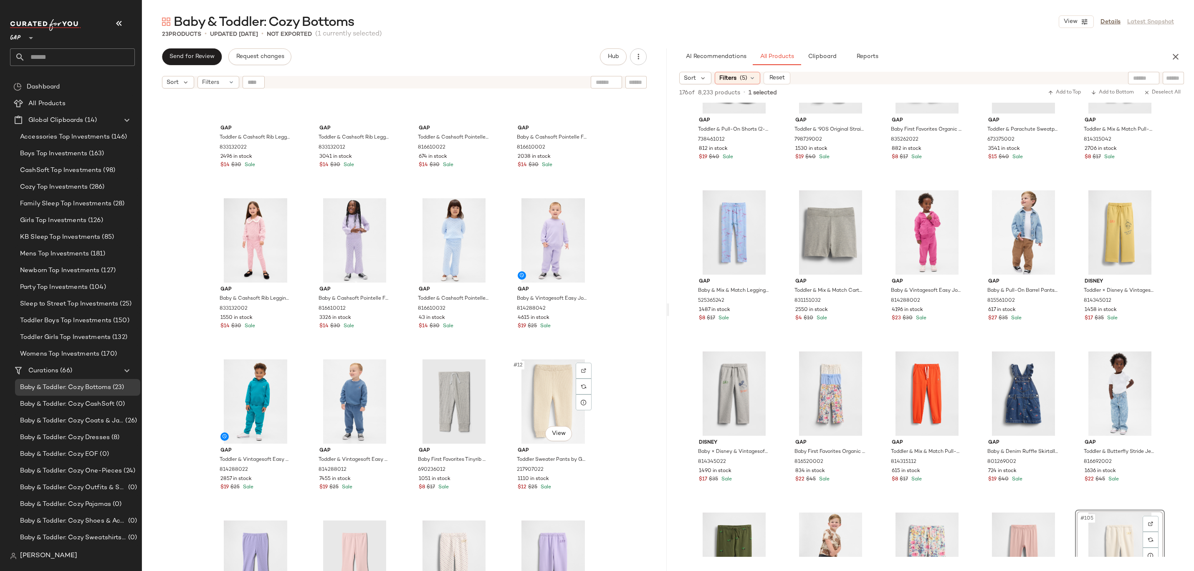
scroll to position [0, 0]
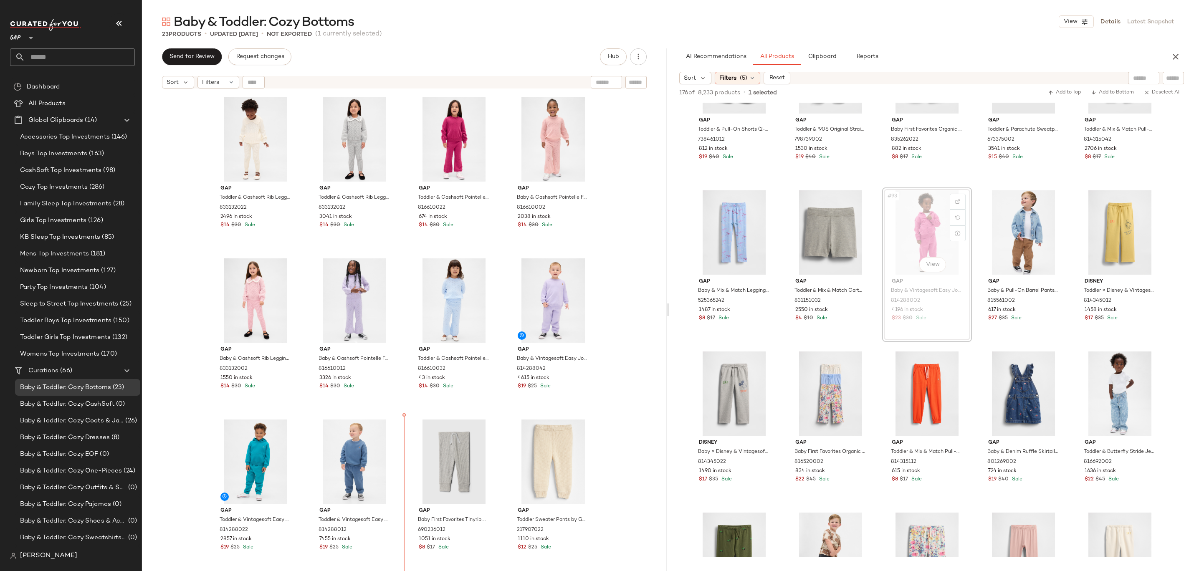
drag, startPoint x: 925, startPoint y: 238, endPoint x: 918, endPoint y: 238, distance: 6.7
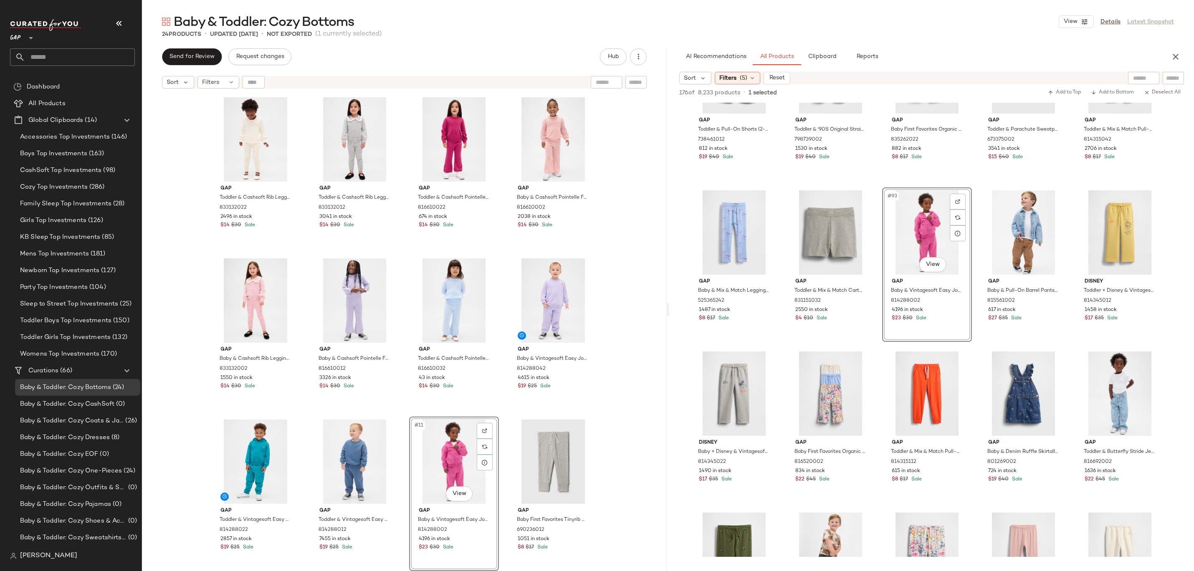
click at [625, 276] on div "Gap Toddler & Cashsoft Rib Leggings by Gap Ivory Frost Size 2 YRS 833132022 249…" at bounding box center [404, 343] width 525 height 500
drag, startPoint x: 462, startPoint y: 479, endPoint x: 202, endPoint y: 480, distance: 259.8
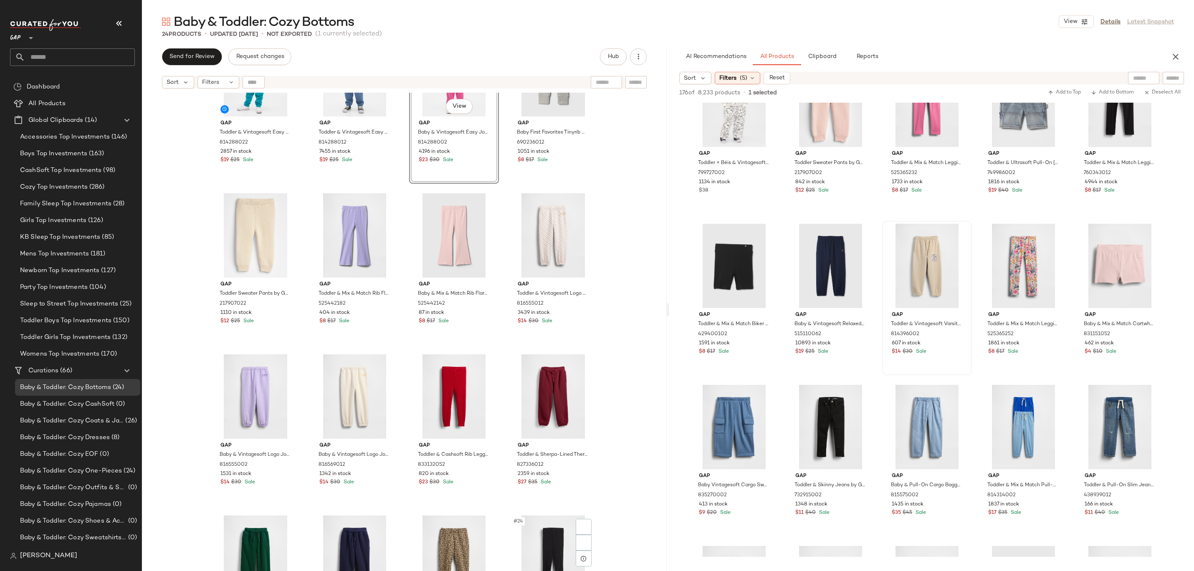
scroll to position [469, 0]
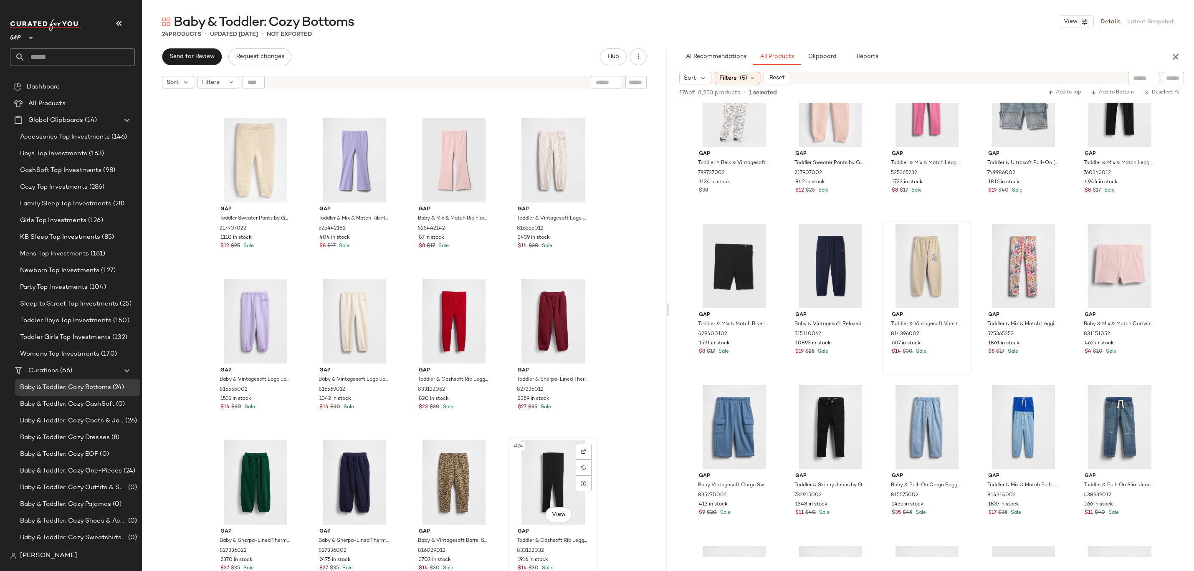
click at [569, 456] on div "#24 View" at bounding box center [553, 483] width 84 height 84
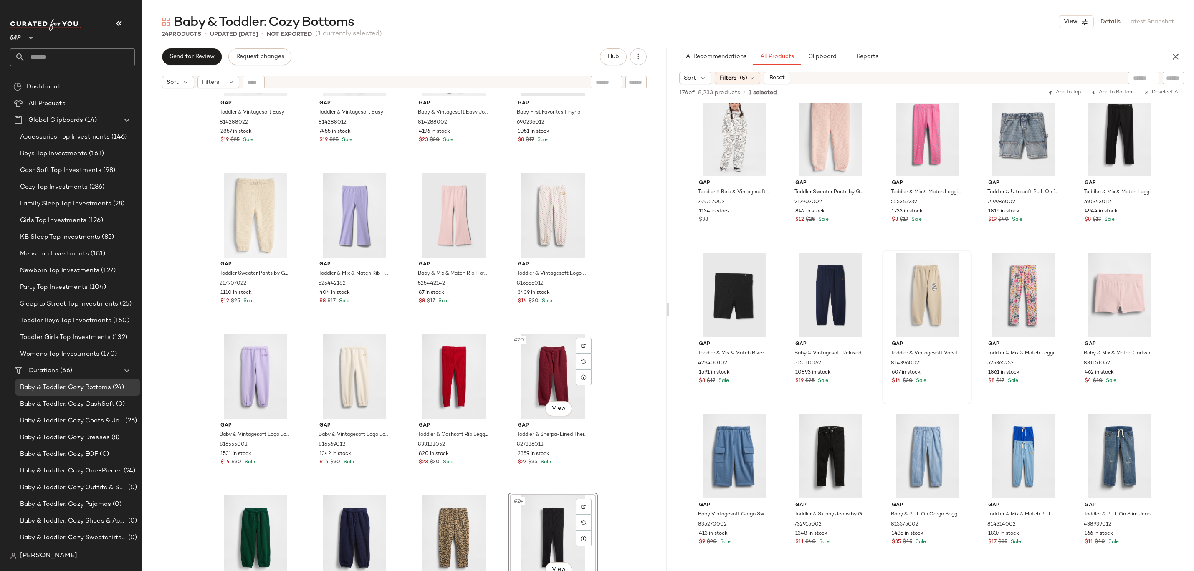
scroll to position [469, 0]
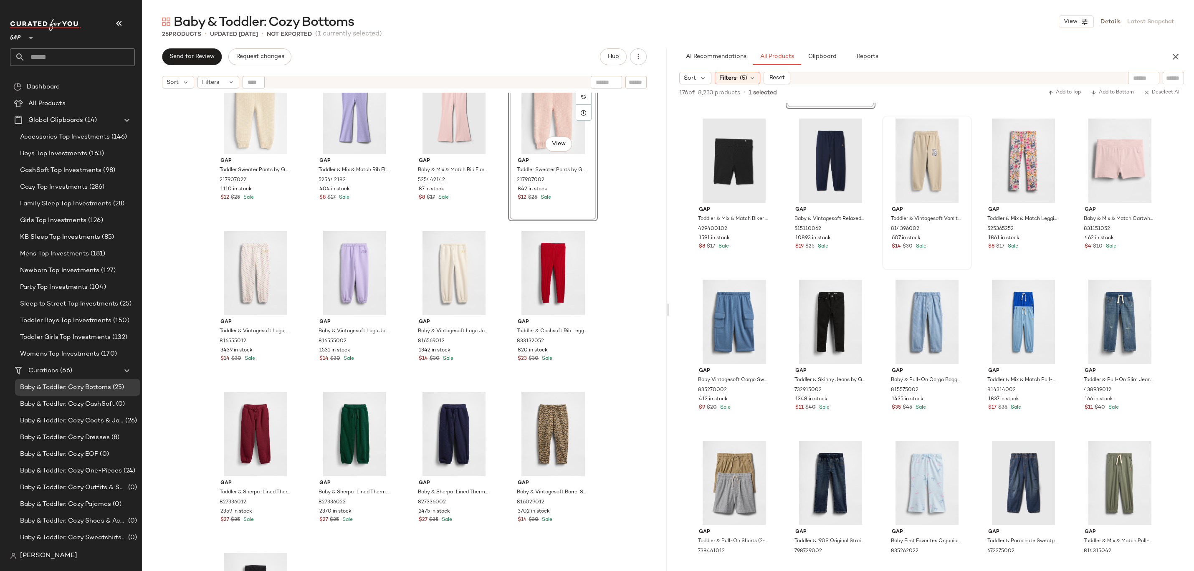
scroll to position [2373, 0]
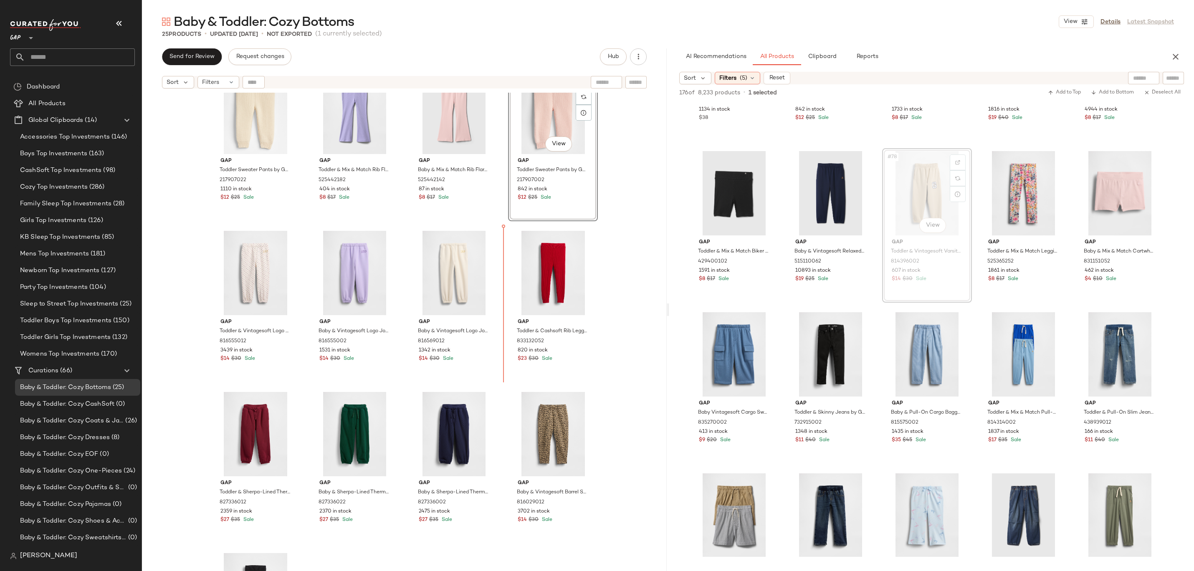
drag, startPoint x: 928, startPoint y: 206, endPoint x: 922, endPoint y: 206, distance: 6.3
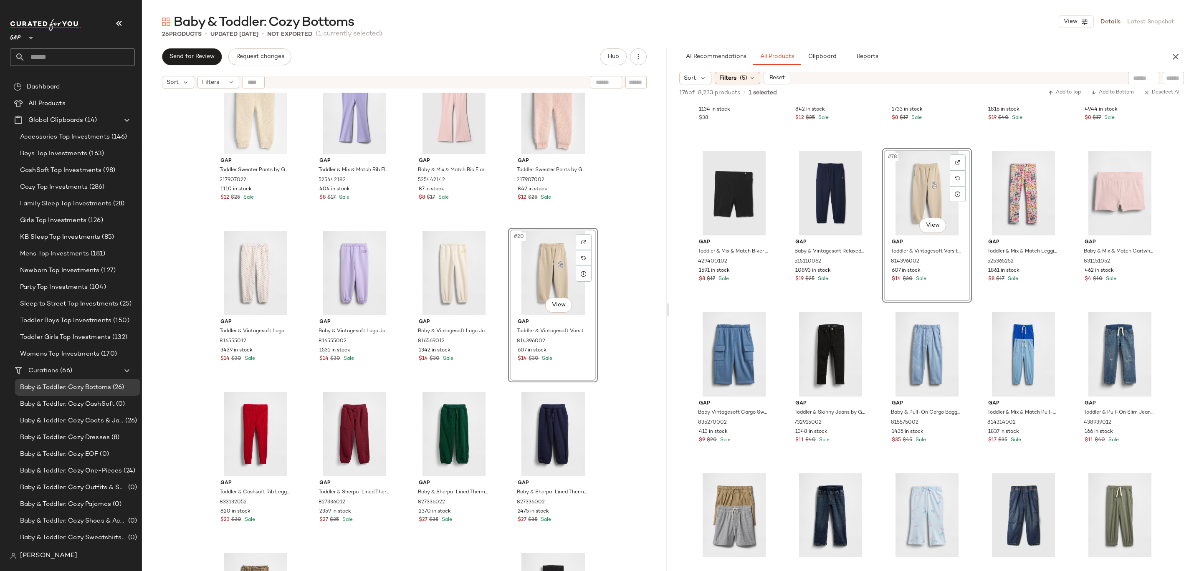
click at [630, 303] on div "Gap Toddler Sweater Pants by Gap French Vanilla Size 18-24 M 217907022 1110 in …" at bounding box center [404, 343] width 525 height 500
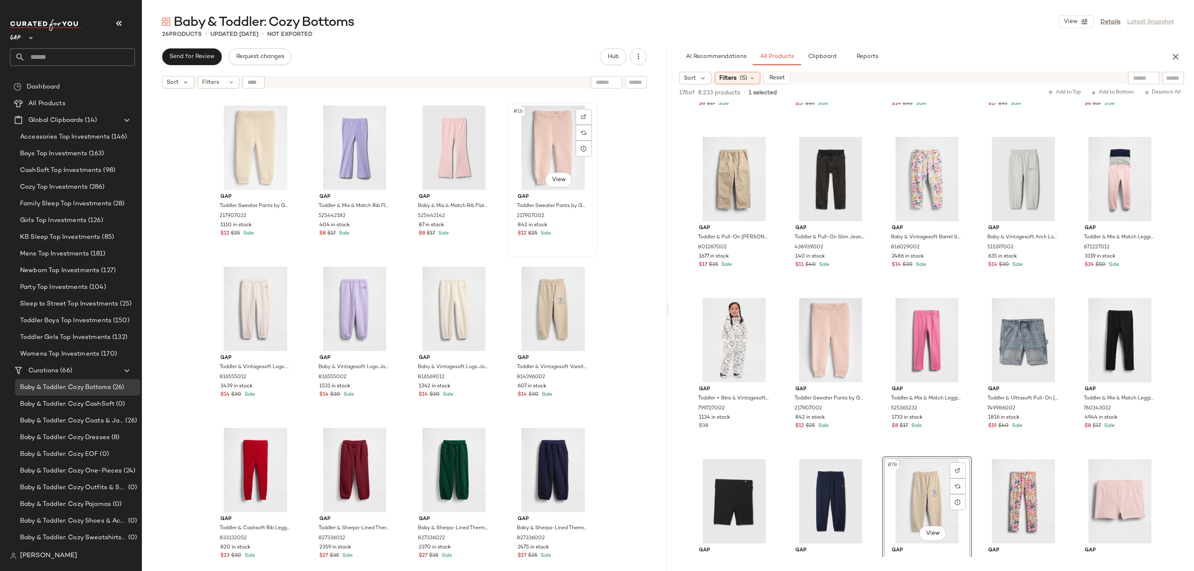
scroll to position [631, 0]
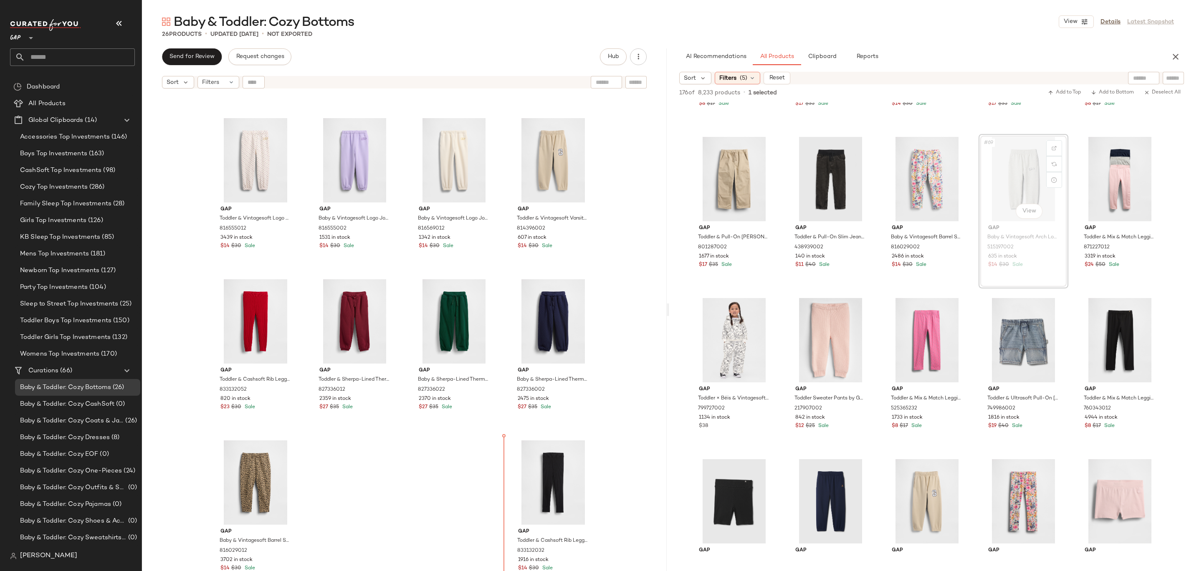
drag, startPoint x: 1017, startPoint y: 190, endPoint x: 474, endPoint y: 485, distance: 617.6
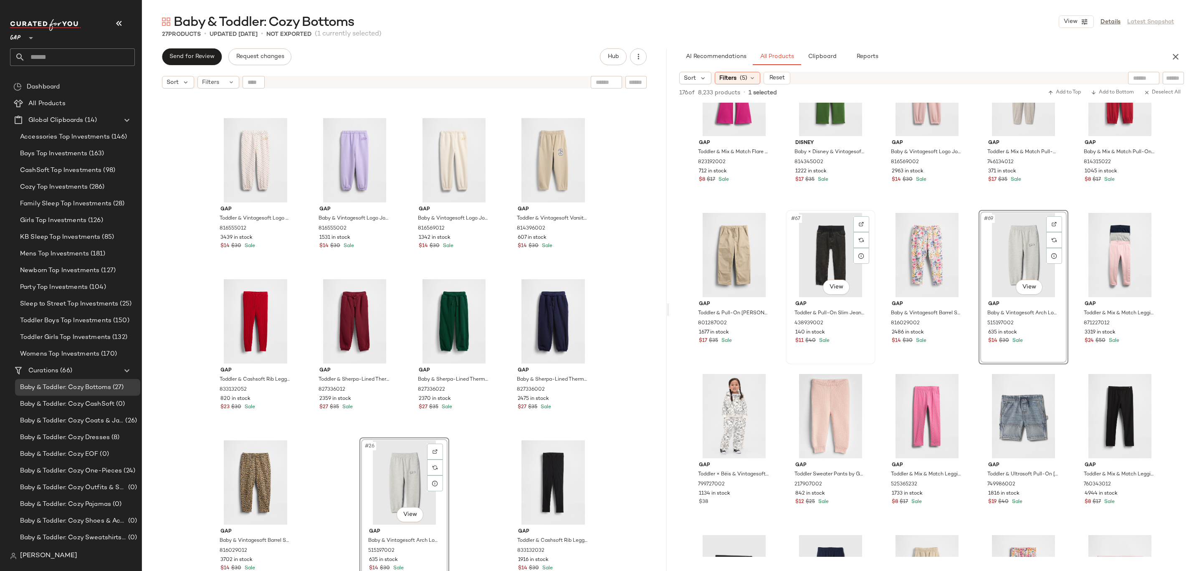
scroll to position [1890, 0]
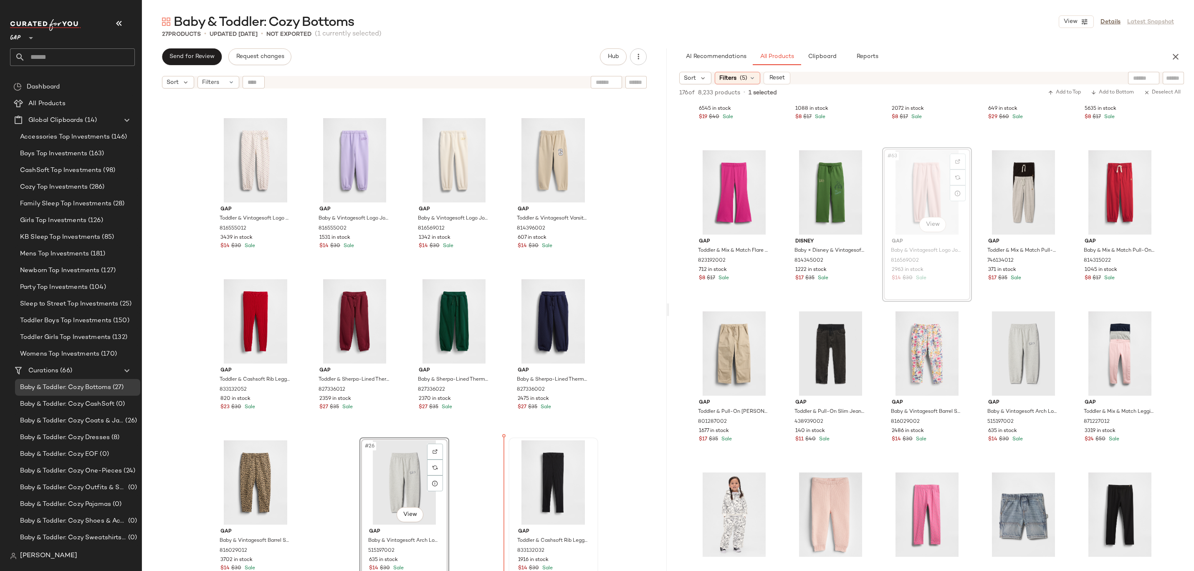
drag, startPoint x: 928, startPoint y: 188, endPoint x: 515, endPoint y: 493, distance: 513.5
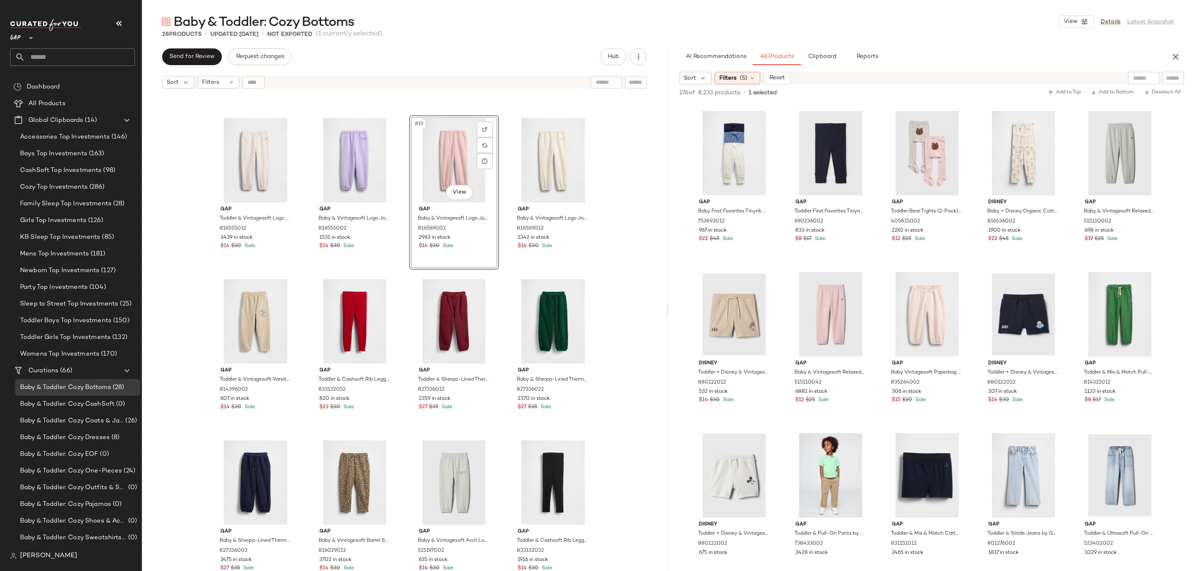
scroll to position [400, 0]
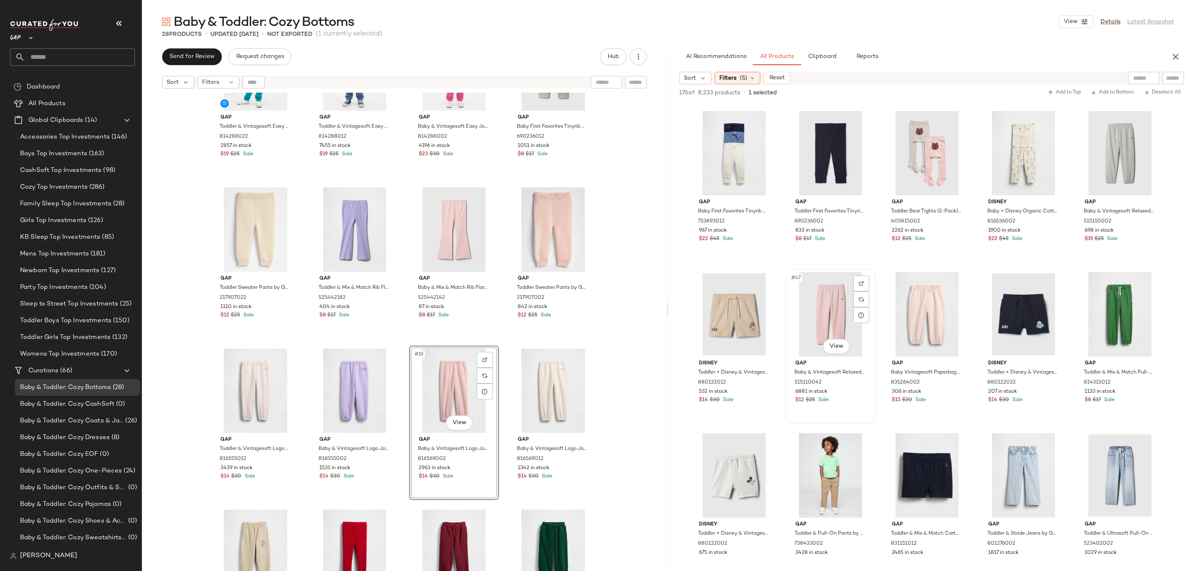
click at [829, 332] on div "#47 View" at bounding box center [831, 314] width 84 height 84
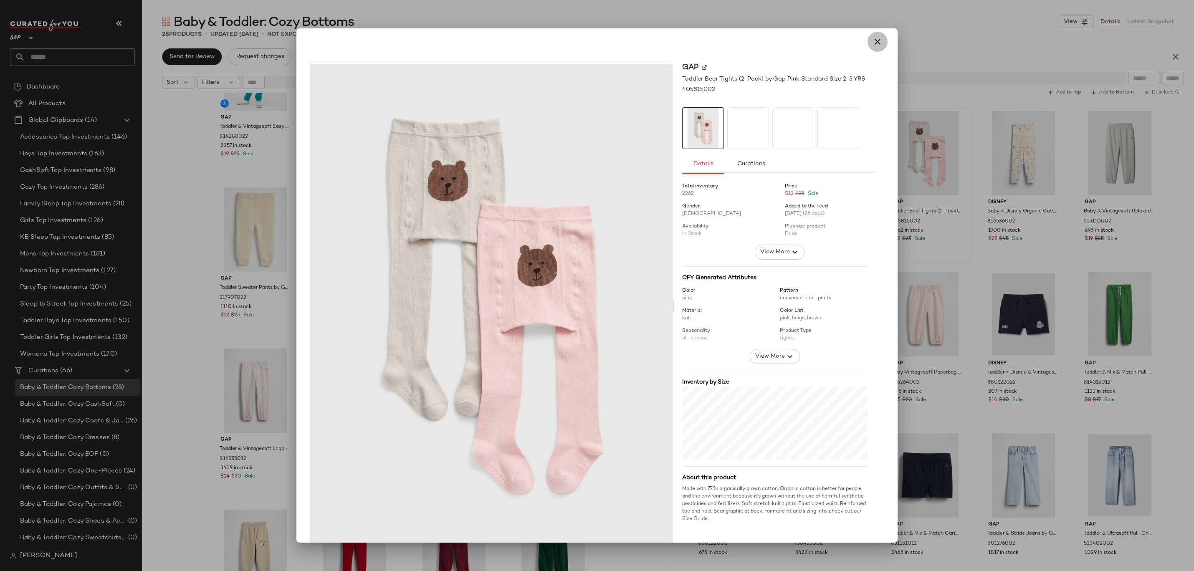
click at [873, 46] on icon "button" at bounding box center [878, 42] width 10 height 10
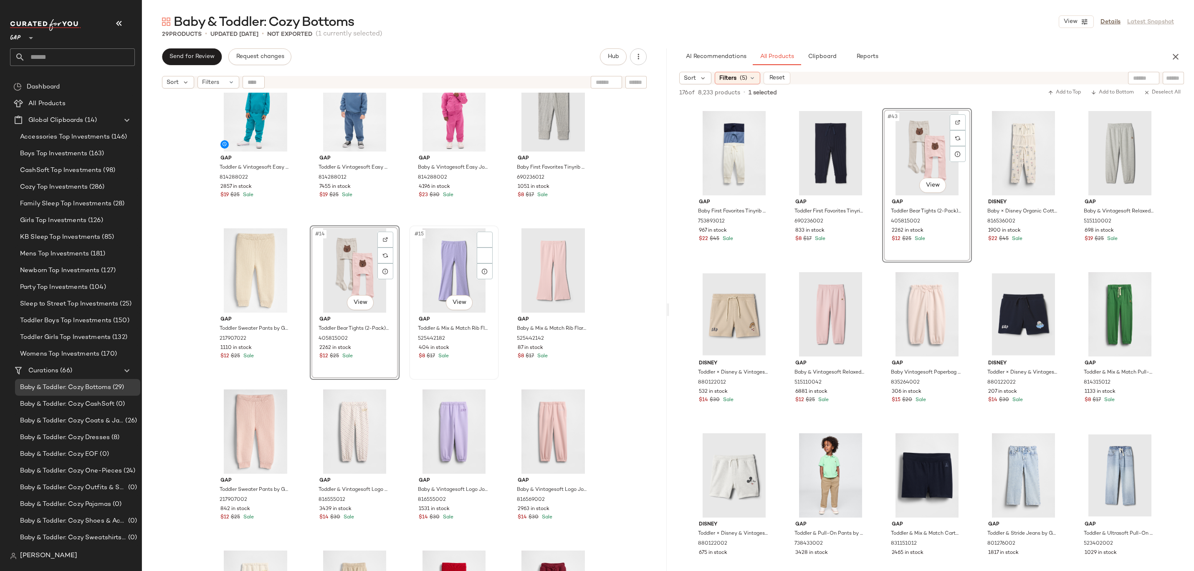
scroll to position [268, 0]
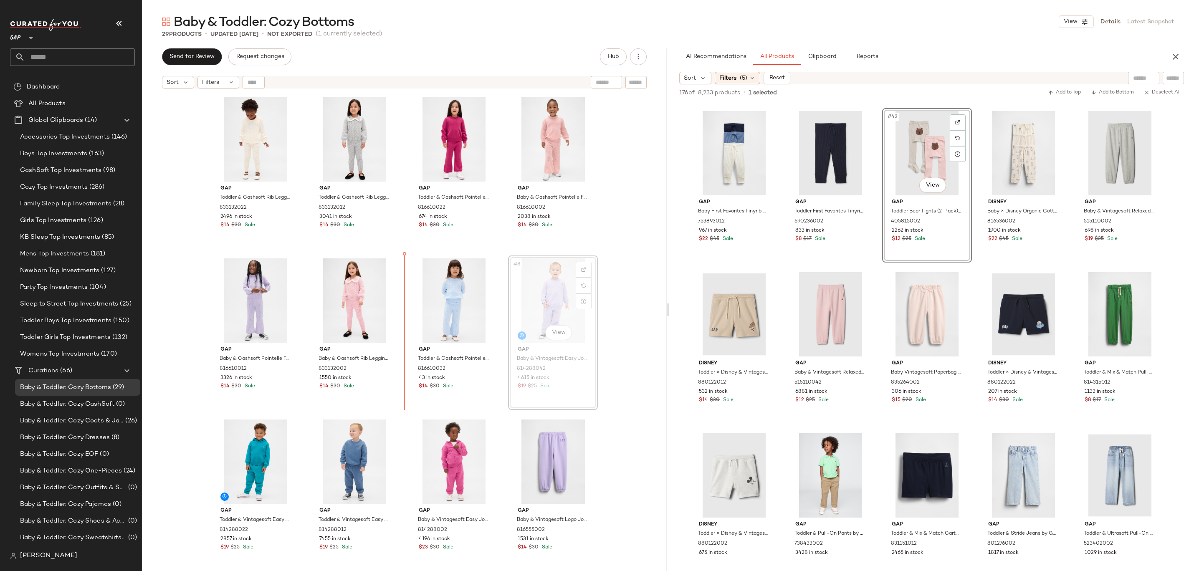
drag, startPoint x: 544, startPoint y: 295, endPoint x: 538, endPoint y: 295, distance: 5.8
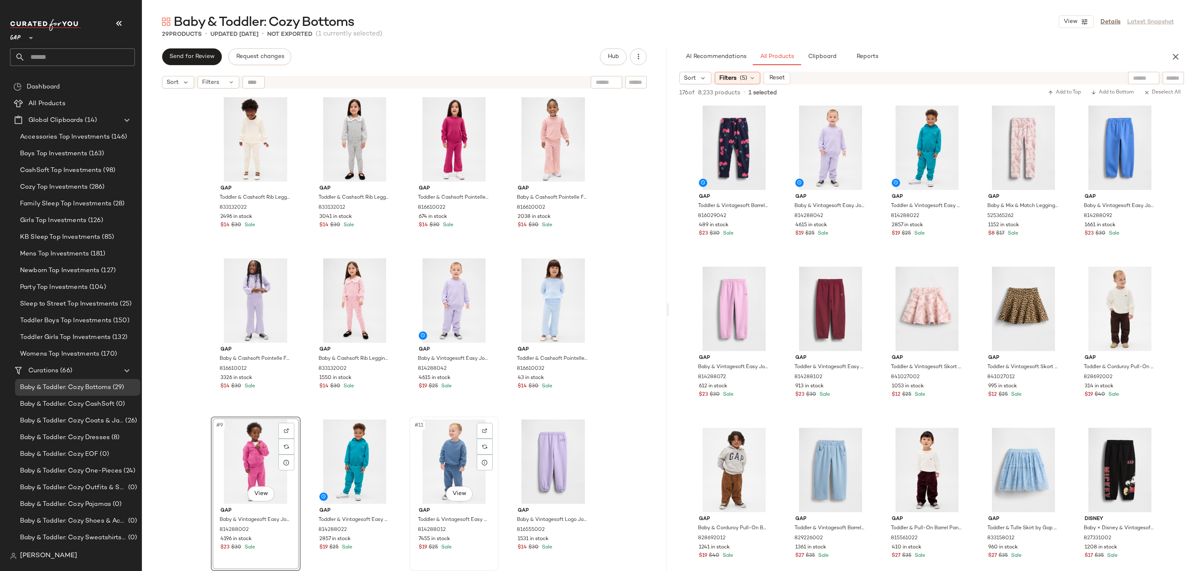
scroll to position [1284, 0]
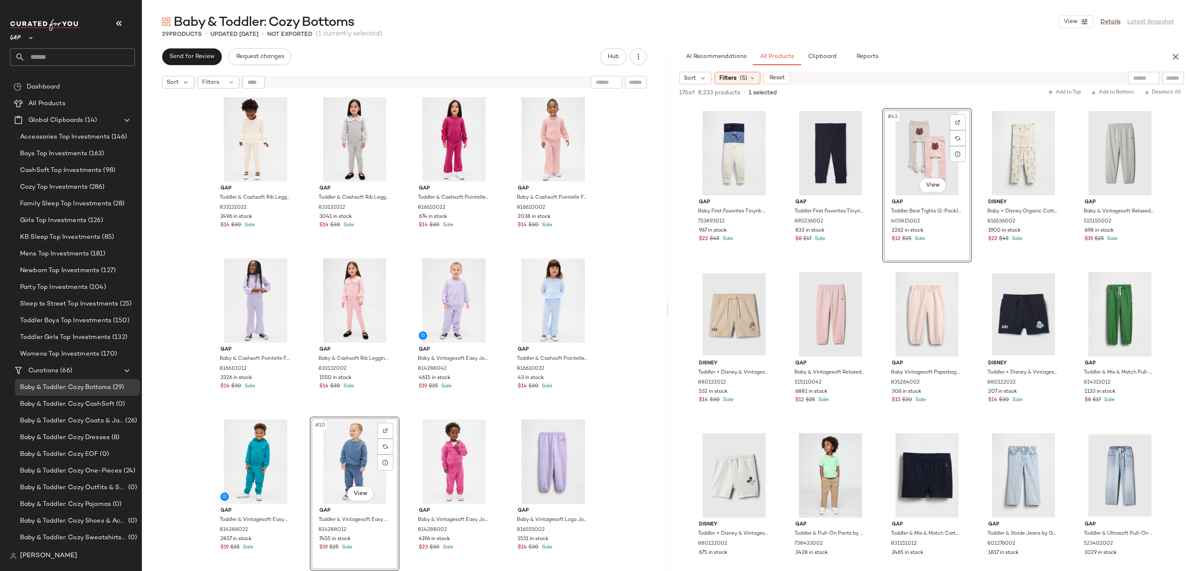
click at [640, 350] on div "Gap Toddler & Cashsoft Rib Leggings by Gap Ivory Frost Size 2 YRS 833132022 249…" at bounding box center [404, 343] width 525 height 500
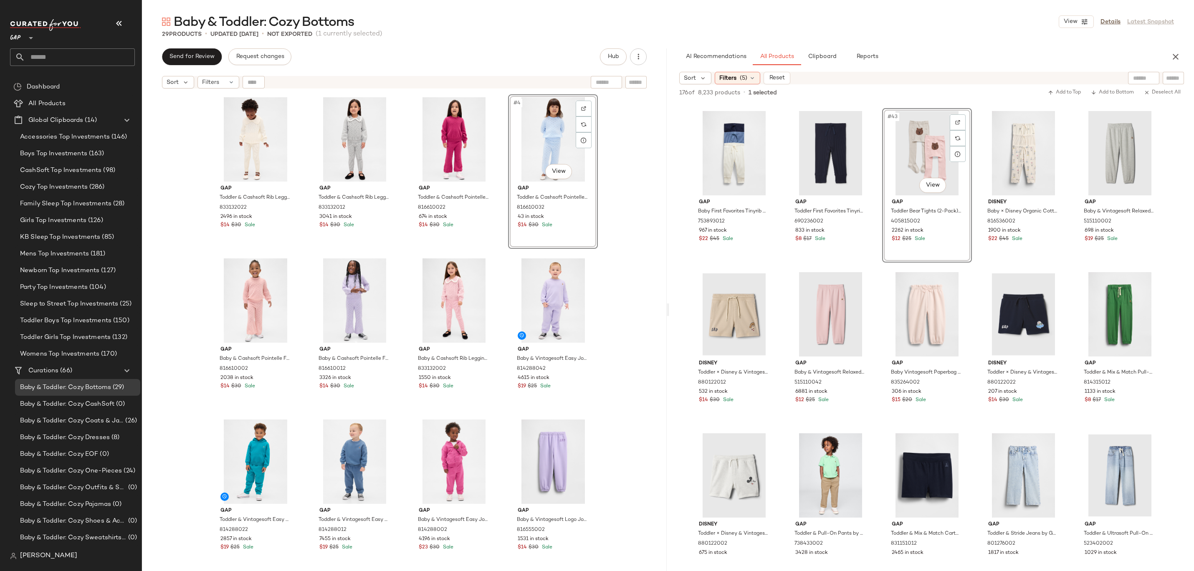
click at [614, 175] on div "Gap Toddler & Cashsoft Rib Leggings by Gap Ivory Frost Size 2 YRS 833132022 249…" at bounding box center [404, 343] width 525 height 500
drag, startPoint x: 279, startPoint y: 465, endPoint x: 283, endPoint y: 456, distance: 9.5
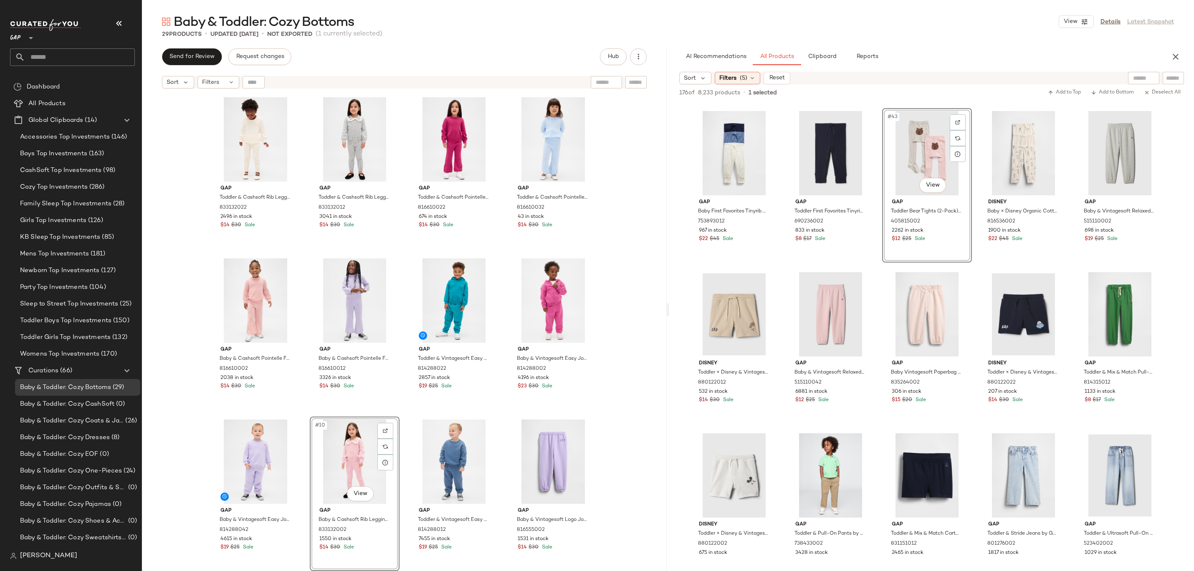
click at [619, 333] on div "Gap Toddler & Cashsoft Rib Leggings by Gap Ivory Frost Size 2 YRS 833132022 249…" at bounding box center [404, 343] width 525 height 500
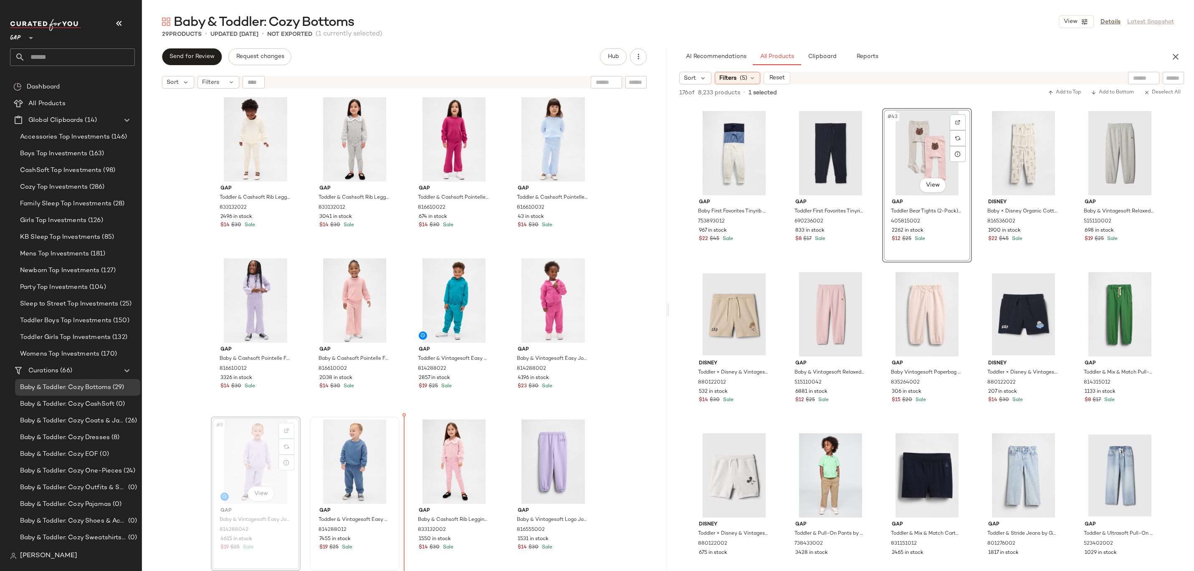
drag, startPoint x: 264, startPoint y: 462, endPoint x: 372, endPoint y: 460, distance: 108.2
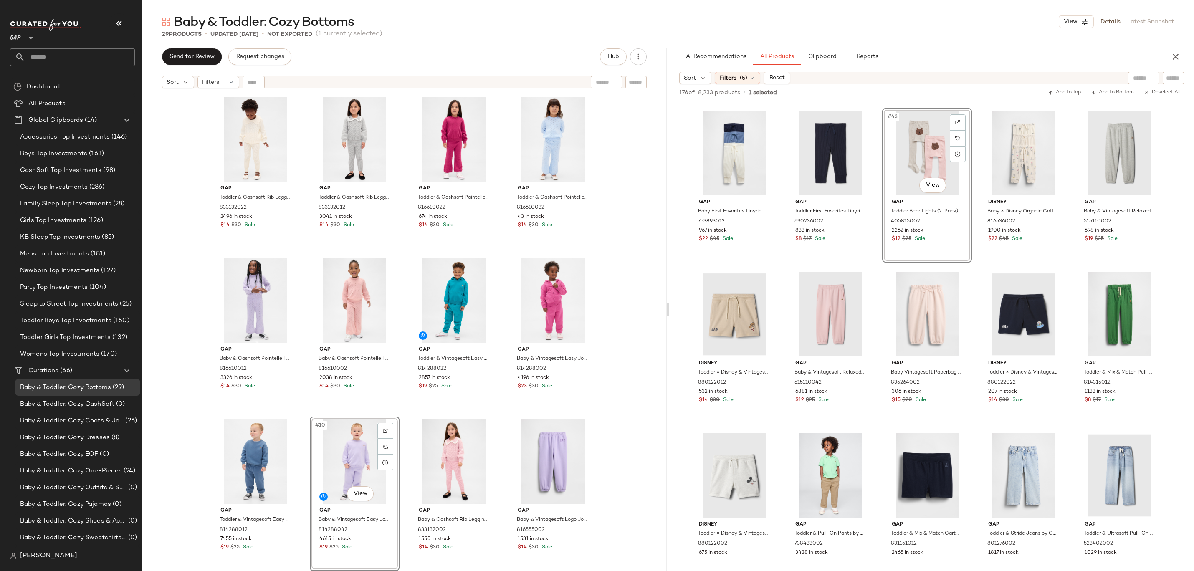
click at [621, 276] on div "Gap Toddler & Cashsoft Rib Leggings by Gap Ivory Frost Size 2 YRS 833132022 249…" at bounding box center [404, 343] width 525 height 500
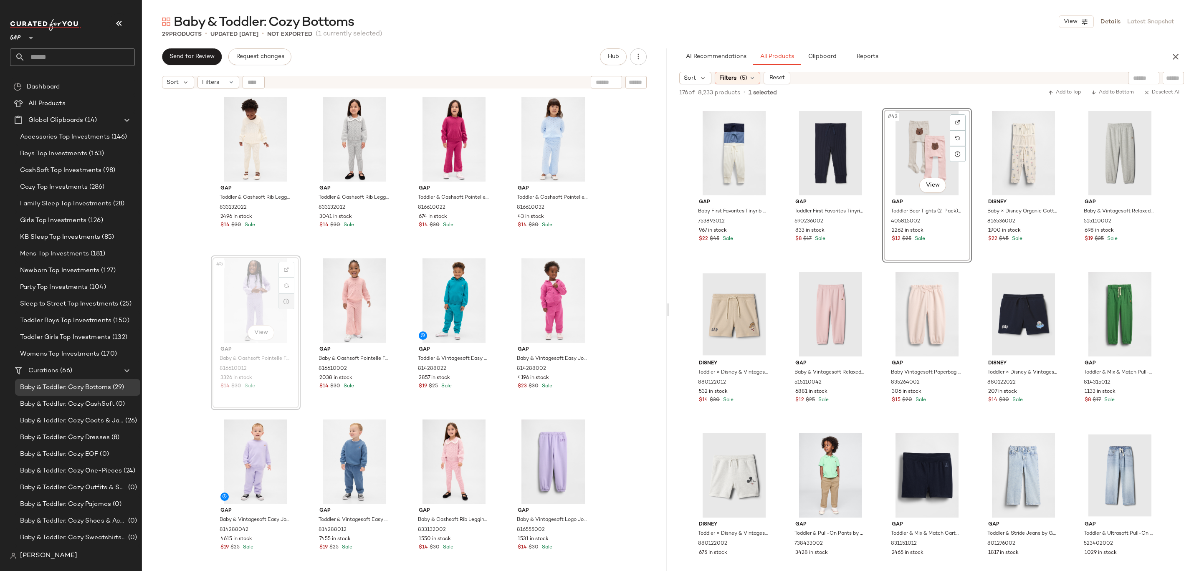
drag, startPoint x: 273, startPoint y: 306, endPoint x: 279, endPoint y: 306, distance: 5.8
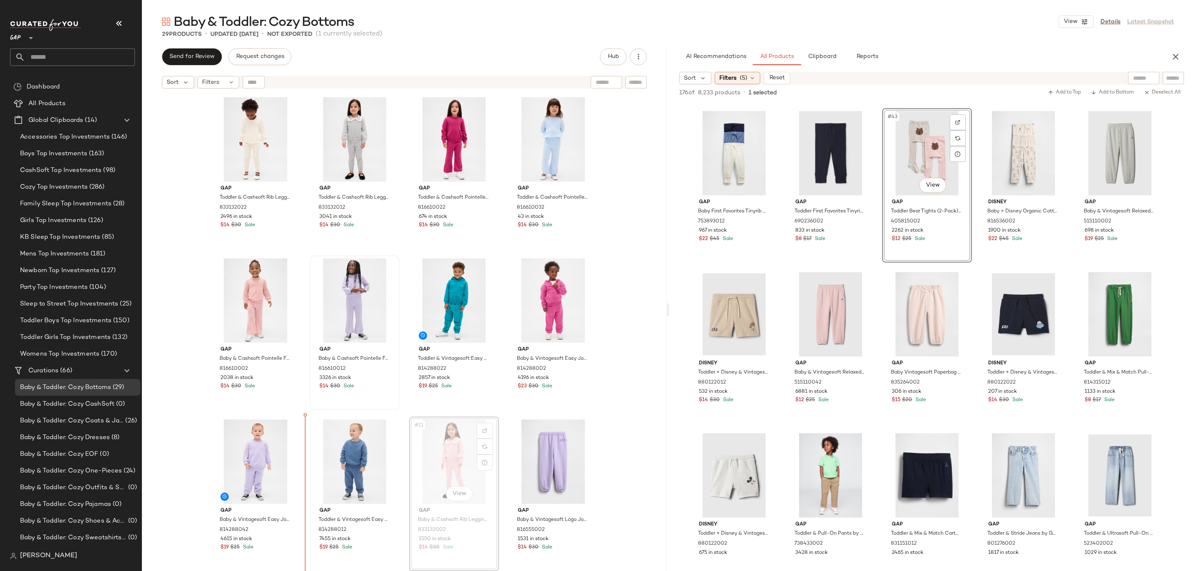
drag, startPoint x: 455, startPoint y: 446, endPoint x: 449, endPoint y: 446, distance: 6.3
click at [250, 310] on div "#5 View" at bounding box center [256, 301] width 84 height 84
drag, startPoint x: 441, startPoint y: 445, endPoint x: 317, endPoint y: 452, distance: 124.2
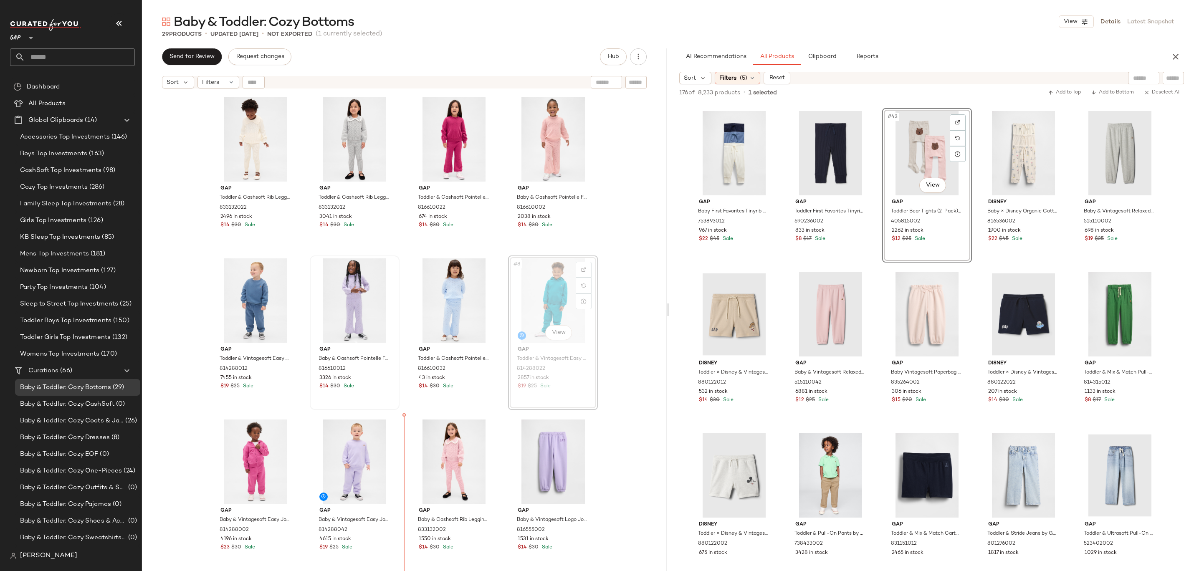
drag, startPoint x: 537, startPoint y: 296, endPoint x: 534, endPoint y: 300, distance: 5.1
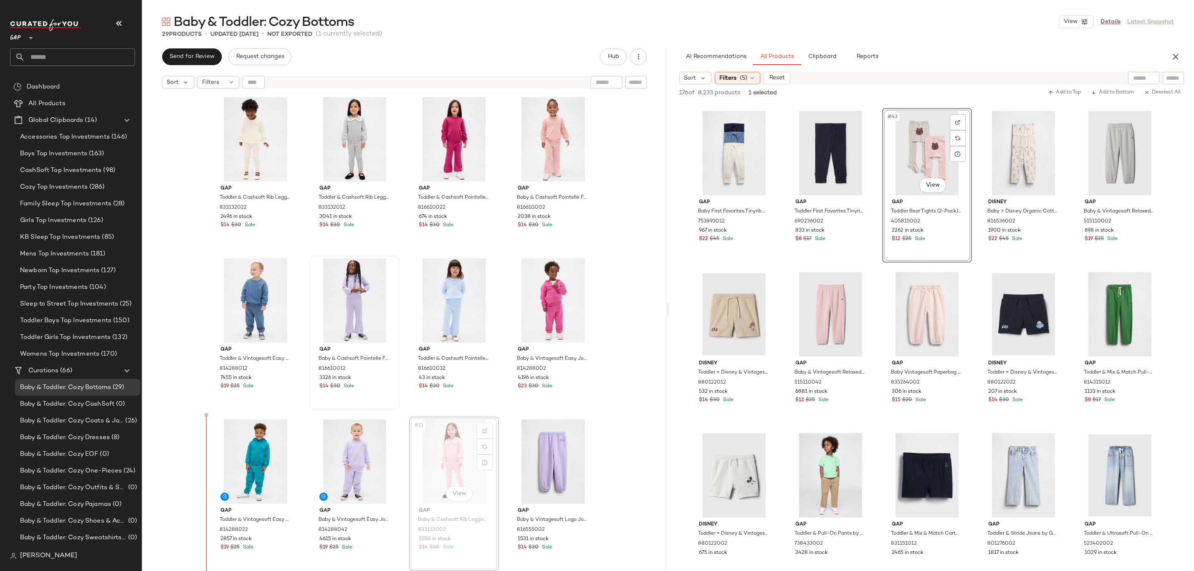
drag, startPoint x: 455, startPoint y: 456, endPoint x: 207, endPoint y: 468, distance: 248.8
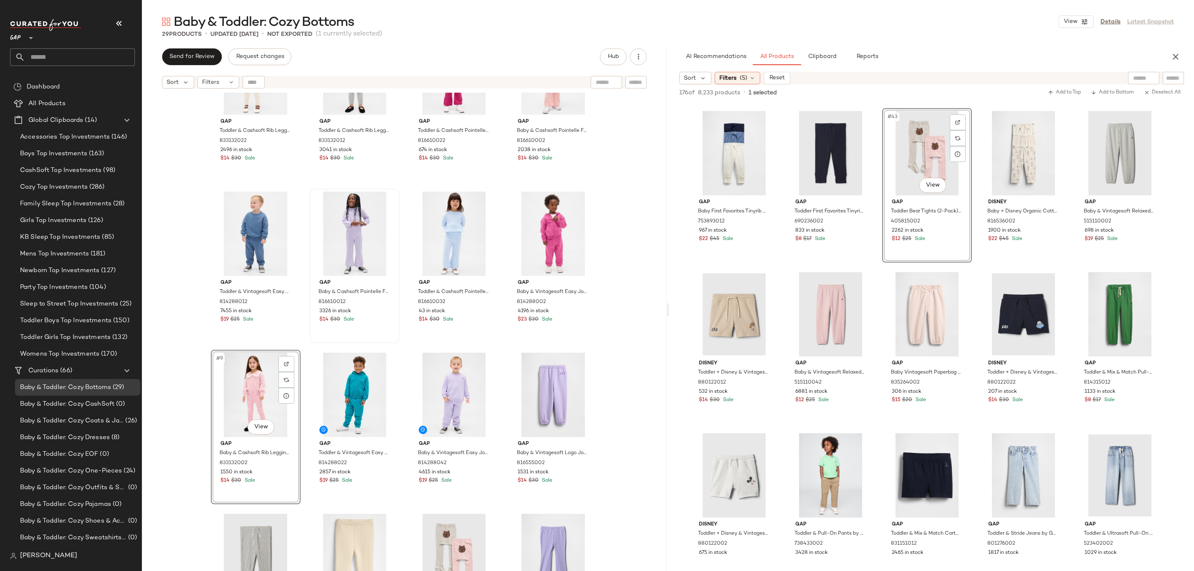
scroll to position [220, 0]
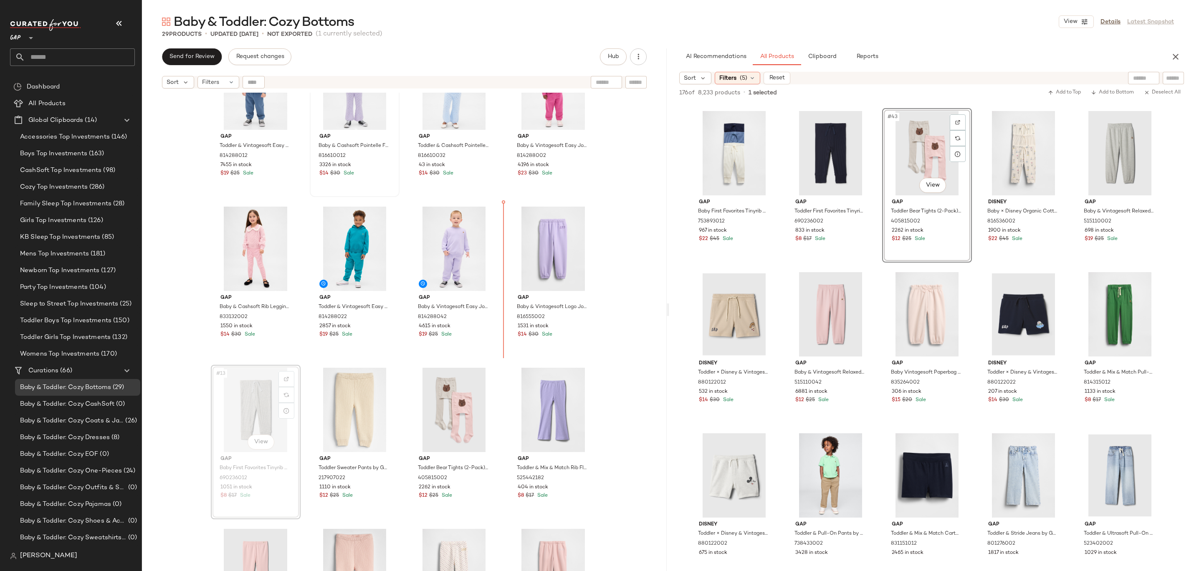
drag, startPoint x: 261, startPoint y: 416, endPoint x: 533, endPoint y: 261, distance: 312.0
click at [616, 228] on div "Gap Toddler & Vintagesoft Easy Joggers by Gap Cornflower Blue Size 18-24 M 8142…" at bounding box center [404, 343] width 525 height 500
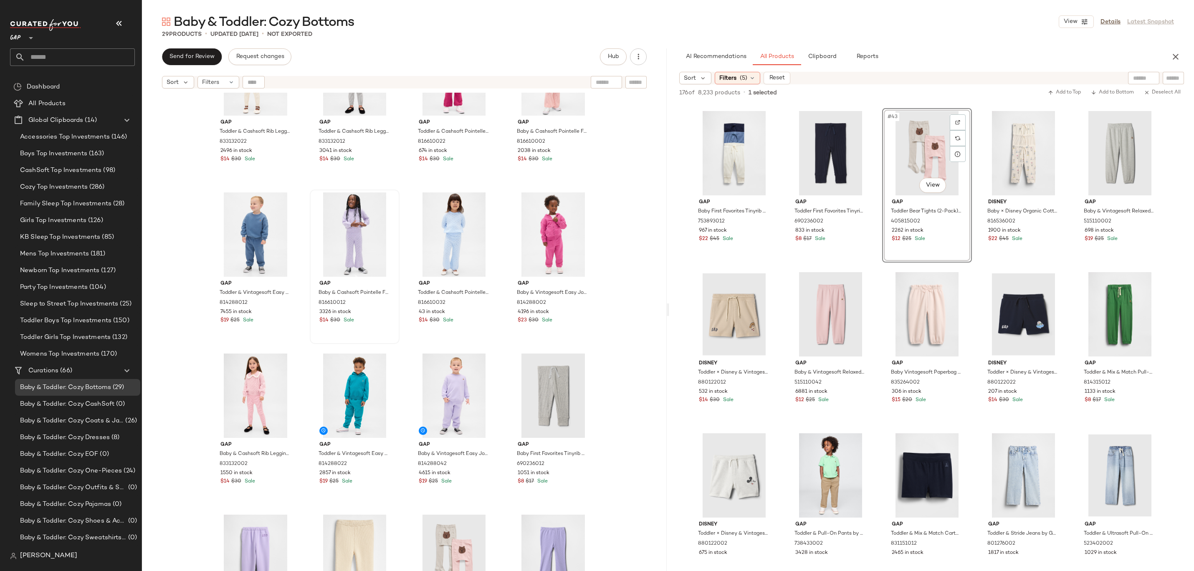
scroll to position [155, 0]
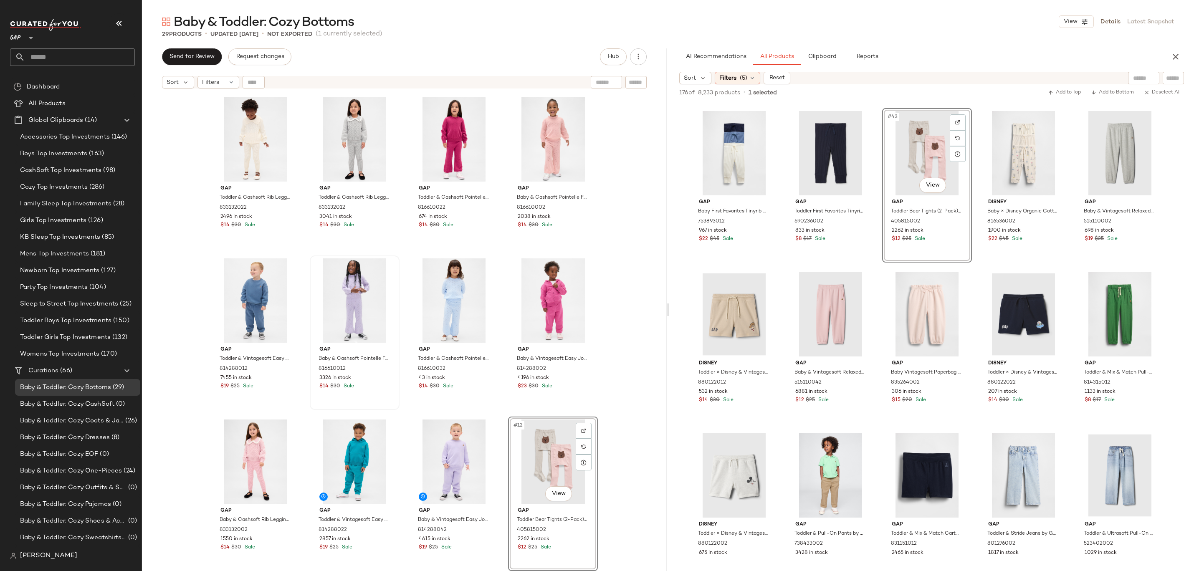
click at [627, 245] on div "Gap Toddler & Cashsoft Rib Leggings by Gap Ivory Frost Size 2 YRS 833132022 249…" at bounding box center [404, 343] width 525 height 500
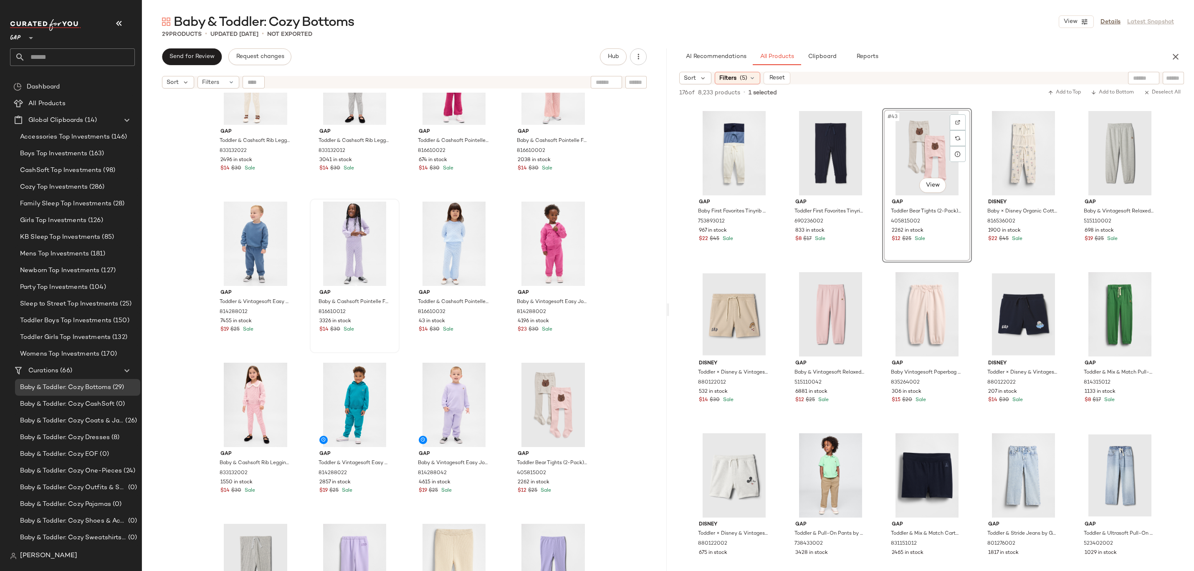
scroll to position [134, 0]
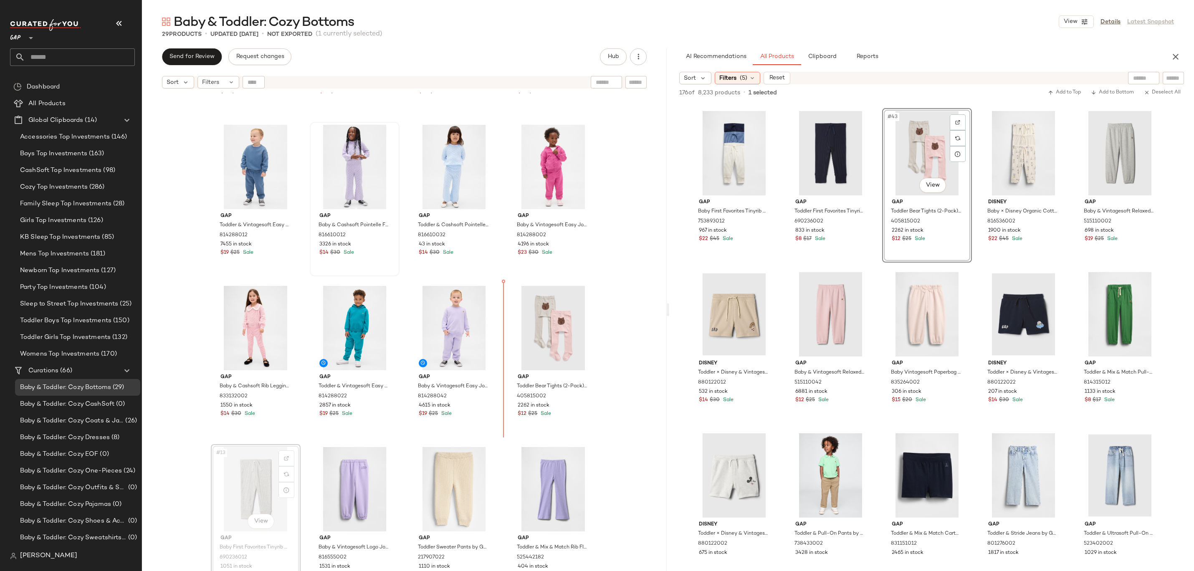
drag, startPoint x: 253, startPoint y: 494, endPoint x: 499, endPoint y: 329, distance: 296.4
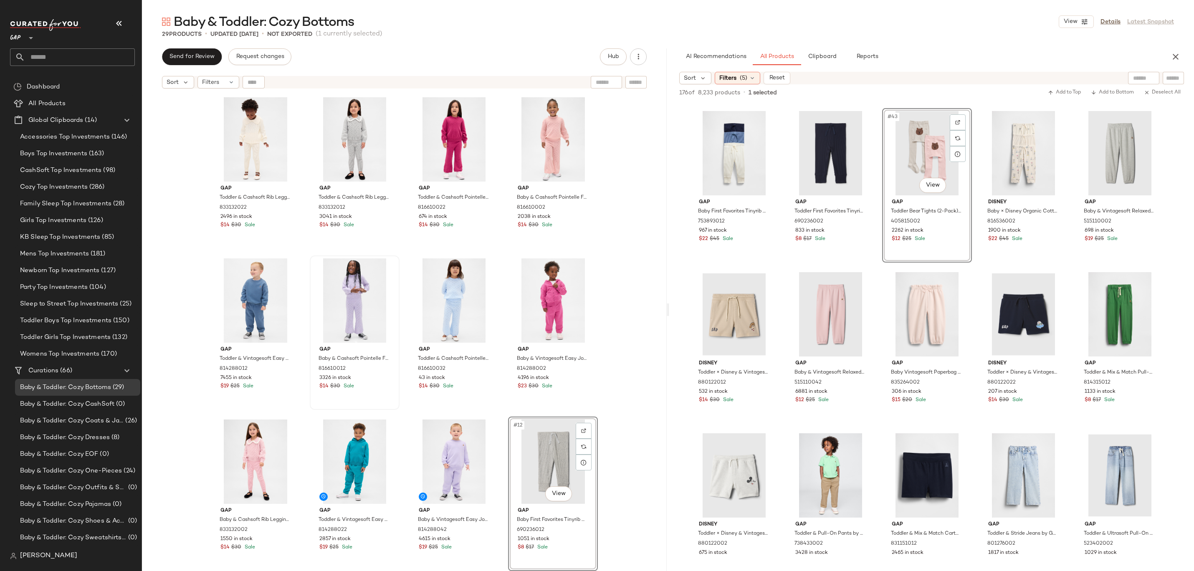
click at [625, 300] on div "Gap Toddler & Cashsoft Rib Leggings by Gap Ivory Frost Size 2 YRS 833132022 249…" at bounding box center [404, 343] width 525 height 500
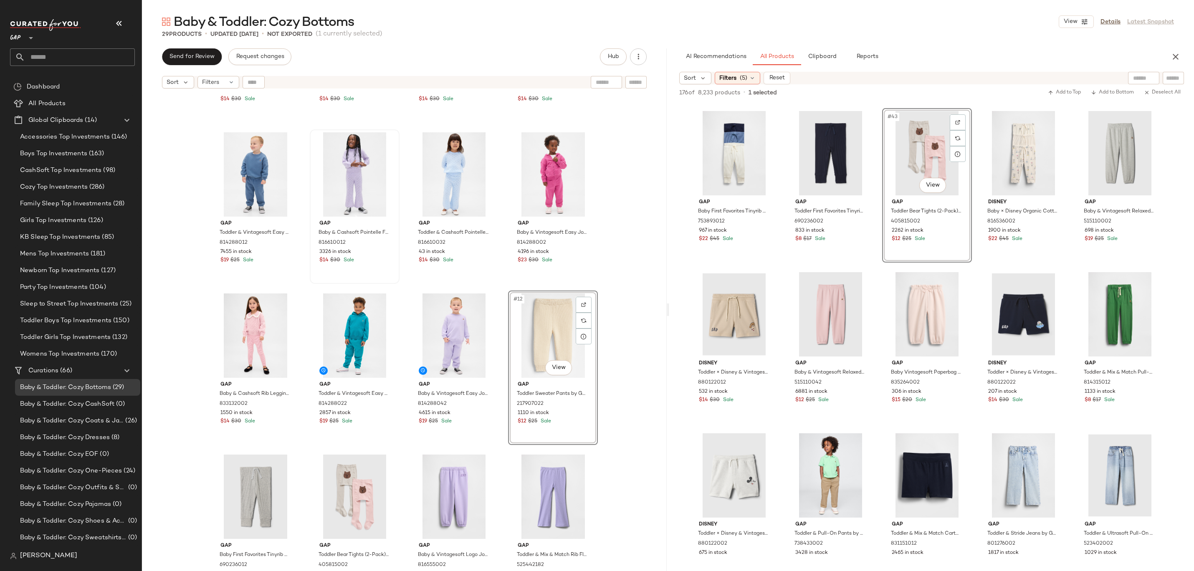
click at [627, 257] on div "Gap Toddler & Cashsoft Rib Leggings by Gap Ivory Frost Size 2 YRS 833132022 249…" at bounding box center [404, 343] width 525 height 500
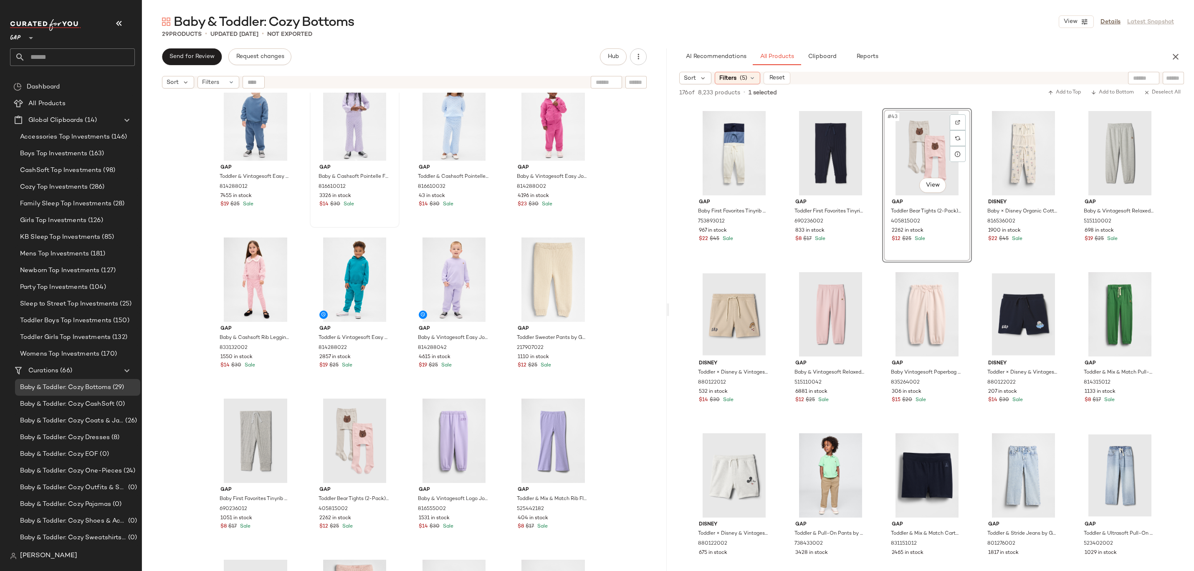
scroll to position [235, 0]
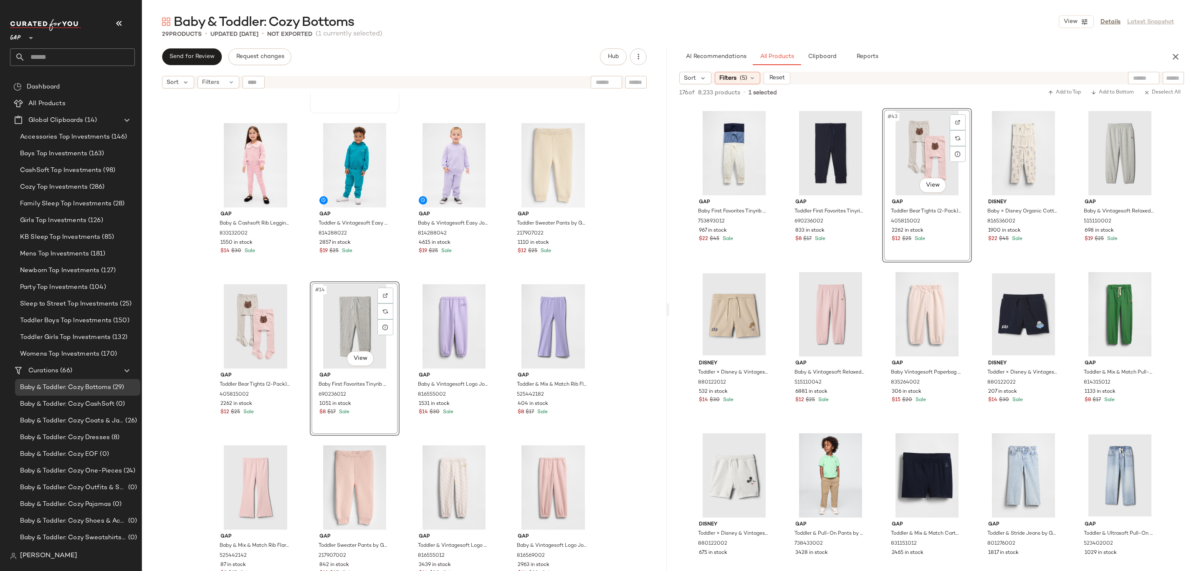
scroll to position [316, 0]
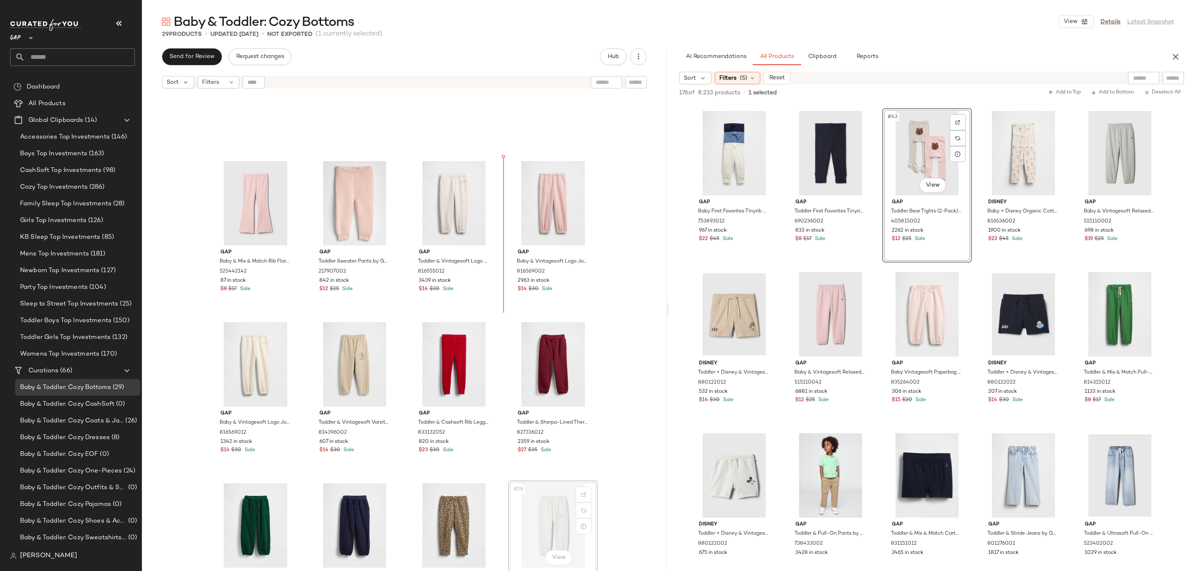
drag, startPoint x: 560, startPoint y: 524, endPoint x: 560, endPoint y: 520, distance: 4.6
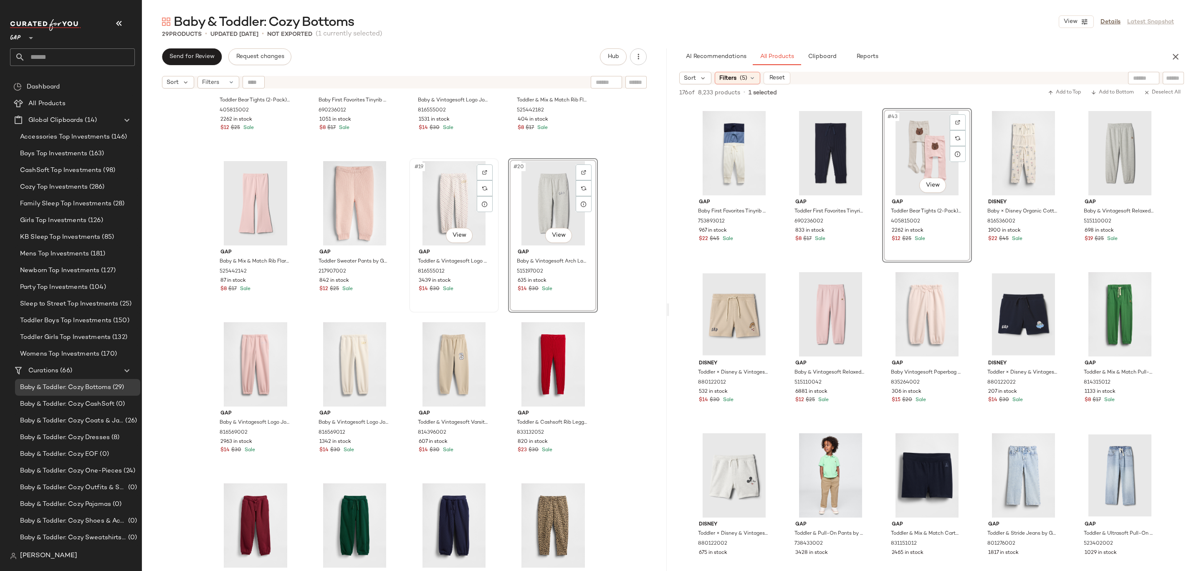
scroll to position [437, 0]
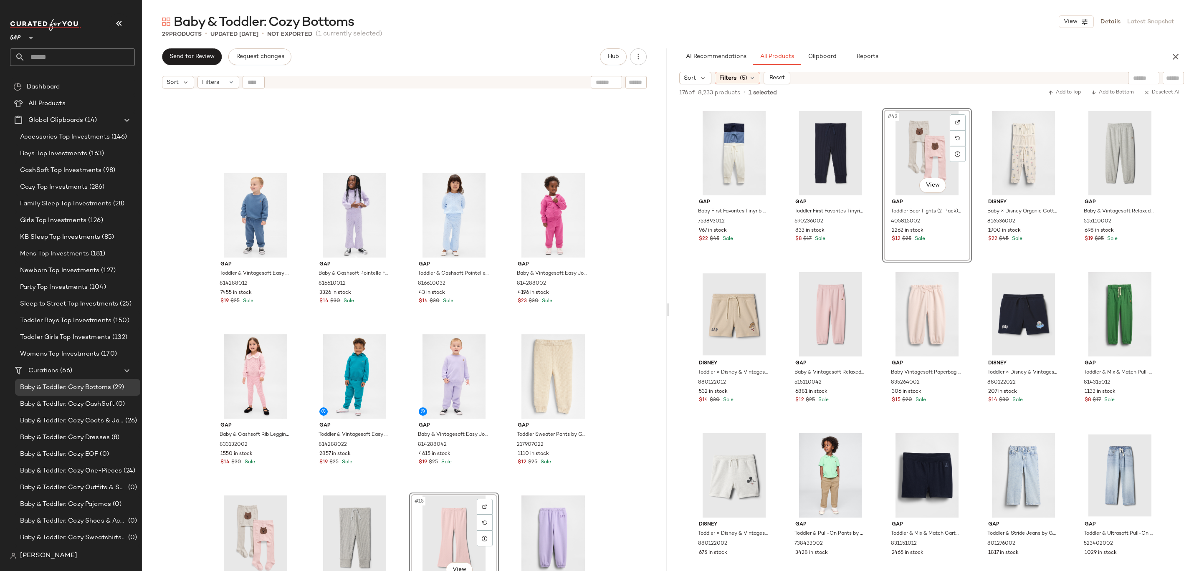
scroll to position [283, 0]
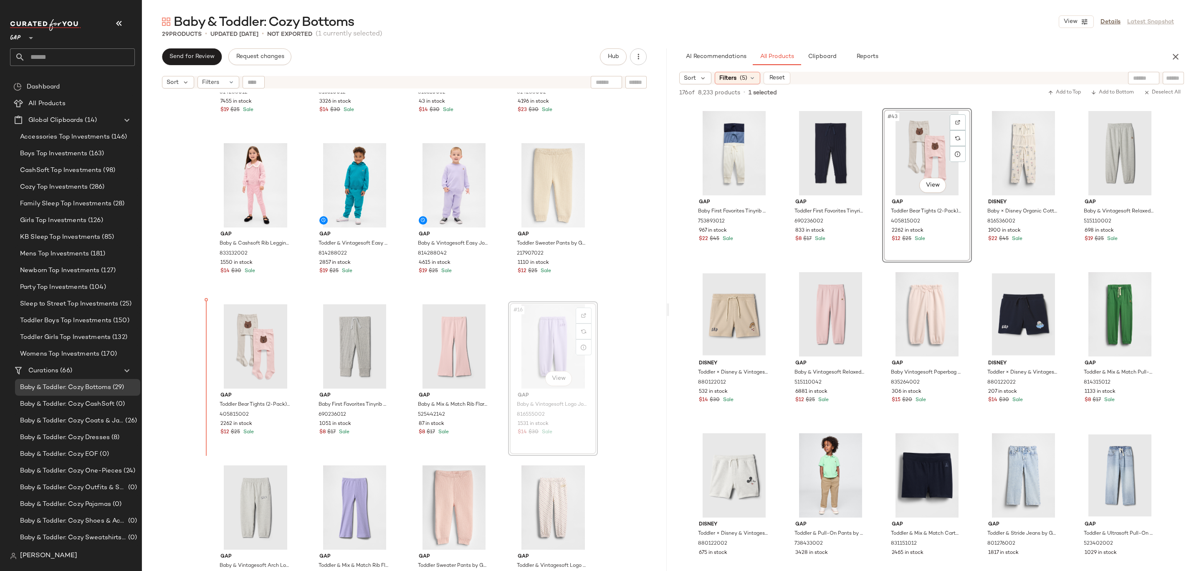
drag, startPoint x: 566, startPoint y: 325, endPoint x: 560, endPoint y: 325, distance: 5.8
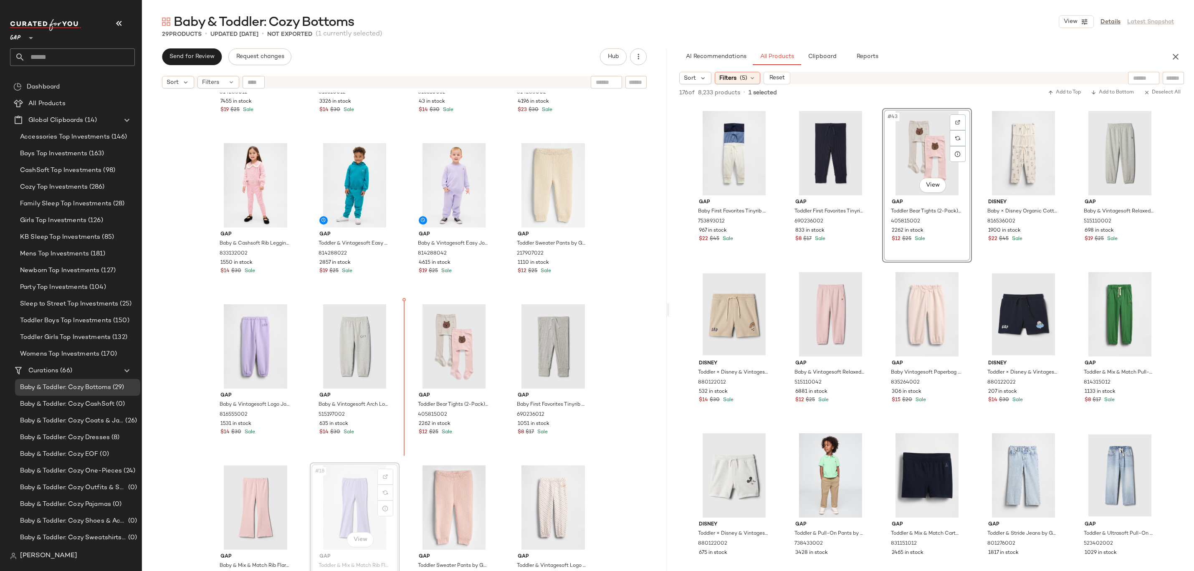
drag, startPoint x: 347, startPoint y: 499, endPoint x: 354, endPoint y: 489, distance: 11.8
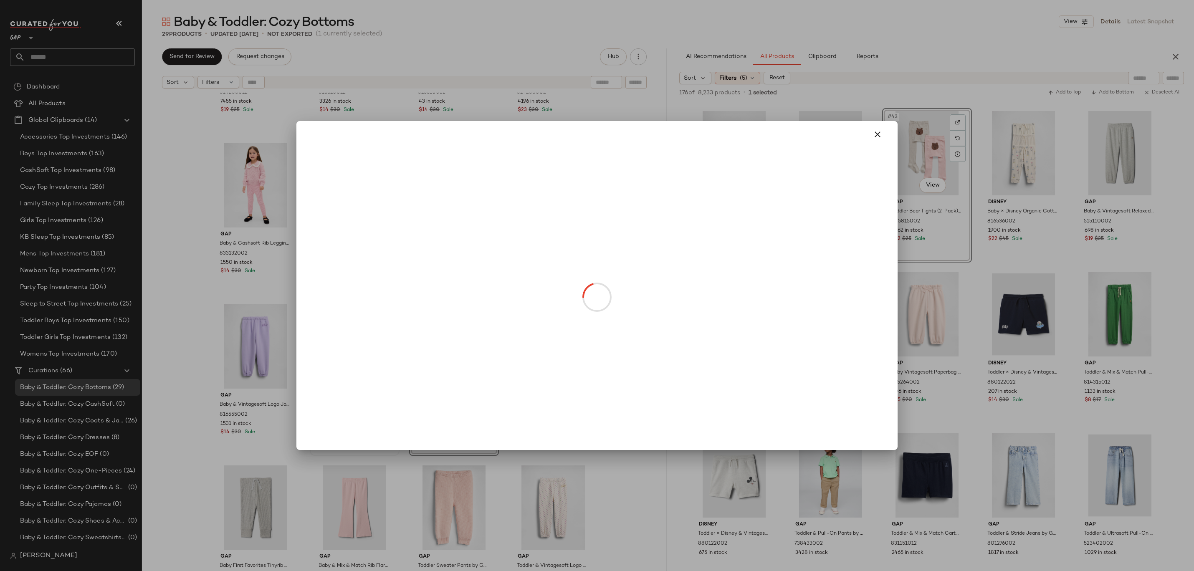
drag, startPoint x: 352, startPoint y: 375, endPoint x: 234, endPoint y: 375, distance: 117.8
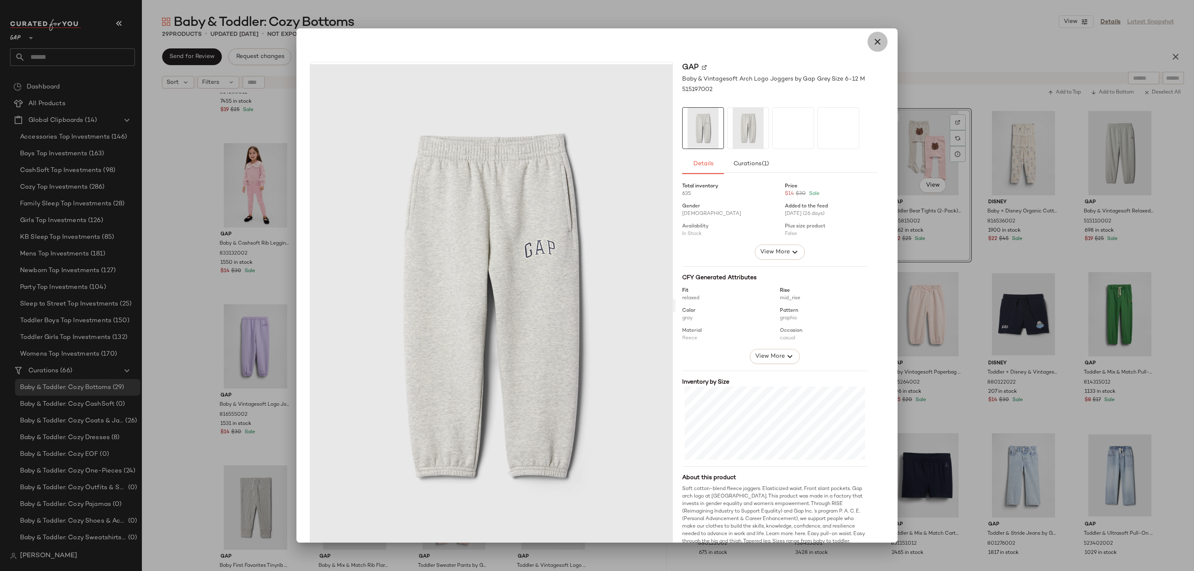
click at [873, 41] on icon "button" at bounding box center [878, 42] width 10 height 10
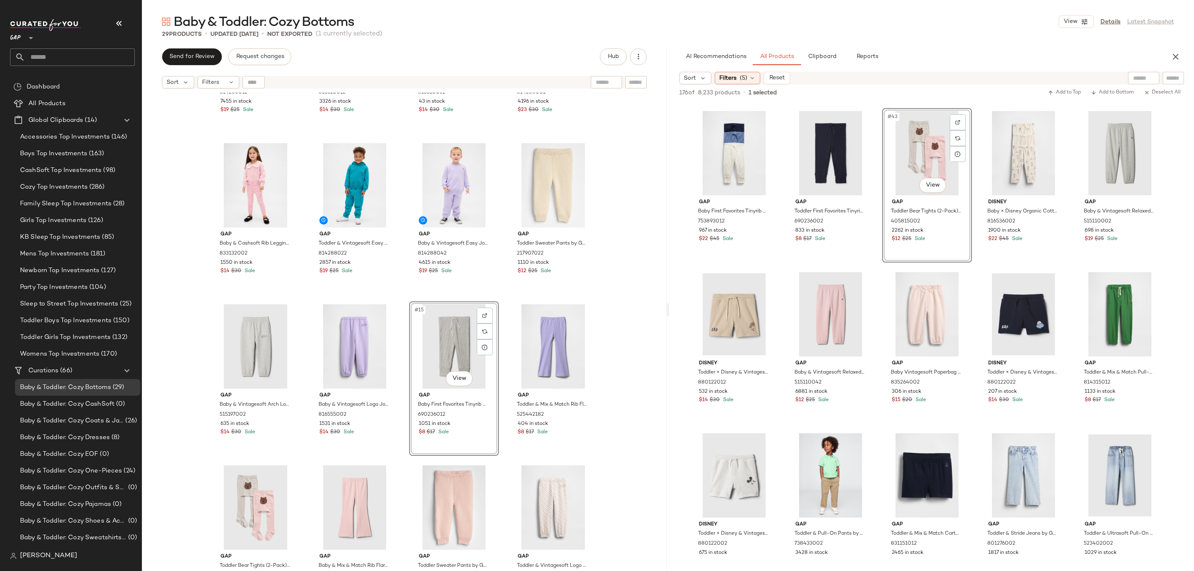
click at [615, 291] on div "Gap Toddler & Vintagesoft Easy Joggers by Gap Cornflower Blue Size 18-24 M 8142…" at bounding box center [404, 343] width 525 height 500
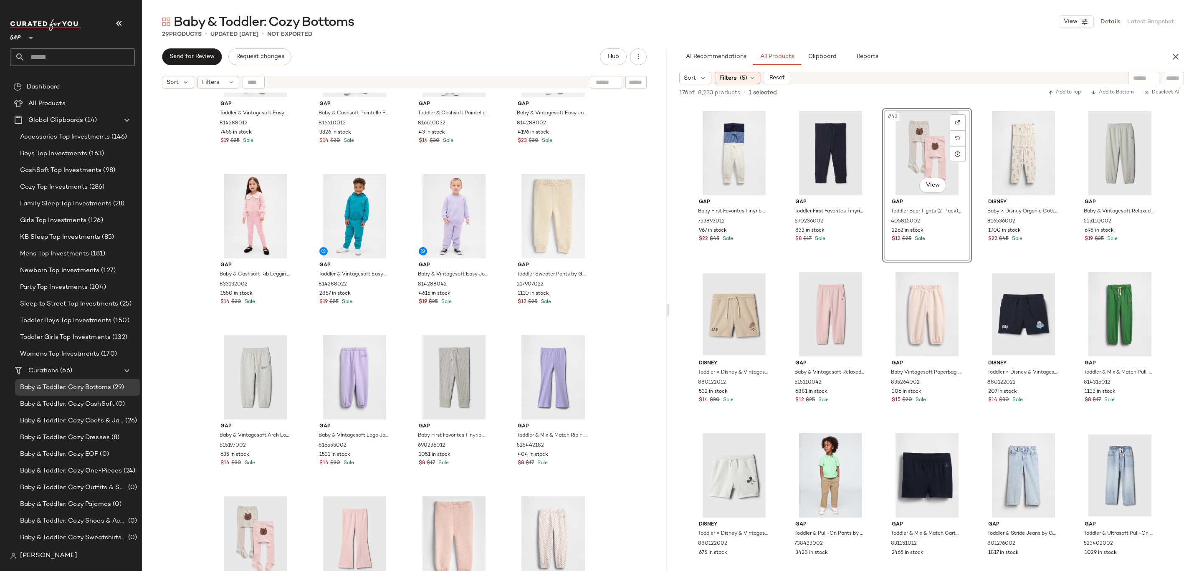
scroll to position [204, 0]
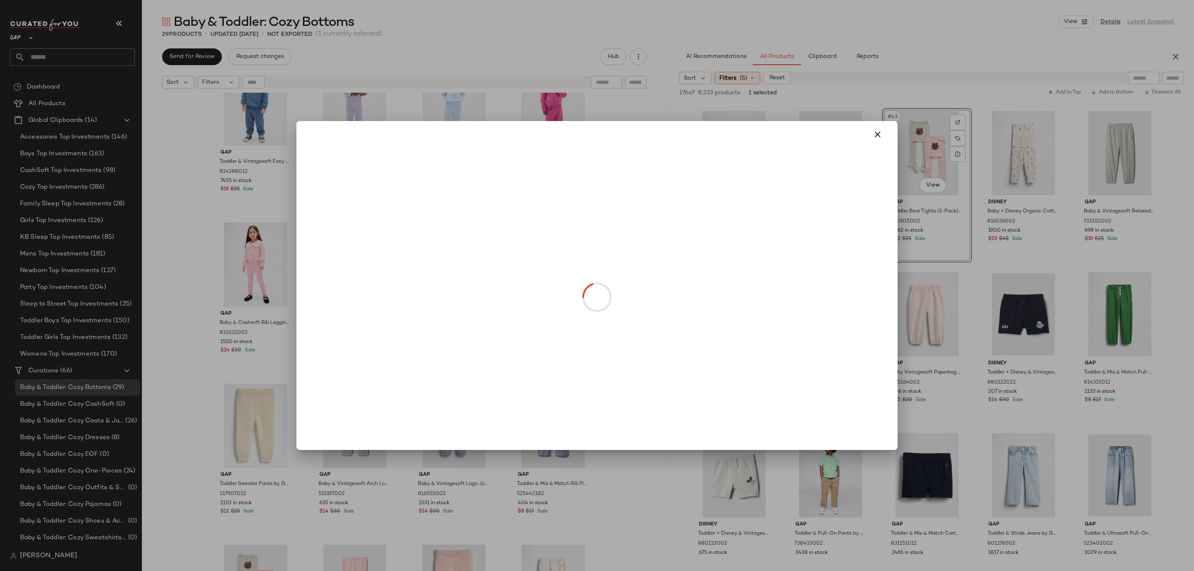
drag, startPoint x: 260, startPoint y: 448, endPoint x: 449, endPoint y: 445, distance: 188.8
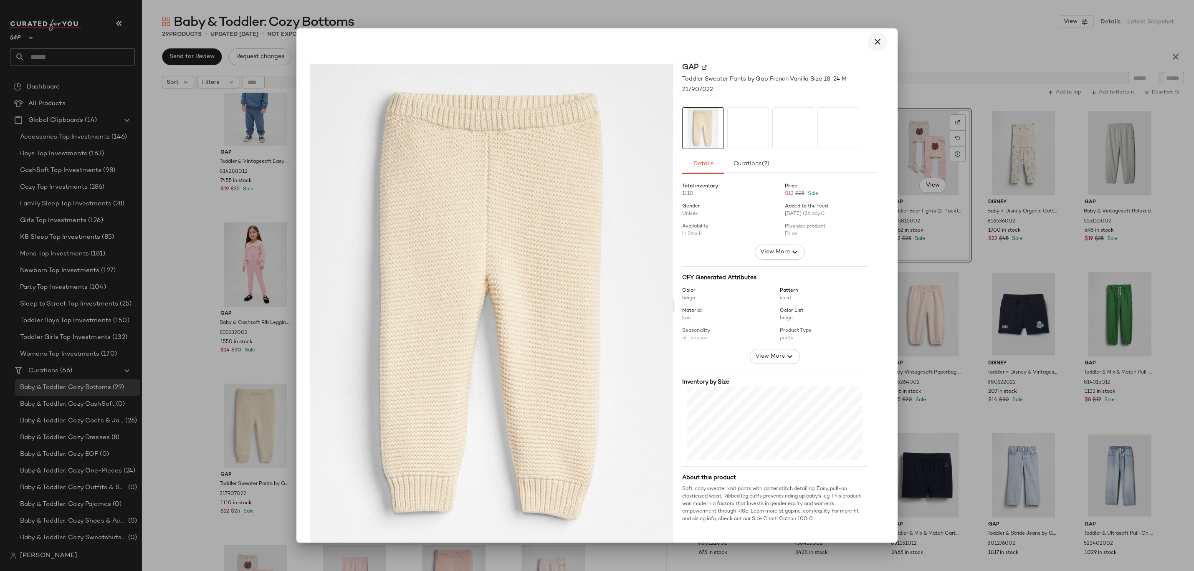
click at [873, 38] on icon "button" at bounding box center [878, 42] width 10 height 10
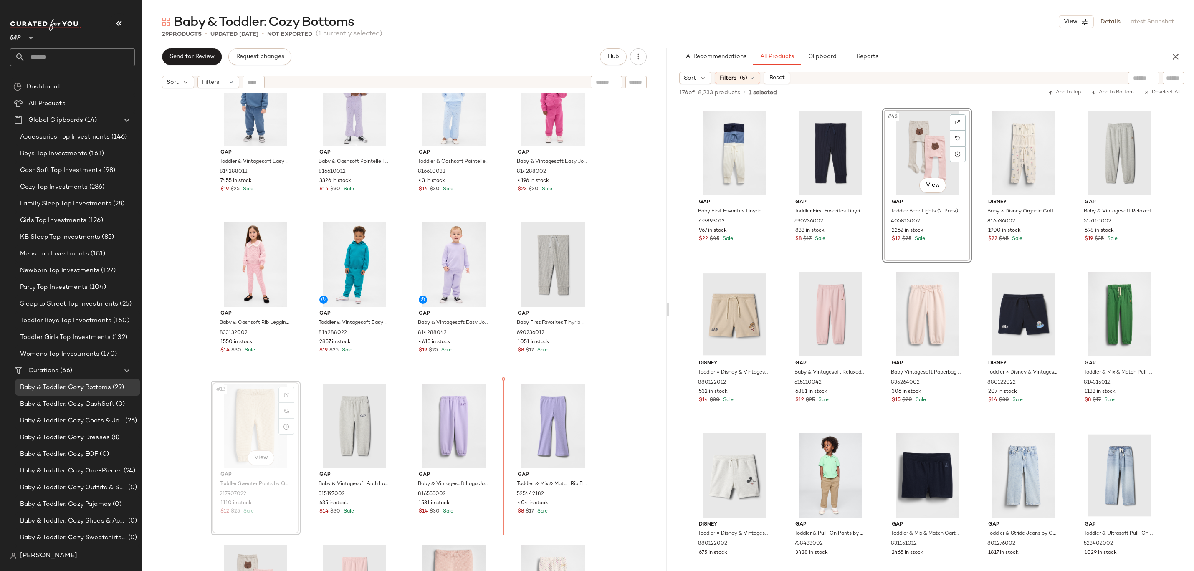
drag, startPoint x: 256, startPoint y: 412, endPoint x: 264, endPoint y: 412, distance: 8.8
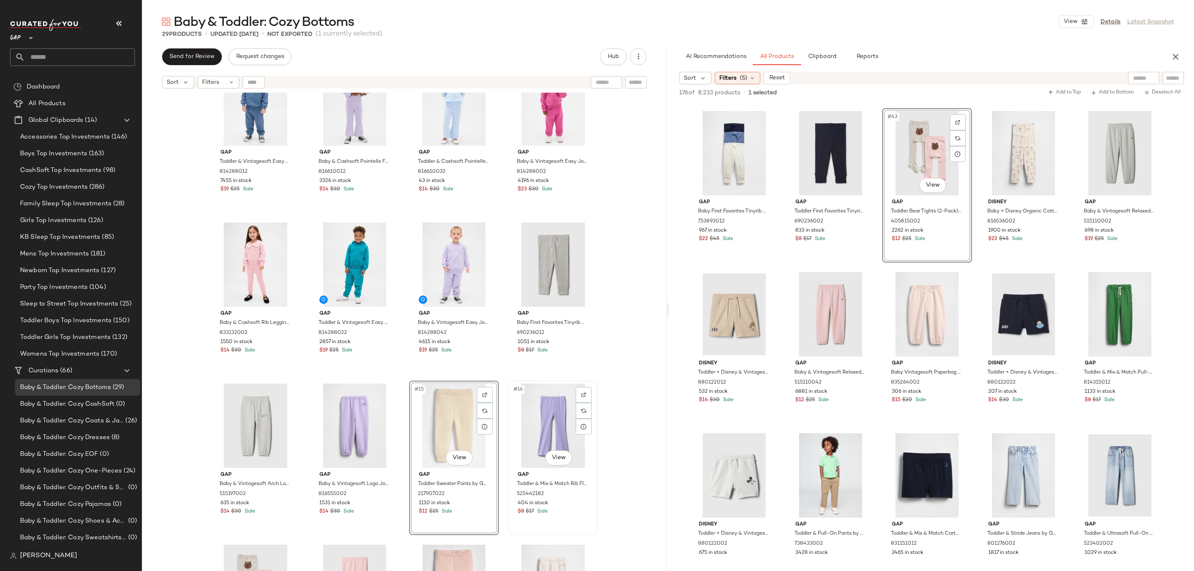
click at [593, 384] on img at bounding box center [553, 426] width 84 height 84
click at [610, 365] on div "Gap Toddler & Vintagesoft Easy Joggers by Gap Cornflower Blue Size 18-24 M 8142…" at bounding box center [404, 343] width 525 height 500
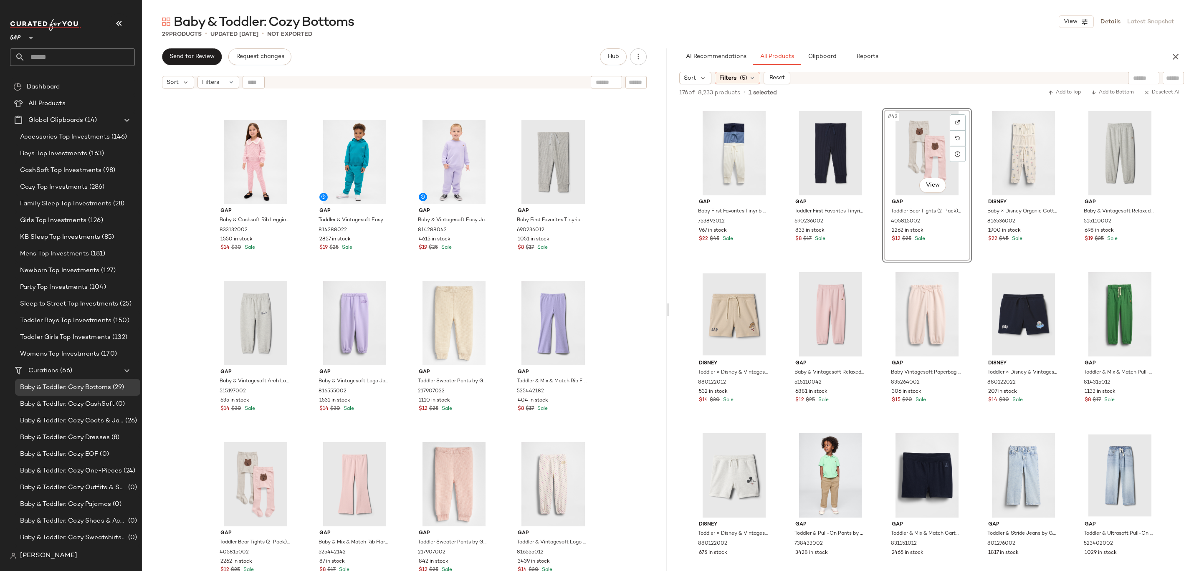
scroll to position [387, 0]
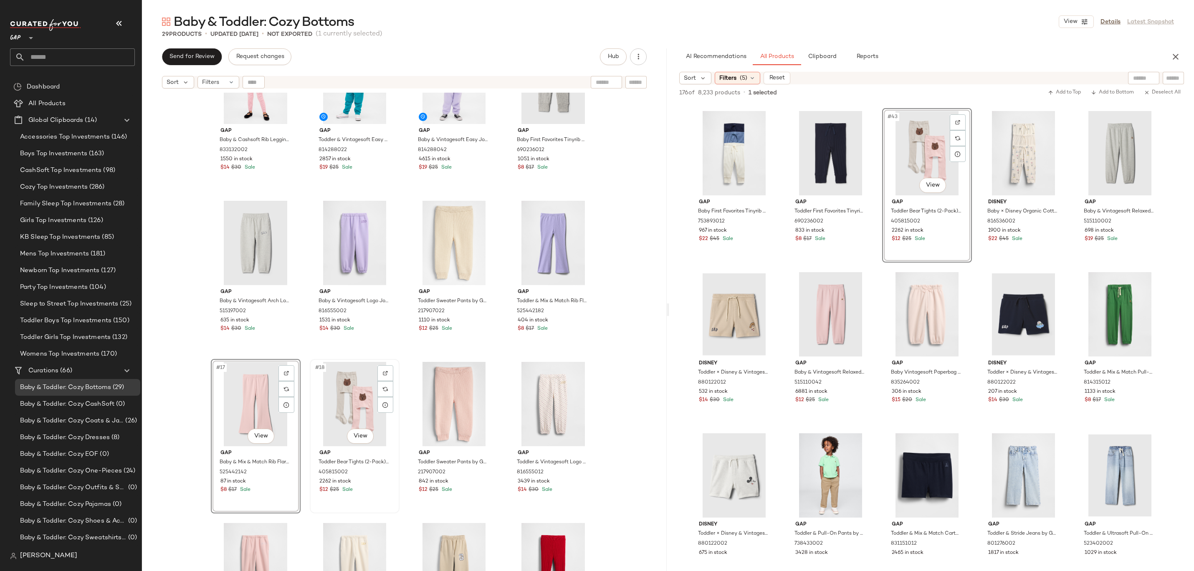
scroll to position [477, 0]
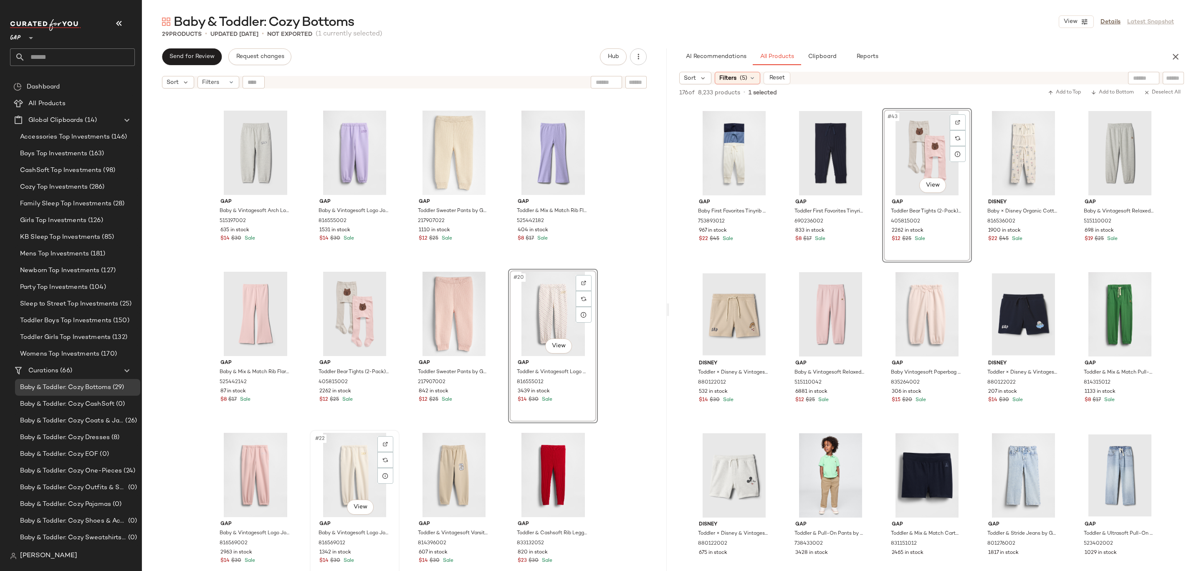
click at [356, 467] on div "#22 View" at bounding box center [355, 475] width 84 height 84
drag, startPoint x: 336, startPoint y: 494, endPoint x: 505, endPoint y: 333, distance: 233.4
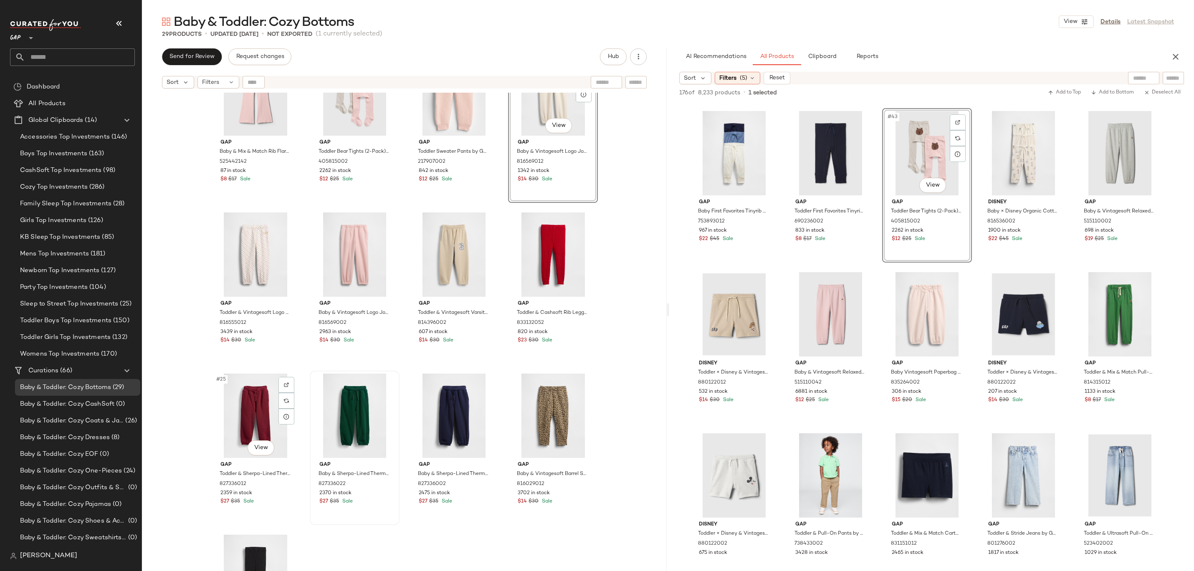
scroll to position [667, 0]
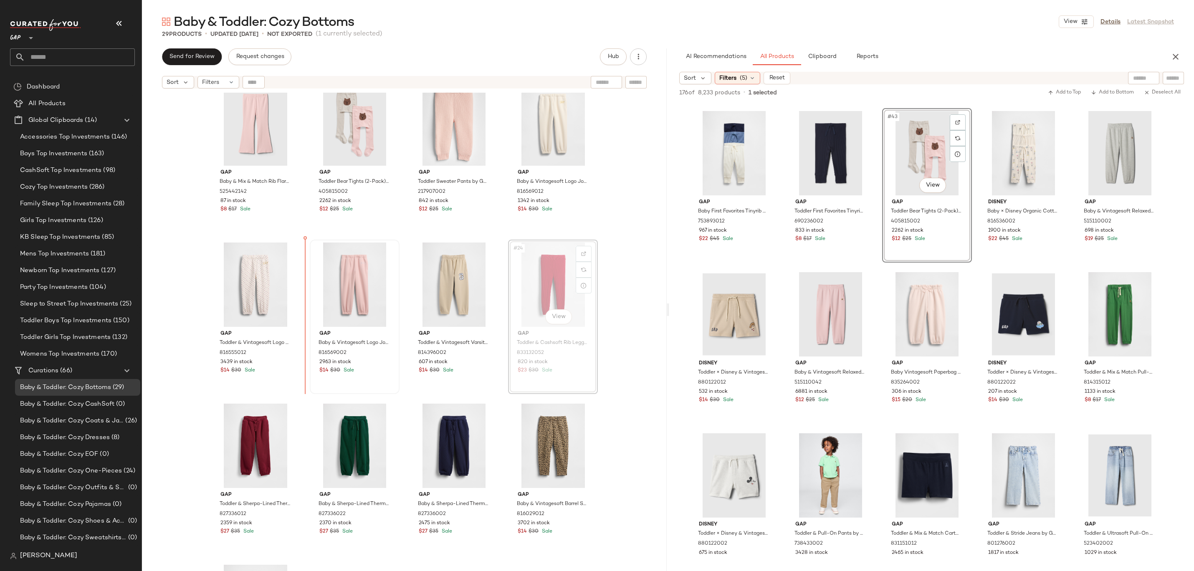
drag, startPoint x: 527, startPoint y: 283, endPoint x: 322, endPoint y: 299, distance: 205.7
drag, startPoint x: 553, startPoint y: 284, endPoint x: 340, endPoint y: 292, distance: 212.7
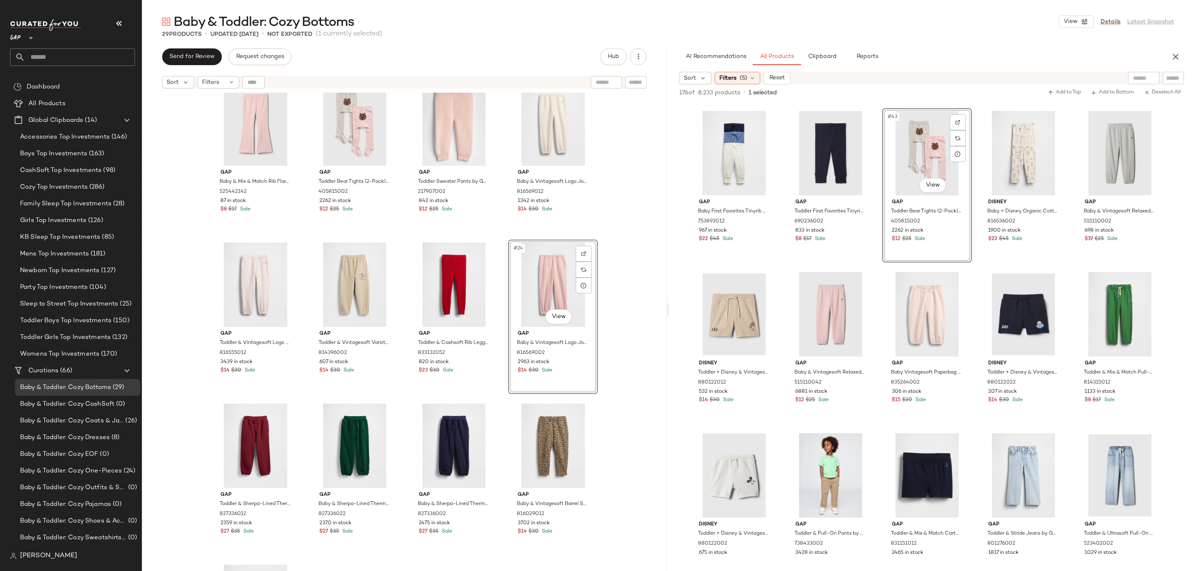
click at [633, 245] on div "Gap Baby & Mix & Match Rib Flare Leggings by Gap Misty Rose Pink Size 6-12 M 52…" at bounding box center [404, 343] width 525 height 500
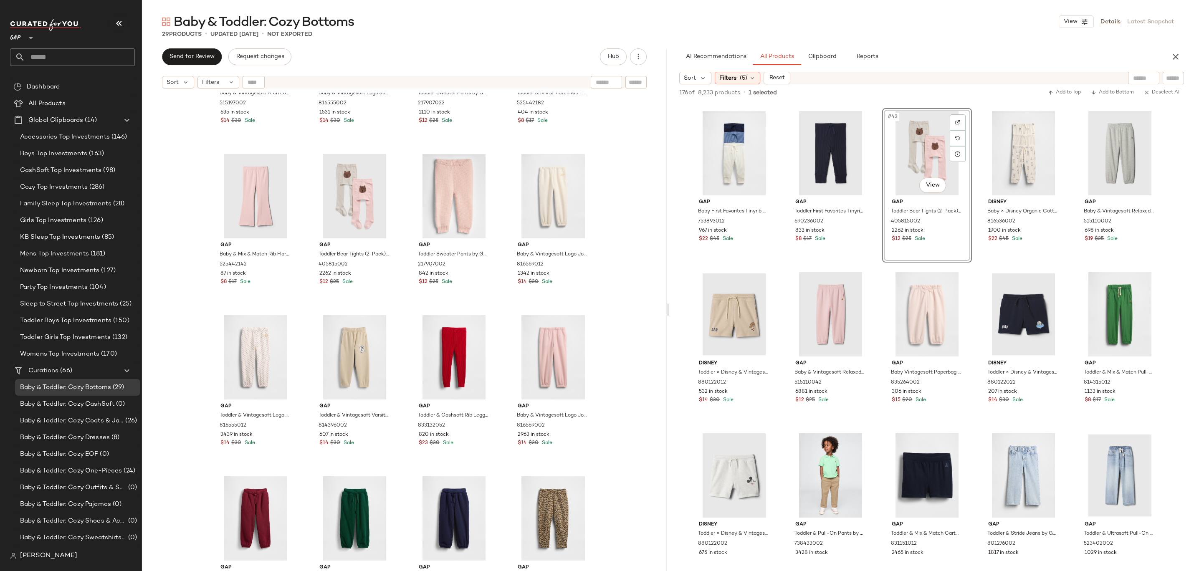
scroll to position [792, 0]
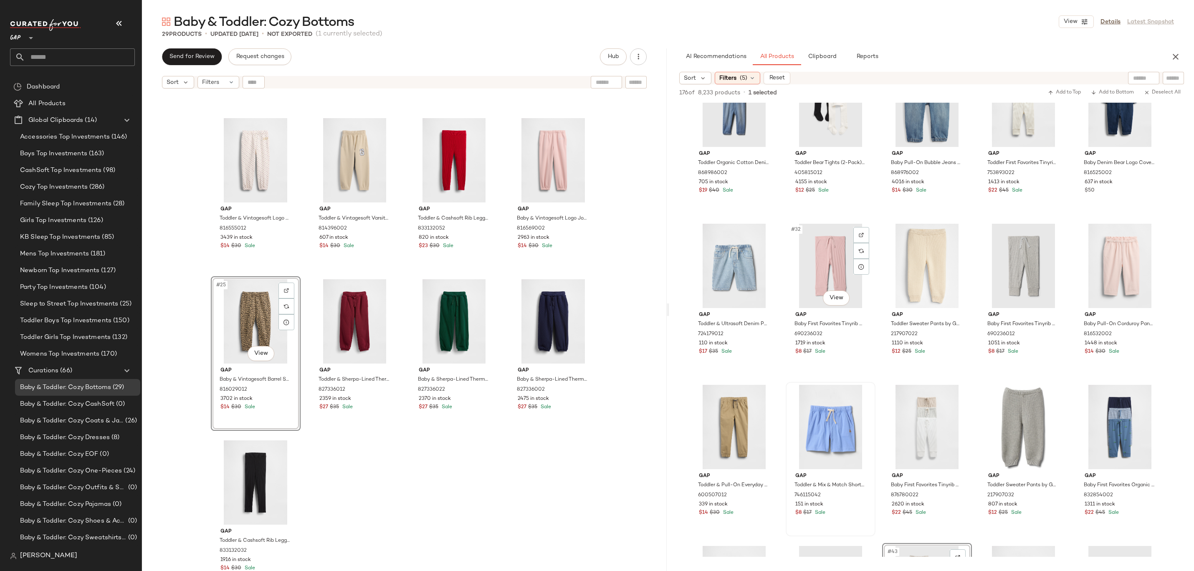
scroll to position [822, 0]
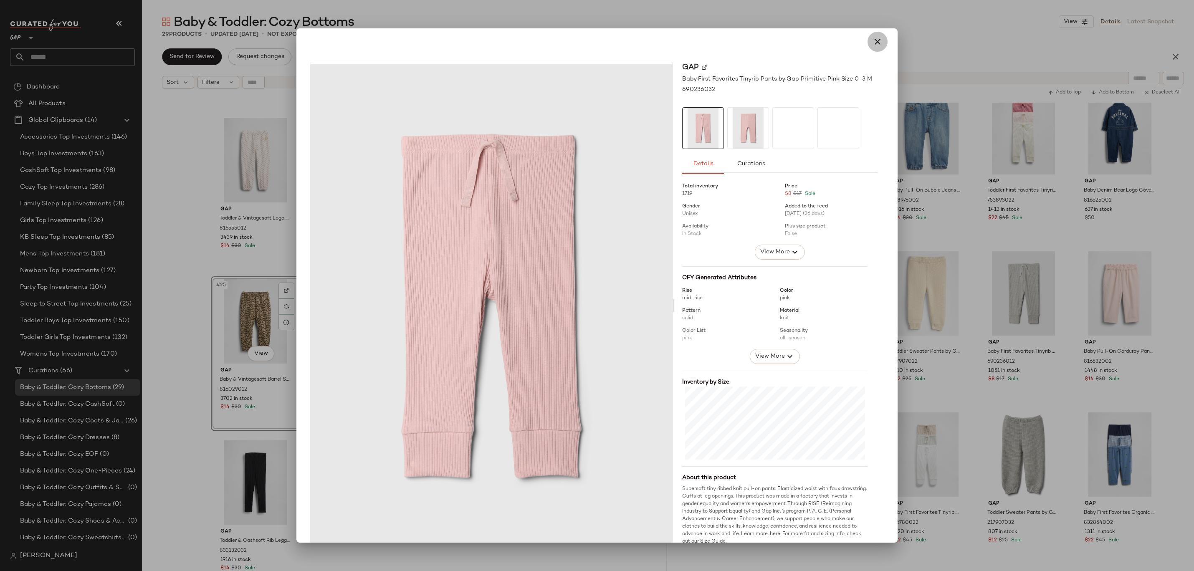
click at [870, 48] on button "button" at bounding box center [878, 42] width 20 height 20
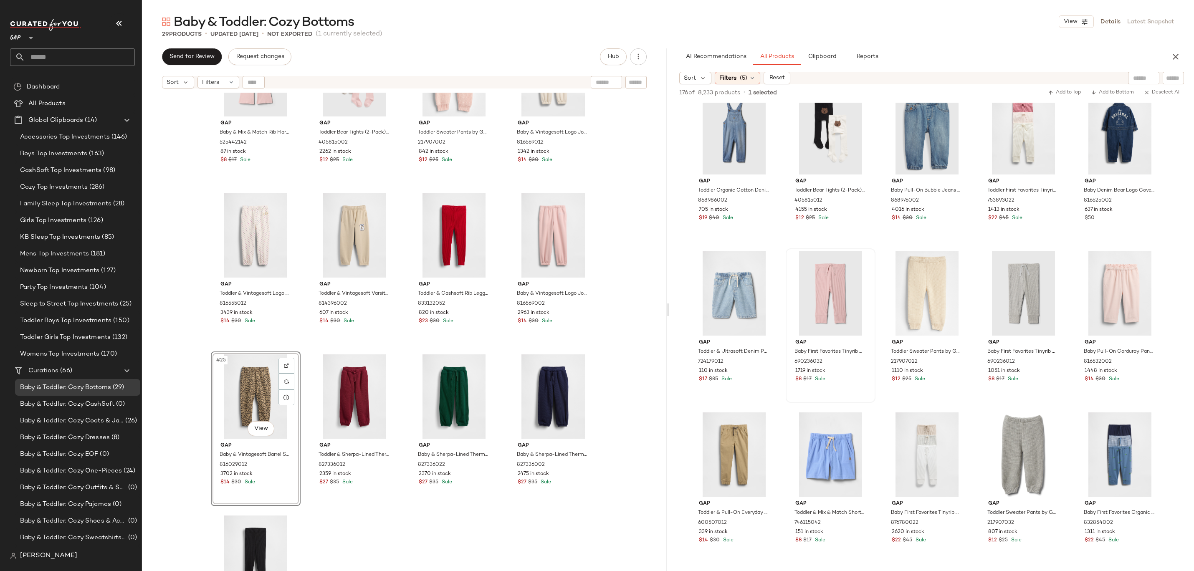
scroll to position [666, 0]
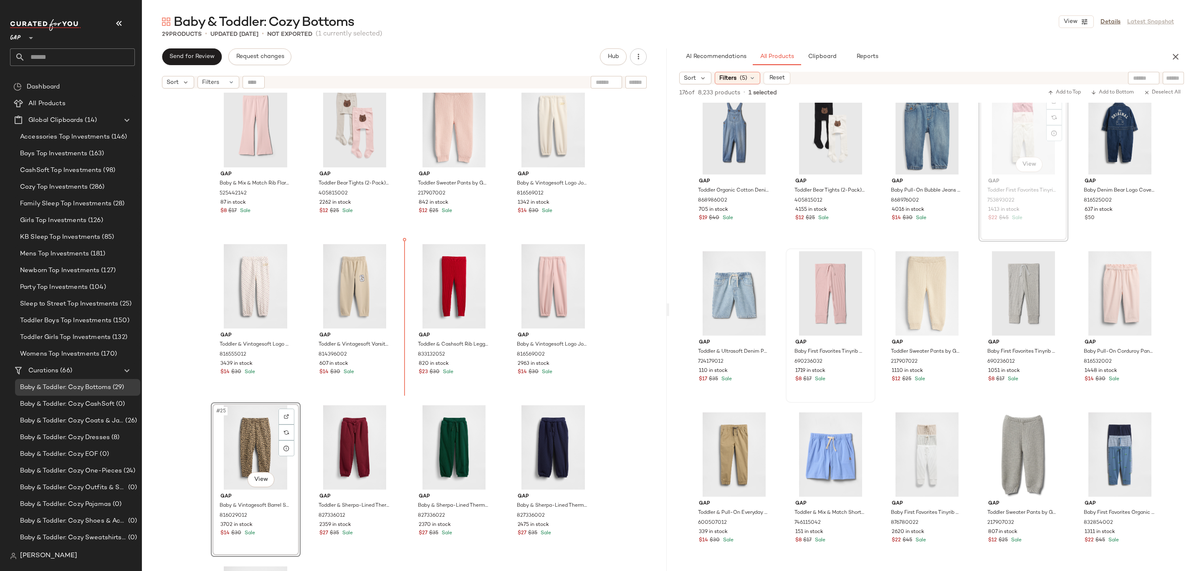
drag, startPoint x: 1012, startPoint y: 136, endPoint x: 1008, endPoint y: 141, distance: 6.2
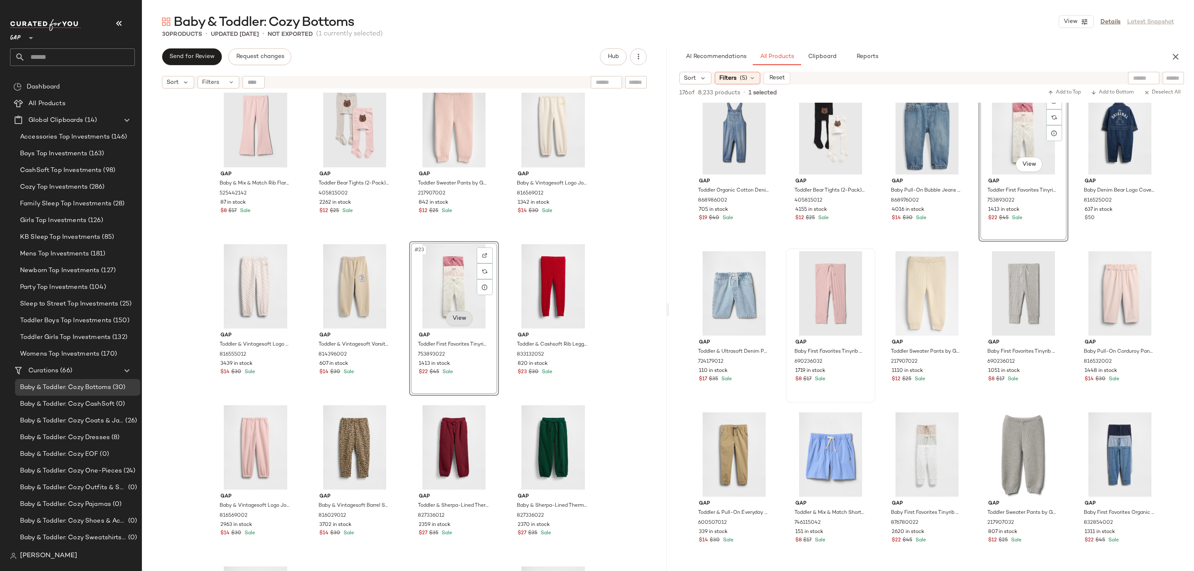
click at [454, 323] on body "GAP ** Dashboard All Products Global Clipboards (14) Accessories Top Investment…" at bounding box center [597, 285] width 1194 height 571
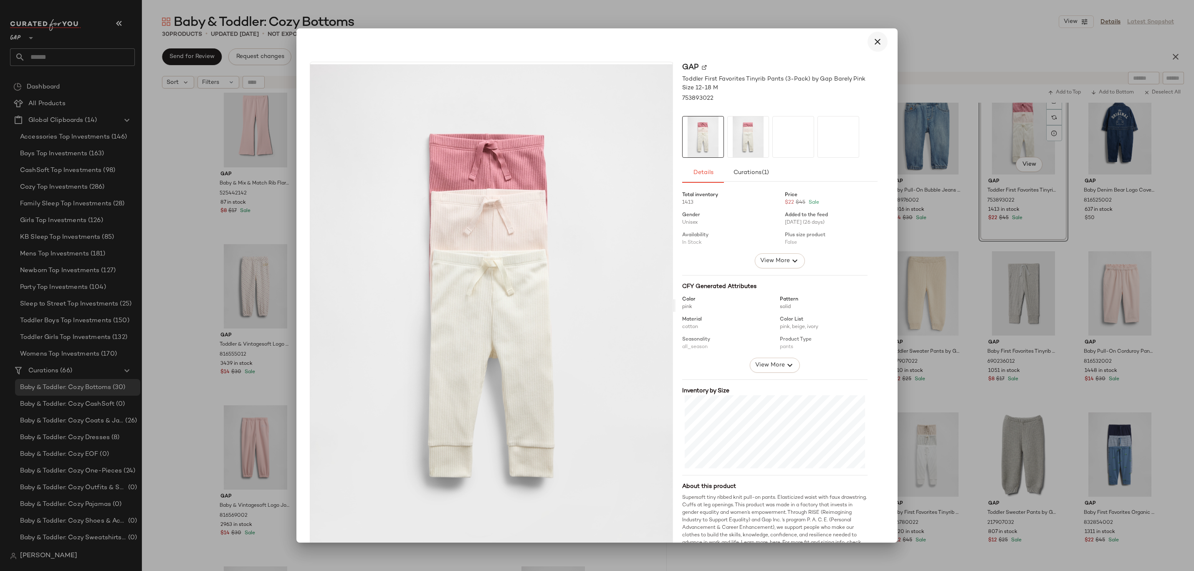
click at [877, 45] on icon "button" at bounding box center [878, 42] width 10 height 10
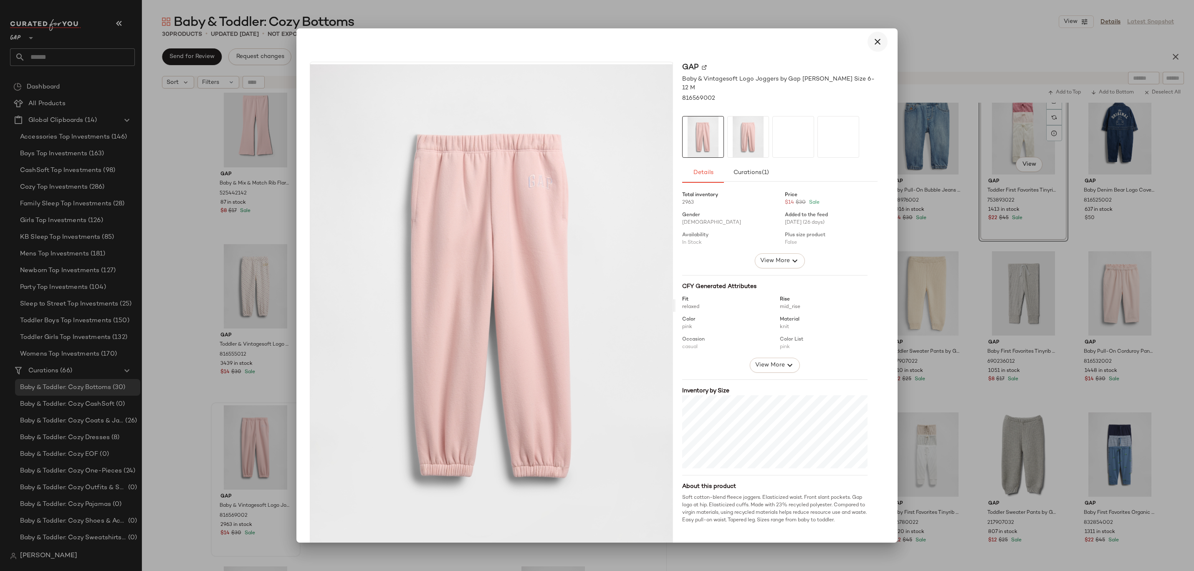
click at [875, 42] on icon "button" at bounding box center [878, 42] width 10 height 10
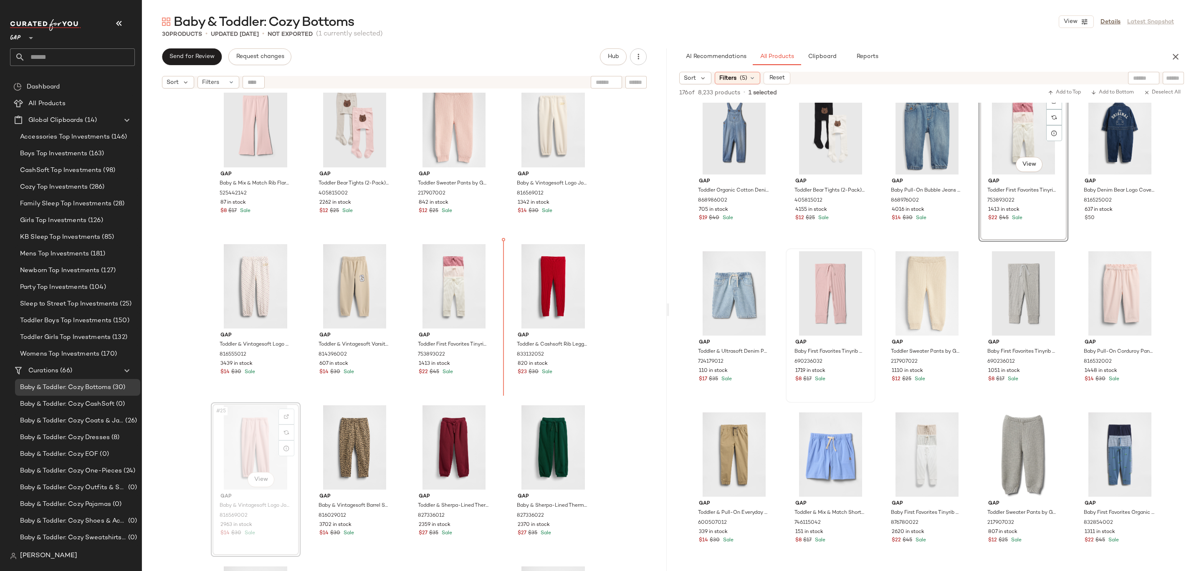
drag, startPoint x: 270, startPoint y: 449, endPoint x: 273, endPoint y: 446, distance: 4.7
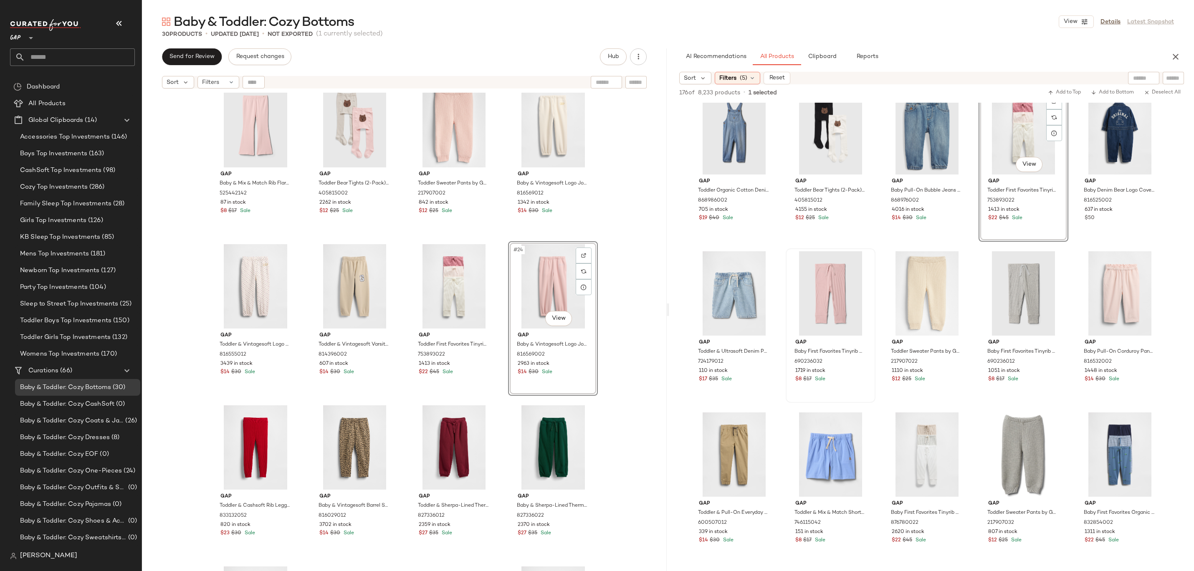
click at [610, 291] on div "Gap Baby & Mix & Match Rib Flare Leggings by Gap Misty Rose Pink Size 6-12 M 52…" at bounding box center [404, 343] width 525 height 500
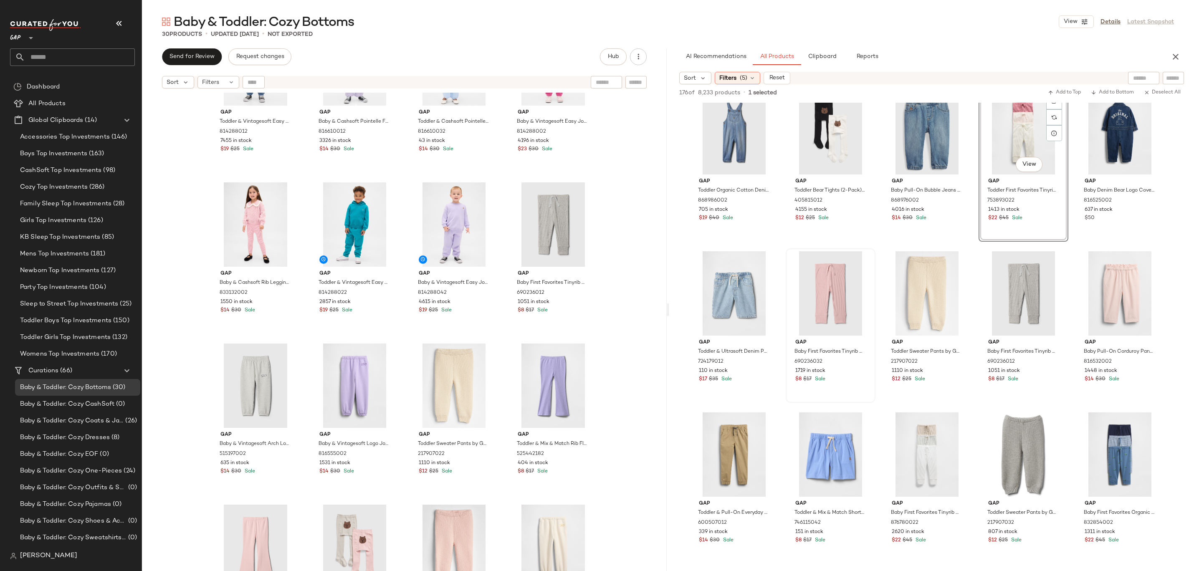
scroll to position [792, 0]
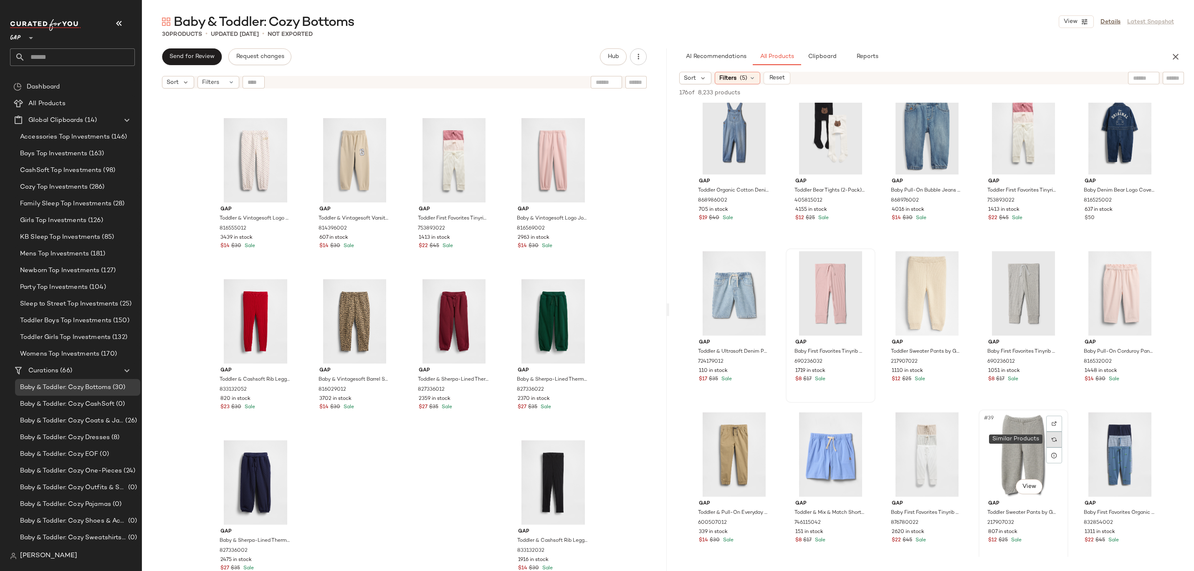
click at [1049, 446] on div at bounding box center [1055, 440] width 16 height 16
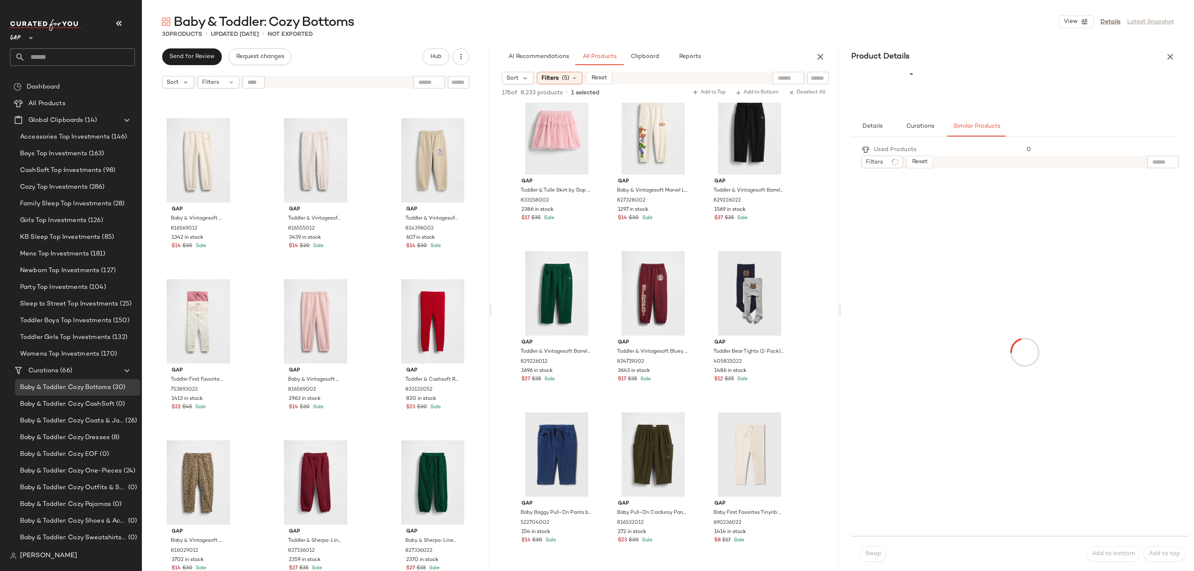
scroll to position [1305, 0]
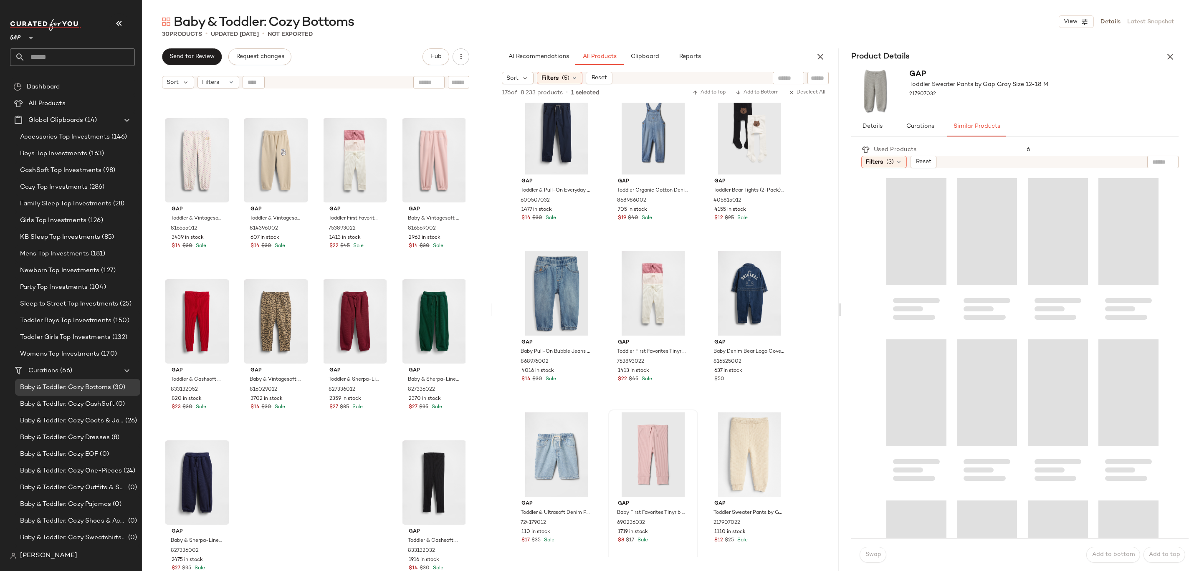
click at [1169, 40] on div "Baby & Toddler: Cozy Bottoms View Details Latest Snapshot 30 Products • updated…" at bounding box center [668, 292] width 1052 height 558
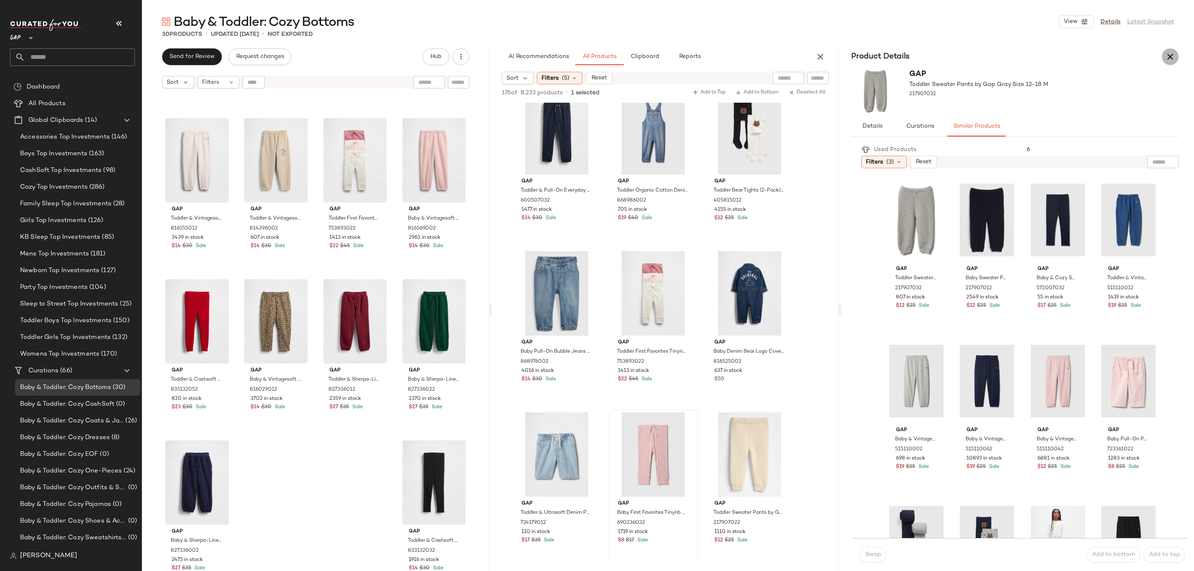
click at [1172, 54] on icon "button" at bounding box center [1171, 57] width 10 height 10
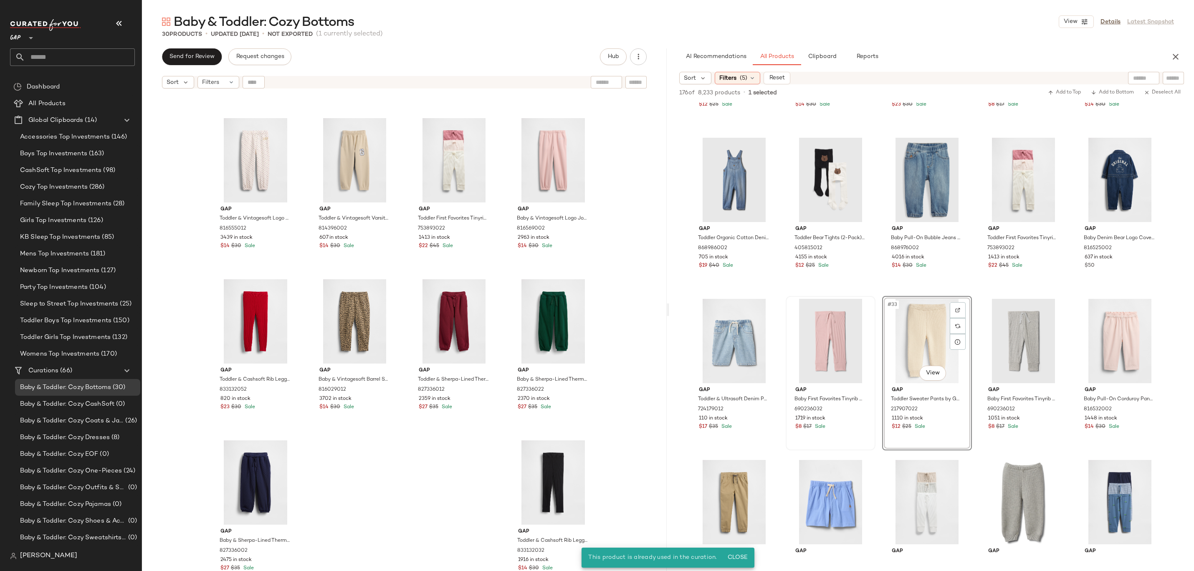
scroll to position [933, 0]
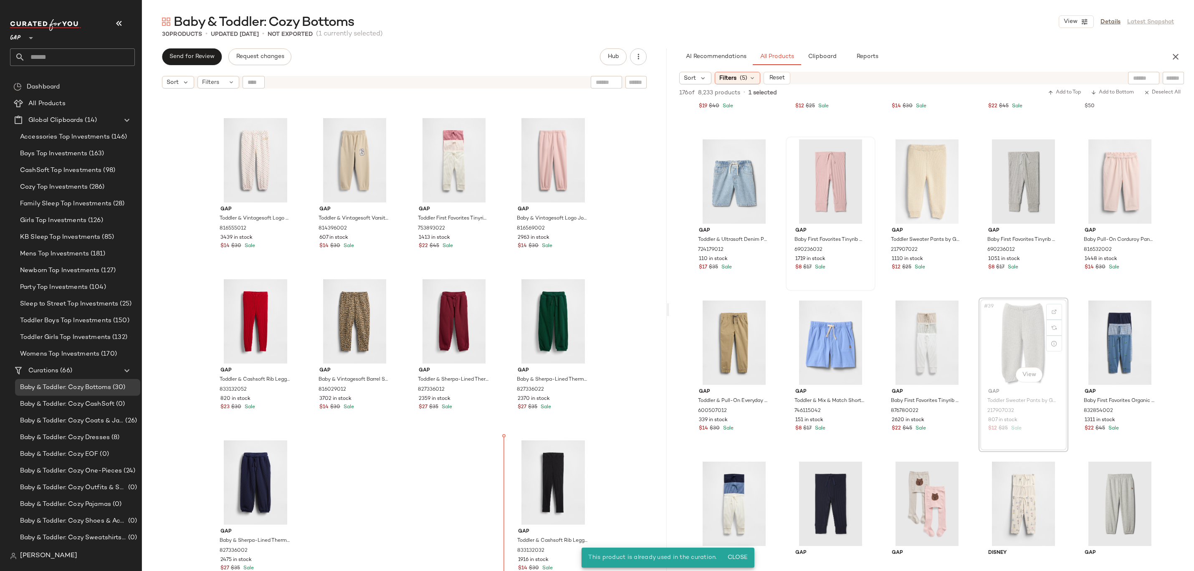
drag, startPoint x: 1007, startPoint y: 352, endPoint x: 435, endPoint y: 508, distance: 593.4
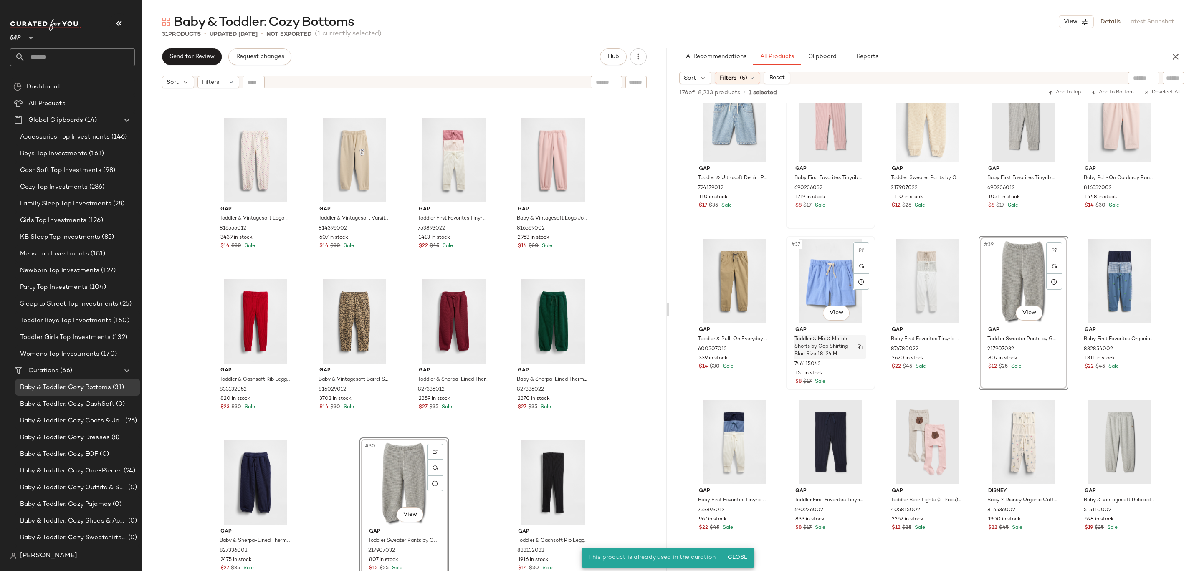
scroll to position [996, 0]
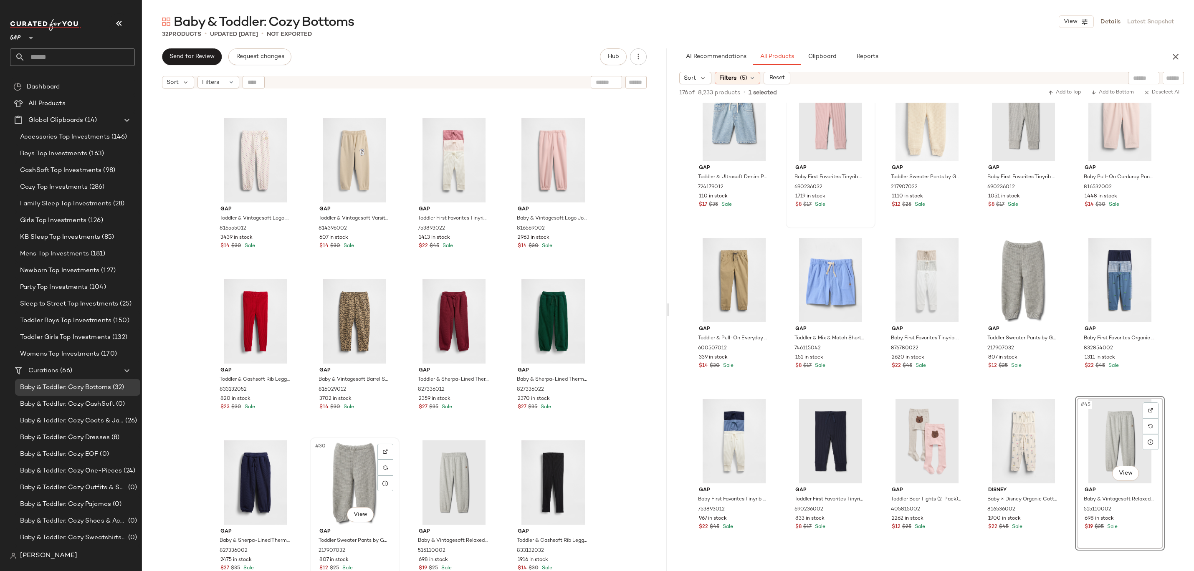
click at [366, 472] on div "#30 View" at bounding box center [355, 483] width 84 height 84
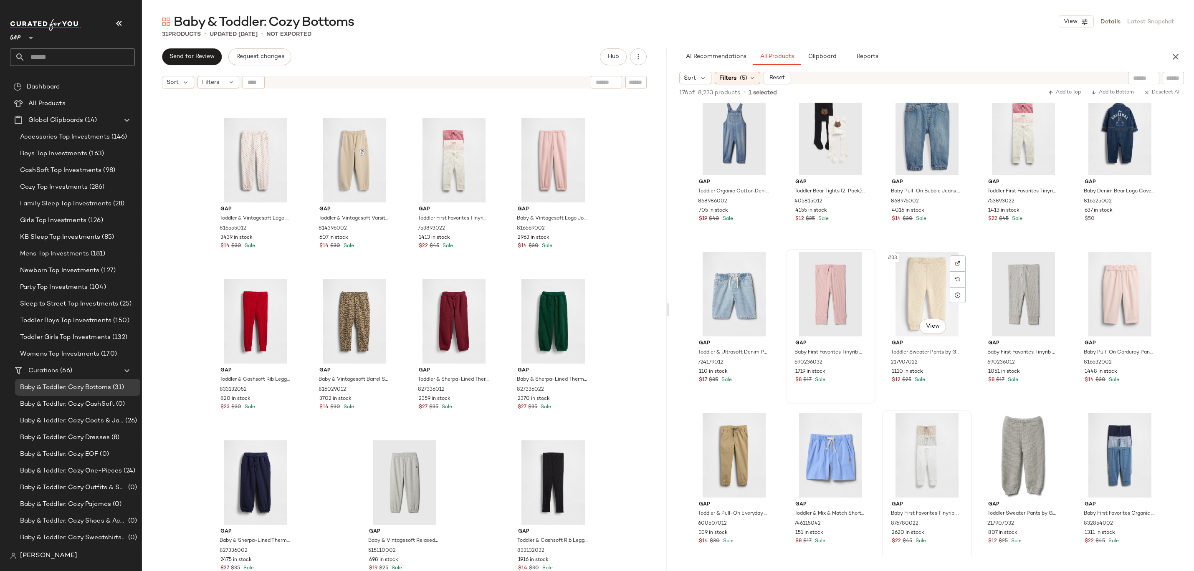
scroll to position [752, 0]
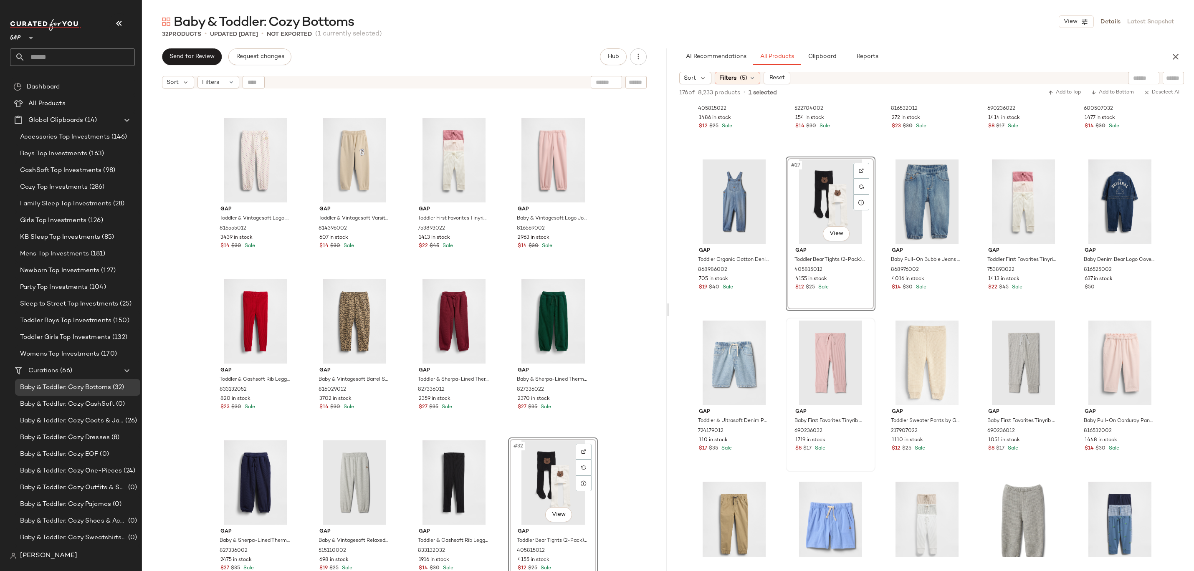
click at [622, 416] on div "Gap Baby & Mix & Match Rib Flare Leggings by Gap Misty Rose Pink Size 6-12 M 52…" at bounding box center [404, 343] width 525 height 500
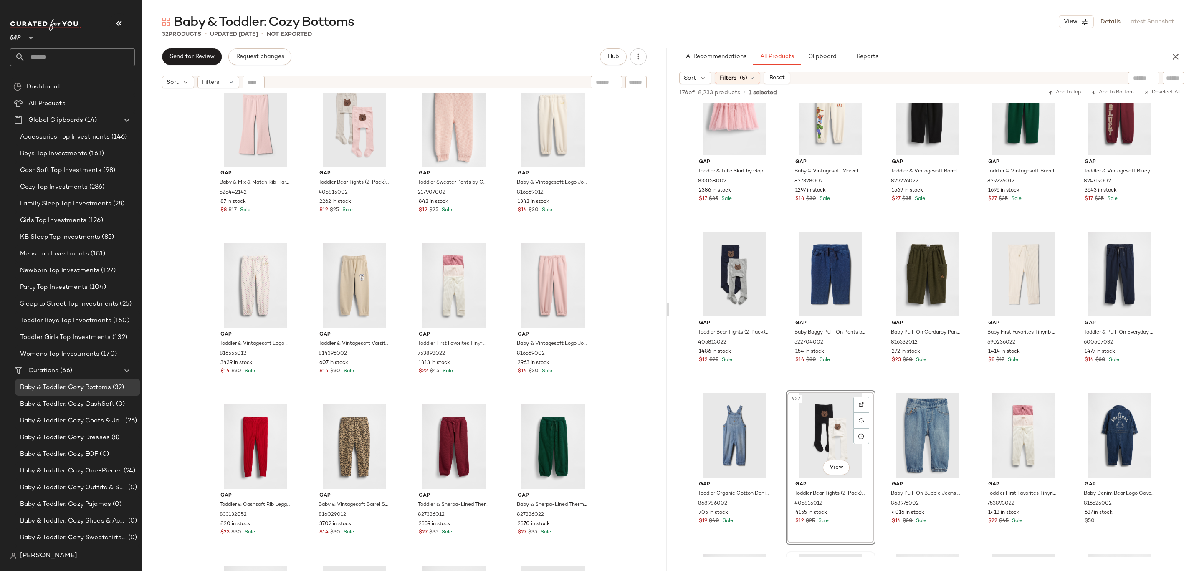
scroll to position [623, 0]
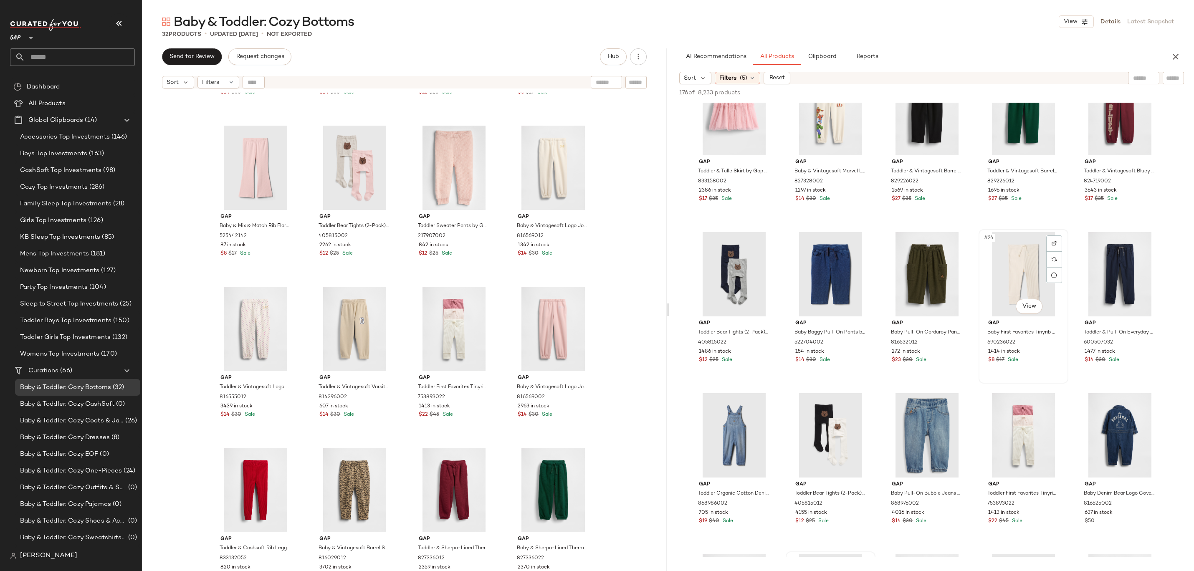
click at [1026, 260] on div "#24 View" at bounding box center [1024, 274] width 84 height 84
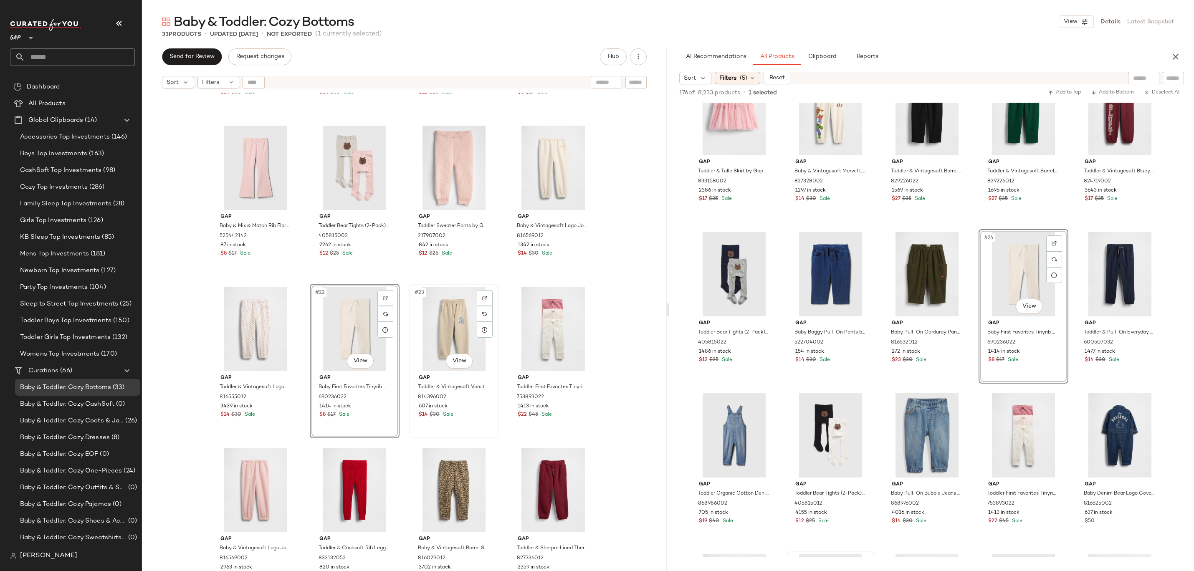
click at [425, 313] on div "#23 View" at bounding box center [454, 329] width 84 height 84
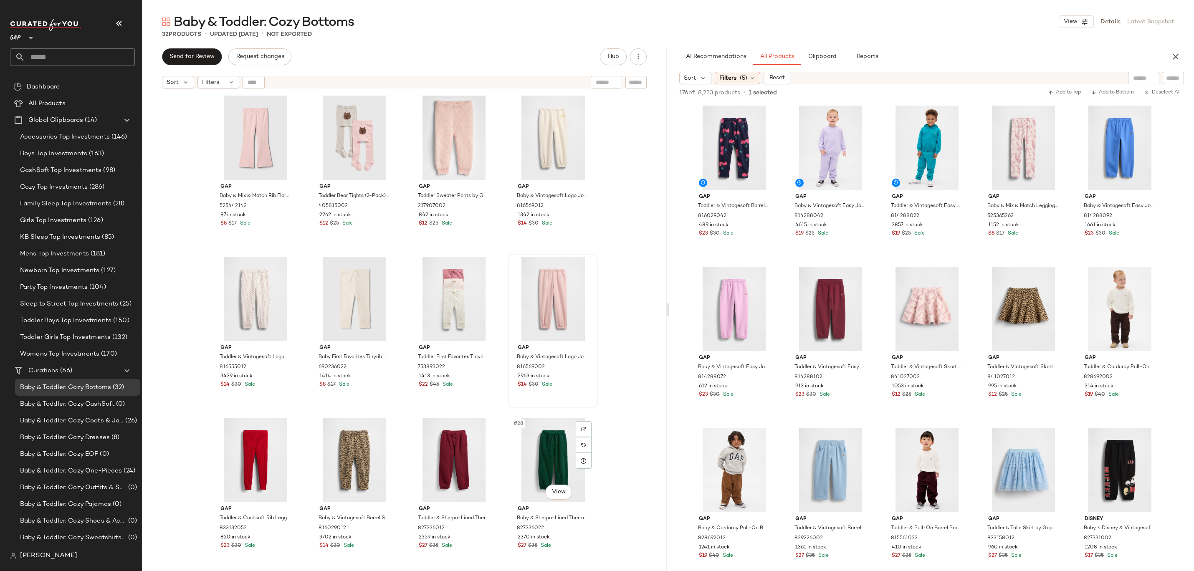
scroll to position [628, 0]
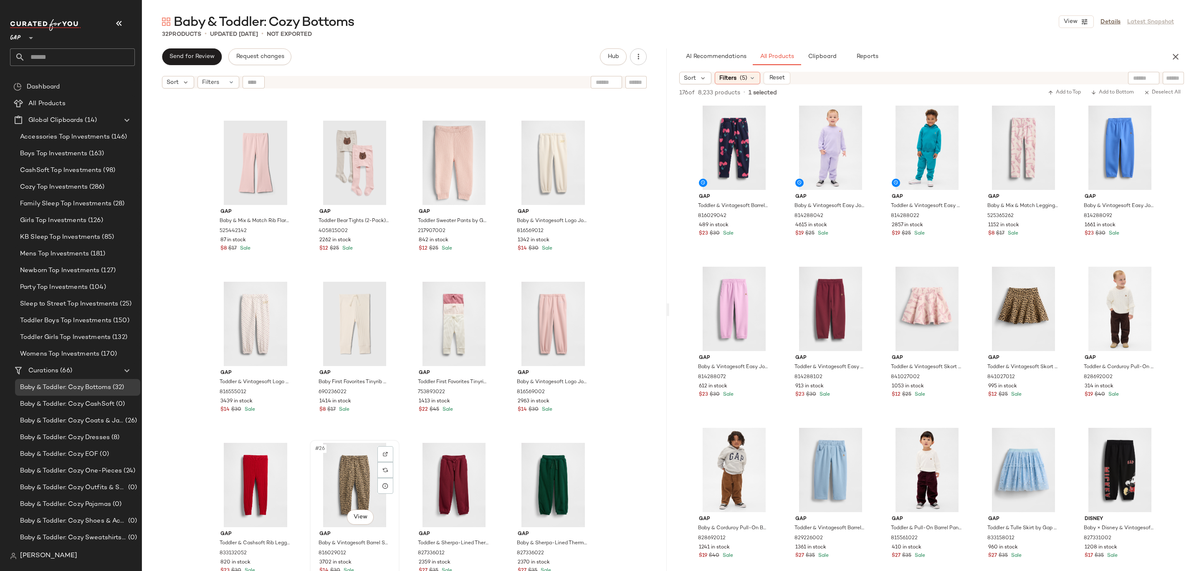
click at [371, 464] on div "#26 View" at bounding box center [355, 485] width 84 height 84
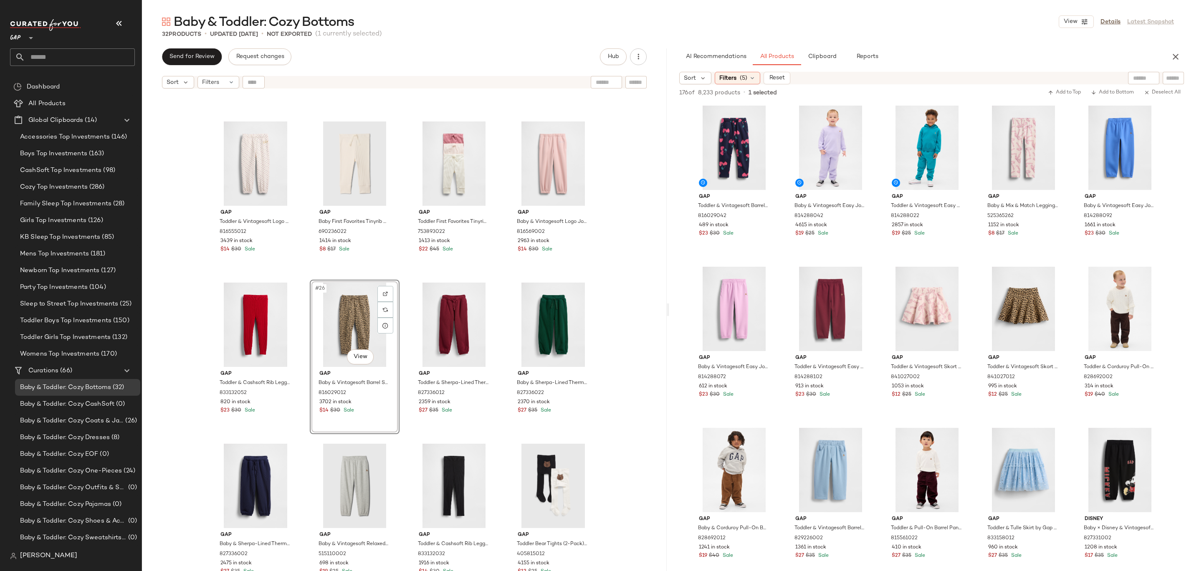
scroll to position [792, 0]
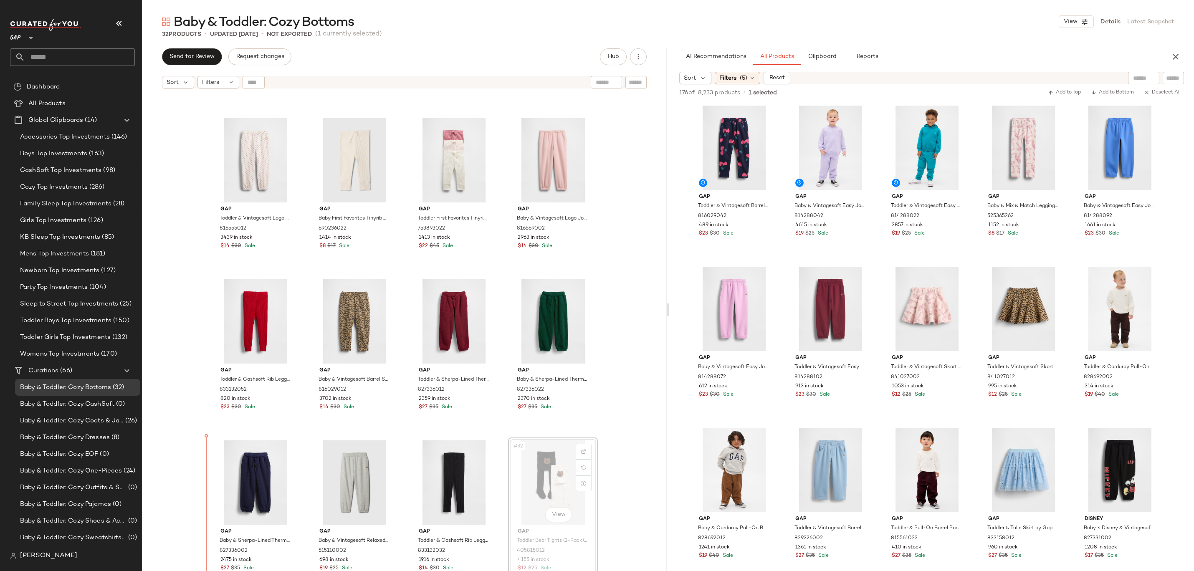
drag, startPoint x: 562, startPoint y: 476, endPoint x: 555, endPoint y: 476, distance: 7.1
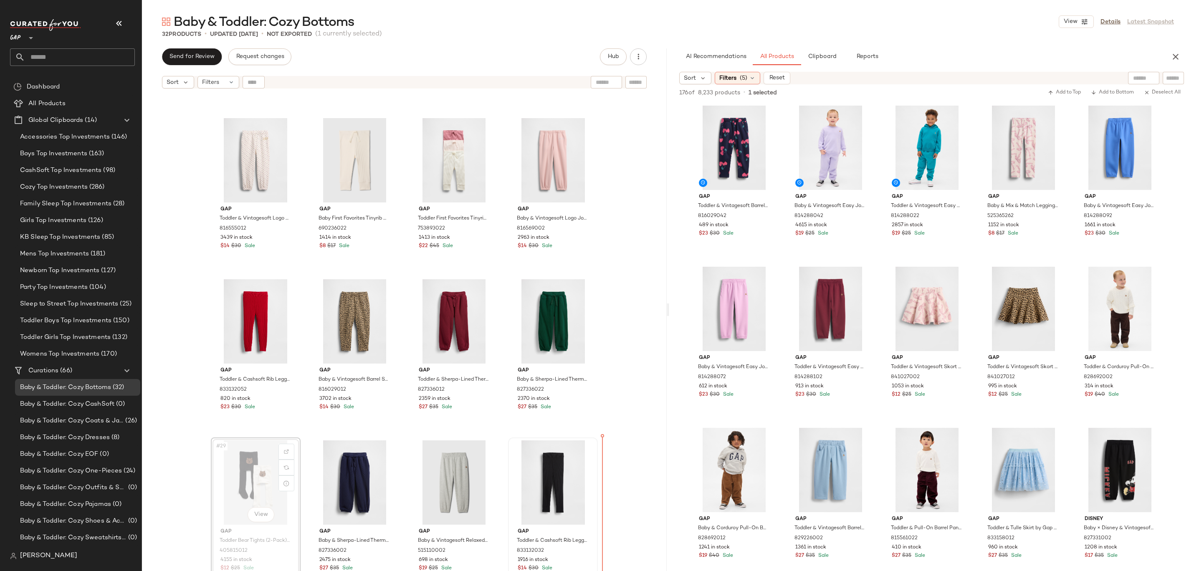
drag, startPoint x: 250, startPoint y: 478, endPoint x: 587, endPoint y: 492, distance: 337.7
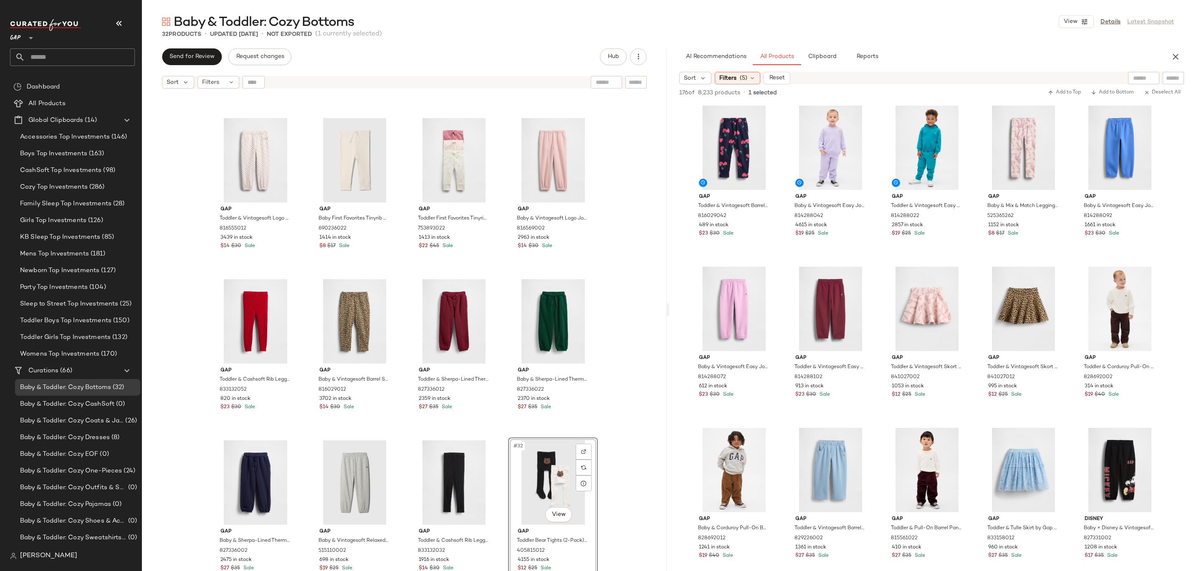
click at [600, 447] on div "Gap Baby & Mix & Match Rib Flare Leggings by Gap Misty Rose Pink Size 6-12 M 52…" at bounding box center [404, 343] width 525 height 500
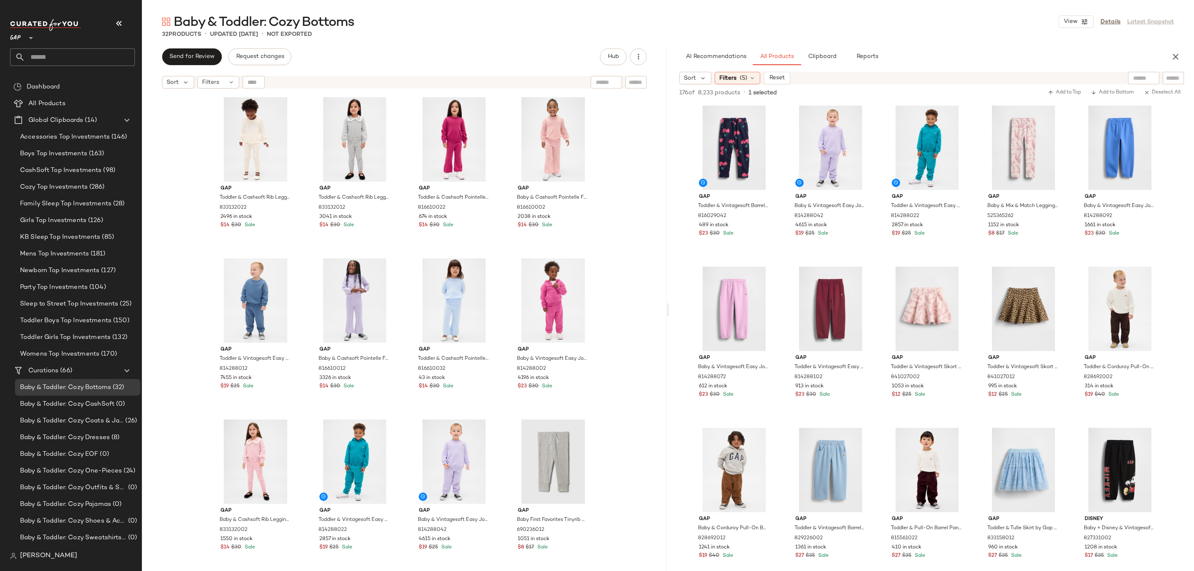
click at [632, 351] on div "Gap Toddler & Cashsoft Rib Leggings by Gap Ivory Frost Size 2 YRS 833132022 249…" at bounding box center [404, 343] width 525 height 500
click at [91, 187] on span "(286)" at bounding box center [96, 188] width 17 height 10
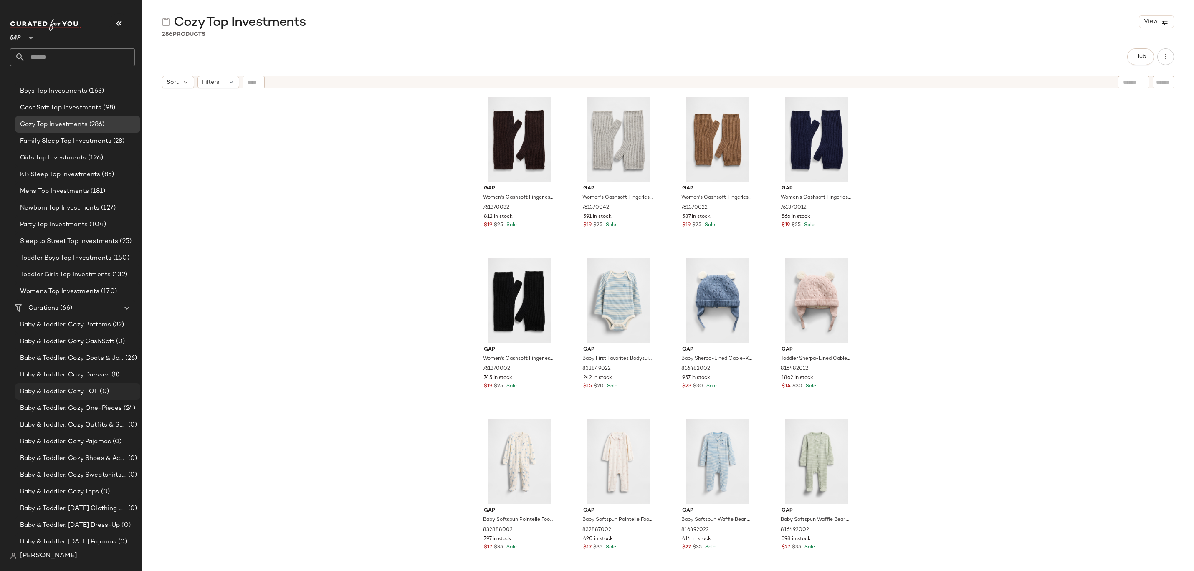
scroll to position [71, 0]
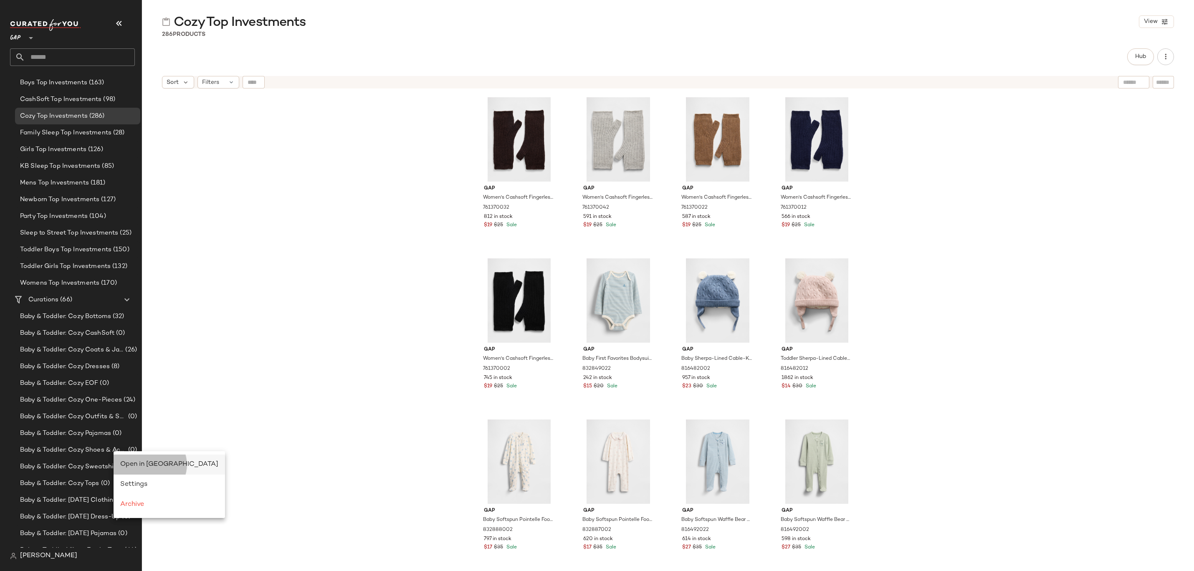
click at [142, 467] on span "Open in Split View" at bounding box center [169, 464] width 98 height 7
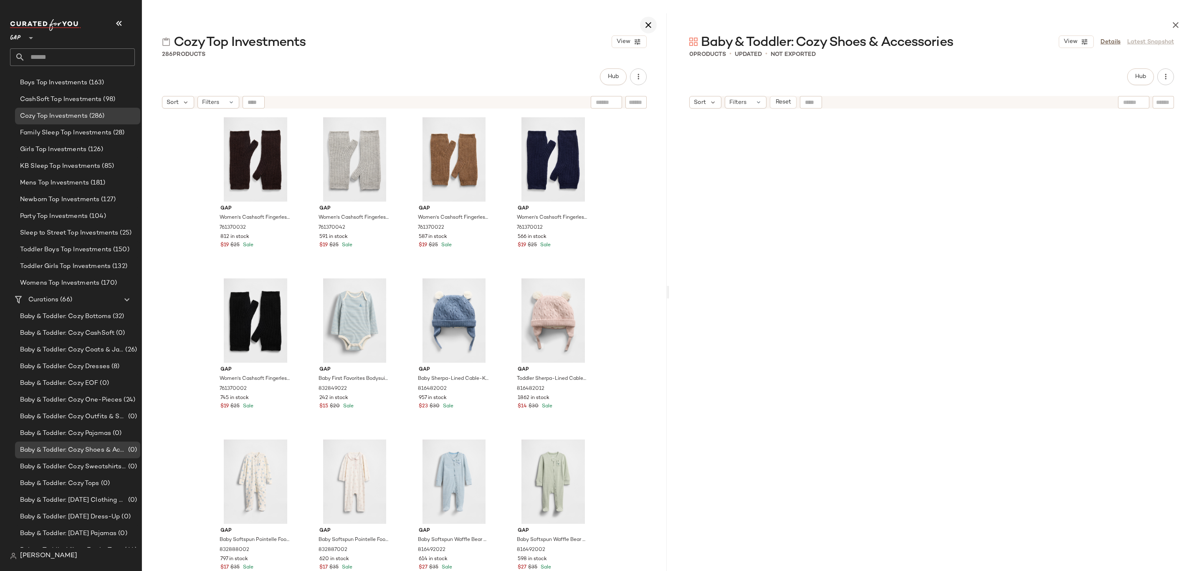
click at [648, 22] on icon "button" at bounding box center [649, 25] width 10 height 10
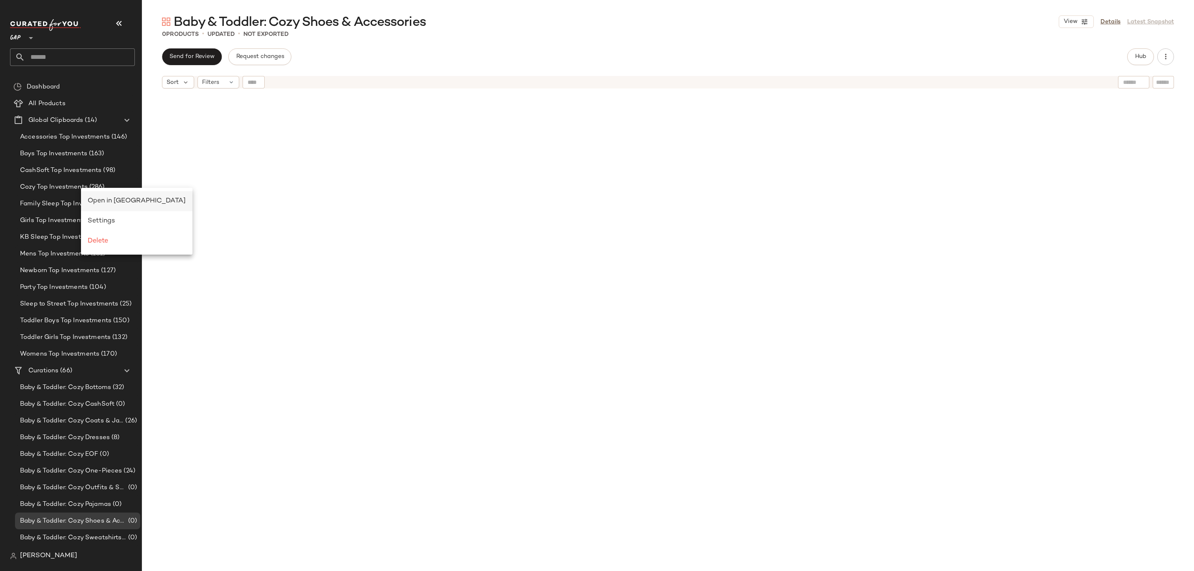
click at [109, 203] on span "Open in Split View" at bounding box center [137, 201] width 98 height 7
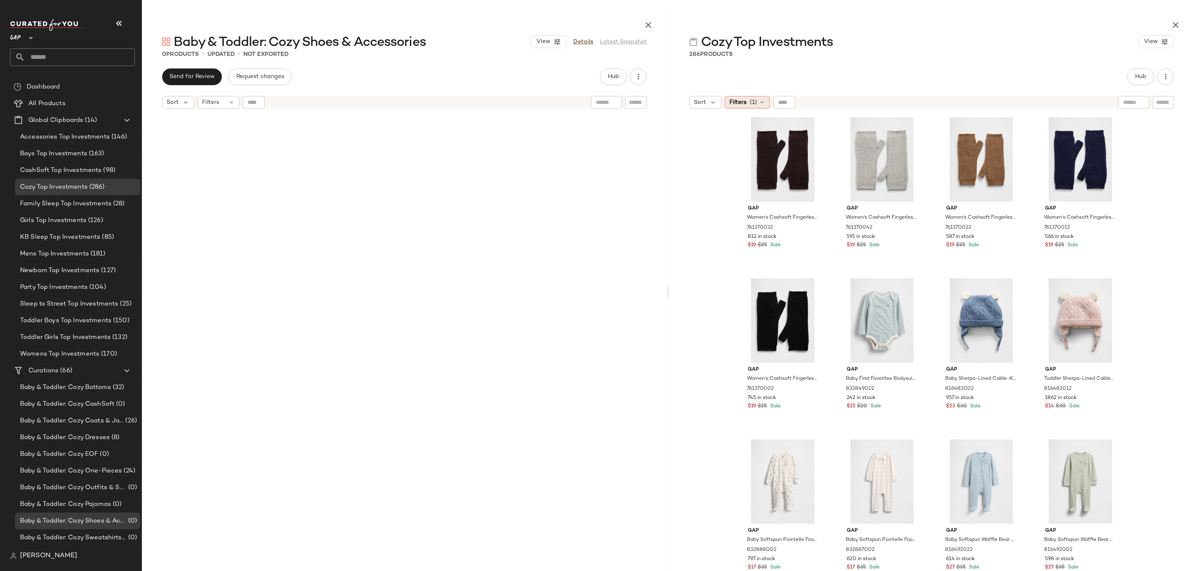
click at [746, 101] on div "Filters (1)" at bounding box center [747, 102] width 45 height 13
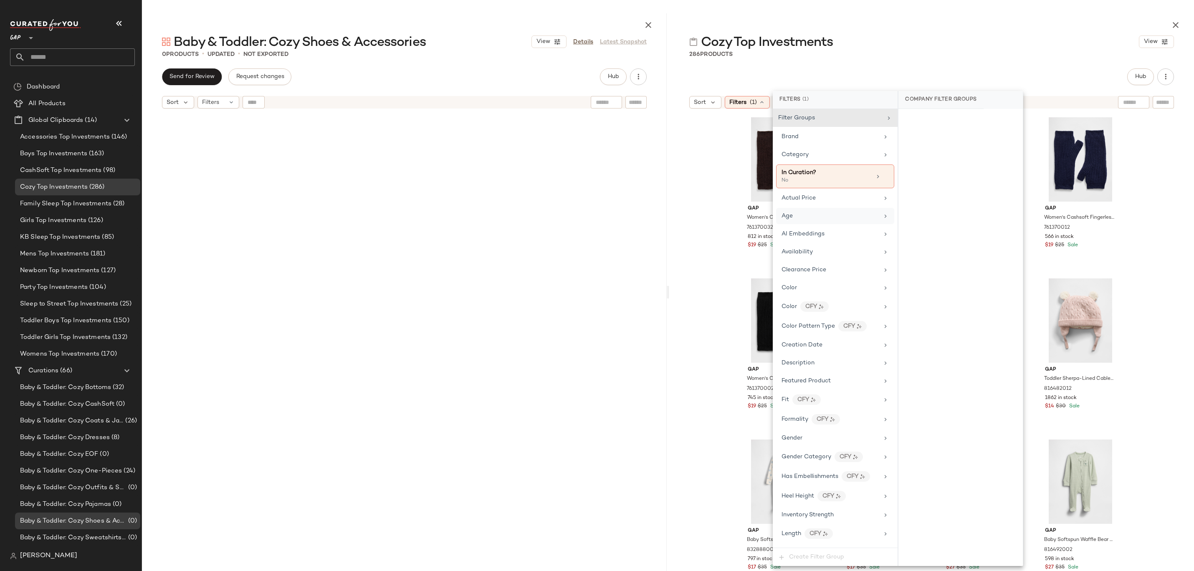
click at [817, 212] on div "Age" at bounding box center [830, 216] width 97 height 9
click at [920, 200] on div "infant" at bounding box center [961, 201] width 124 height 20
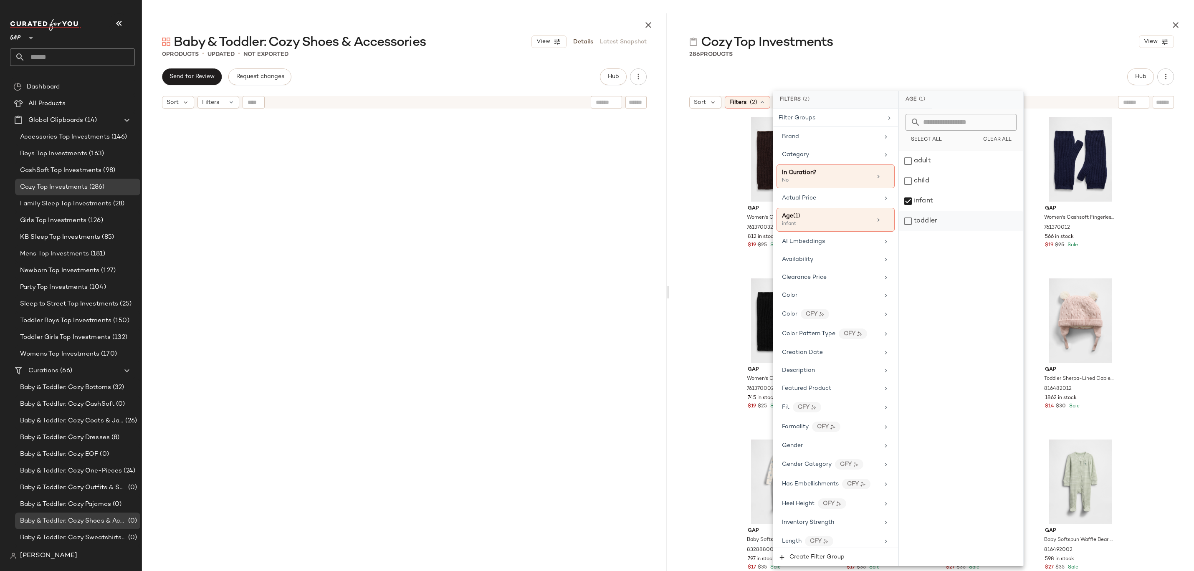
click at [920, 219] on div "toddler" at bounding box center [961, 221] width 124 height 20
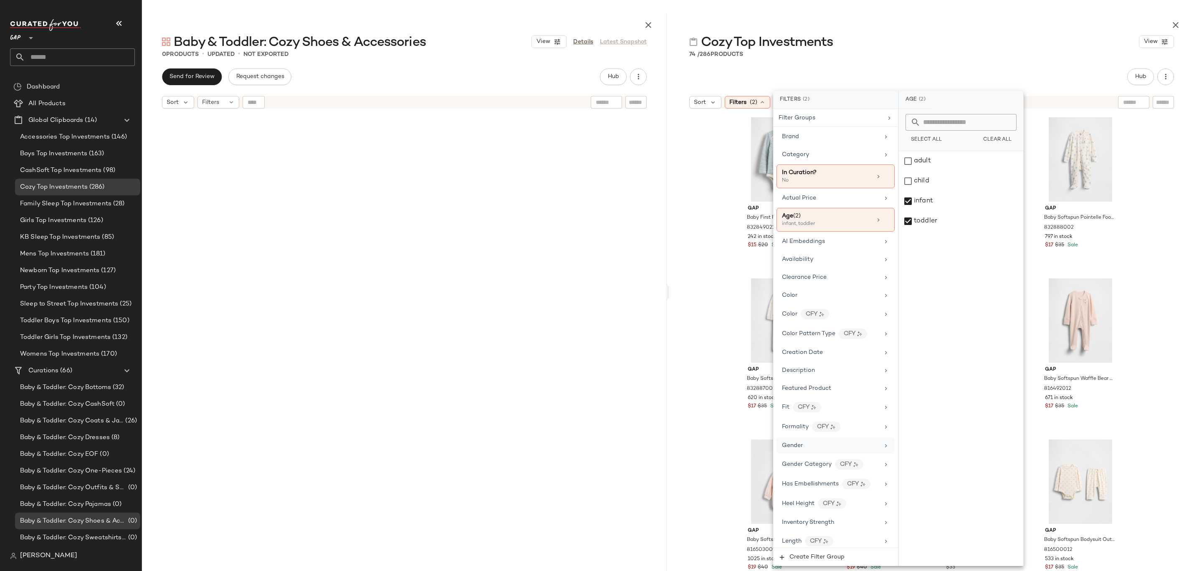
scroll to position [400, 0]
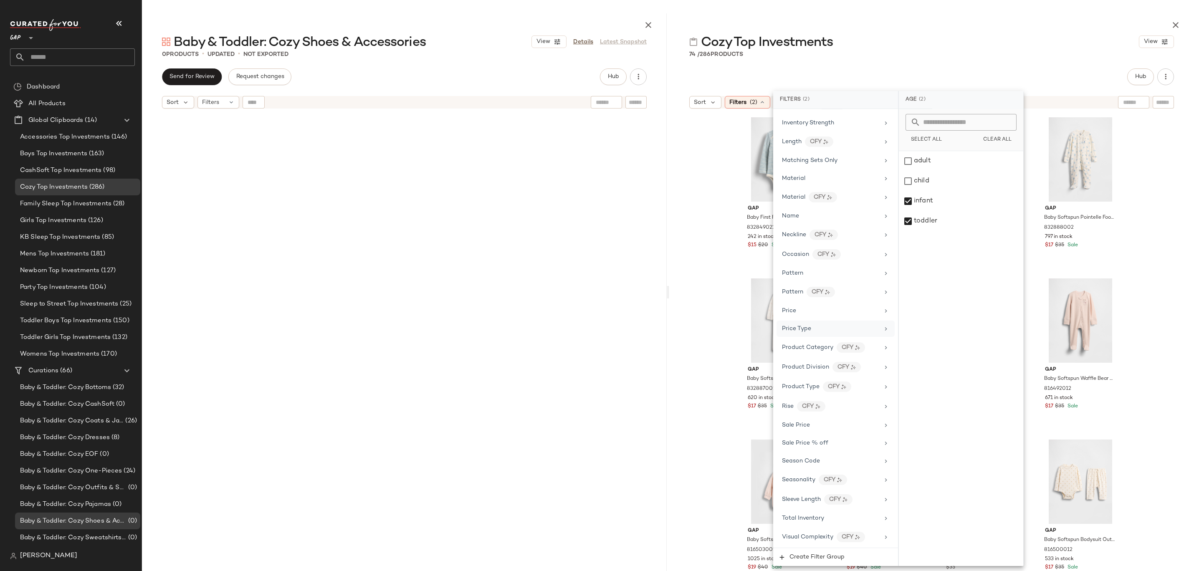
click at [830, 327] on div "Price Type" at bounding box center [830, 329] width 97 height 9
click at [925, 180] on div "PROMO" at bounding box center [961, 181] width 124 height 20
click at [925, 200] on div "REGULAR" at bounding box center [961, 201] width 124 height 20
click at [963, 47] on div "Cozy Top Investments View" at bounding box center [931, 41] width 525 height 17
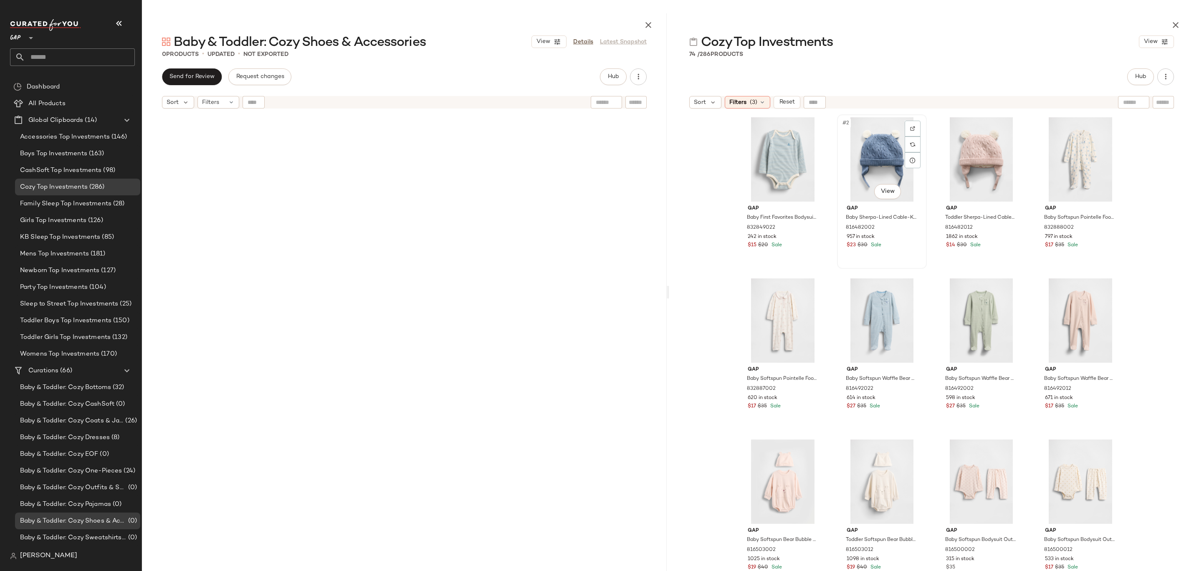
click at [872, 147] on div "#2 View" at bounding box center [882, 159] width 84 height 84
click at [976, 153] on div "#3 View" at bounding box center [982, 159] width 84 height 84
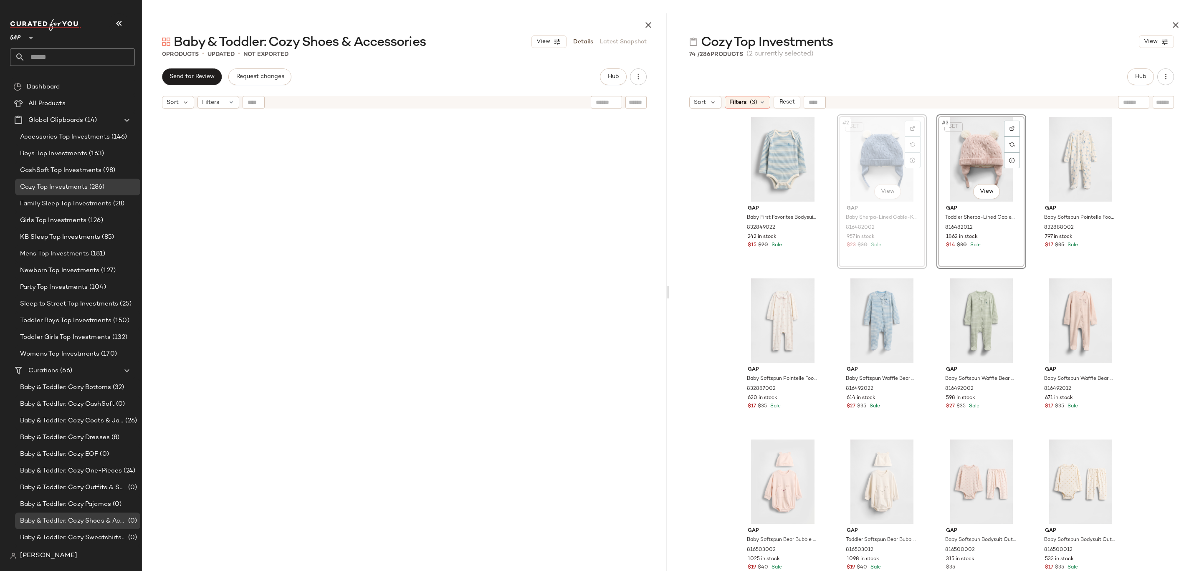
drag, startPoint x: 875, startPoint y: 140, endPoint x: 870, endPoint y: 140, distance: 5.8
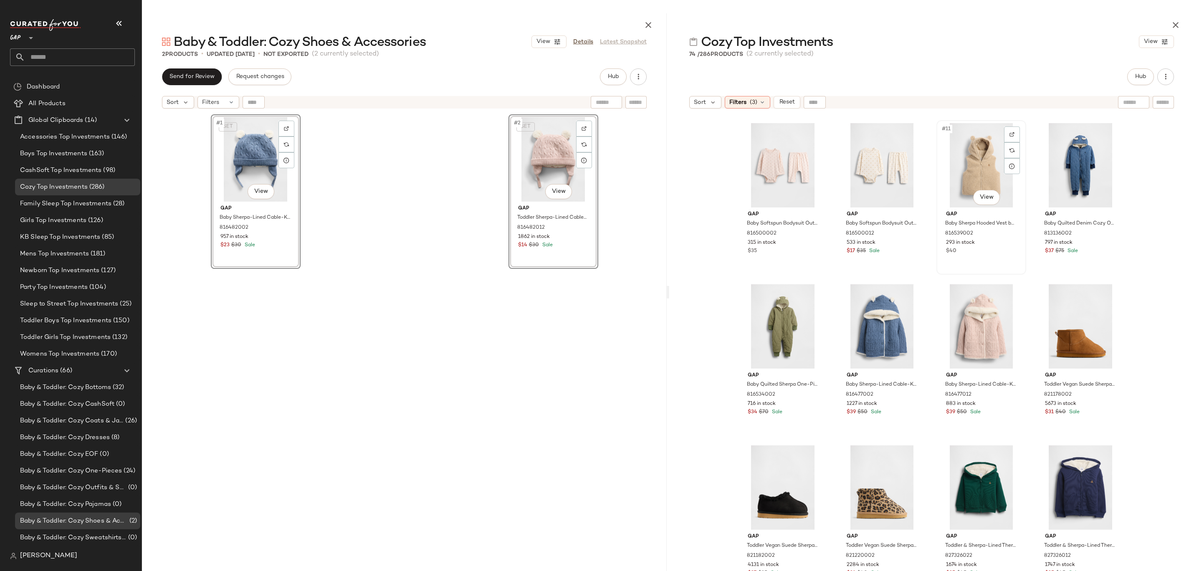
scroll to position [328, 0]
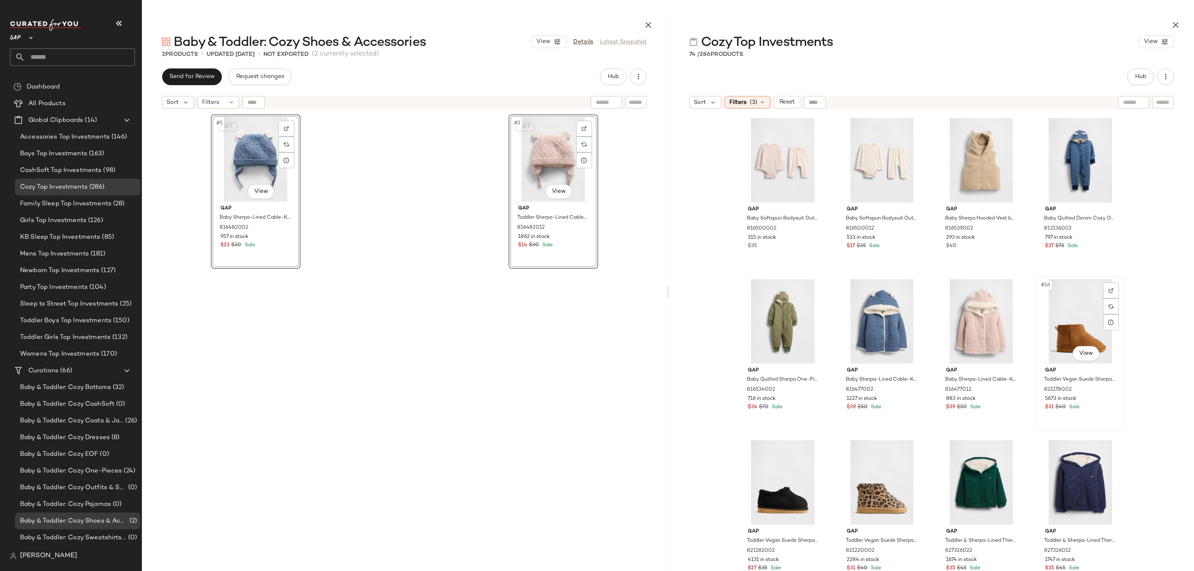
click at [1057, 308] on div "#16 View" at bounding box center [1081, 321] width 84 height 84
click at [851, 491] on div "#18 View" at bounding box center [882, 483] width 84 height 84
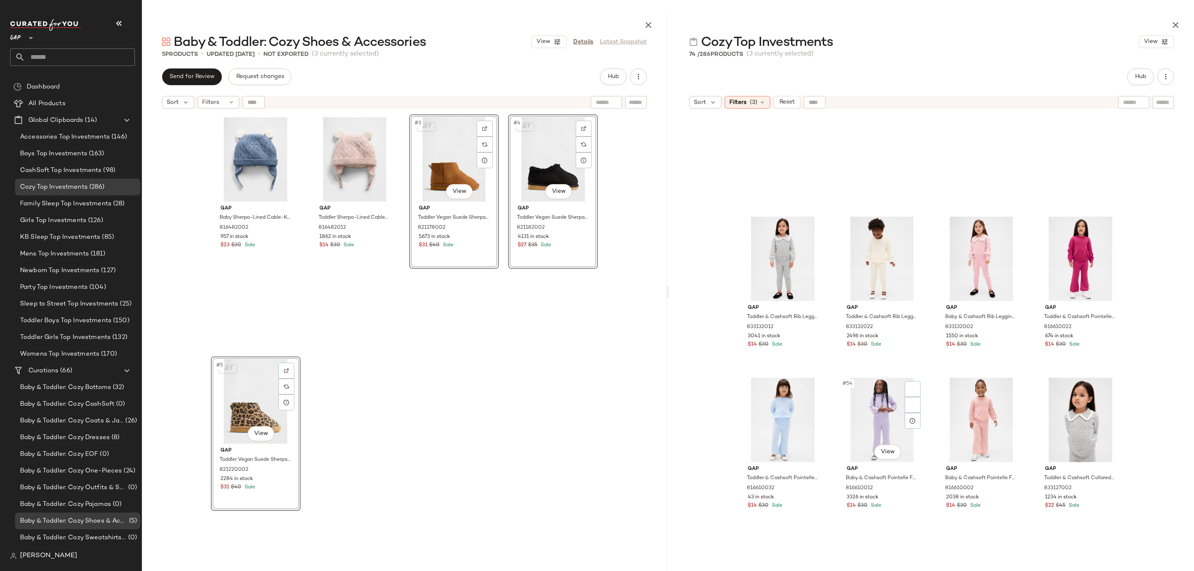
scroll to position [2178, 0]
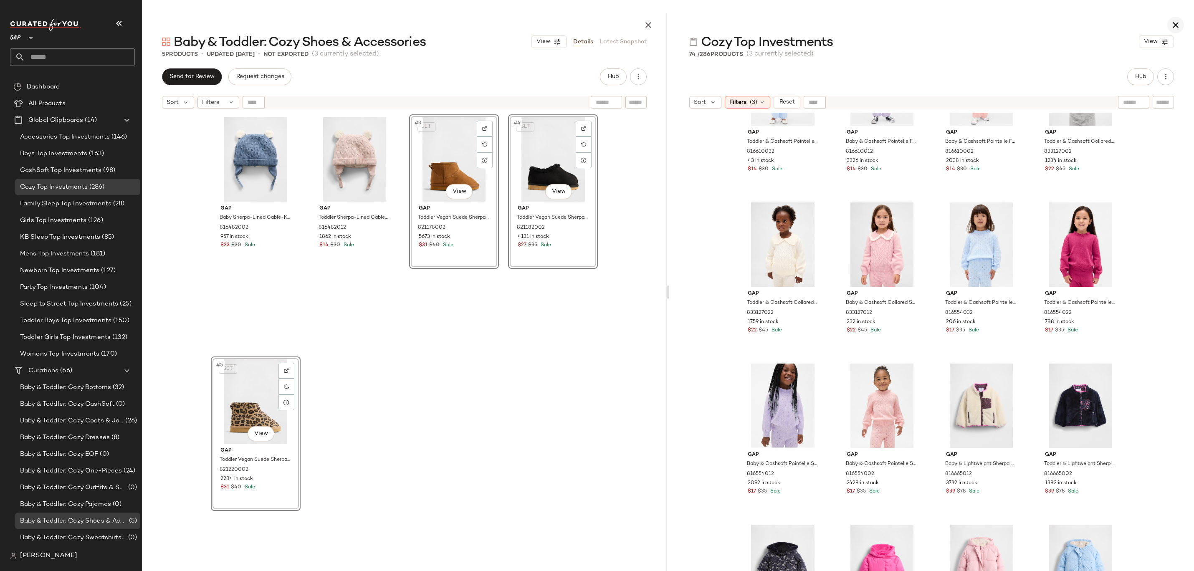
click at [1177, 24] on icon "button" at bounding box center [1176, 25] width 10 height 10
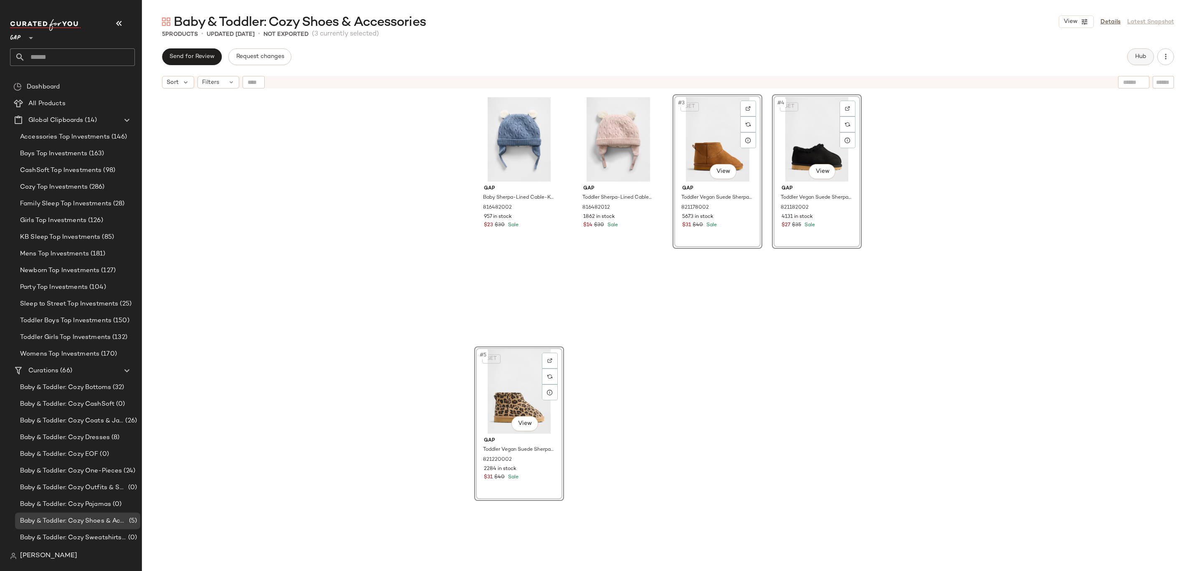
click at [1137, 57] on span "Hub" at bounding box center [1141, 56] width 12 height 7
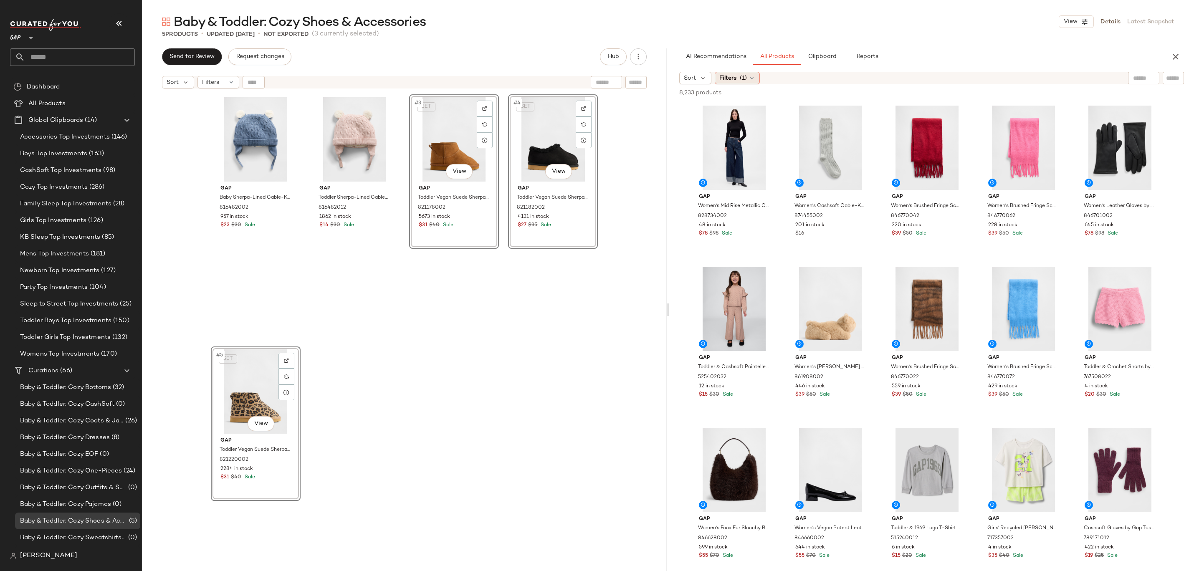
click at [748, 82] on div "Filters (1)" at bounding box center [737, 78] width 45 height 13
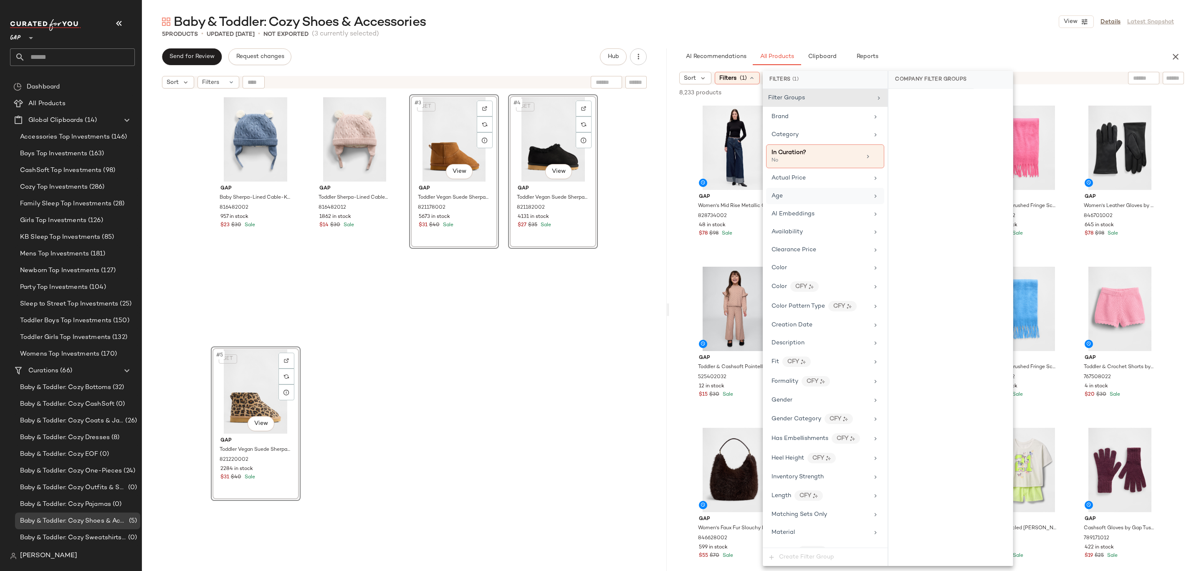
click at [823, 196] on div "Age" at bounding box center [820, 196] width 97 height 9
click at [936, 178] on div "infant" at bounding box center [951, 181] width 124 height 20
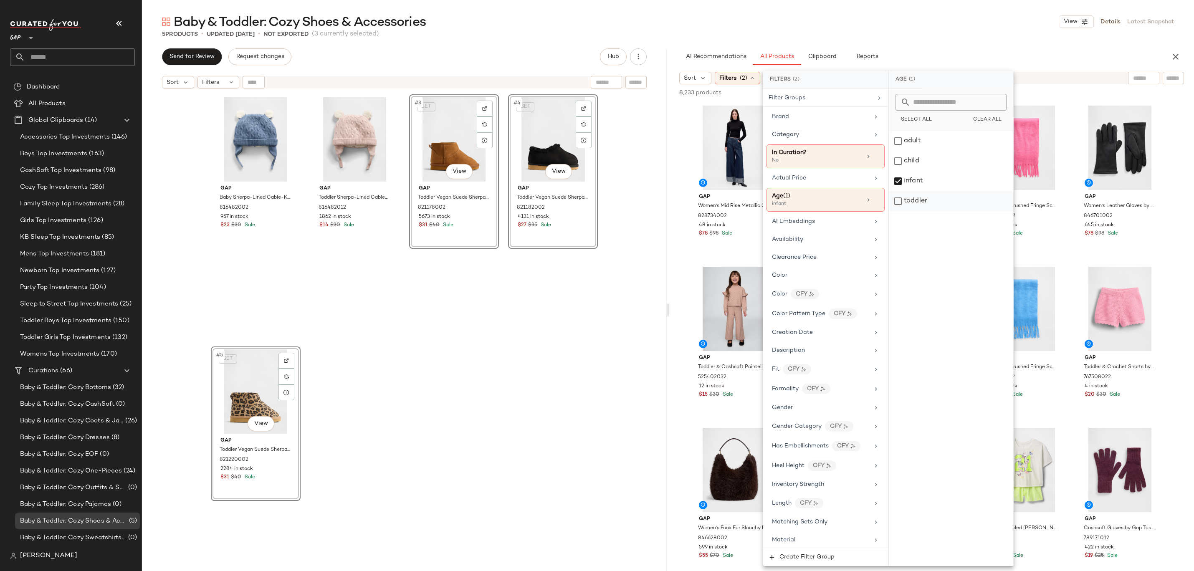
click at [936, 196] on div "toddler" at bounding box center [951, 201] width 124 height 20
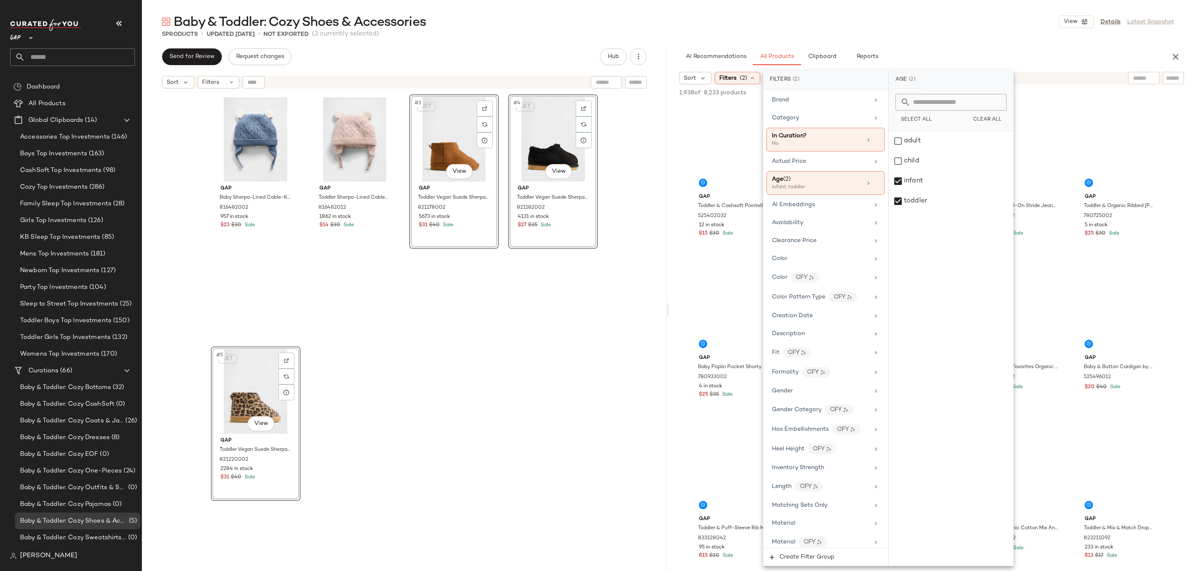
scroll to position [362, 0]
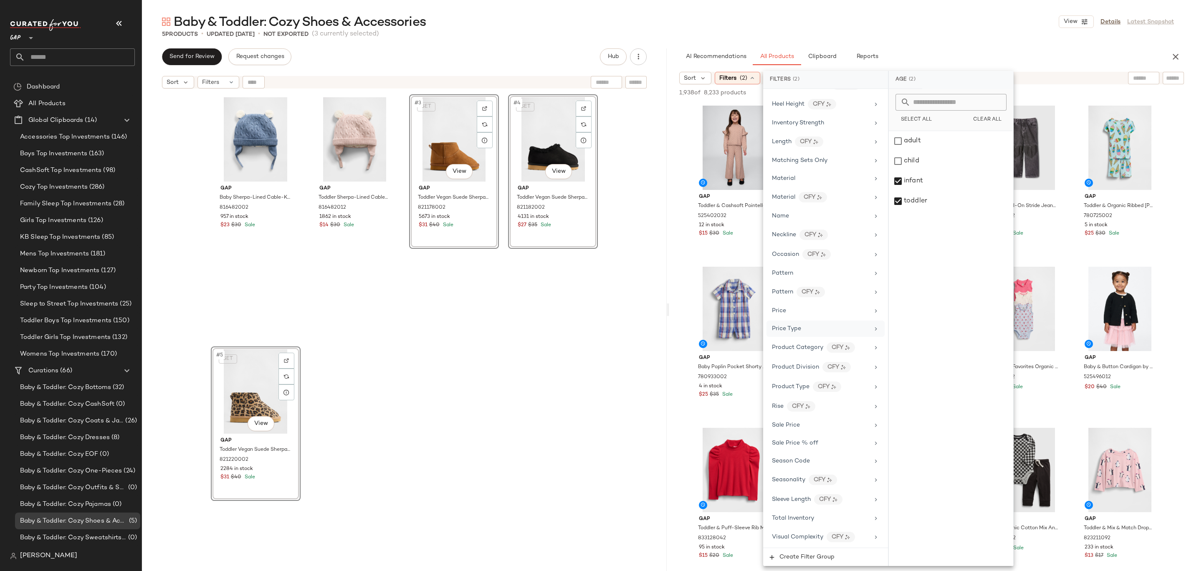
click at [839, 332] on div "Price Type" at bounding box center [820, 329] width 97 height 9
click at [940, 183] on div "PROMO" at bounding box center [951, 181] width 124 height 20
click at [941, 198] on div "REGULAR" at bounding box center [951, 201] width 124 height 20
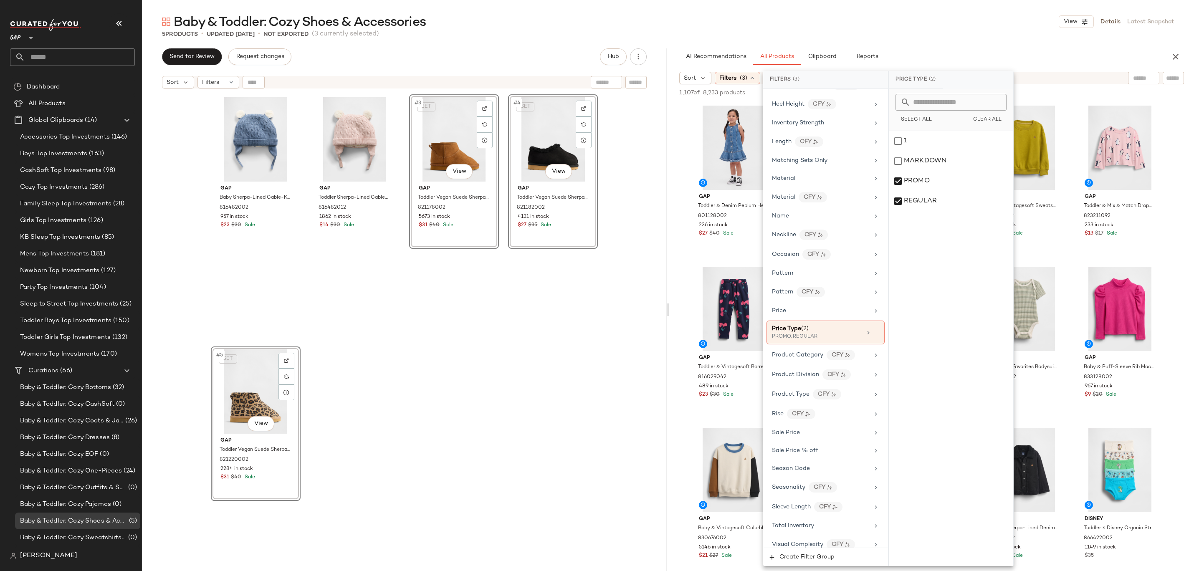
click at [959, 35] on div "5 Products • updated Sep 24th • Not Exported (3 currently selected)" at bounding box center [668, 34] width 1052 height 8
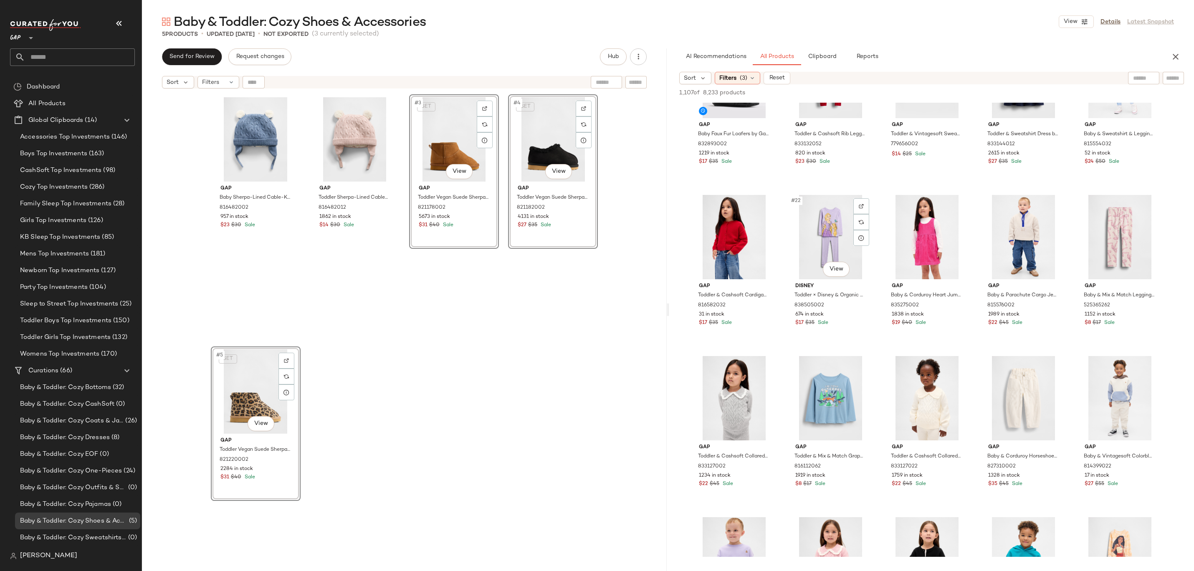
scroll to position [408, 0]
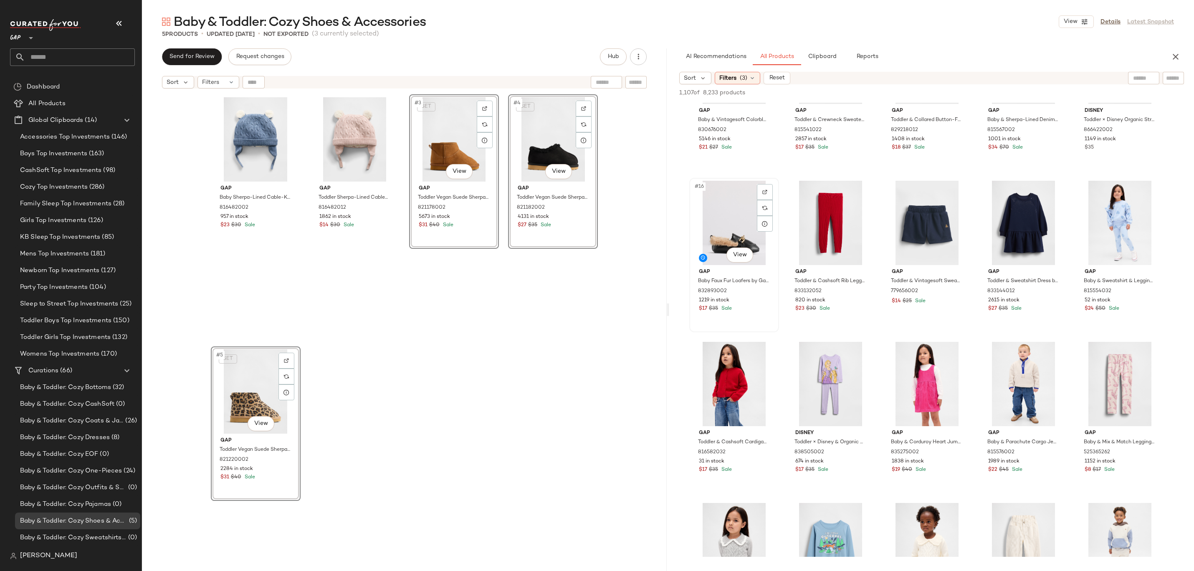
click at [718, 239] on div "#16 View" at bounding box center [734, 223] width 84 height 84
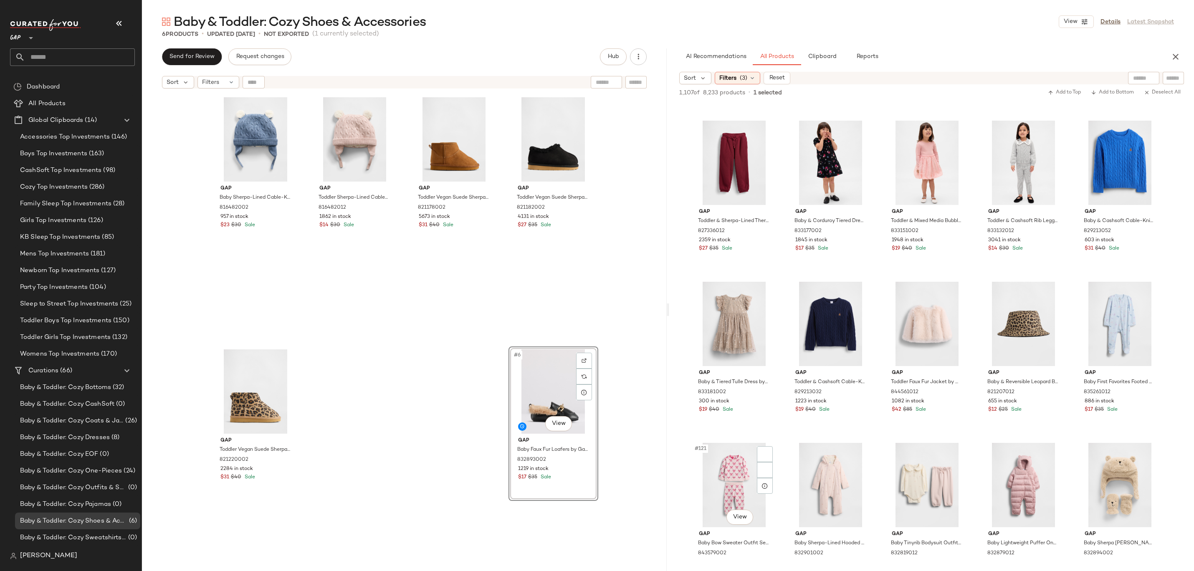
scroll to position [3678, 0]
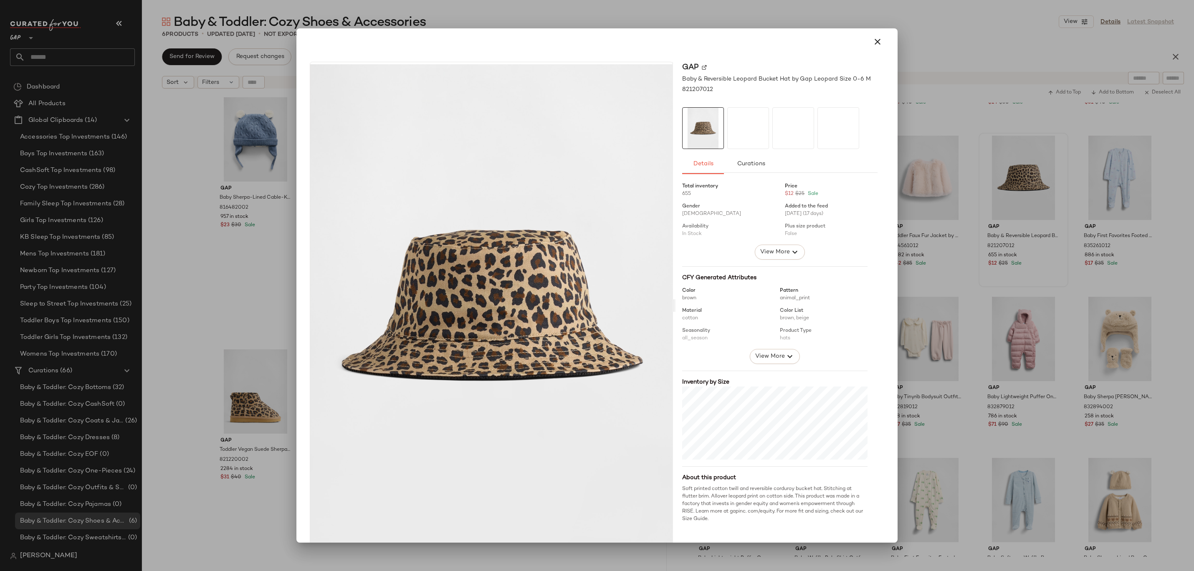
click at [728, 136] on div at bounding box center [749, 128] width 42 height 42
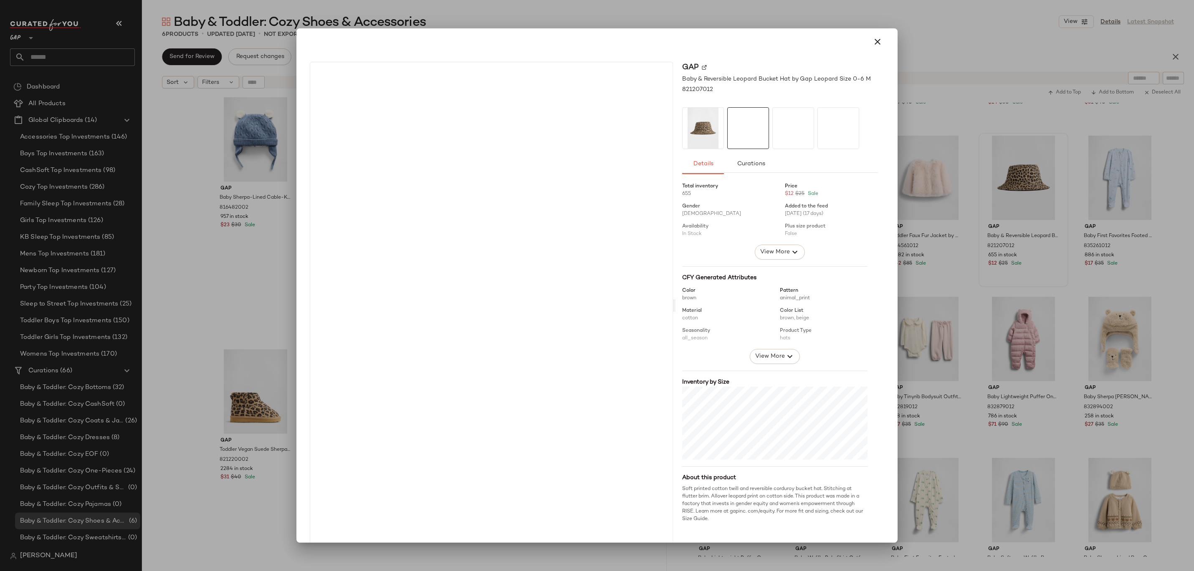
click at [788, 131] on div at bounding box center [794, 128] width 42 height 42
click at [877, 40] on icon "button" at bounding box center [878, 42] width 10 height 10
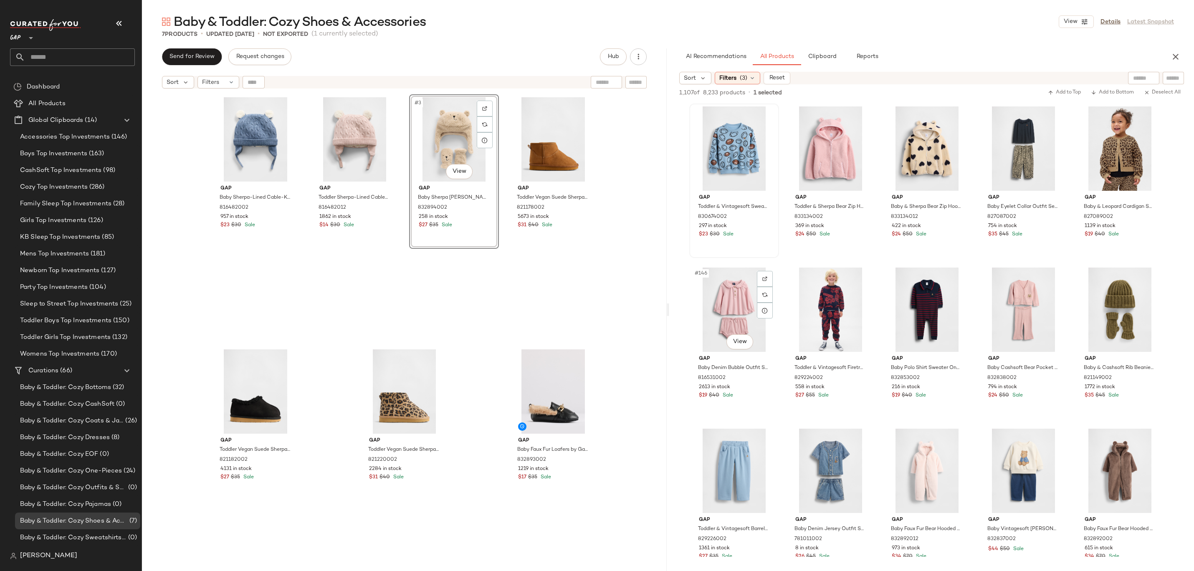
scroll to position [4698, 0]
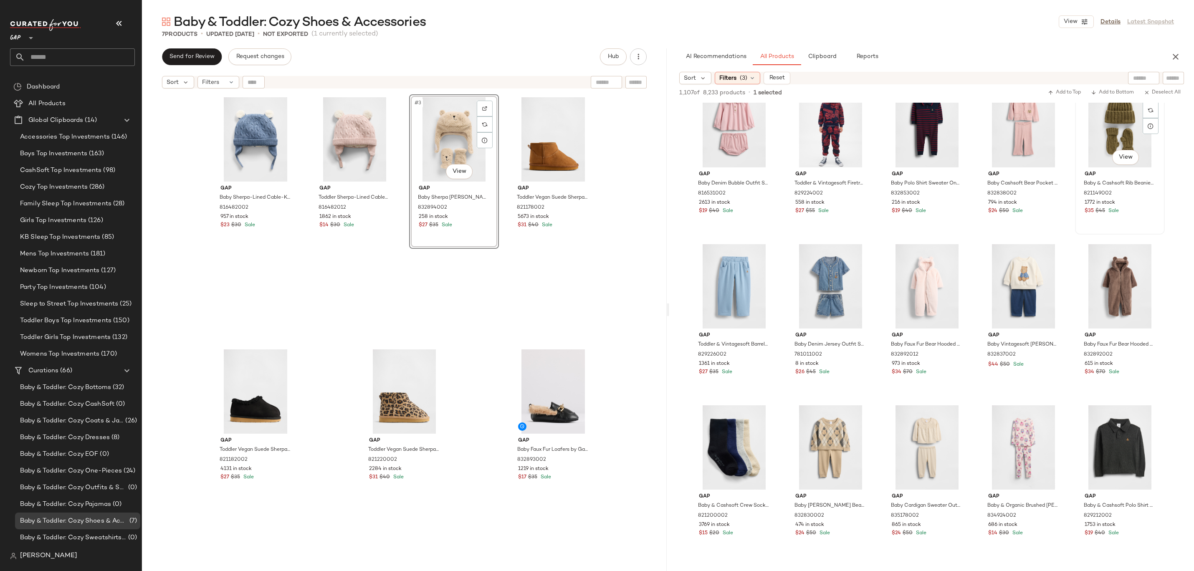
click at [1132, 120] on div "#150 View" at bounding box center [1120, 125] width 84 height 84
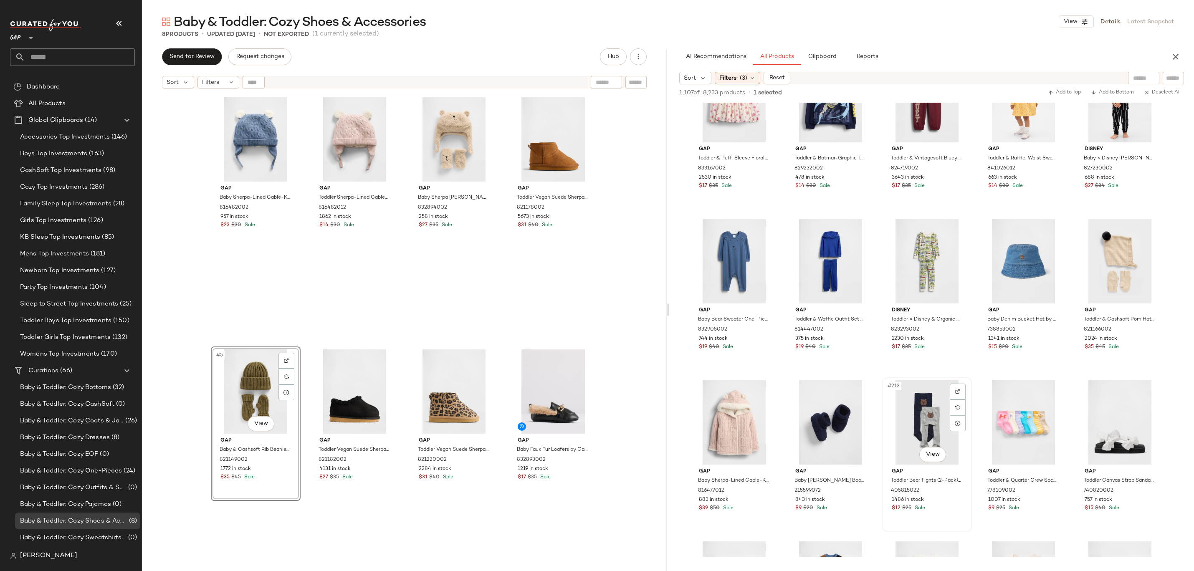
scroll to position [6586, 0]
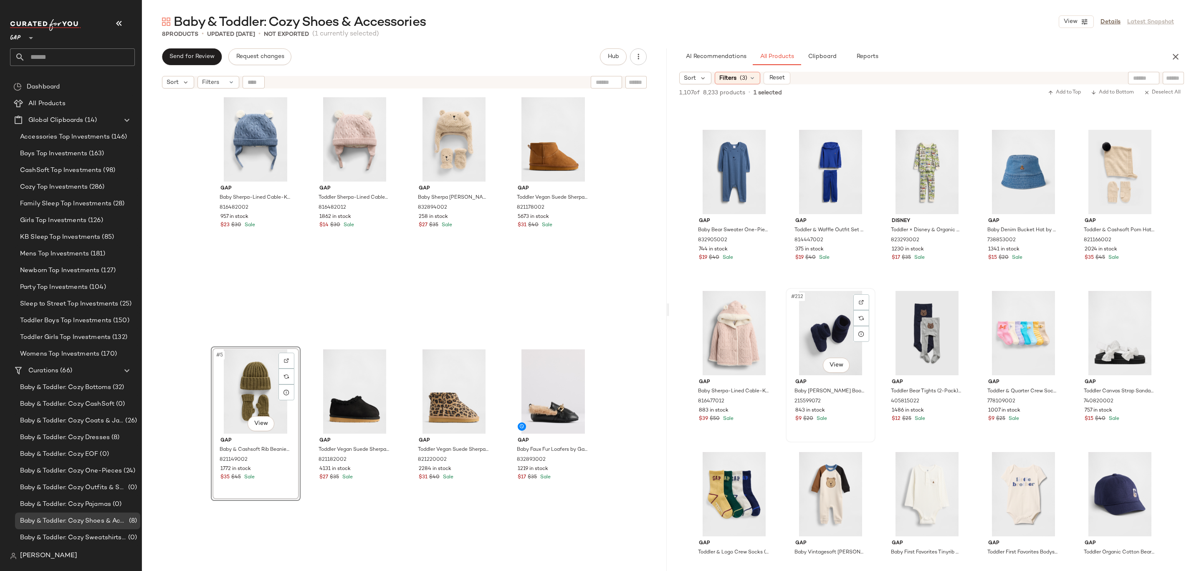
click at [833, 330] on div "#212 View" at bounding box center [831, 333] width 84 height 84
drag, startPoint x: 839, startPoint y: 330, endPoint x: 834, endPoint y: 330, distance: 5.0
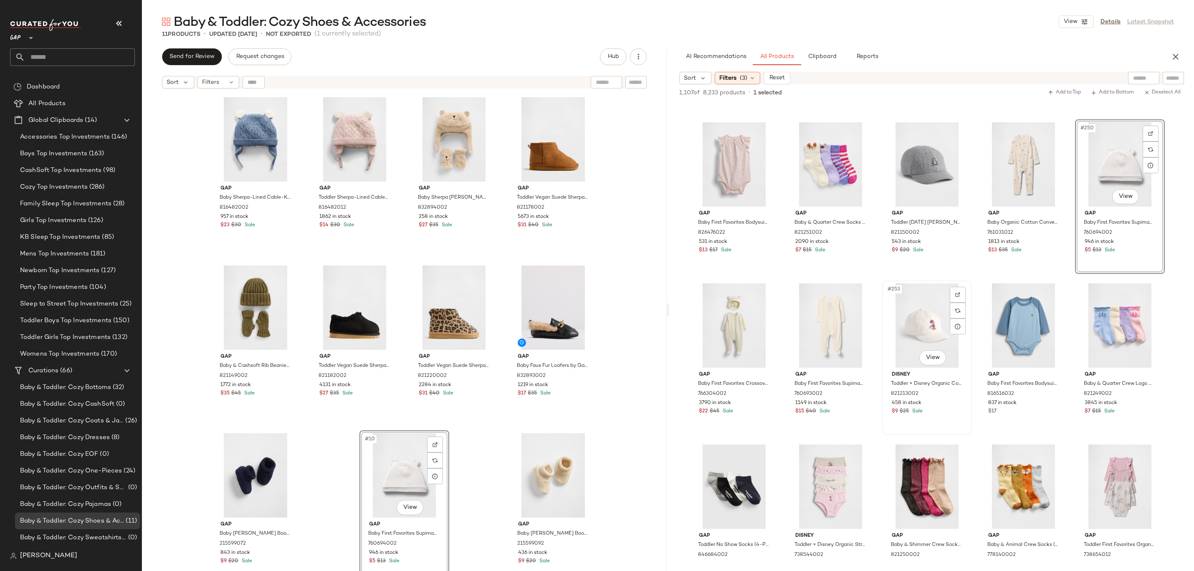
scroll to position [7896, 0]
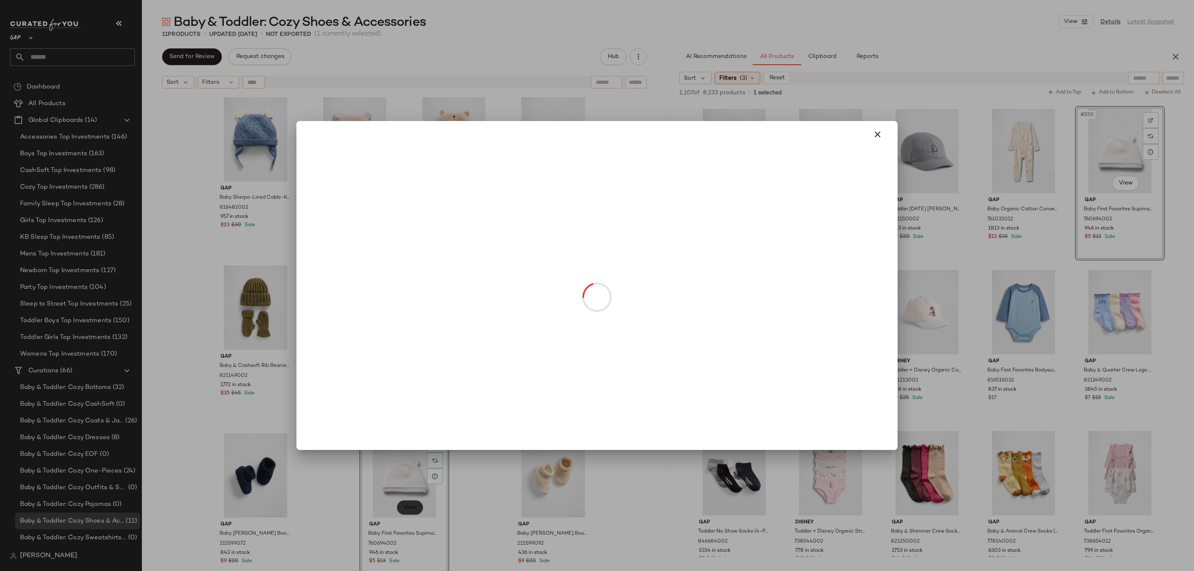
click at [406, 505] on body "GAP ** Dashboard All Products Global Clipboards (14) Accessories Top Investment…" at bounding box center [597, 285] width 1194 height 571
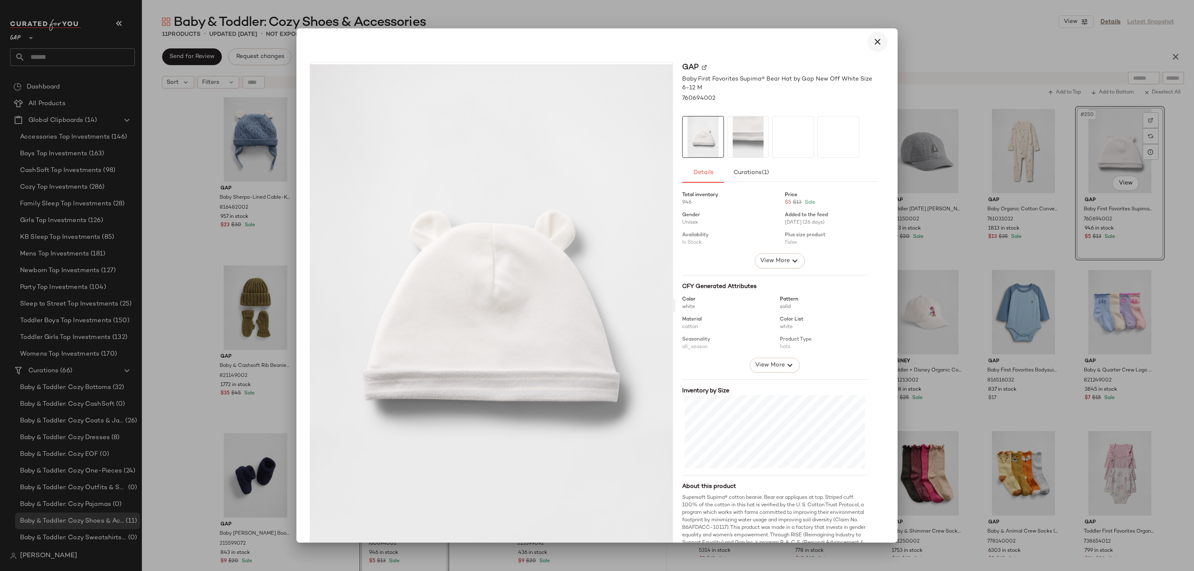
click at [878, 46] on button "button" at bounding box center [878, 42] width 20 height 20
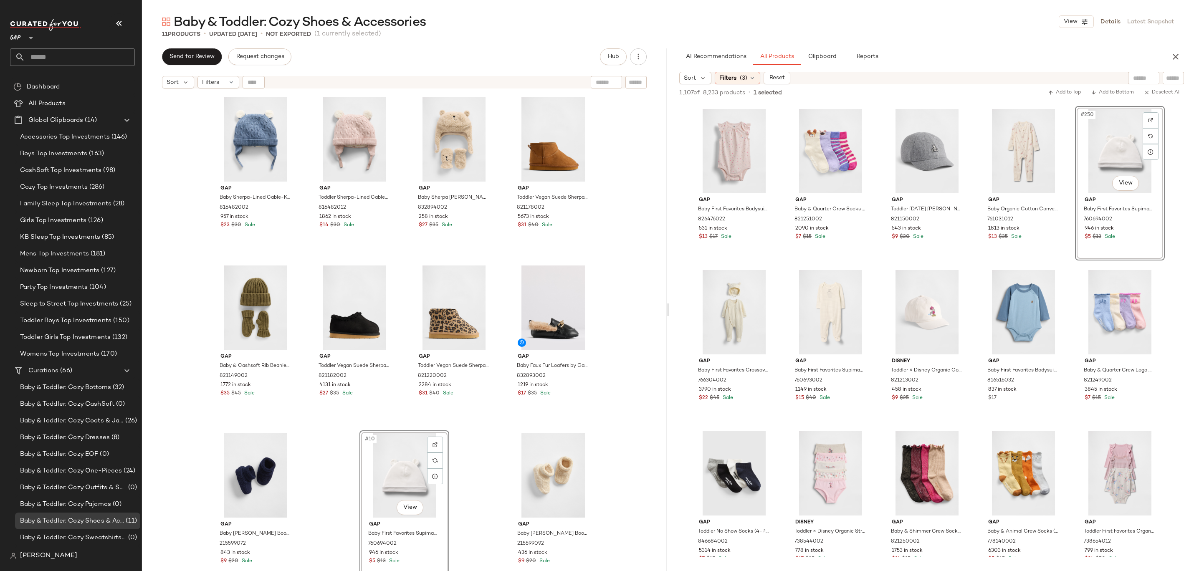
drag, startPoint x: 408, startPoint y: 480, endPoint x: 409, endPoint y: 476, distance: 4.3
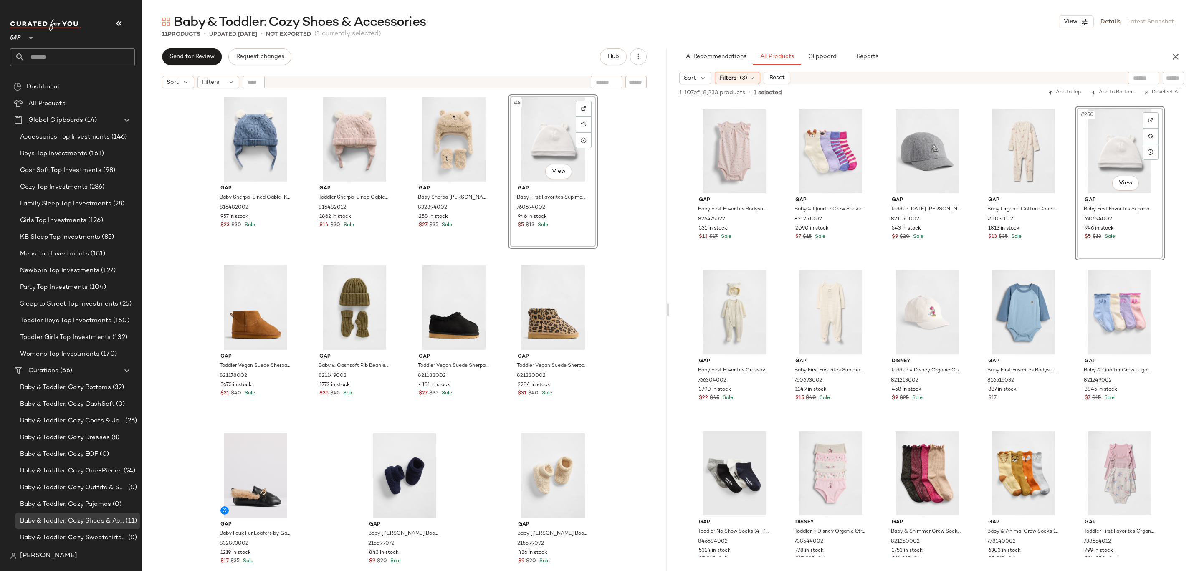
click at [601, 260] on div "Gap Baby Sherpa-Lined Cable-Knit Bear Beanie by Gap Blue Heather Size 3-6 M 816…" at bounding box center [404, 343] width 525 height 500
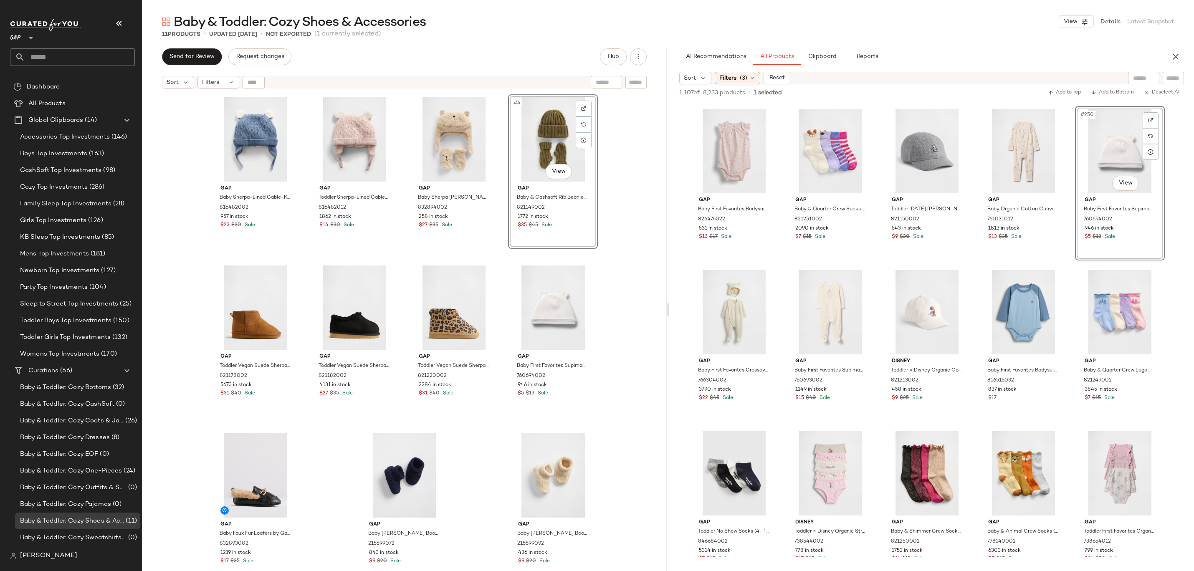
click at [632, 218] on div "Gap Baby Sherpa-Lined Cable-Knit Bear Beanie by Gap Blue Heather Size 3-6 M 816…" at bounding box center [404, 343] width 525 height 500
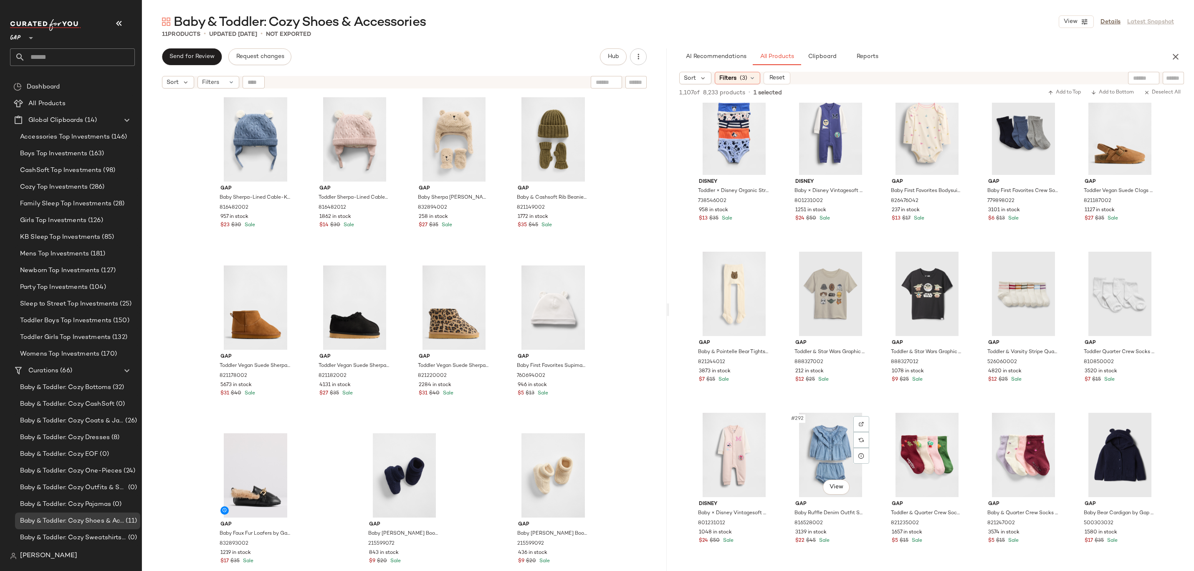
scroll to position [8998, 0]
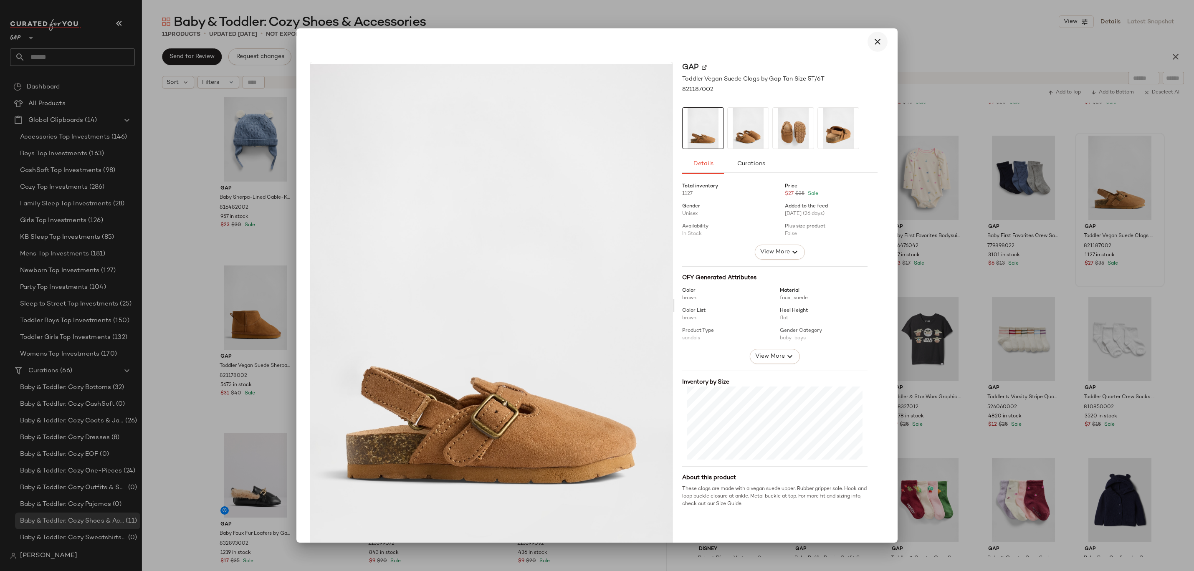
click at [873, 46] on icon "button" at bounding box center [878, 42] width 10 height 10
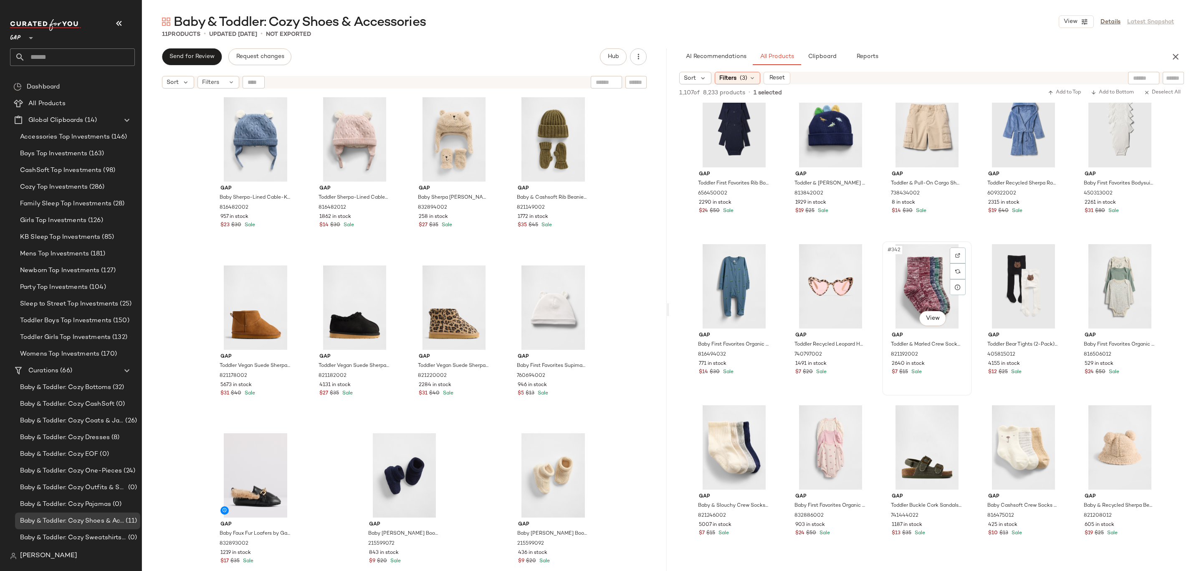
scroll to position [10668, 0]
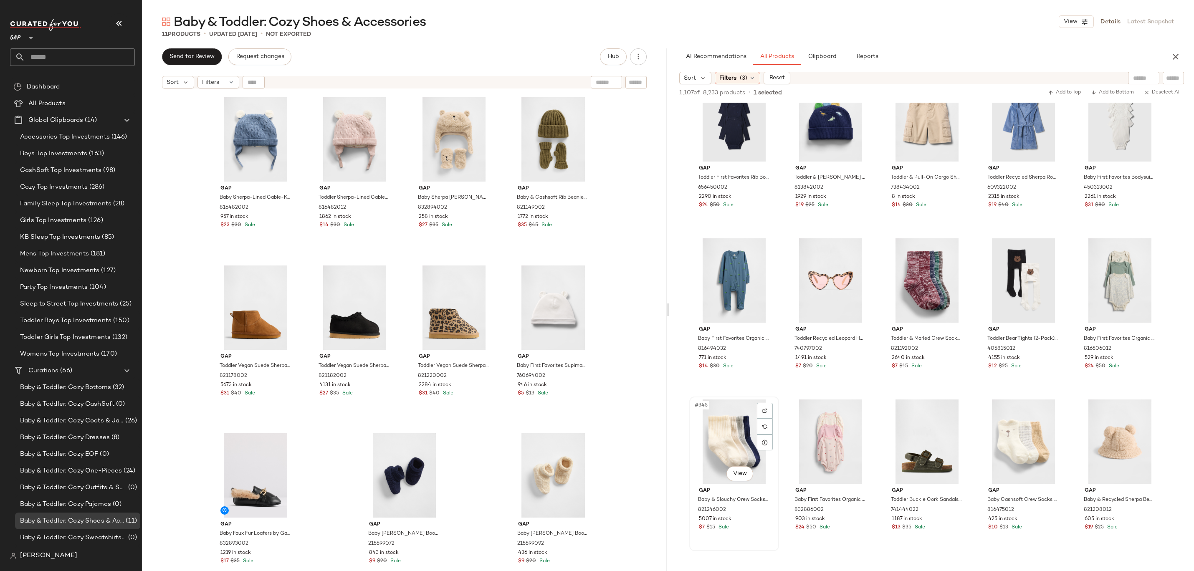
click at [716, 434] on div "#345 View" at bounding box center [734, 442] width 84 height 84
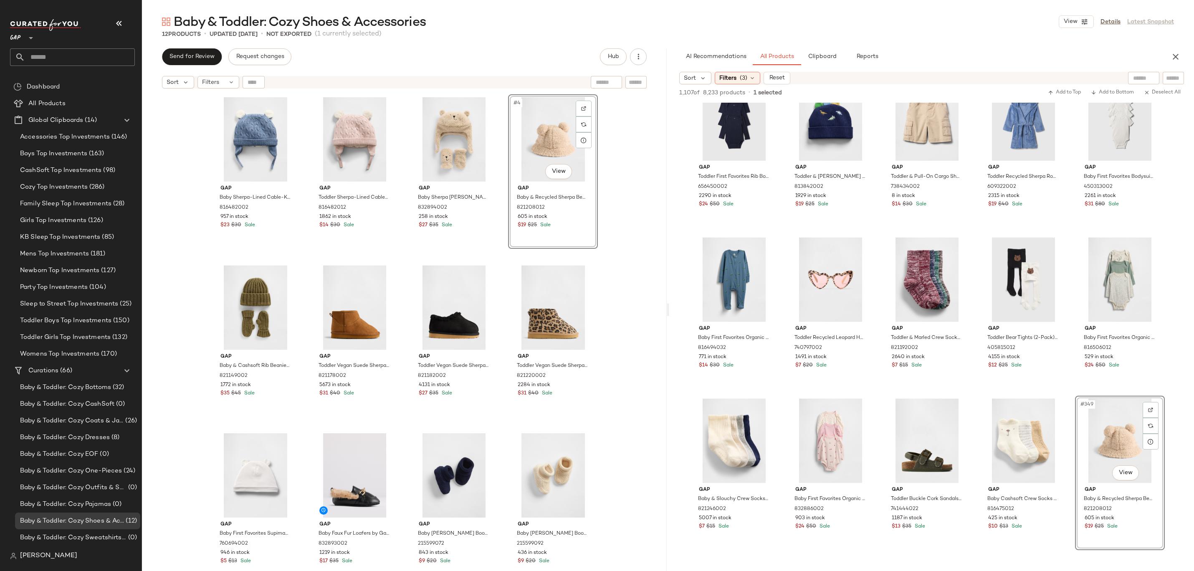
click at [649, 214] on div "Gap Baby Sherpa-Lined Cable-Knit Bear Beanie by Gap Blue Heather Size 3-6 M 816…" at bounding box center [404, 343] width 525 height 500
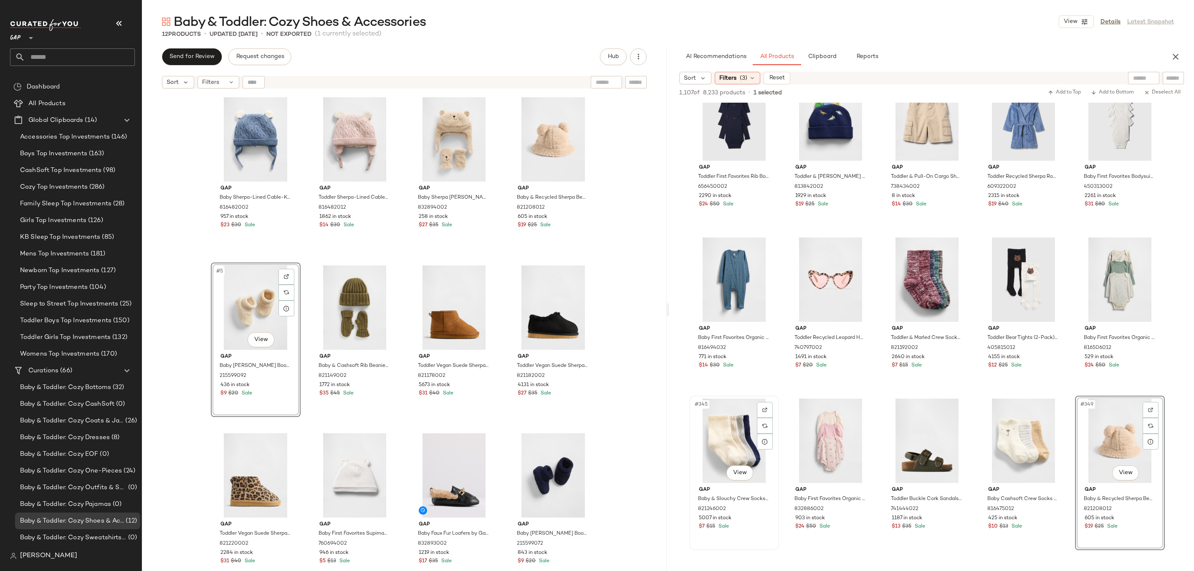
click at [739, 429] on div "#345 View" at bounding box center [734, 441] width 84 height 84
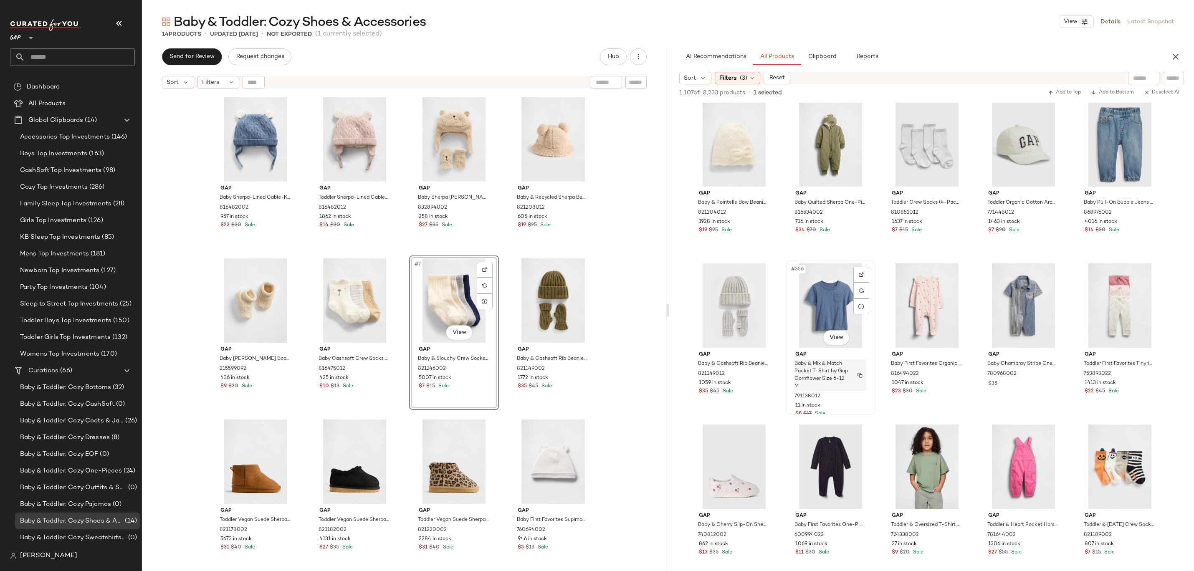
scroll to position [11130, 0]
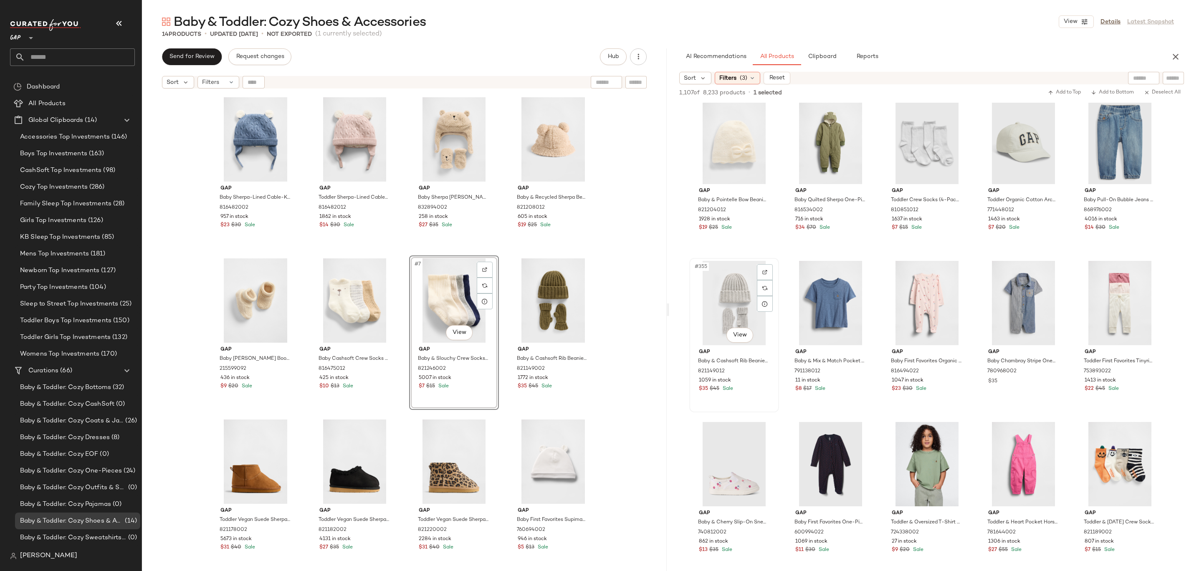
click at [720, 313] on div "#355 View" at bounding box center [734, 303] width 84 height 84
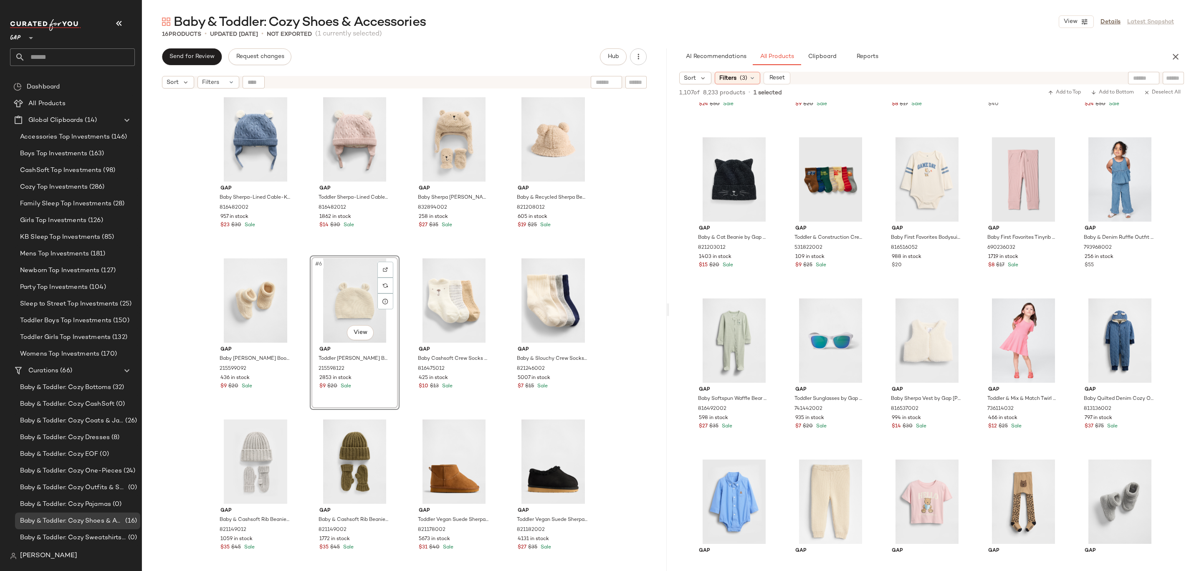
scroll to position [12172, 0]
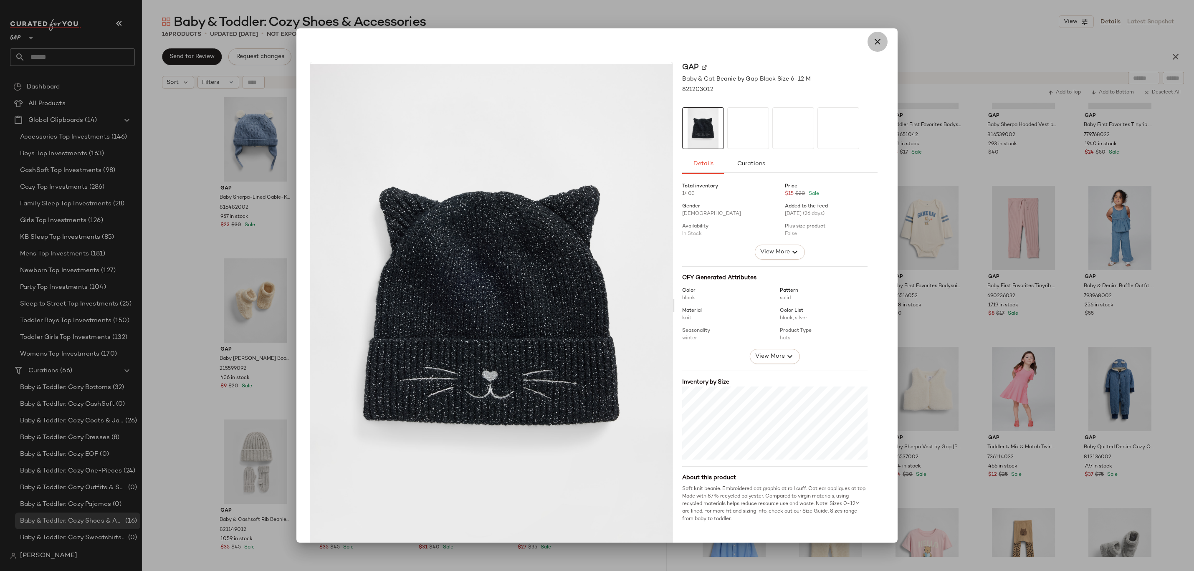
click at [874, 39] on icon "button" at bounding box center [878, 42] width 10 height 10
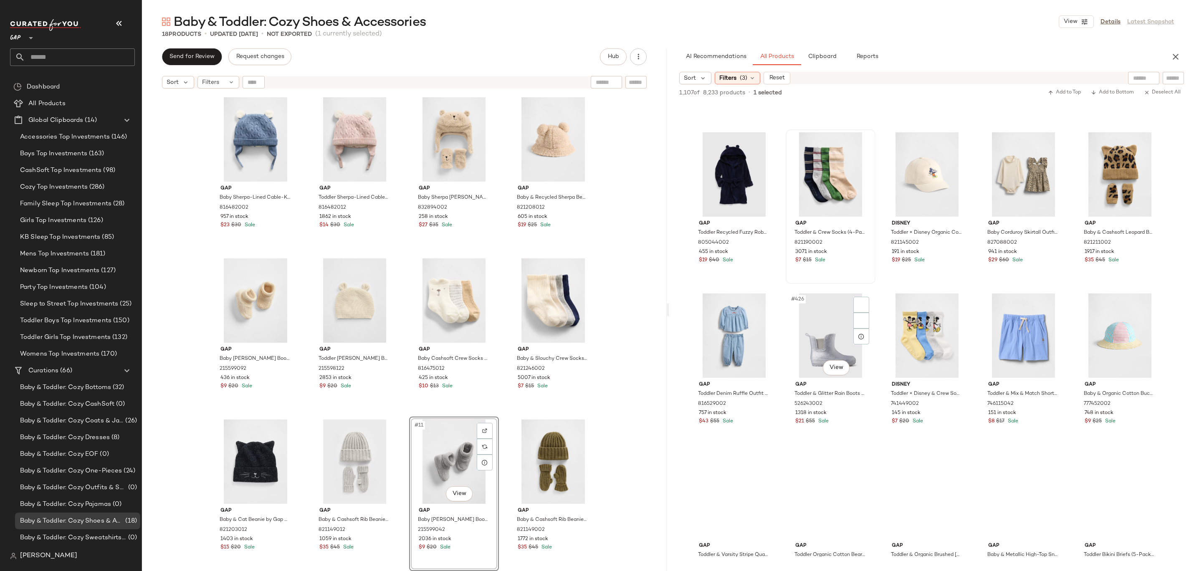
scroll to position [13356, 0]
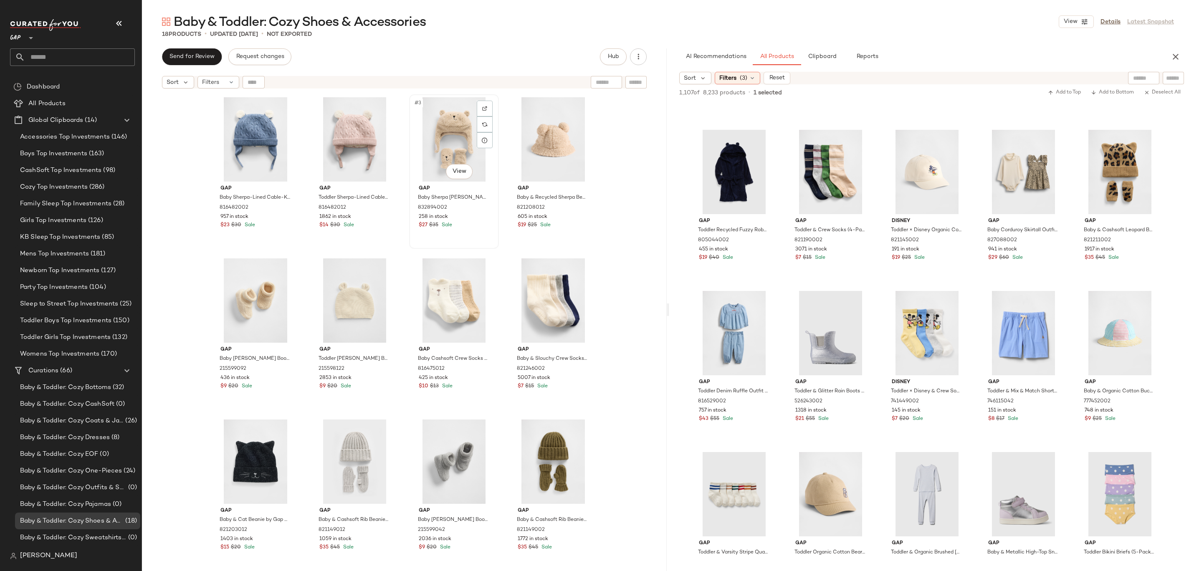
click at [450, 140] on div "#3 View" at bounding box center [454, 139] width 84 height 84
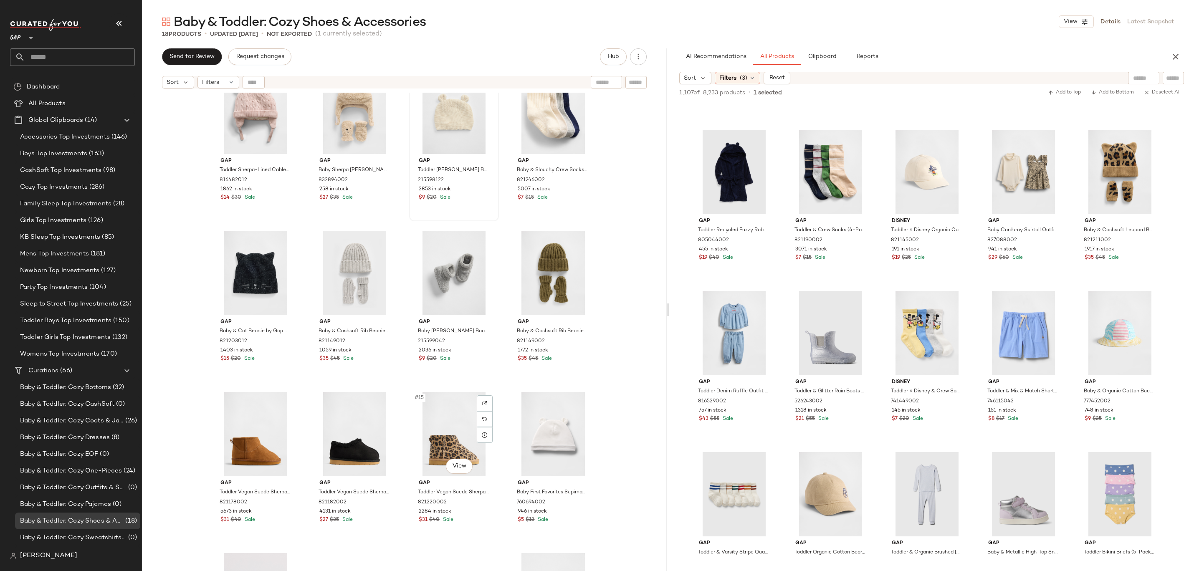
scroll to position [40, 0]
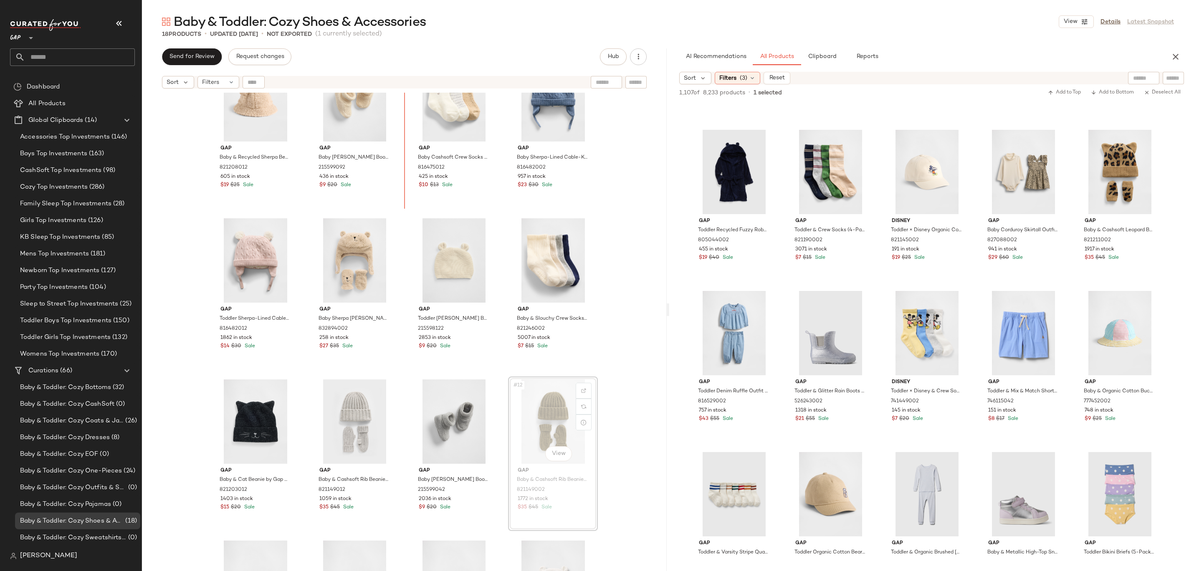
scroll to position [26, 0]
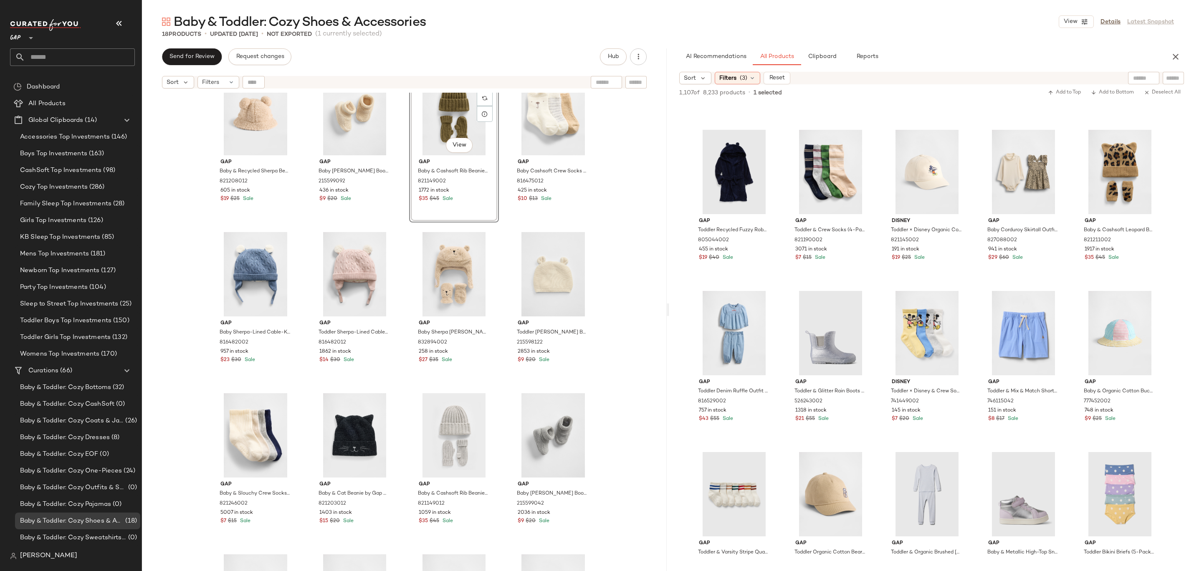
click at [627, 187] on div "Gap Baby & Recycled Sherpa Bear Bucket Hat by Gap Mojave Beige Size 0-6 M 82120…" at bounding box center [404, 343] width 525 height 500
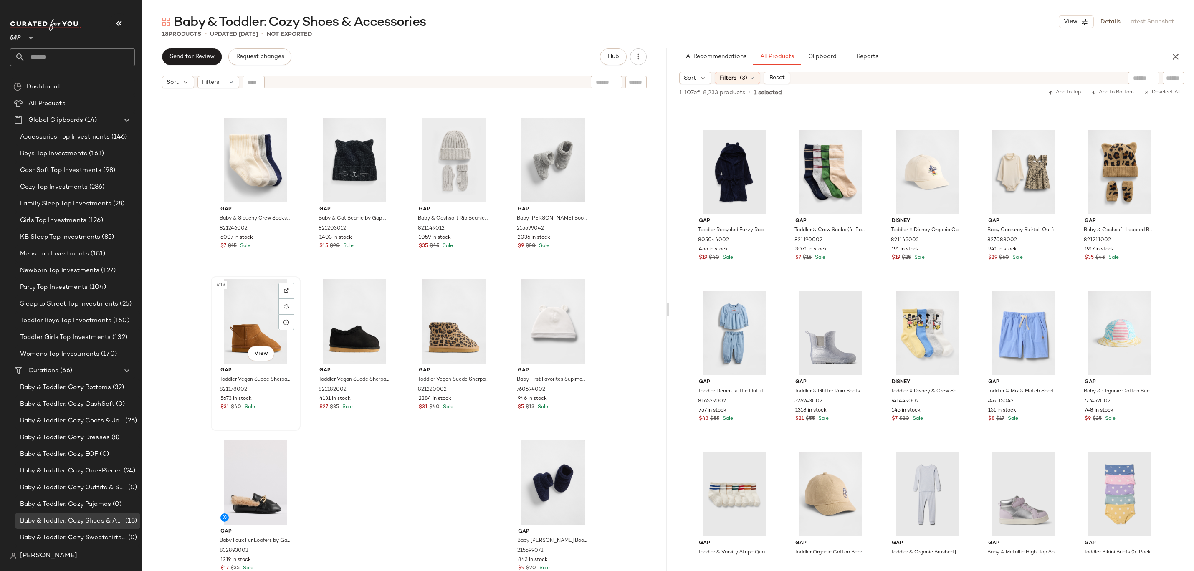
click at [255, 322] on div "#13 View" at bounding box center [256, 321] width 84 height 84
click at [439, 325] on div "#15 View" at bounding box center [454, 321] width 84 height 84
click at [348, 321] on div "#14 View" at bounding box center [355, 321] width 84 height 84
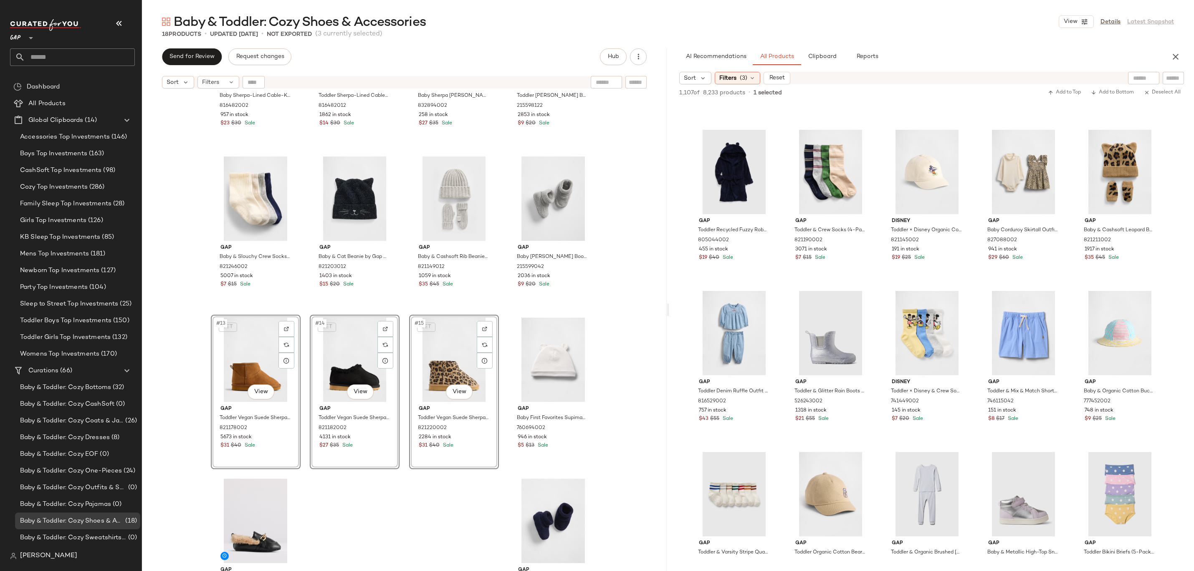
scroll to position [202, 0]
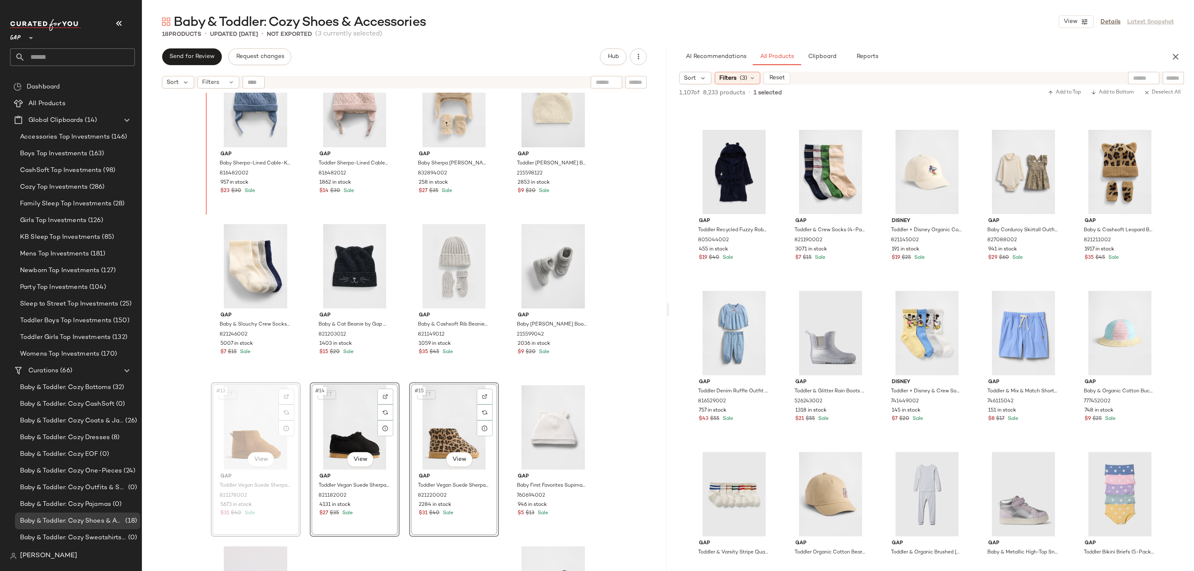
drag, startPoint x: 252, startPoint y: 441, endPoint x: 252, endPoint y: 433, distance: 7.5
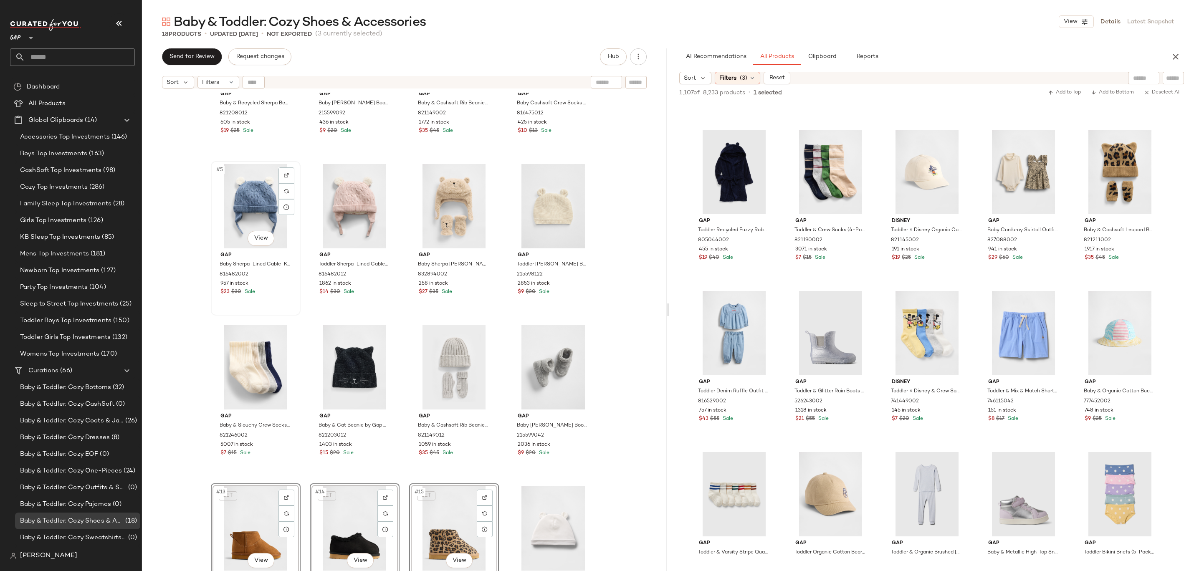
scroll to position [30, 0]
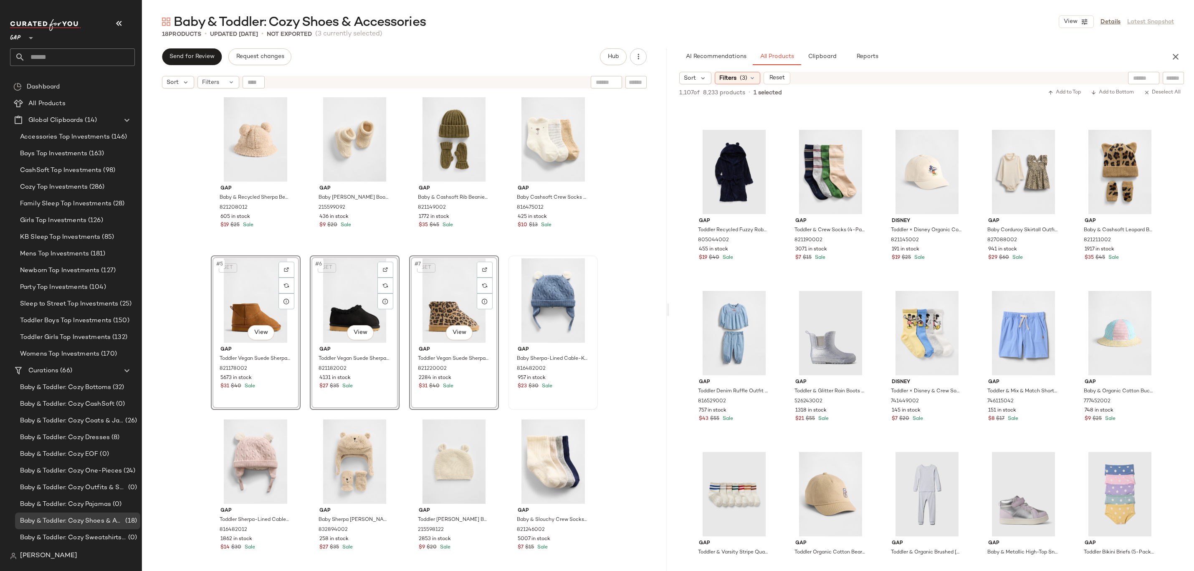
click at [591, 259] on div at bounding box center [553, 301] width 84 height 84
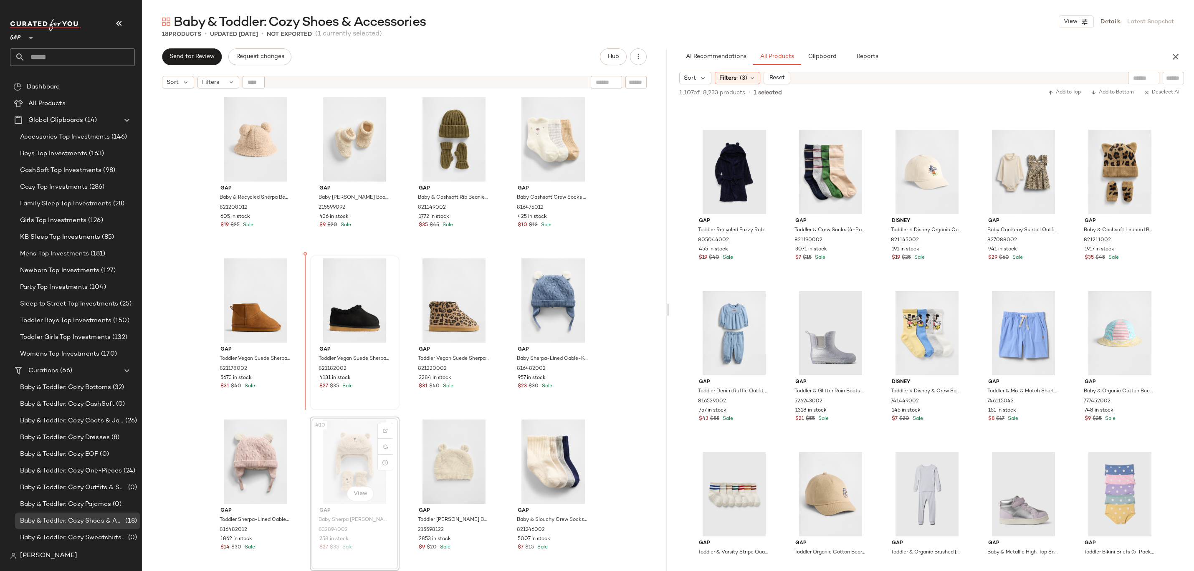
drag, startPoint x: 352, startPoint y: 455, endPoint x: 318, endPoint y: 349, distance: 111.7
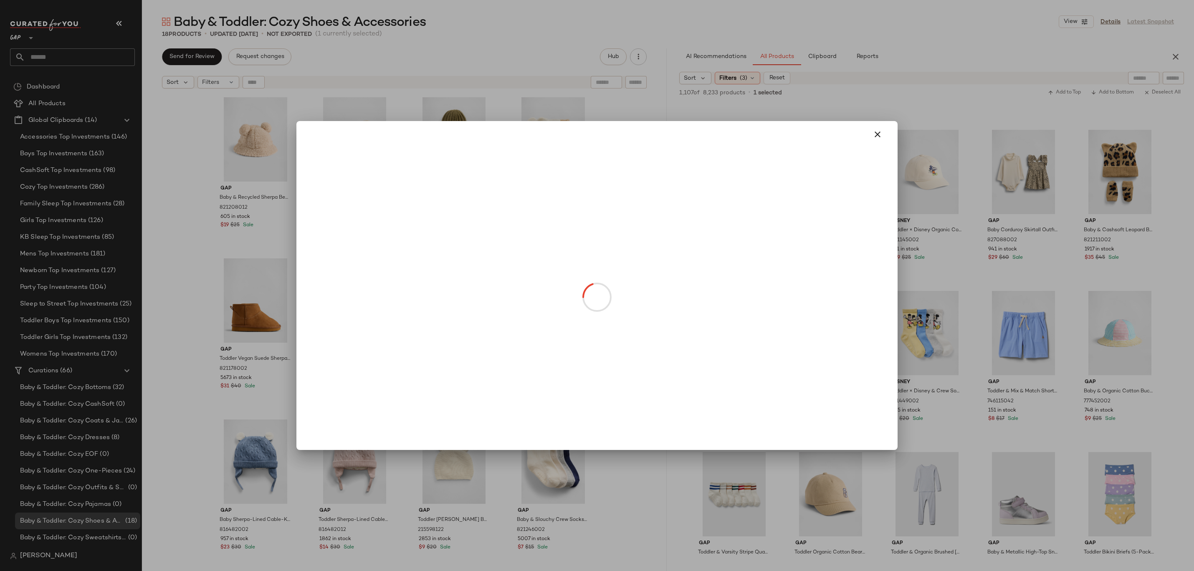
drag, startPoint x: 548, startPoint y: 326, endPoint x: 490, endPoint y: 320, distance: 58.3
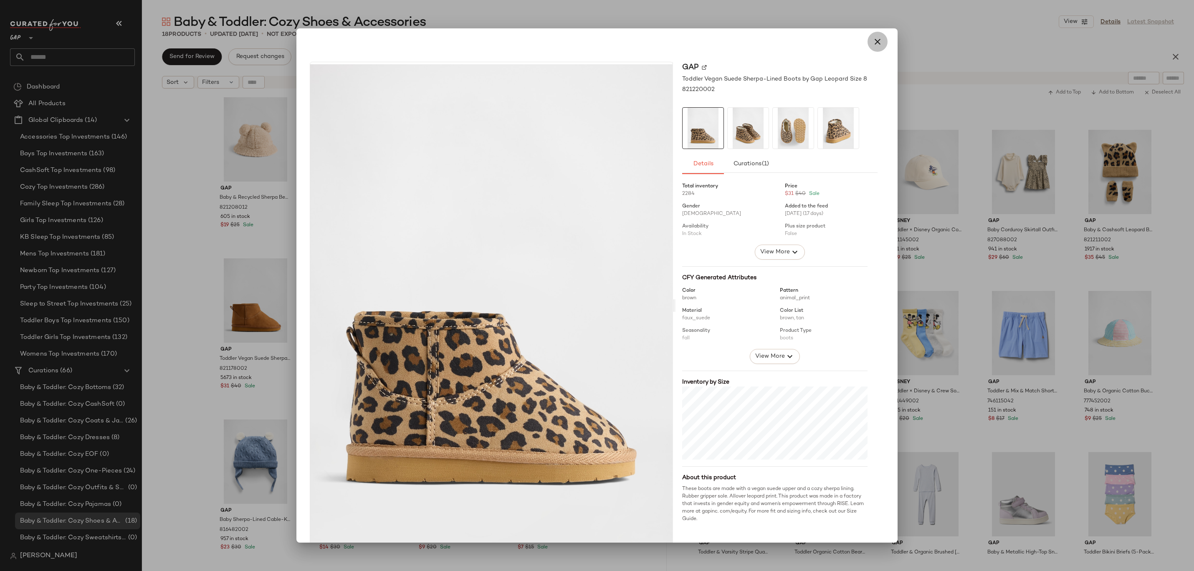
click at [874, 43] on icon "button" at bounding box center [878, 42] width 10 height 10
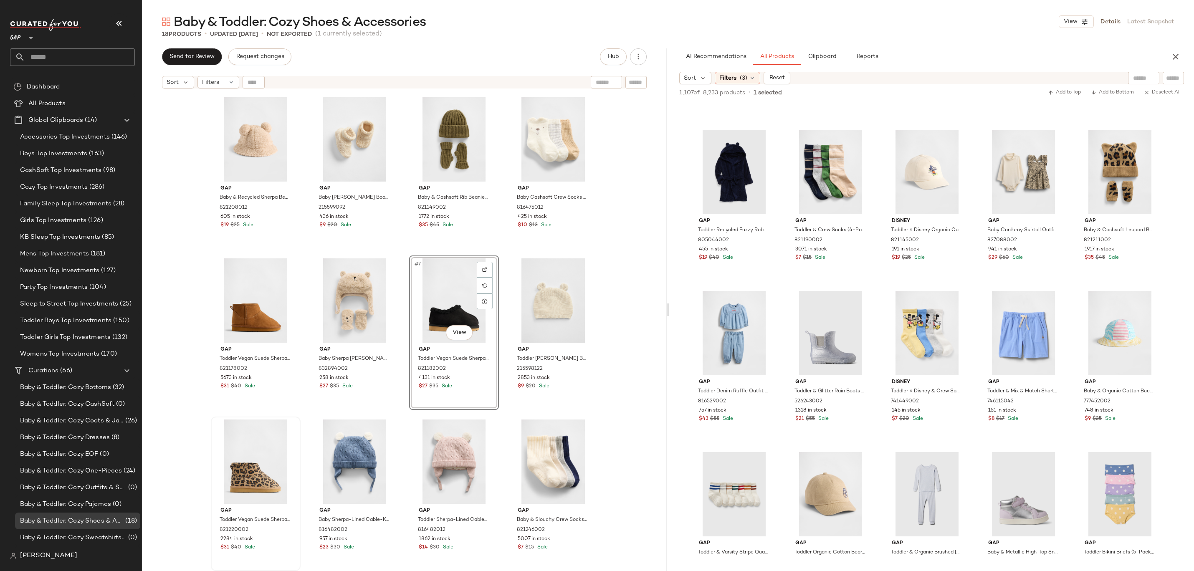
click at [599, 292] on div "Gap Baby & Recycled Sherpa Bear Bucket Hat by Gap Mojave Beige Size 0-6 M 82120…" at bounding box center [404, 343] width 525 height 500
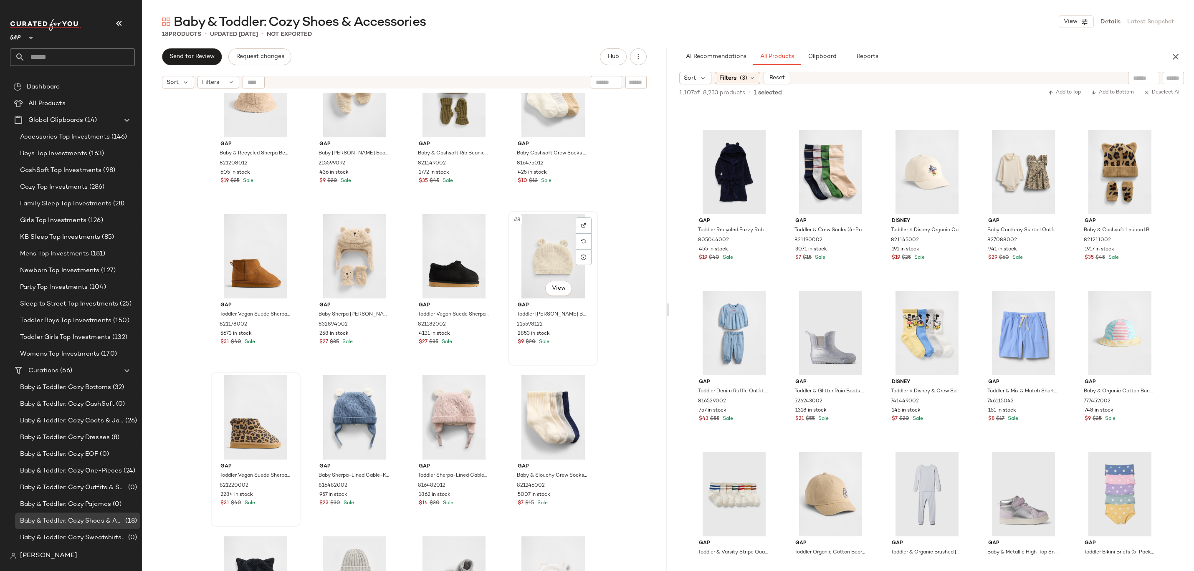
scroll to position [54, 0]
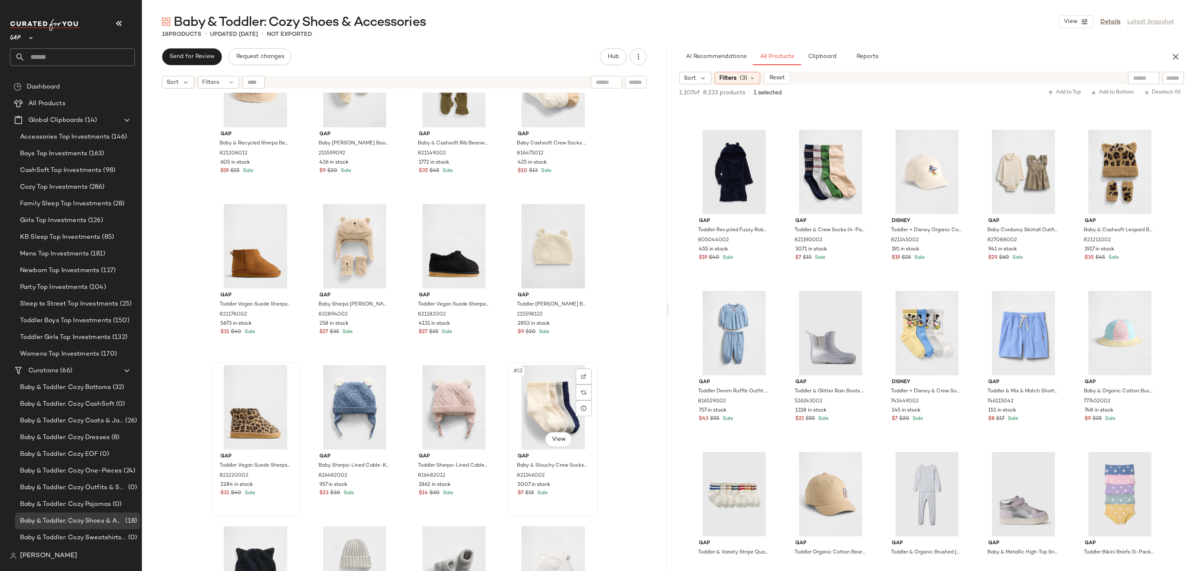
click at [548, 399] on div "#12 View" at bounding box center [553, 407] width 84 height 84
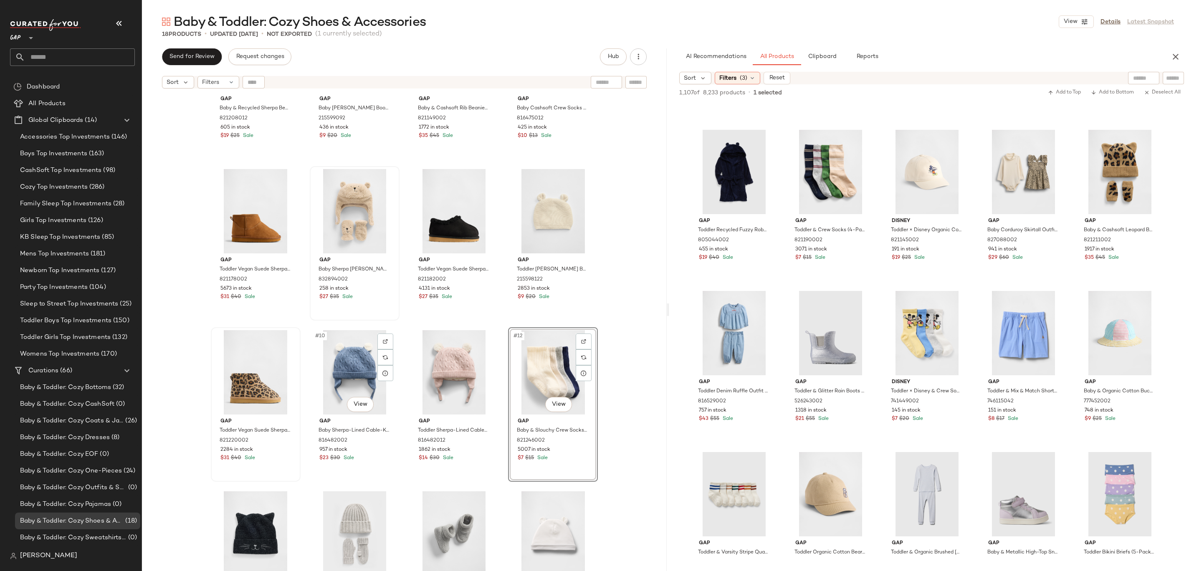
scroll to position [18, 0]
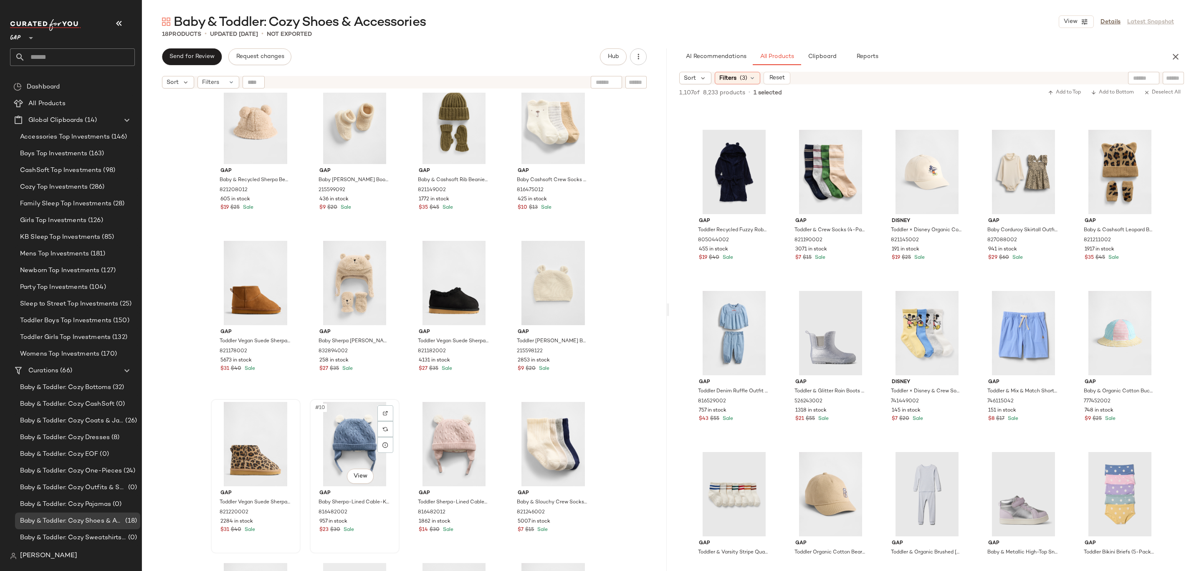
click at [356, 423] on div "#10 View" at bounding box center [355, 444] width 84 height 84
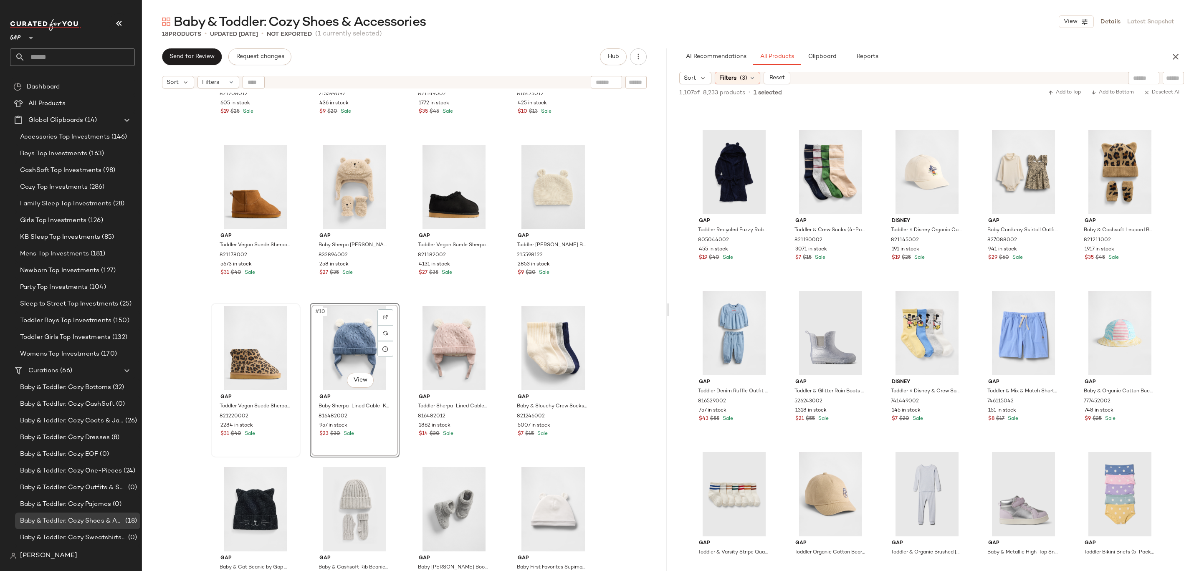
scroll to position [63, 0]
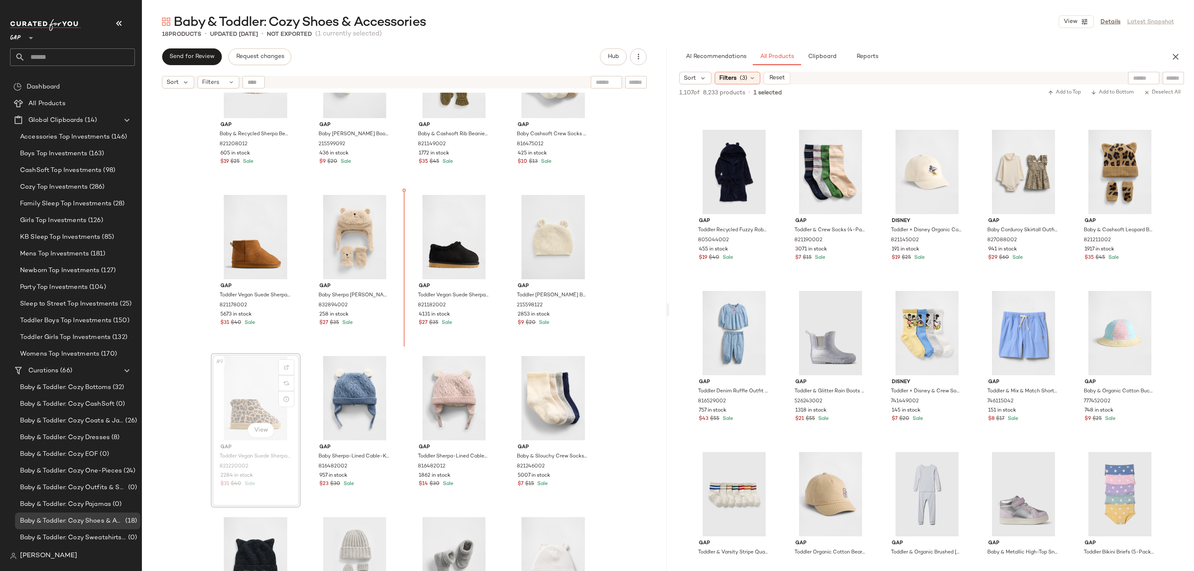
drag, startPoint x: 246, startPoint y: 410, endPoint x: 399, endPoint y: 266, distance: 209.5
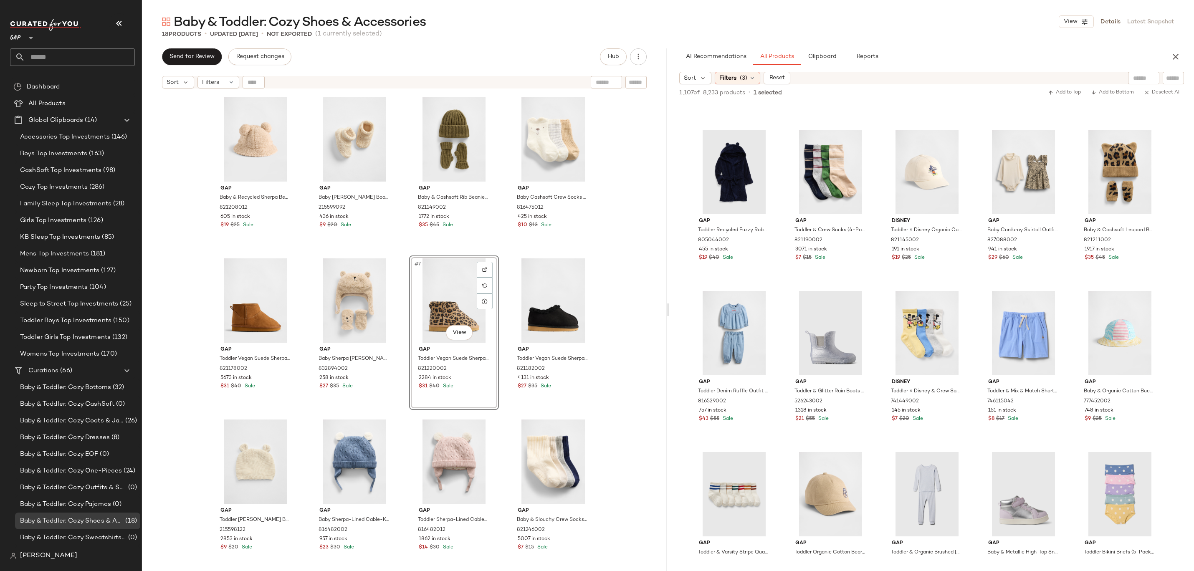
click at [631, 282] on div "Gap Baby & Recycled Sherpa Bear Bucket Hat by Gap Mojave Beige Size 0-6 M 82120…" at bounding box center [404, 343] width 525 height 500
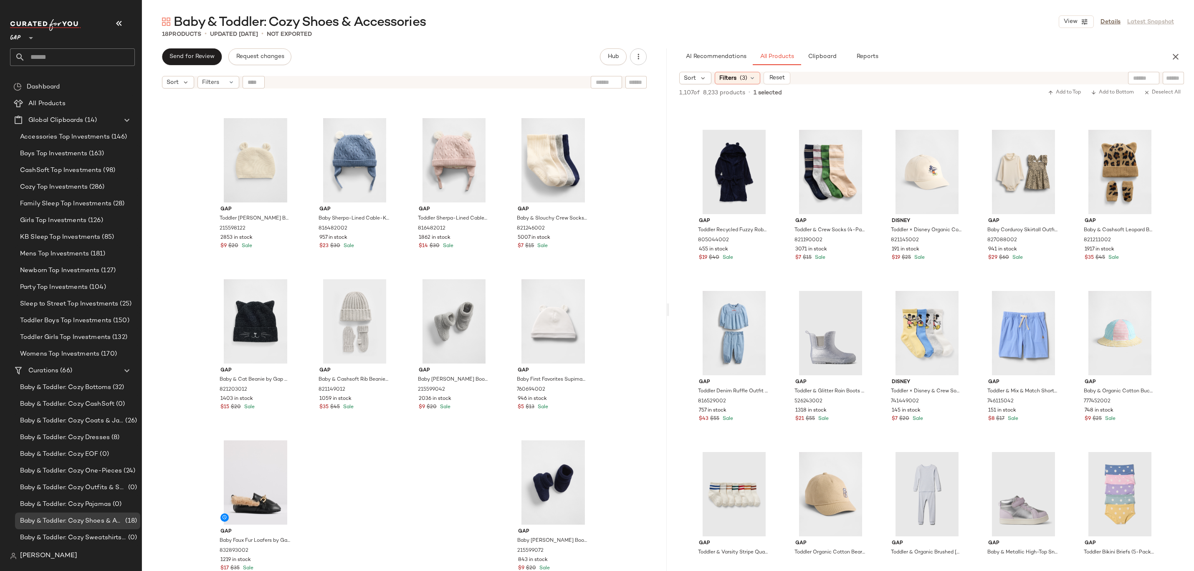
scroll to position [239, 0]
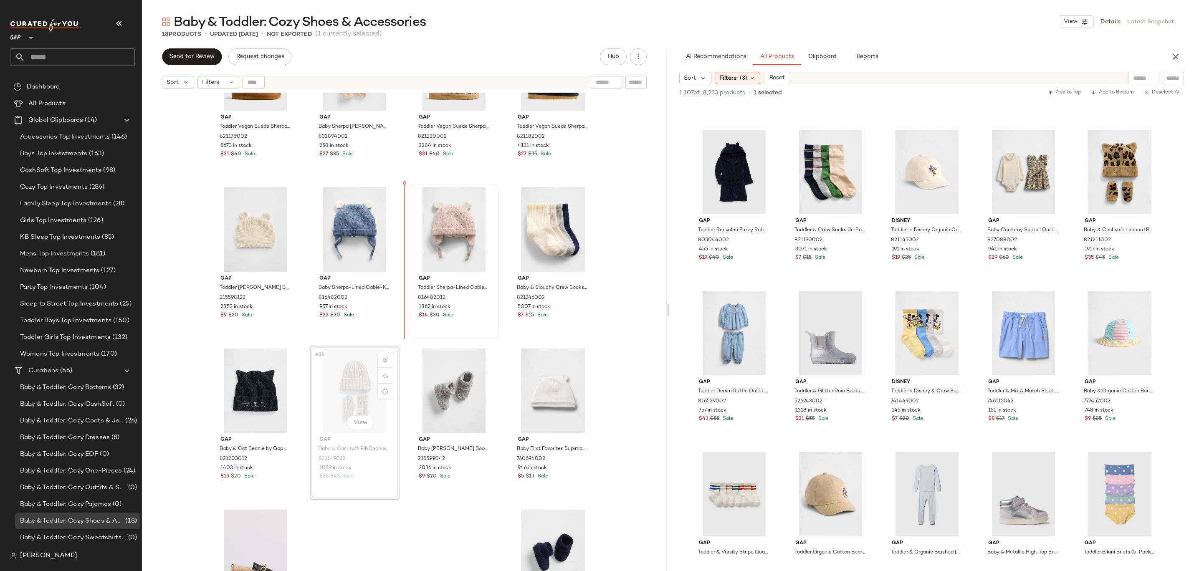
drag, startPoint x: 365, startPoint y: 387, endPoint x: 479, endPoint y: 240, distance: 186.0
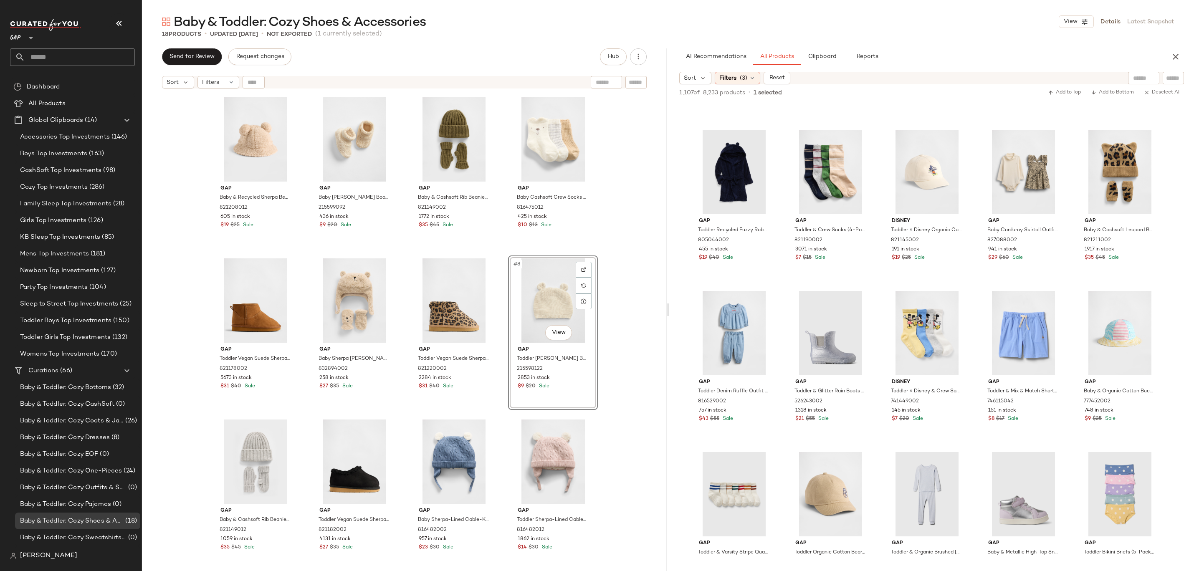
click at [628, 272] on div "Gap Baby & Recycled Sherpa Bear Bucket Hat by Gap Mojave Beige Size 0-6 M 82120…" at bounding box center [404, 343] width 525 height 500
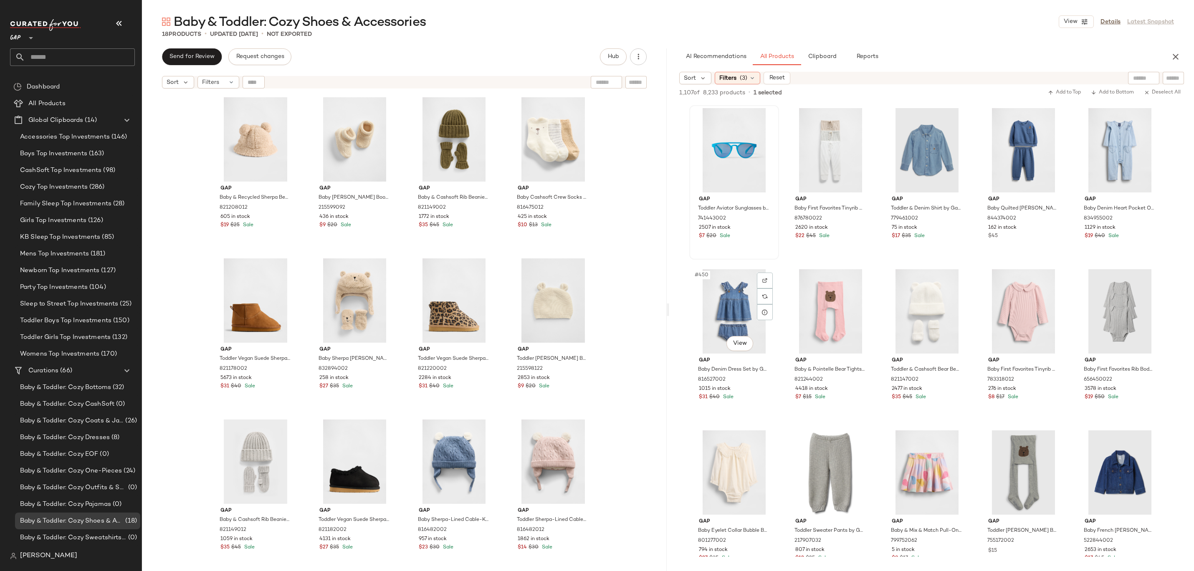
scroll to position [14357, 0]
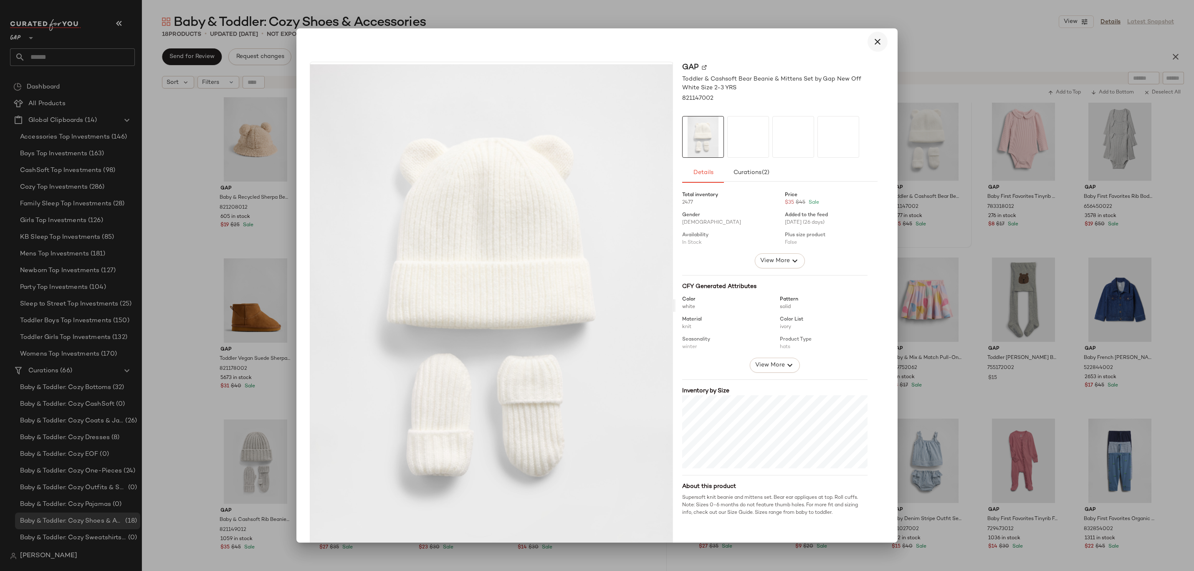
click at [873, 43] on icon "button" at bounding box center [878, 42] width 10 height 10
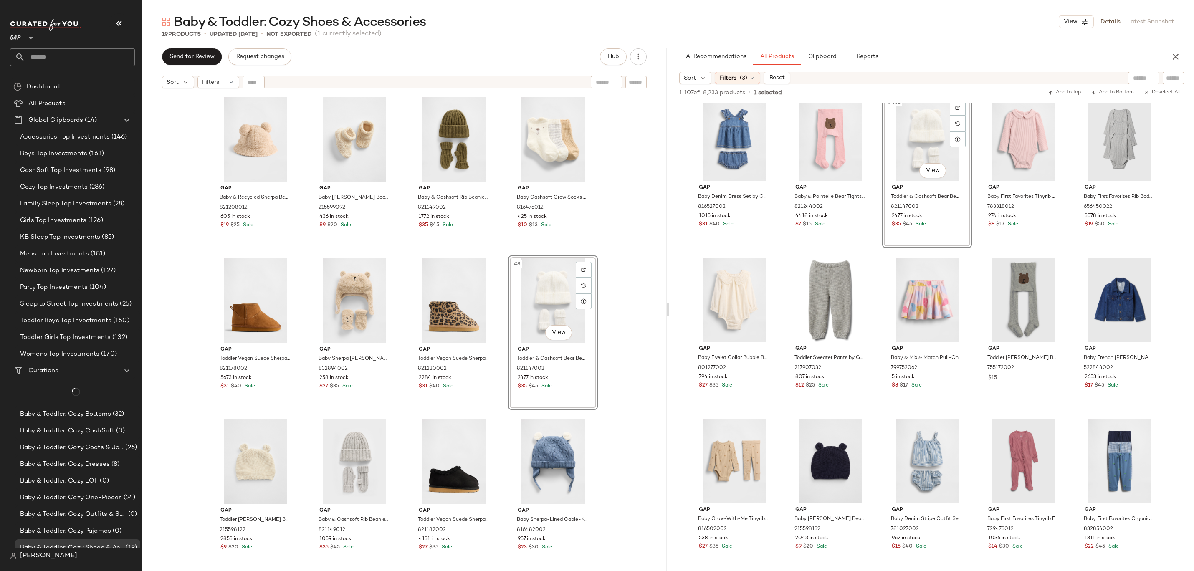
click at [637, 302] on div "Gap Baby & Recycled Sherpa Bear Bucket Hat by Gap Mojave Beige Size 0-6 M 82120…" at bounding box center [404, 343] width 525 height 500
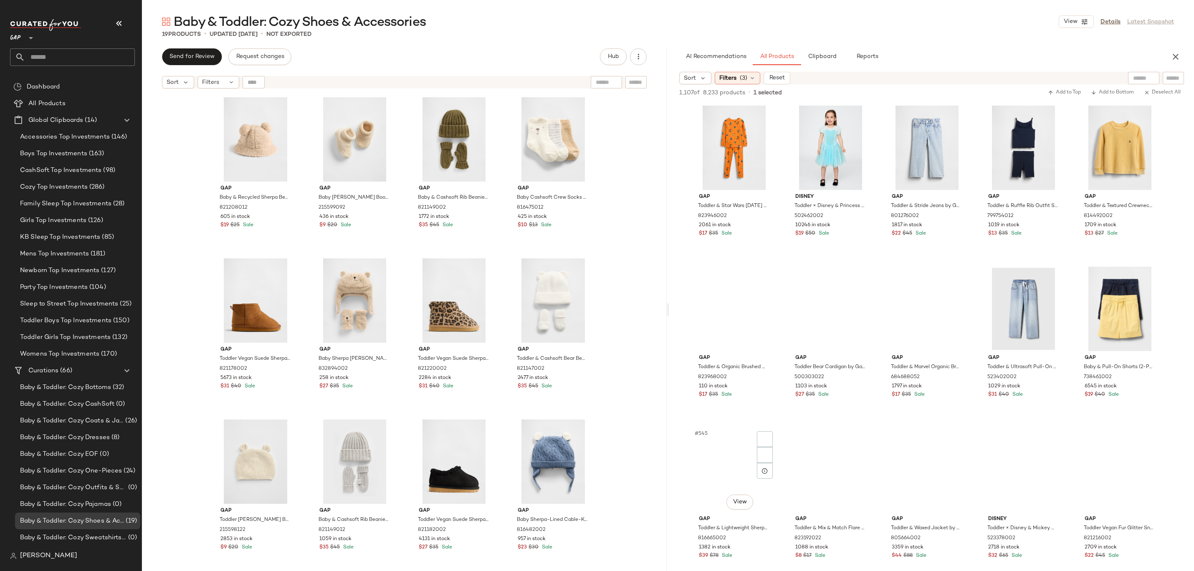
scroll to position [17218, 0]
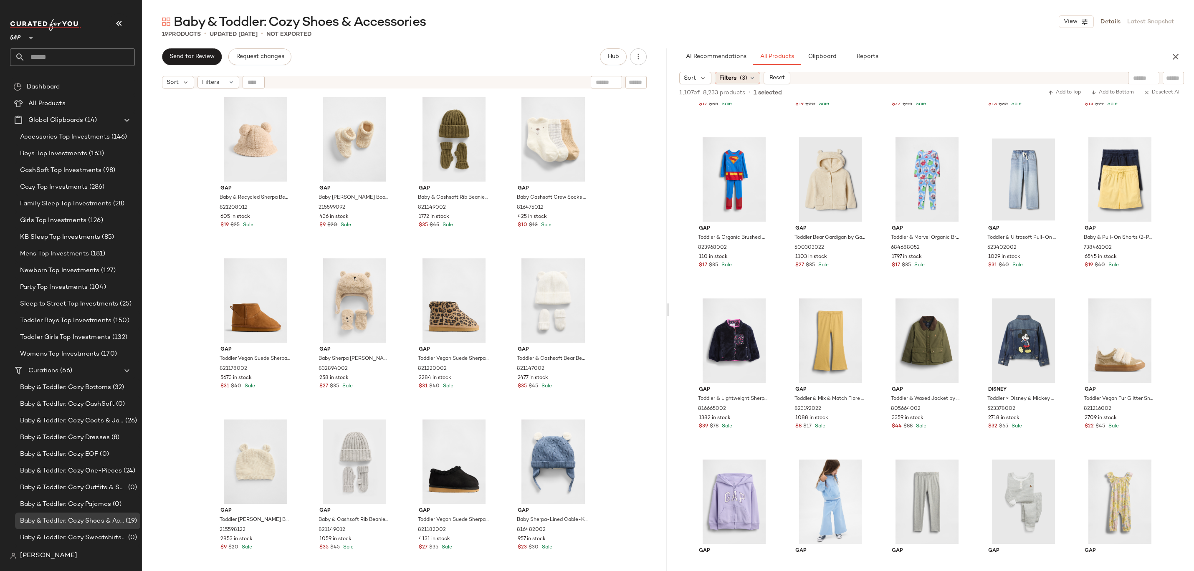
click at [733, 73] on div "Filters (3)" at bounding box center [738, 78] width 46 height 13
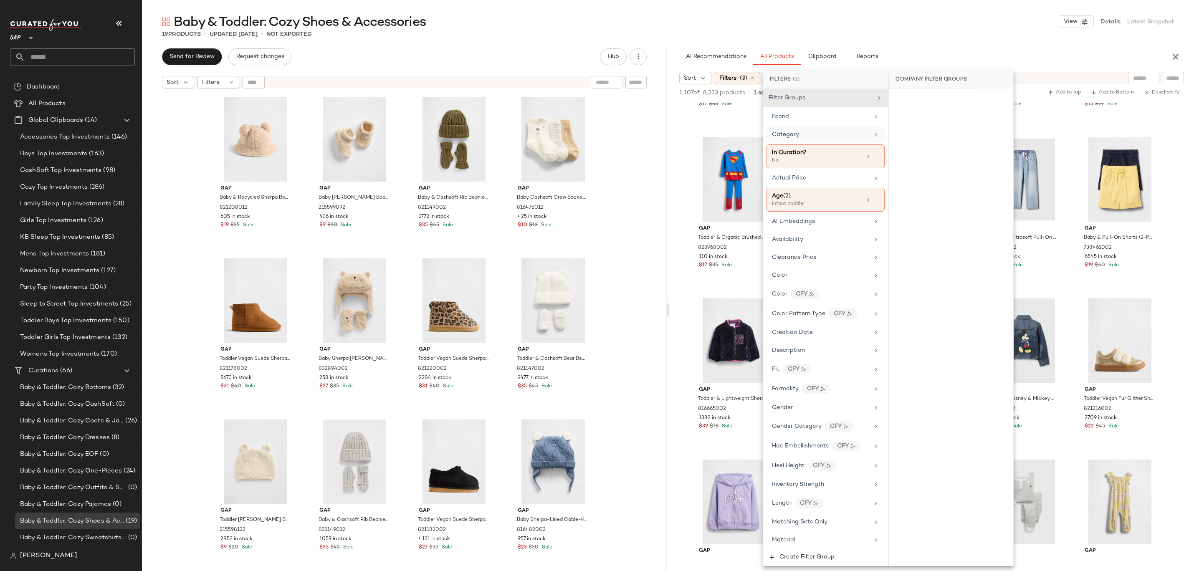
click at [844, 133] on div "Category" at bounding box center [820, 134] width 97 height 9
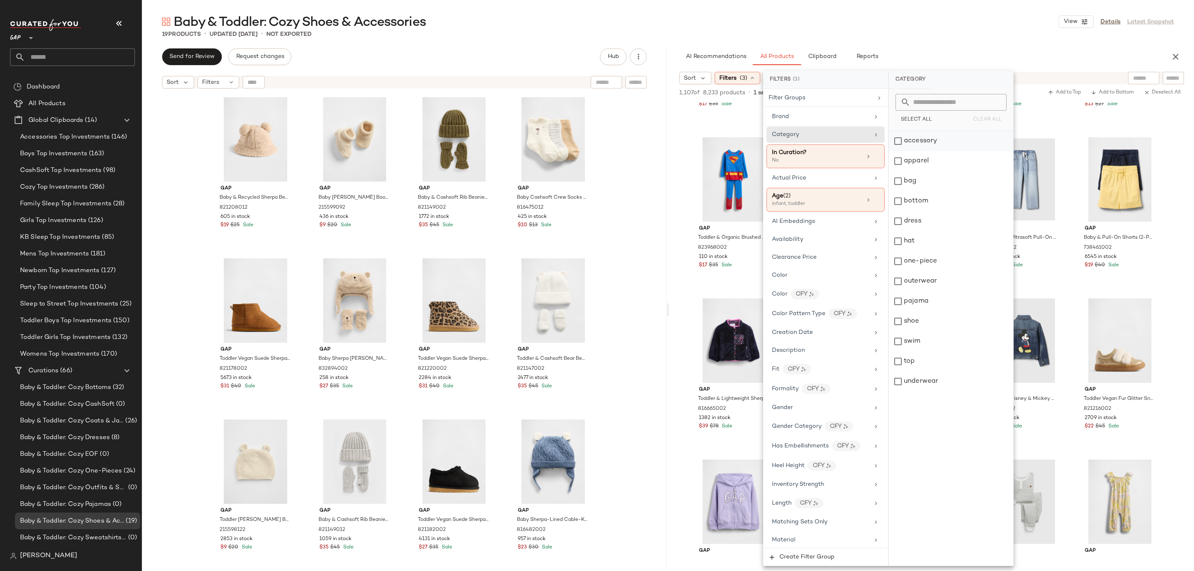
click at [923, 141] on div "accessory" at bounding box center [951, 141] width 124 height 20
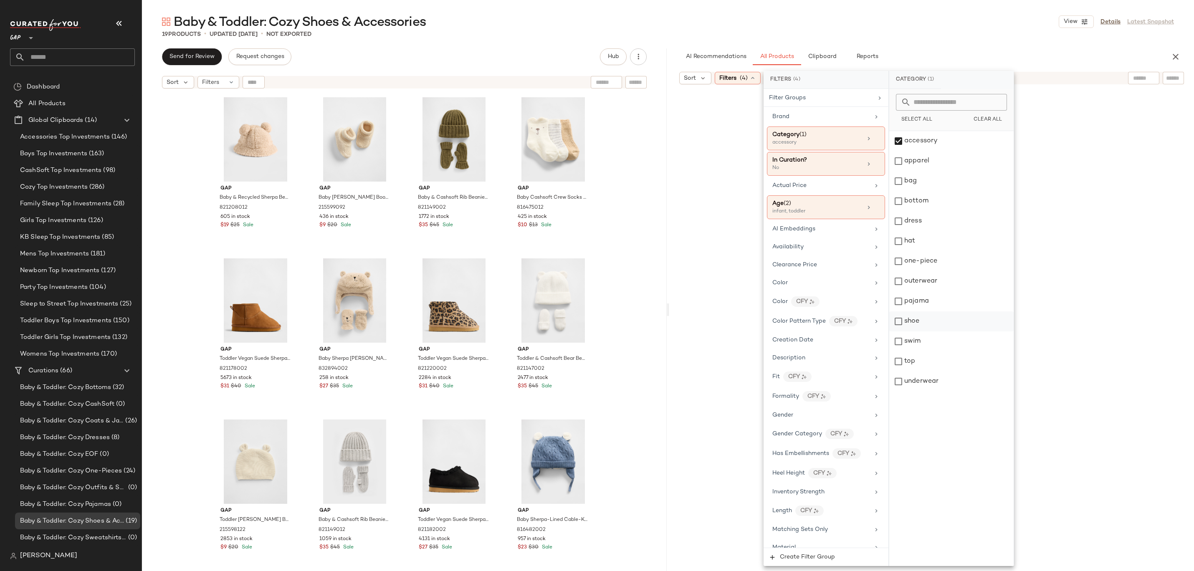
click at [932, 317] on div "shoe" at bounding box center [952, 322] width 124 height 20
click at [948, 245] on div "hat" at bounding box center [952, 241] width 124 height 20
click at [971, 181] on div "bag" at bounding box center [952, 181] width 124 height 20
click at [1009, 19] on div "Baby & Toddler: Cozy Shoes & Accessories View Details Latest Snapshot" at bounding box center [668, 21] width 1052 height 17
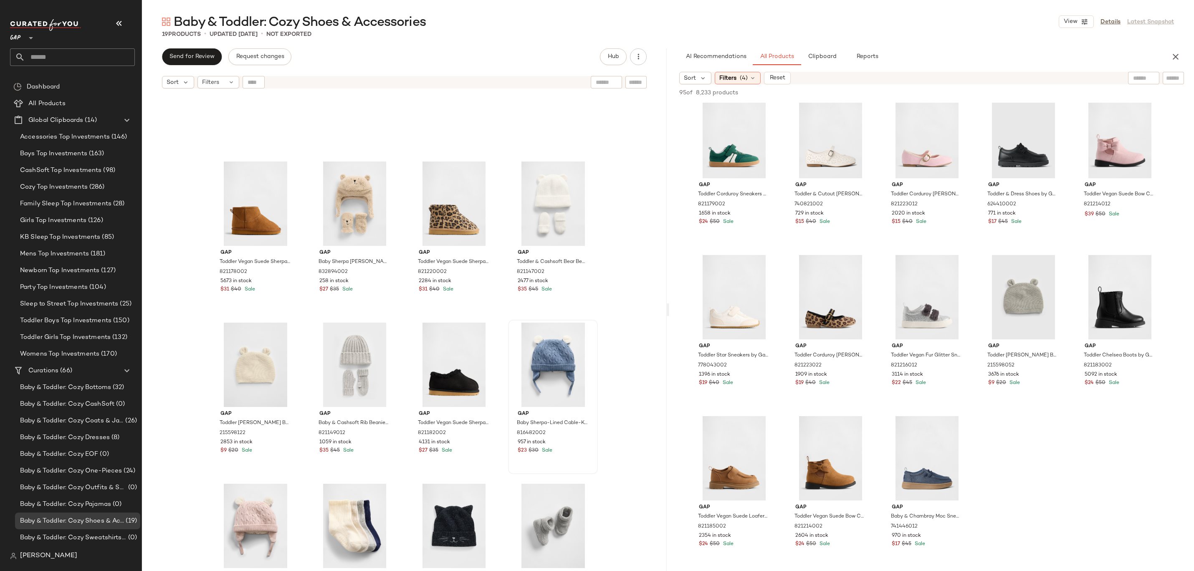
scroll to position [308, 0]
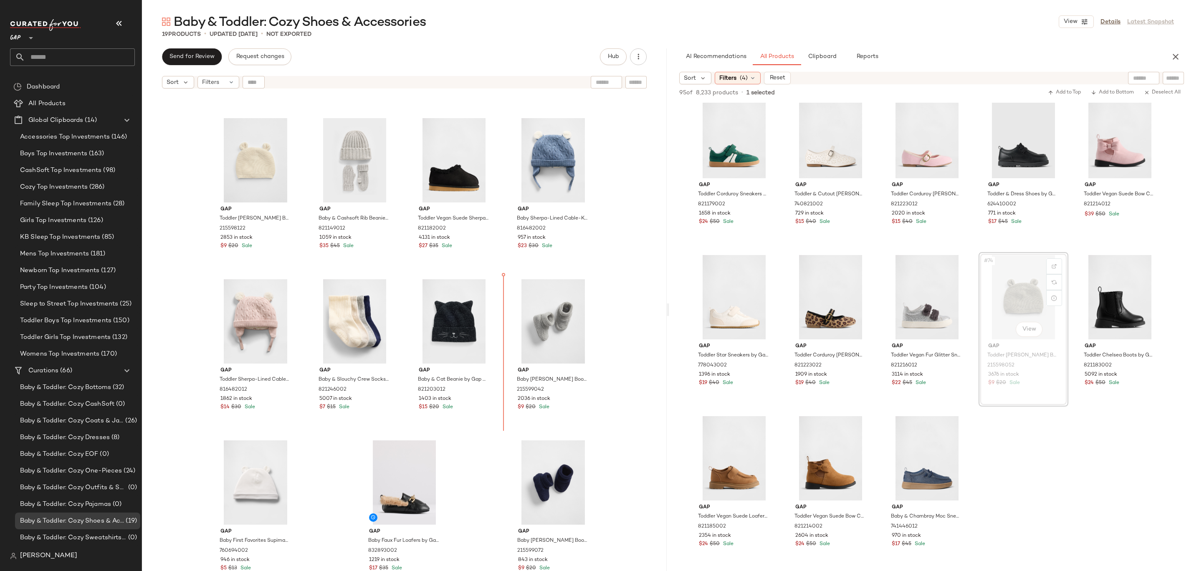
drag, startPoint x: 1010, startPoint y: 298, endPoint x: 1002, endPoint y: 298, distance: 8.8
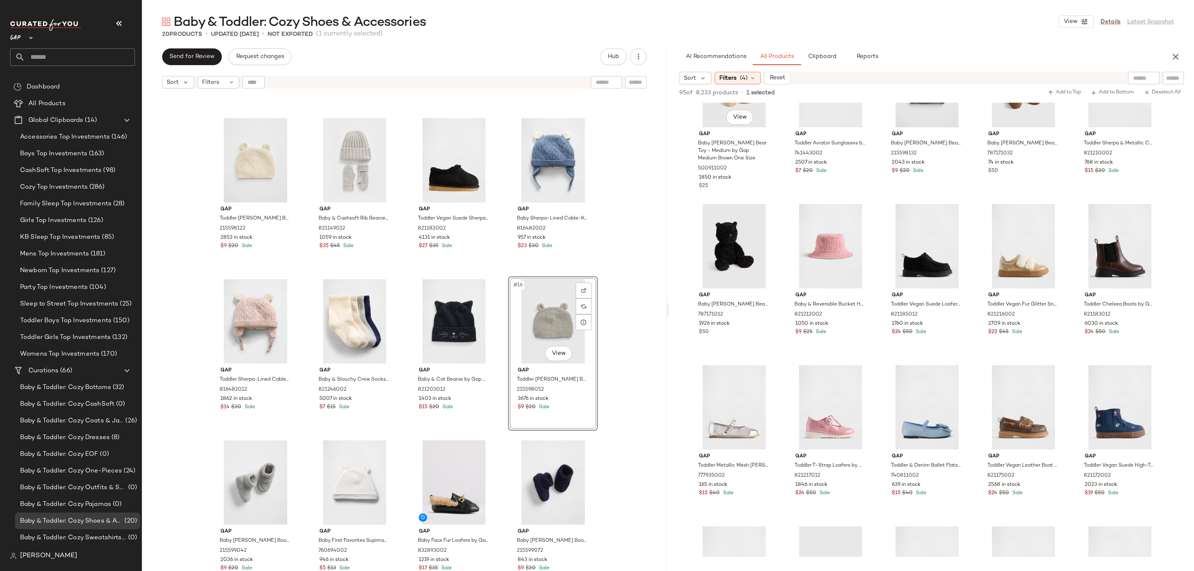
scroll to position [1360, 0]
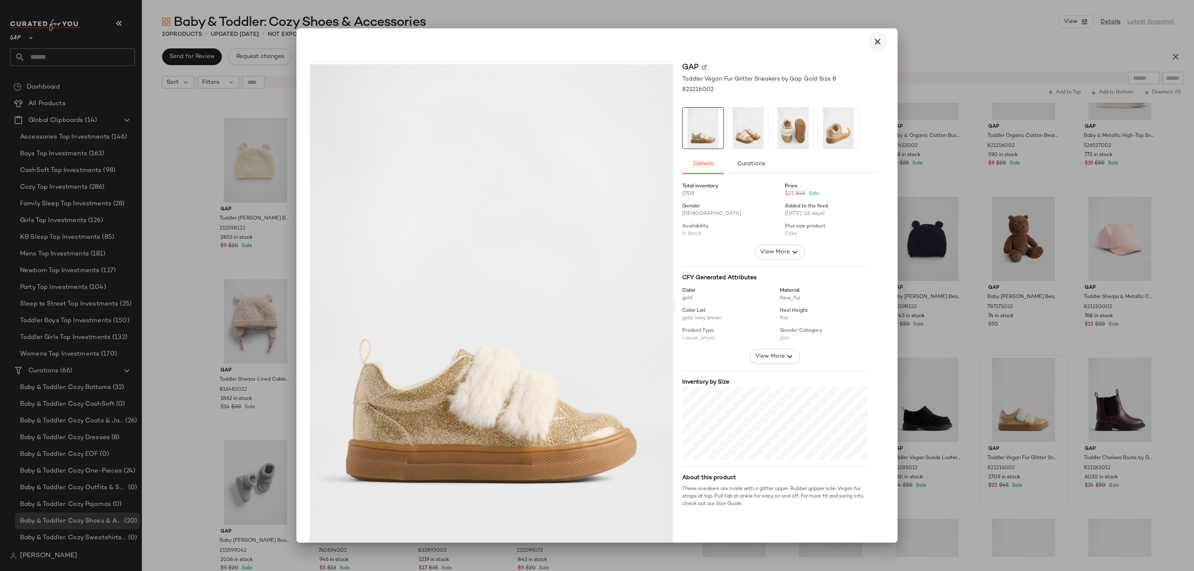
click at [873, 46] on icon "button" at bounding box center [878, 42] width 10 height 10
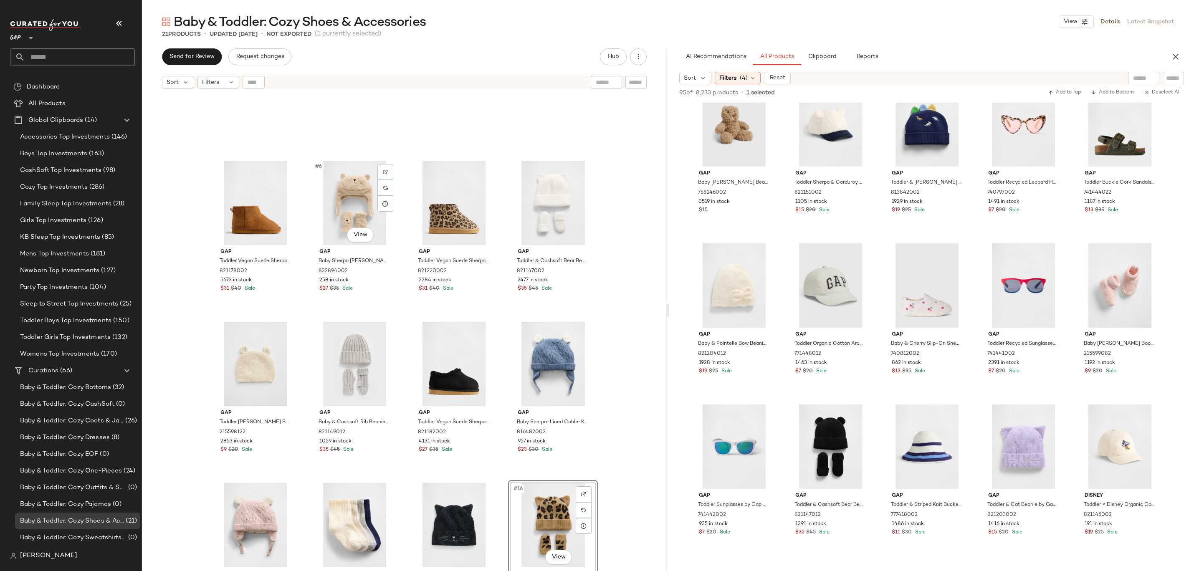
scroll to position [283, 0]
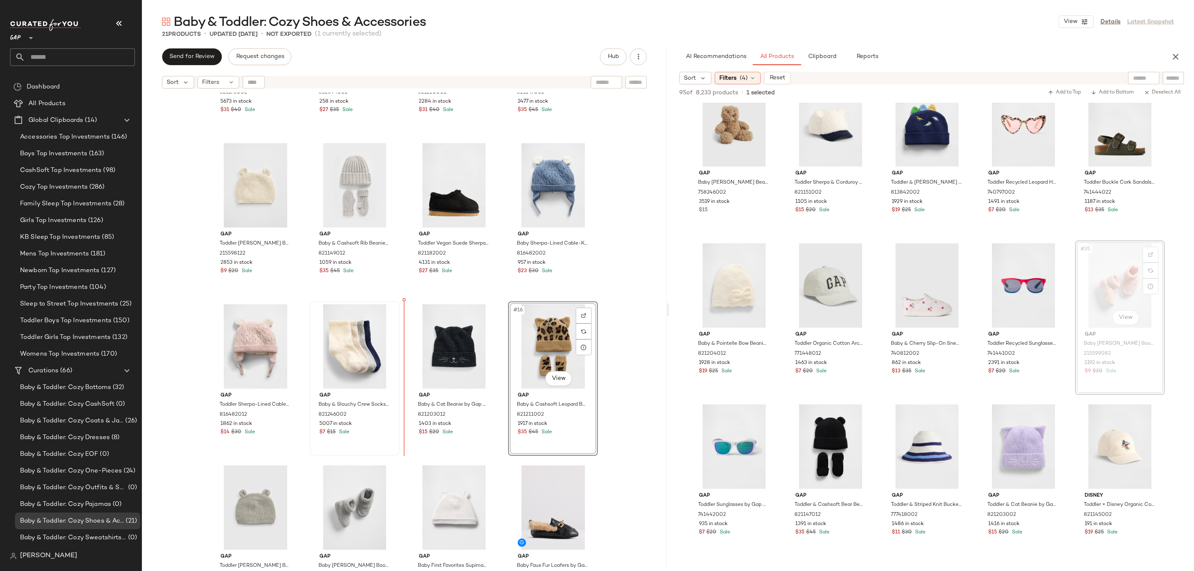
drag, startPoint x: 1106, startPoint y: 287, endPoint x: 328, endPoint y: 369, distance: 782.4
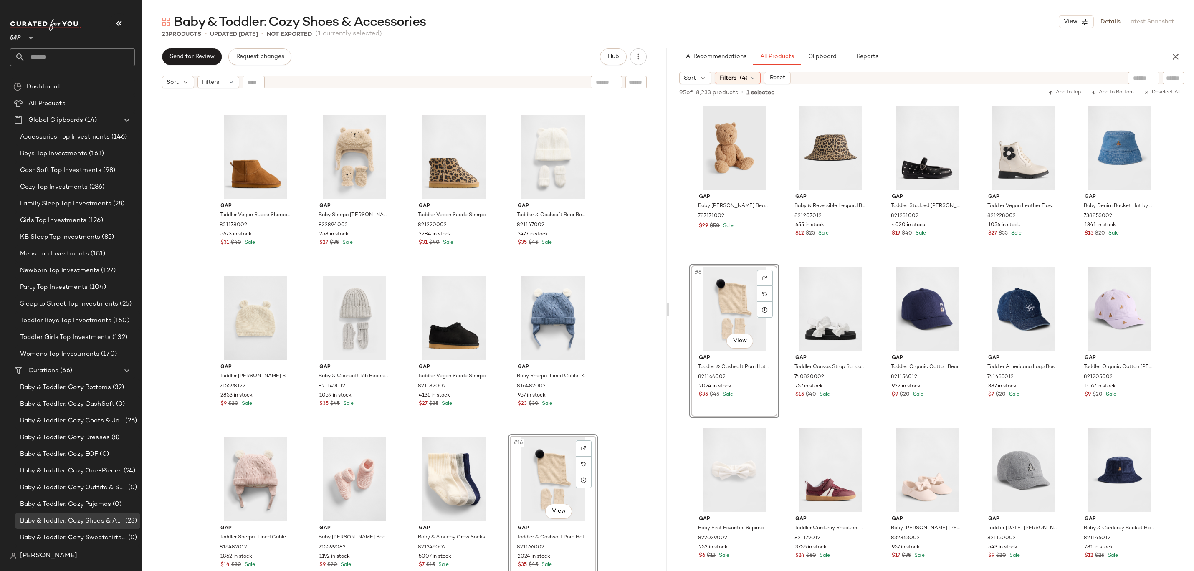
scroll to position [0, 0]
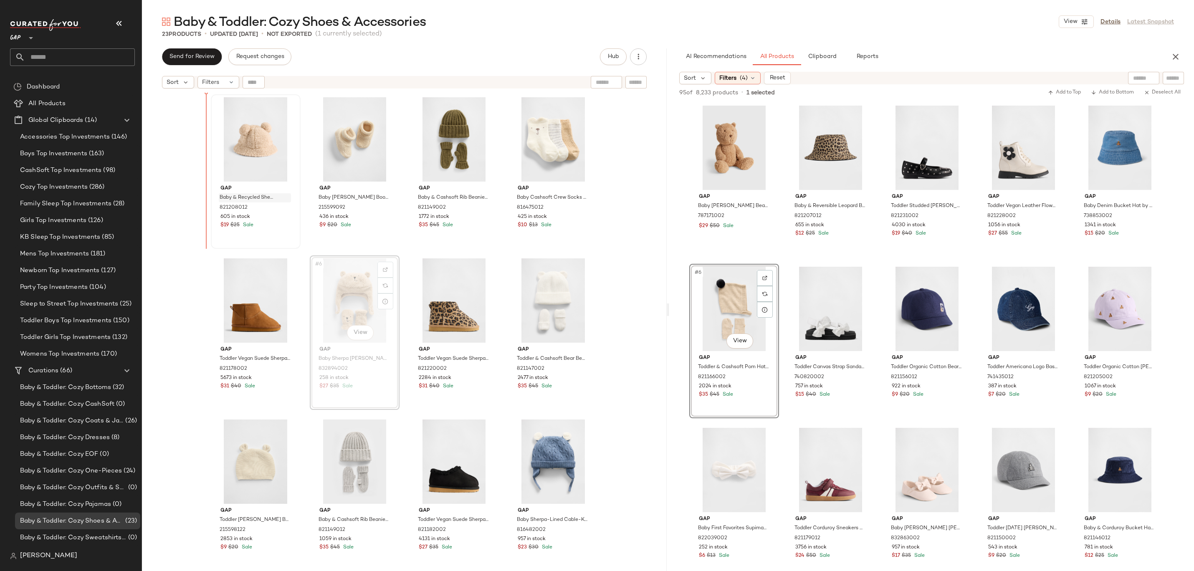
drag, startPoint x: 348, startPoint y: 285, endPoint x: 231, endPoint y: 198, distance: 146.2
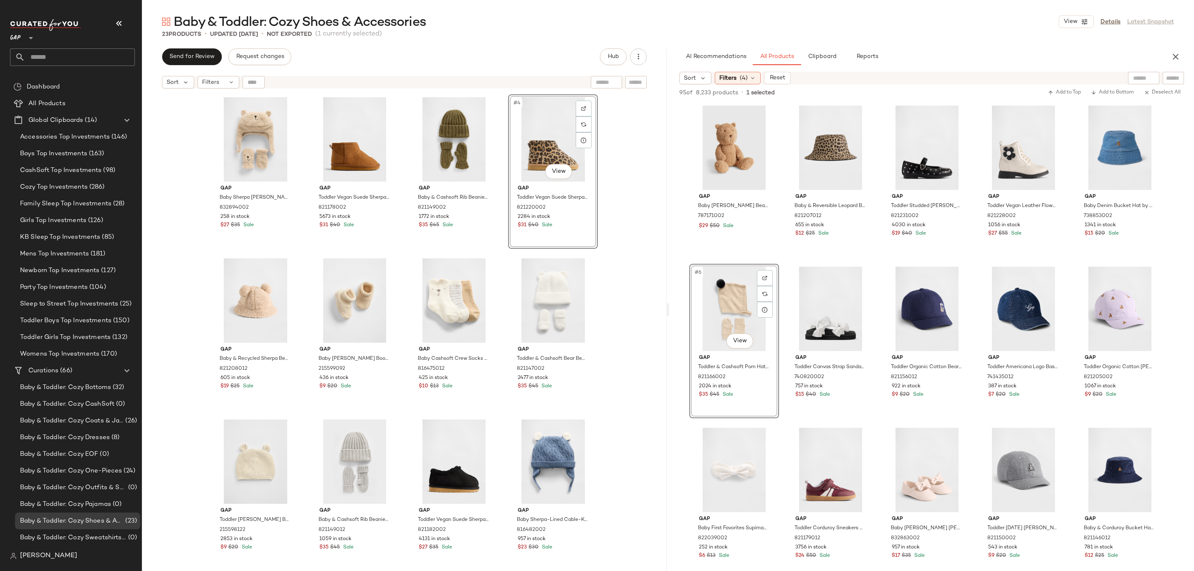
click at [613, 289] on div "Gap Baby Sherpa Brannan Bear Hat & Mittens Set by Gap Wicker Beige Size 0-3 M 8…" at bounding box center [404, 343] width 525 height 500
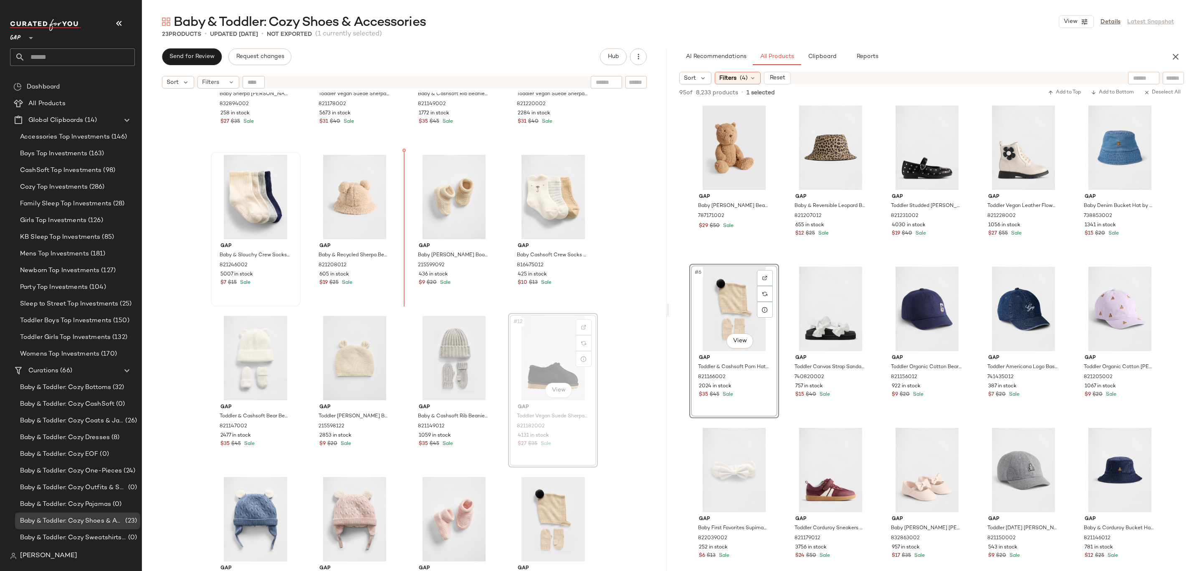
drag, startPoint x: 543, startPoint y: 357, endPoint x: 295, endPoint y: 213, distance: 286.7
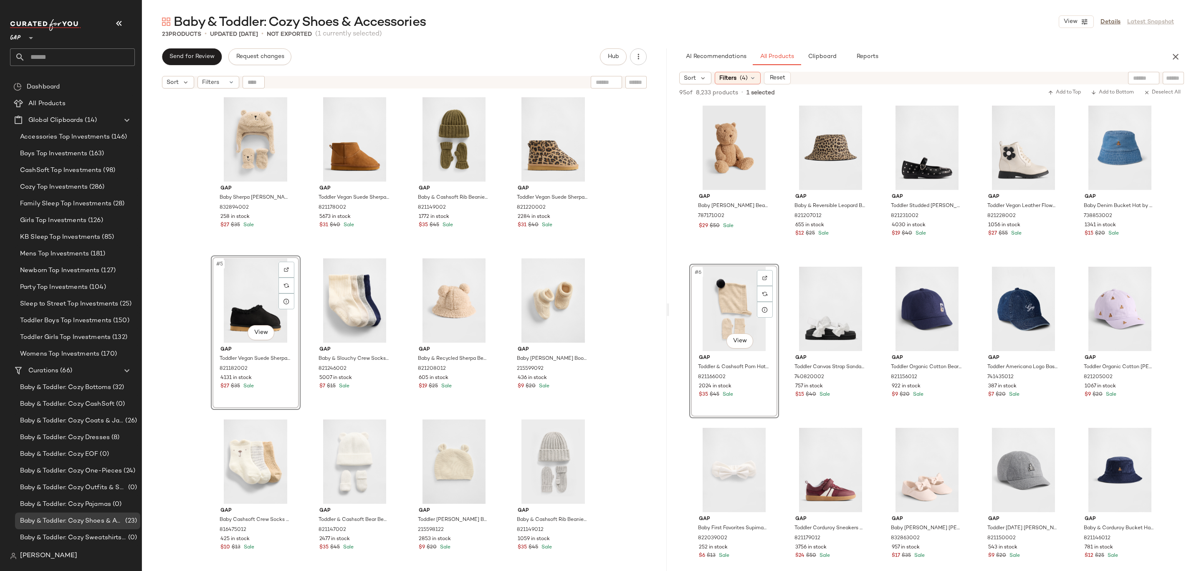
click at [633, 260] on div "Gap Baby Sherpa Brannan Bear Hat & Mittens Set by Gap Wicker Beige Size 0-3 M 8…" at bounding box center [404, 343] width 525 height 500
click at [554, 311] on div "#8 View" at bounding box center [553, 301] width 84 height 84
drag, startPoint x: 559, startPoint y: 313, endPoint x: 553, endPoint y: 313, distance: 5.8
click at [624, 289] on div "Gap Baby Sherpa Brannan Bear Hat & Mittens Set by Gap Wicker Beige Size 0-3 M 8…" at bounding box center [404, 343] width 525 height 500
click at [554, 449] on div "#12 View" at bounding box center [553, 462] width 84 height 84
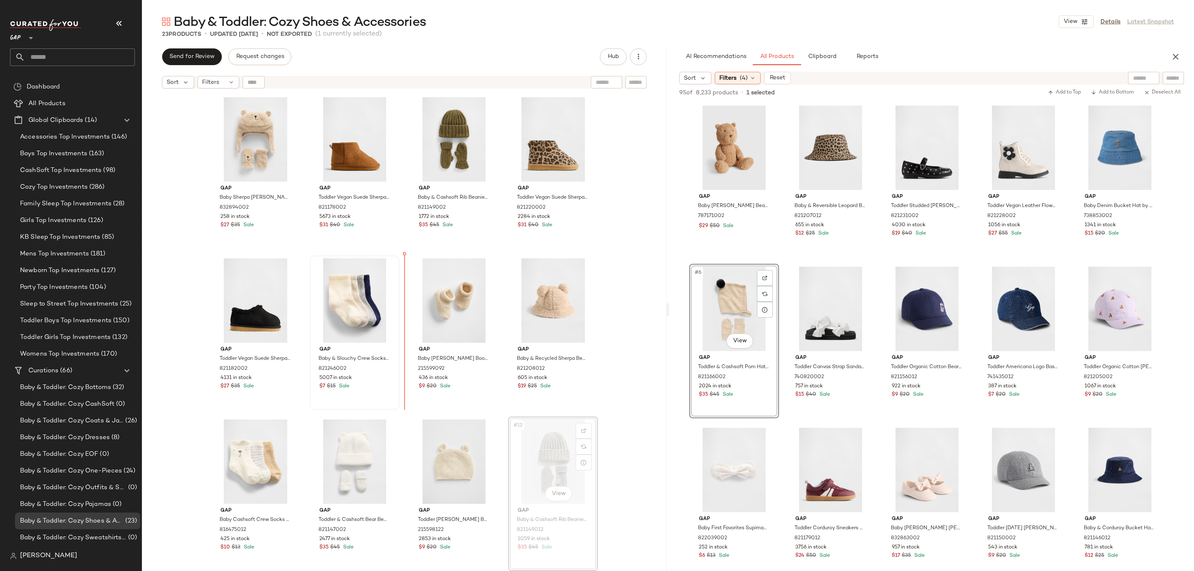
drag, startPoint x: 555, startPoint y: 455, endPoint x: 395, endPoint y: 322, distance: 207.9
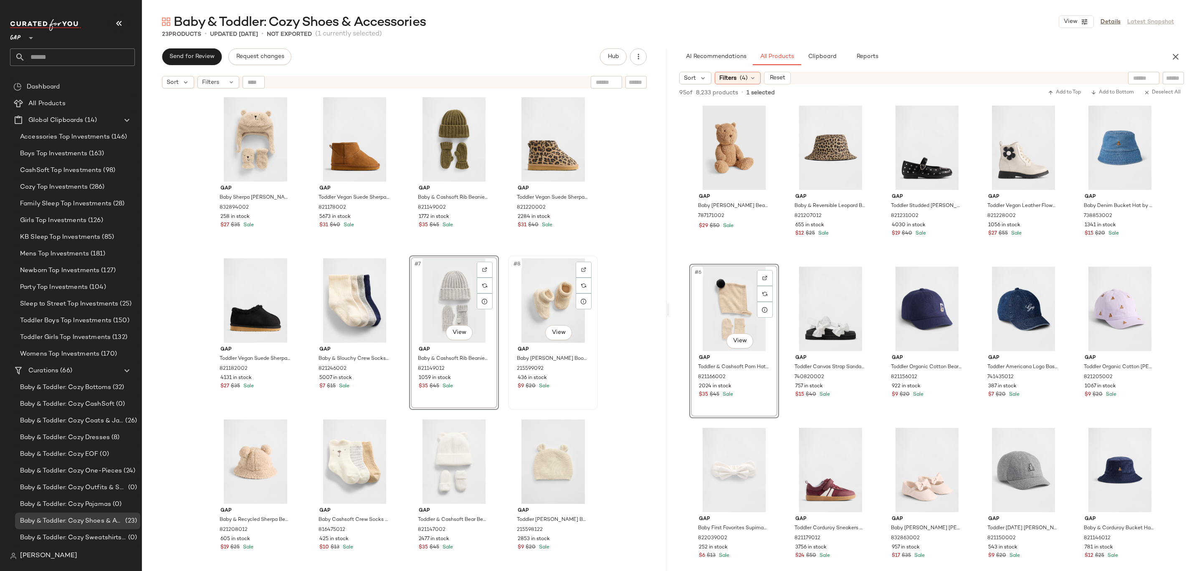
click at [591, 330] on div "#8 View" at bounding box center [553, 301] width 84 height 84
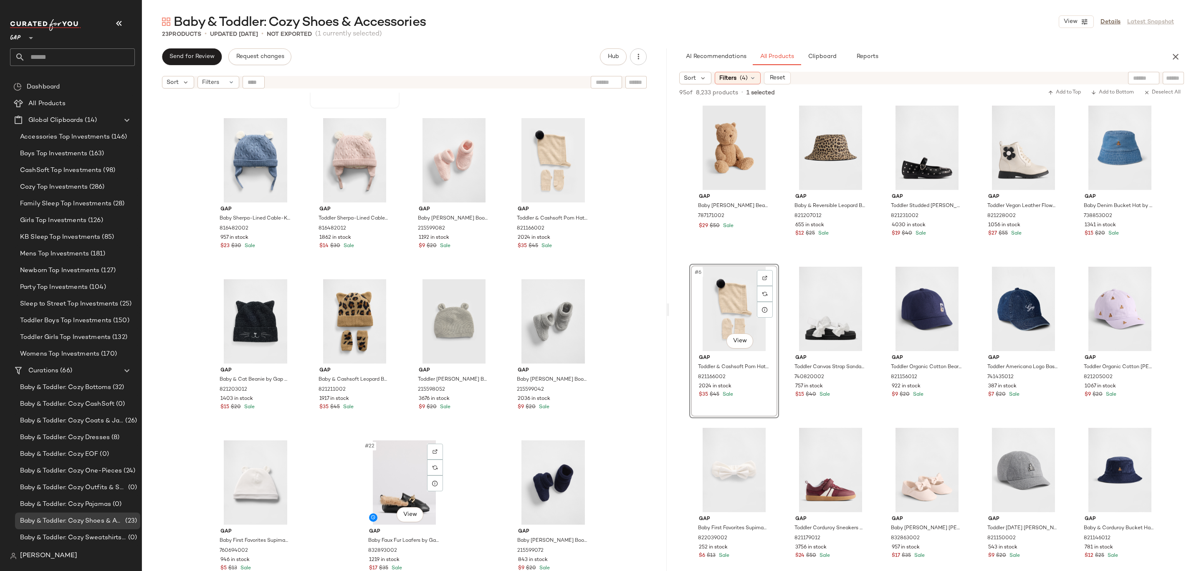
scroll to position [397, 0]
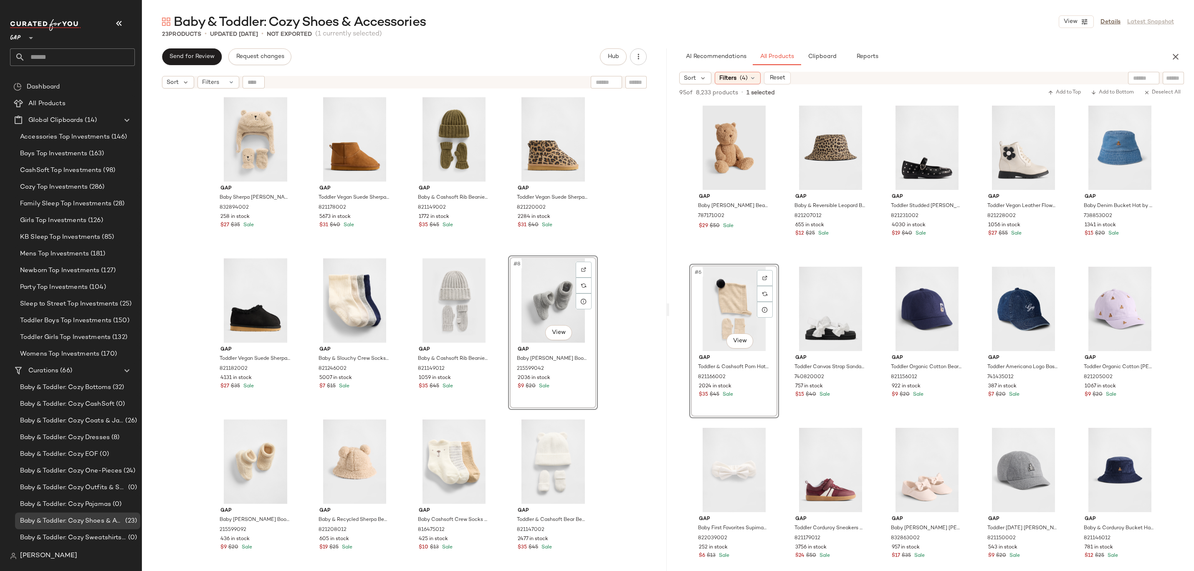
click at [618, 265] on div "Gap Baby Sherpa Brannan Bear Hat & Mittens Set by Gap Wicker Beige Size 0-3 M 8…" at bounding box center [404, 343] width 525 height 500
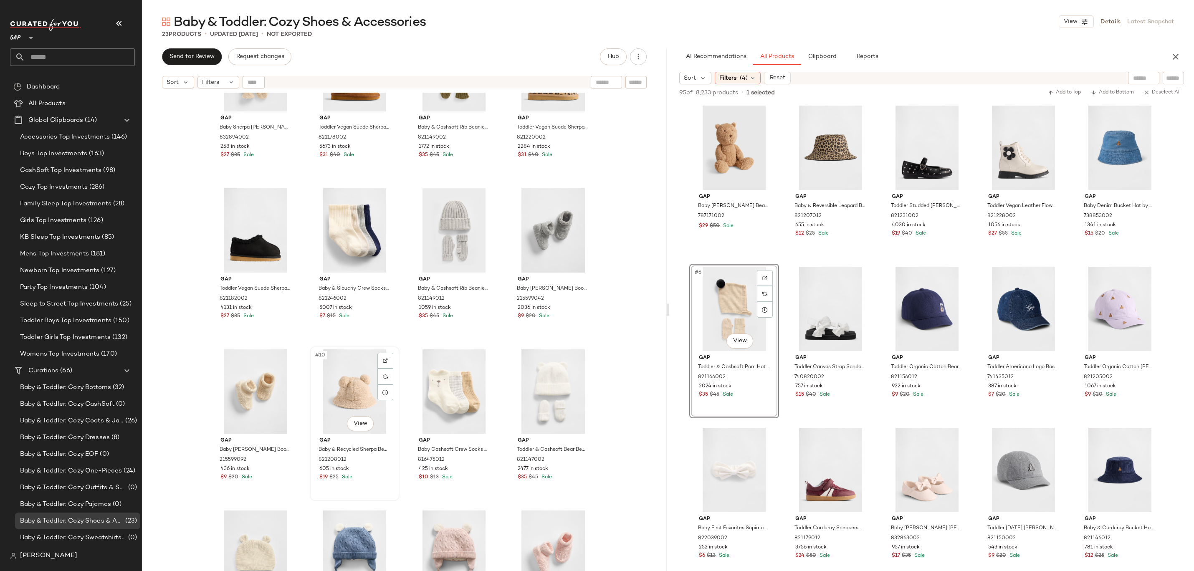
click at [360, 402] on div "#10 View" at bounding box center [355, 392] width 84 height 84
drag, startPoint x: 360, startPoint y: 392, endPoint x: 209, endPoint y: 396, distance: 150.8
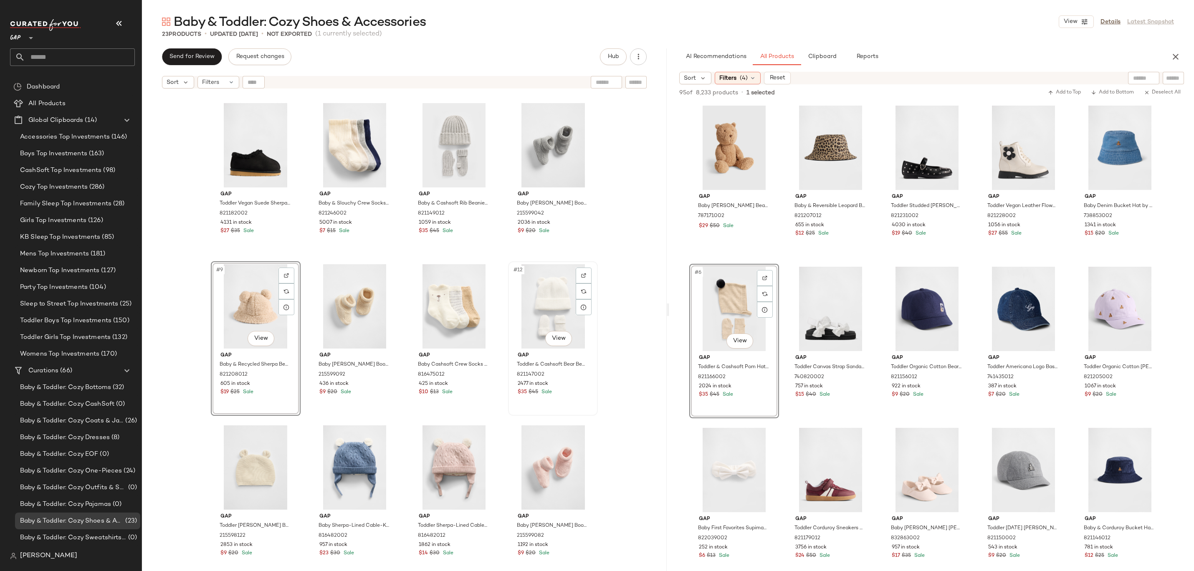
scroll to position [142, 0]
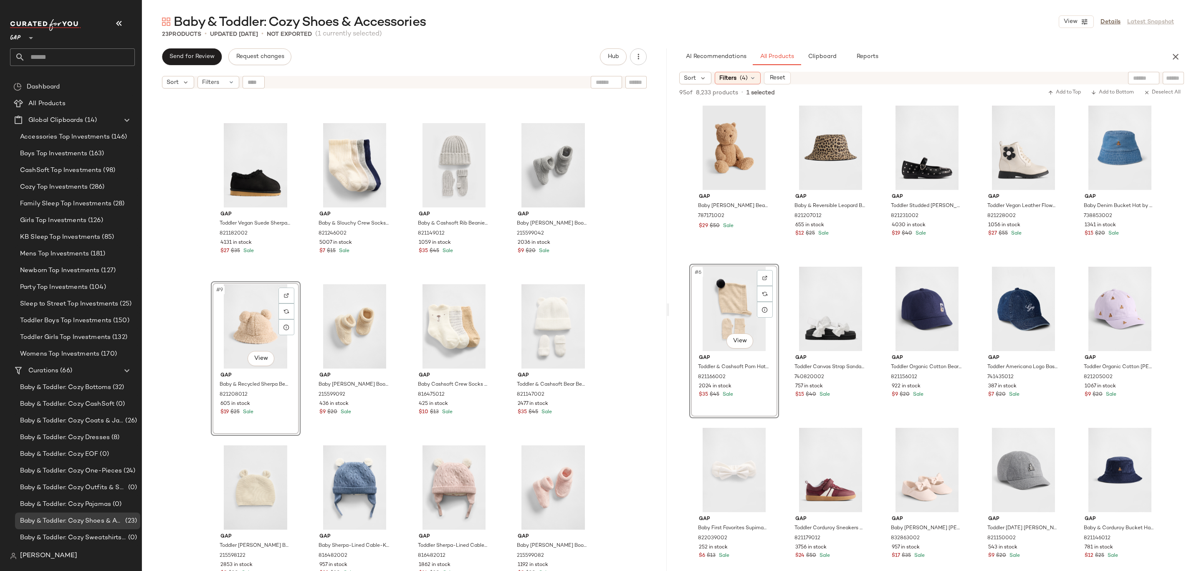
click at [607, 306] on div "Gap Toddler Vegan Suede Sherpa-Lined Shoes by Gap True Black Size 7T/8T 8211820…" at bounding box center [404, 343] width 525 height 500
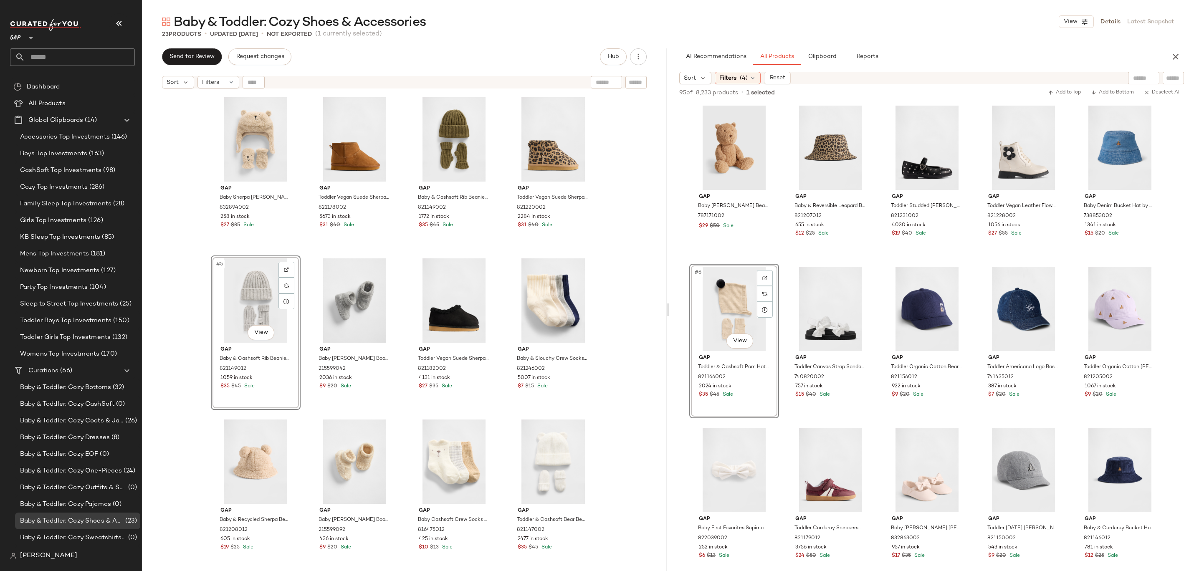
click at [620, 285] on div "Gap Baby Sherpa Brannan Bear Hat & Mittens Set by Gap Wicker Beige Size 0-3 M 8…" at bounding box center [404, 343] width 525 height 500
drag, startPoint x: 454, startPoint y: 474, endPoint x: 227, endPoint y: 469, distance: 226.8
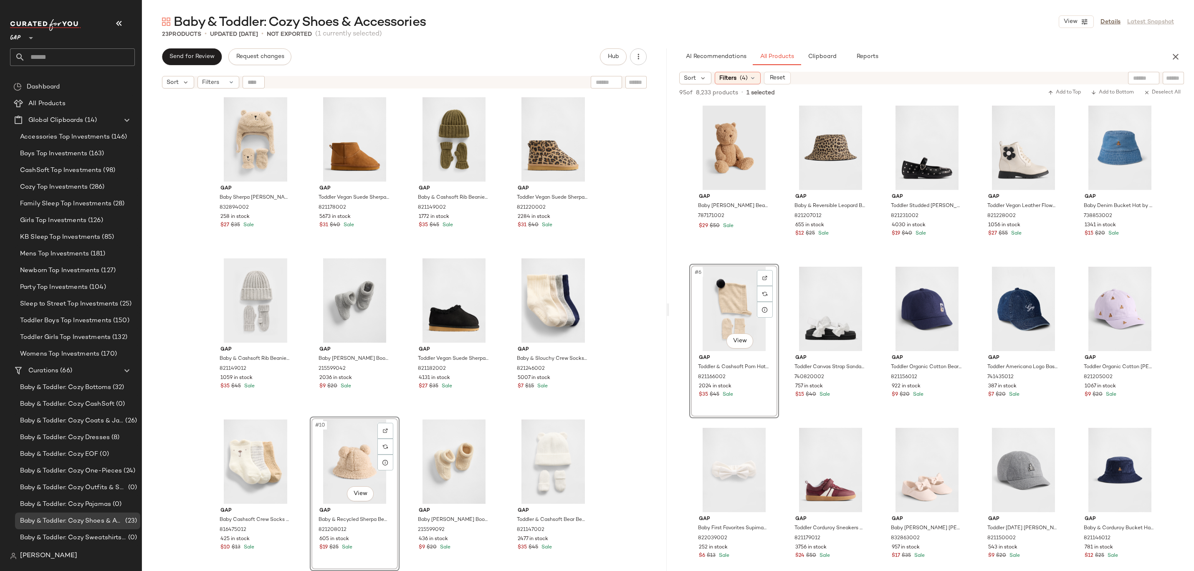
click at [622, 448] on div "Gap Baby Sherpa Brannan Bear Hat & Mittens Set by Gap Wicker Beige Size 0-3 M 8…" at bounding box center [404, 343] width 525 height 500
click at [621, 429] on div "Gap Baby Sherpa Brannan Bear Hat & Mittens Set by Gap Wicker Beige Size 0-3 M 8…" at bounding box center [404, 343] width 525 height 500
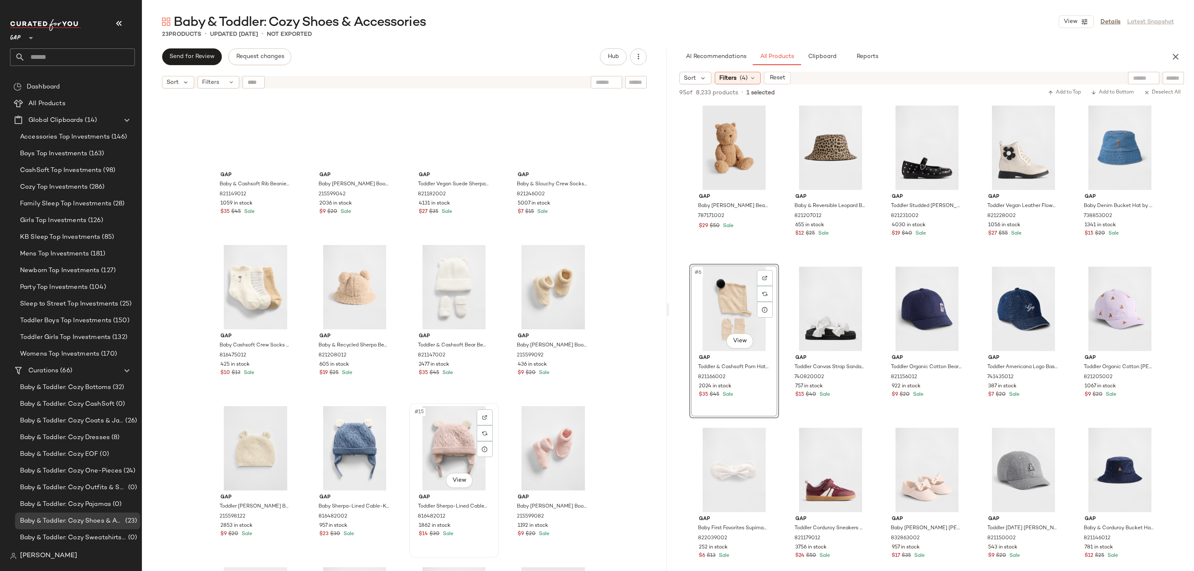
scroll to position [75, 0]
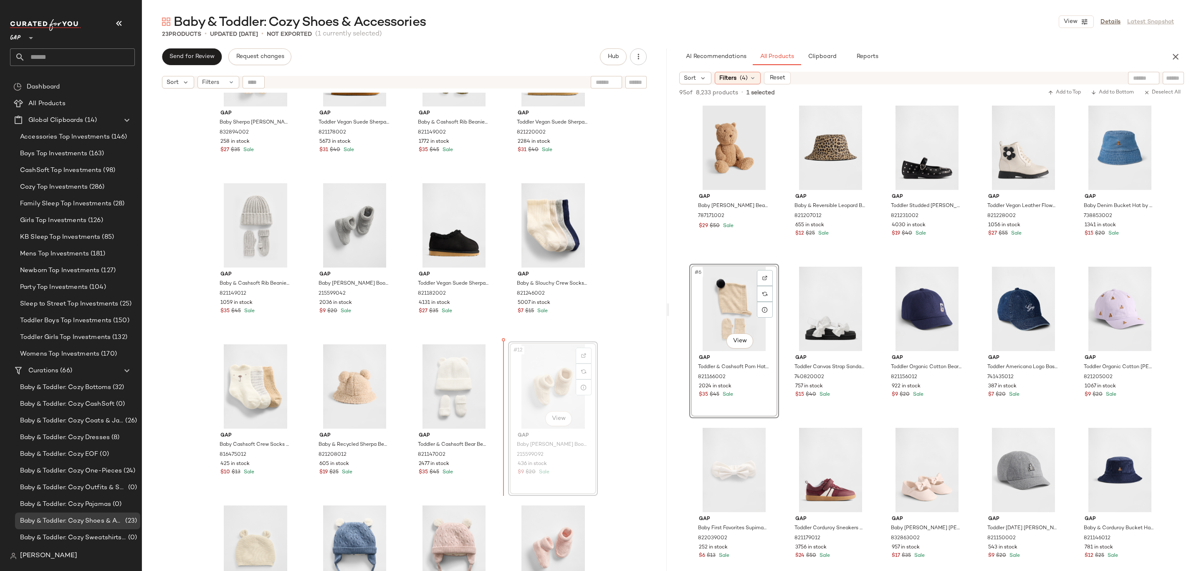
drag, startPoint x: 547, startPoint y: 383, endPoint x: 541, endPoint y: 383, distance: 5.8
click at [615, 340] on div "Gap Baby Sherpa Brannan Bear Hat & Mittens Set by Gap Wicker Beige Size 0-3 M 8…" at bounding box center [404, 343] width 525 height 500
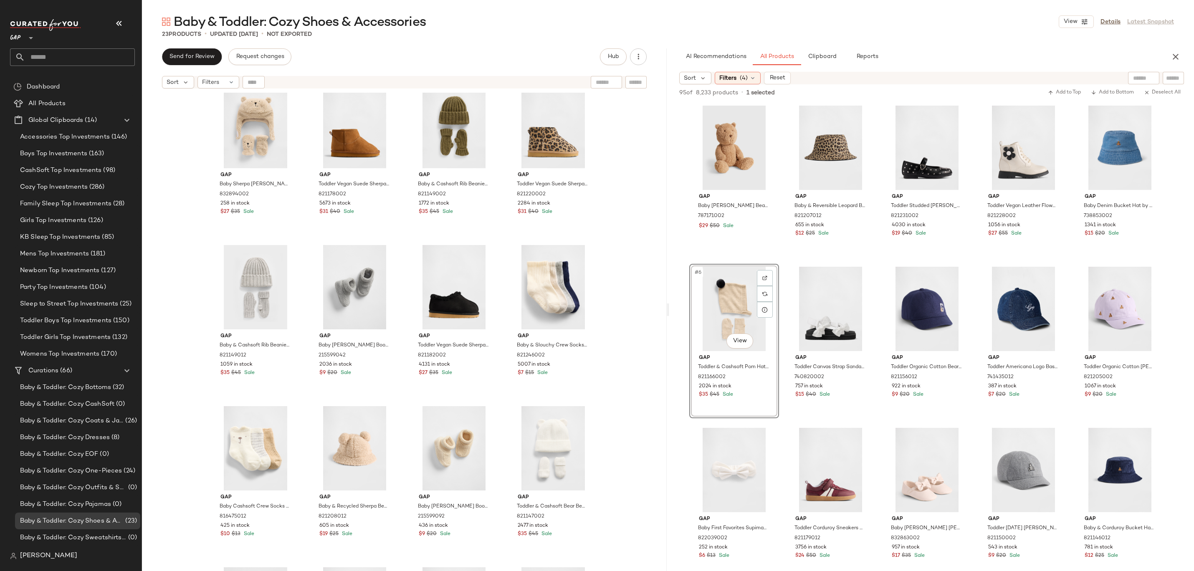
scroll to position [18, 0]
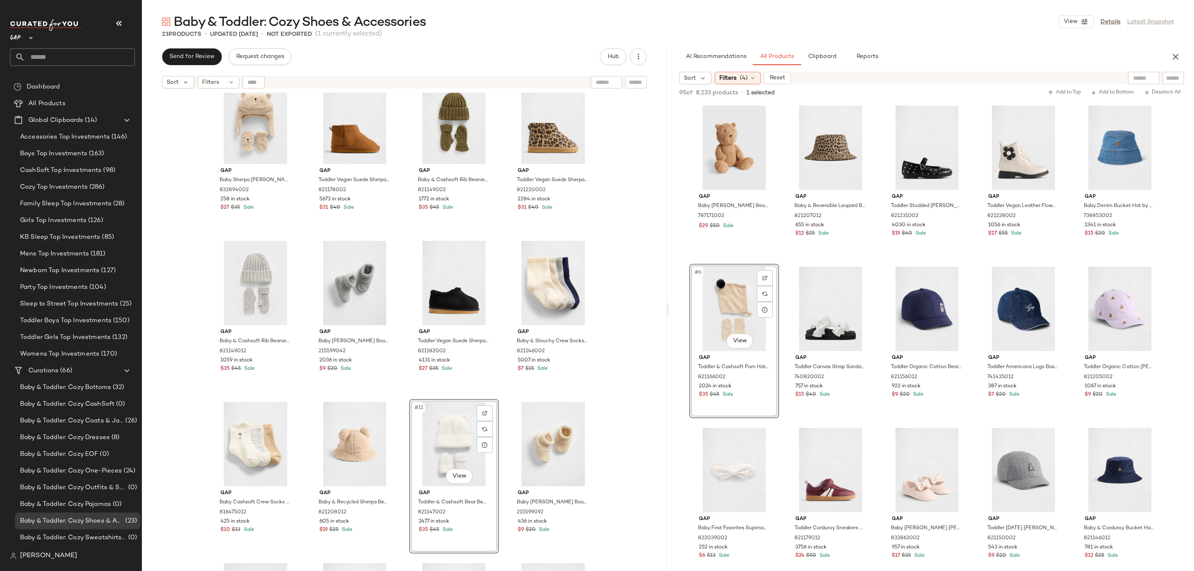
click at [637, 413] on div "Gap Baby Sherpa Brannan Bear Hat & Mittens Set by Gap Wicker Beige Size 0-3 M 8…" at bounding box center [404, 343] width 525 height 500
click at [615, 430] on div "Gap Baby Sherpa Brannan Bear Hat & Mittens Set by Gap Wicker Beige Size 0-3 M 8…" at bounding box center [404, 343] width 525 height 500
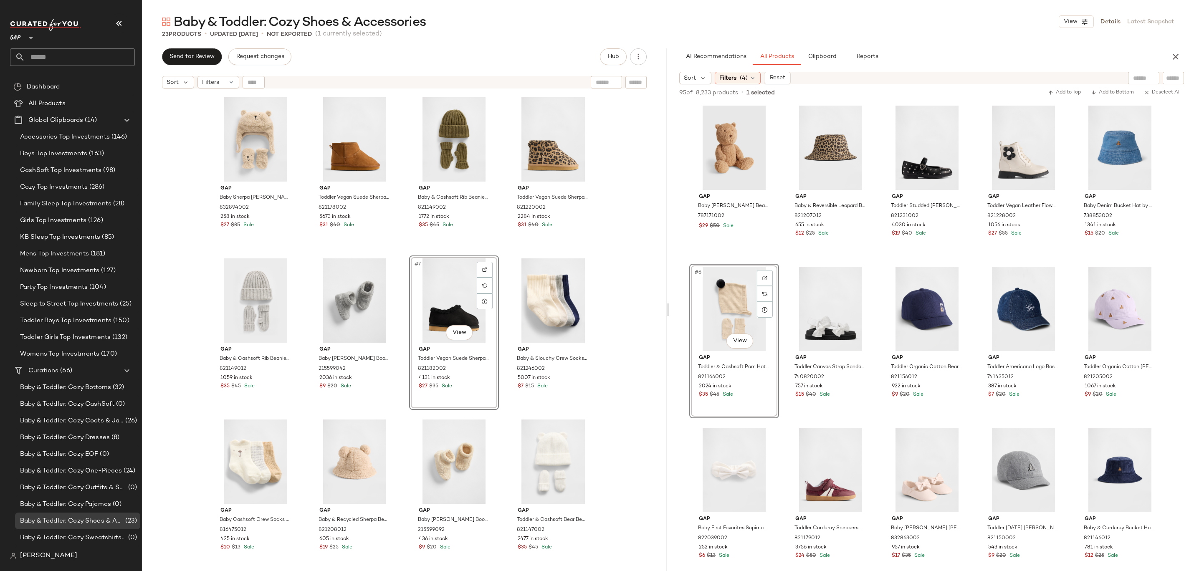
drag, startPoint x: 435, startPoint y: 288, endPoint x: 437, endPoint y: 282, distance: 6.5
click at [612, 281] on div "Gap Baby Sherpa [PERSON_NAME] Bear Hat & Mittens Set by Gap Wicker Beige Size 0…" at bounding box center [404, 343] width 525 height 500
click at [356, 472] on div "#10 View" at bounding box center [355, 462] width 84 height 84
drag, startPoint x: 370, startPoint y: 452, endPoint x: 367, endPoint y: 442, distance: 10.7
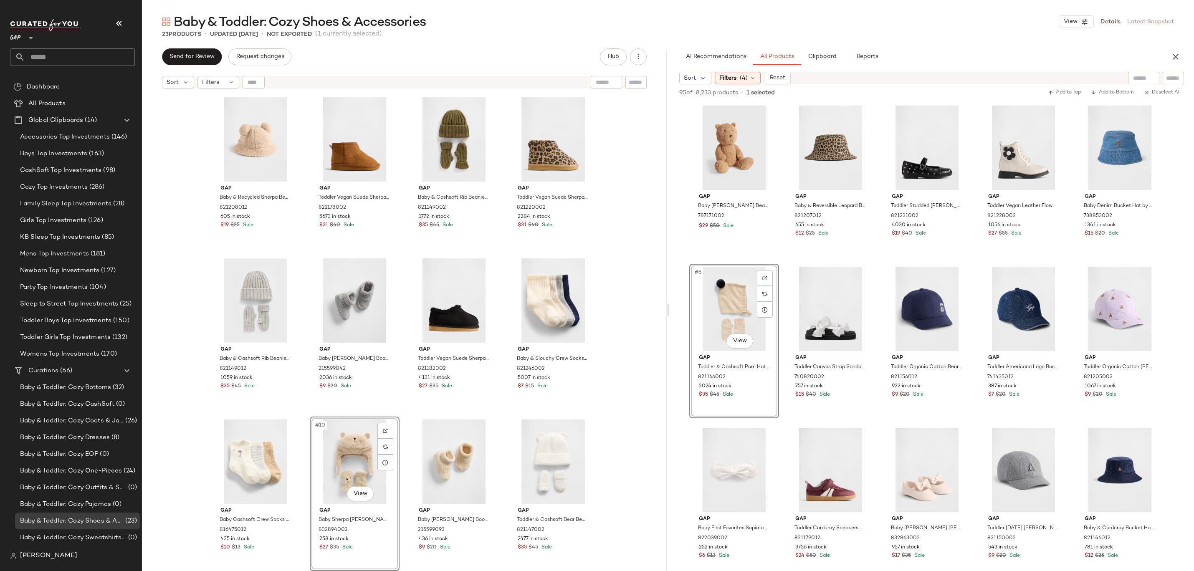
click at [642, 238] on div "Gap Baby & Recycled Sherpa Bear Bucket Hat by Gap Mojave Beige Size 0-6 M 82120…" at bounding box center [404, 343] width 525 height 500
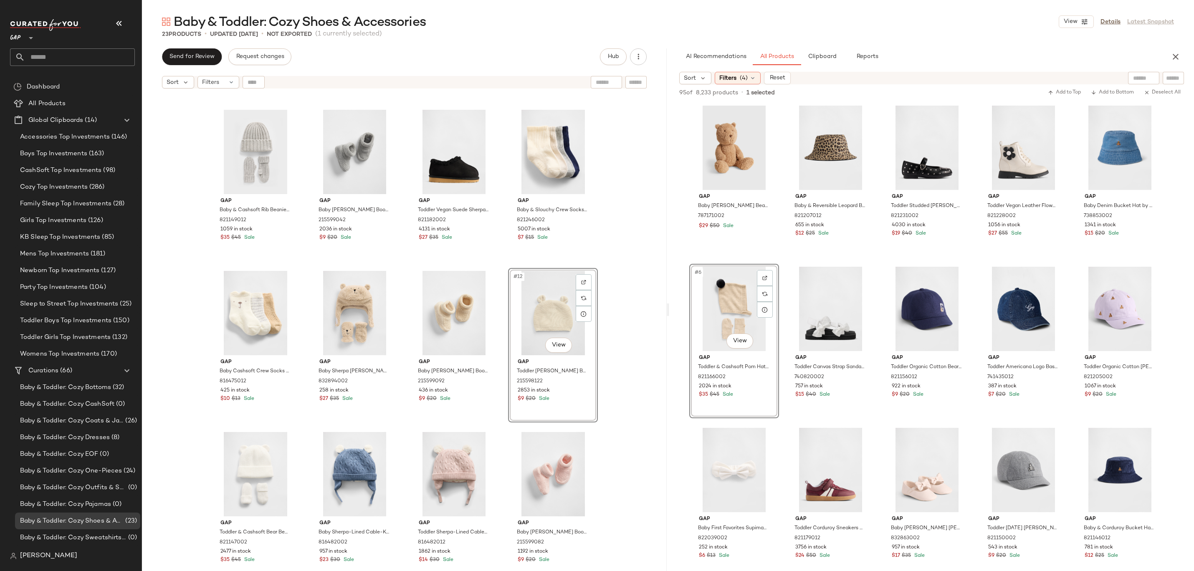
click at [613, 313] on div "Gap Baby & Recycled Sherpa Bear Bucket Hat by Gap Mojave Beige Size 0-6 M 82120…" at bounding box center [404, 343] width 525 height 500
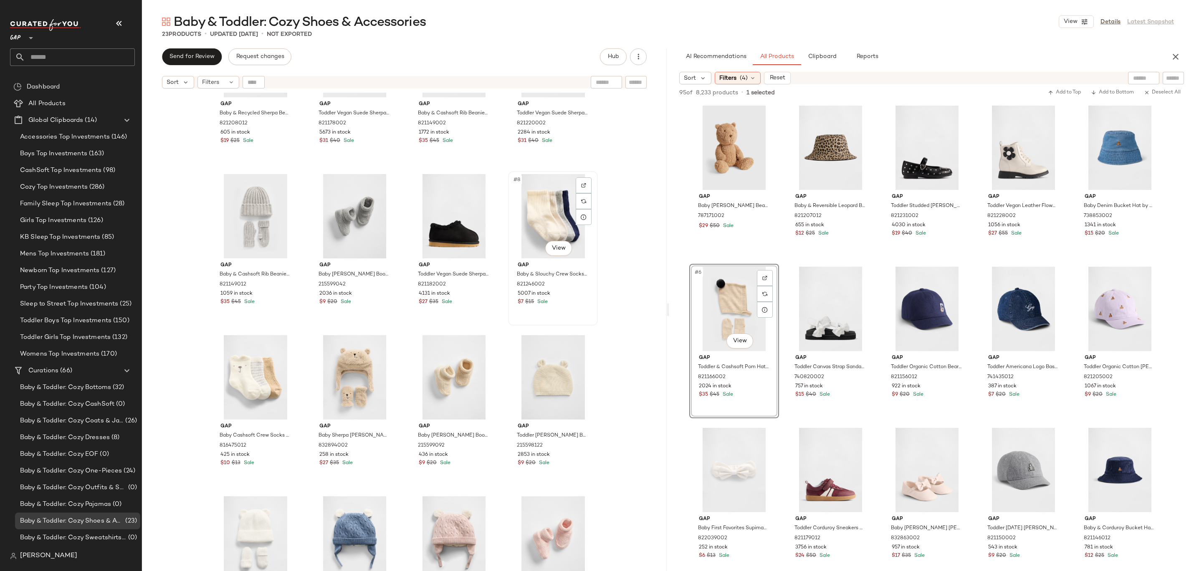
scroll to position [104, 0]
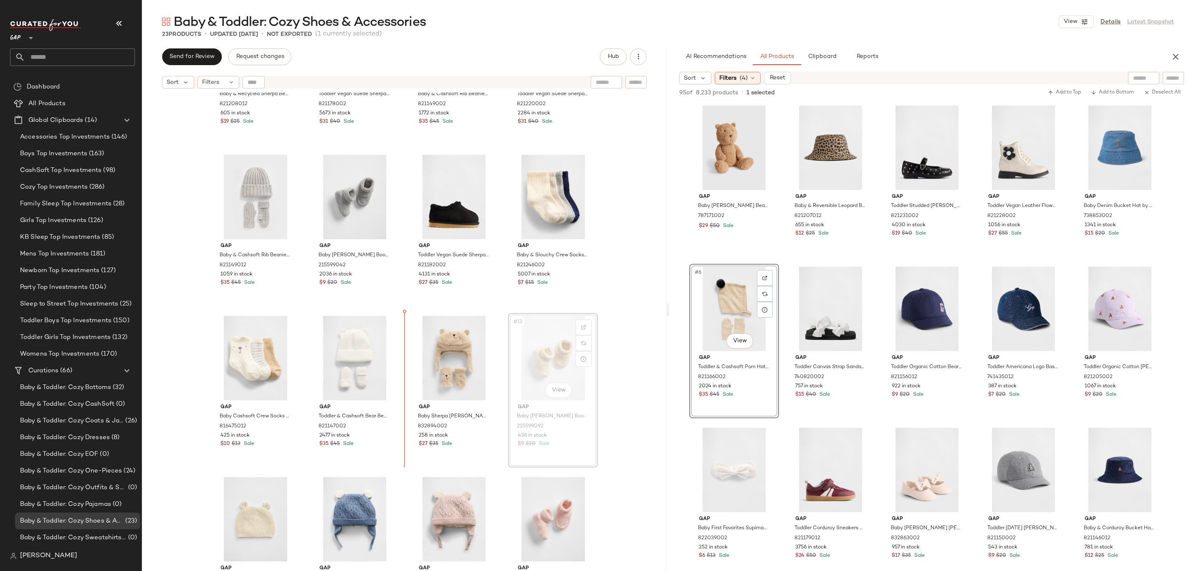
drag, startPoint x: 571, startPoint y: 350, endPoint x: 559, endPoint y: 350, distance: 11.7
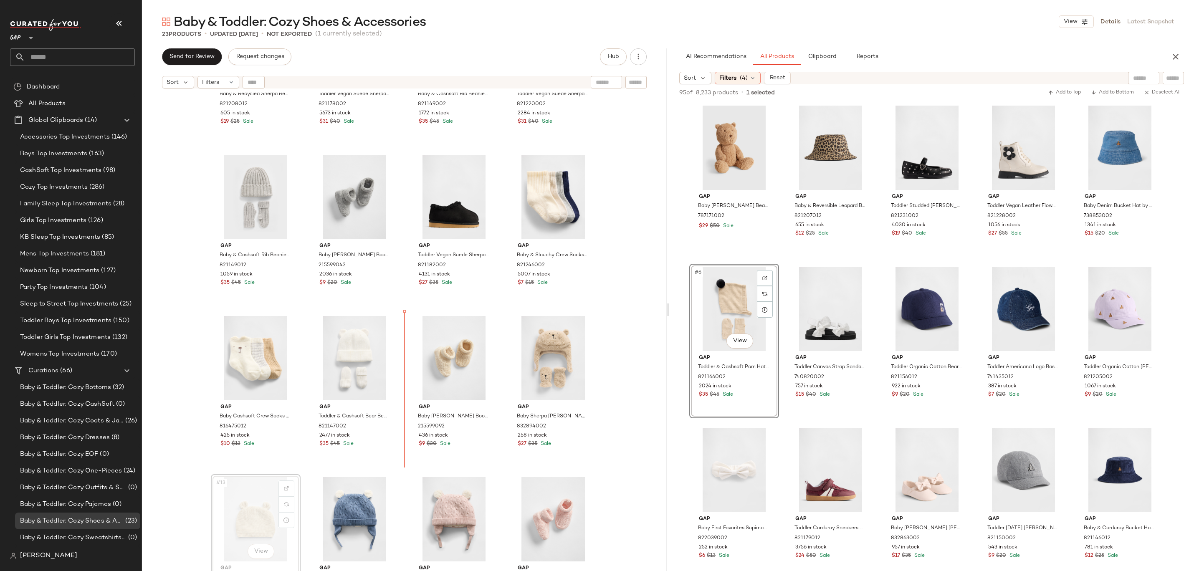
scroll to position [105, 0]
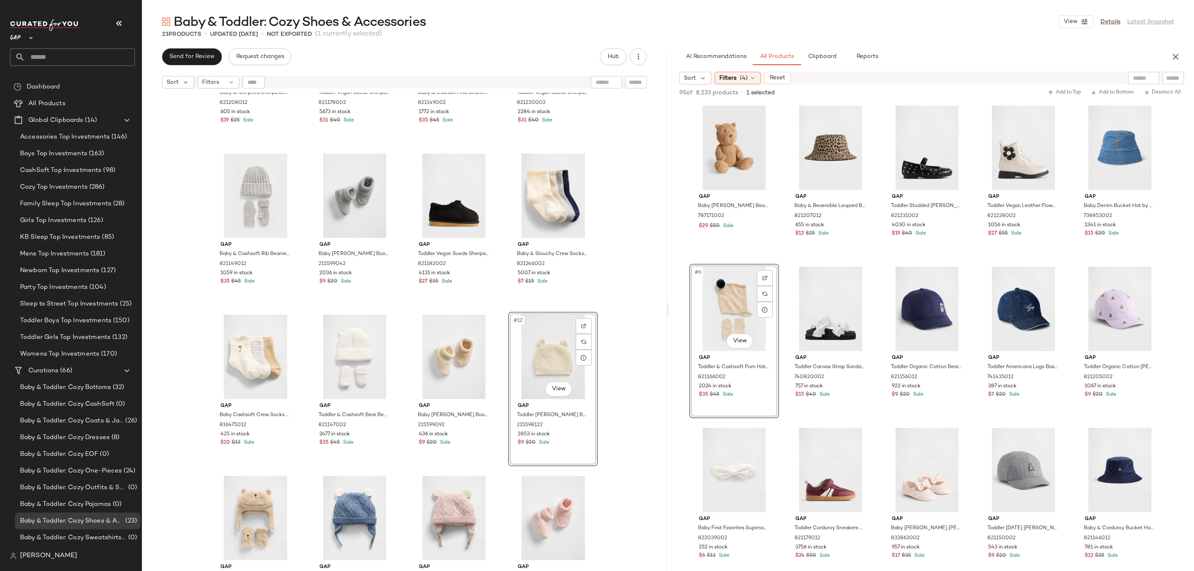
click at [628, 341] on div "Gap Baby & Recycled Sherpa Bear Bucket Hat by Gap Mojave Beige Size 0-6 M 82120…" at bounding box center [404, 343] width 525 height 500
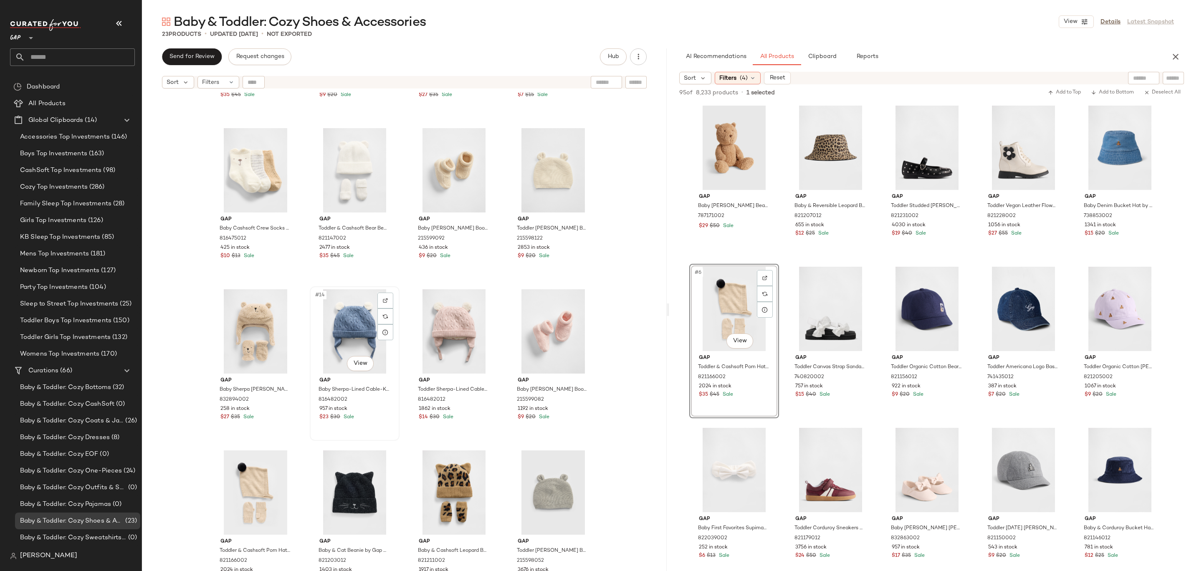
scroll to position [307, 0]
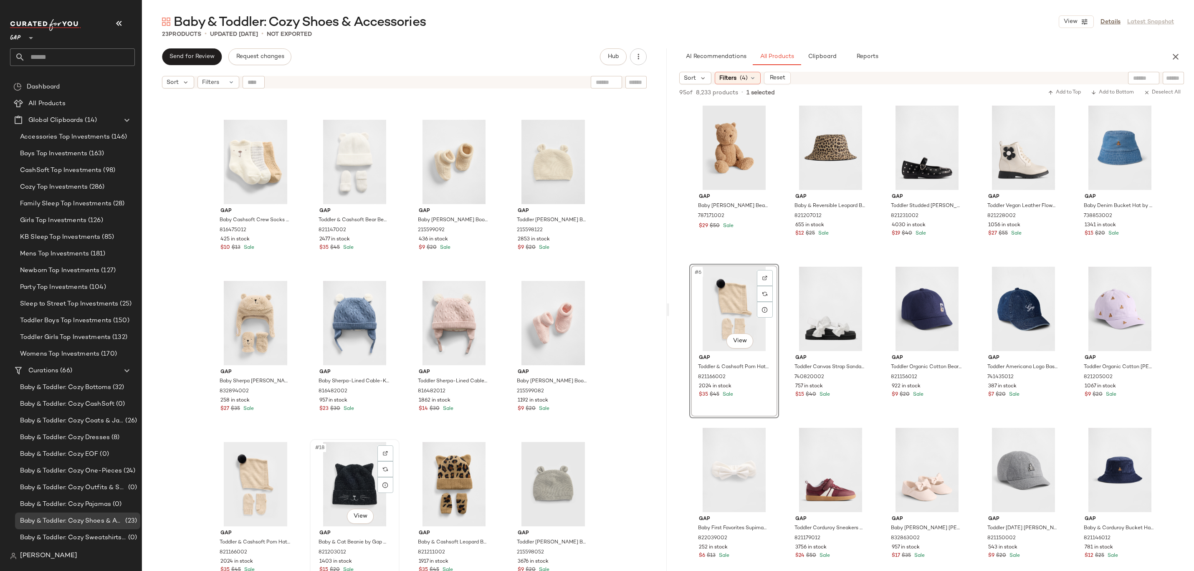
click at [340, 494] on div "#18 View" at bounding box center [355, 484] width 84 height 84
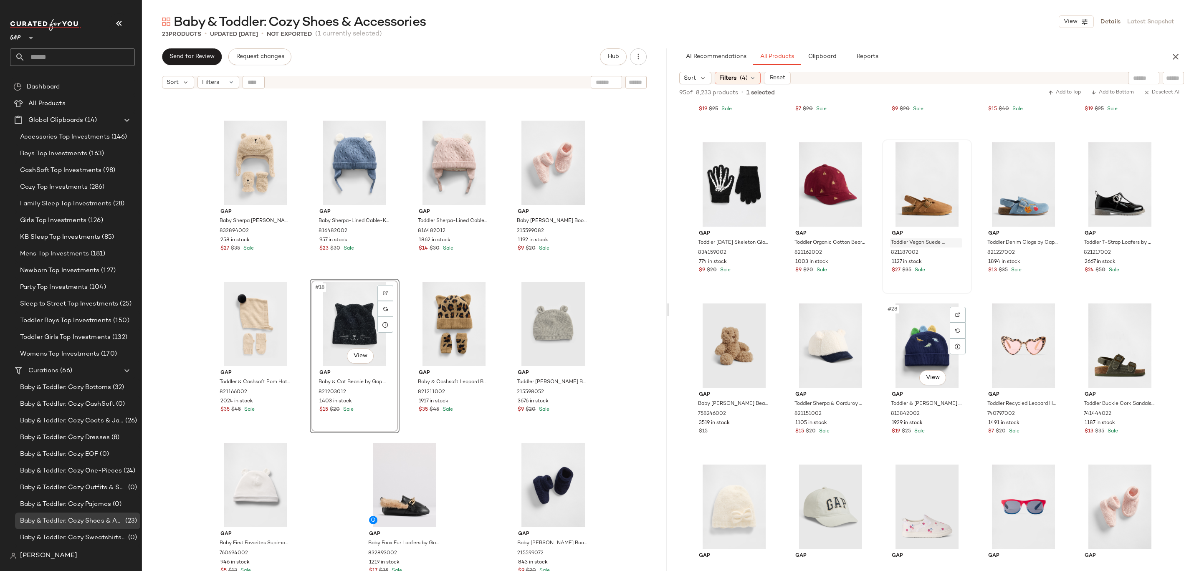
scroll to position [850, 0]
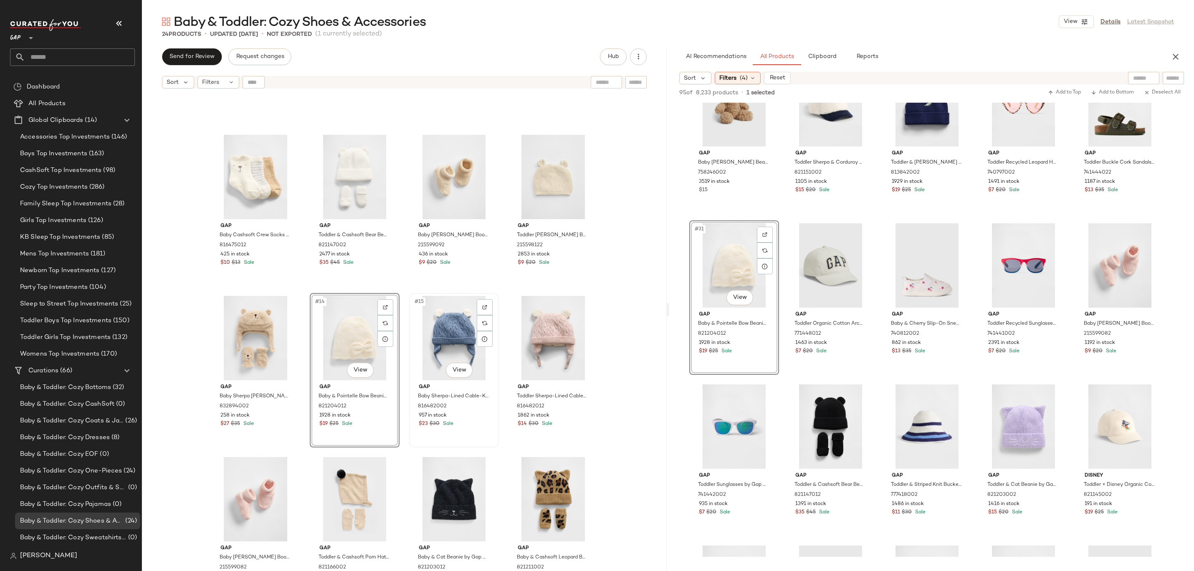
scroll to position [323, 0]
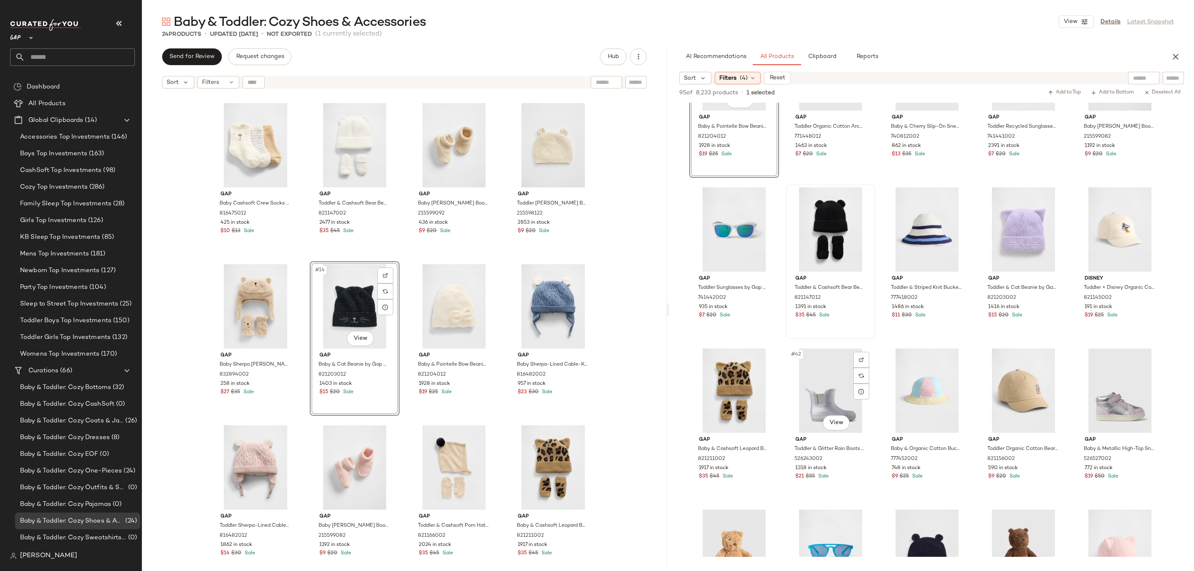
scroll to position [1135, 0]
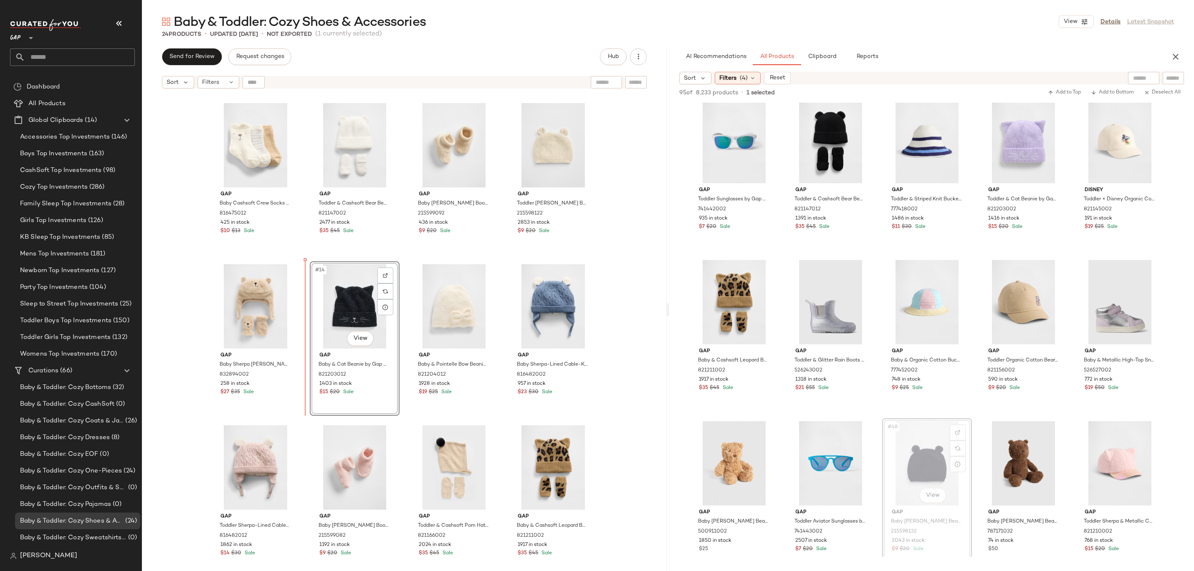
drag, startPoint x: 920, startPoint y: 465, endPoint x: 325, endPoint y: 343, distance: 606.8
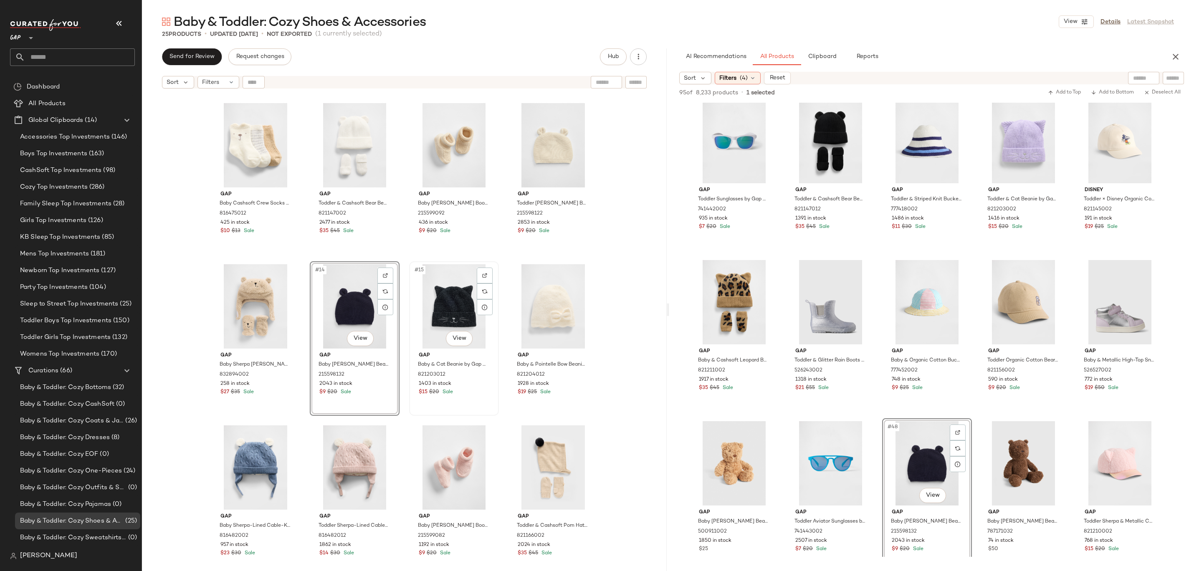
click at [437, 309] on div "#15 View" at bounding box center [454, 306] width 84 height 84
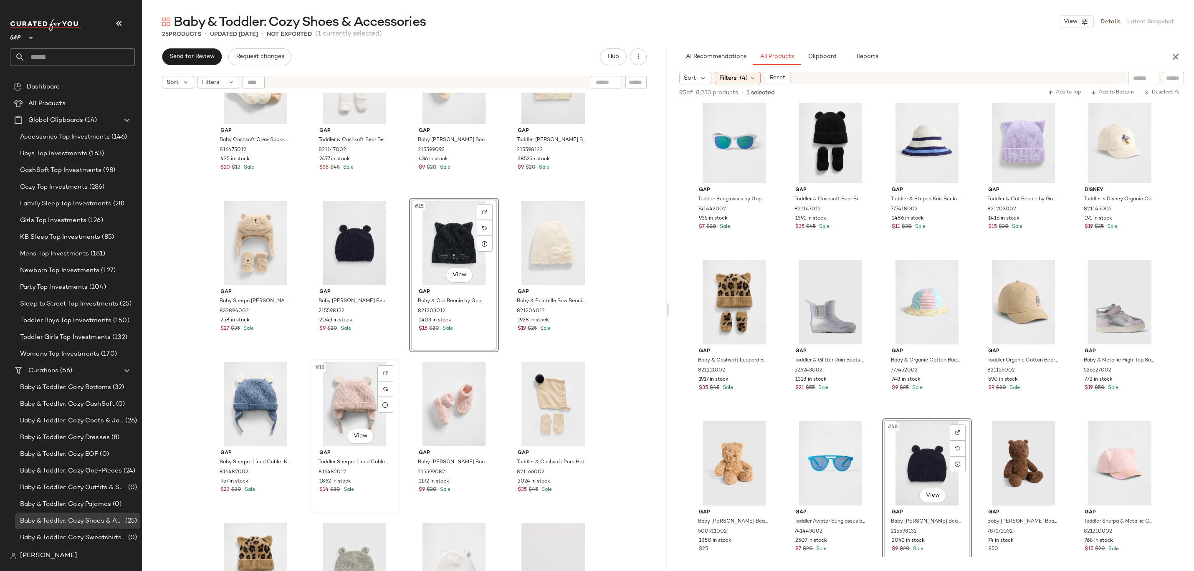
scroll to position [489, 0]
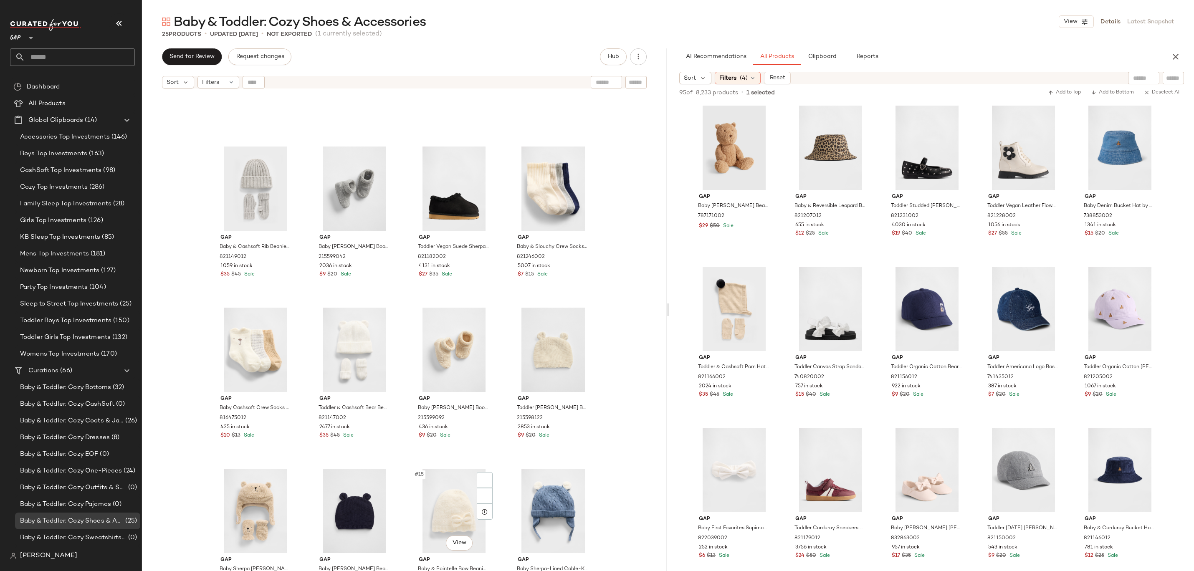
scroll to position [310, 0]
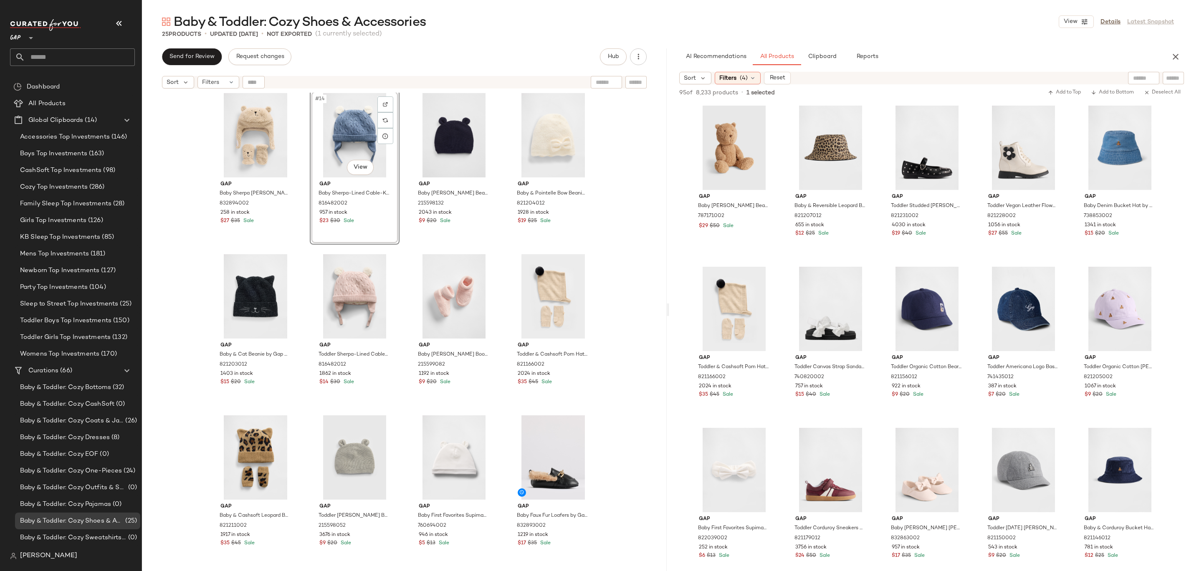
scroll to position [525, 0]
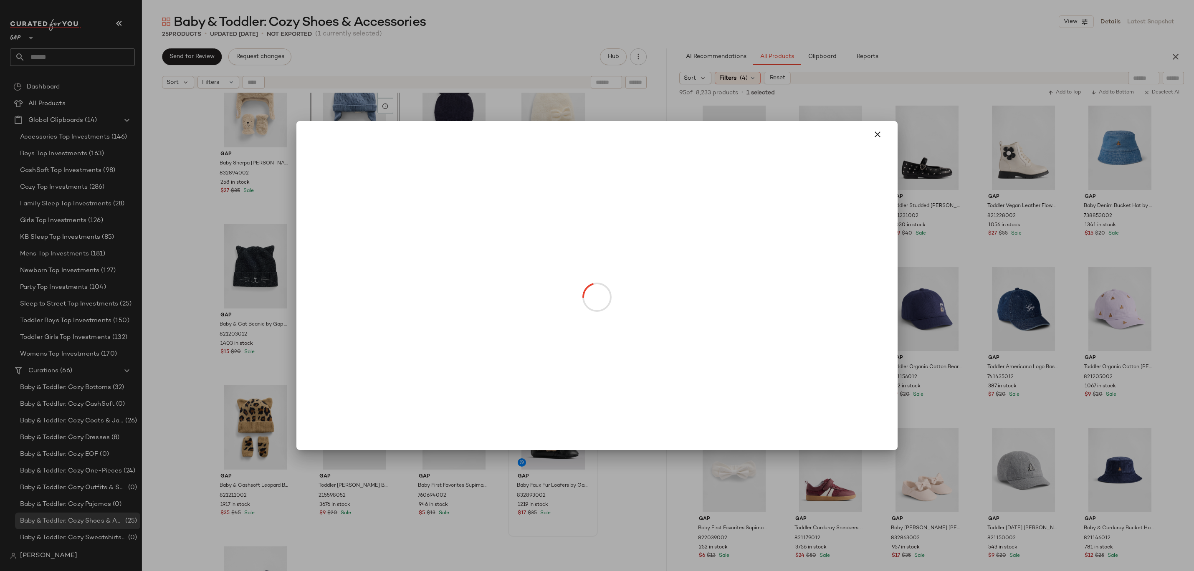
drag, startPoint x: 539, startPoint y: 451, endPoint x: 439, endPoint y: 155, distance: 312.6
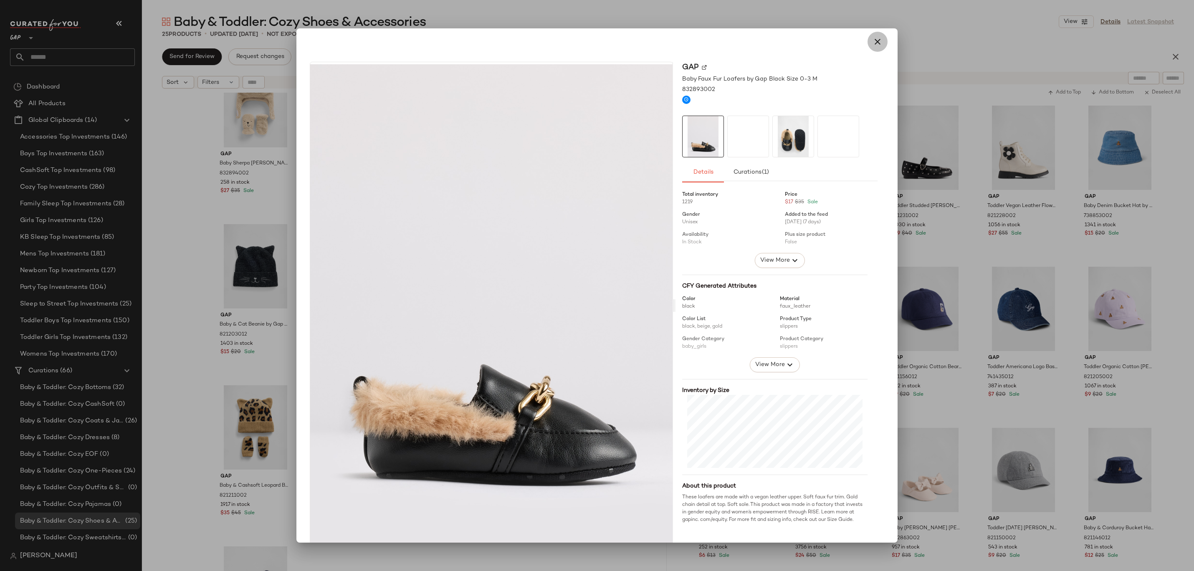
click at [873, 45] on icon "button" at bounding box center [878, 42] width 10 height 10
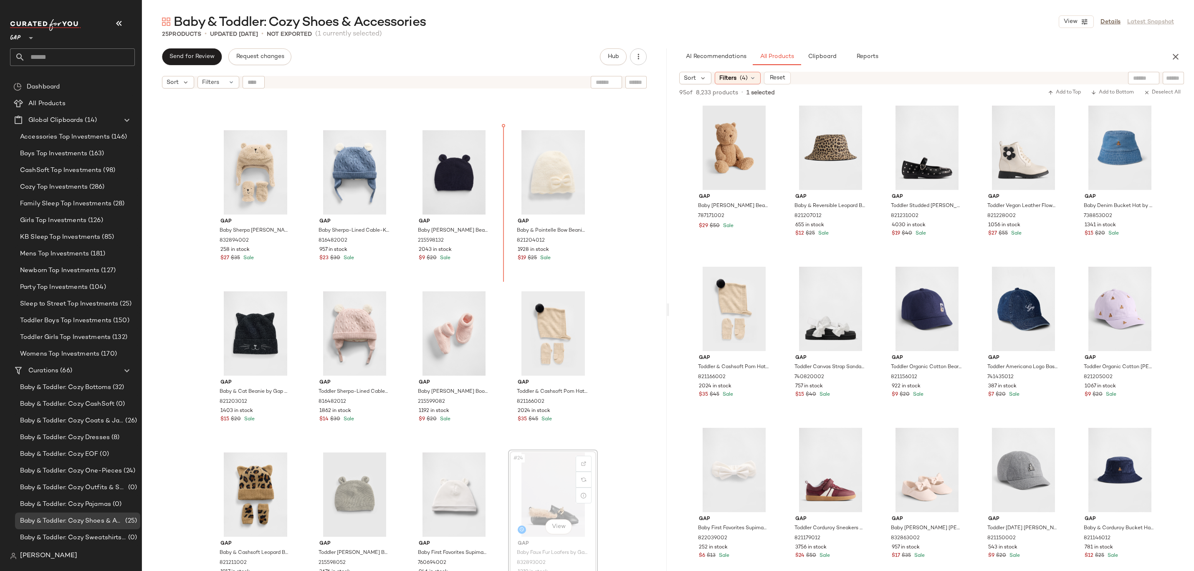
drag, startPoint x: 548, startPoint y: 441, endPoint x: 517, endPoint y: 118, distance: 323.9
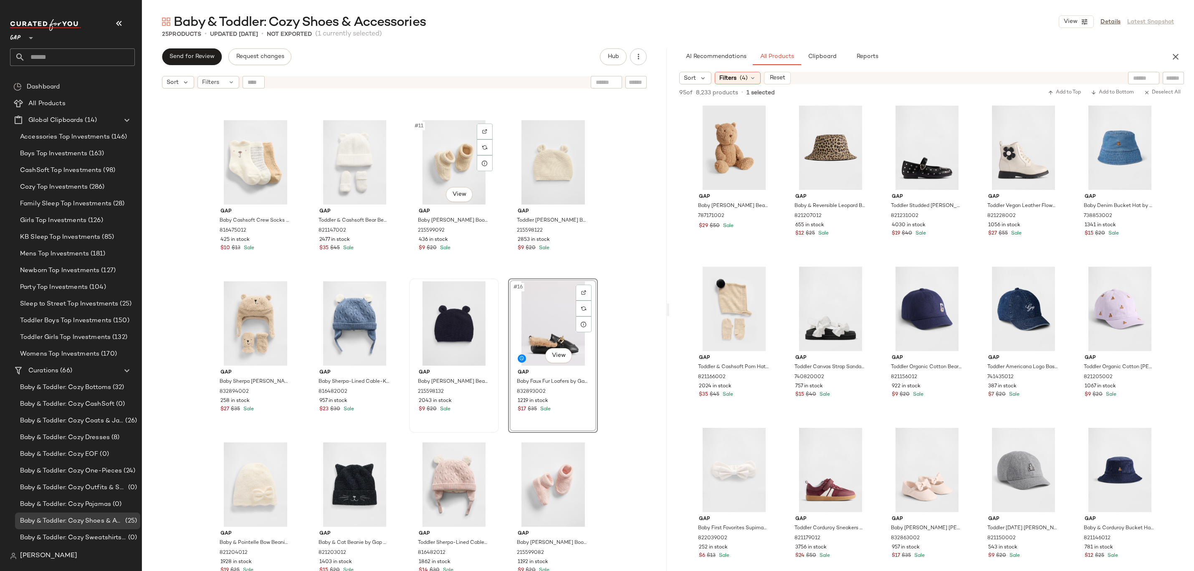
scroll to position [327, 0]
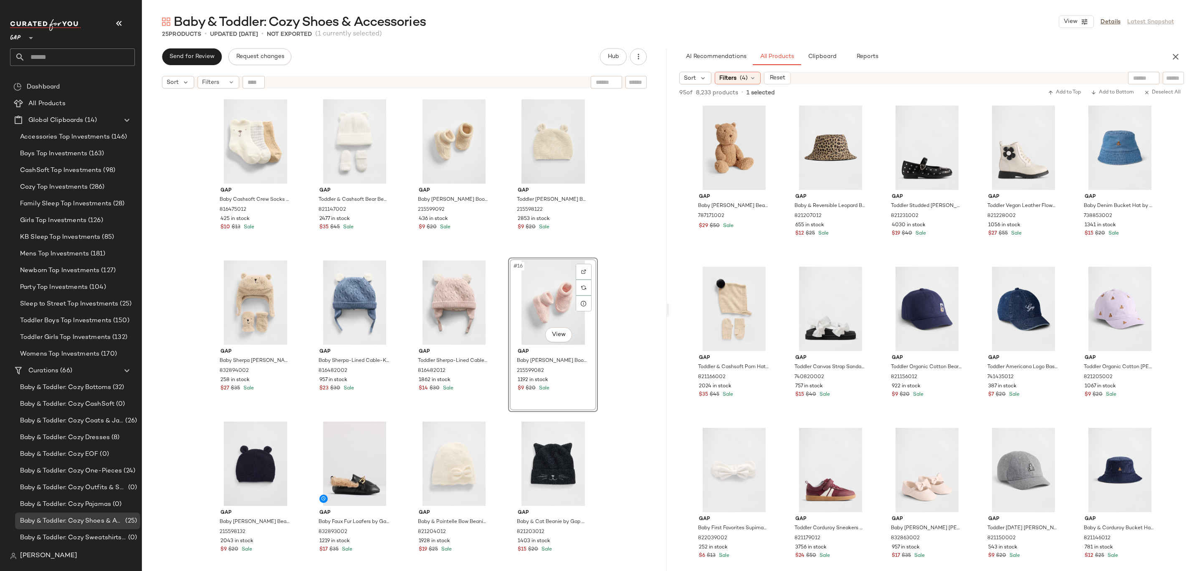
click at [617, 313] on div "Gap Baby & Cashsoft Rib Beanie & Mittens Set by Gap Light [PERSON_NAME] Size 6-…" at bounding box center [404, 343] width 525 height 500
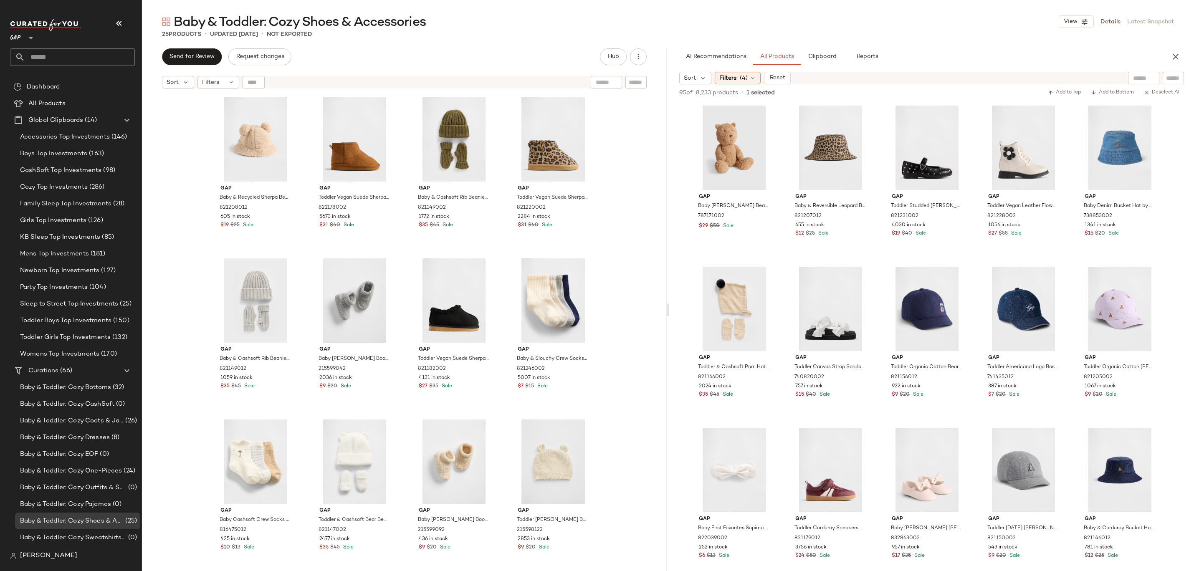
scroll to position [293, 0]
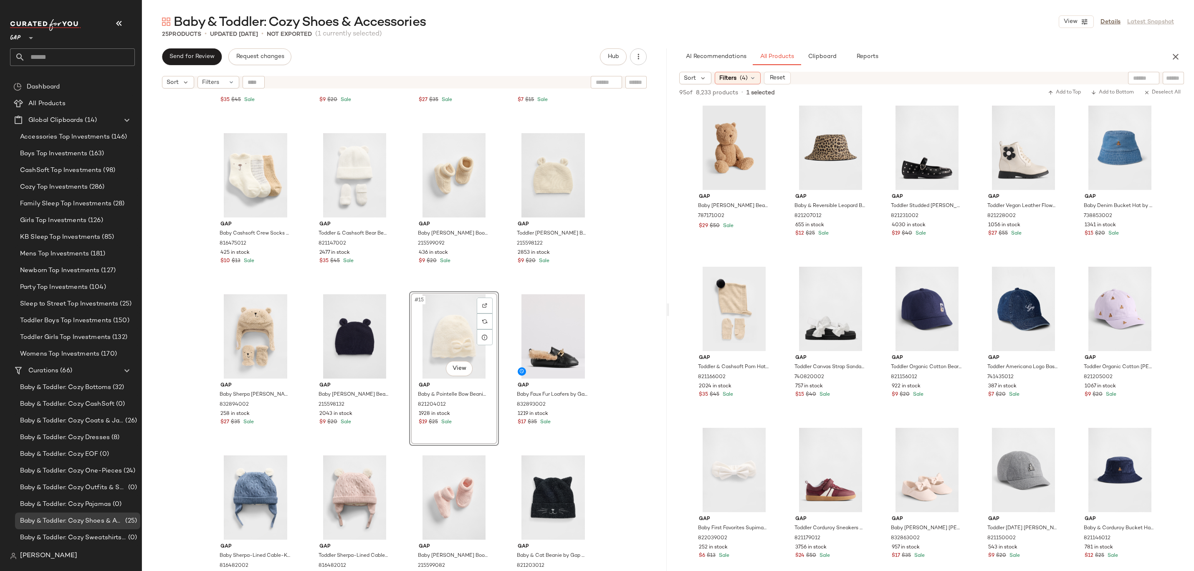
click at [611, 299] on div "Gap Baby & Cashsoft Rib Beanie & Mittens Set by Gap Light [PERSON_NAME] Size 6-…" at bounding box center [404, 343] width 525 height 500
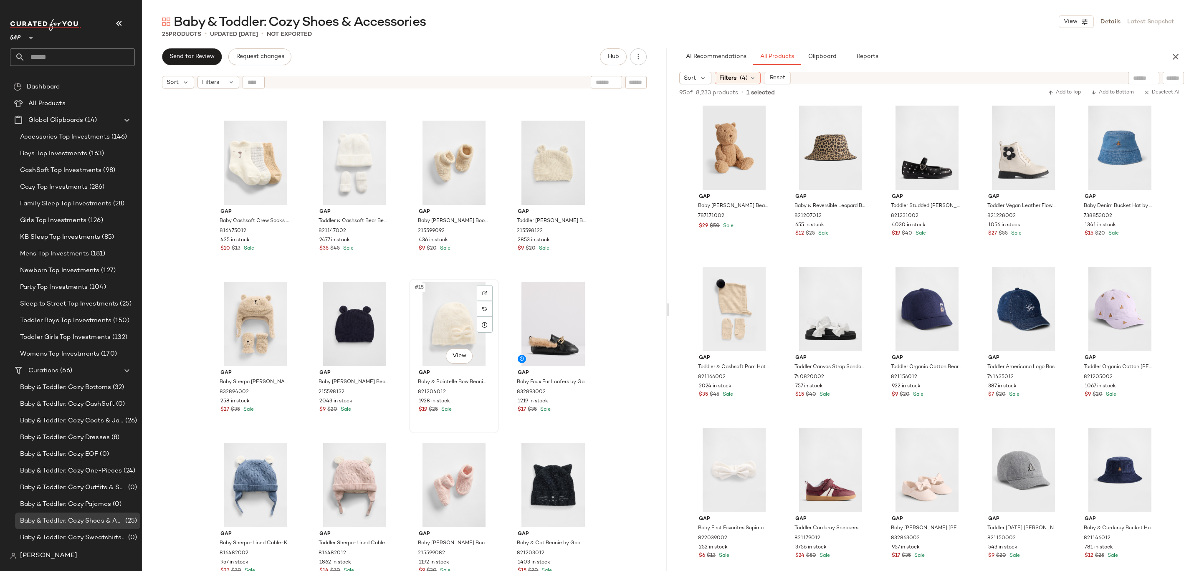
scroll to position [309, 0]
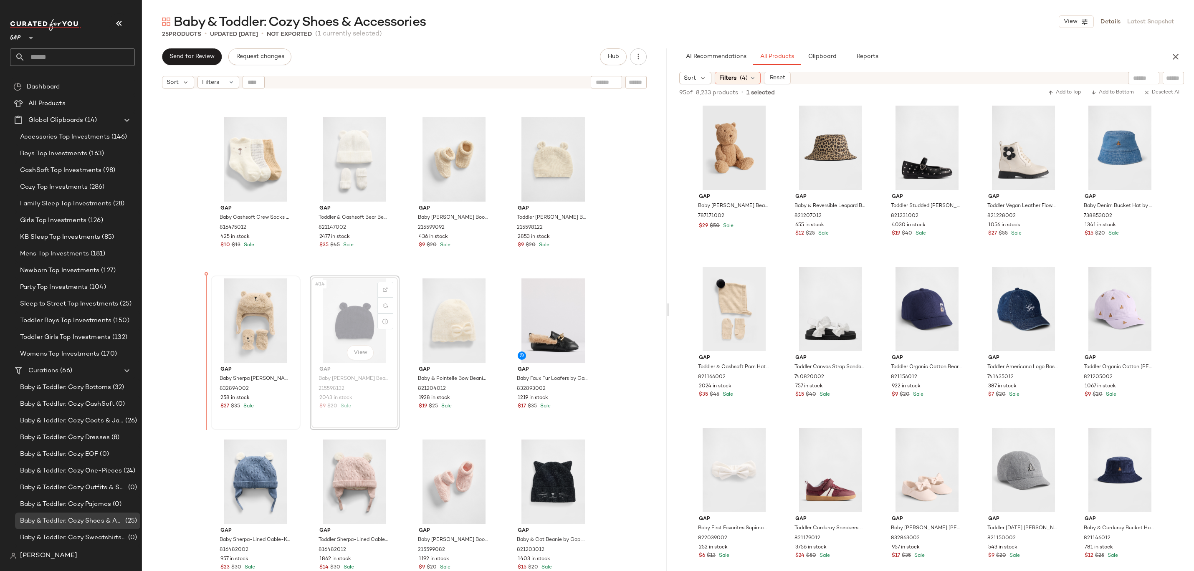
drag, startPoint x: 340, startPoint y: 307, endPoint x: 214, endPoint y: 327, distance: 127.2
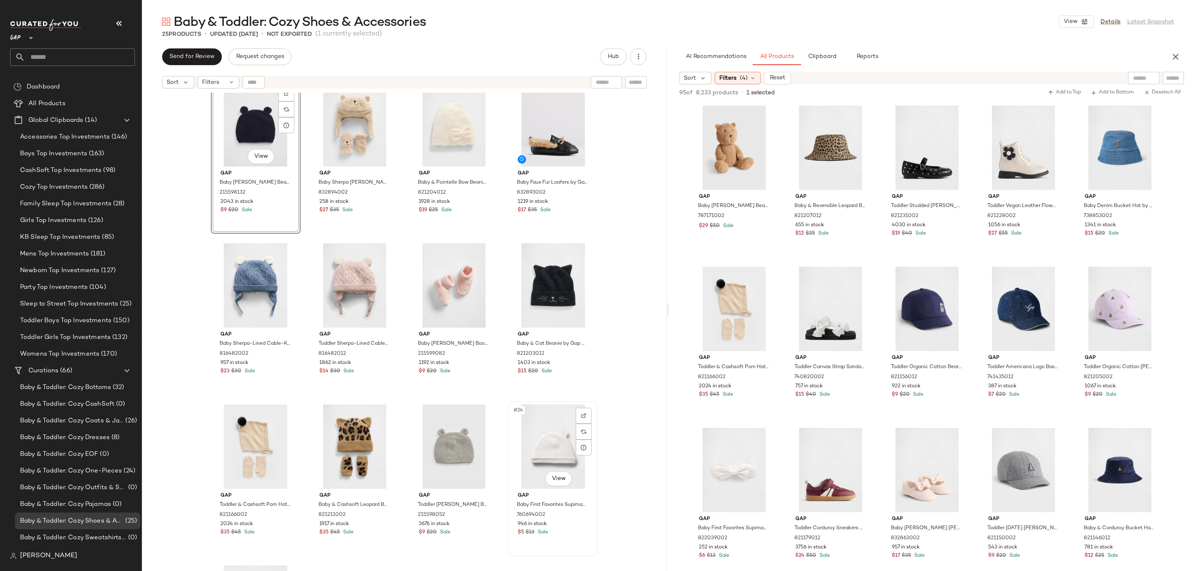
scroll to position [388, 0]
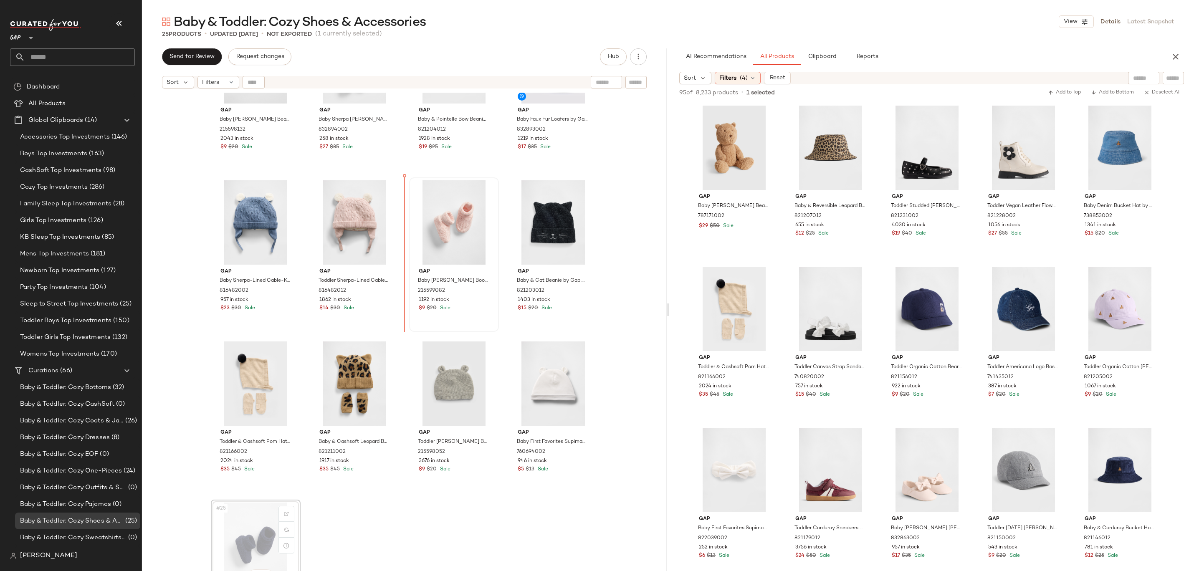
drag, startPoint x: 261, startPoint y: 536, endPoint x: 421, endPoint y: 252, distance: 326.0
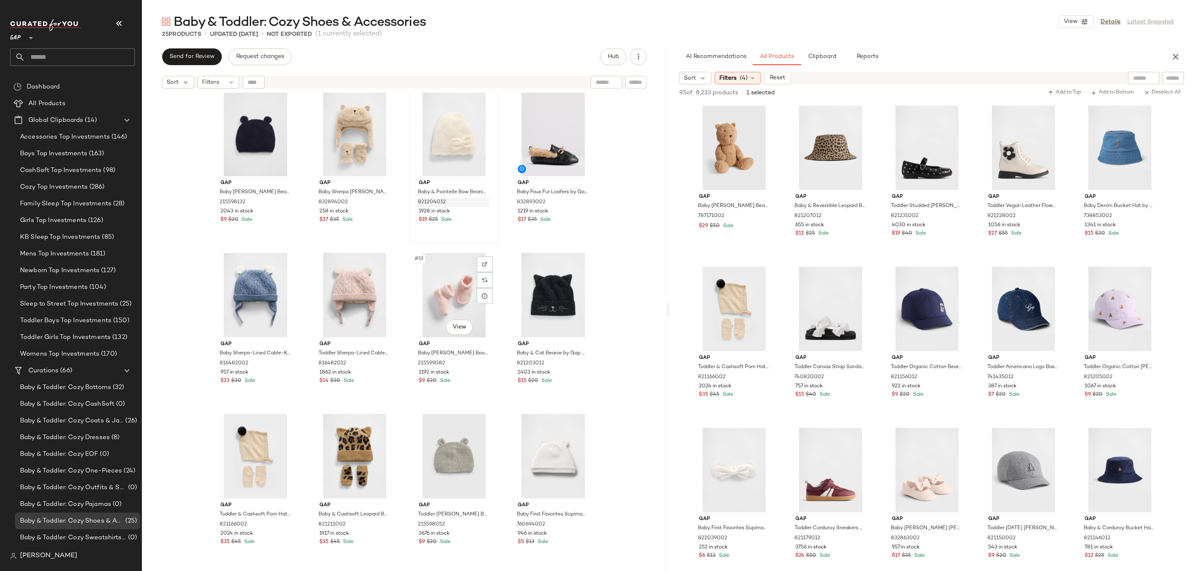
scroll to position [397, 0]
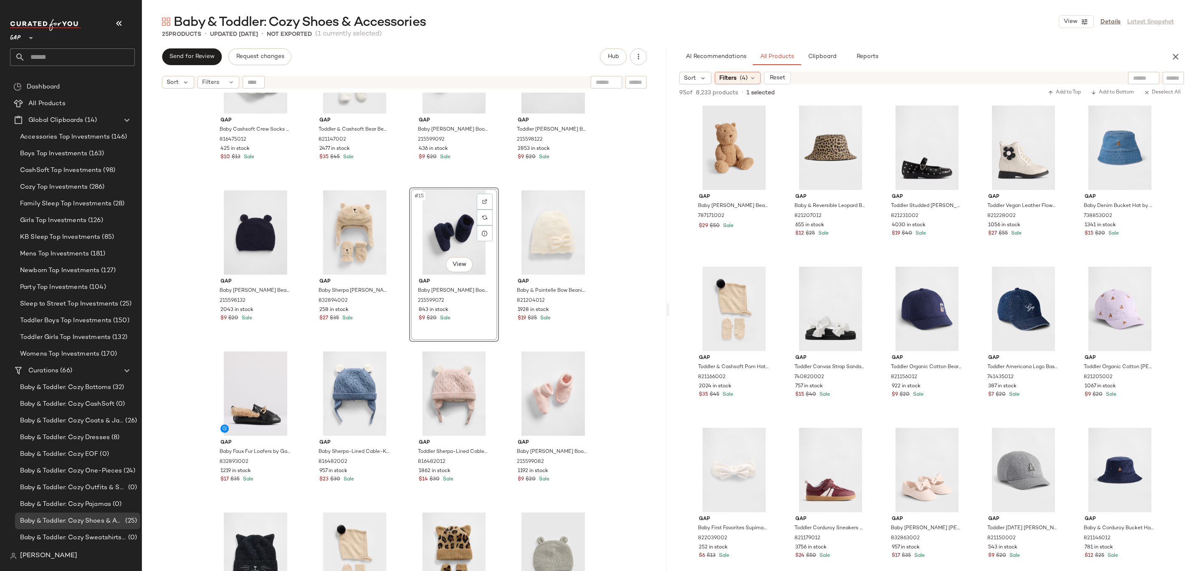
scroll to position [269, 0]
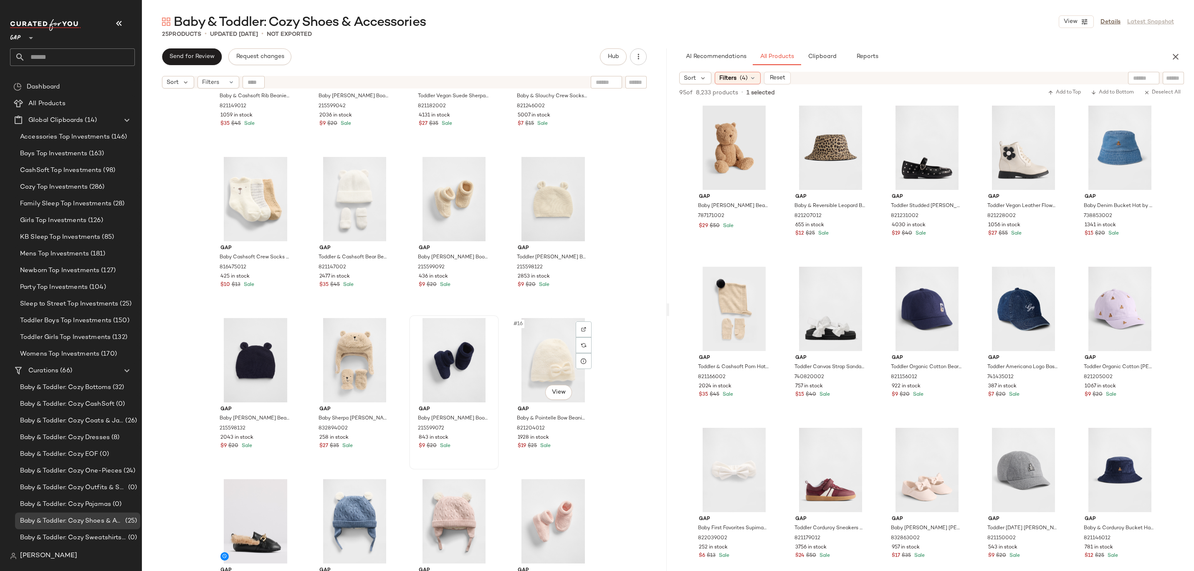
drag, startPoint x: 553, startPoint y: 343, endPoint x: 487, endPoint y: 349, distance: 66.2
drag, startPoint x: 554, startPoint y: 360, endPoint x: 541, endPoint y: 360, distance: 12.9
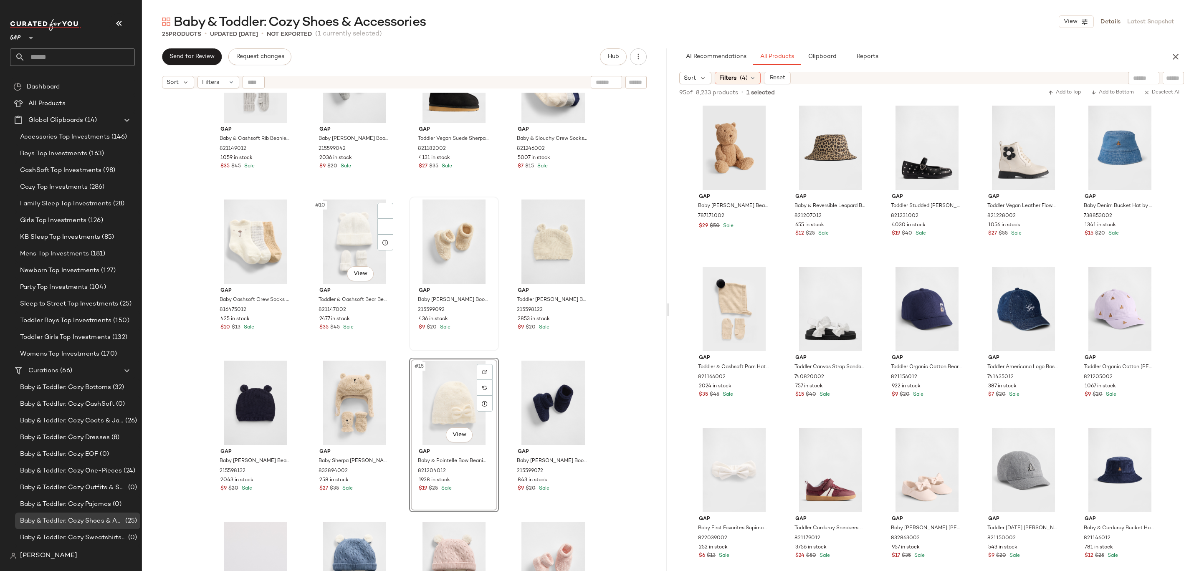
scroll to position [197, 0]
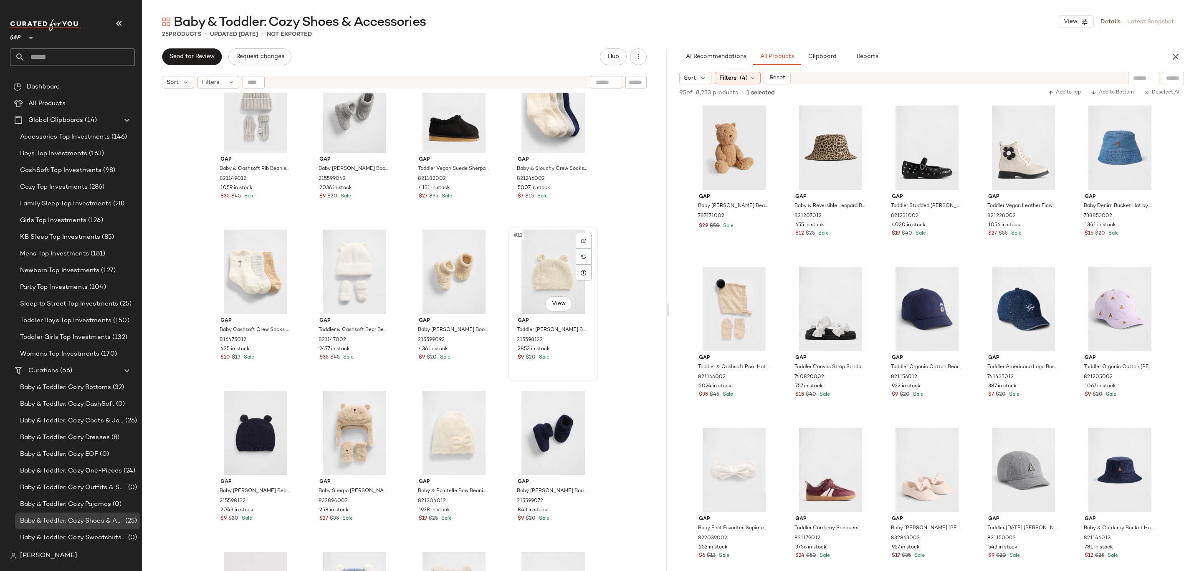
click at [593, 351] on div "#12 View Gap Toddler [PERSON_NAME] Bear Beanie by Gap French Vanilla Size 18-24…" at bounding box center [553, 304] width 88 height 153
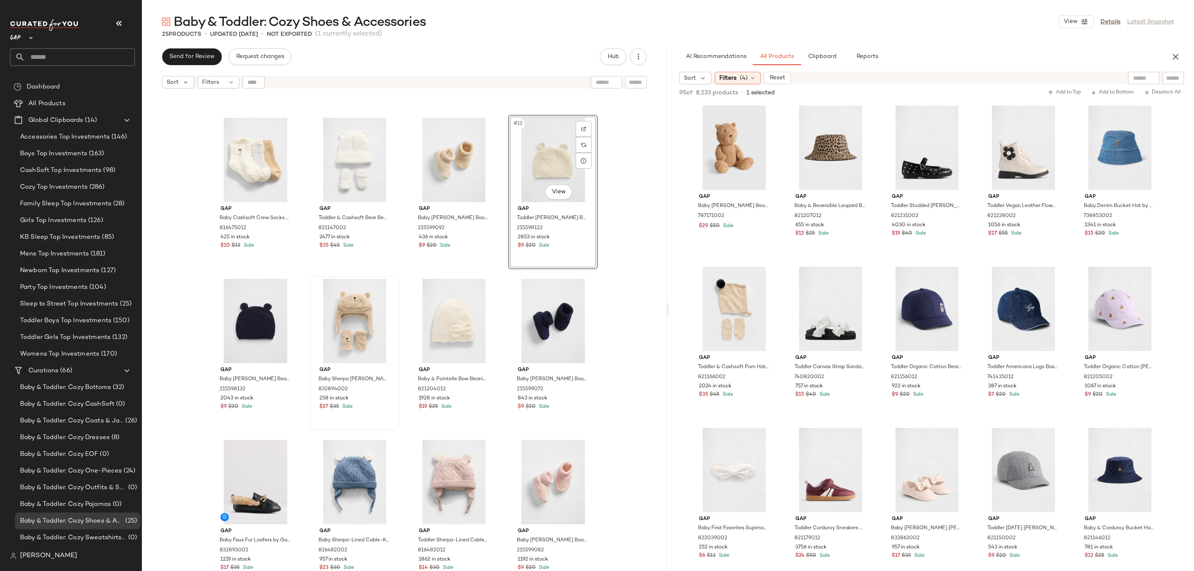
scroll to position [462, 0]
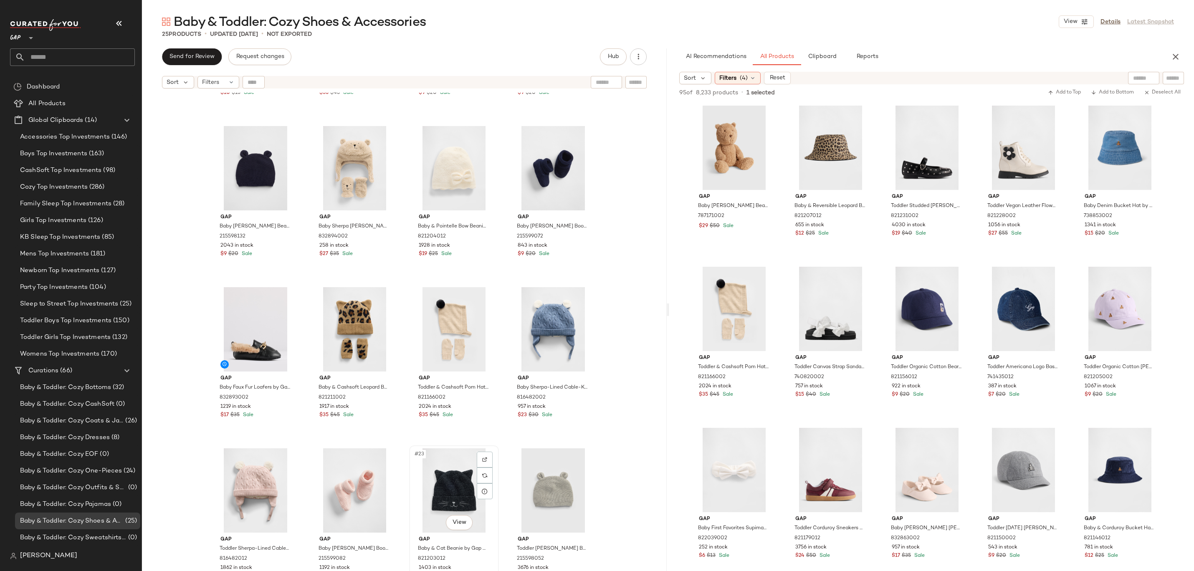
click at [444, 509] on div "#23 View" at bounding box center [454, 491] width 84 height 84
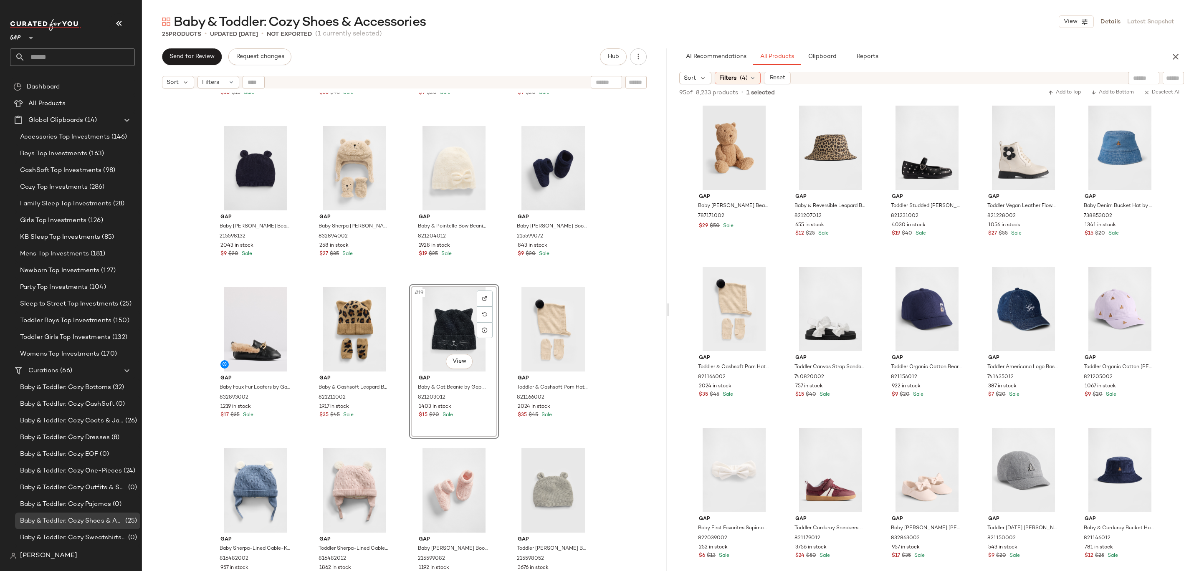
click at [611, 307] on div "Gap Baby Cashsoft Crew Socks (3-Pack) by Gap Wicker Beige Size 6-12 M 816475012…" at bounding box center [404, 343] width 525 height 500
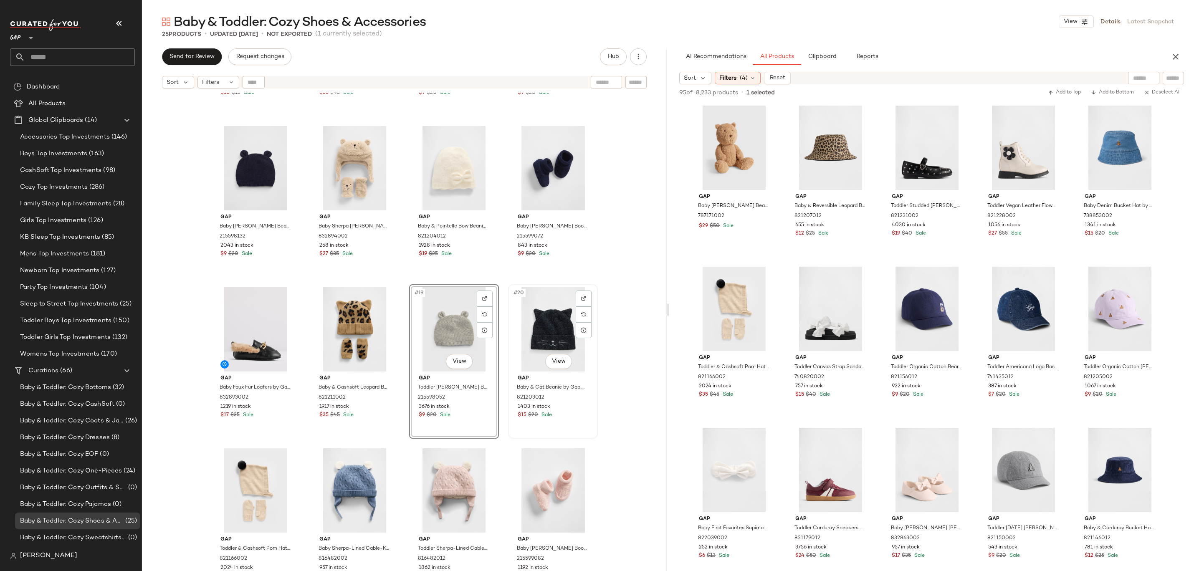
click at [545, 344] on div "#20 View" at bounding box center [553, 329] width 84 height 84
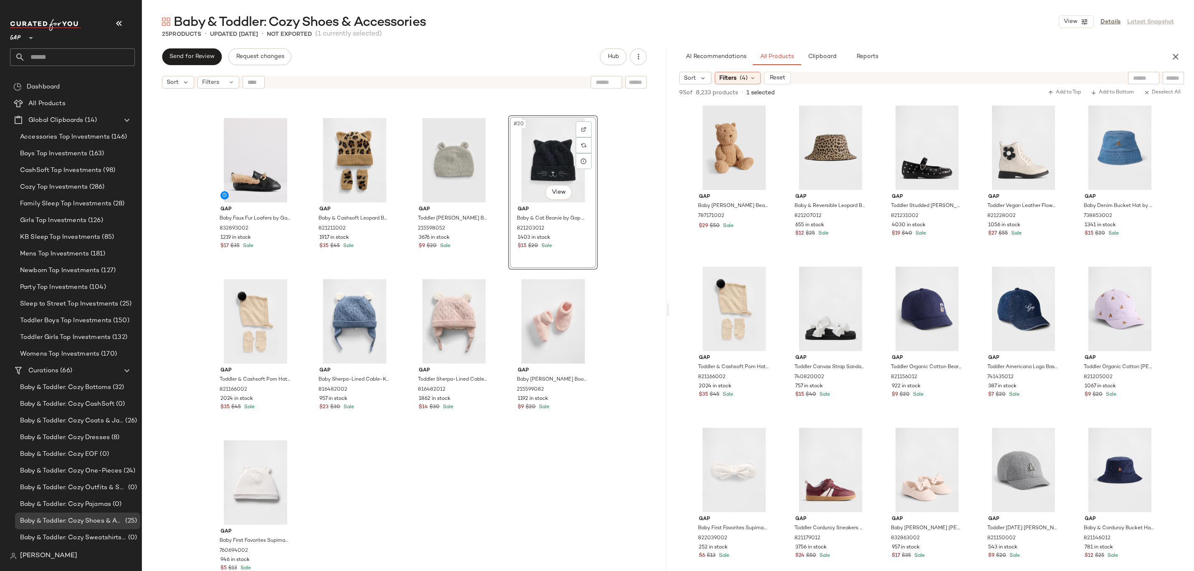
scroll to position [469, 0]
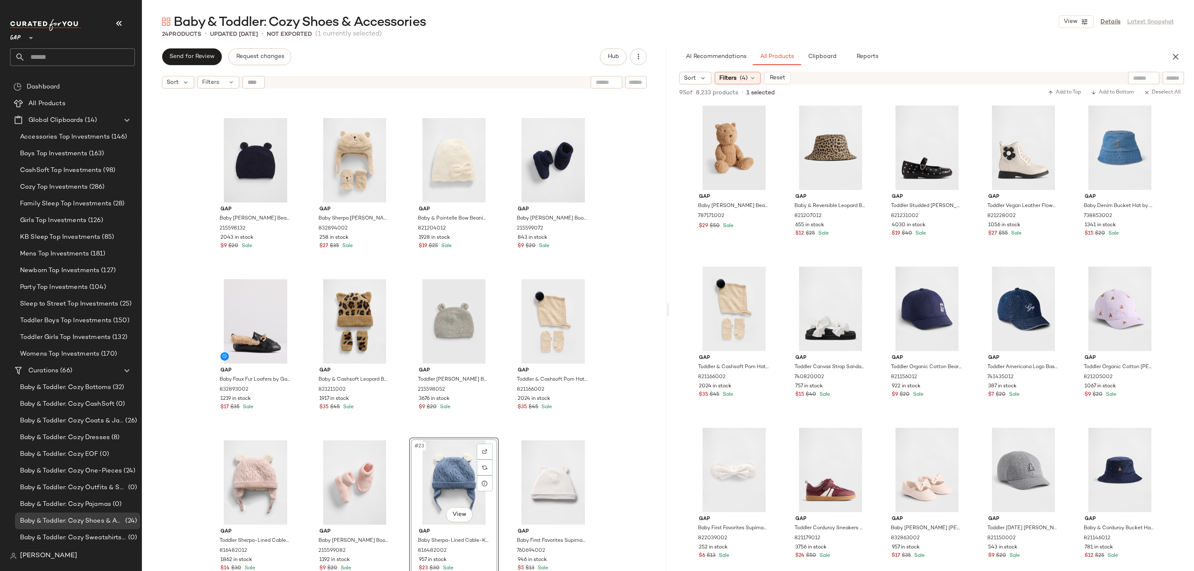
click at [604, 439] on div "Gap Baby Cashsoft Crew Socks (3-Pack) by Gap Wicker Beige Size 6-12 M 816475012…" at bounding box center [404, 343] width 525 height 500
